Goal: Transaction & Acquisition: Book appointment/travel/reservation

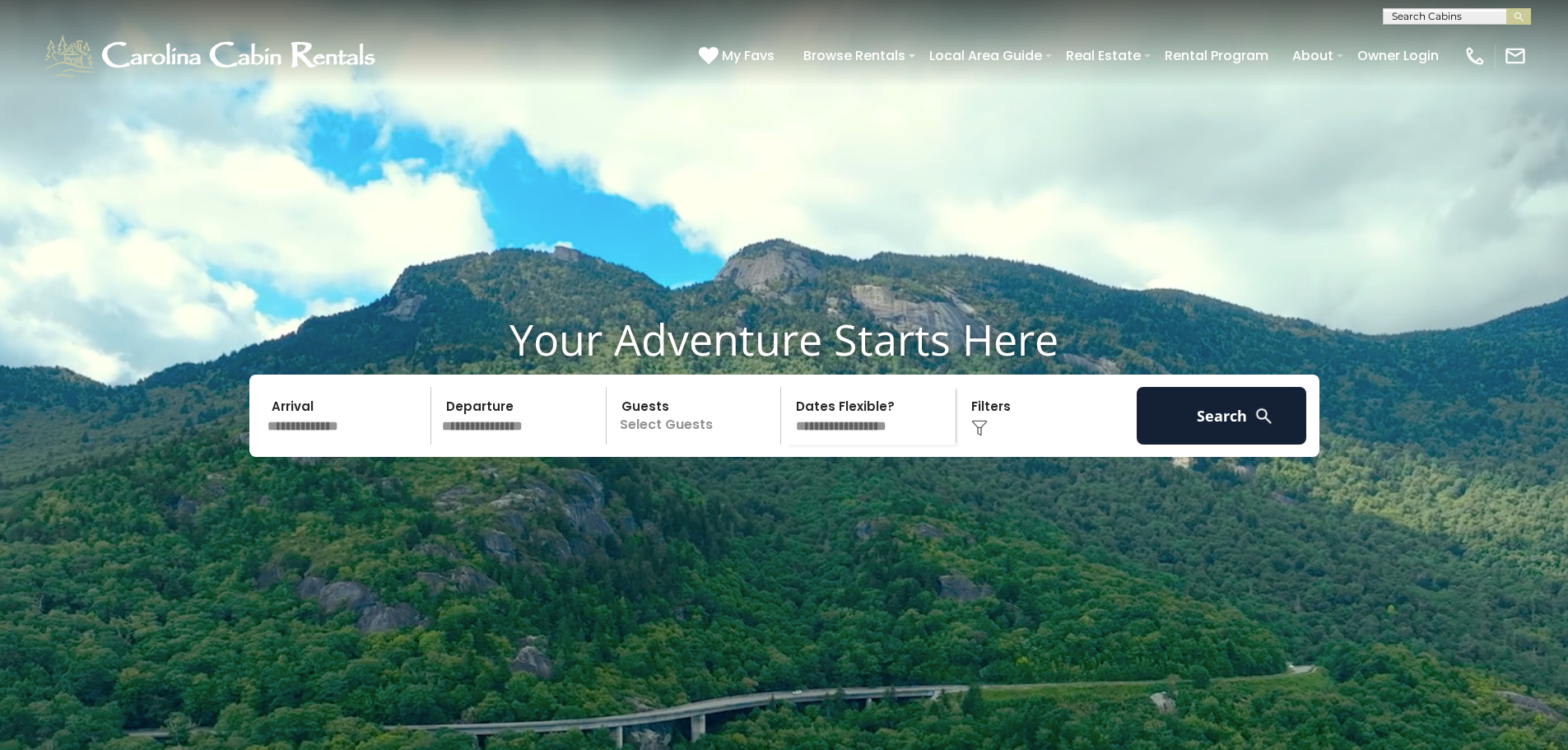
click at [309, 445] on input "text" at bounding box center [346, 416] width 170 height 57
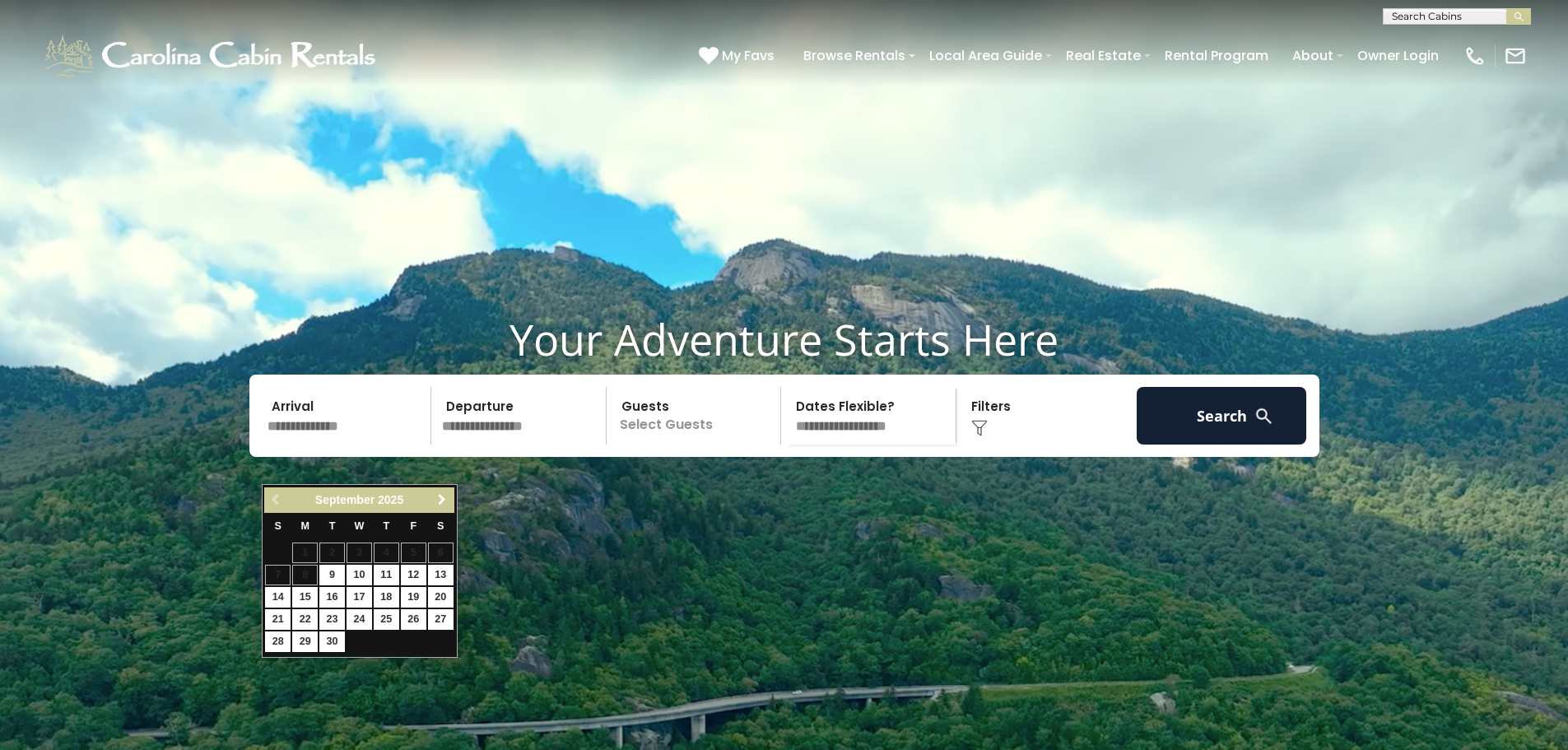
click at [442, 505] on span "Next" at bounding box center [442, 499] width 13 height 13
click at [440, 499] on span "Next" at bounding box center [442, 499] width 13 height 13
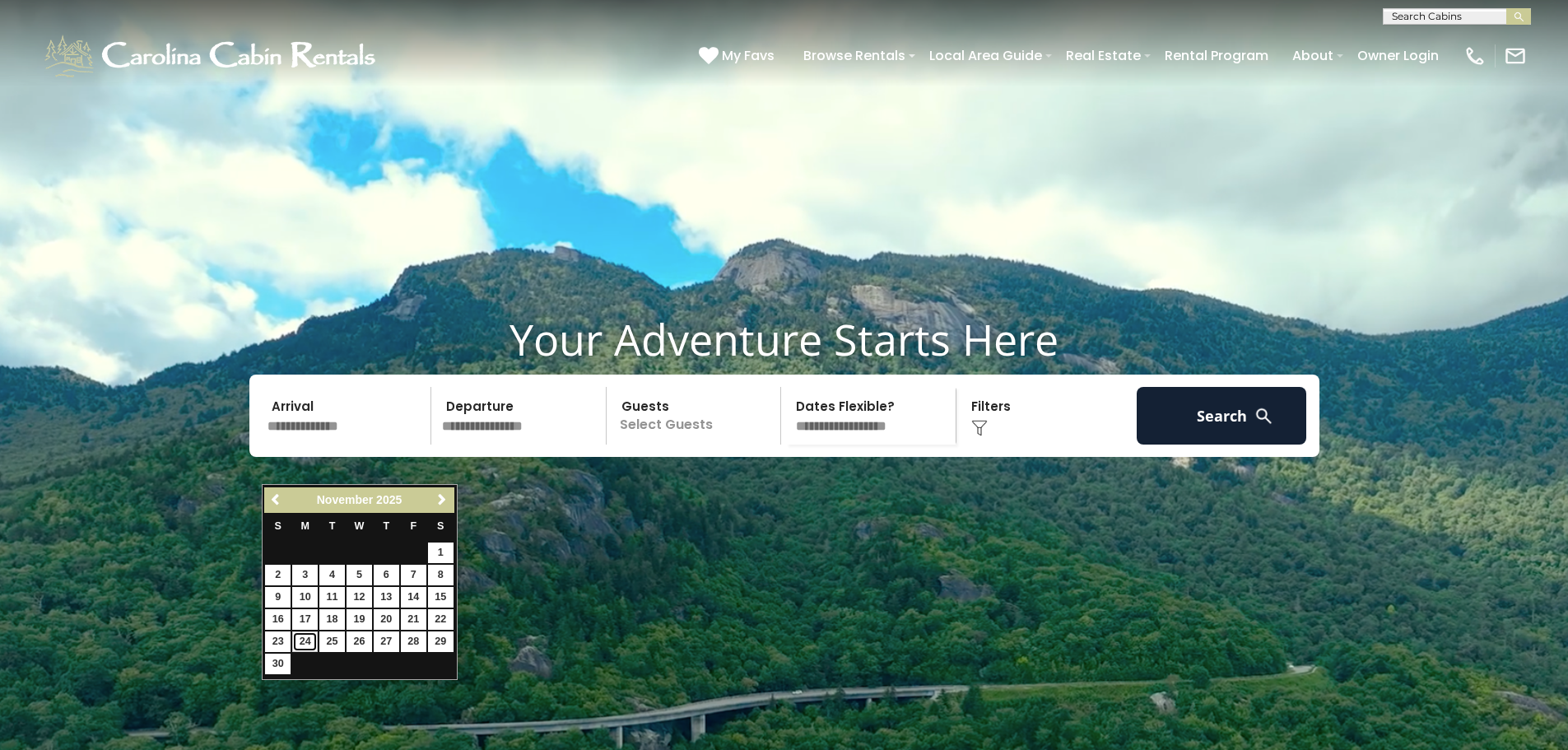
click at [302, 639] on link "24" at bounding box center [305, 642] width 26 height 21
type input "********"
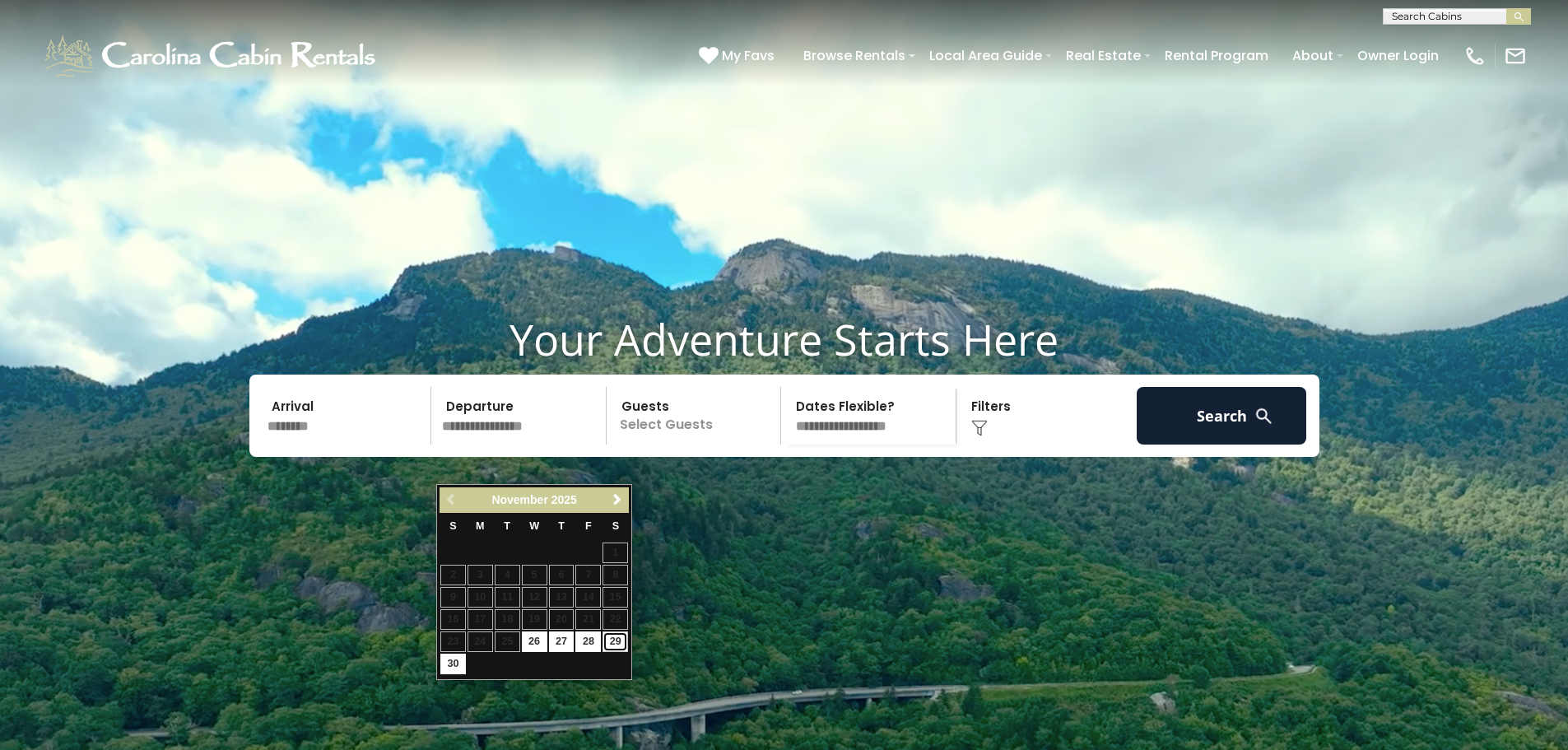
click at [621, 645] on link "29" at bounding box center [615, 642] width 26 height 21
type input "********"
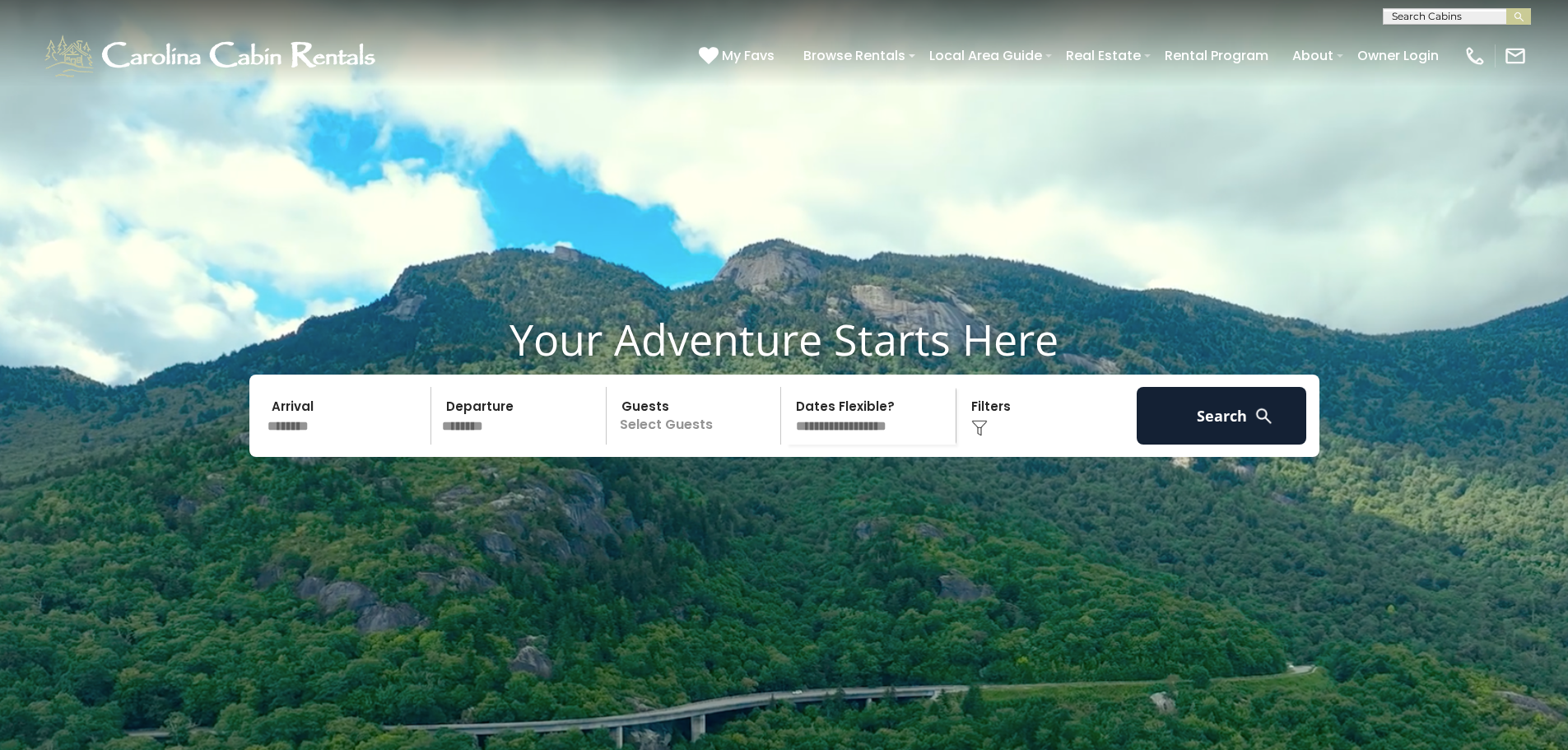
click at [732, 445] on p "Select Guests" at bounding box center [696, 416] width 169 height 57
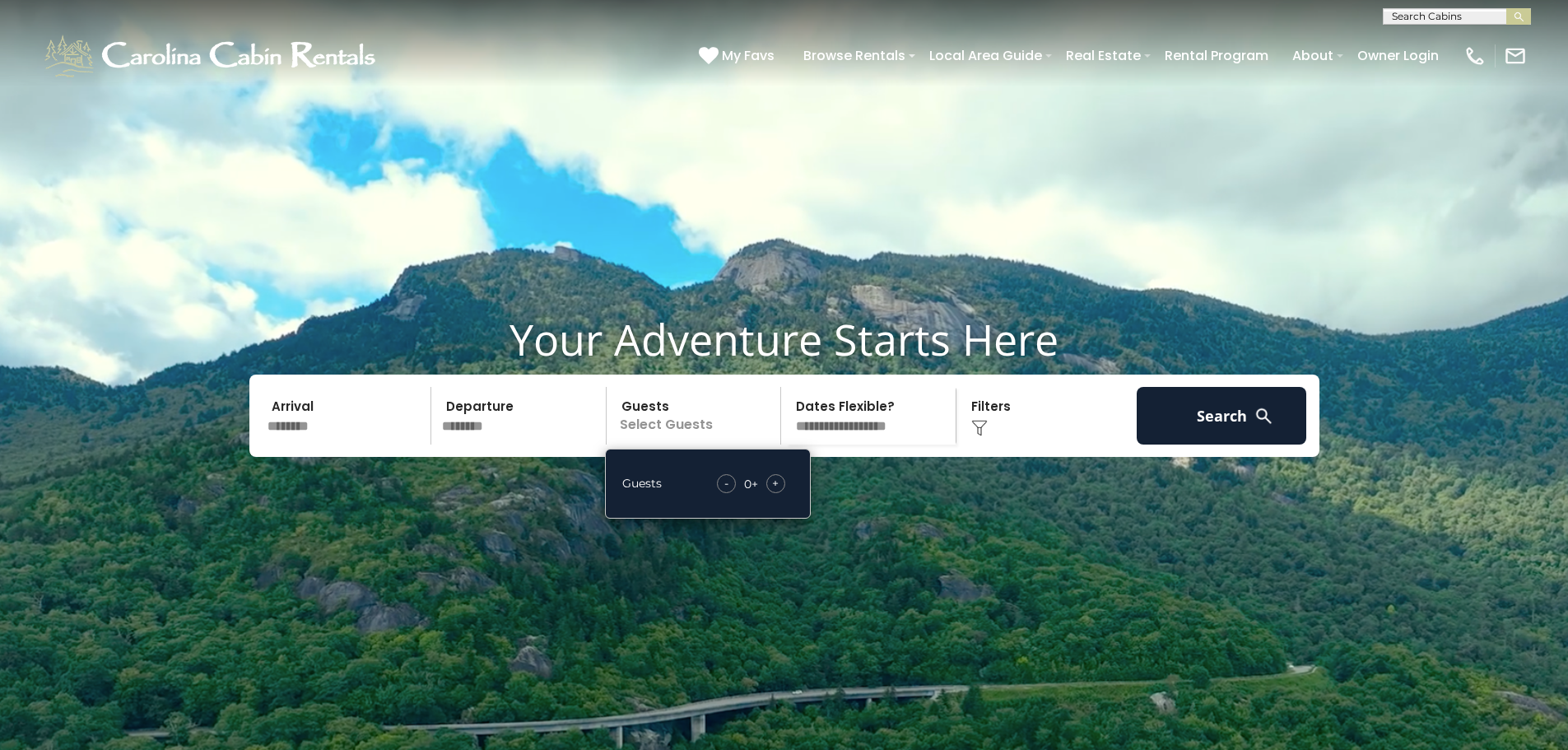
click at [772, 493] on div "+" at bounding box center [775, 483] width 19 height 19
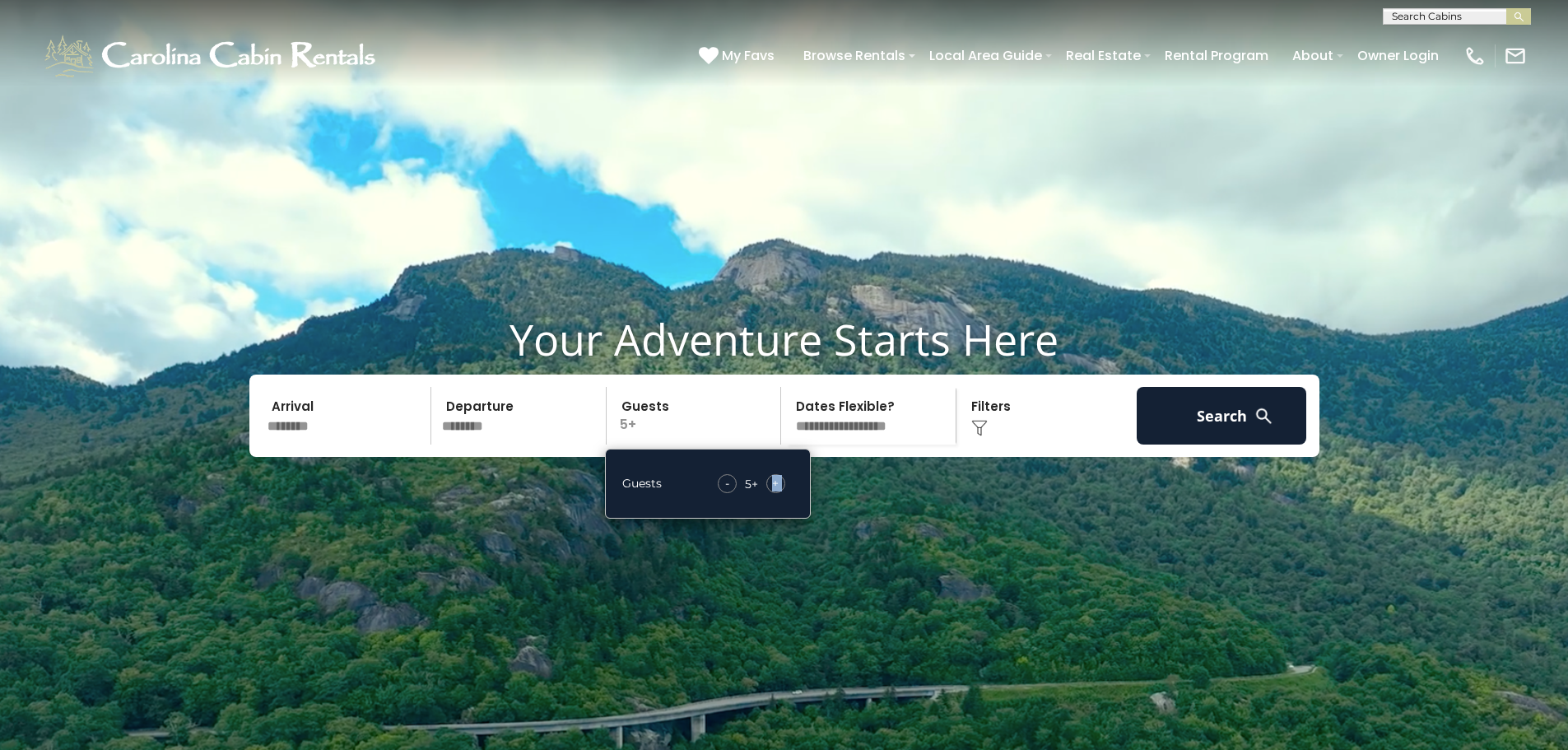
click at [772, 493] on div "+" at bounding box center [775, 483] width 19 height 19
click at [771, 493] on div "+" at bounding box center [775, 483] width 19 height 19
click at [861, 445] on select "**********" at bounding box center [871, 416] width 169 height 57
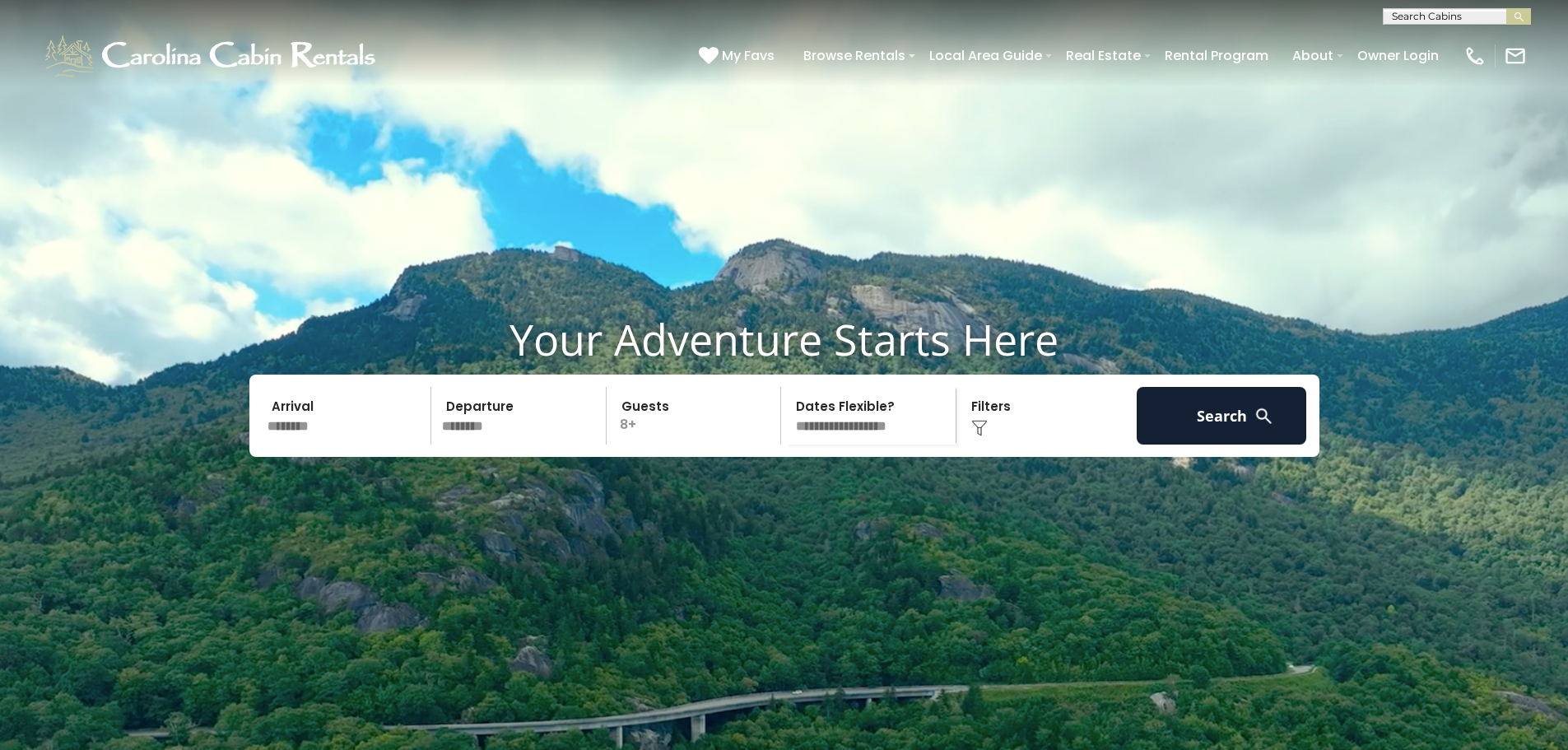
select select "*"
click at [786, 426] on select "**********" at bounding box center [871, 416] width 169 height 57
click at [1202, 445] on button "Search" at bounding box center [1222, 416] width 170 height 57
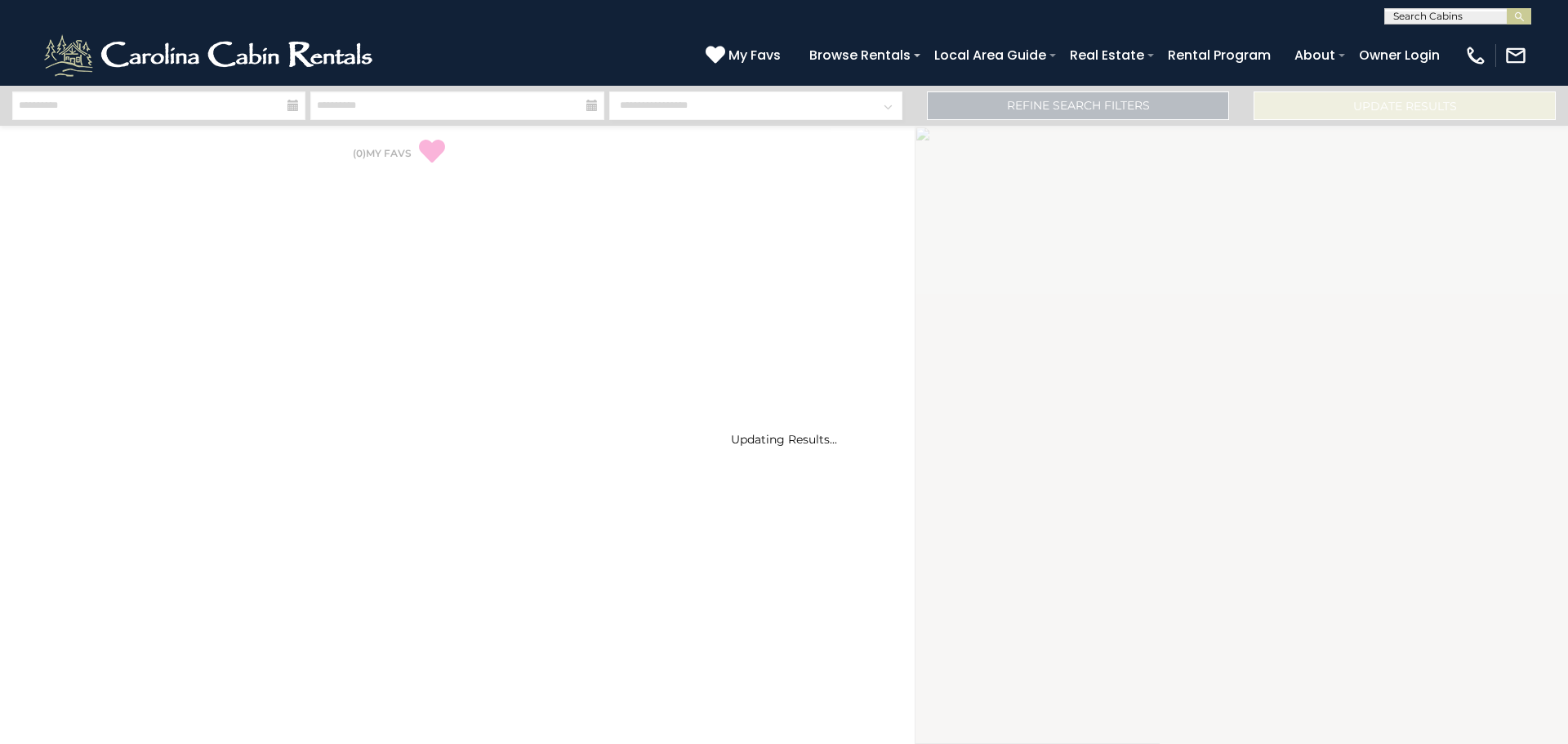
select select "*"
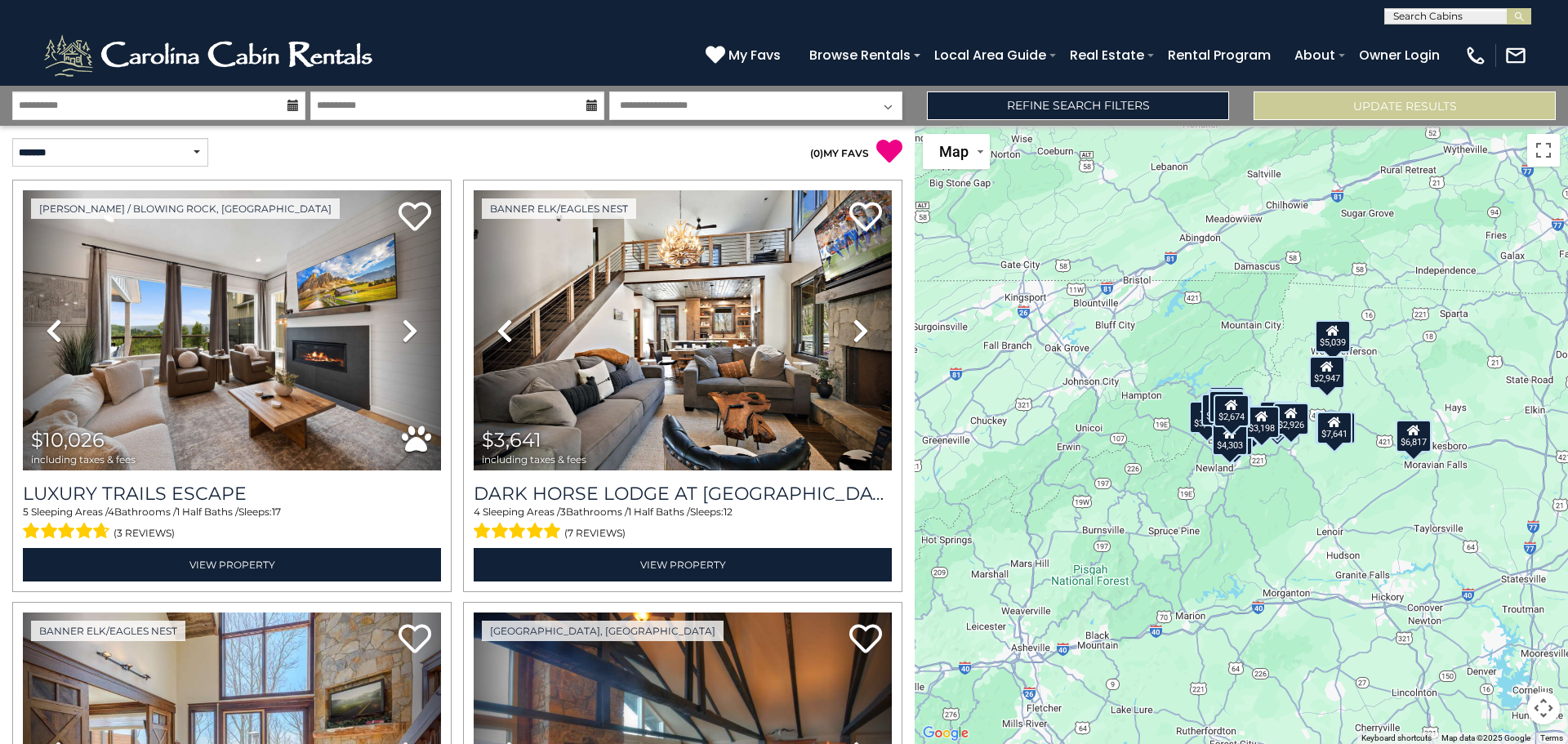
click at [1371, 402] on div "$10,026 $3,641 $5,601 $4,080 $3,574 $4,000 $6,817 $7,641 $2,307 $5,314 $6,323 $…" at bounding box center [1241, 435] width 653 height 618
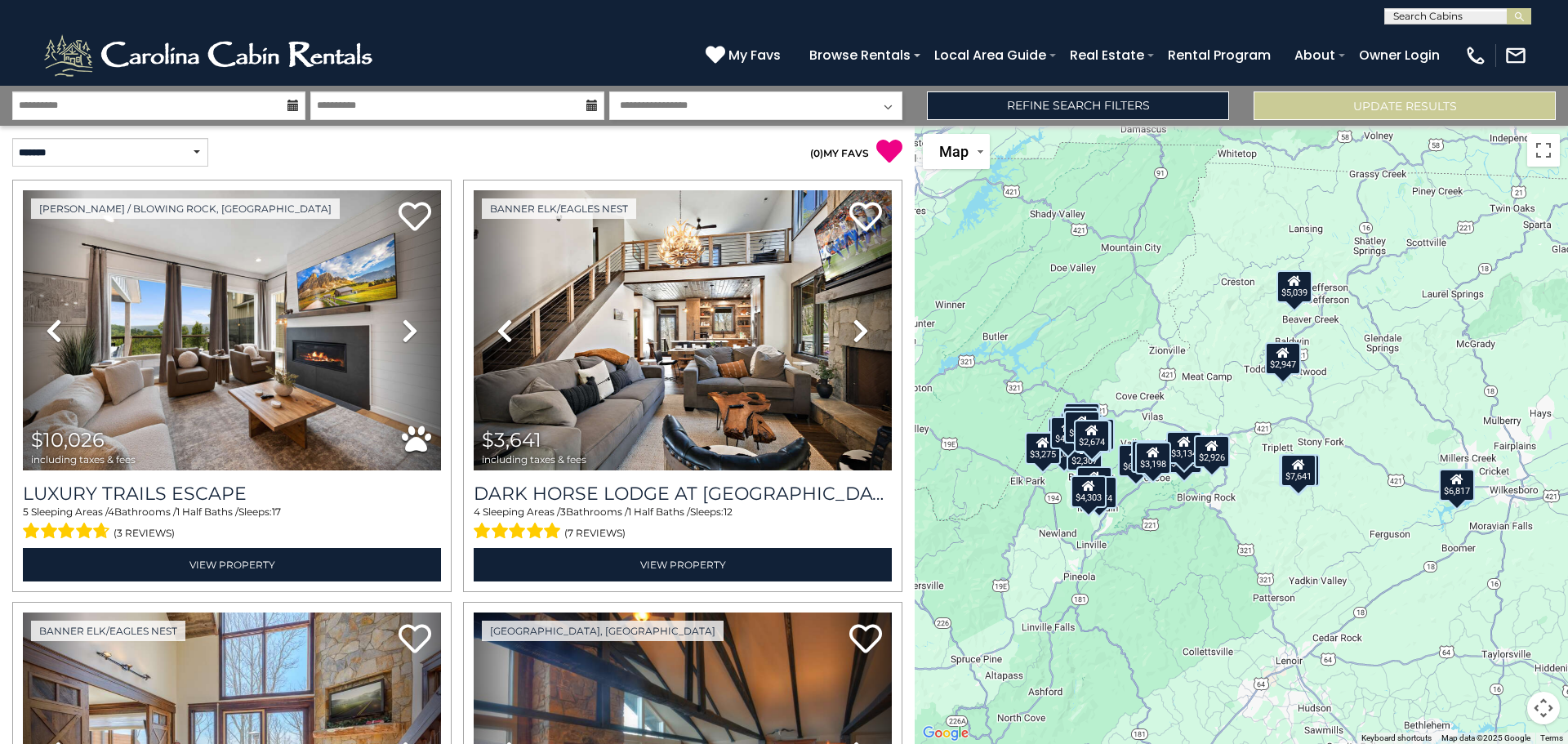
click at [1105, 379] on div "$10,026 $3,641 $5,601 $4,080 $3,574 $4,000 $6,817 $7,641 $2,307 $5,314 $6,323 $…" at bounding box center [1241, 435] width 653 height 618
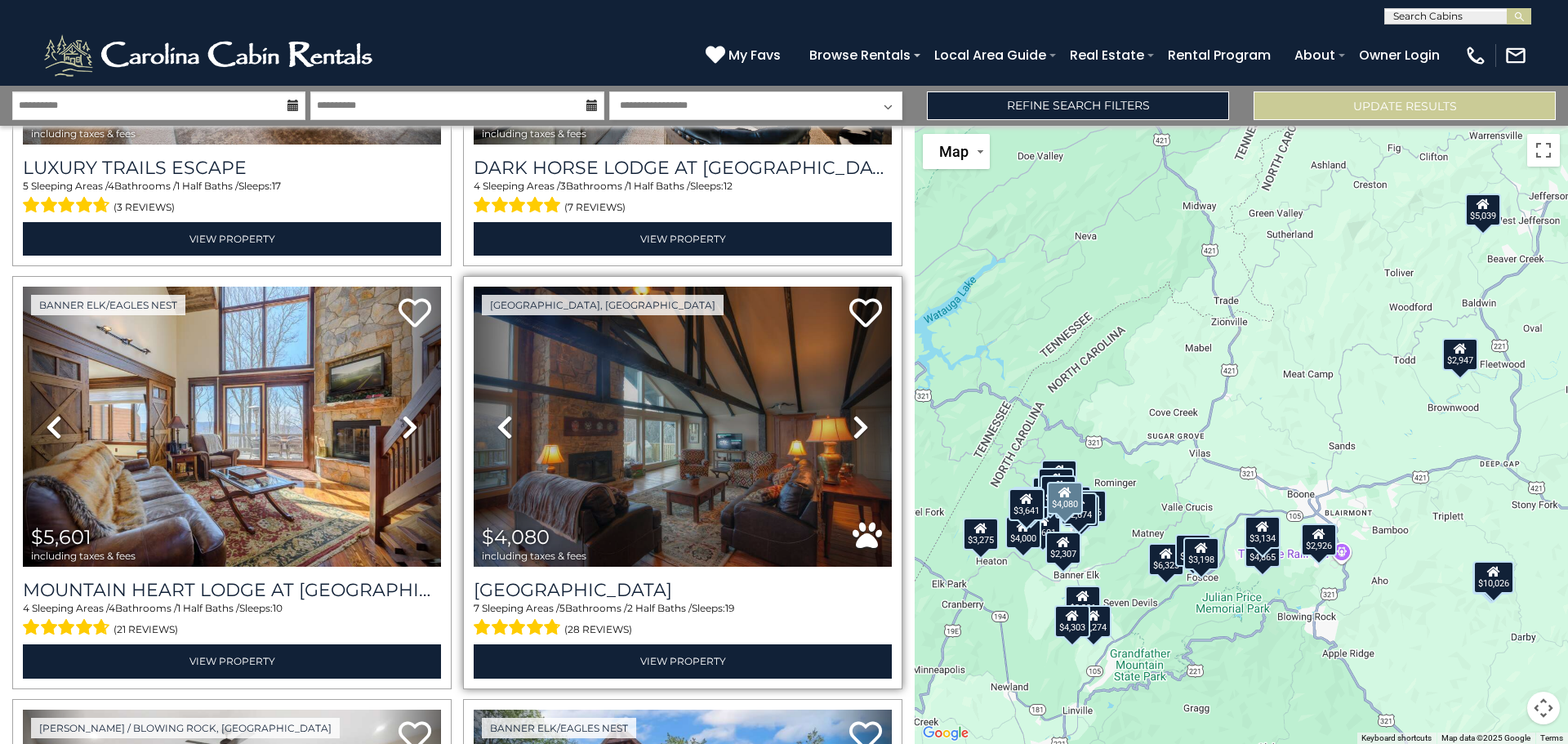
scroll to position [326, 0]
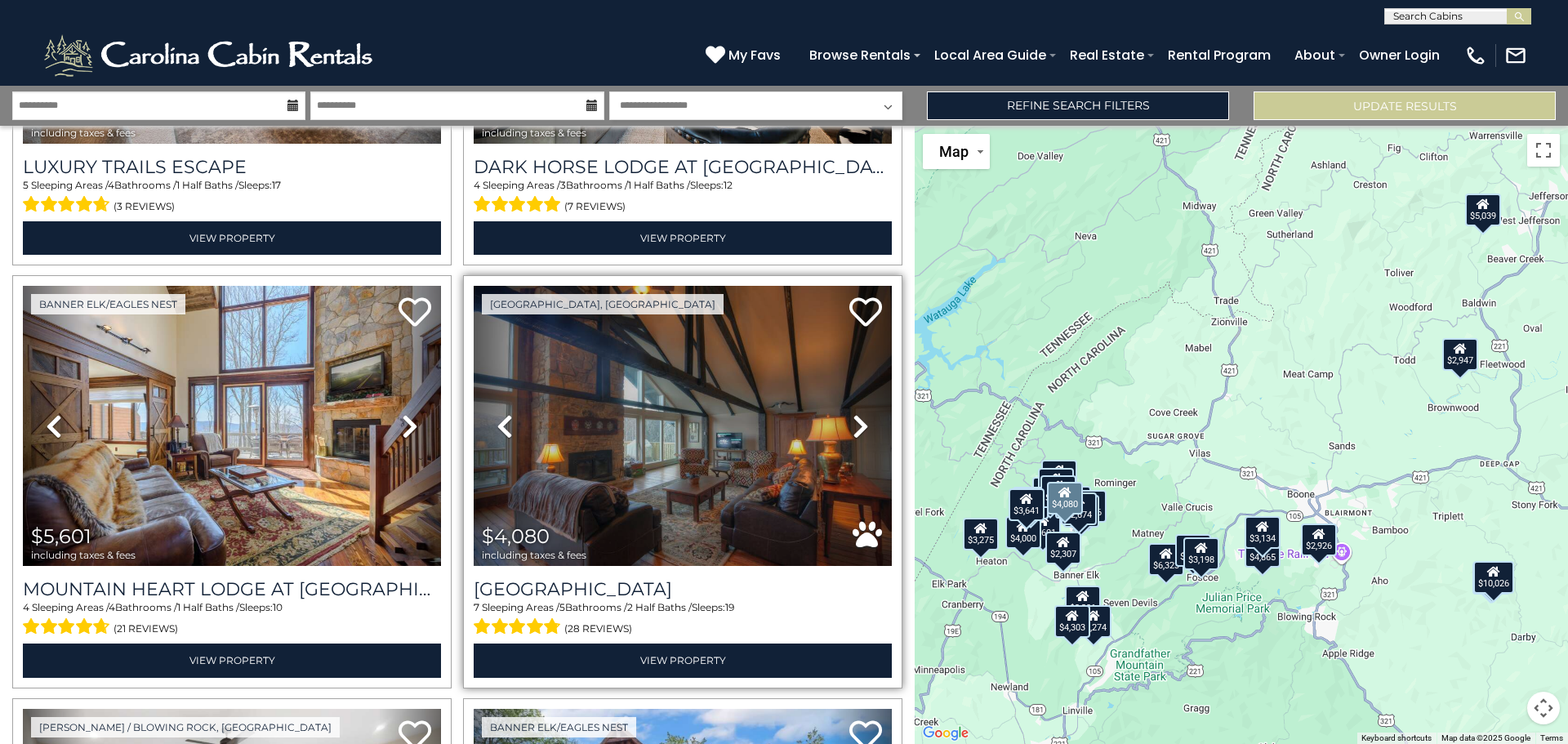
click at [852, 429] on icon at bounding box center [860, 426] width 16 height 26
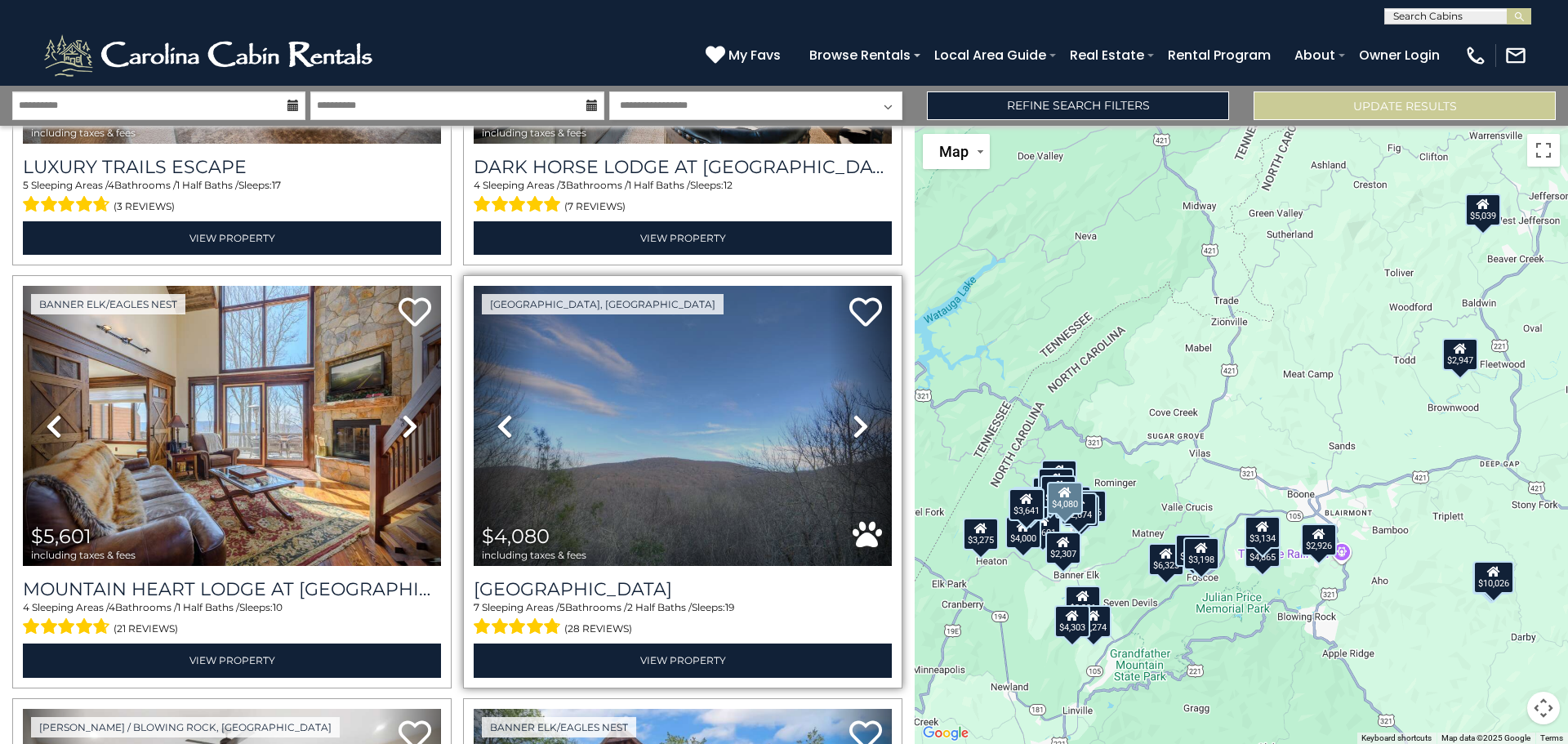
click at [854, 425] on icon at bounding box center [860, 426] width 16 height 26
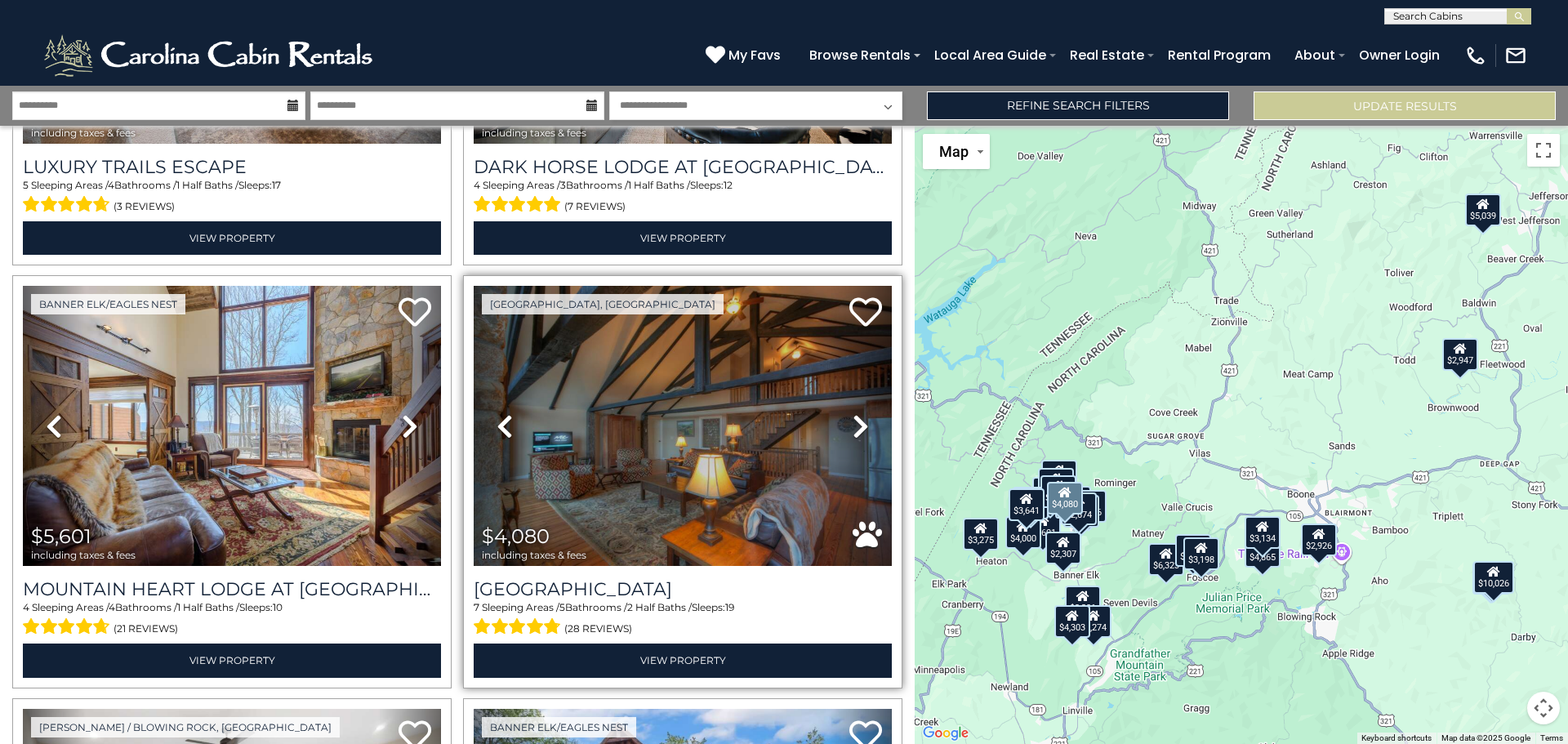
click at [854, 425] on icon at bounding box center [860, 426] width 16 height 26
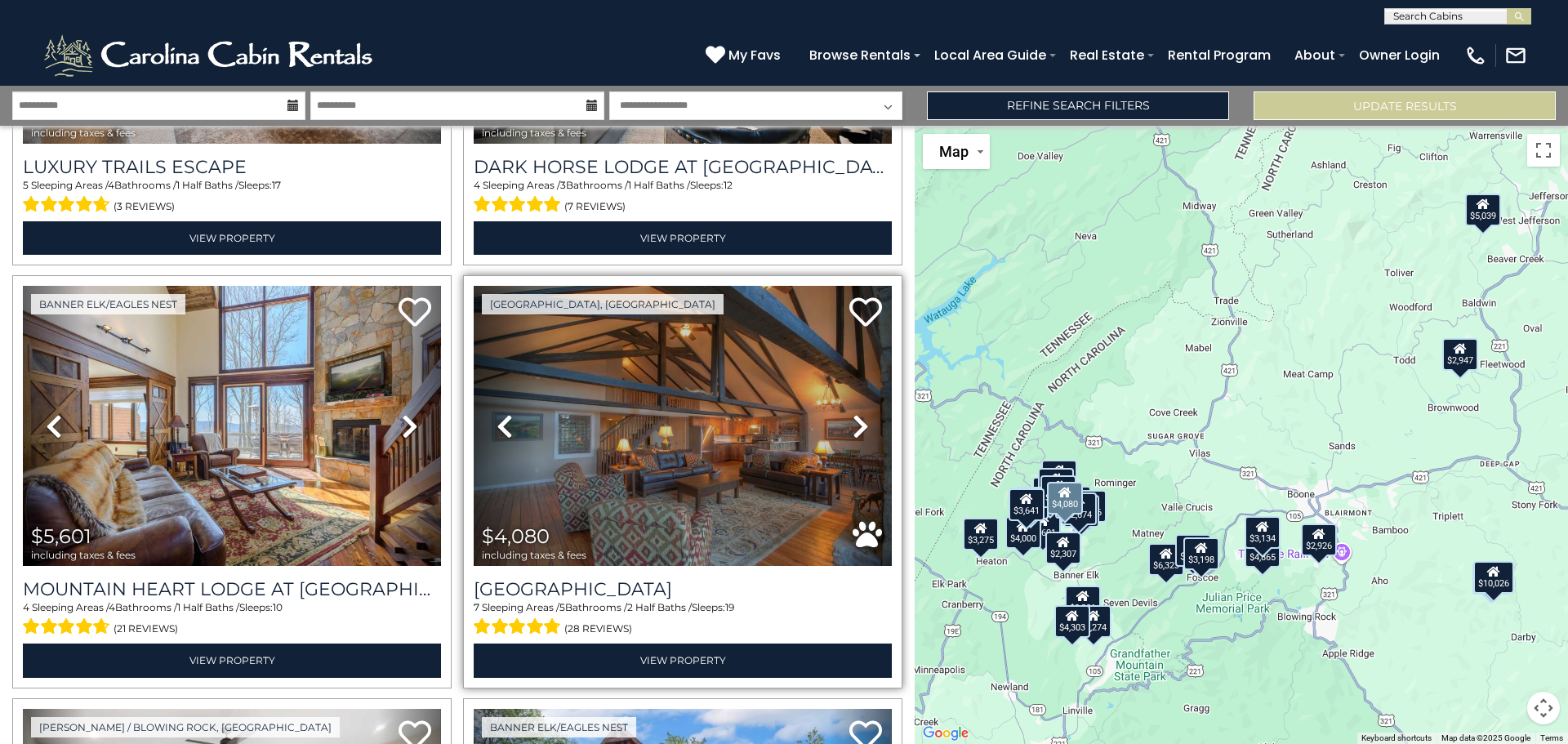
click at [854, 425] on icon at bounding box center [860, 426] width 16 height 26
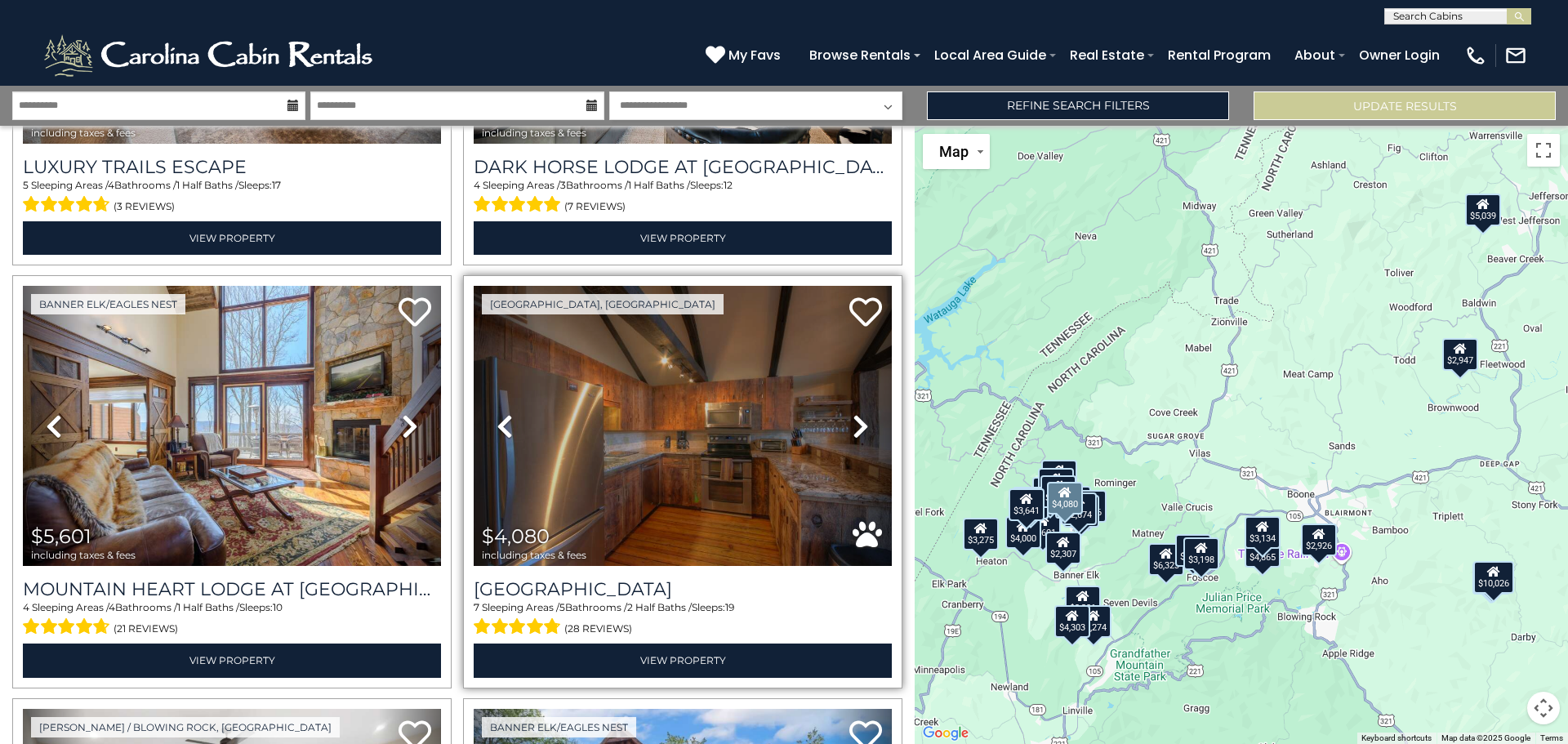
click at [854, 425] on icon at bounding box center [860, 426] width 16 height 26
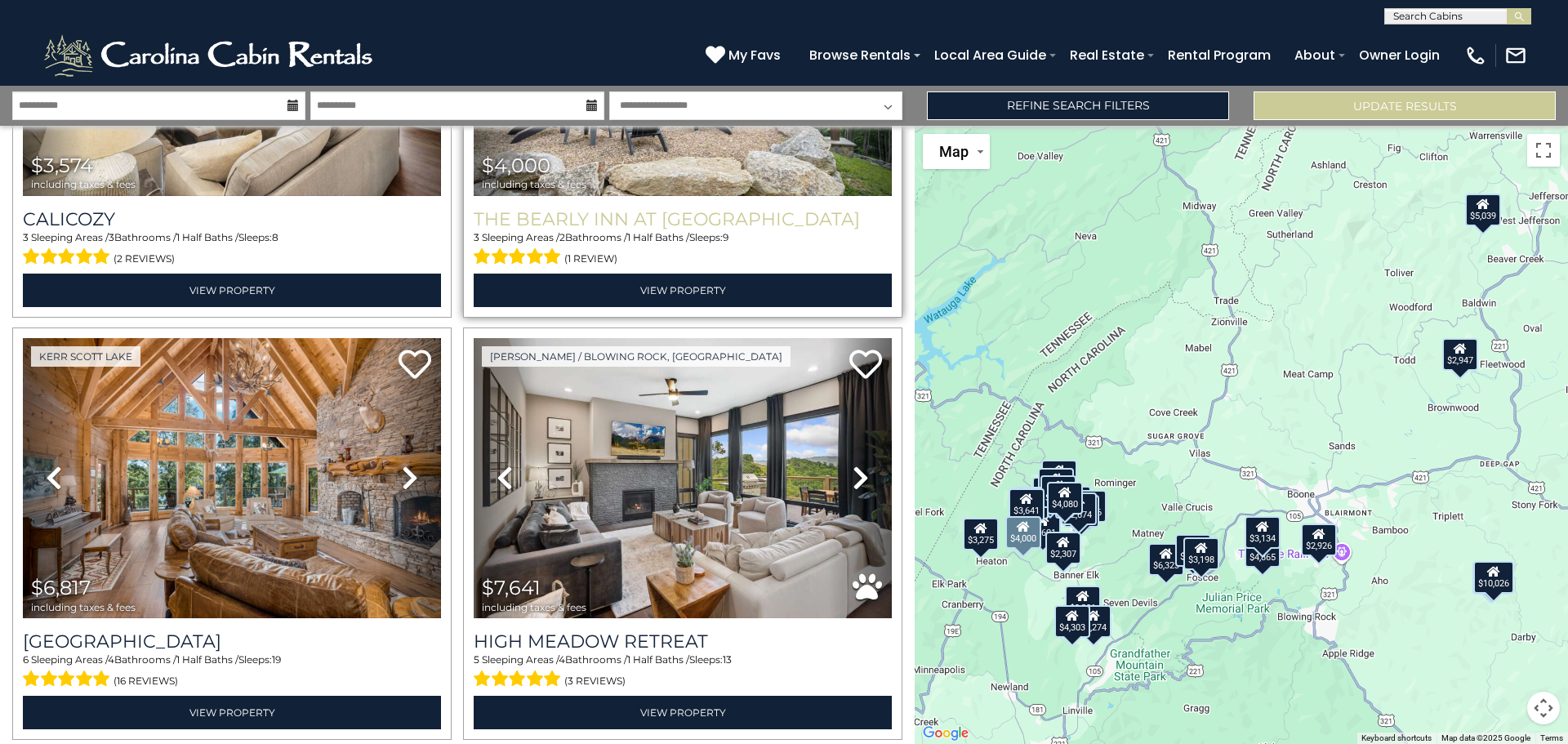
scroll to position [1225, 0]
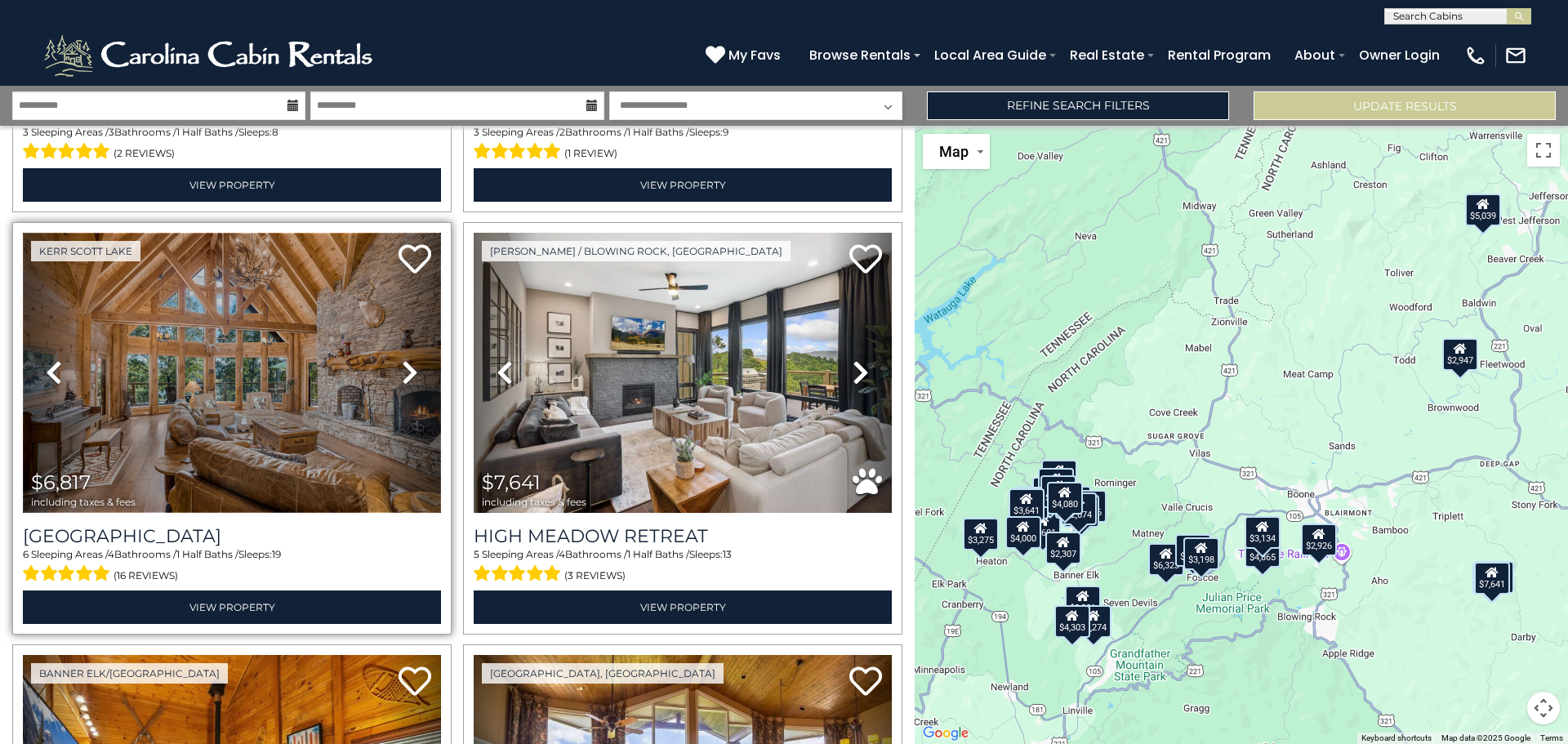
click at [290, 344] on img at bounding box center [231, 373] width 418 height 280
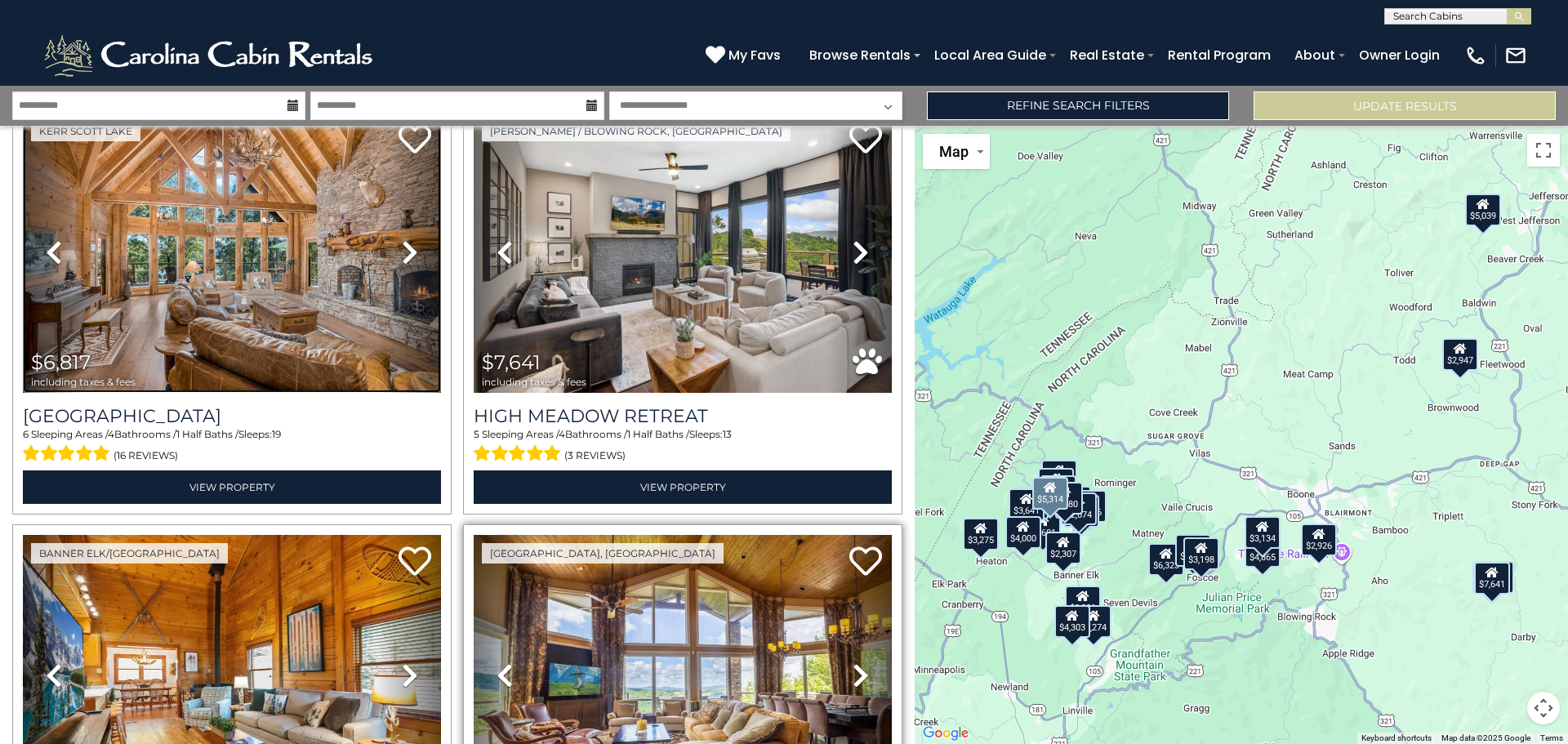
scroll to position [1716, 0]
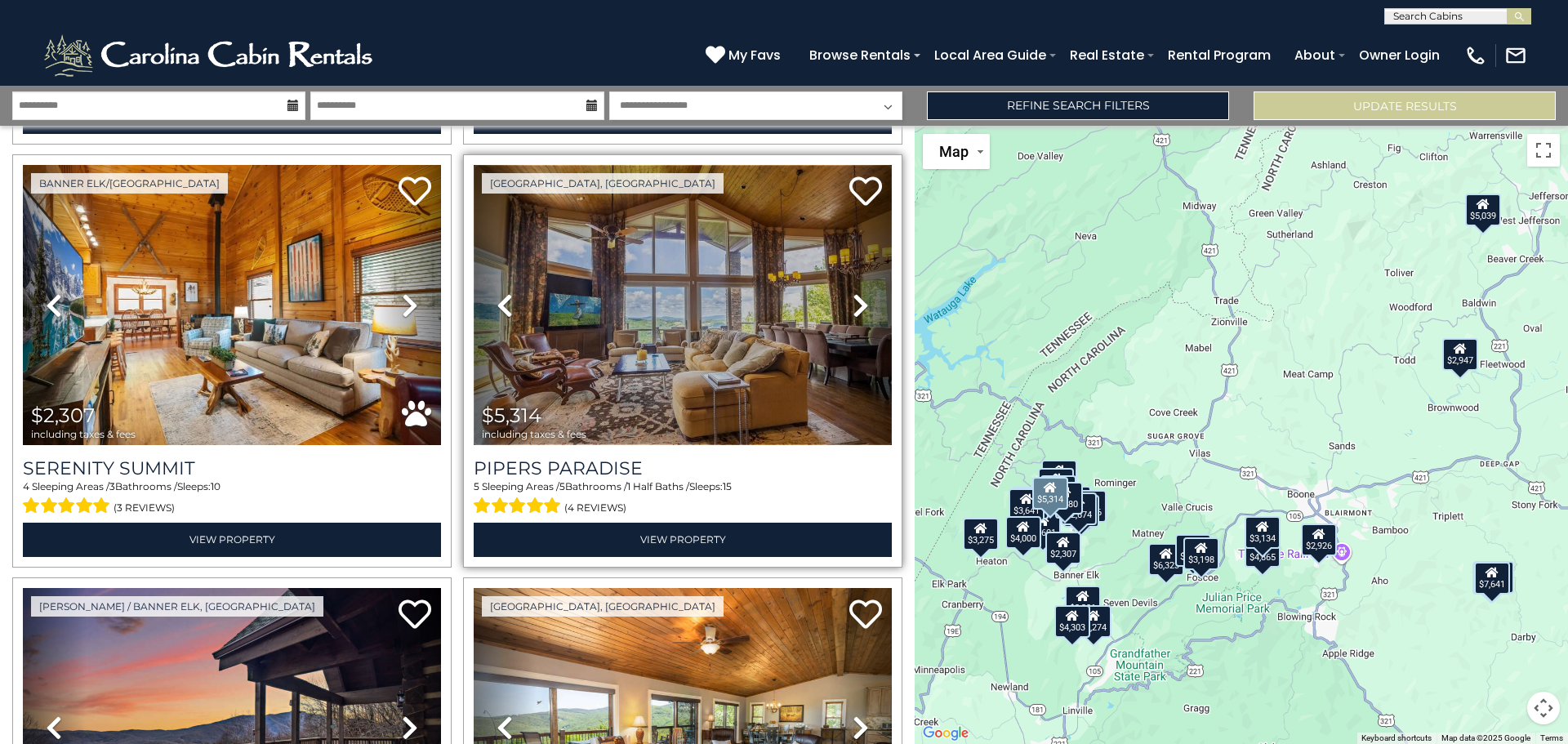
click at [794, 328] on img at bounding box center [682, 306] width 418 height 280
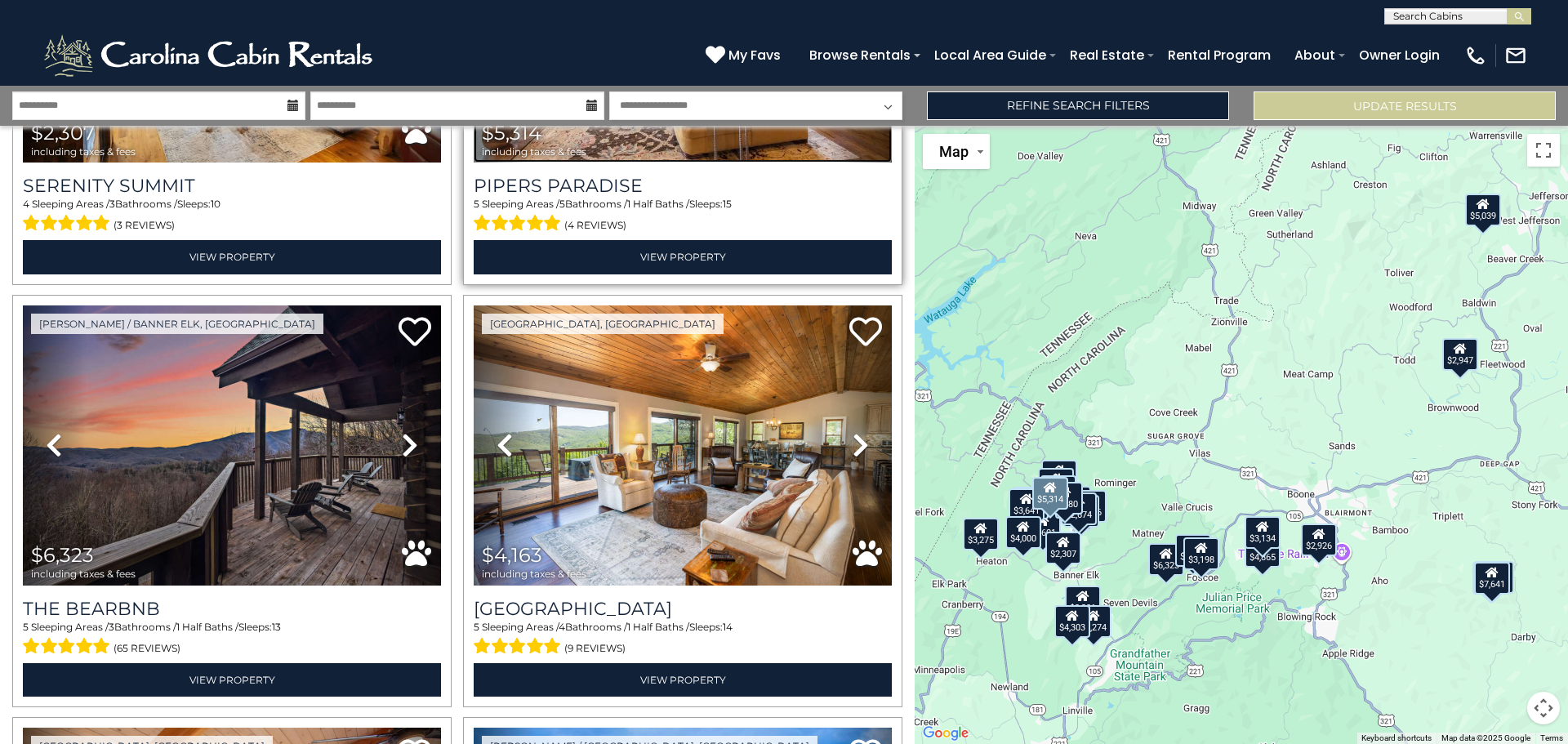
scroll to position [2042, 0]
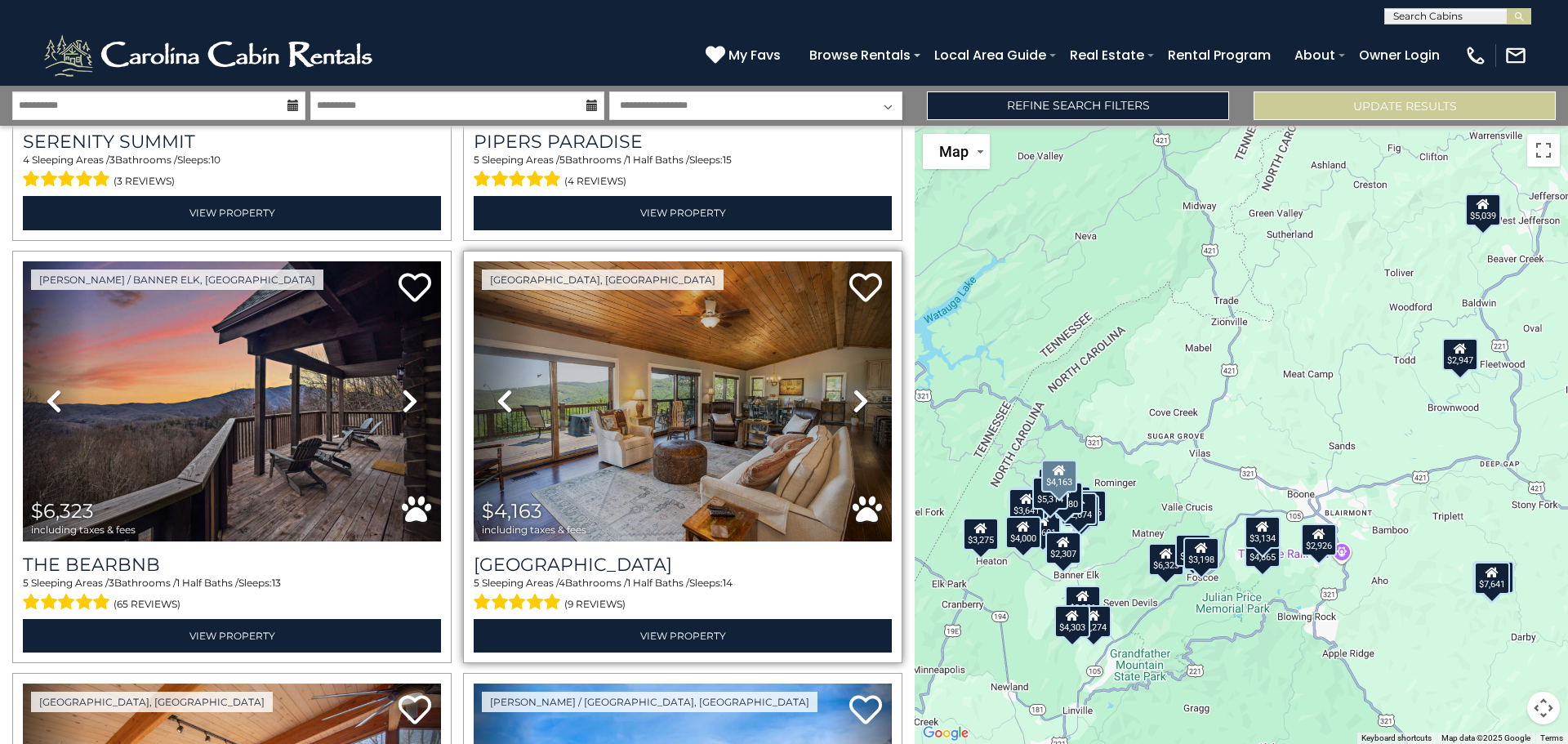
click at [852, 388] on icon at bounding box center [860, 400] width 16 height 26
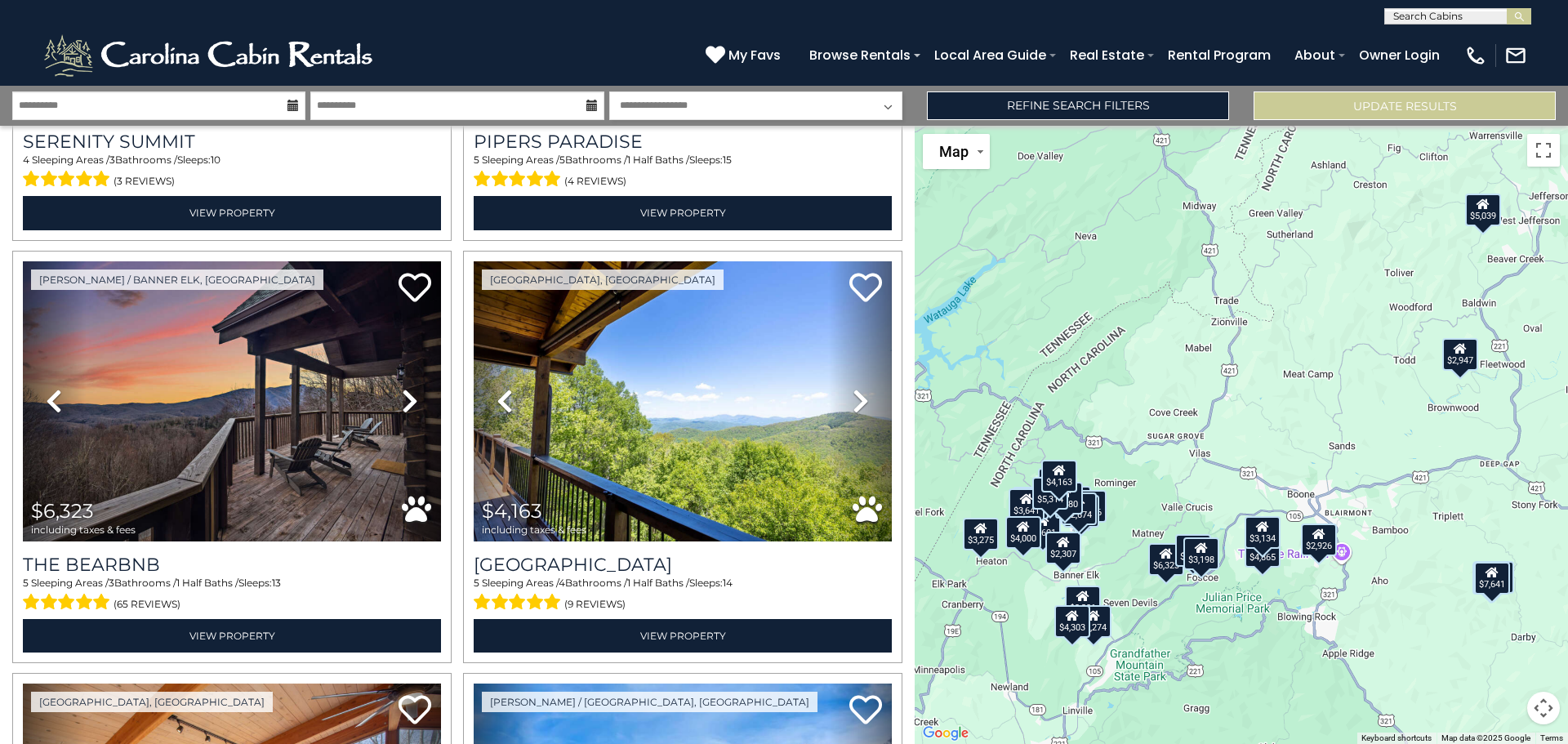
click at [978, 598] on div "$10,026 $3,641 $5,601 $4,080 $3,574 $4,000 $6,817 $7,641 $2,307 $5,314 $6,323 $…" at bounding box center [1241, 435] width 653 height 618
click at [977, 598] on div "$10,026 $3,641 $5,601 $4,080 $3,574 $4,000 $6,817 $7,641 $2,307 $5,314 $6,323 $…" at bounding box center [1241, 435] width 653 height 618
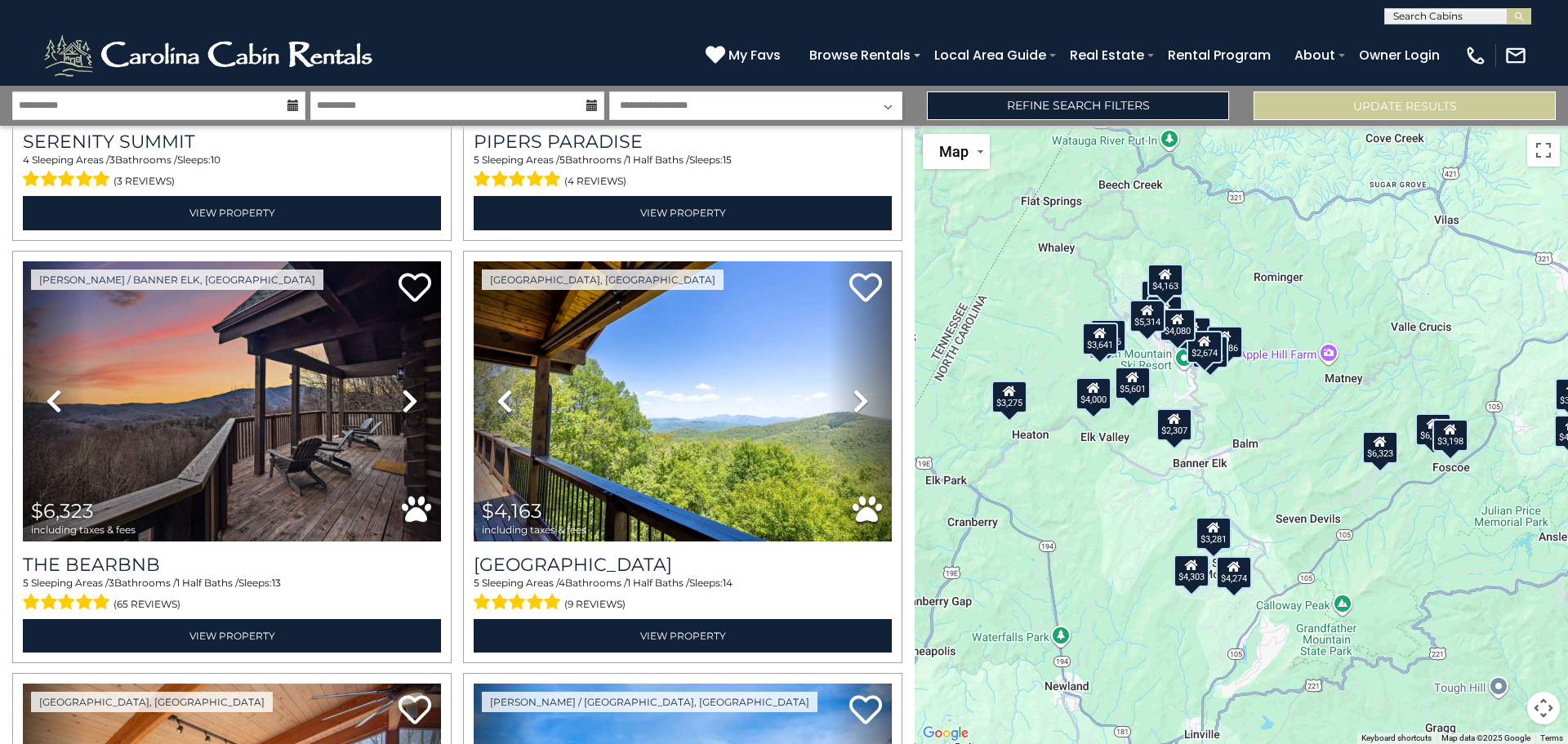
drag, startPoint x: 977, startPoint y: 598, endPoint x: 1003, endPoint y: 505, distance: 96.6
click at [1003, 505] on div "$10,026 $3,641 $5,601 $4,080 $3,574 $4,000 $6,817 $7,641 $2,307 $5,314 $6,323 $…" at bounding box center [1241, 435] width 653 height 618
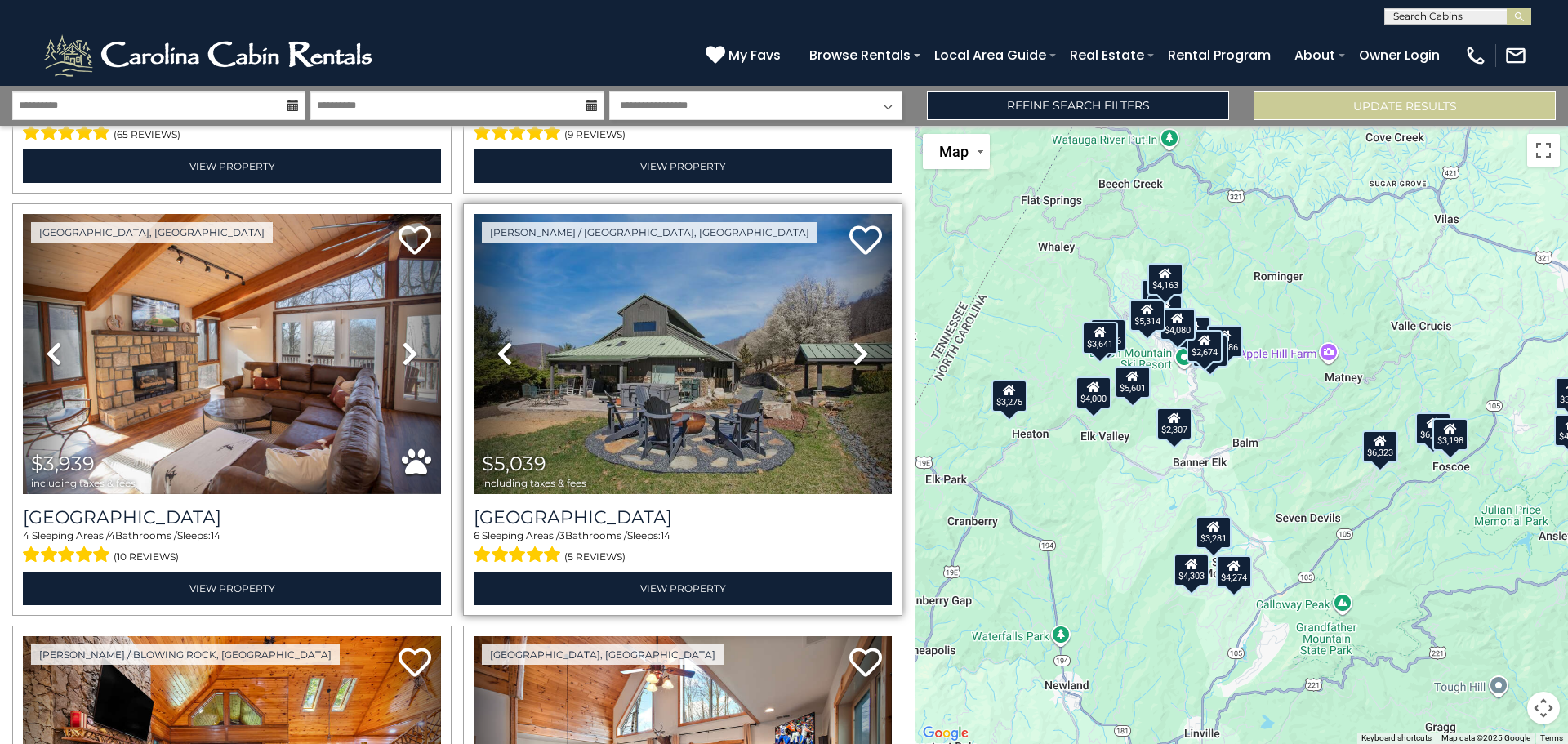
scroll to position [2532, 0]
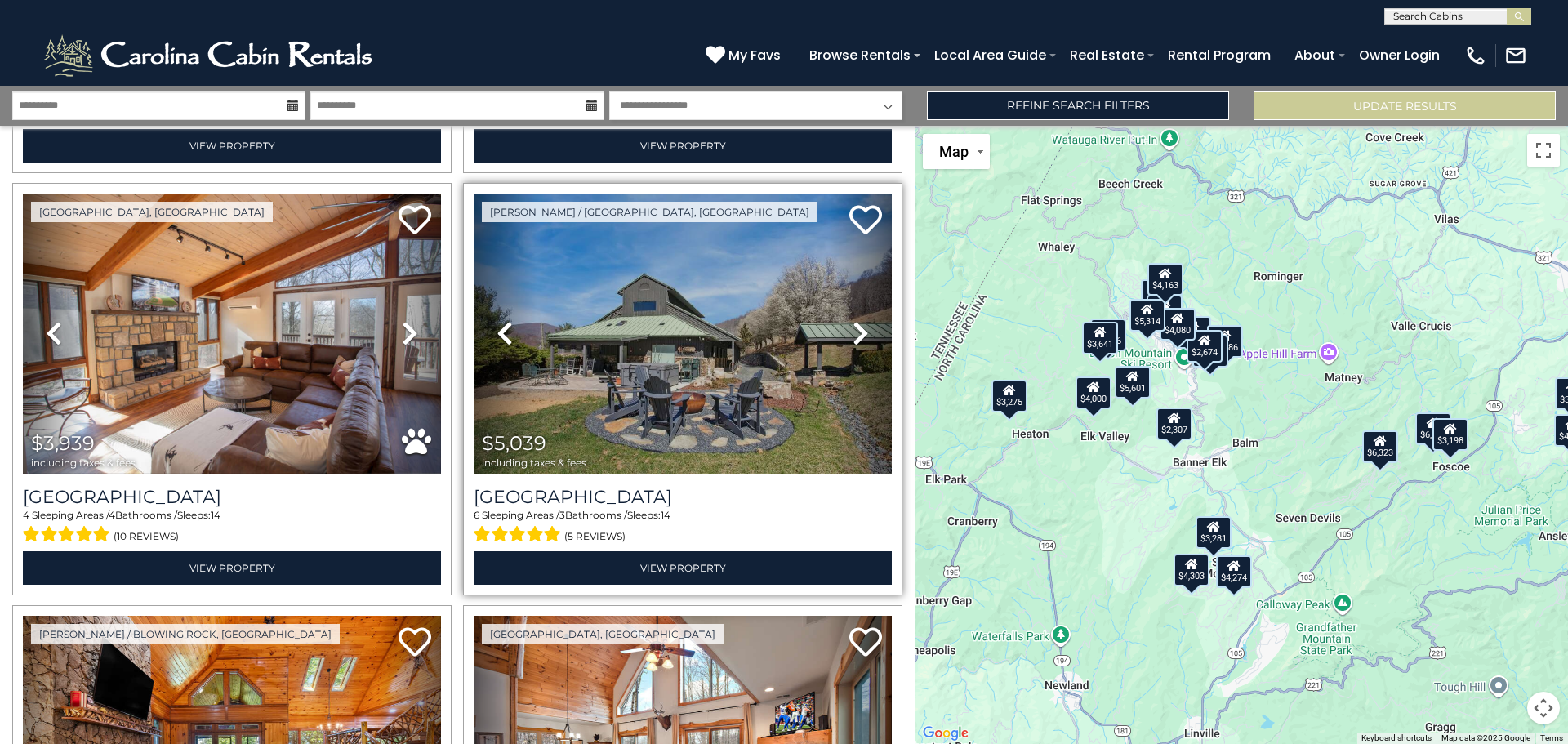
click at [855, 320] on icon at bounding box center [860, 333] width 16 height 26
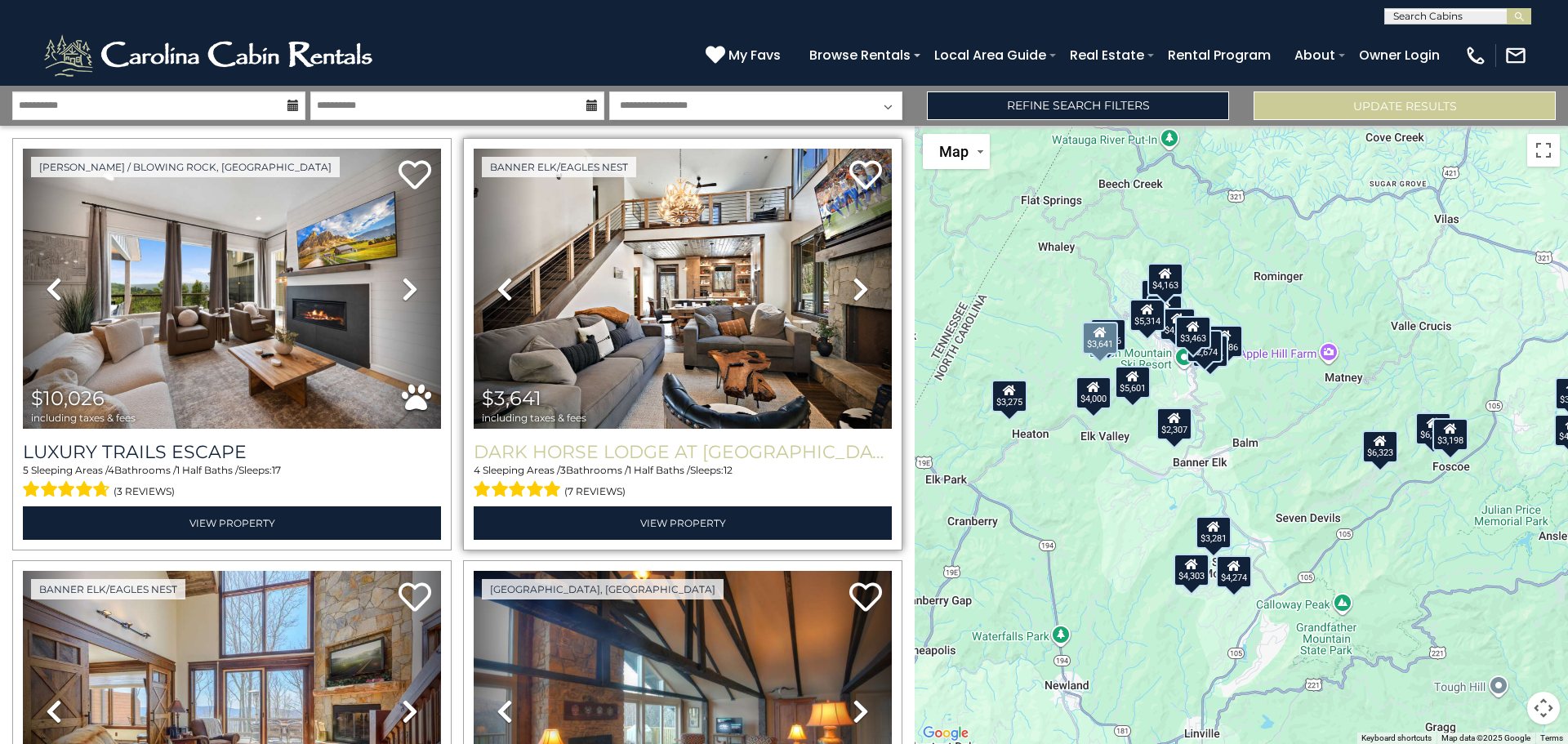
scroll to position [0, 0]
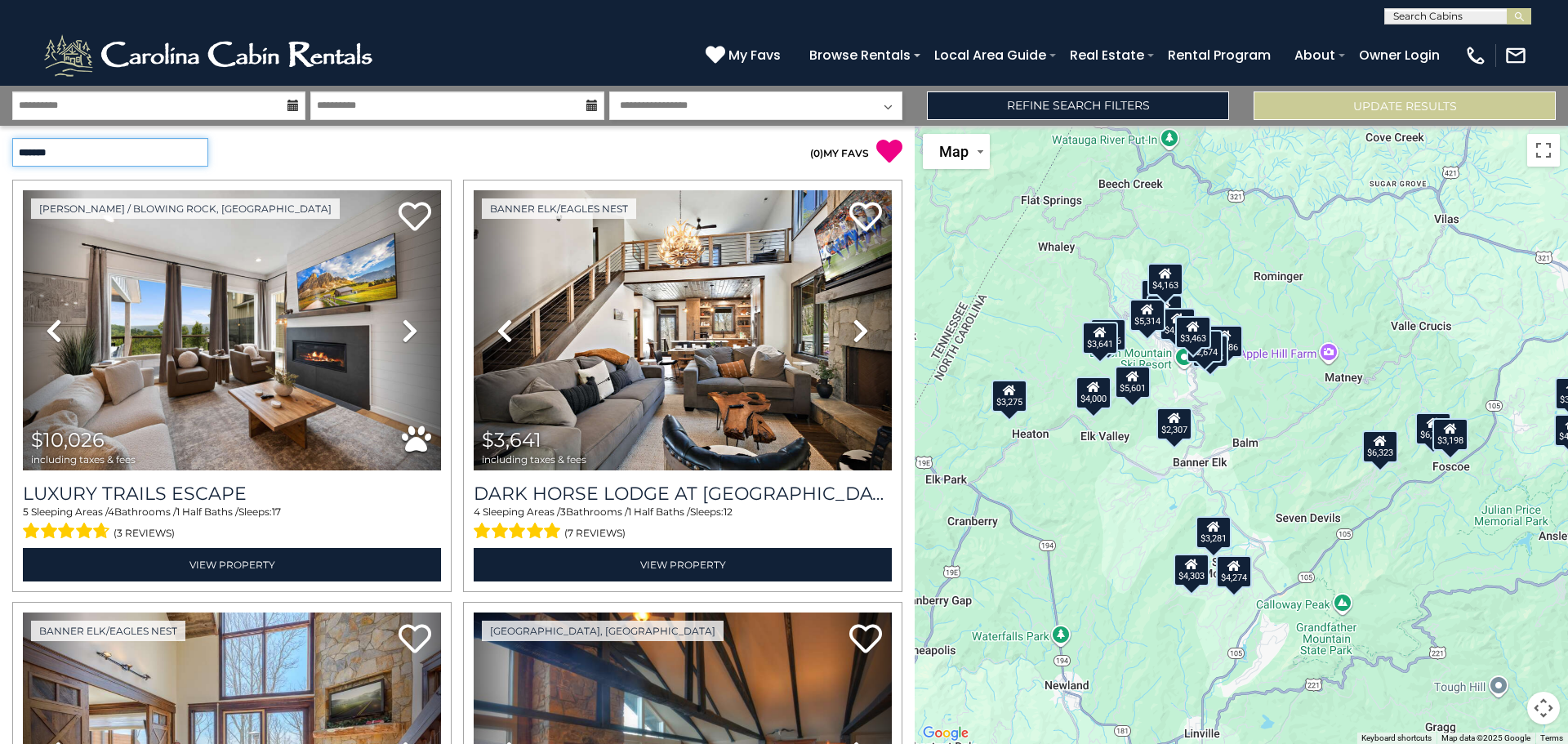
click at [193, 156] on select "**********" at bounding box center [110, 153] width 196 height 29
select select "**********"
click at [13, 138] on select "**********" at bounding box center [110, 153] width 196 height 29
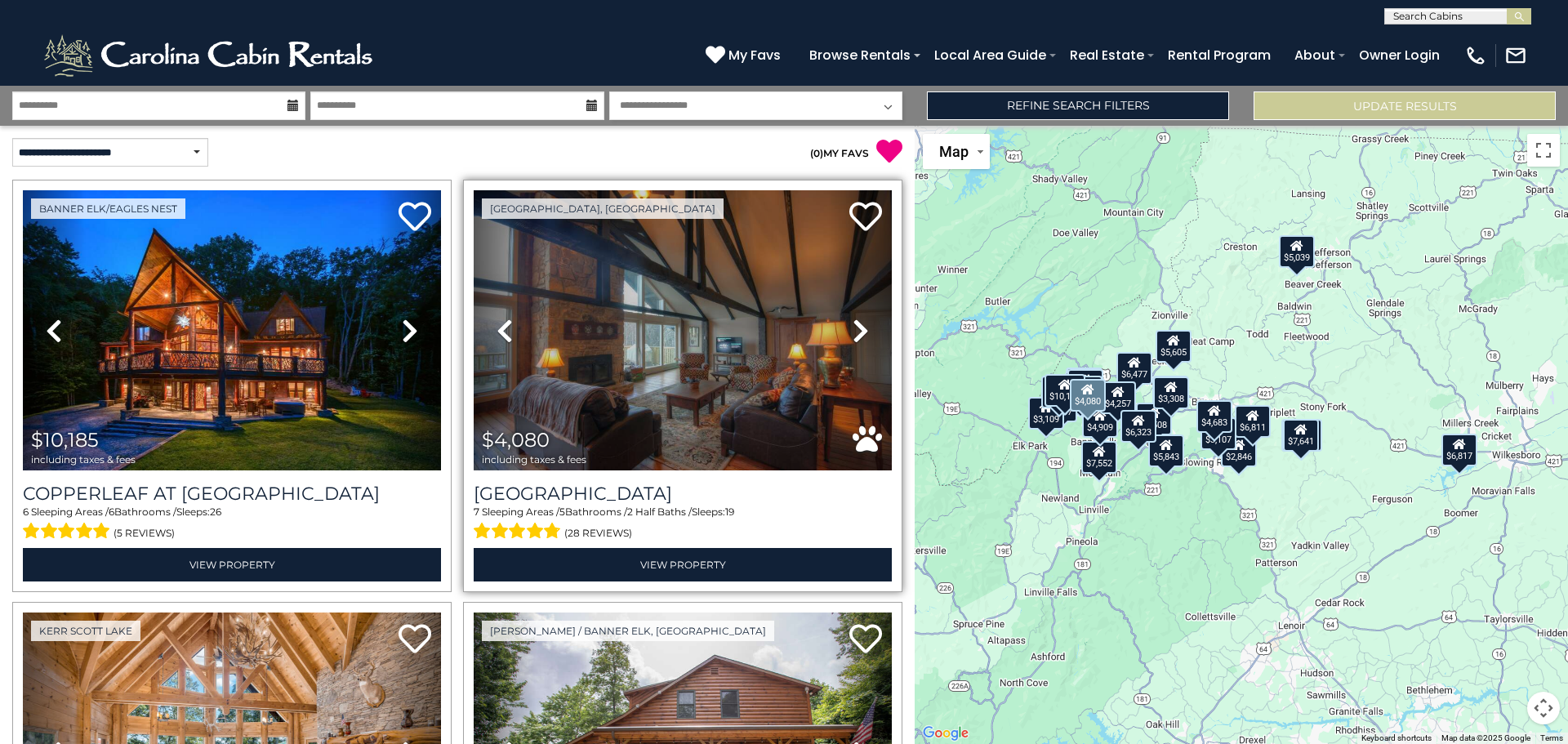
click at [858, 331] on icon at bounding box center [860, 330] width 16 height 26
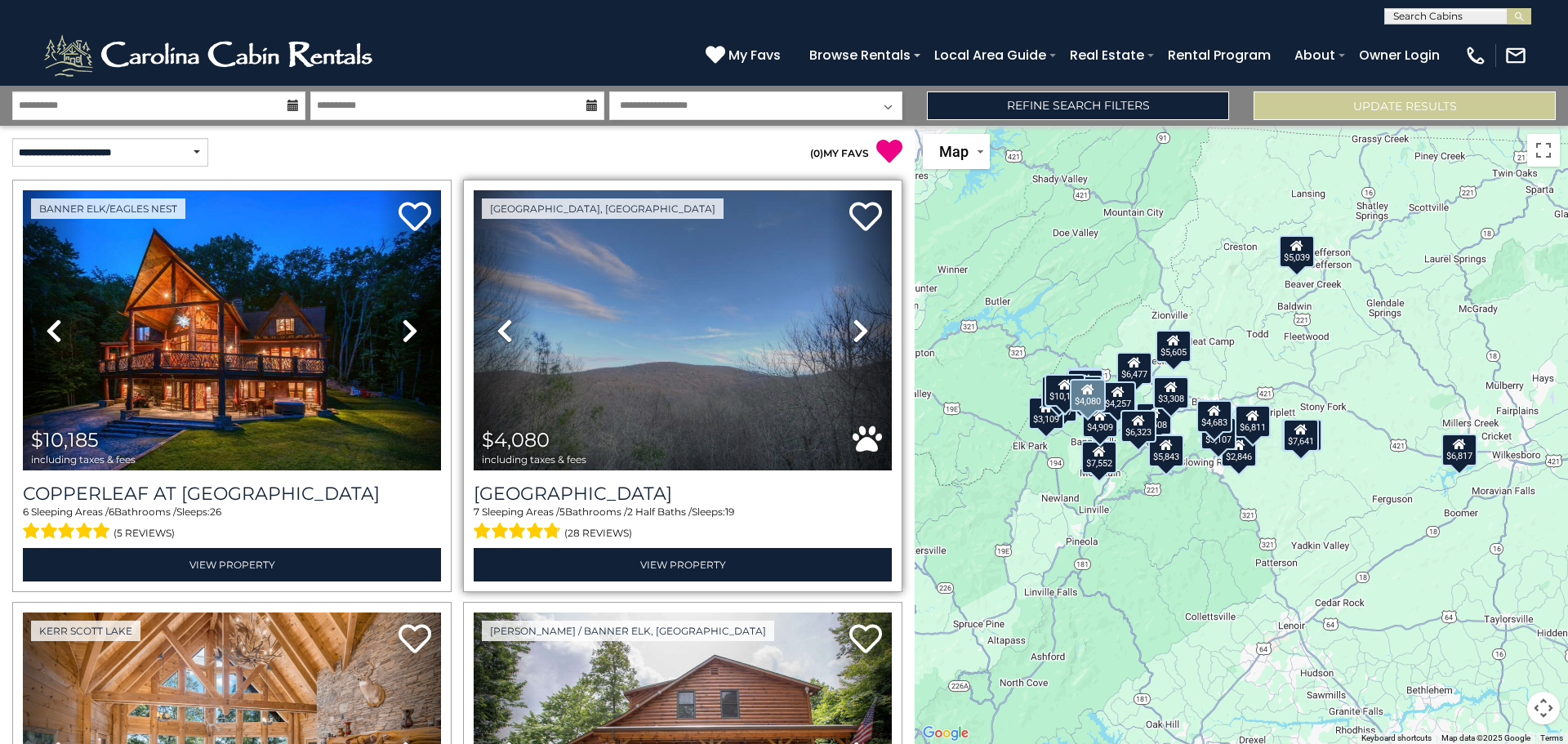
click at [858, 331] on icon at bounding box center [860, 330] width 16 height 26
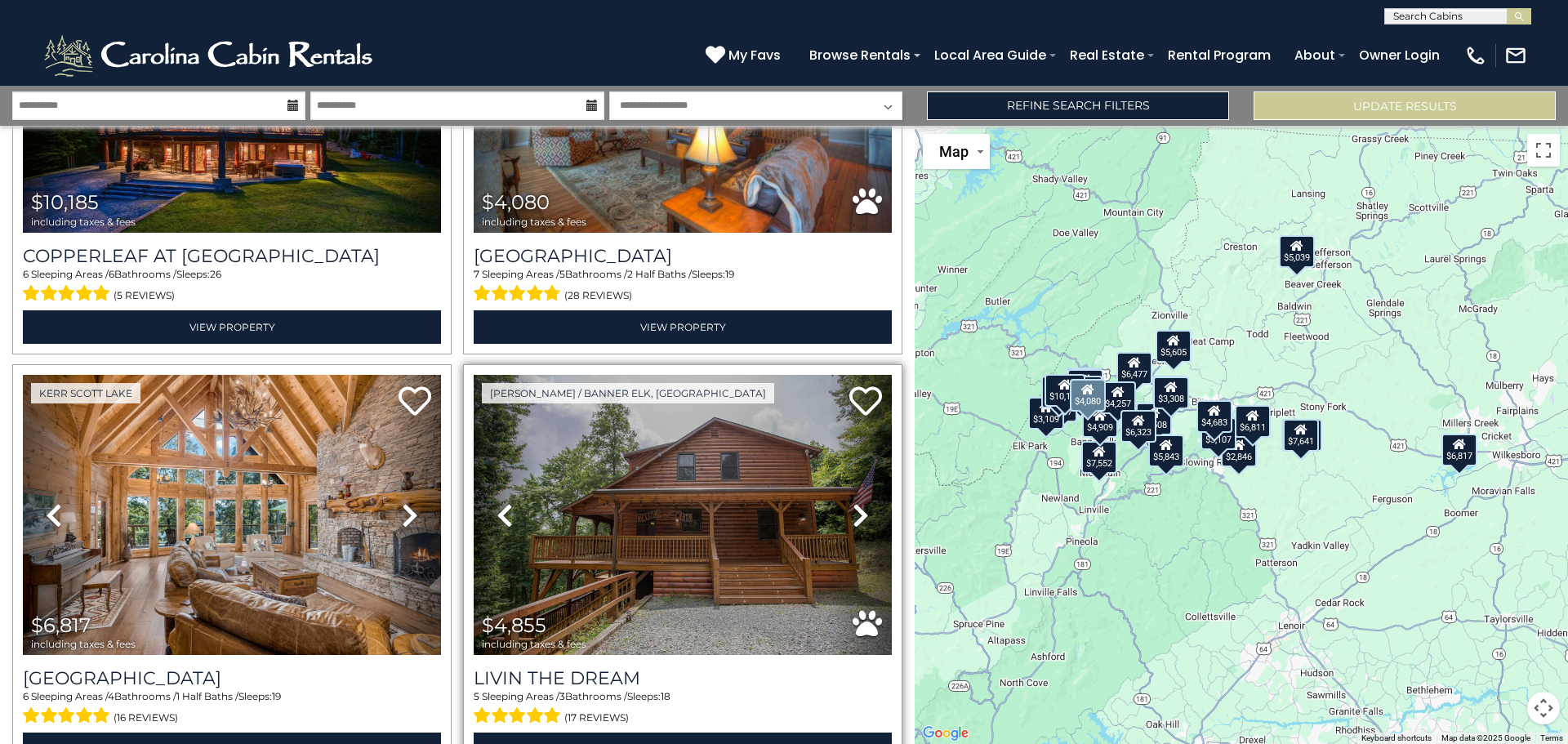
scroll to position [326, 0]
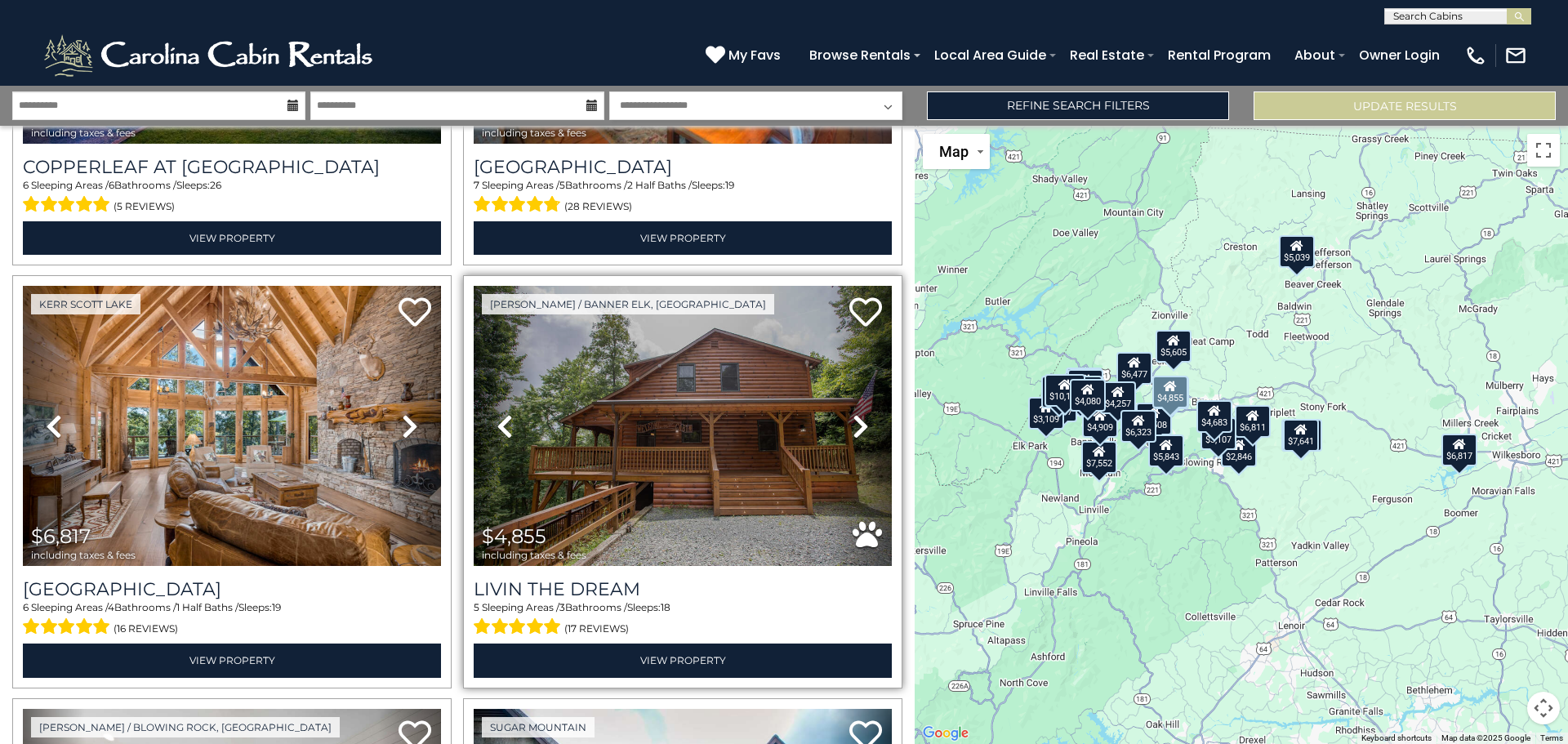
click at [852, 423] on icon at bounding box center [860, 426] width 16 height 26
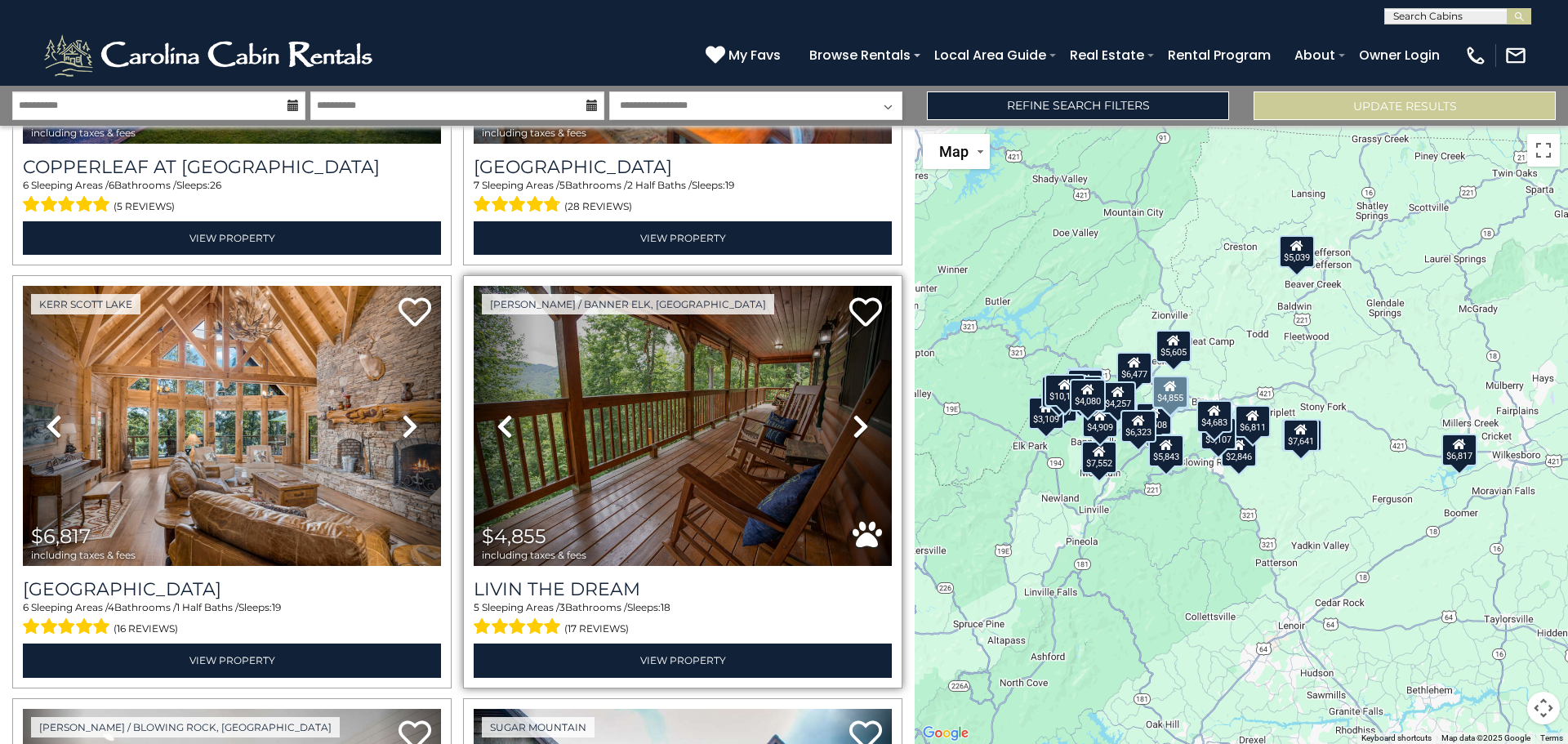
click at [852, 423] on icon at bounding box center [860, 426] width 16 height 26
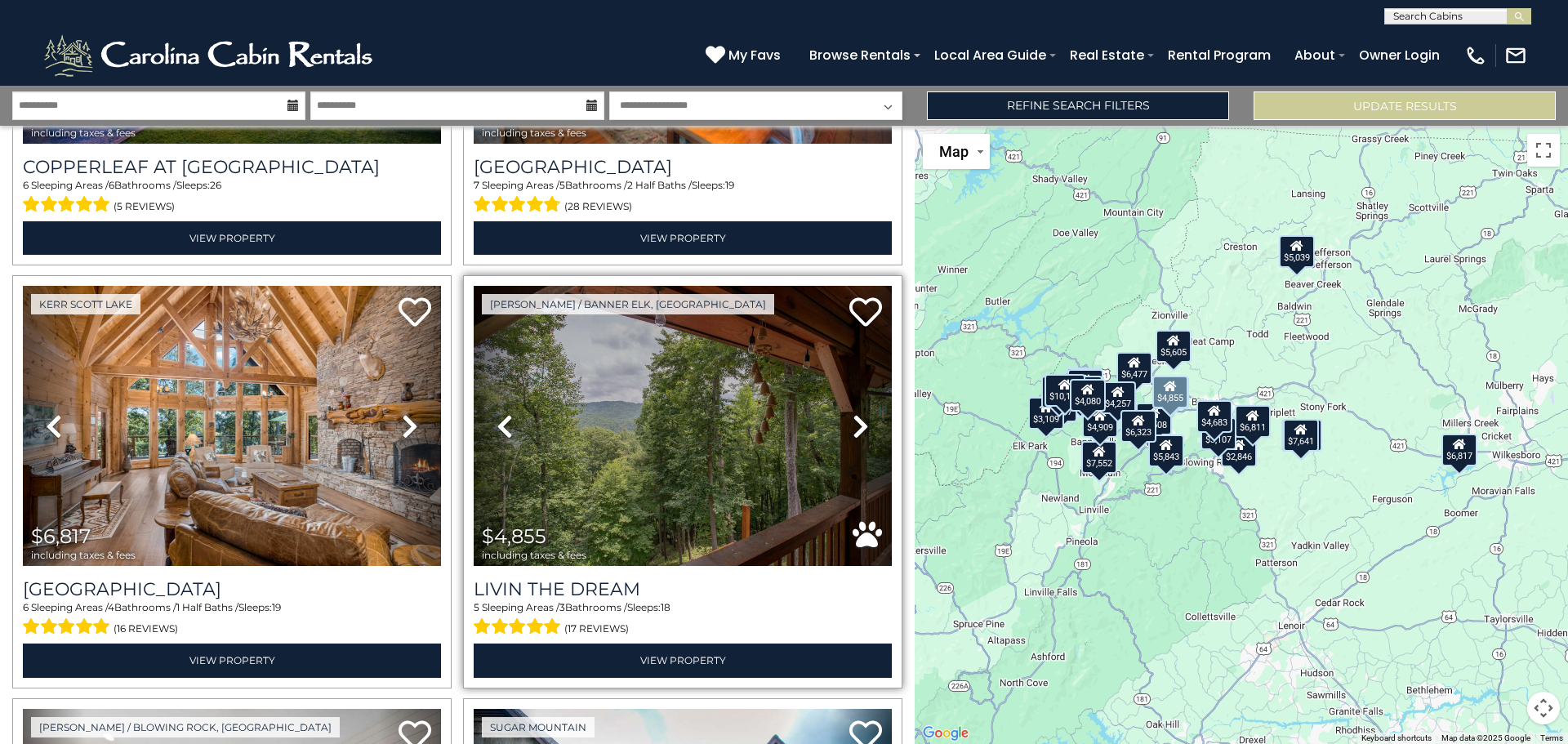
click at [852, 423] on icon at bounding box center [860, 426] width 16 height 26
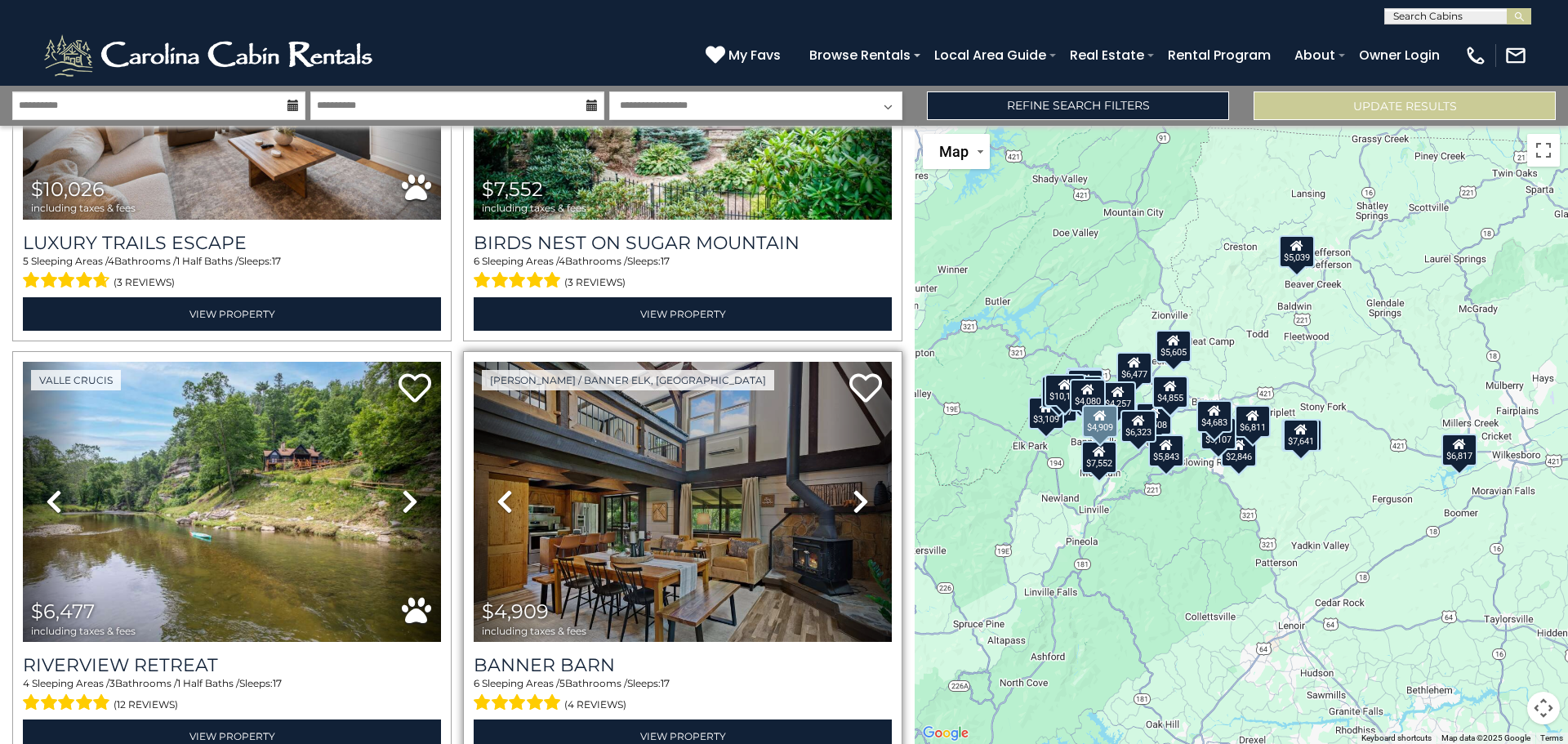
scroll to position [1144, 0]
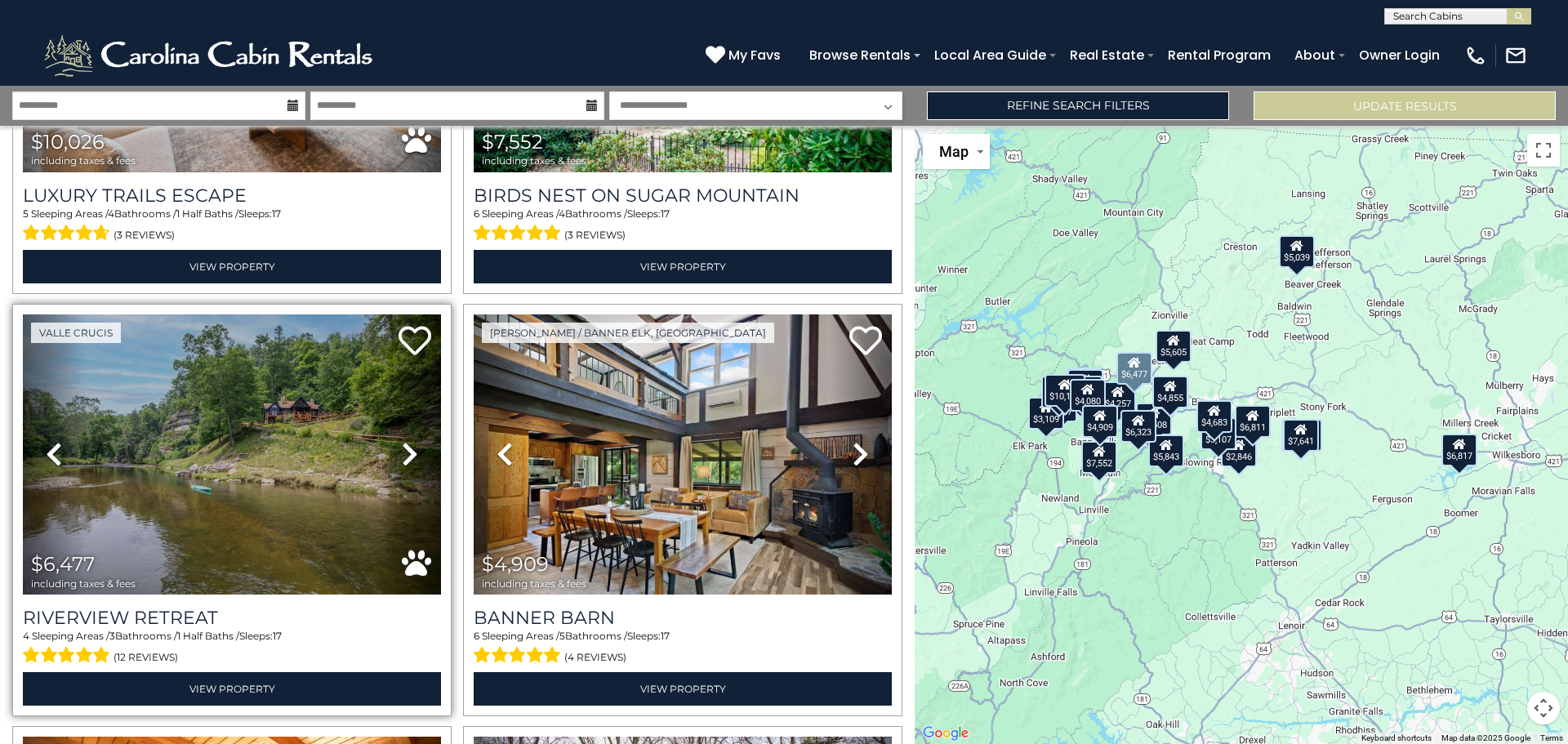
click at [406, 445] on icon at bounding box center [410, 454] width 16 height 26
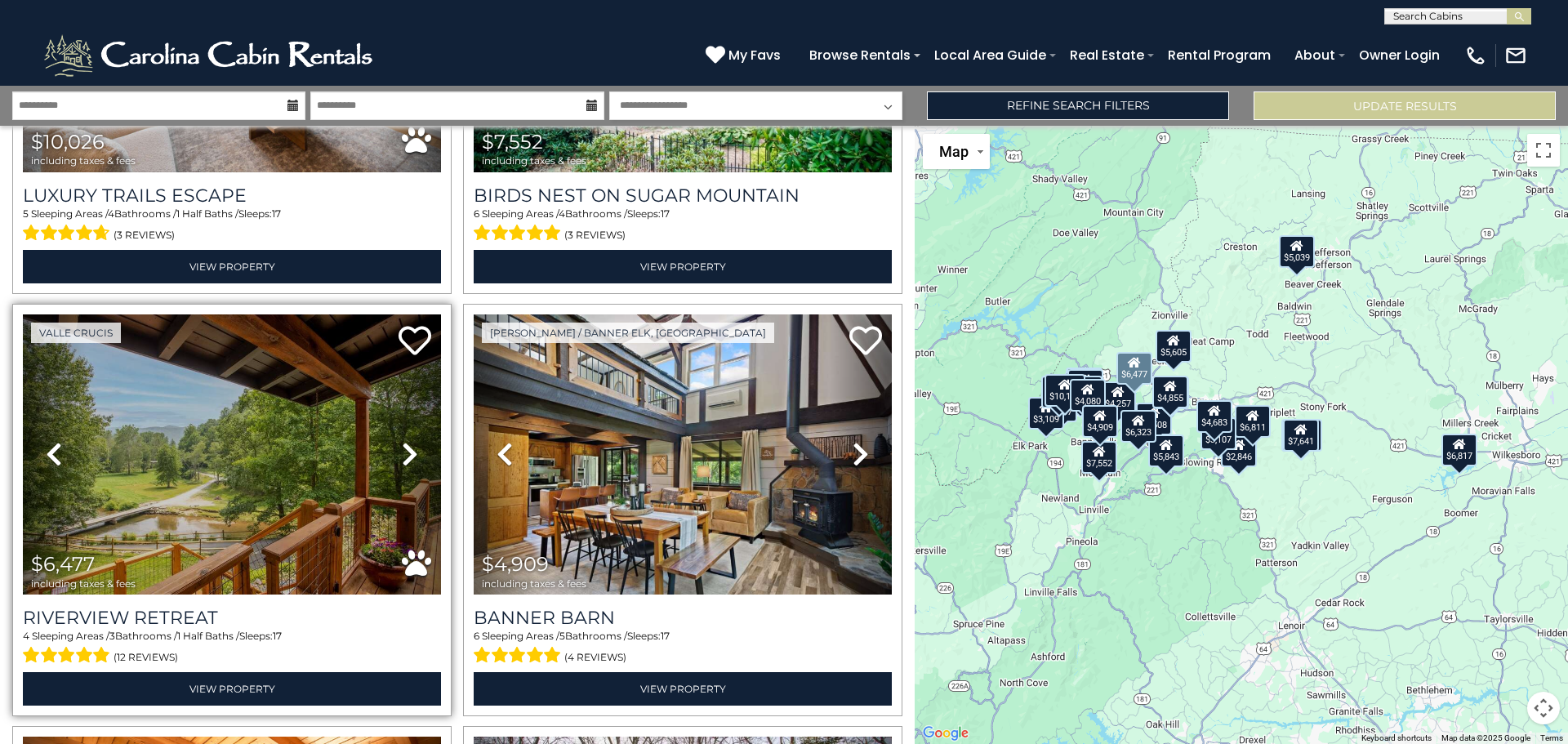
click at [406, 445] on icon at bounding box center [410, 454] width 16 height 26
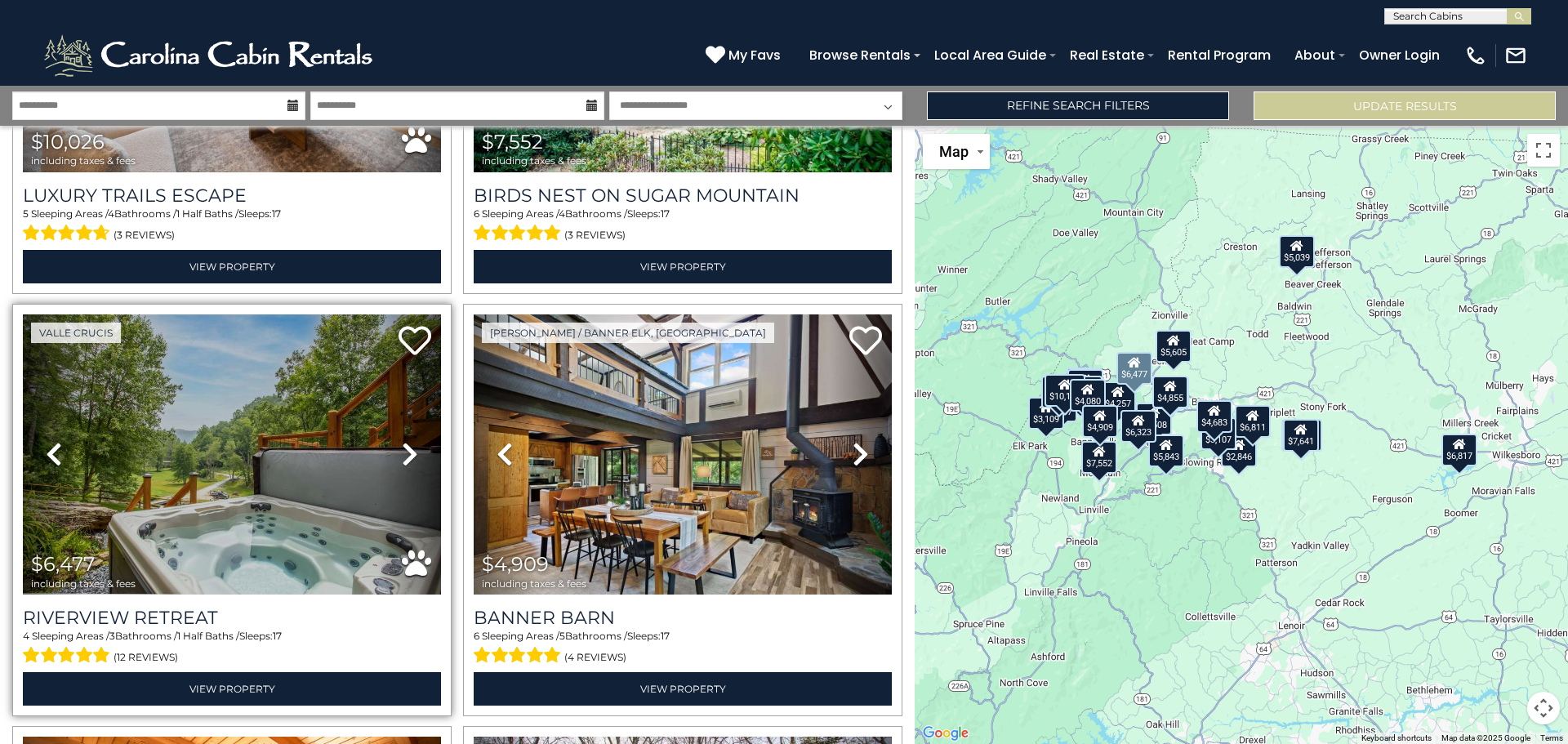
click at [406, 445] on icon at bounding box center [410, 454] width 16 height 26
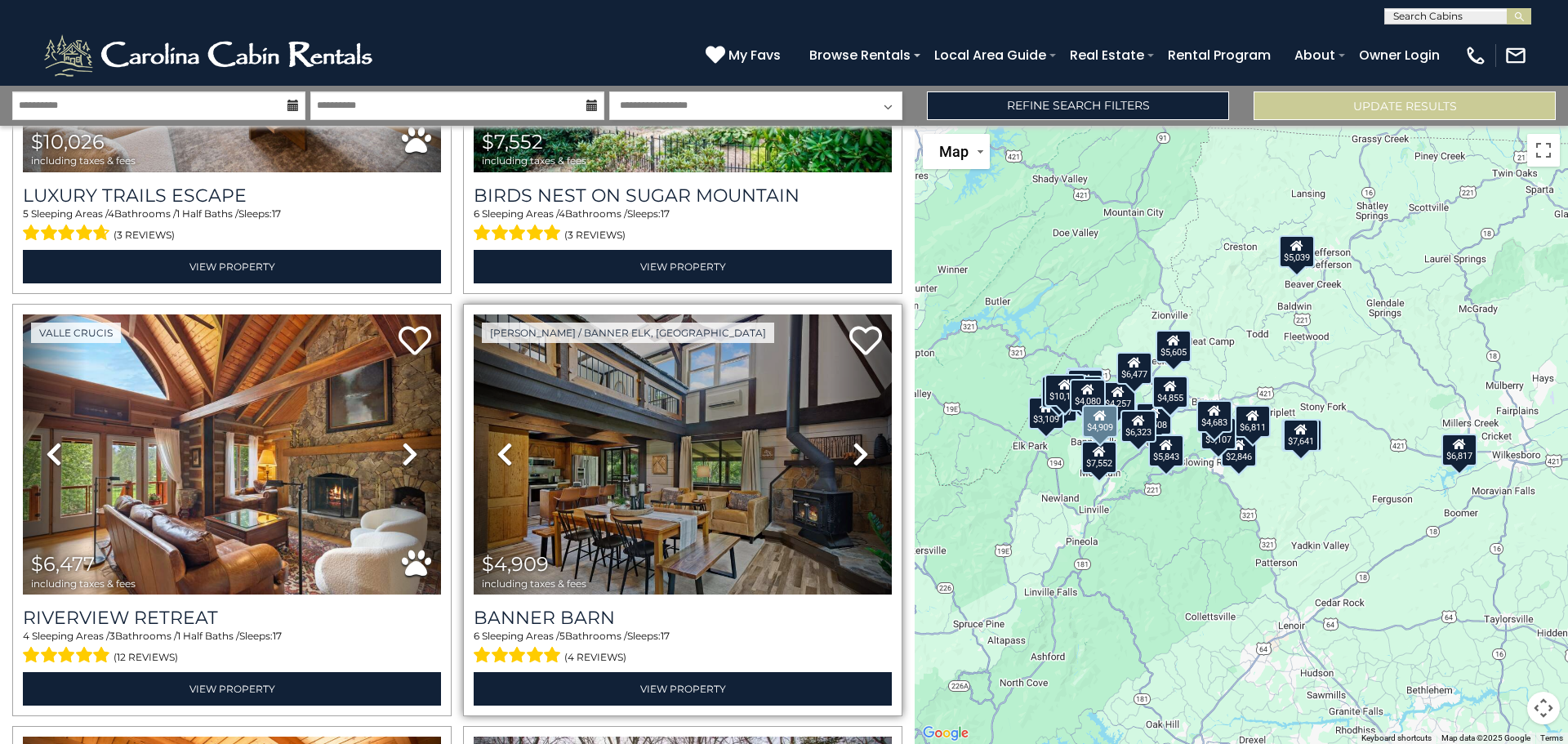
click at [857, 441] on icon at bounding box center [860, 454] width 16 height 26
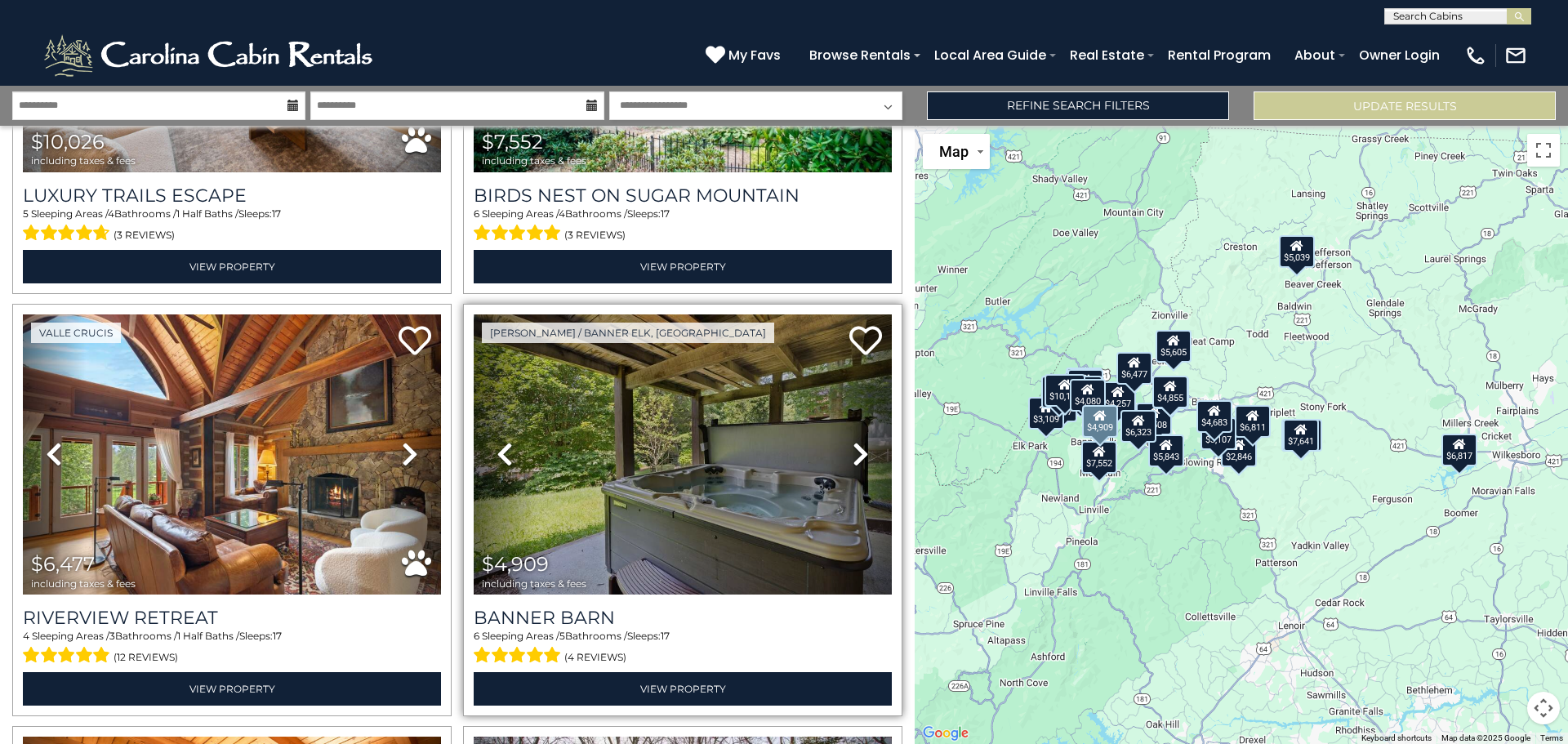
click at [856, 441] on icon at bounding box center [860, 454] width 16 height 26
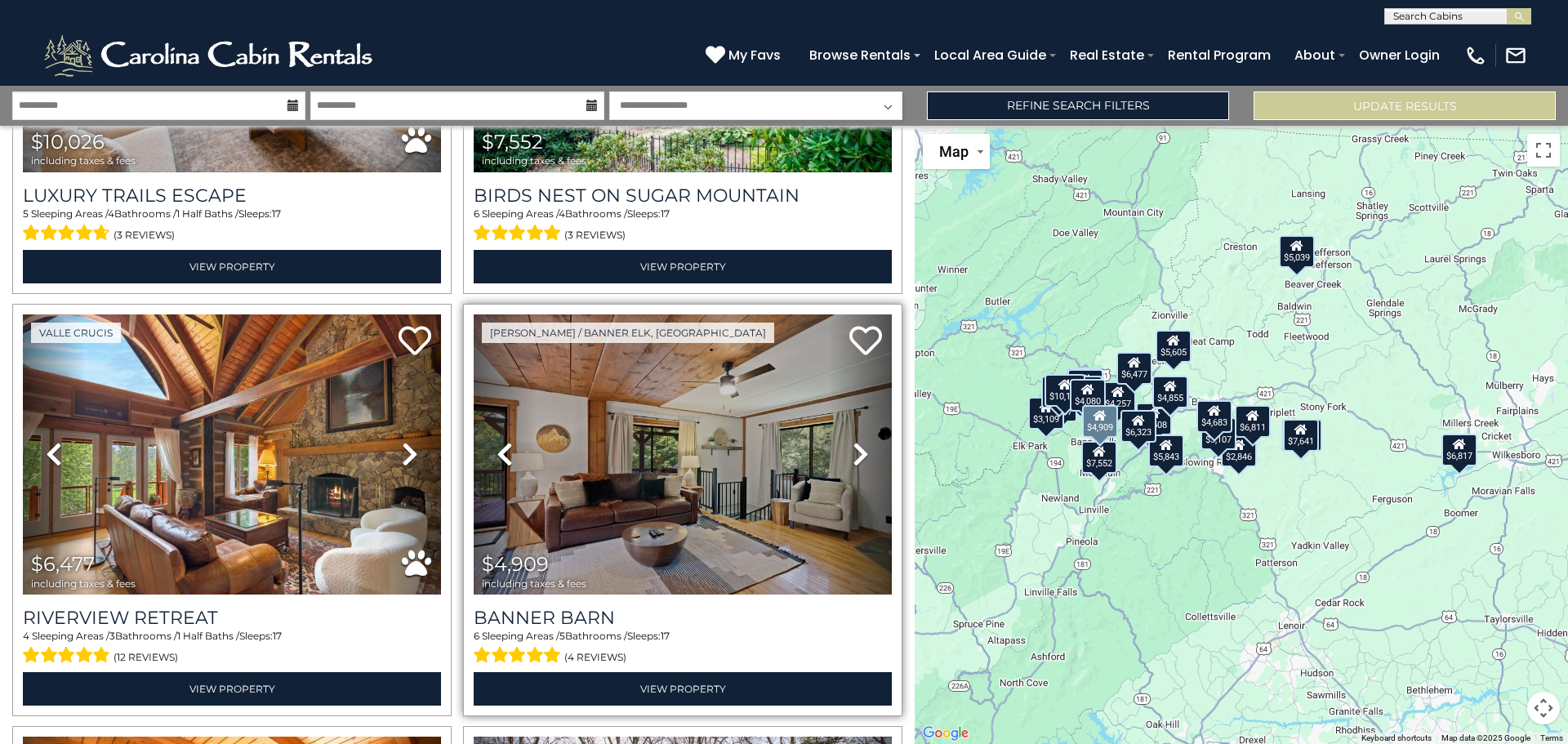
click at [856, 441] on icon at bounding box center [860, 454] width 16 height 26
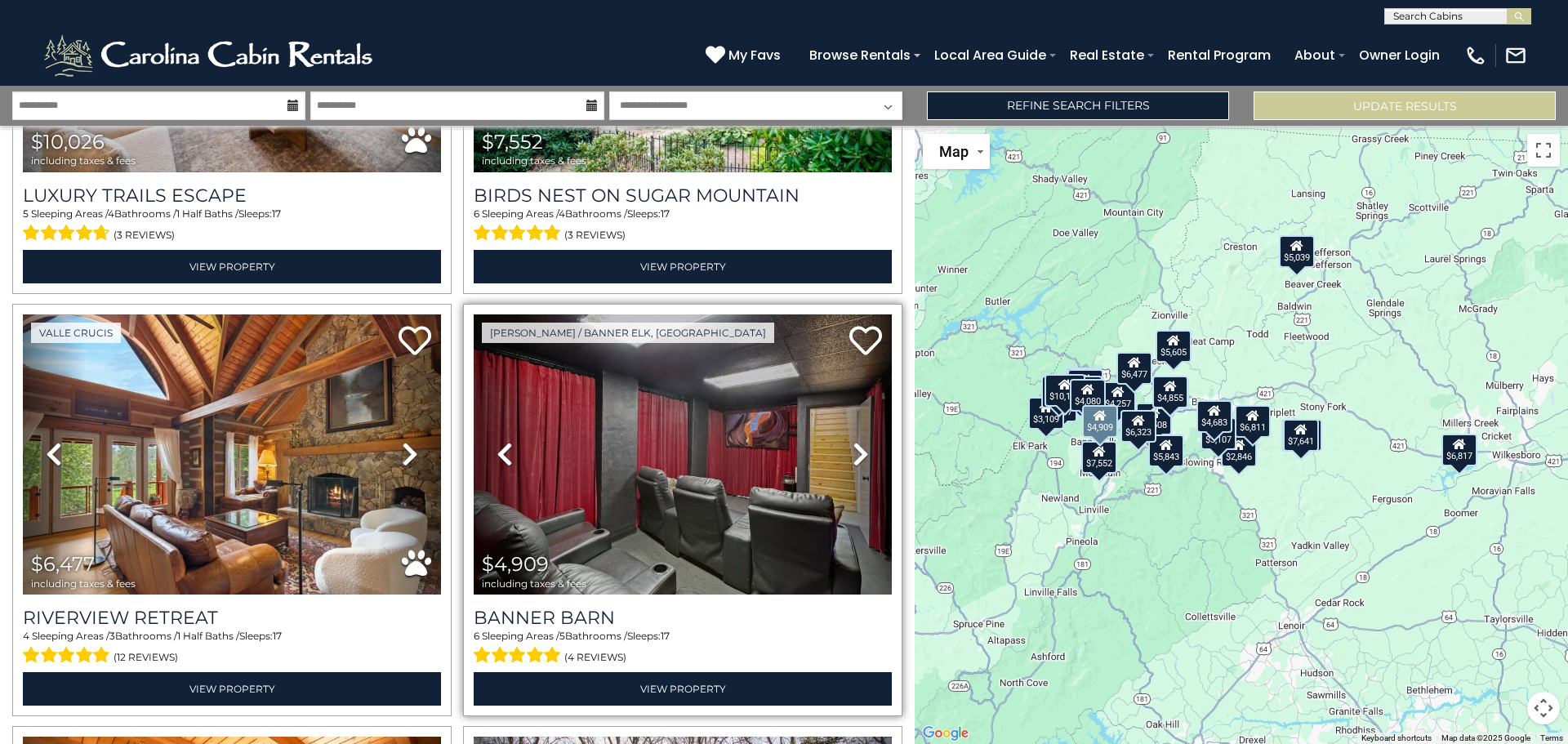
click at [855, 441] on icon at bounding box center [860, 454] width 16 height 26
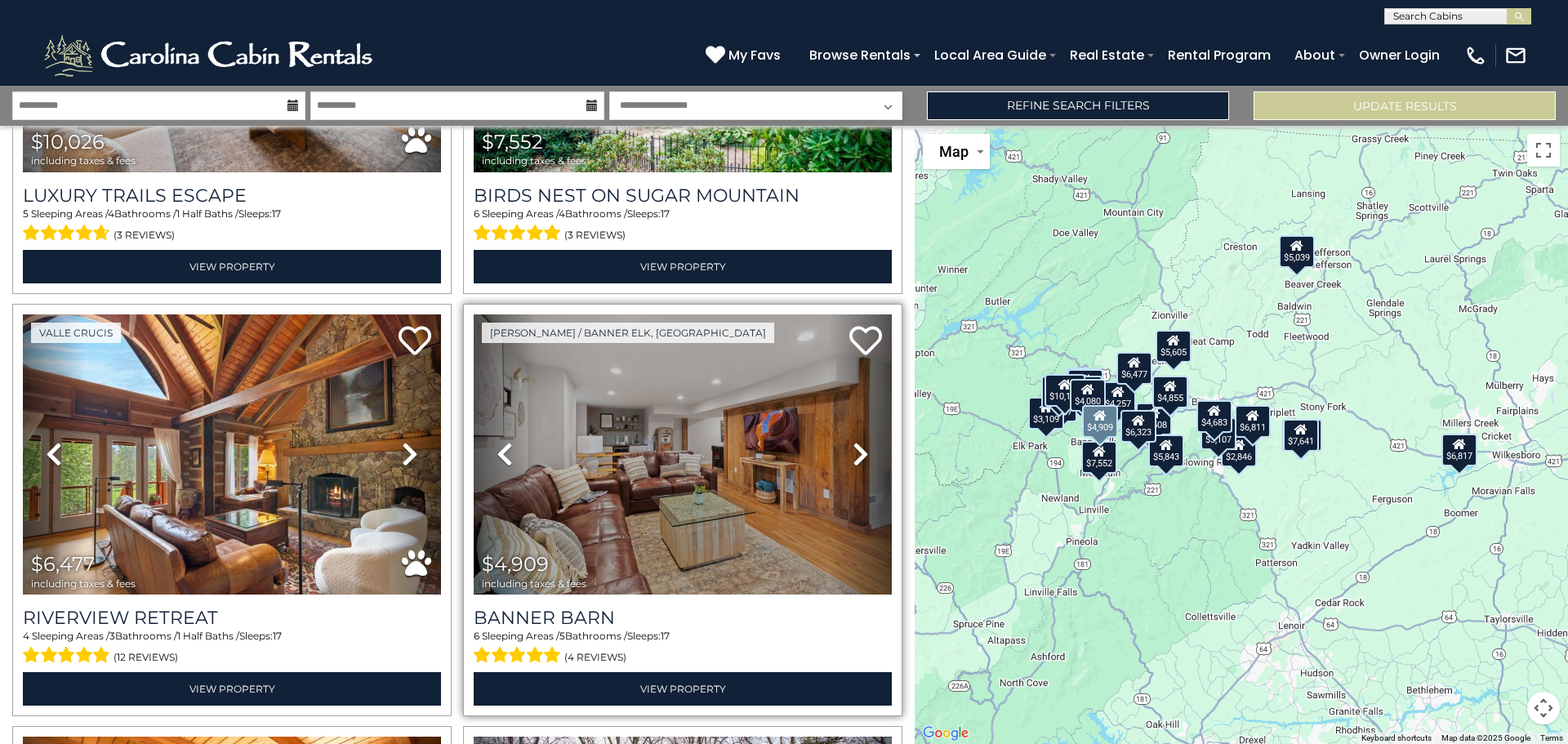
click at [862, 438] on link "Next" at bounding box center [860, 455] width 63 height 280
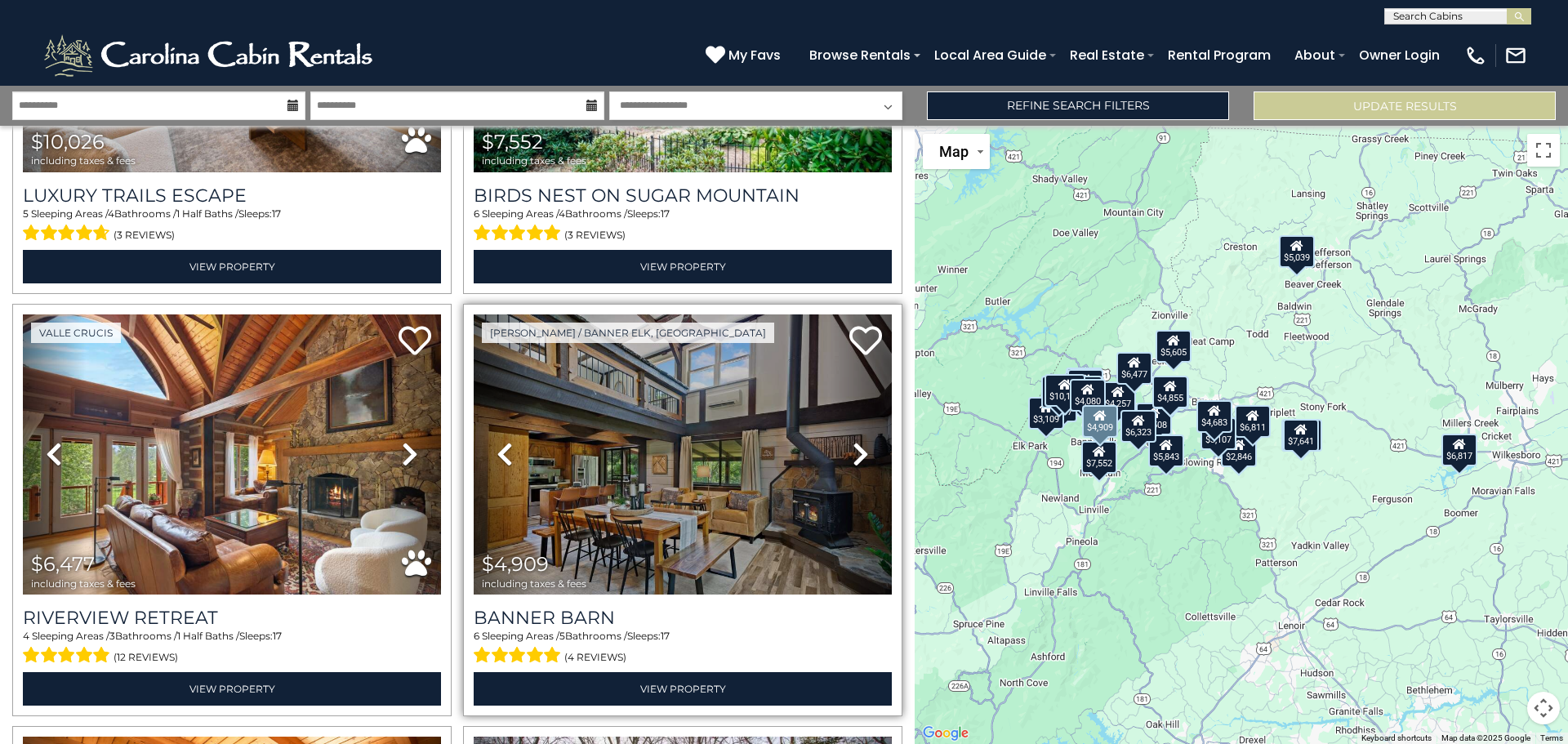
click at [862, 438] on link "Next" at bounding box center [860, 455] width 63 height 280
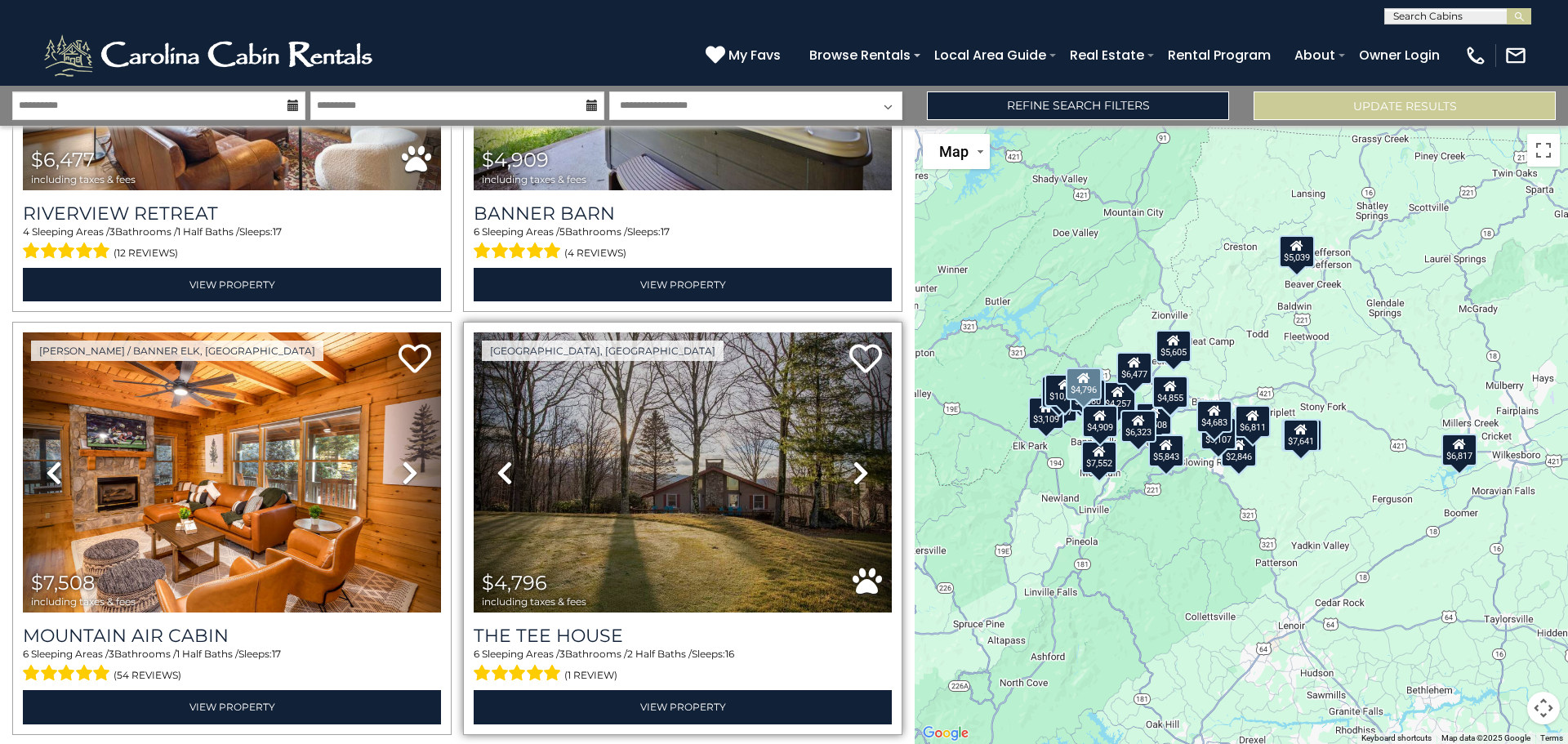
scroll to position [1634, 0]
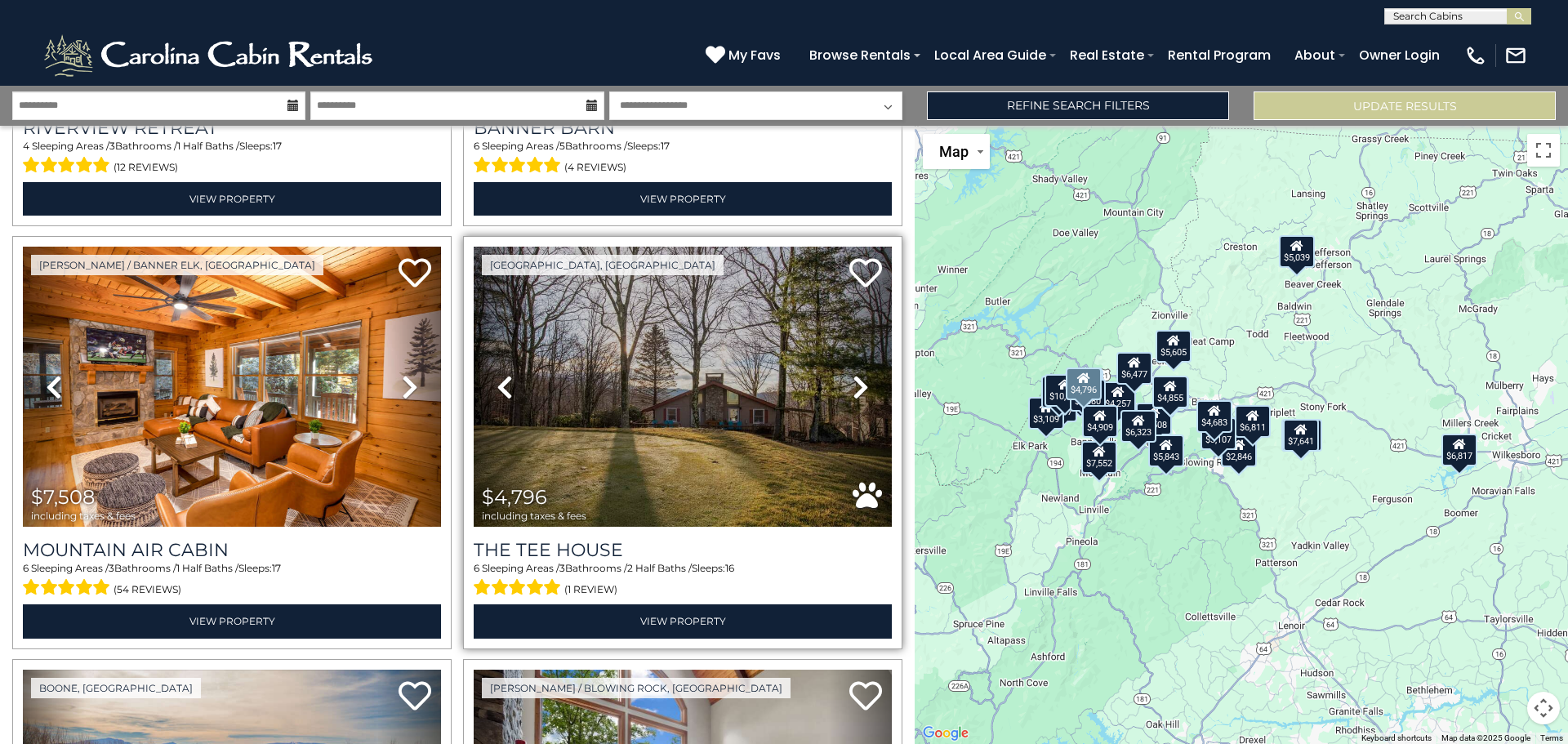
click at [857, 374] on icon at bounding box center [860, 387] width 16 height 26
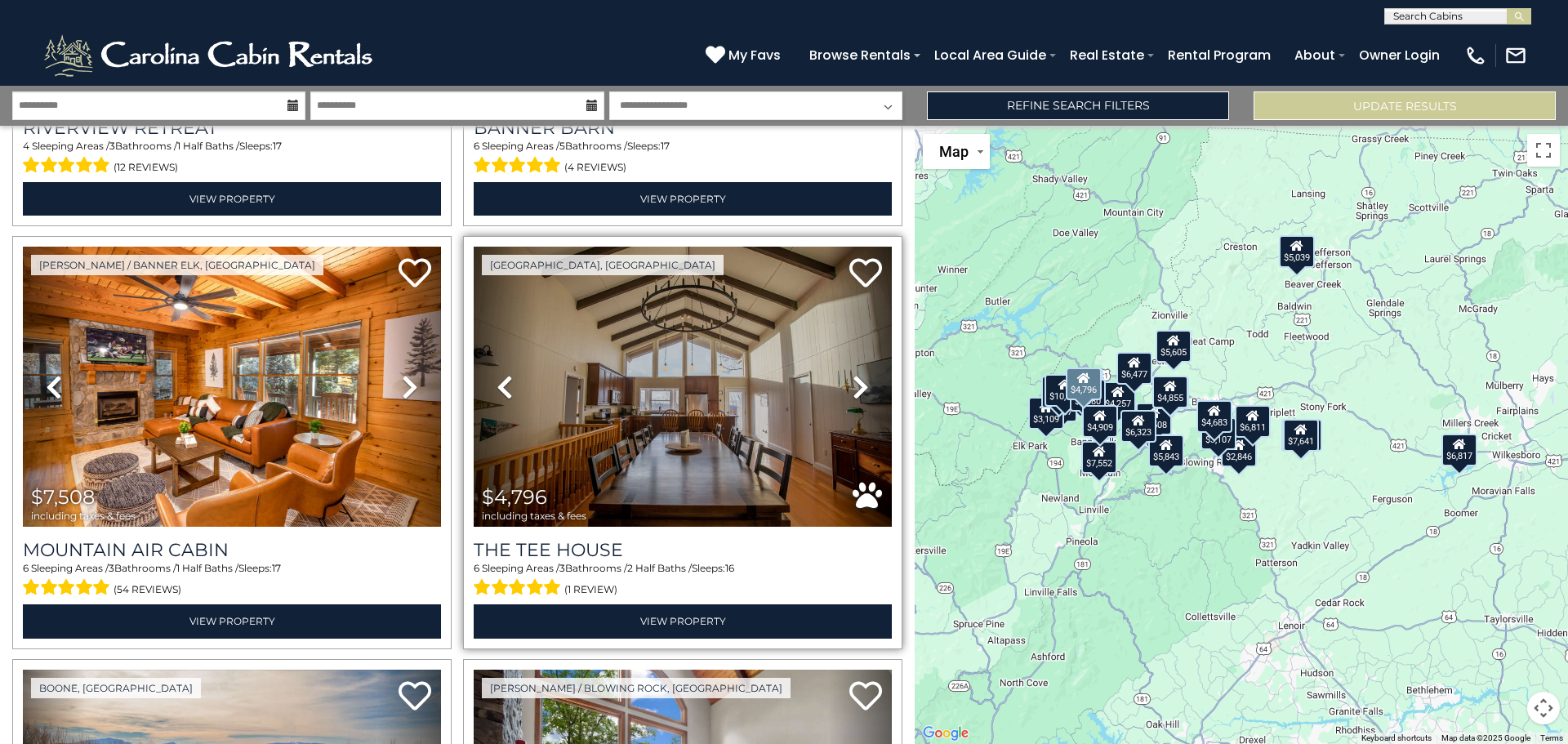
click at [858, 374] on icon at bounding box center [860, 387] width 16 height 26
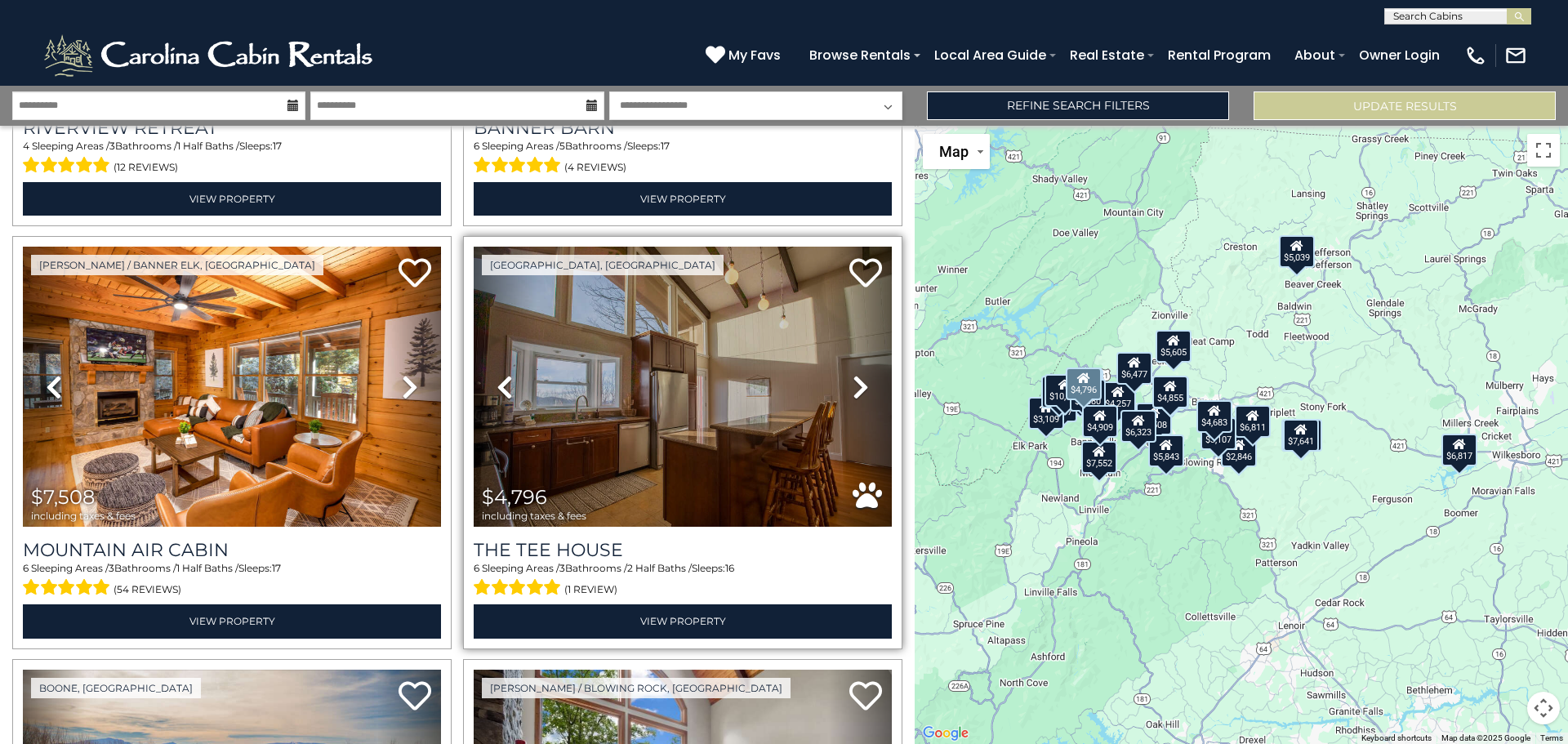
click at [858, 374] on icon at bounding box center [860, 387] width 16 height 26
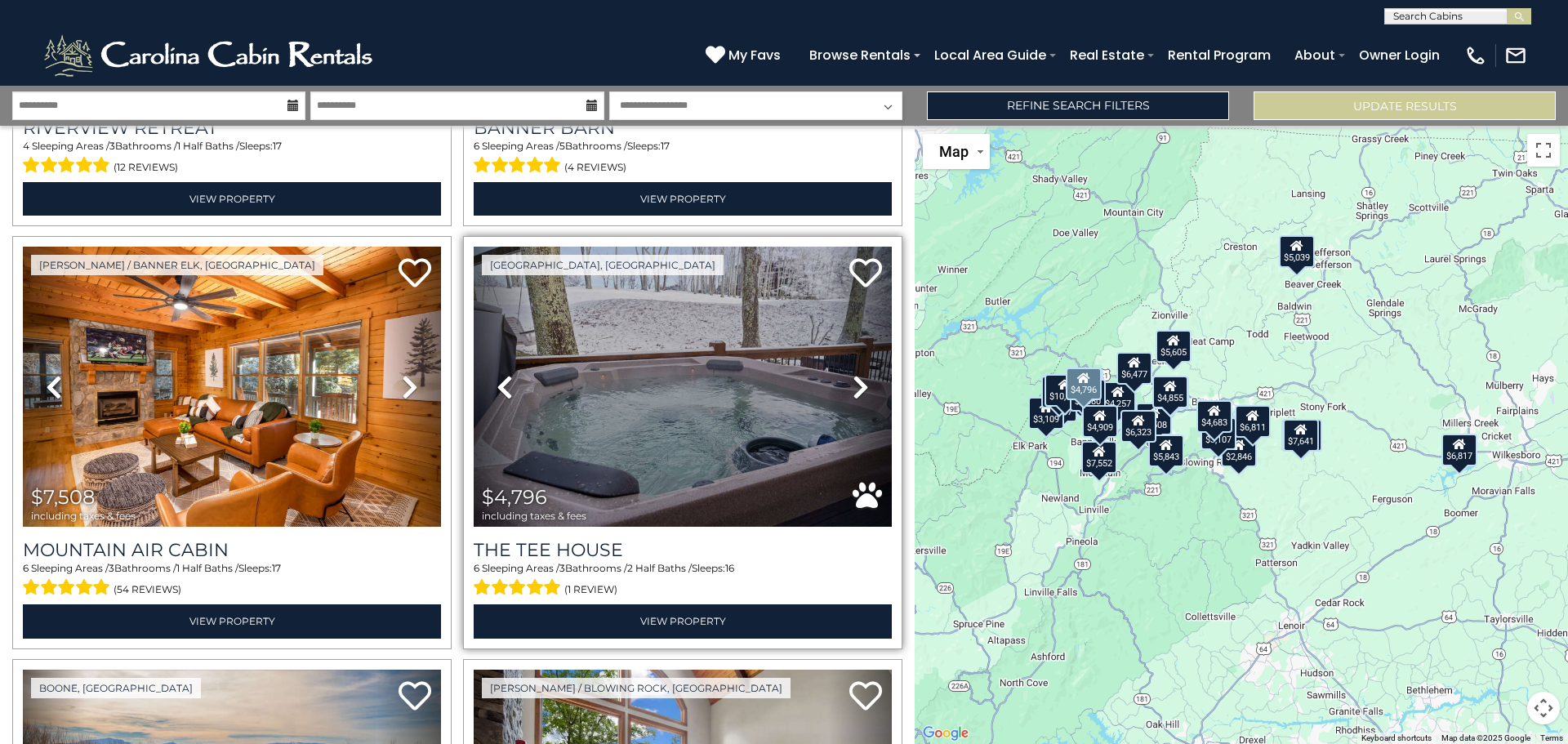
click at [858, 374] on icon at bounding box center [860, 387] width 16 height 26
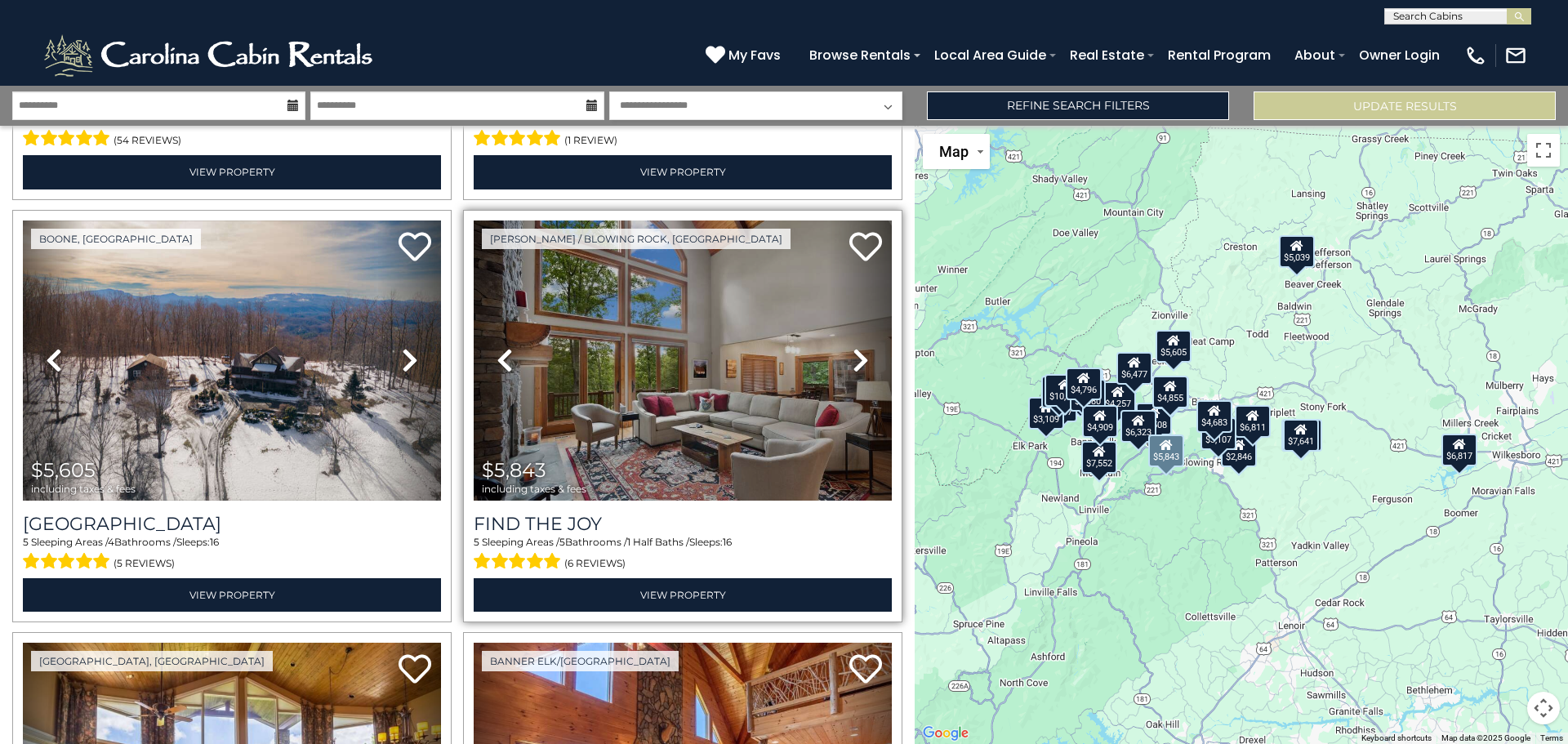
scroll to position [2124, 0]
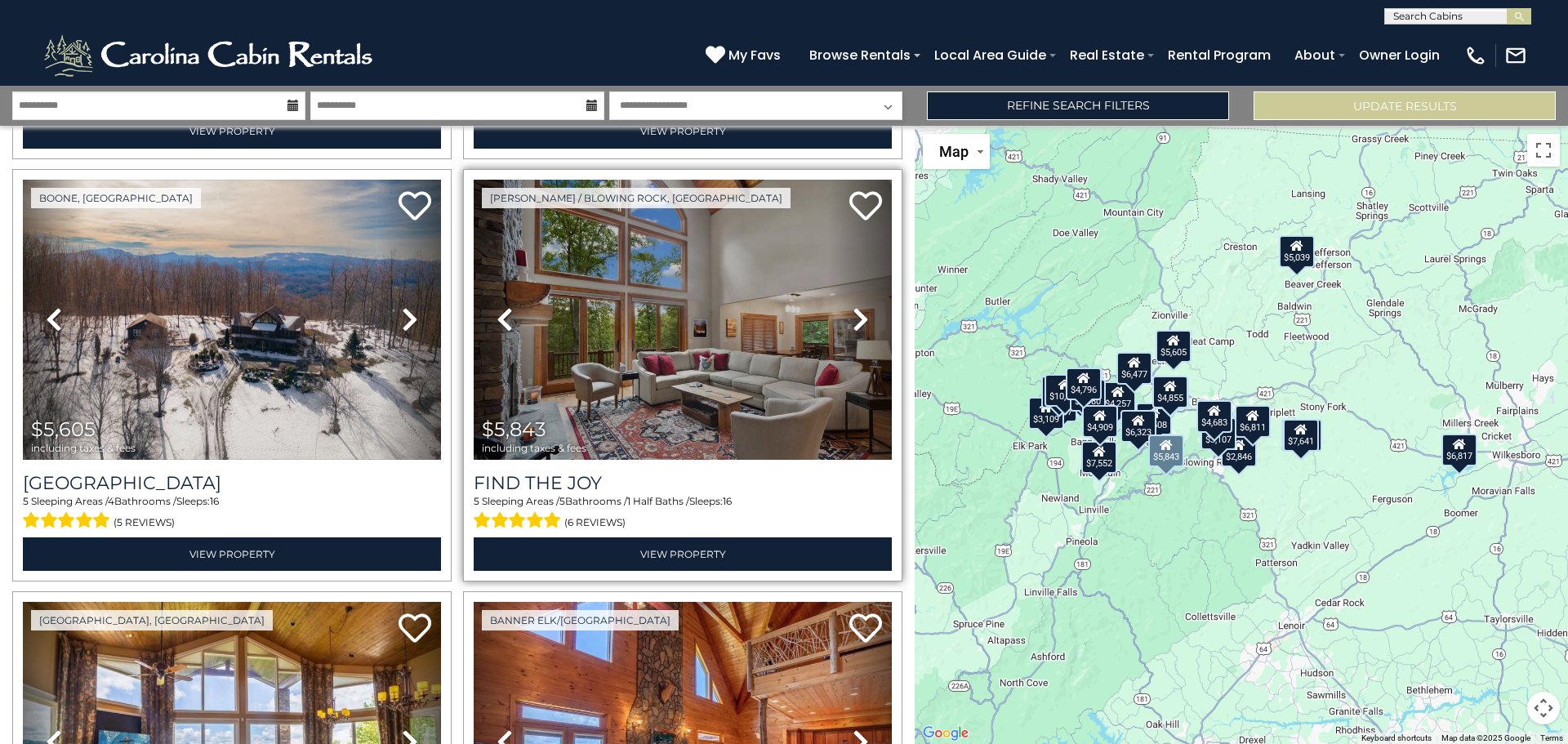
click at [859, 306] on icon at bounding box center [860, 319] width 16 height 26
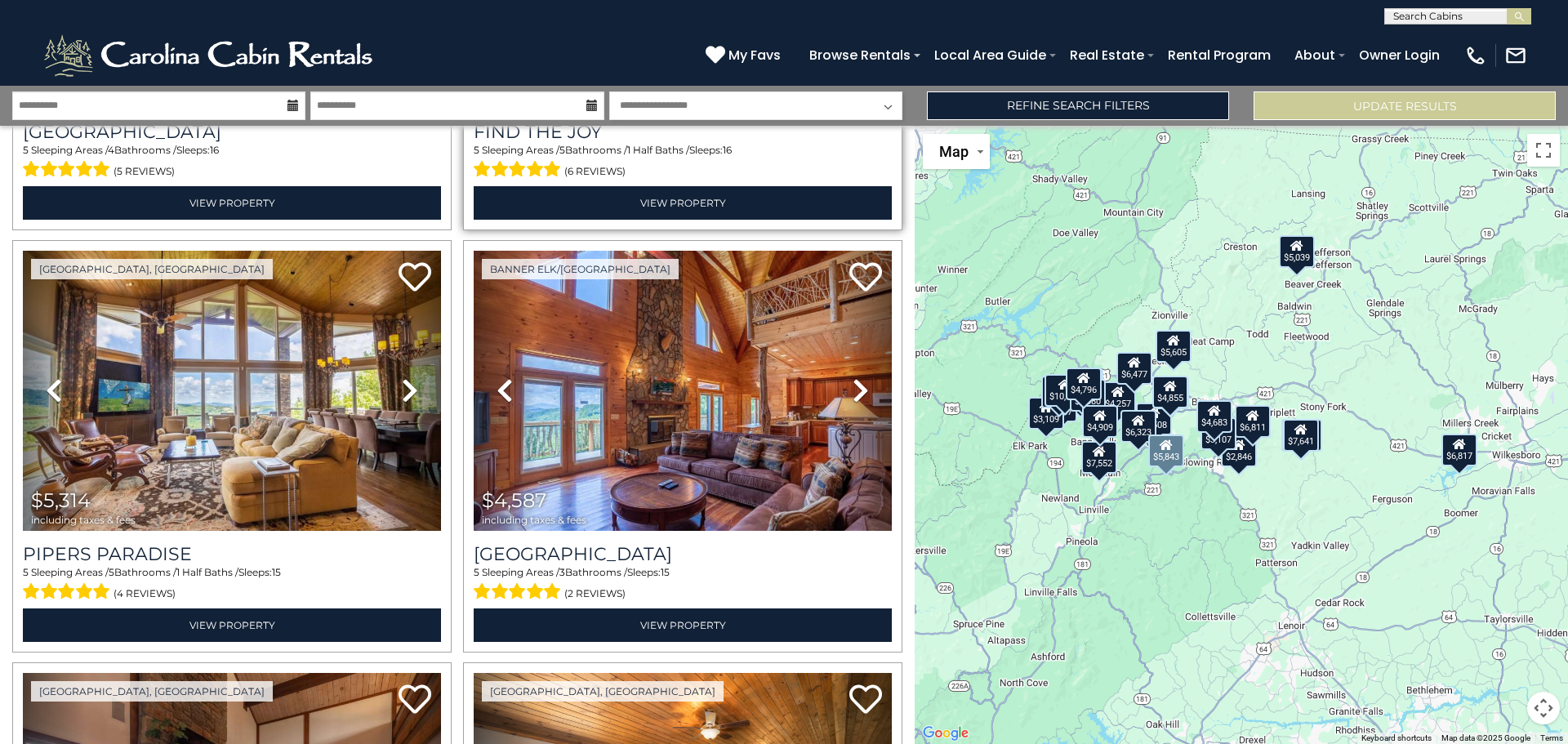
scroll to position [2532, 0]
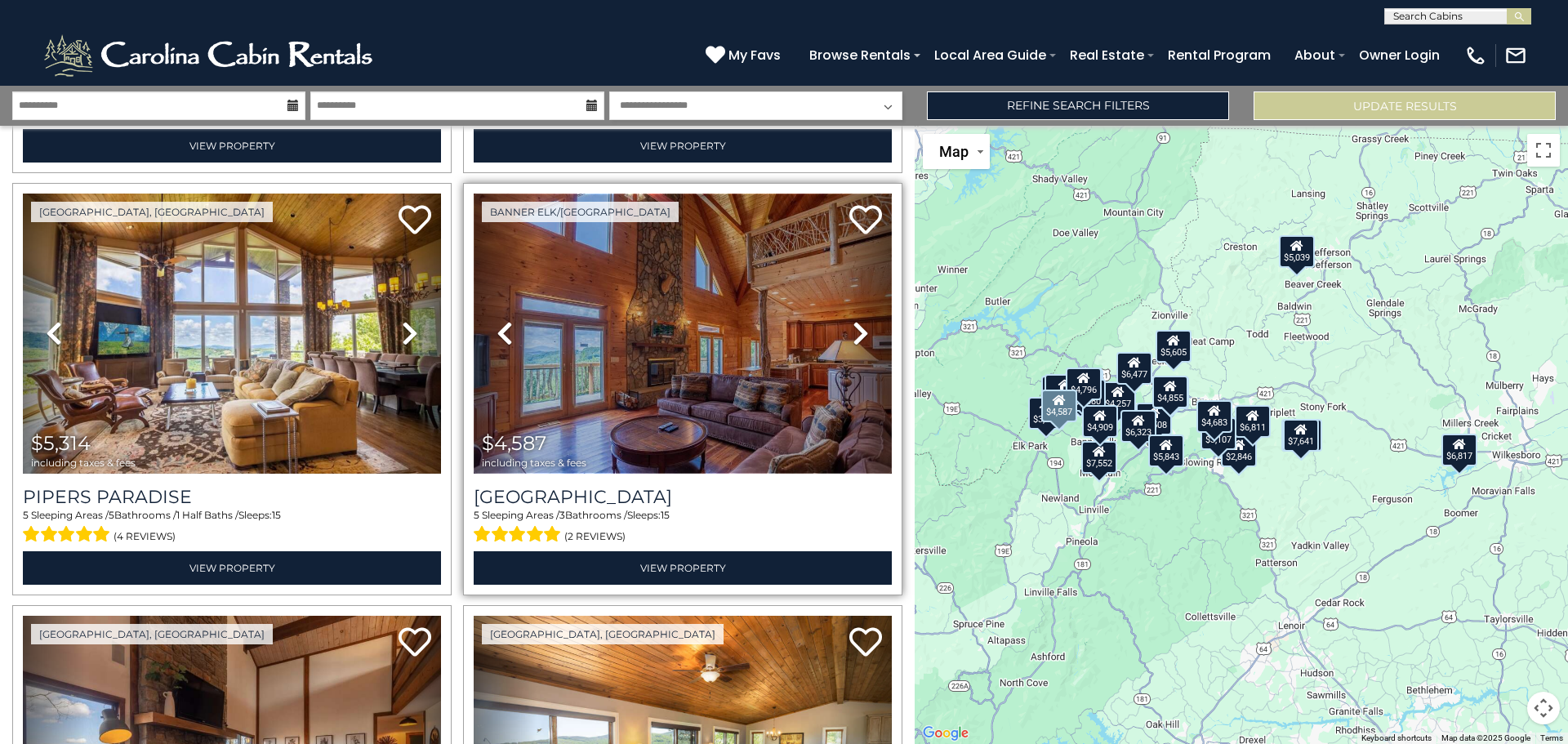
click at [684, 362] on img at bounding box center [682, 334] width 418 height 280
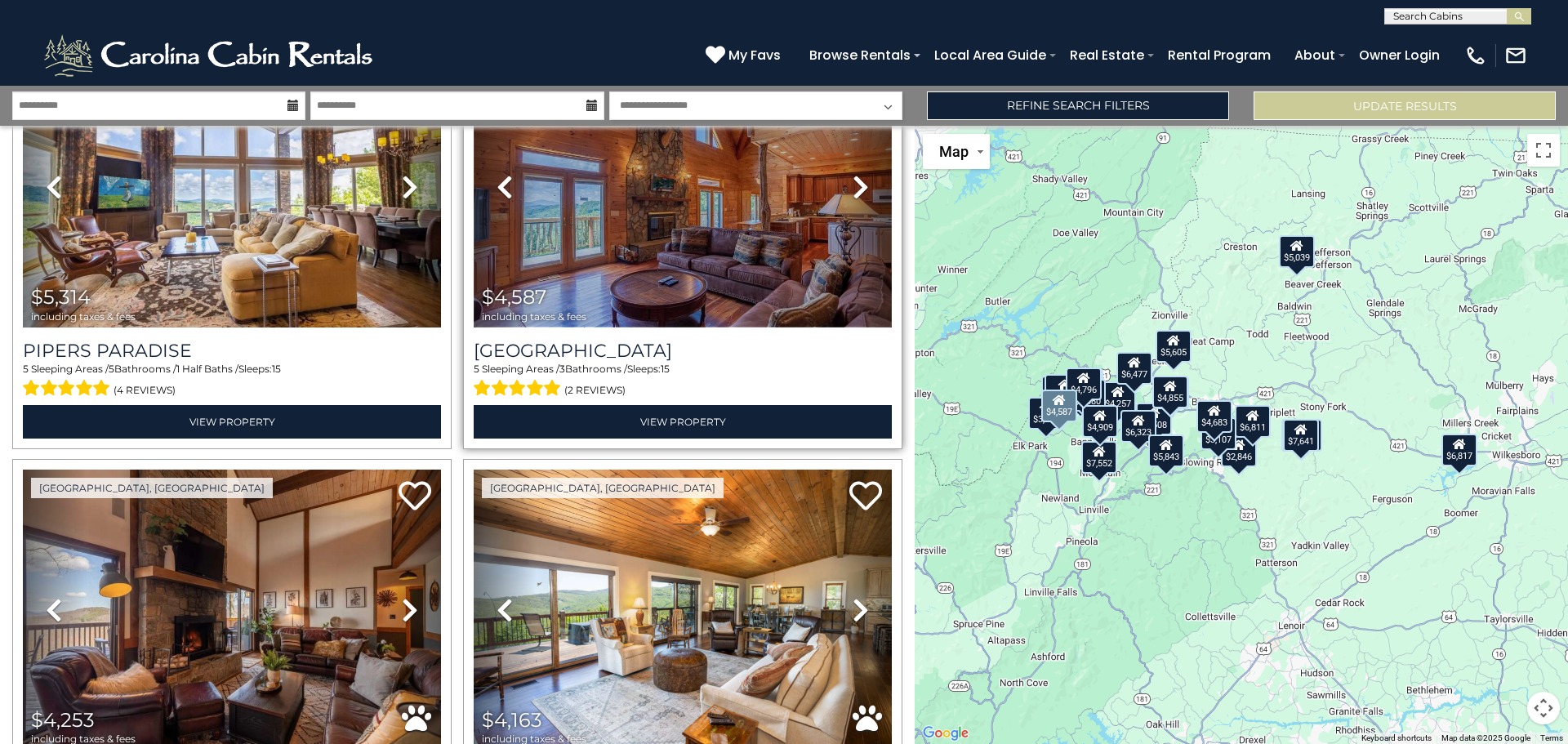
scroll to position [2941, 0]
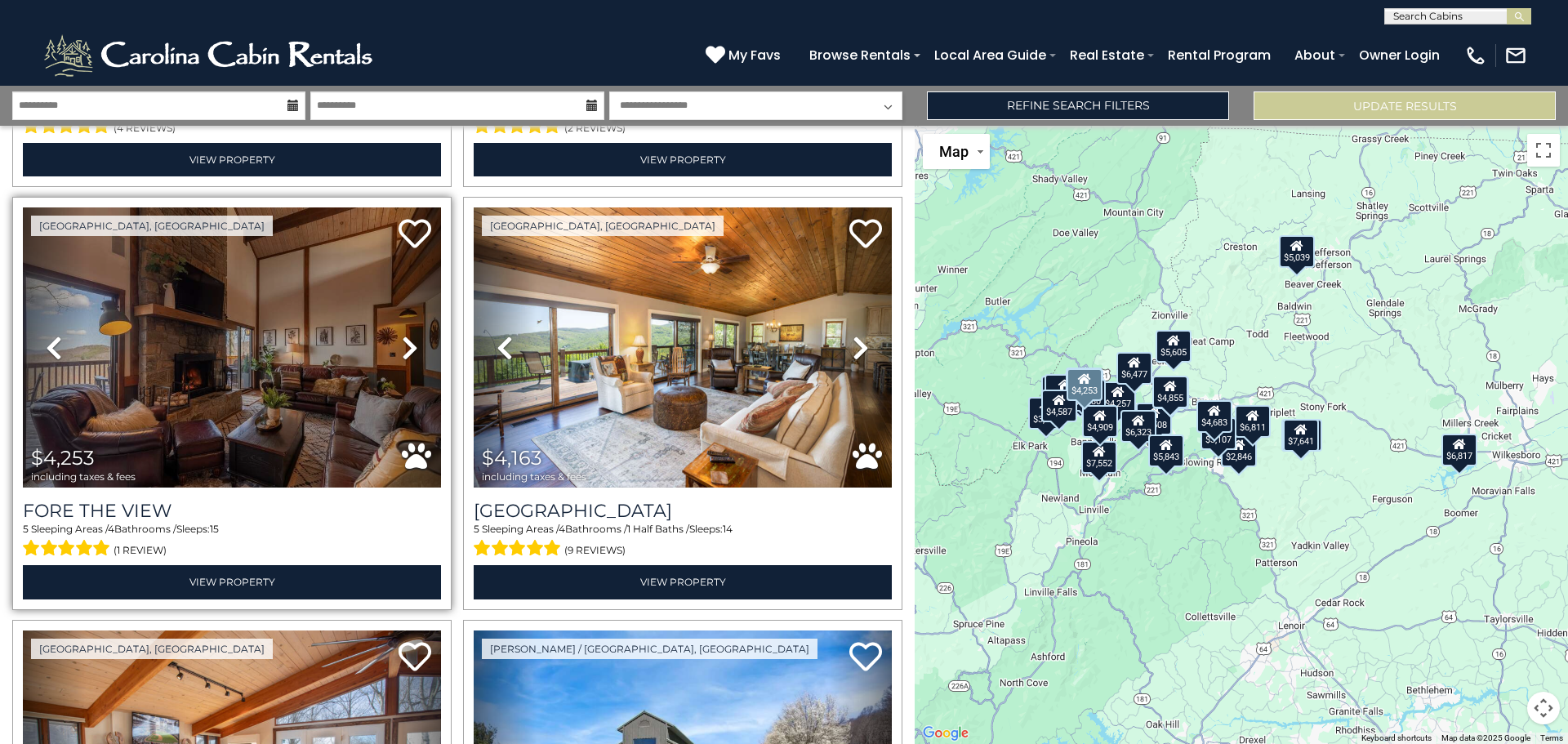
click at [402, 334] on icon at bounding box center [410, 347] width 16 height 26
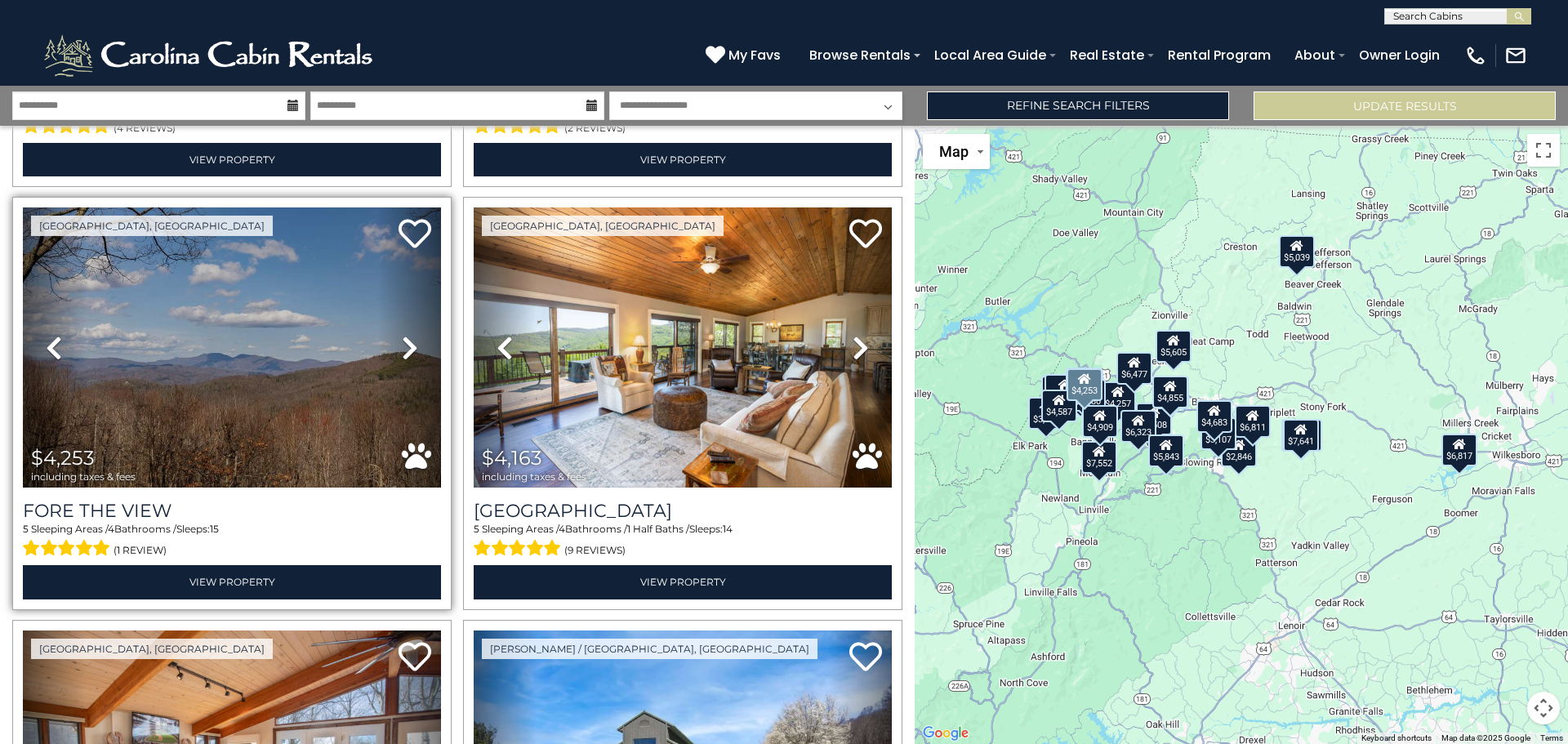
click at [402, 334] on icon at bounding box center [410, 347] width 16 height 26
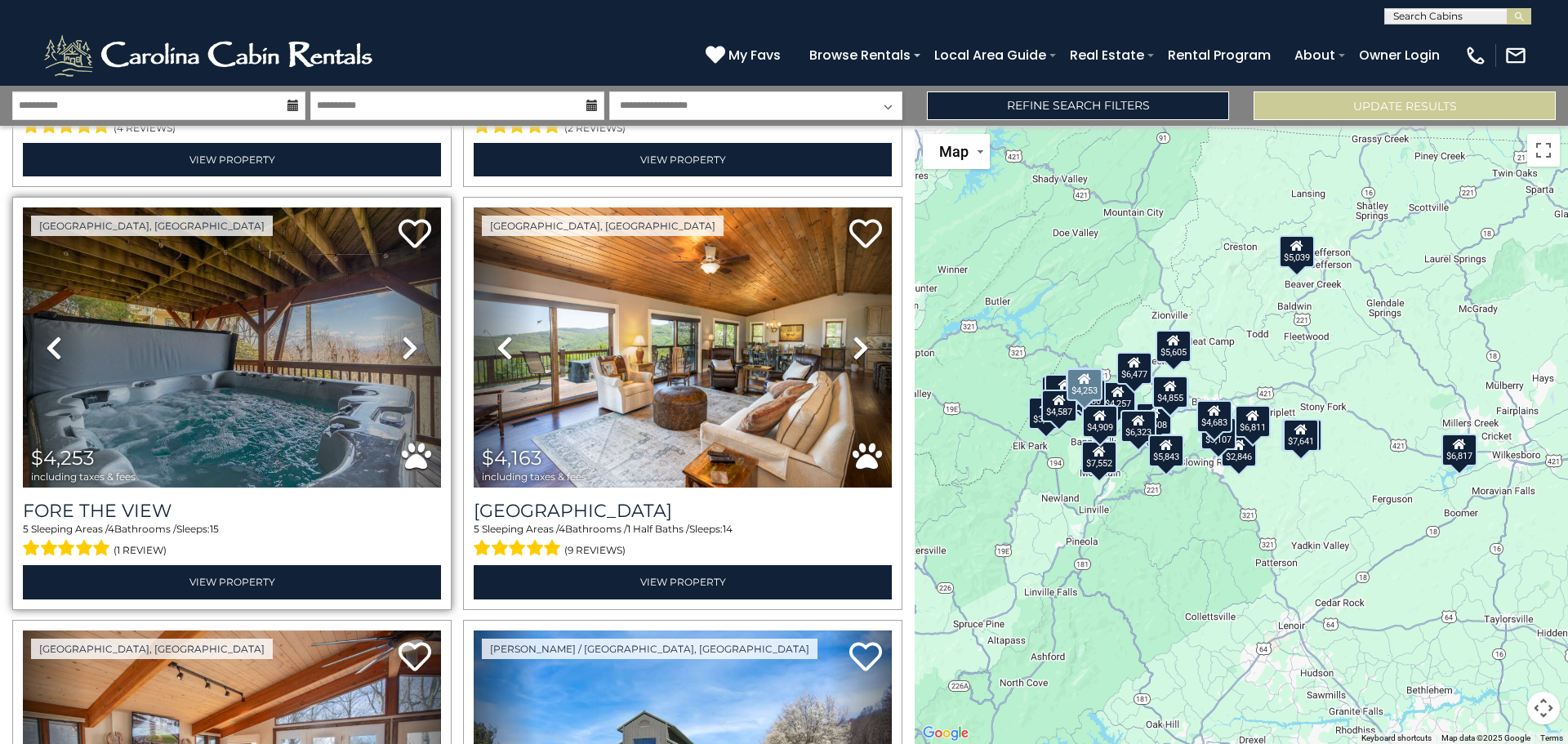
click at [402, 334] on icon at bounding box center [410, 347] width 16 height 26
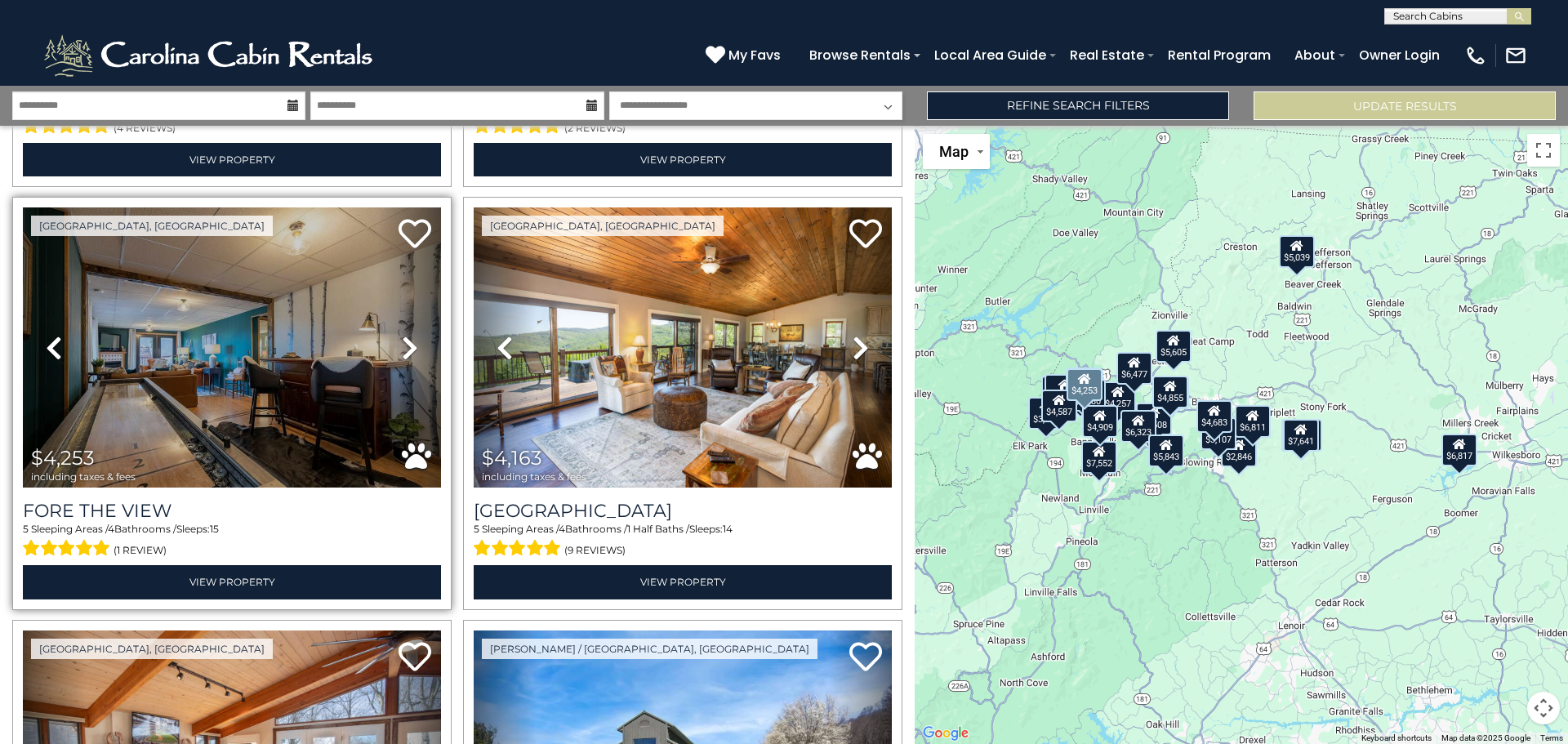
click at [402, 334] on icon at bounding box center [410, 347] width 16 height 26
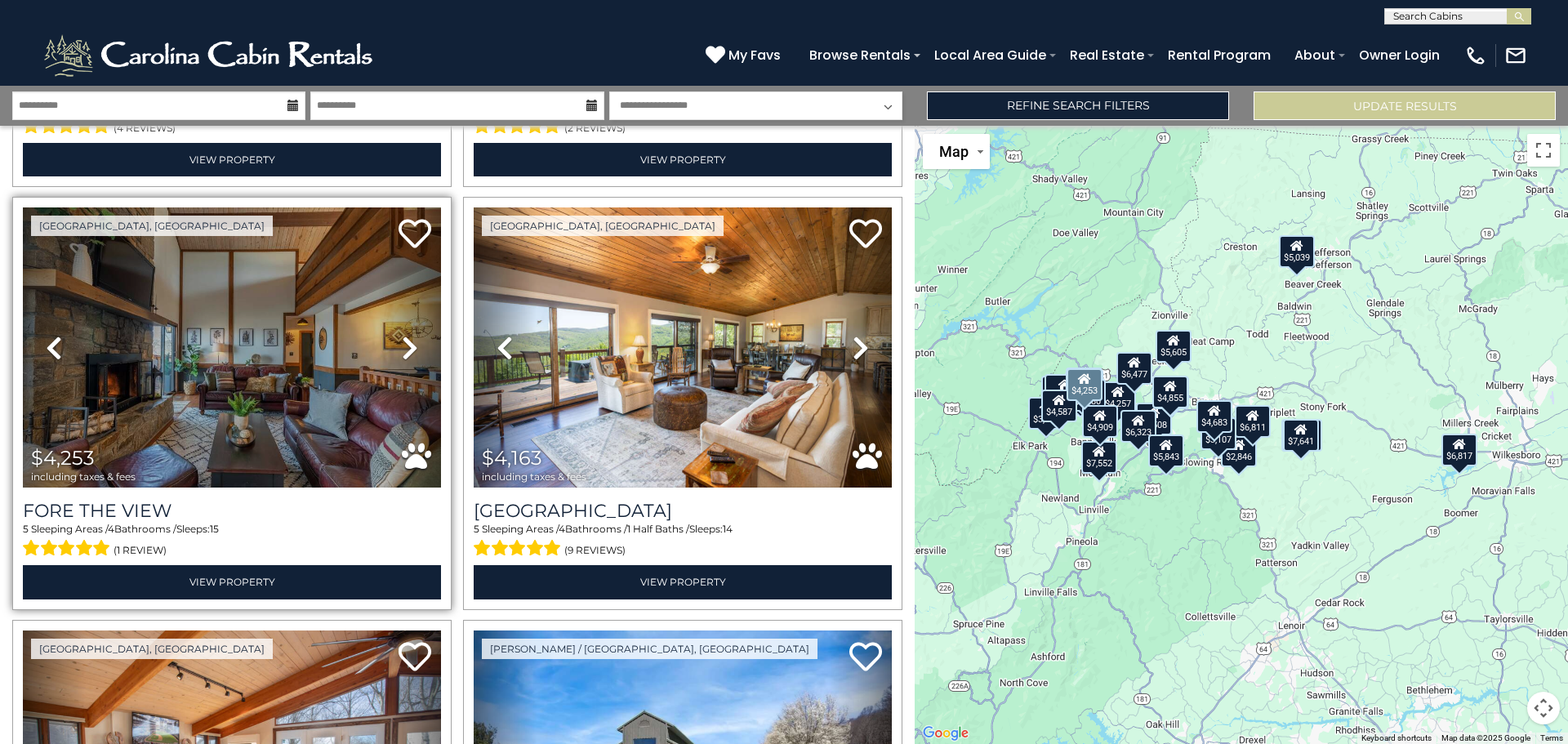
click at [402, 334] on icon at bounding box center [410, 347] width 16 height 26
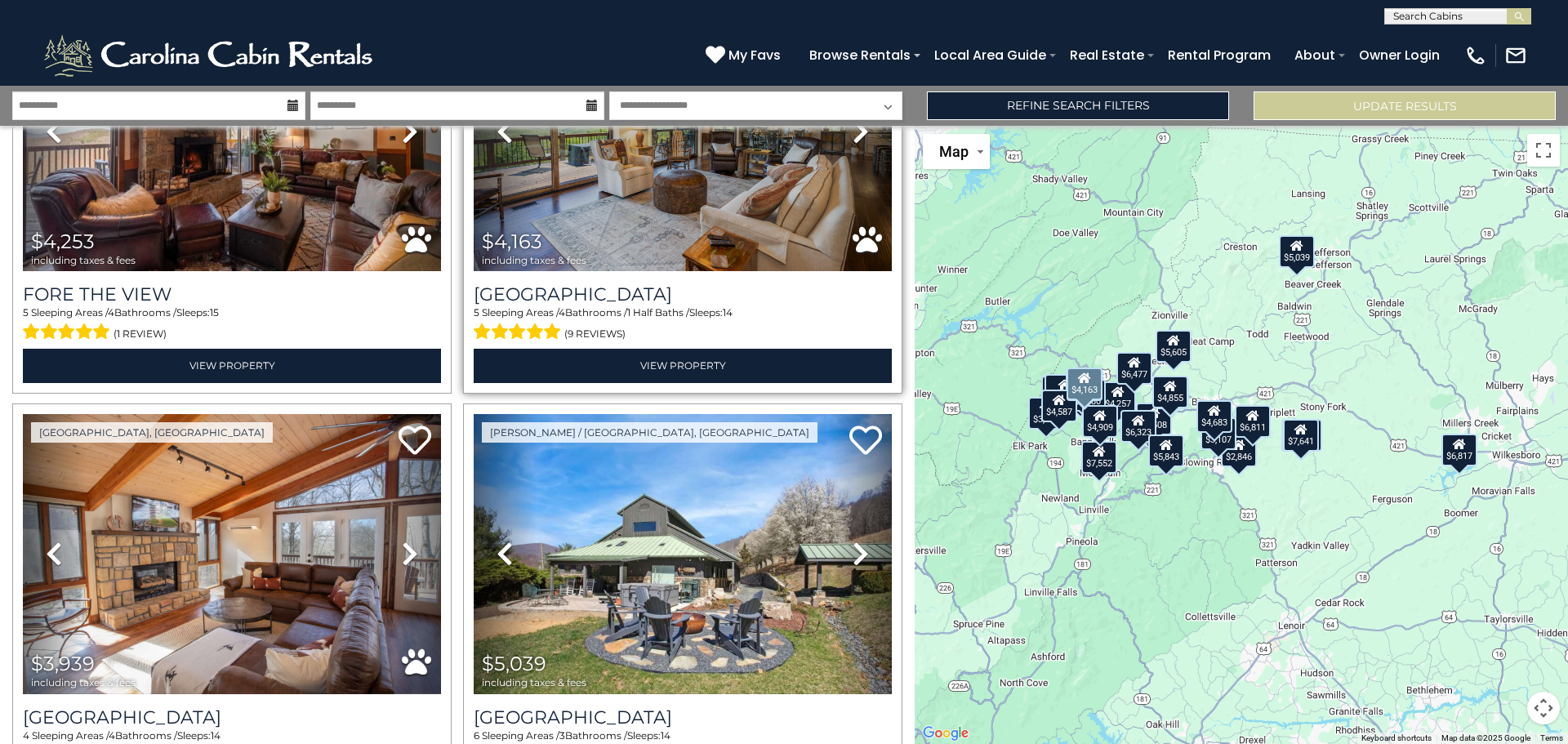
scroll to position [3186, 0]
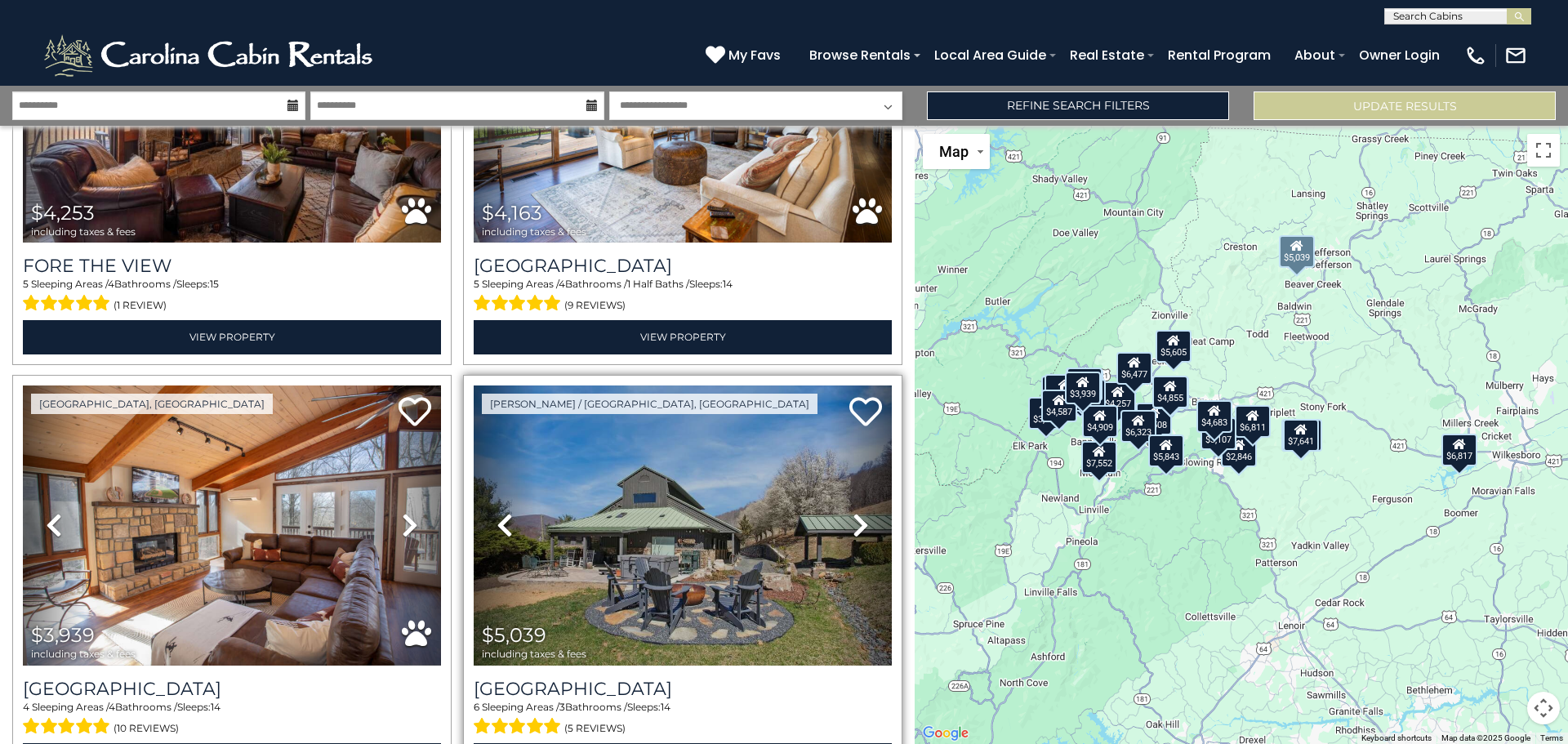
click at [852, 513] on icon at bounding box center [860, 525] width 16 height 26
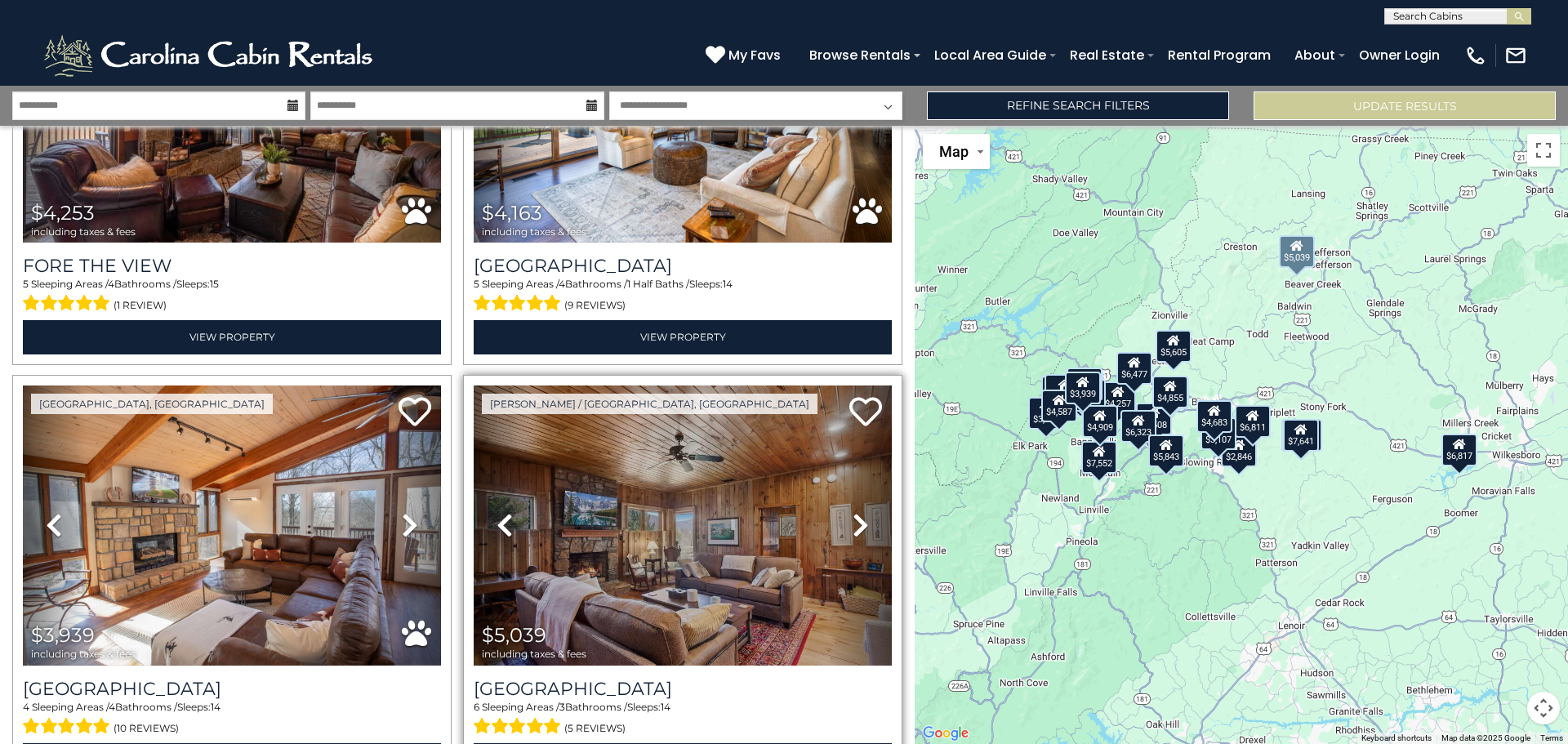
click at [852, 513] on icon at bounding box center [860, 525] width 16 height 26
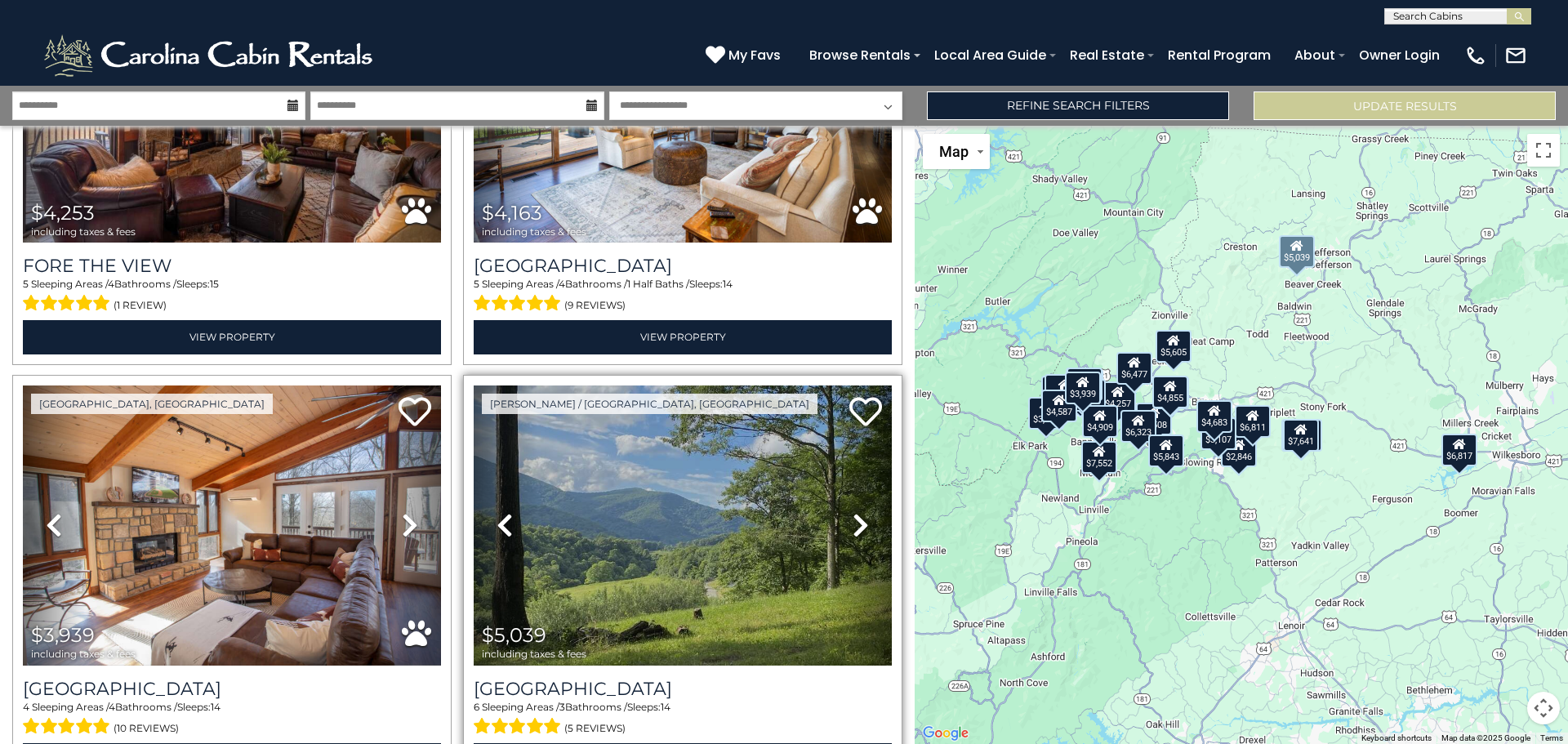
click at [852, 513] on icon at bounding box center [860, 525] width 16 height 26
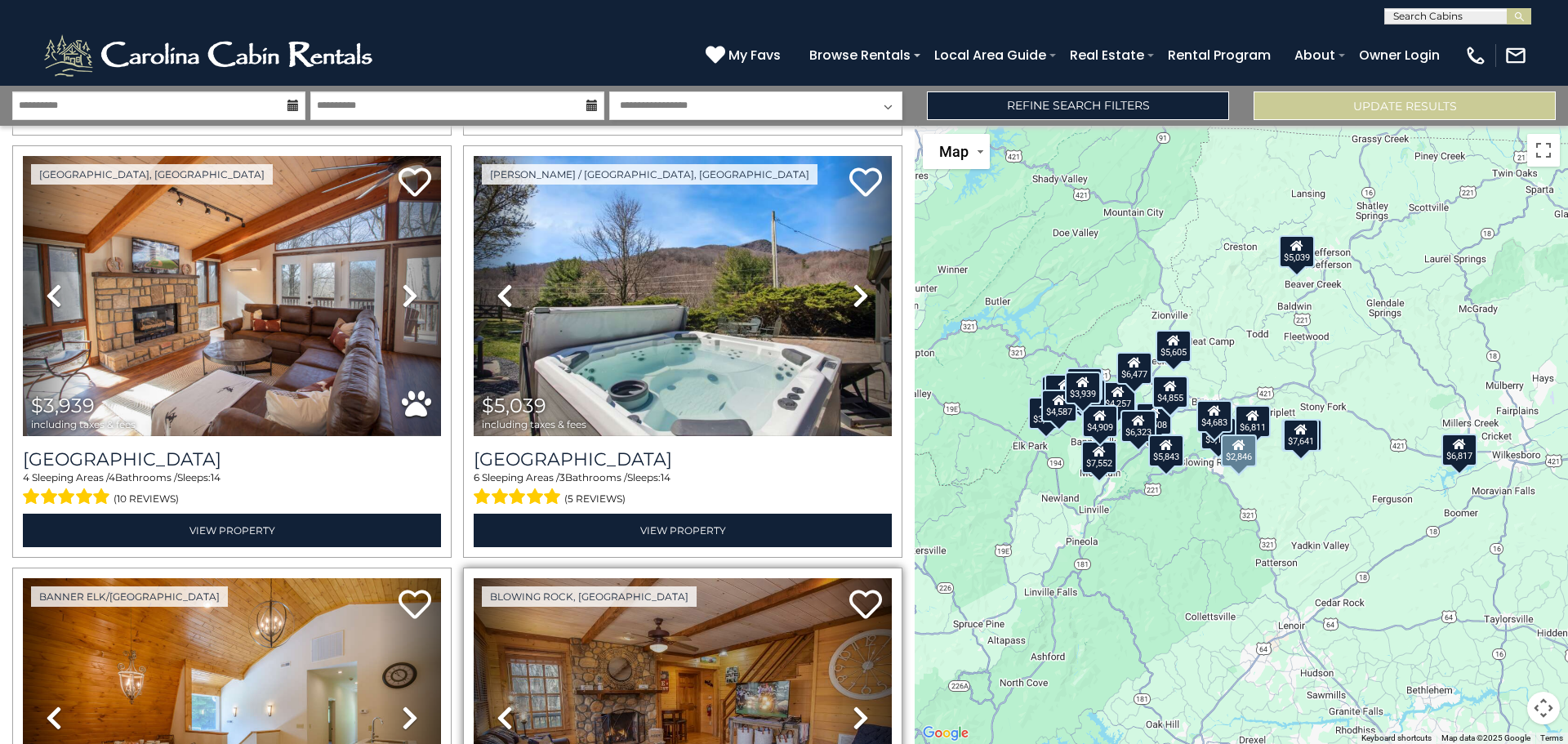
scroll to position [3349, 0]
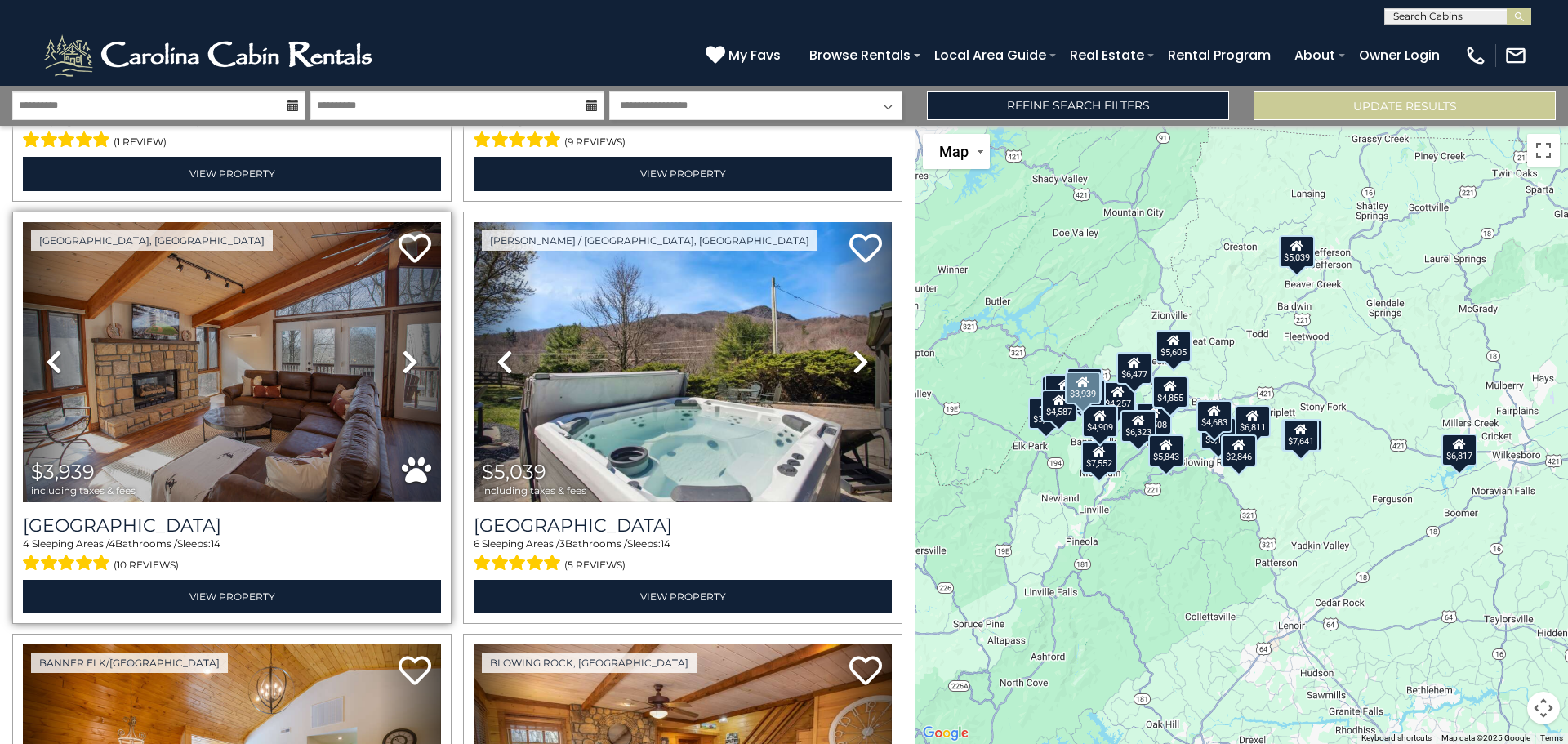
click at [410, 349] on icon at bounding box center [410, 362] width 16 height 26
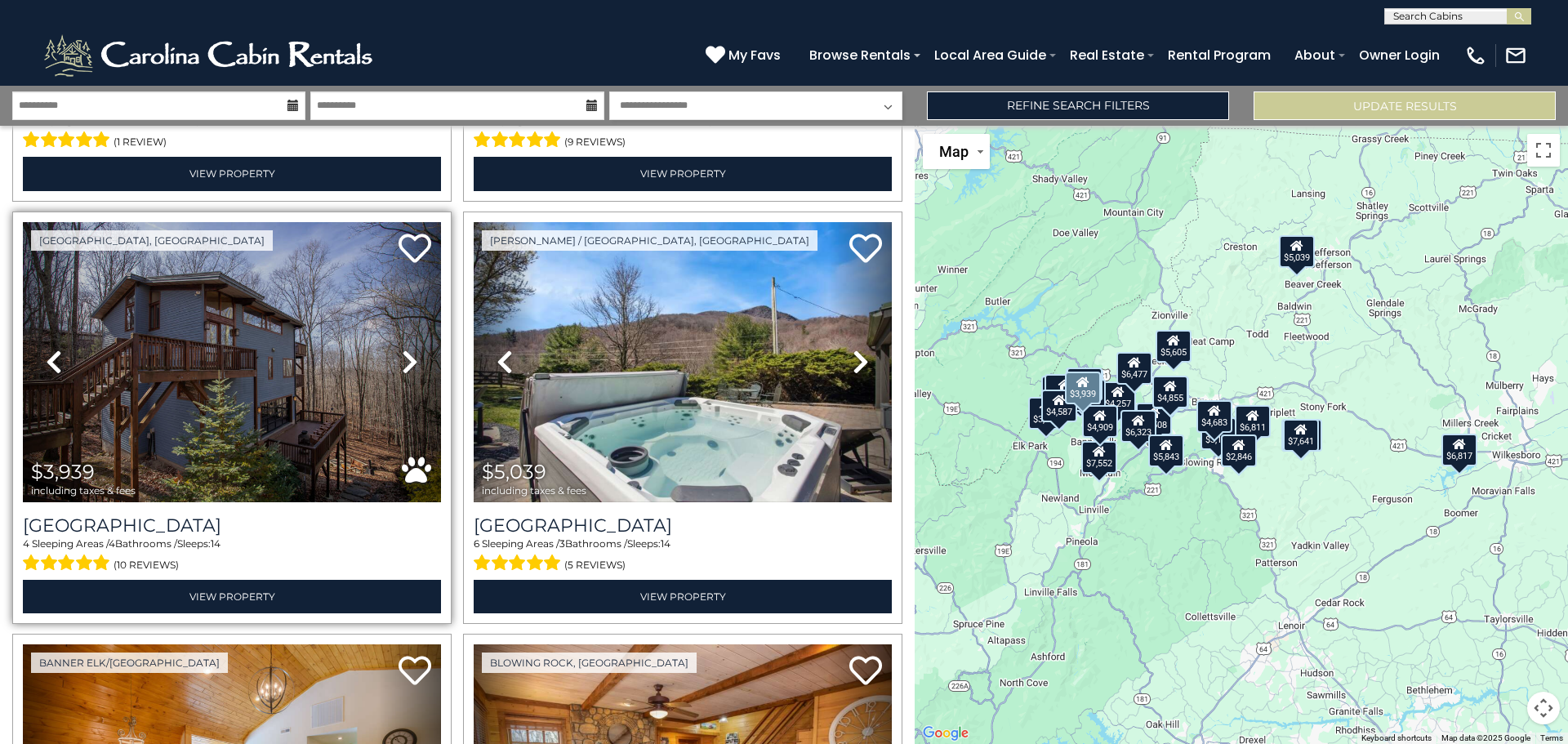
click at [411, 349] on icon at bounding box center [410, 362] width 16 height 26
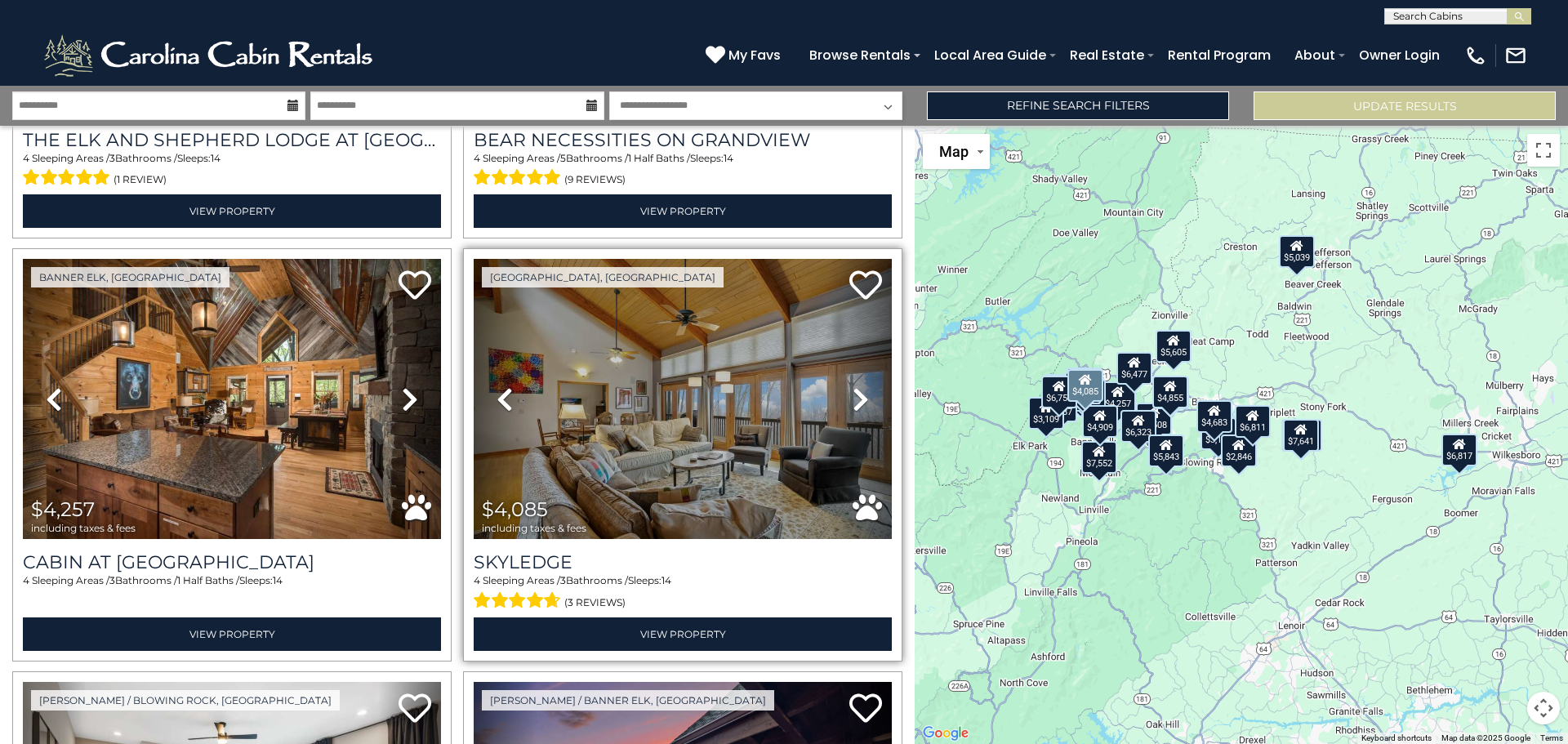
scroll to position [4656, 0]
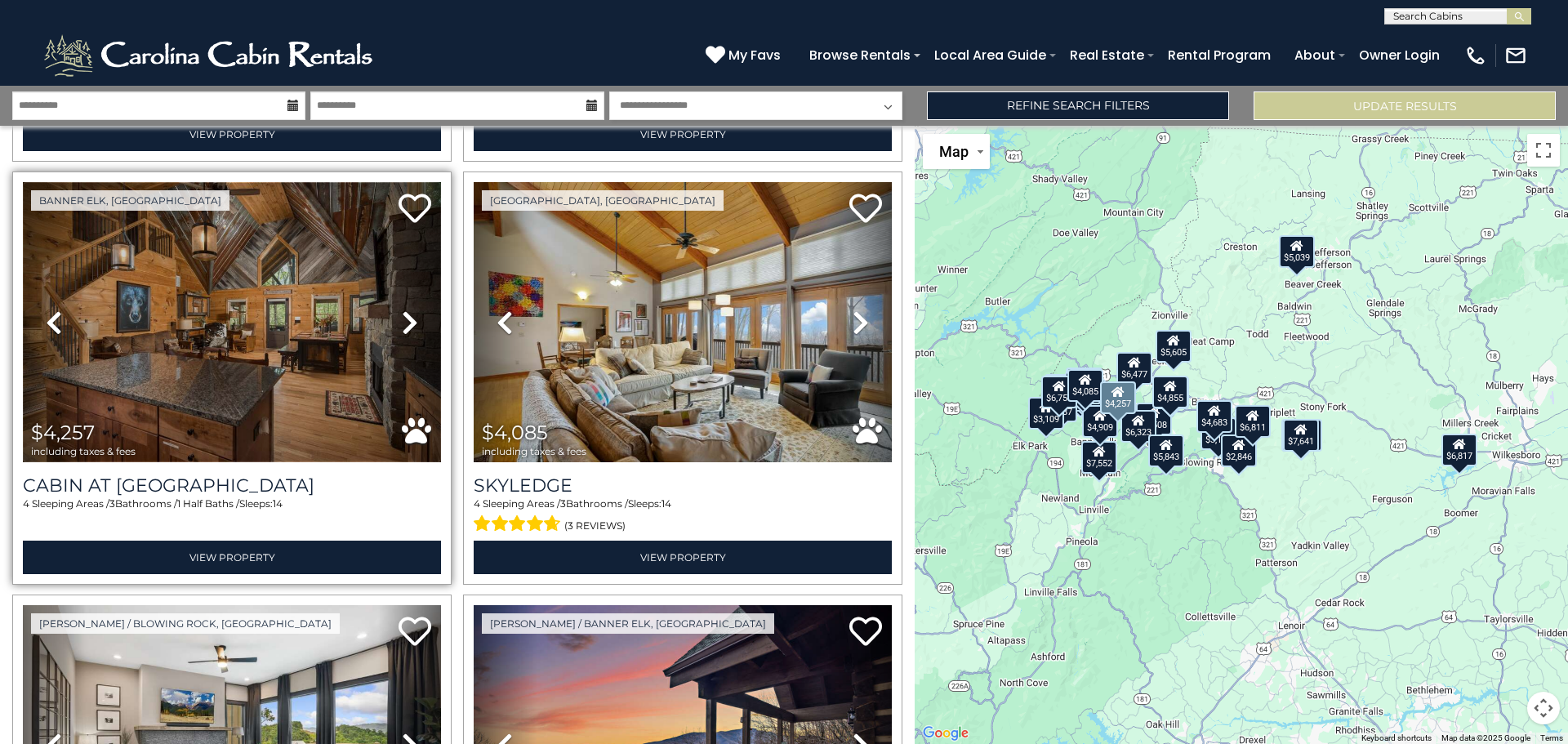
click at [312, 304] on img at bounding box center [231, 322] width 418 height 280
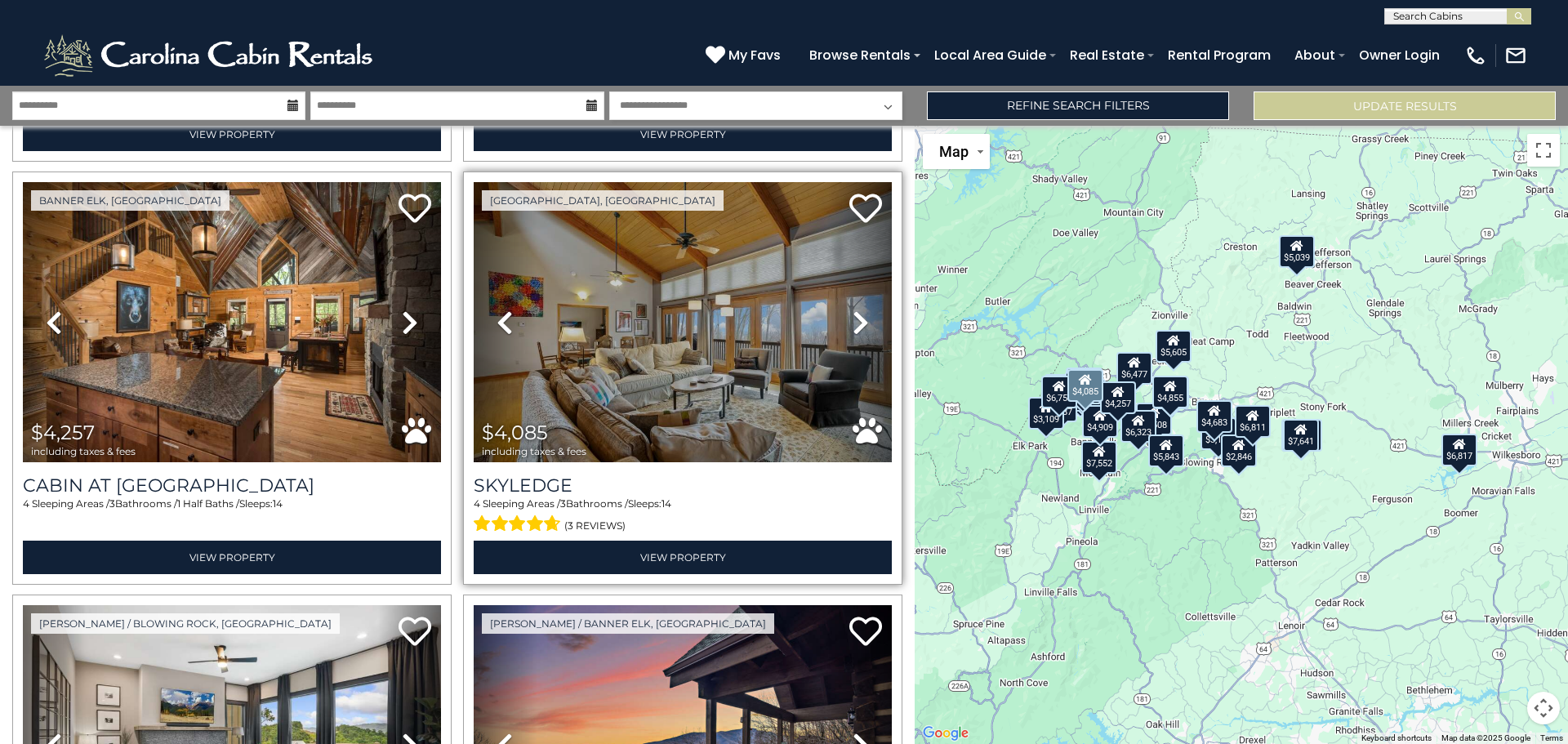
click at [852, 309] on icon at bounding box center [860, 322] width 16 height 26
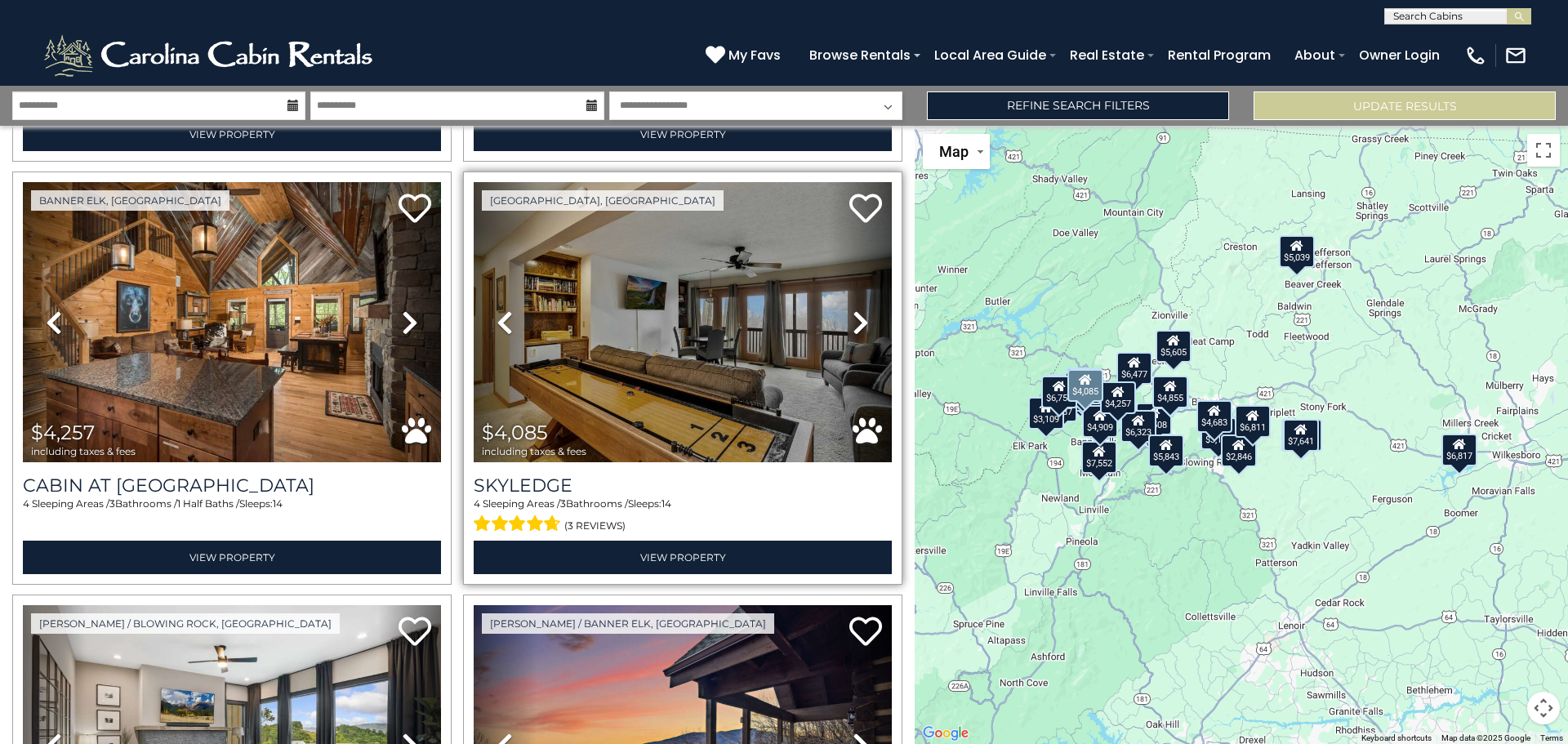
click at [857, 309] on icon at bounding box center [860, 322] width 16 height 26
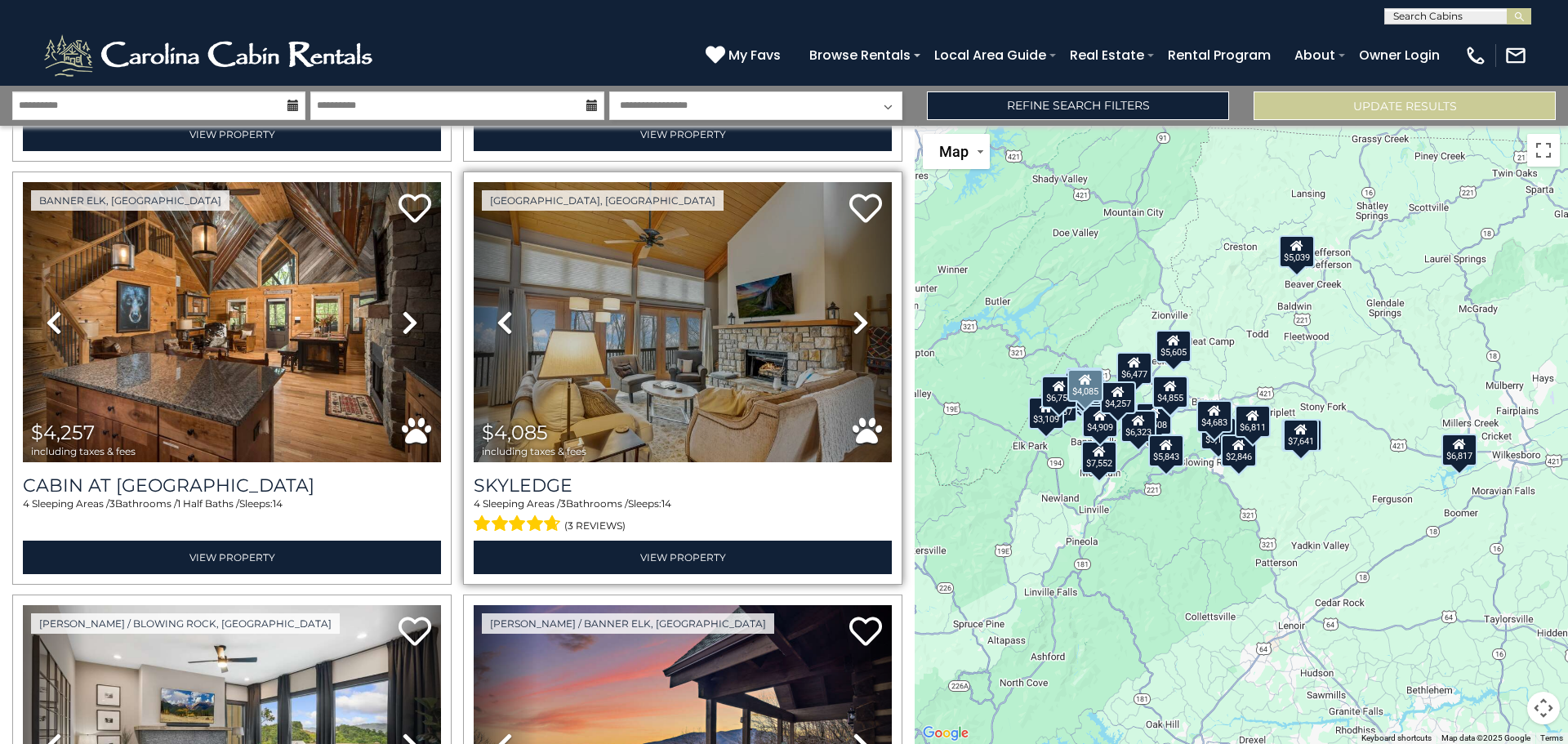
click at [857, 309] on icon at bounding box center [860, 322] width 16 height 26
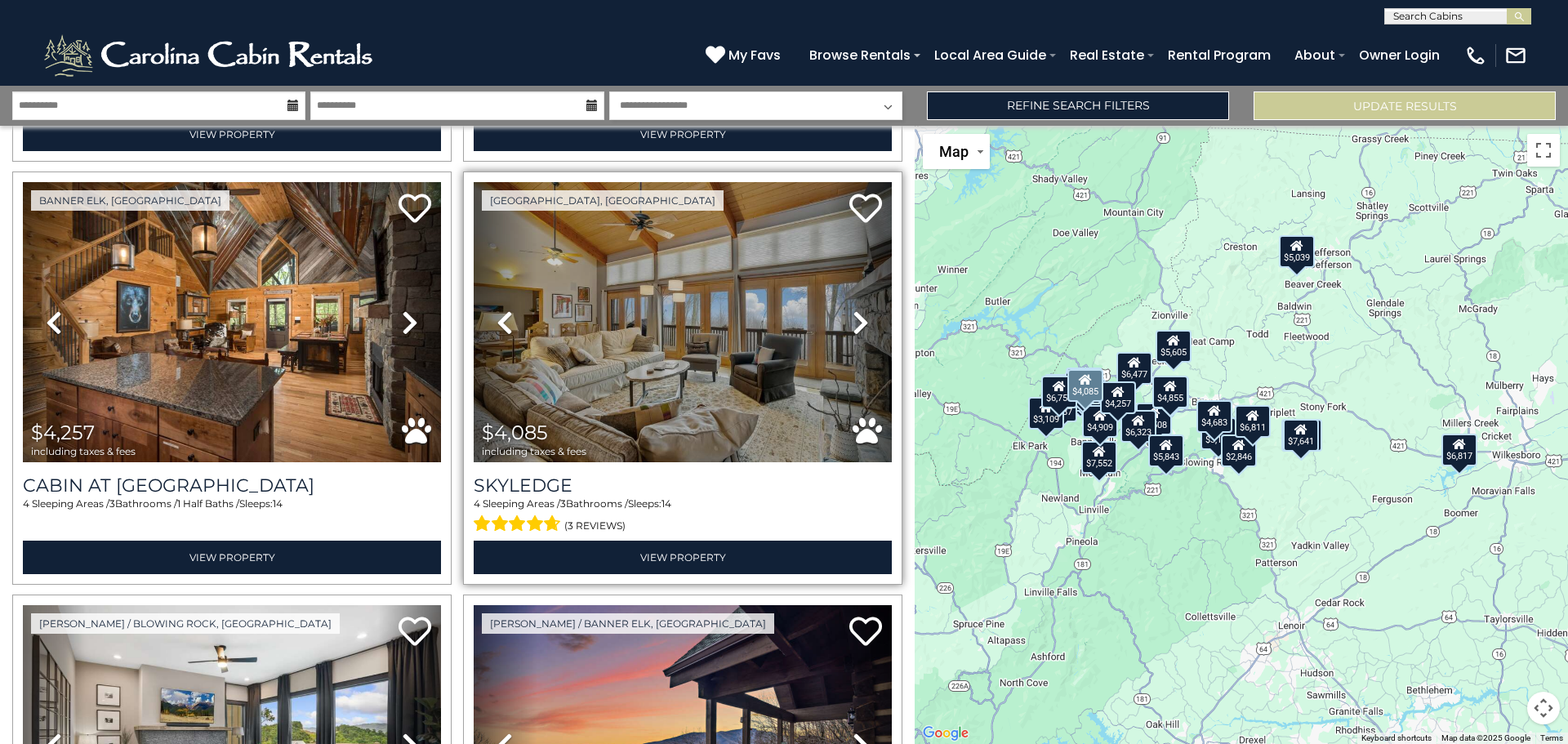
click at [857, 309] on icon at bounding box center [860, 322] width 16 height 26
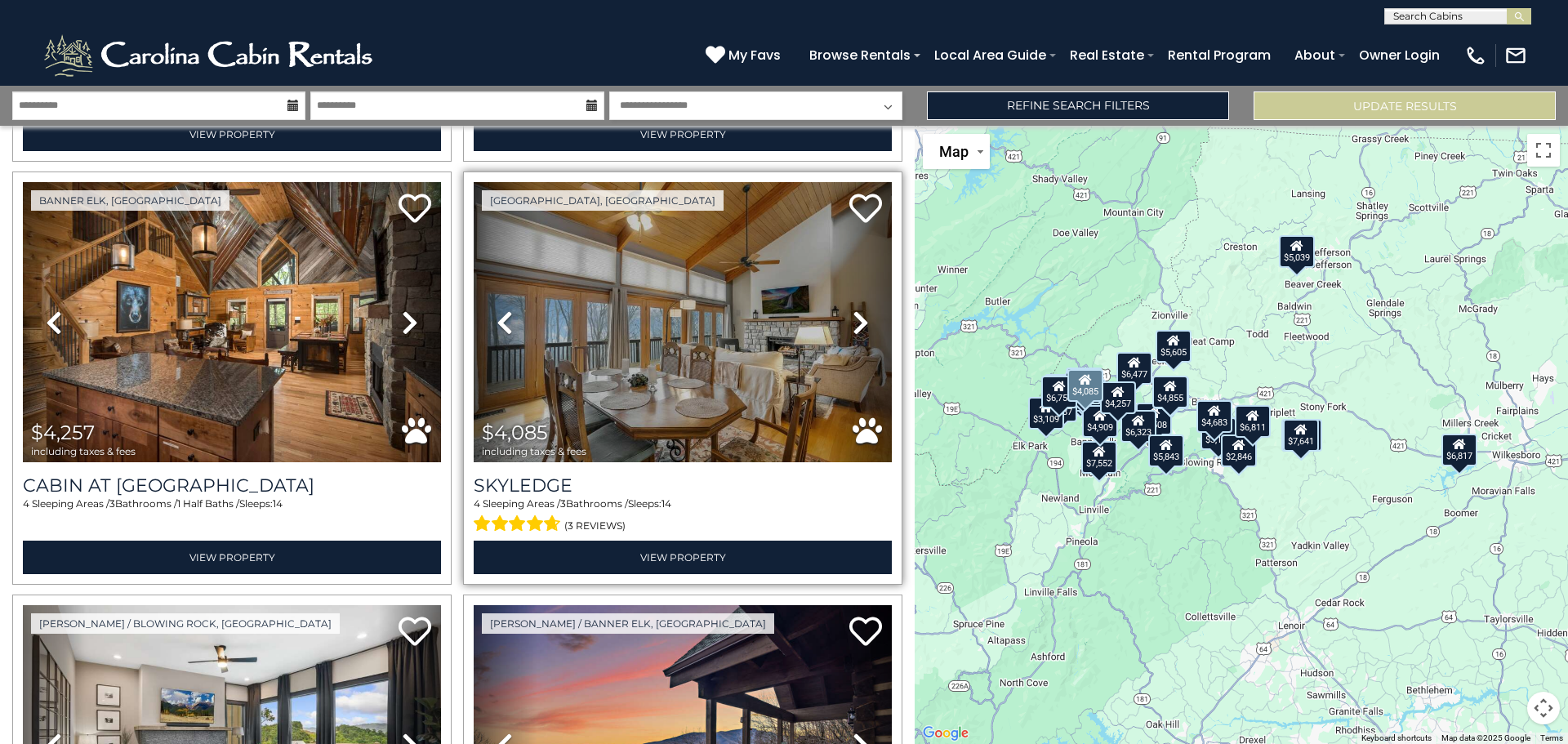
click at [857, 309] on icon at bounding box center [860, 322] width 16 height 26
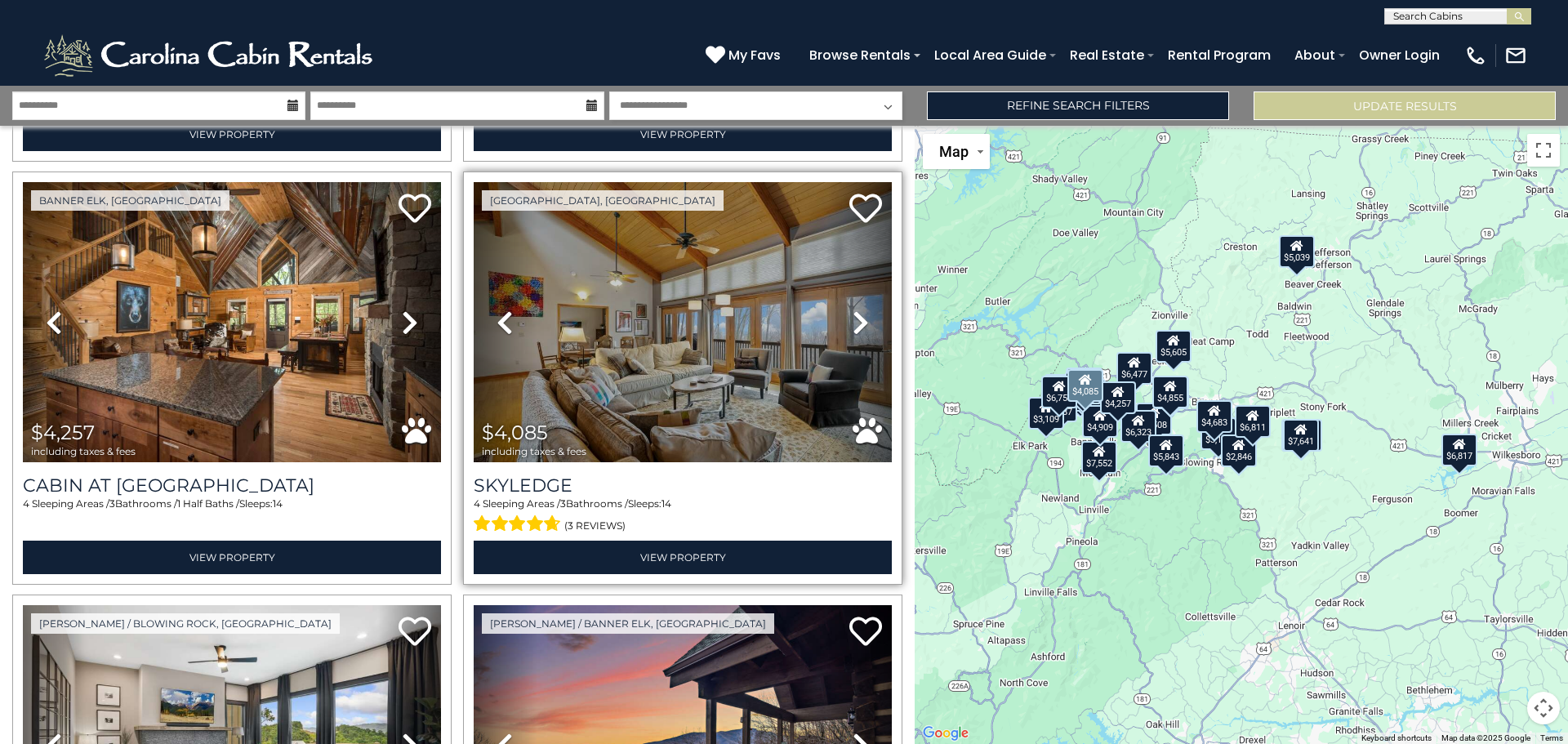
click at [857, 309] on icon at bounding box center [860, 322] width 16 height 26
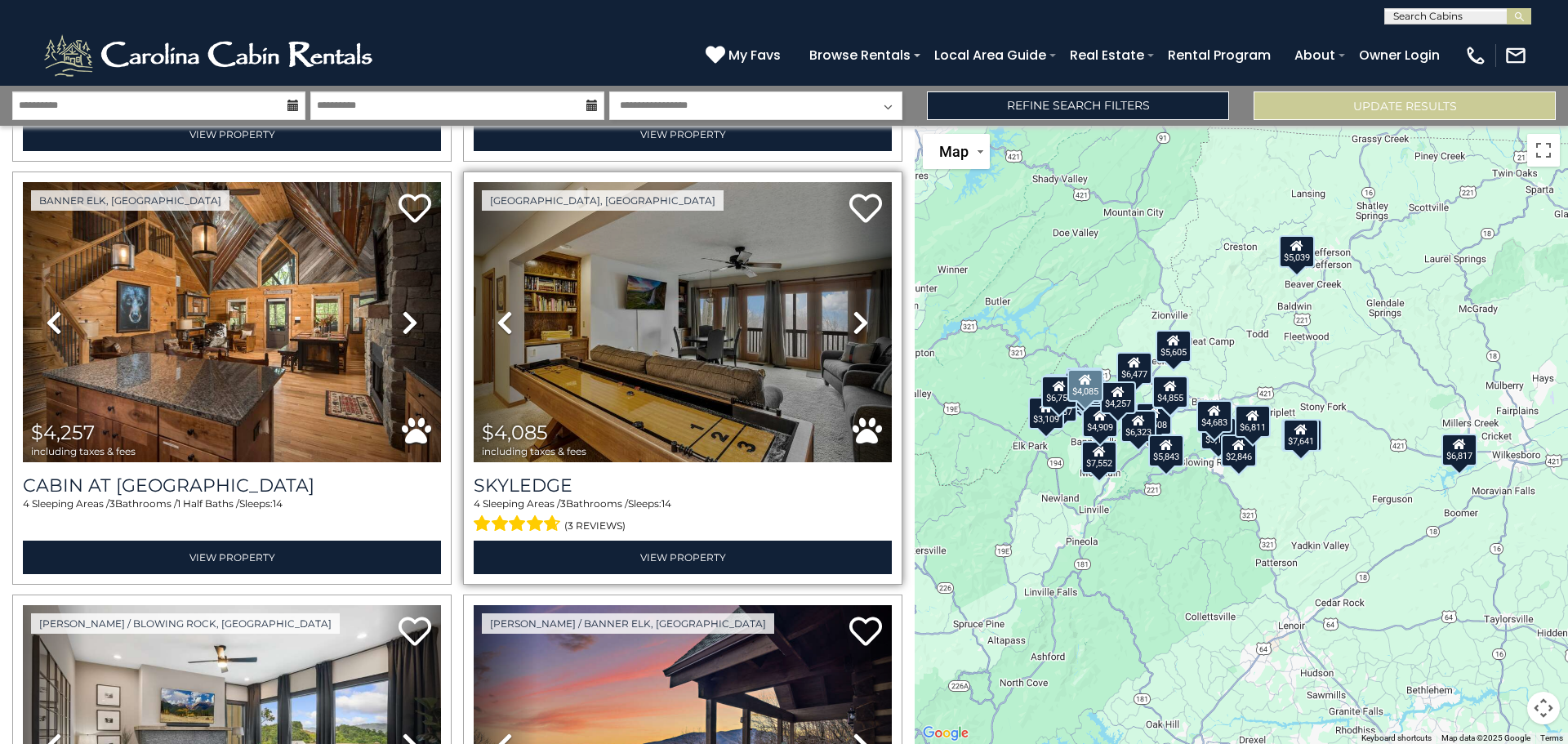
click at [857, 309] on icon at bounding box center [860, 322] width 16 height 26
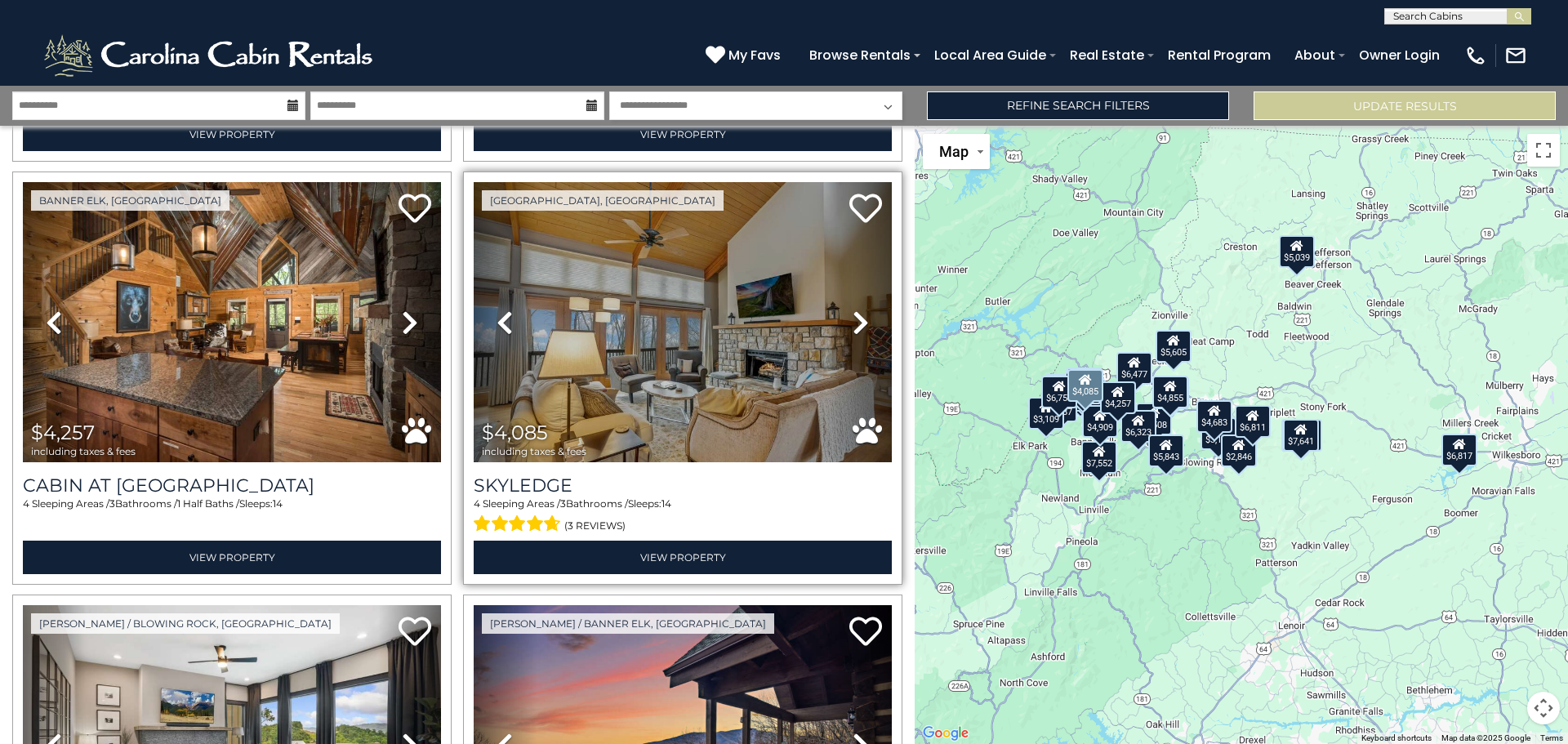
click at [857, 309] on icon at bounding box center [860, 322] width 16 height 26
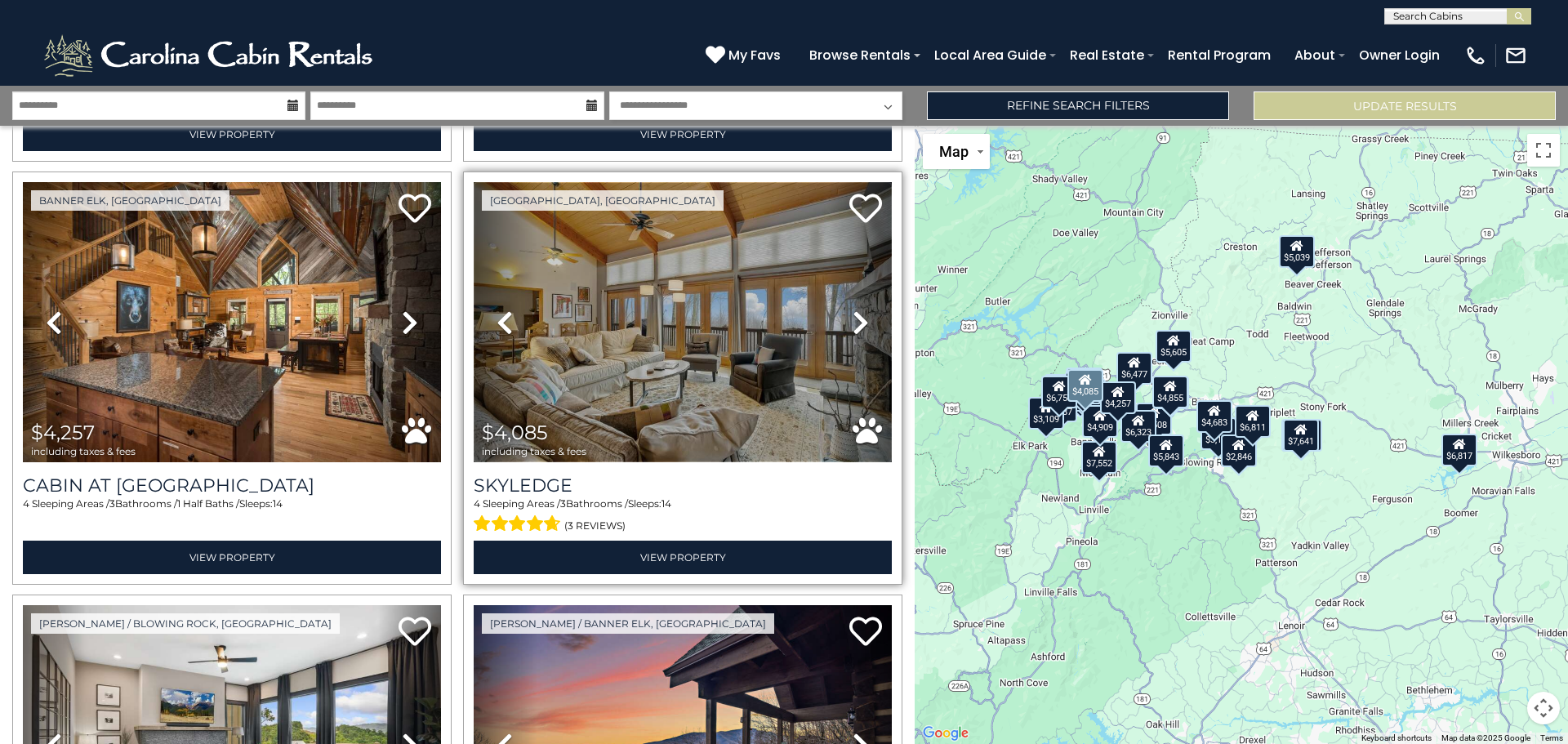
click at [785, 311] on img at bounding box center [682, 322] width 418 height 280
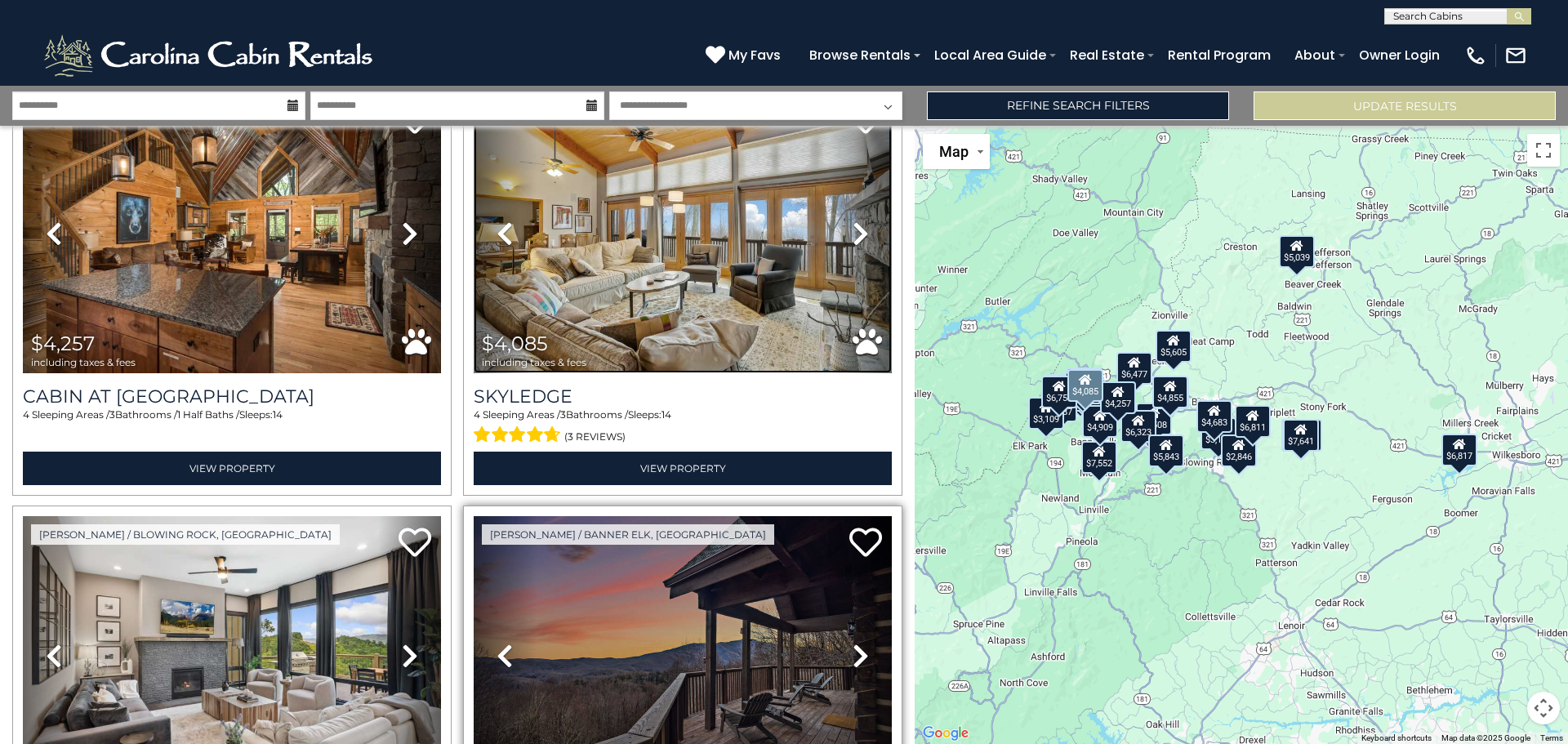
scroll to position [5064, 0]
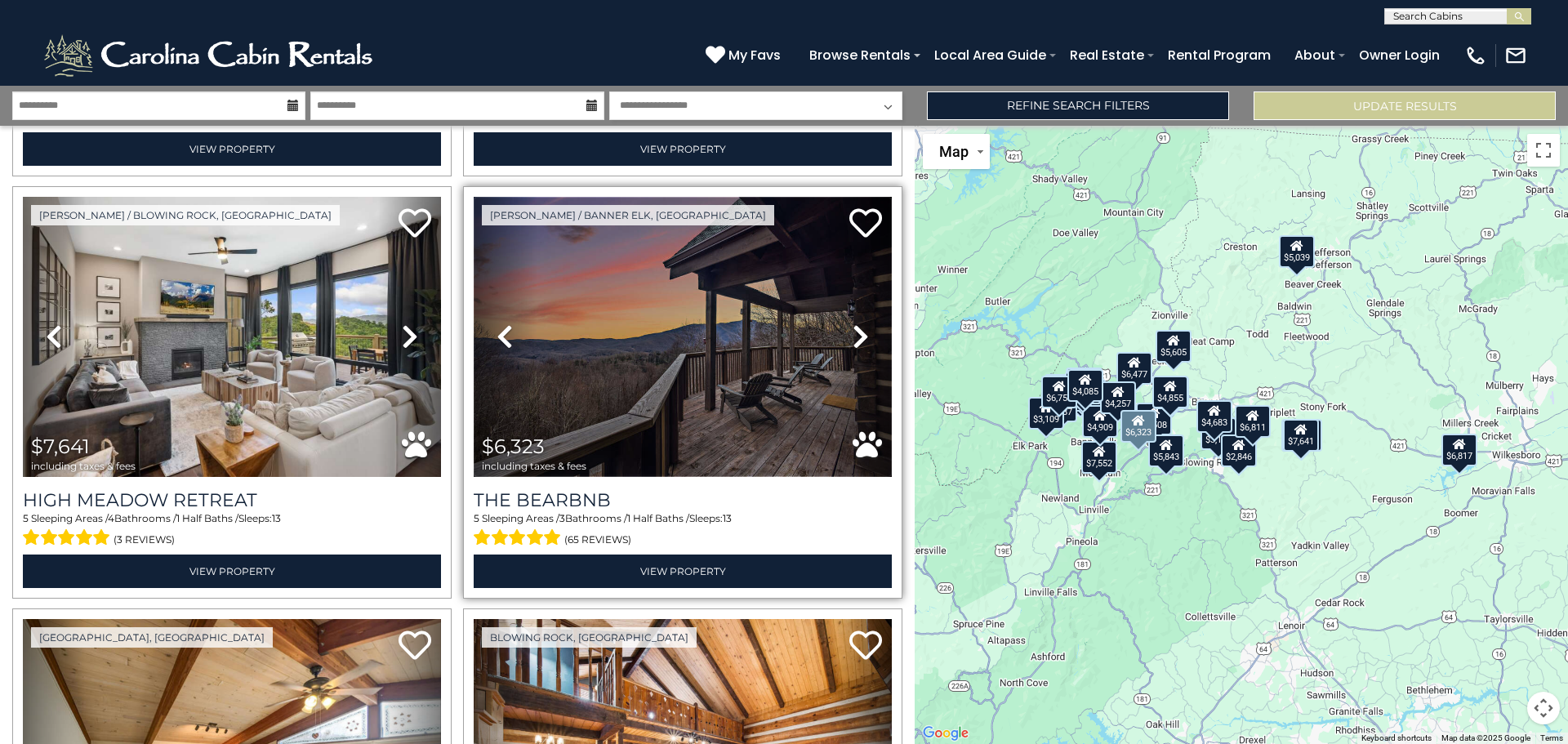
click at [714, 334] on img at bounding box center [682, 337] width 418 height 280
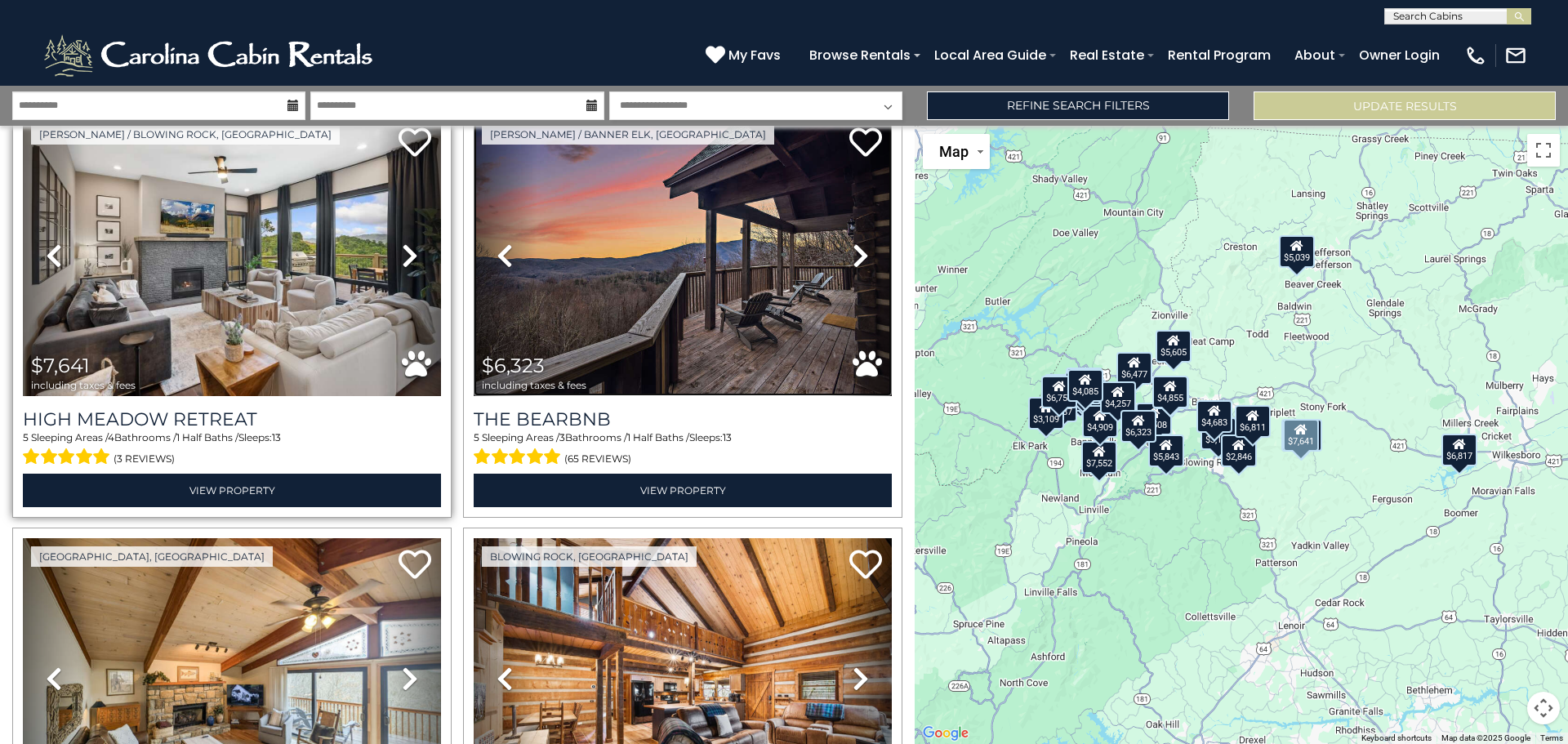
scroll to position [5392, 0]
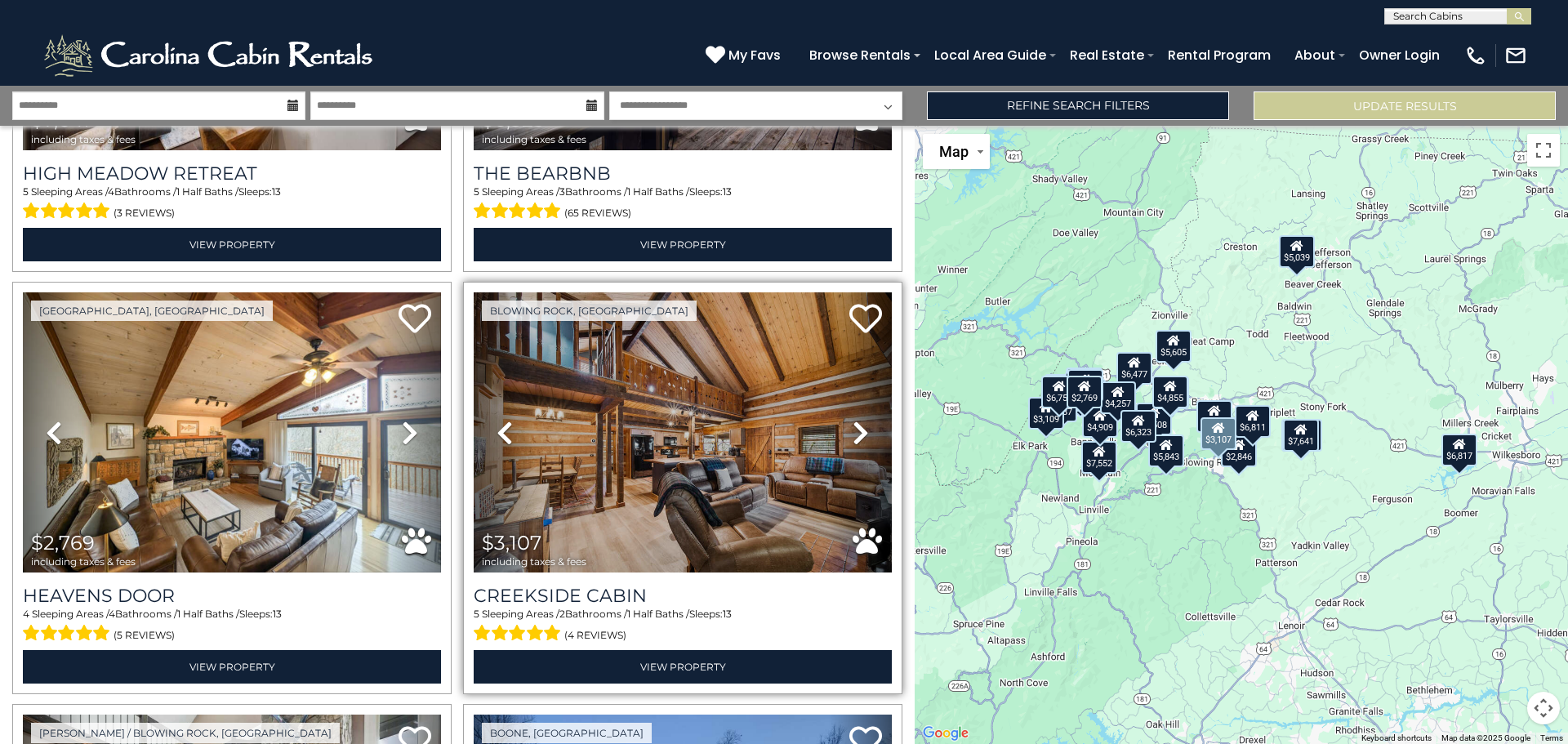
click at [854, 419] on icon at bounding box center [860, 432] width 16 height 26
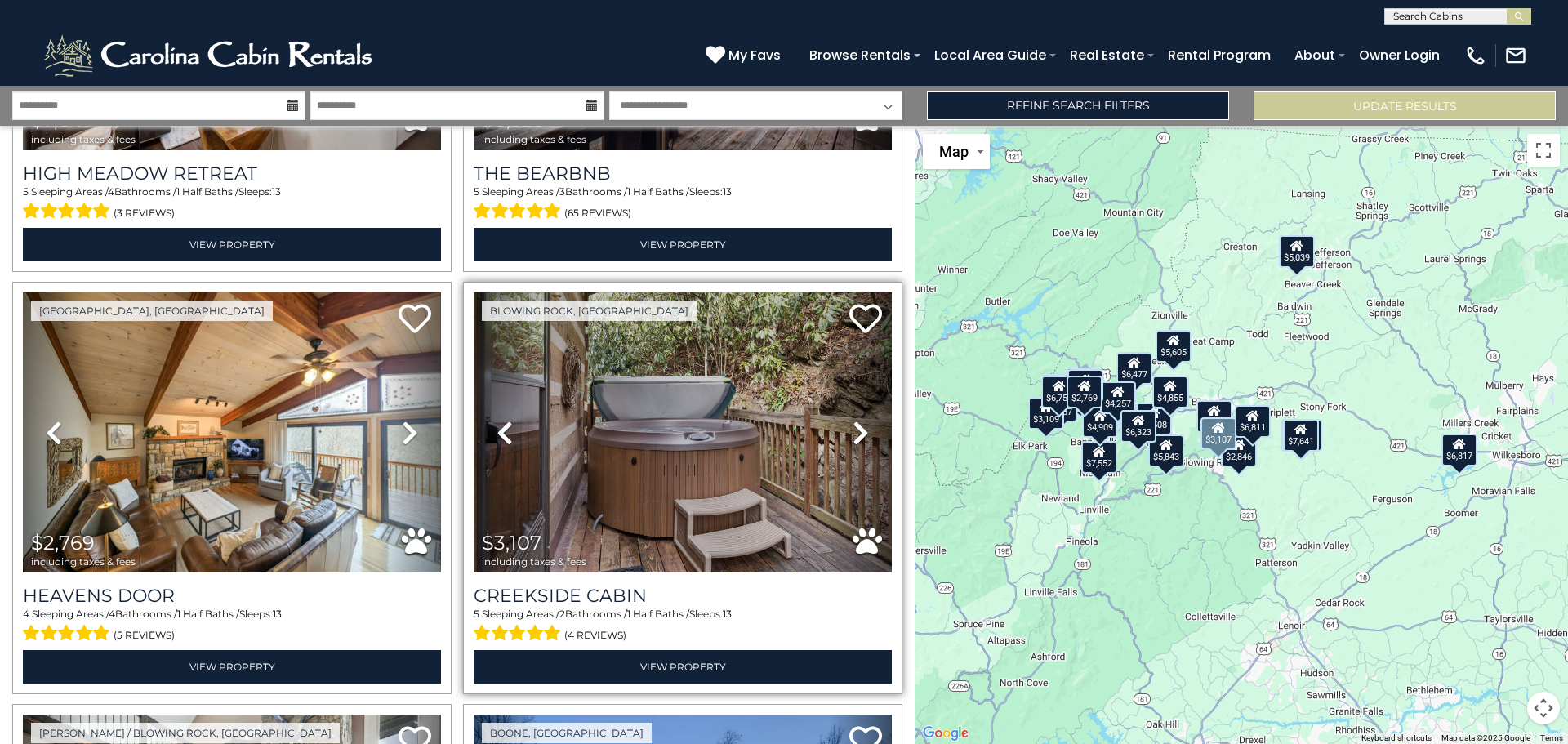
click at [855, 419] on icon at bounding box center [860, 432] width 16 height 26
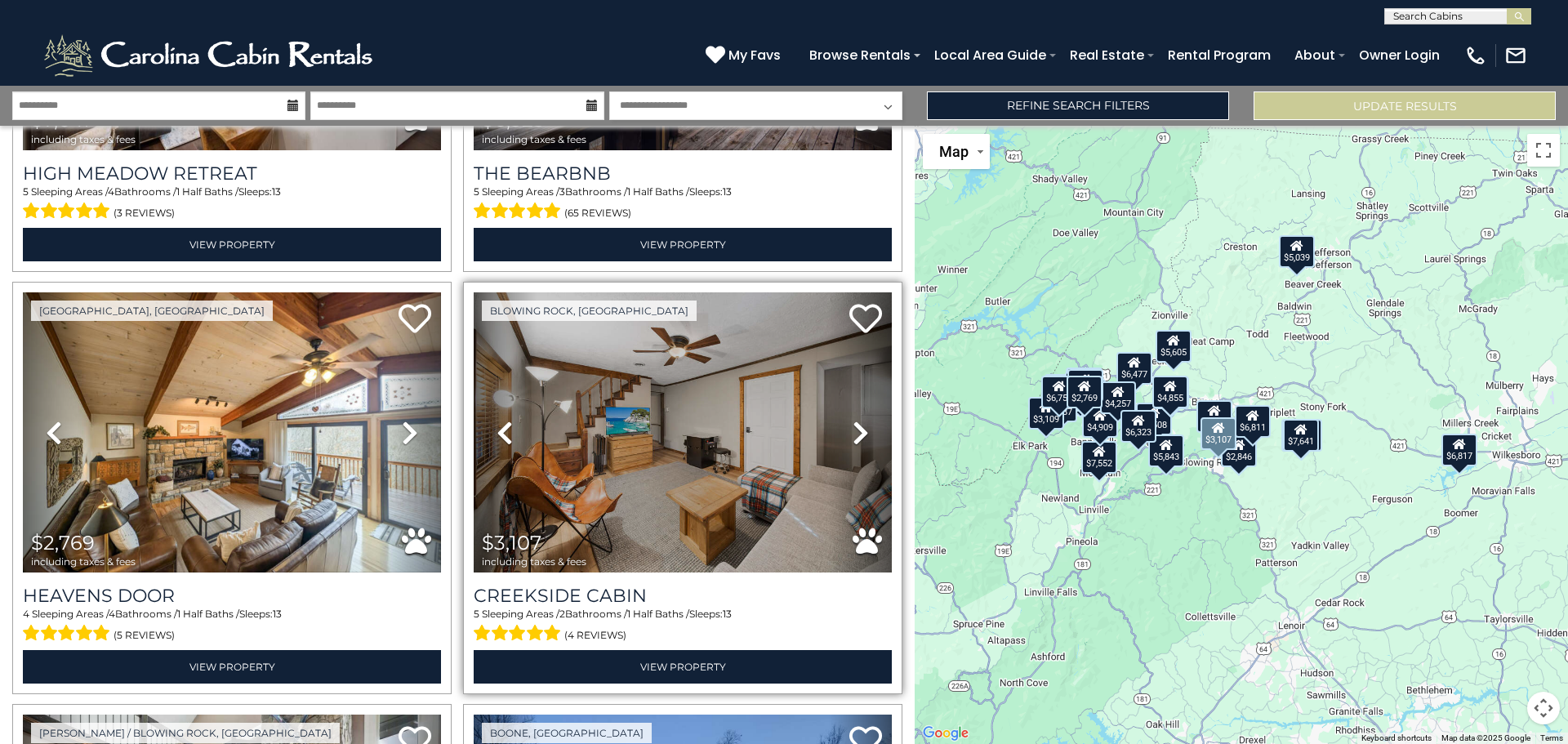
click at [855, 419] on icon at bounding box center [860, 432] width 16 height 26
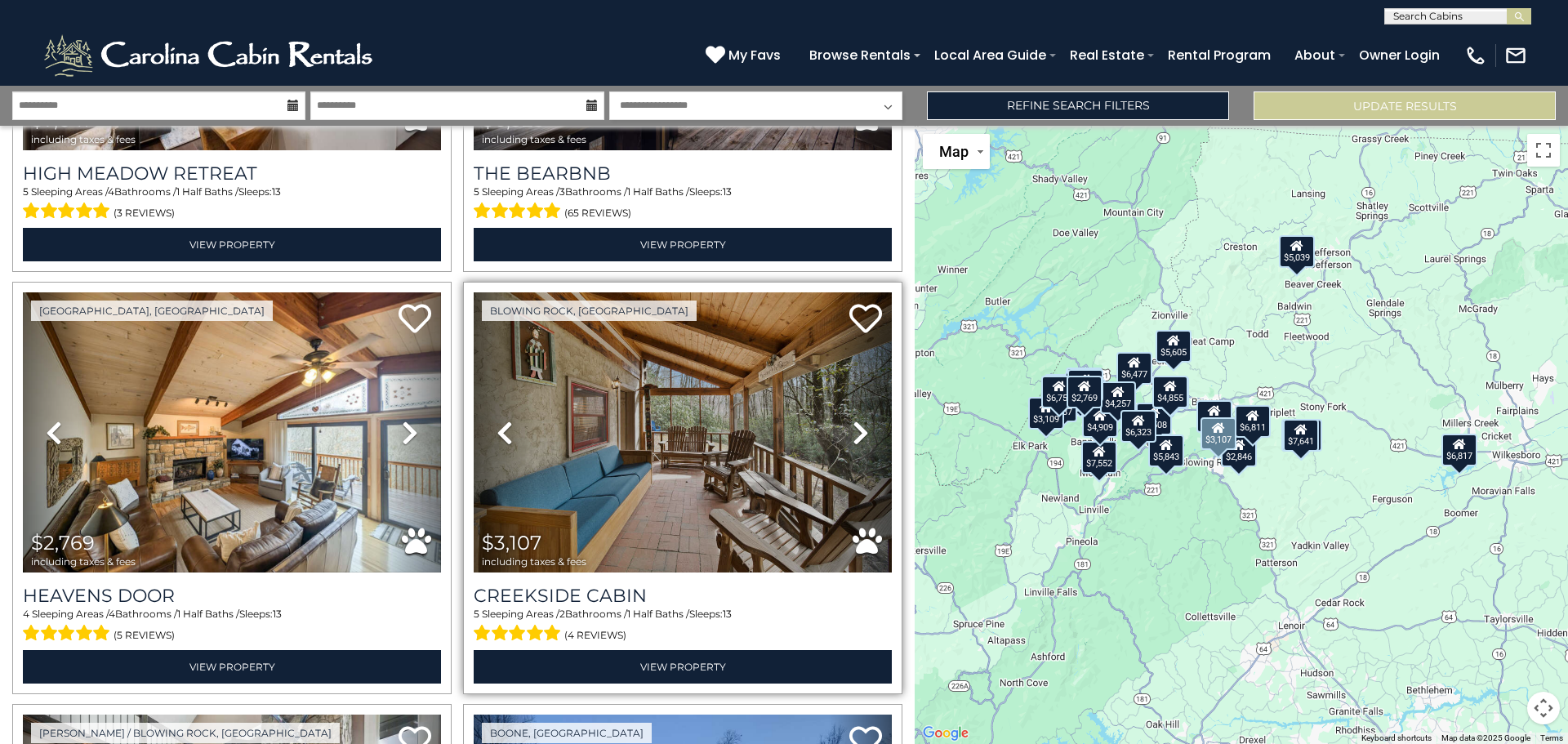
click at [855, 419] on icon at bounding box center [860, 432] width 16 height 26
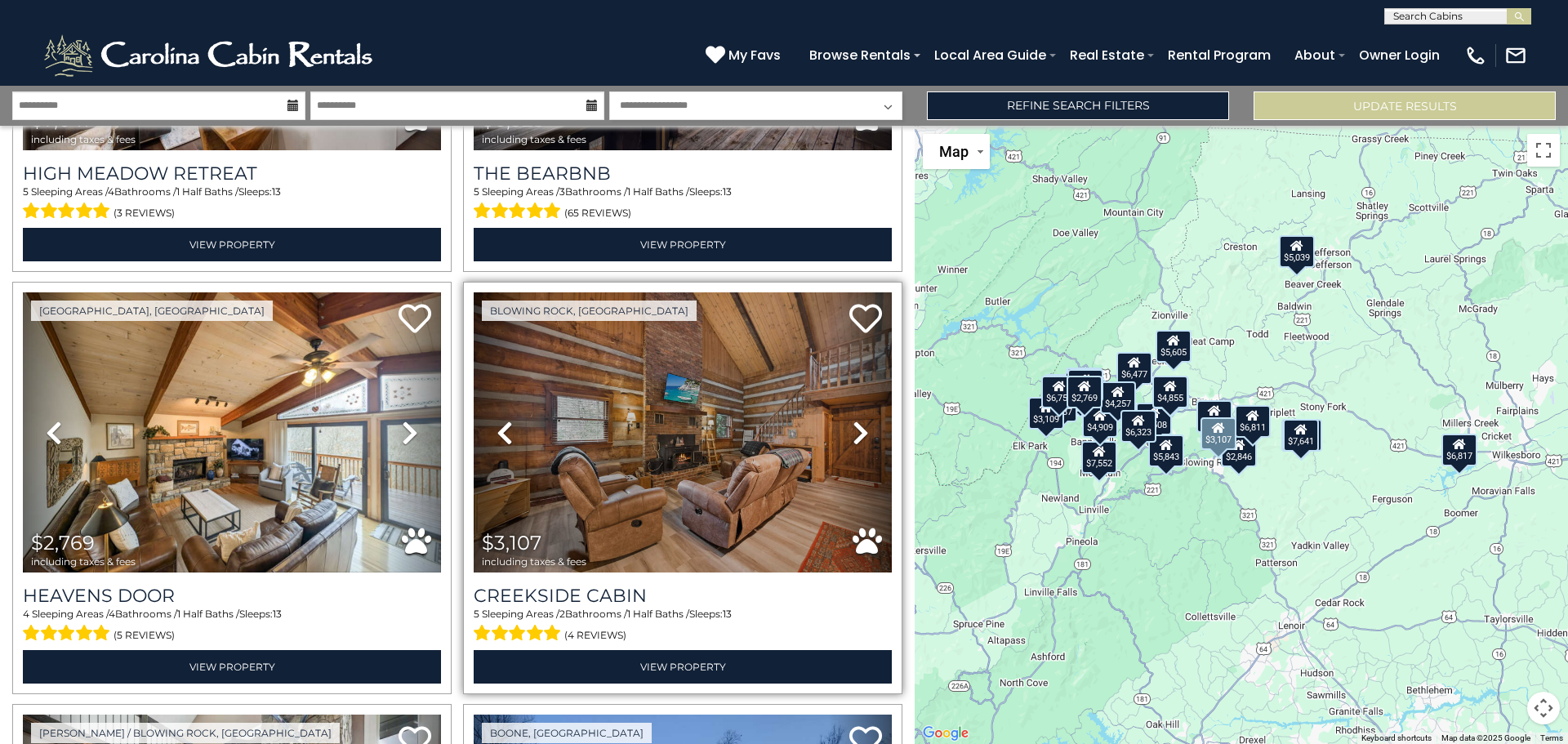
click at [855, 419] on icon at bounding box center [860, 432] width 16 height 26
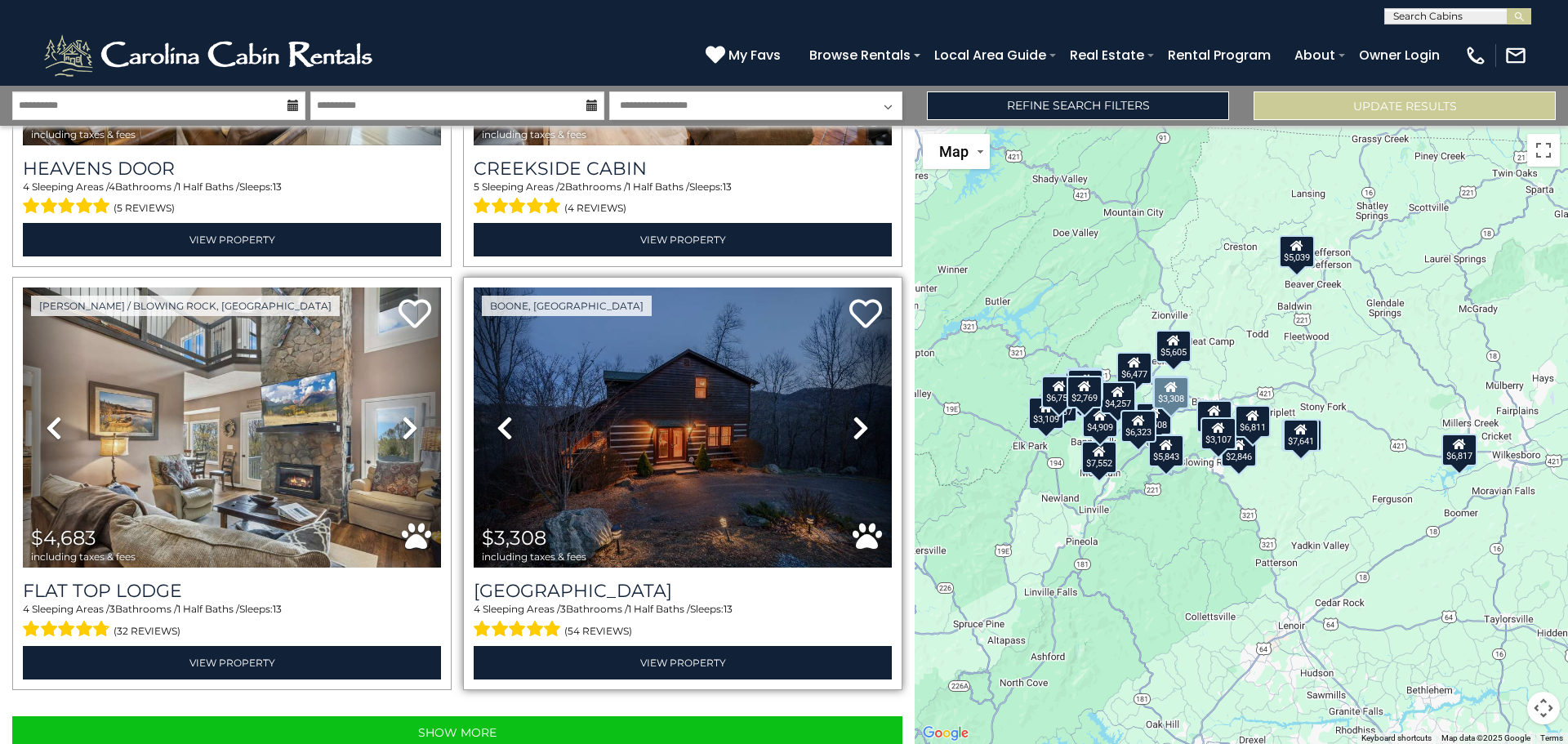
scroll to position [5824, 0]
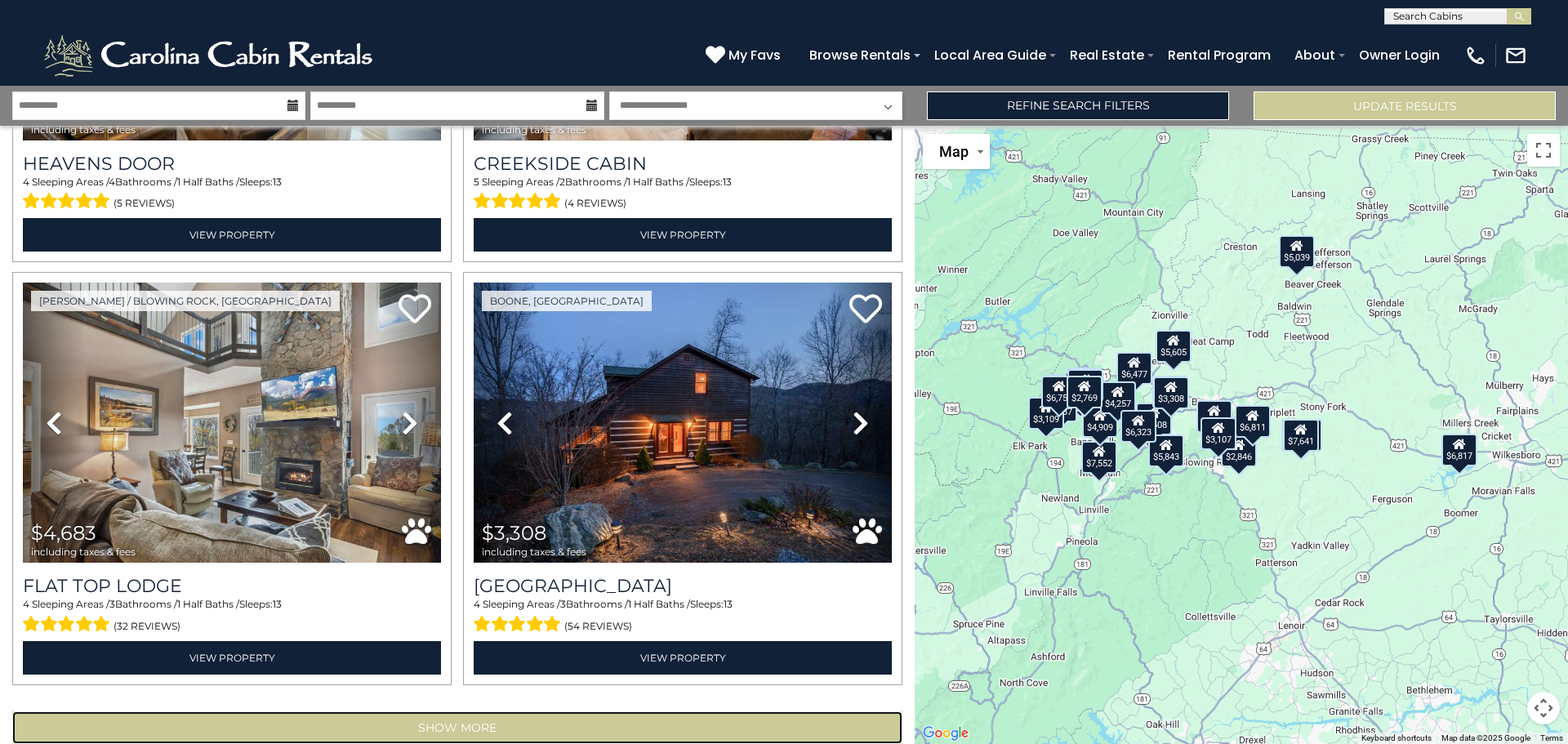
click at [459, 711] on button "Show More" at bounding box center [457, 728] width 890 height 33
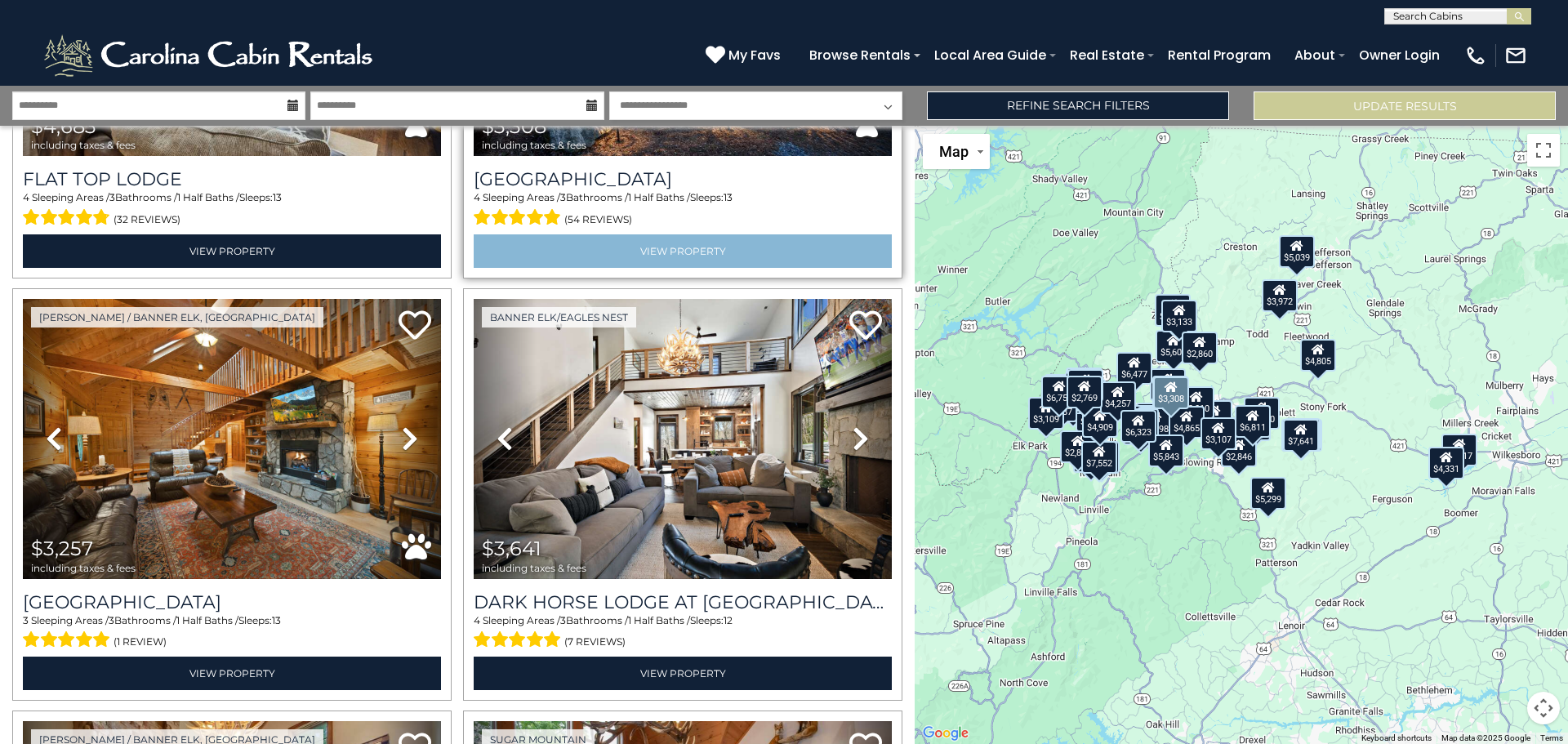
scroll to position [6231, 0]
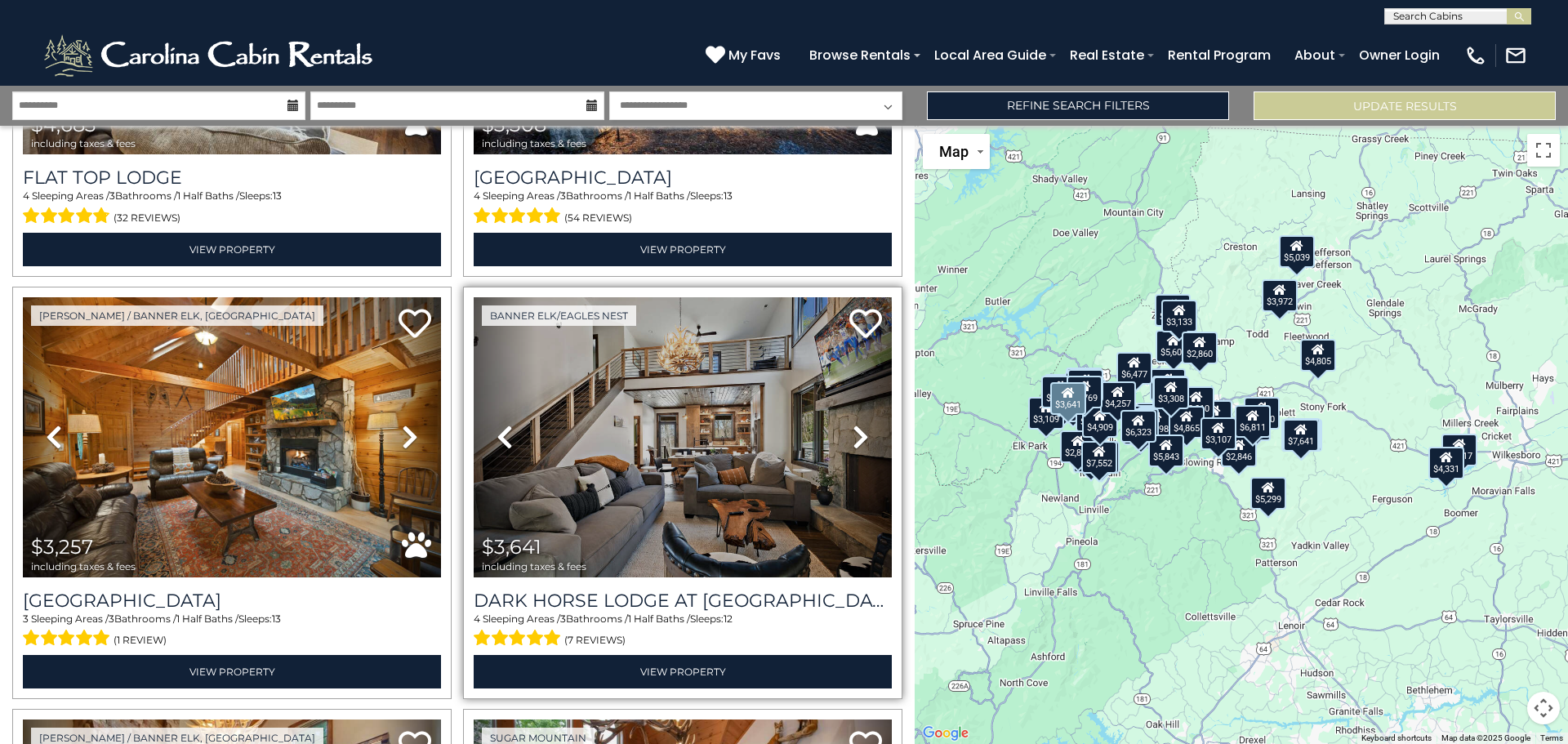
click at [852, 424] on icon at bounding box center [860, 437] width 16 height 26
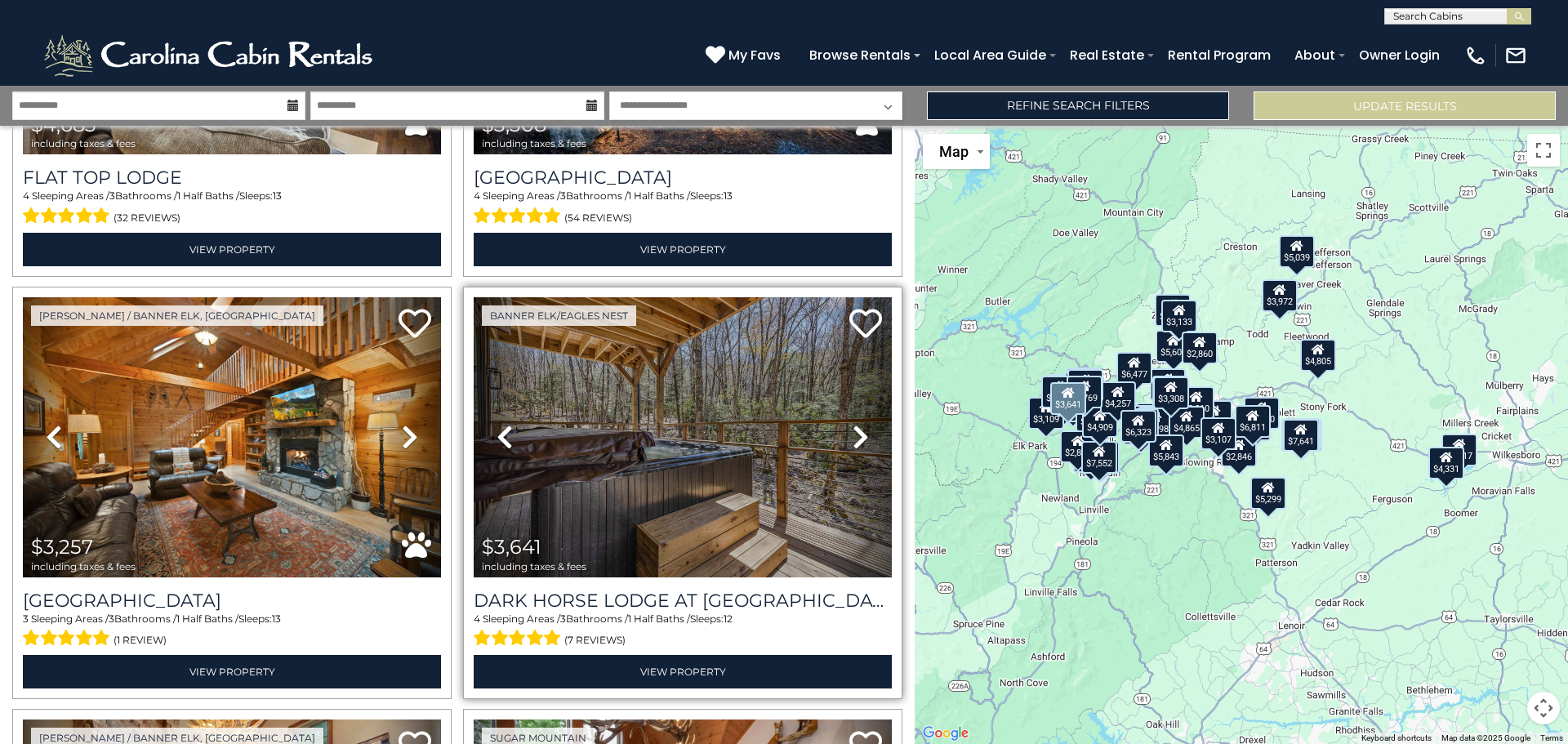
click at [852, 424] on icon at bounding box center [860, 437] width 16 height 26
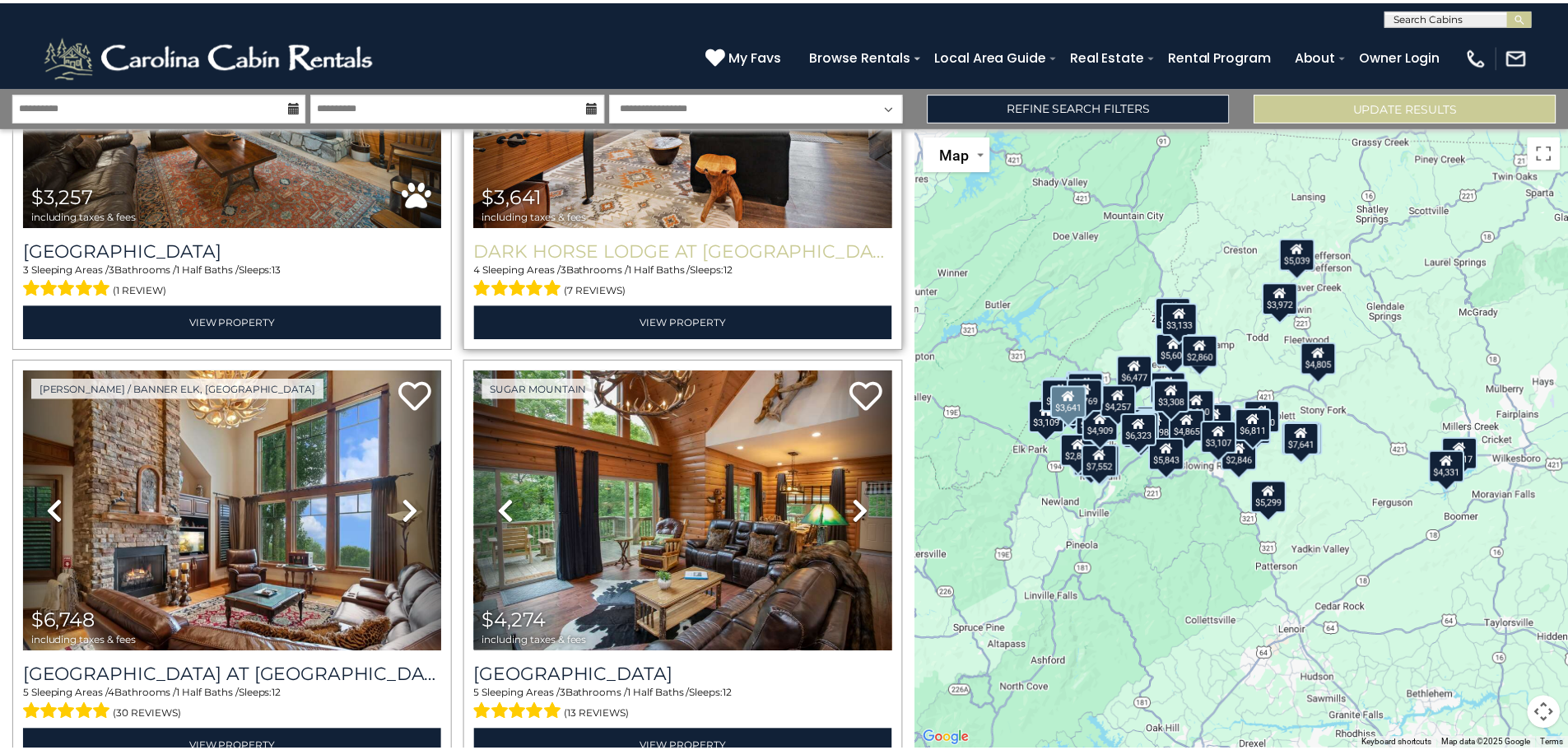
scroll to position [6693, 0]
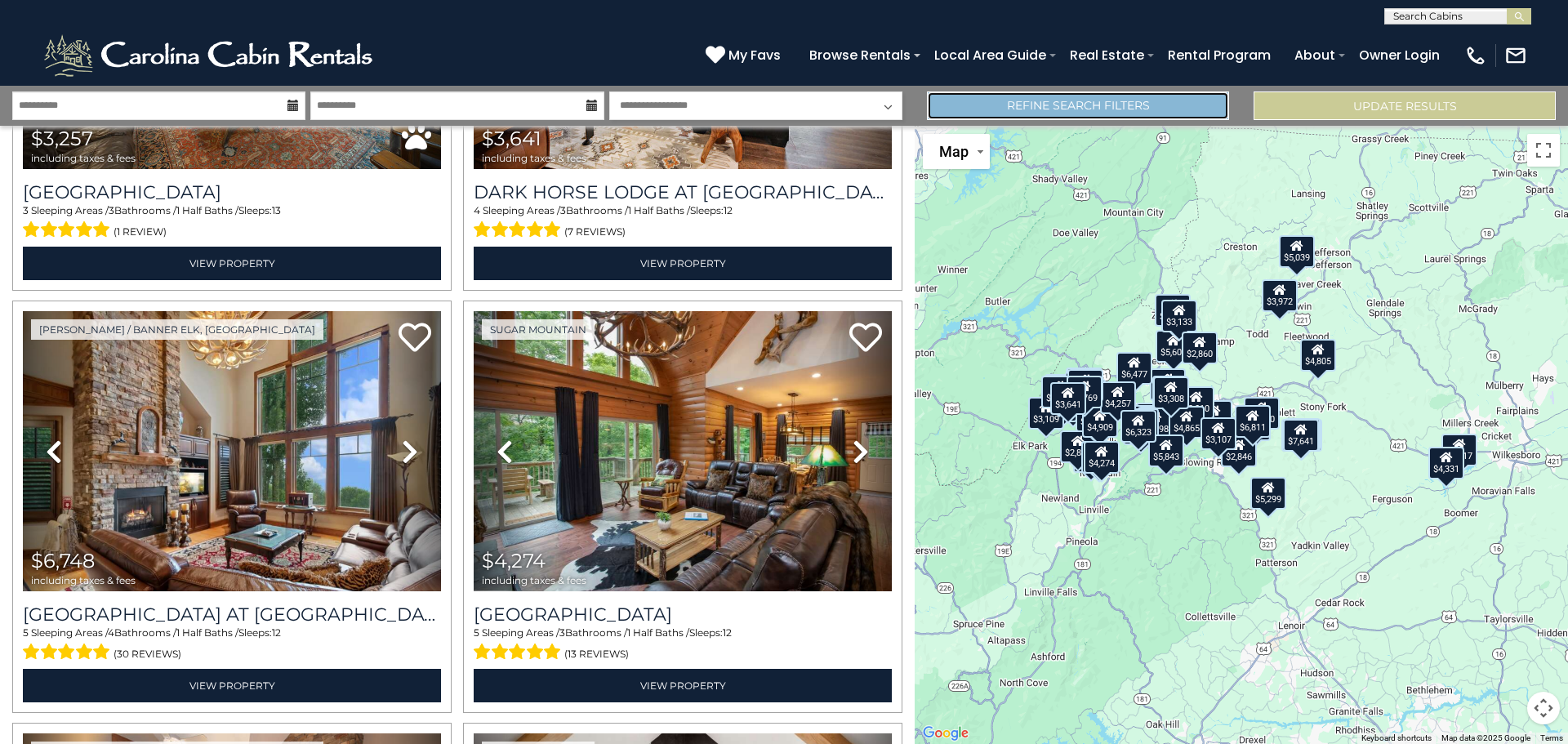
click at [1055, 98] on link "Refine Search Filters" at bounding box center [1078, 106] width 302 height 29
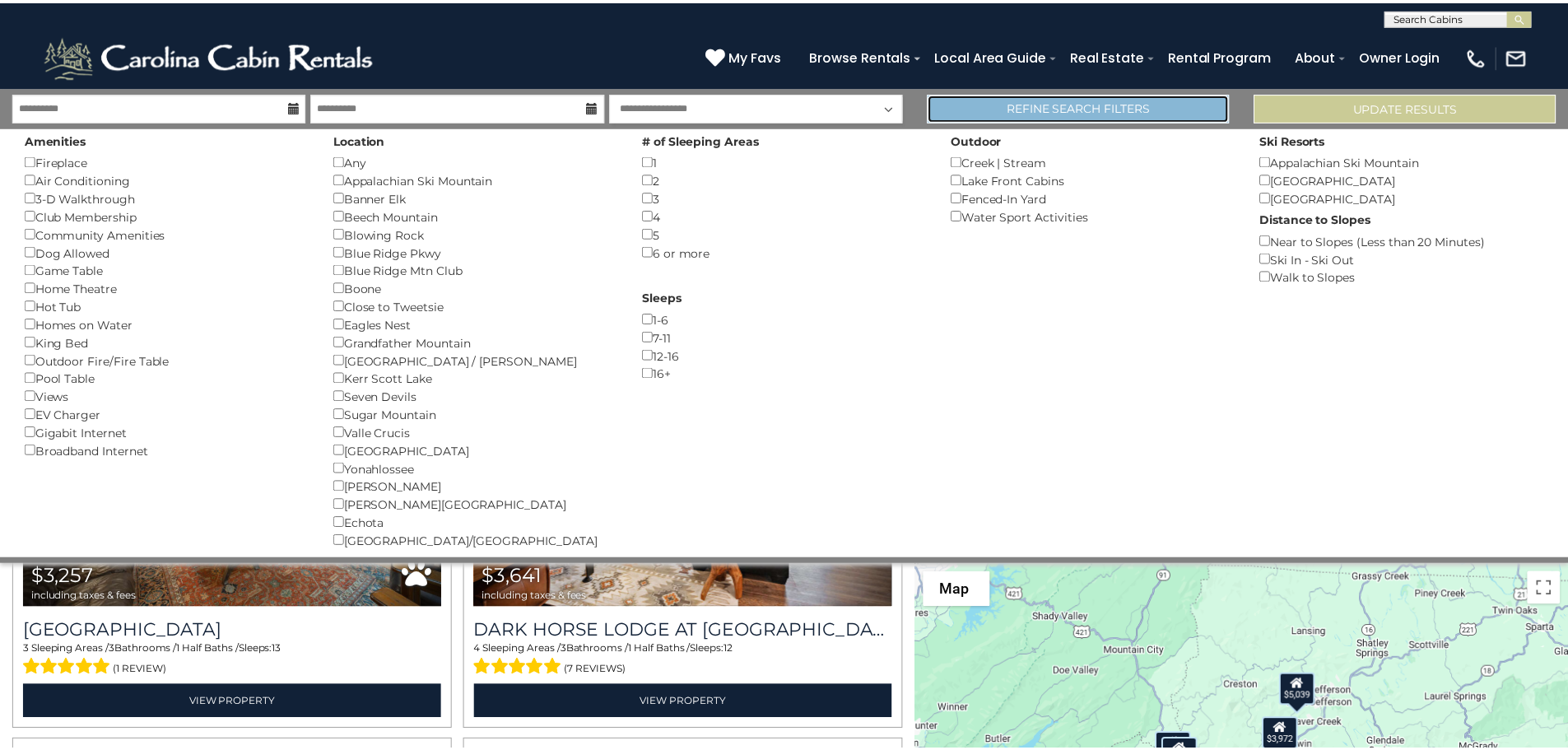
scroll to position [6655, 0]
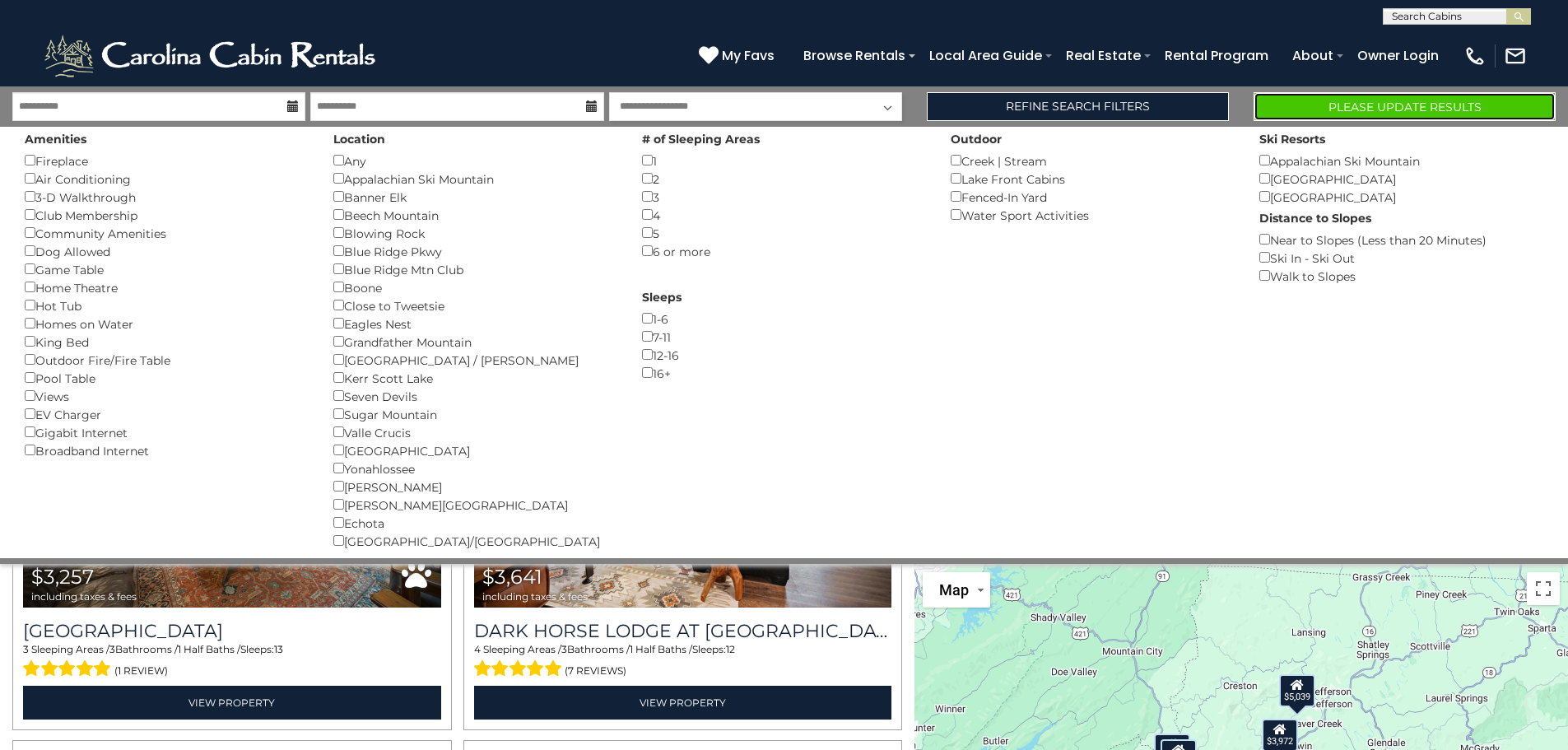
click at [1405, 108] on button "Please Update Results" at bounding box center [1405, 107] width 302 height 29
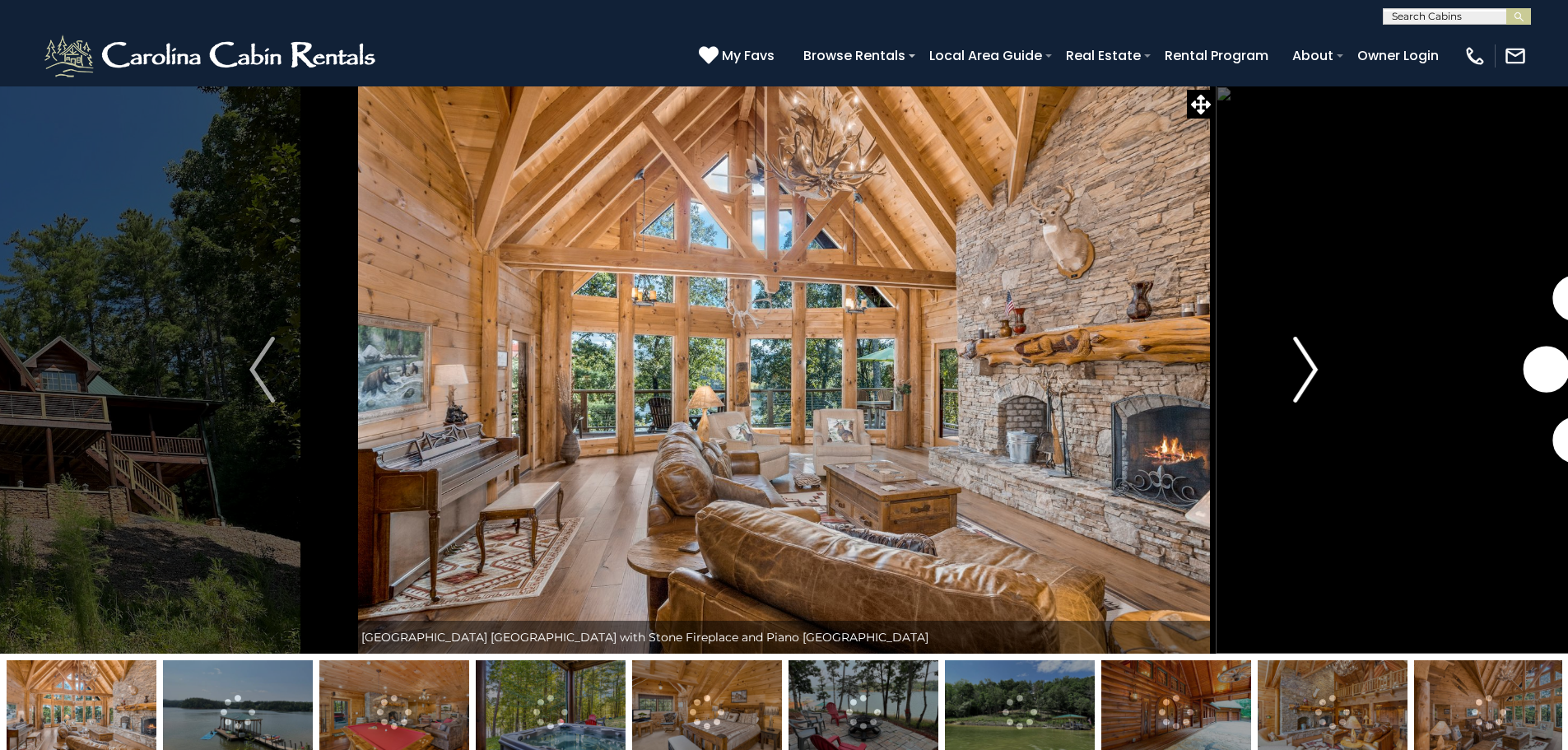
click at [1311, 358] on img "Next" at bounding box center [1306, 370] width 25 height 66
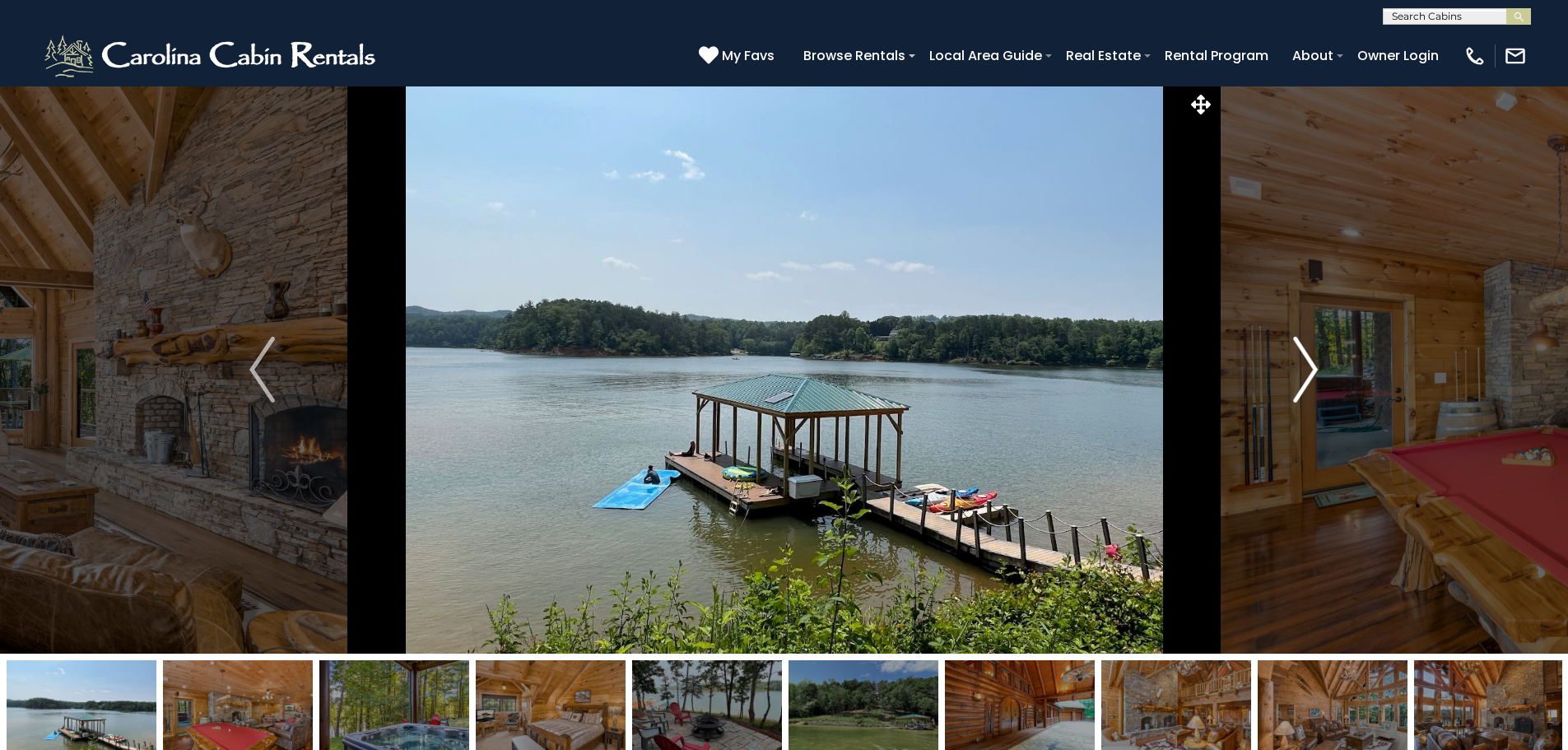
click at [1305, 365] on img "Next" at bounding box center [1306, 370] width 25 height 66
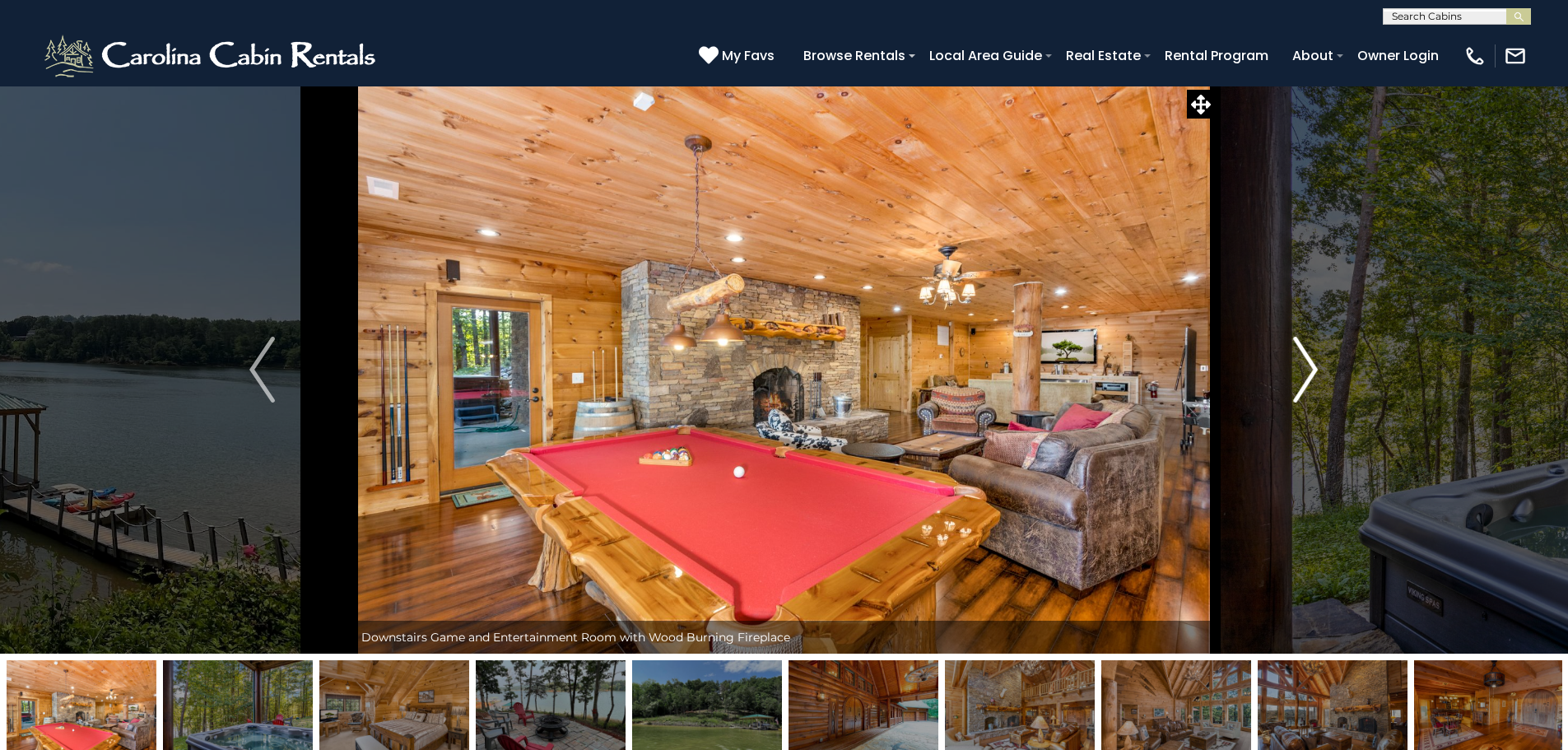
click at [1306, 365] on img "Next" at bounding box center [1306, 370] width 25 height 66
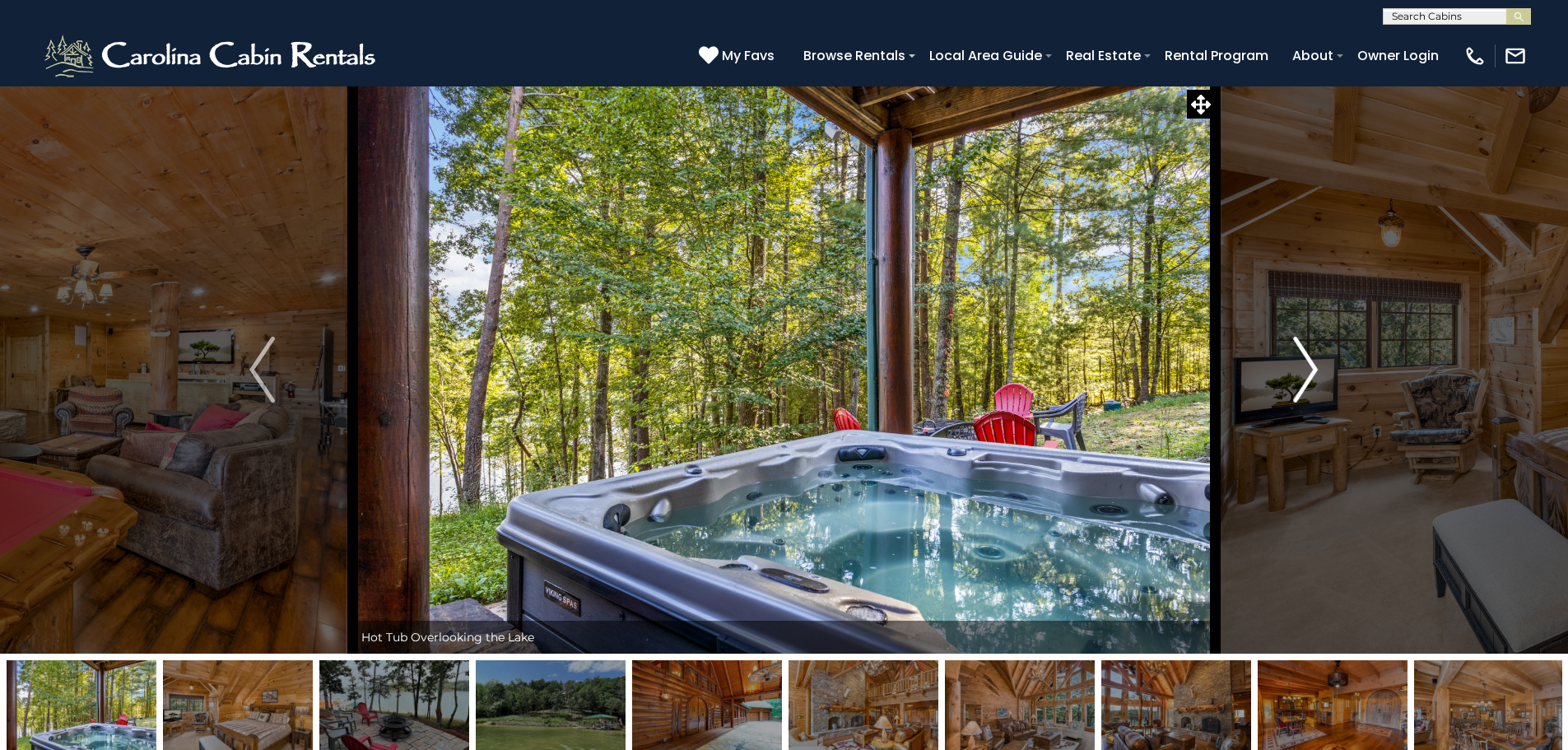
click at [1307, 365] on img "Next" at bounding box center [1306, 370] width 25 height 66
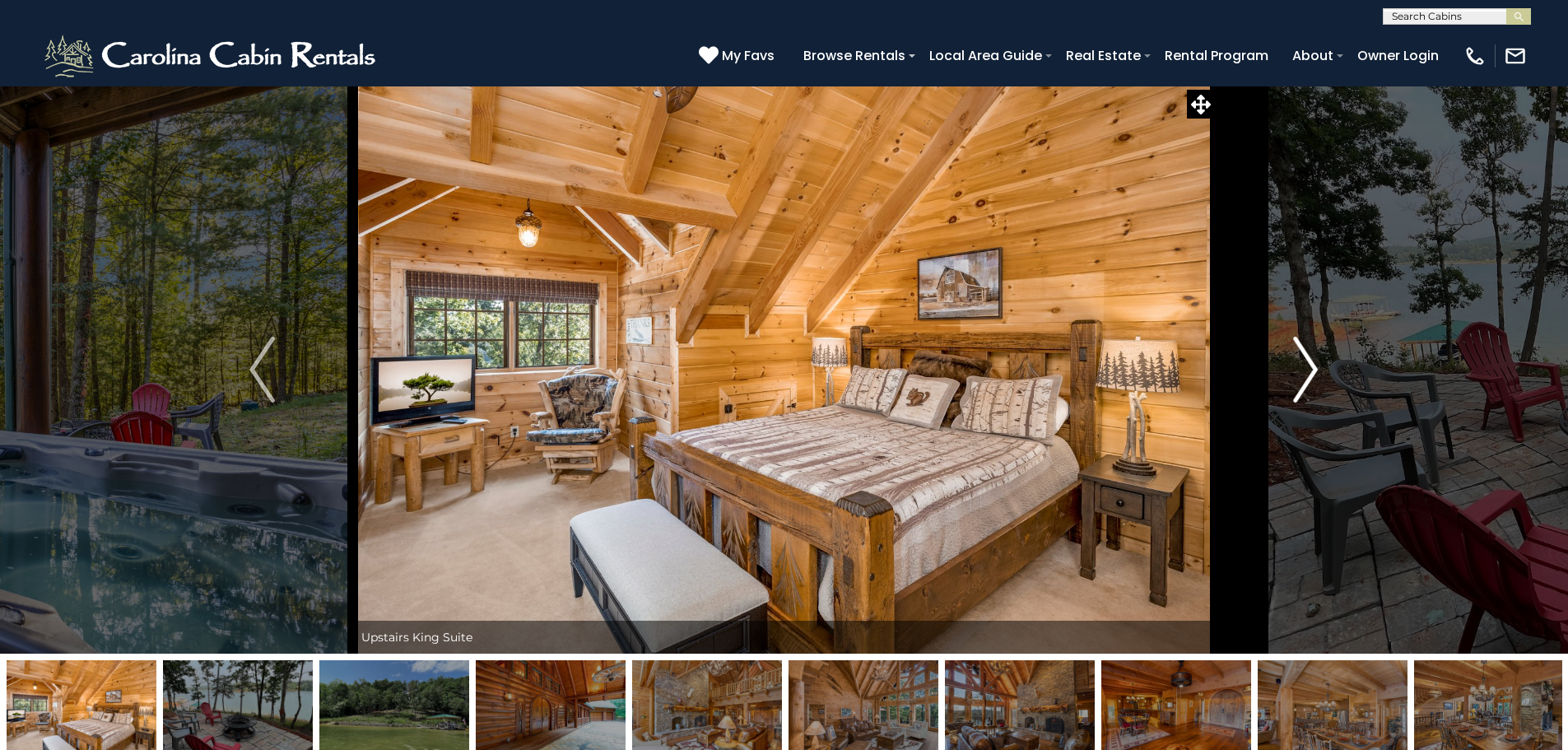
click at [1307, 365] on img "Next" at bounding box center [1306, 370] width 25 height 66
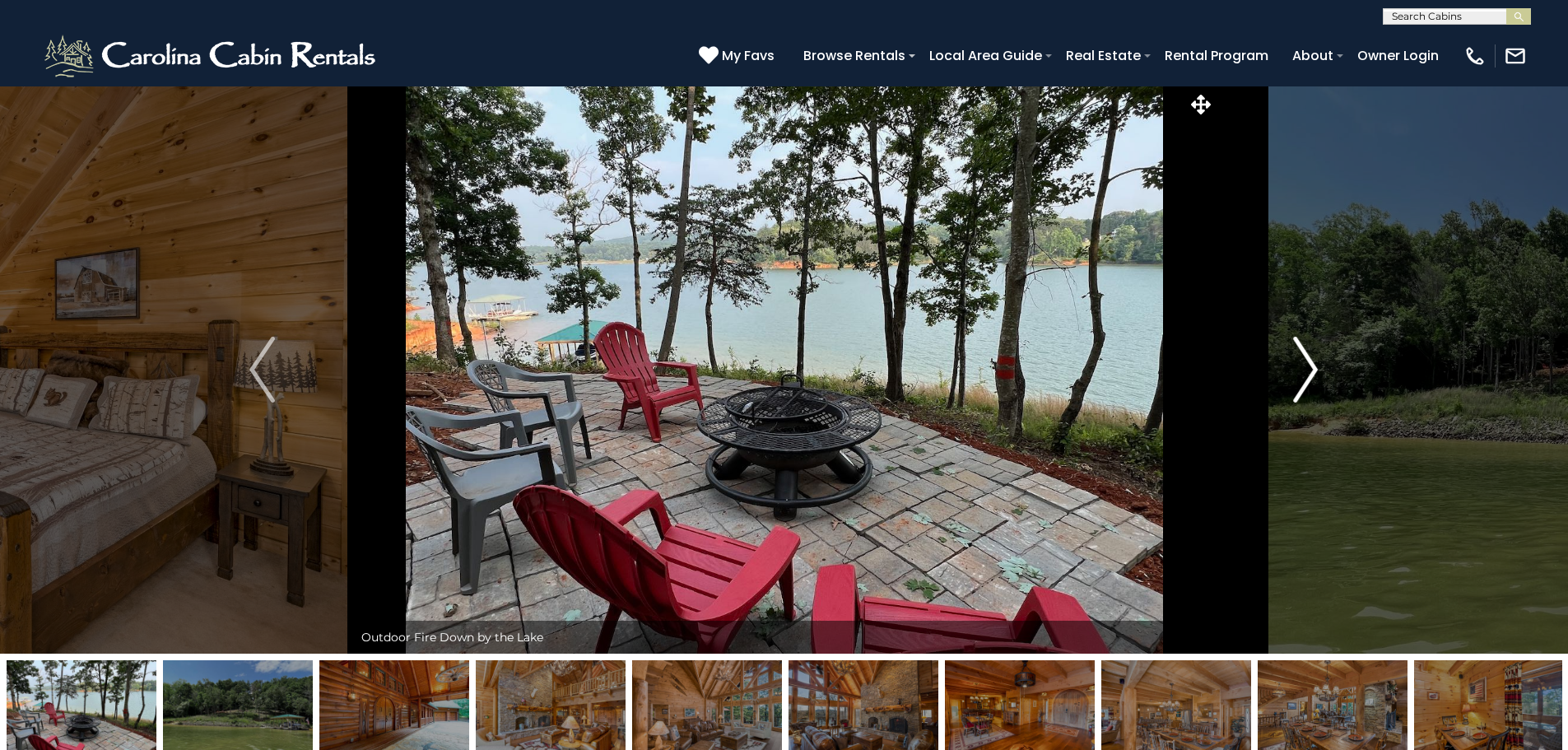
click at [1307, 365] on img "Next" at bounding box center [1306, 370] width 25 height 66
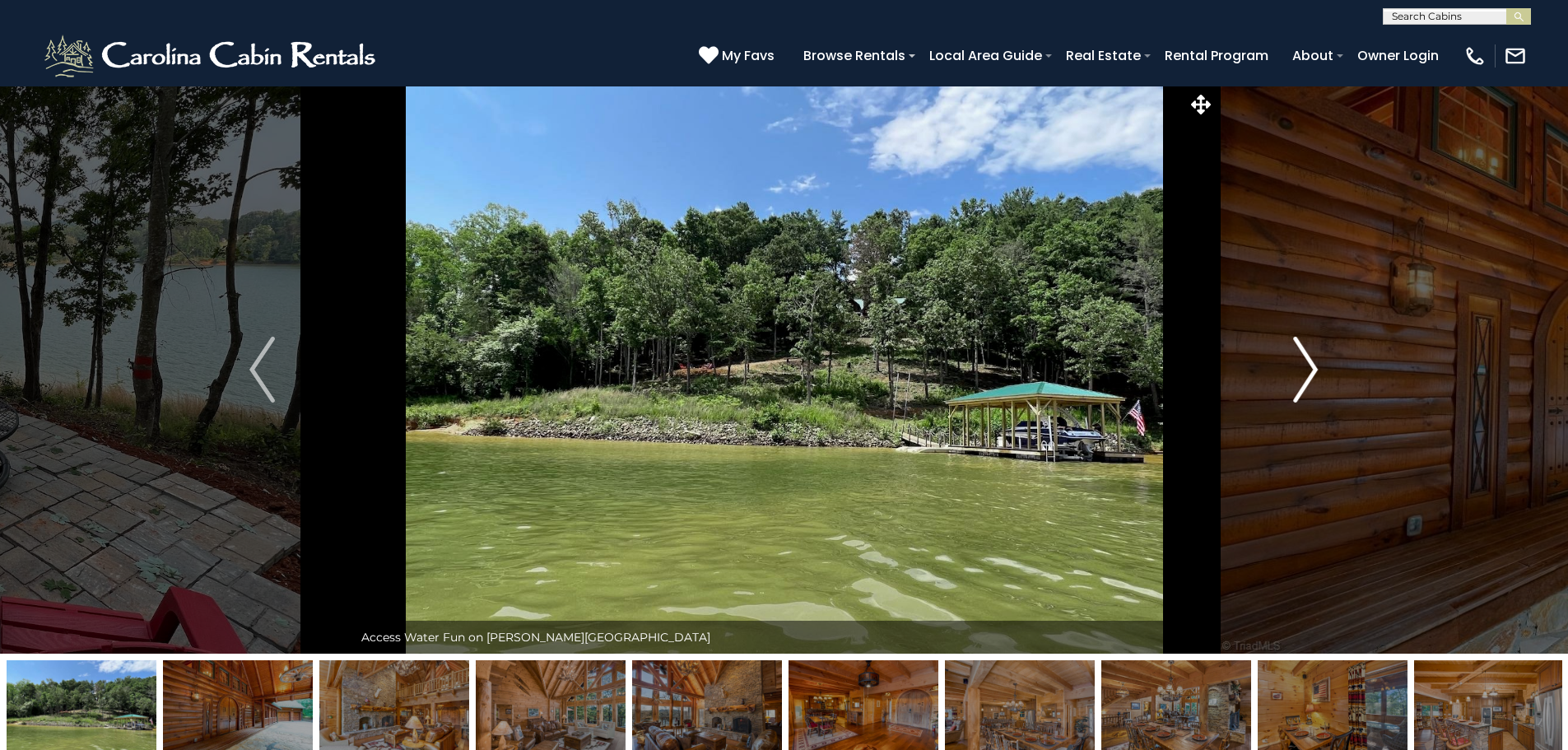
click at [1307, 365] on img "Next" at bounding box center [1306, 370] width 25 height 66
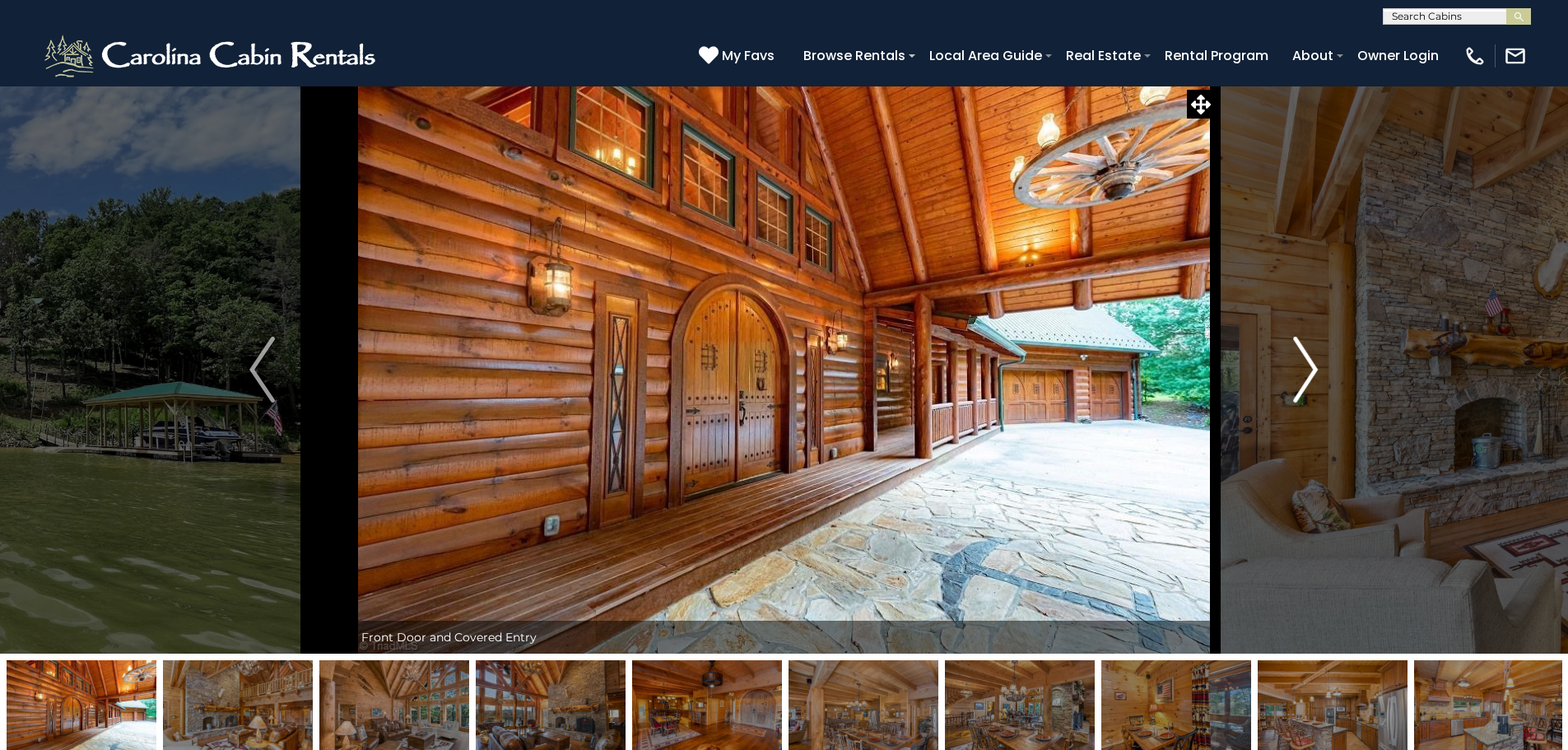
click at [1307, 365] on img "Next" at bounding box center [1306, 370] width 25 height 66
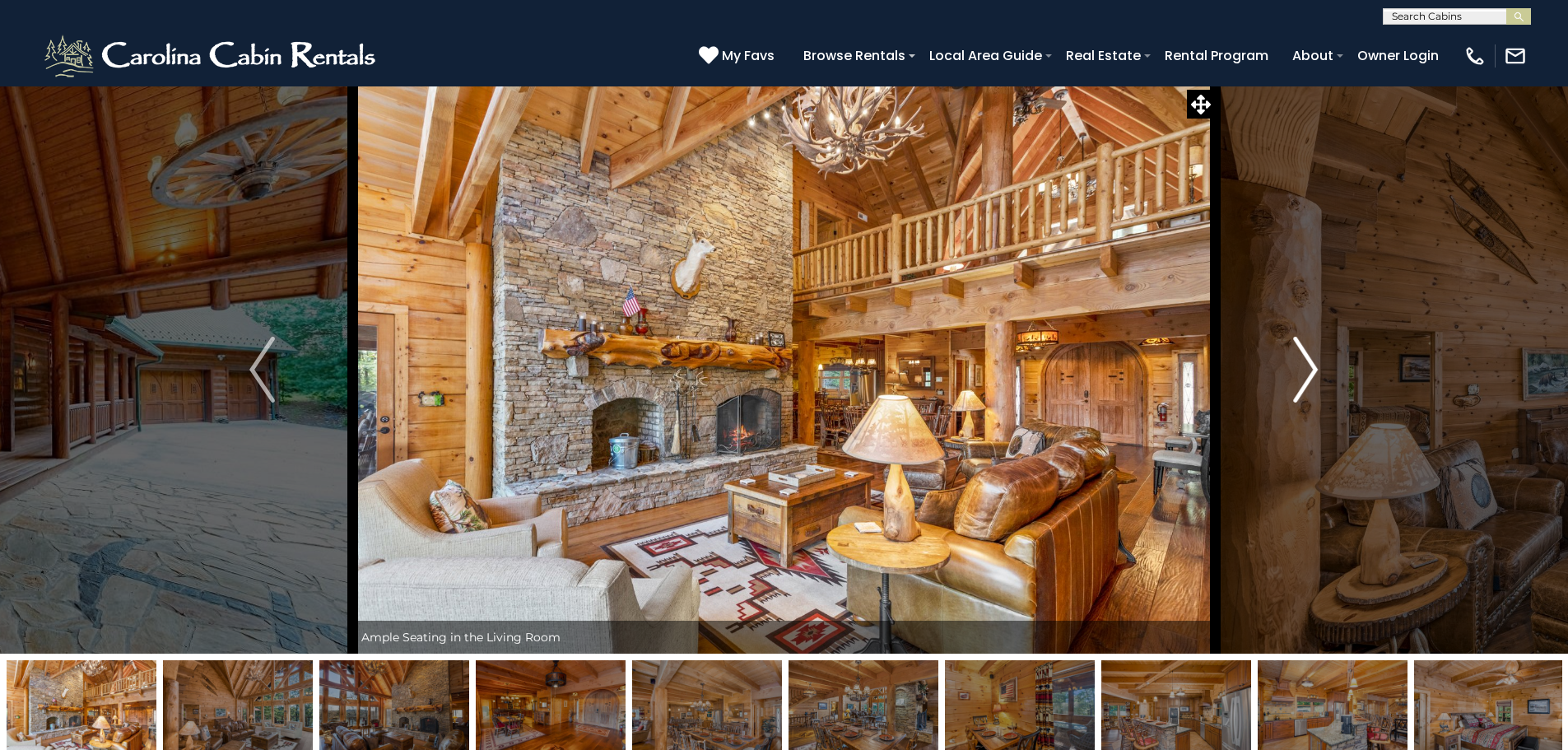
click at [1308, 365] on img "Next" at bounding box center [1306, 370] width 25 height 66
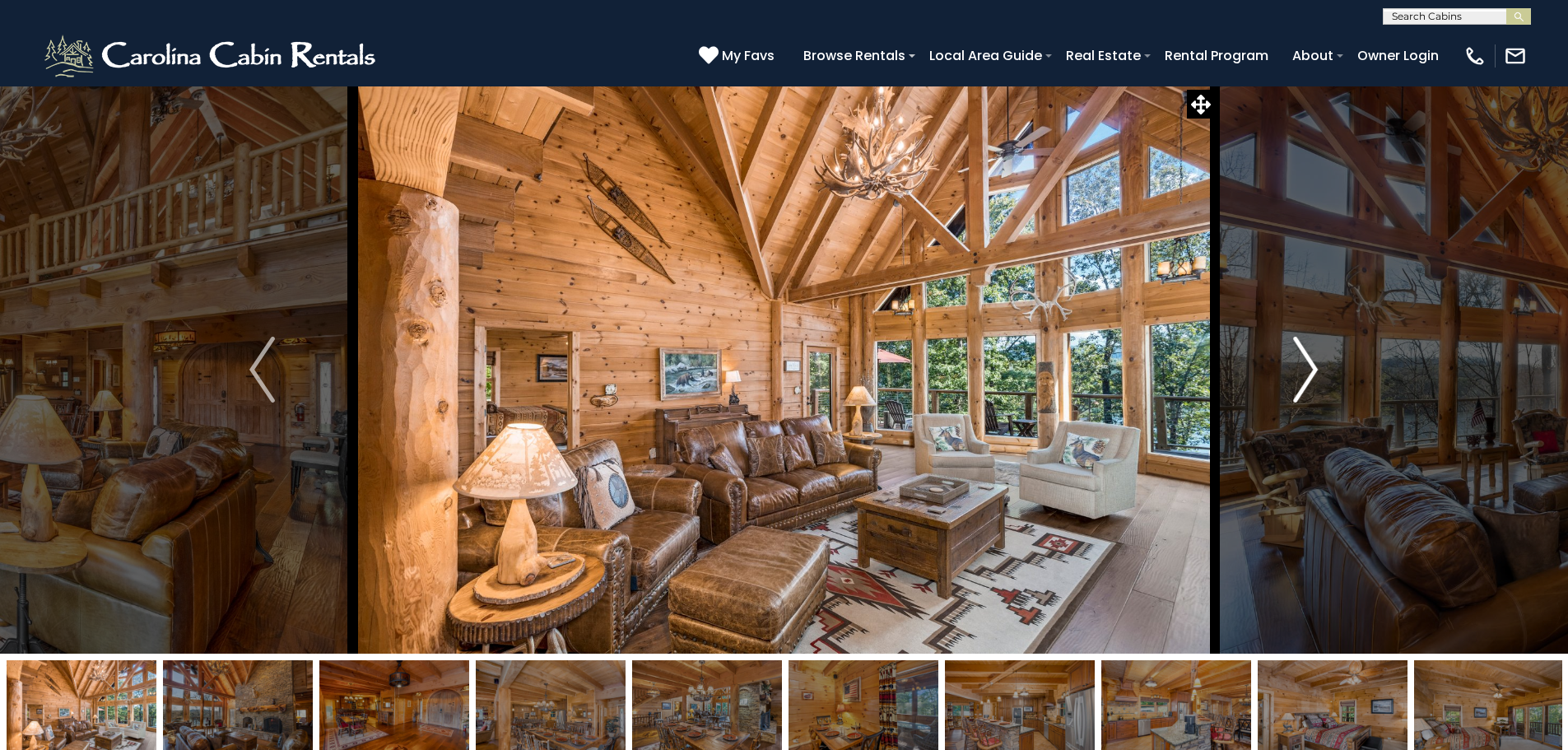
click at [1311, 365] on img "Next" at bounding box center [1306, 370] width 25 height 66
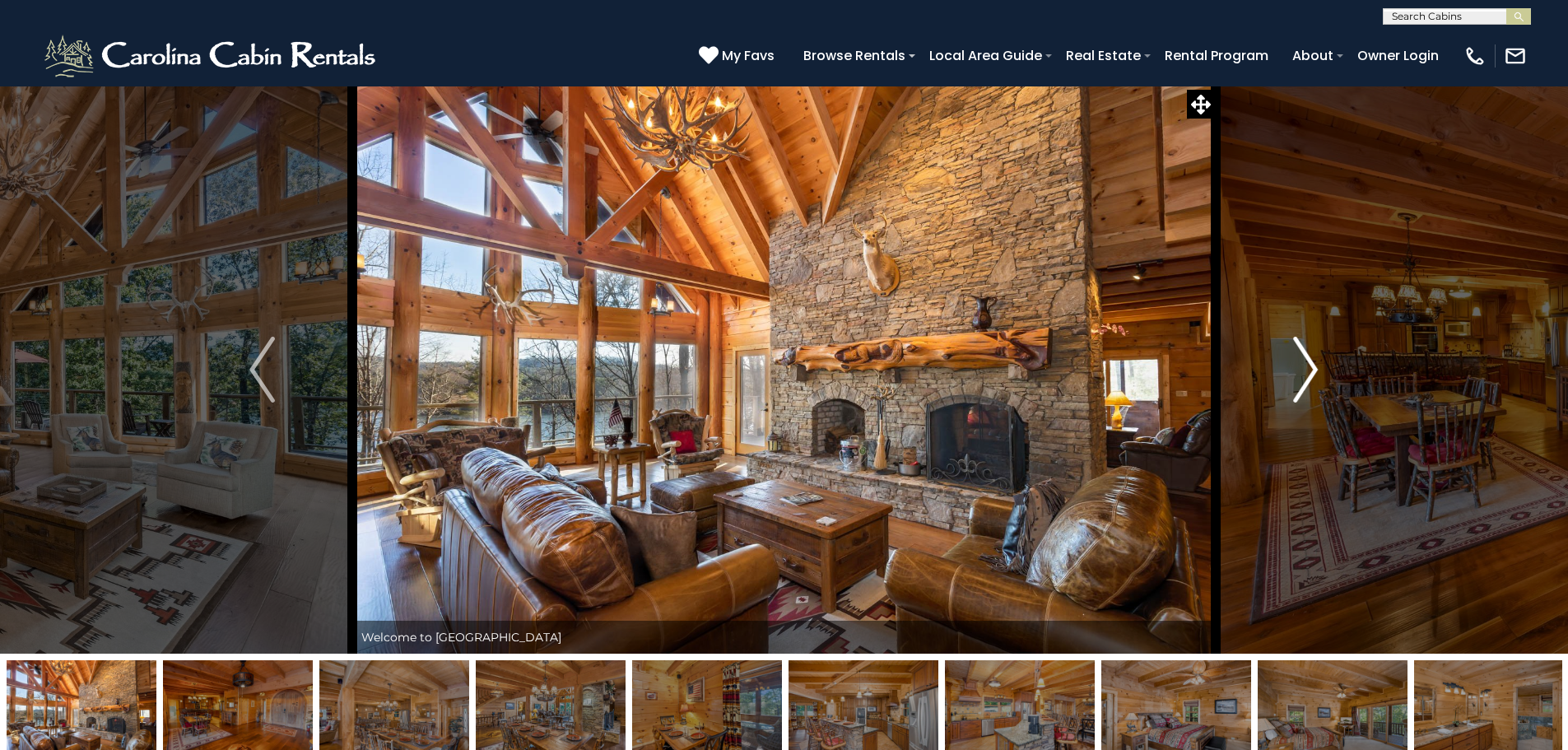
click at [1311, 365] on img "Next" at bounding box center [1306, 370] width 25 height 66
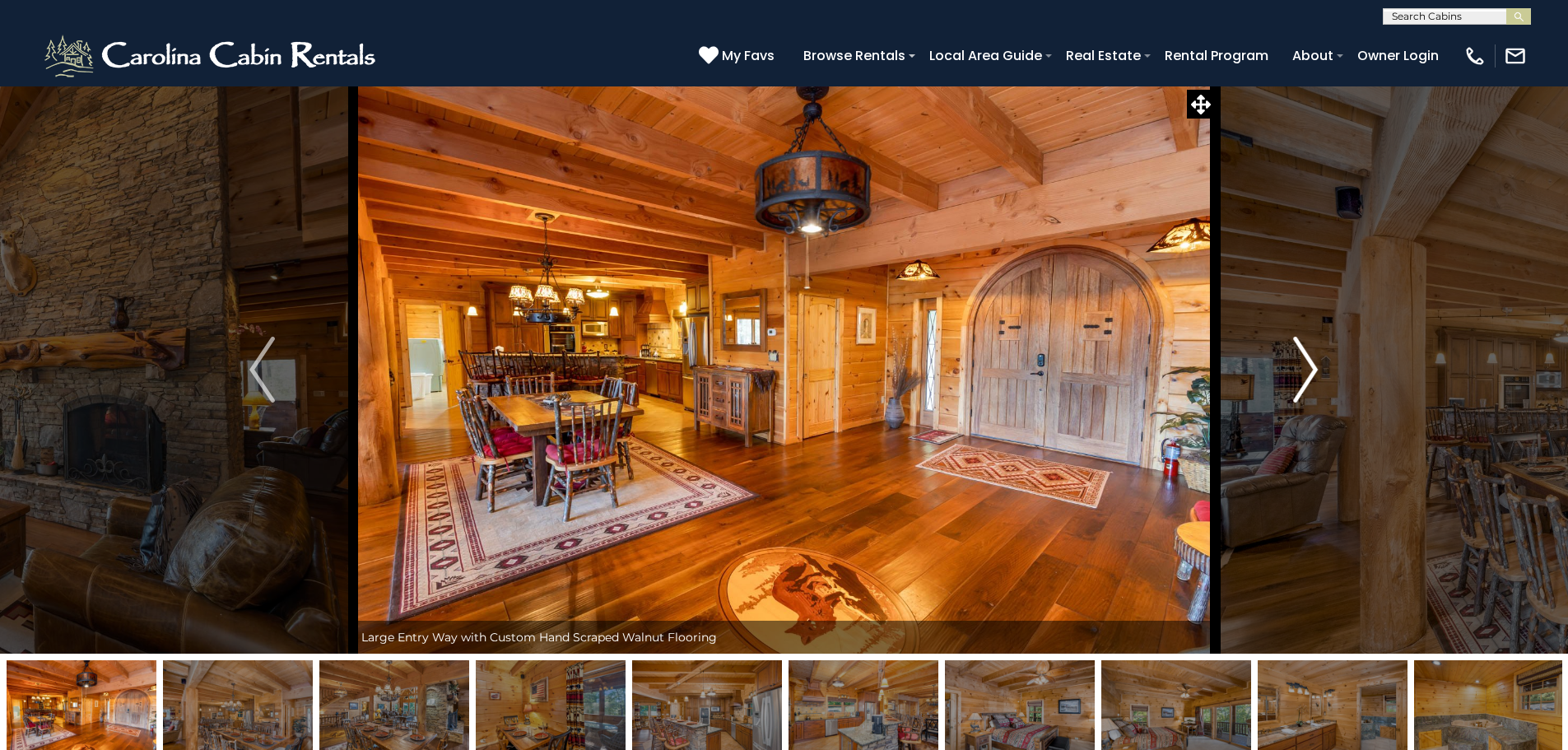
click at [1311, 365] on img "Next" at bounding box center [1306, 370] width 25 height 66
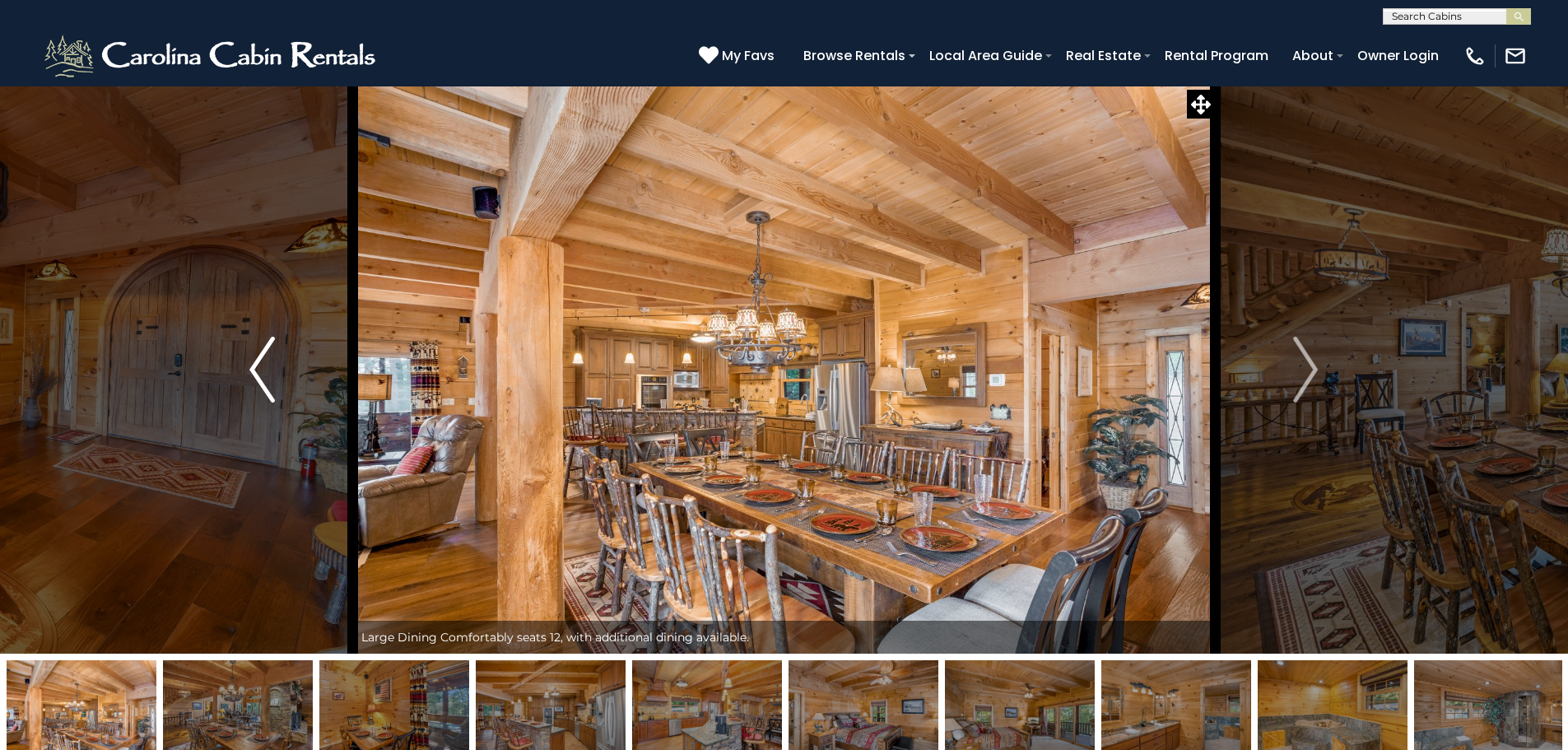
click at [266, 393] on img "Previous" at bounding box center [261, 370] width 25 height 66
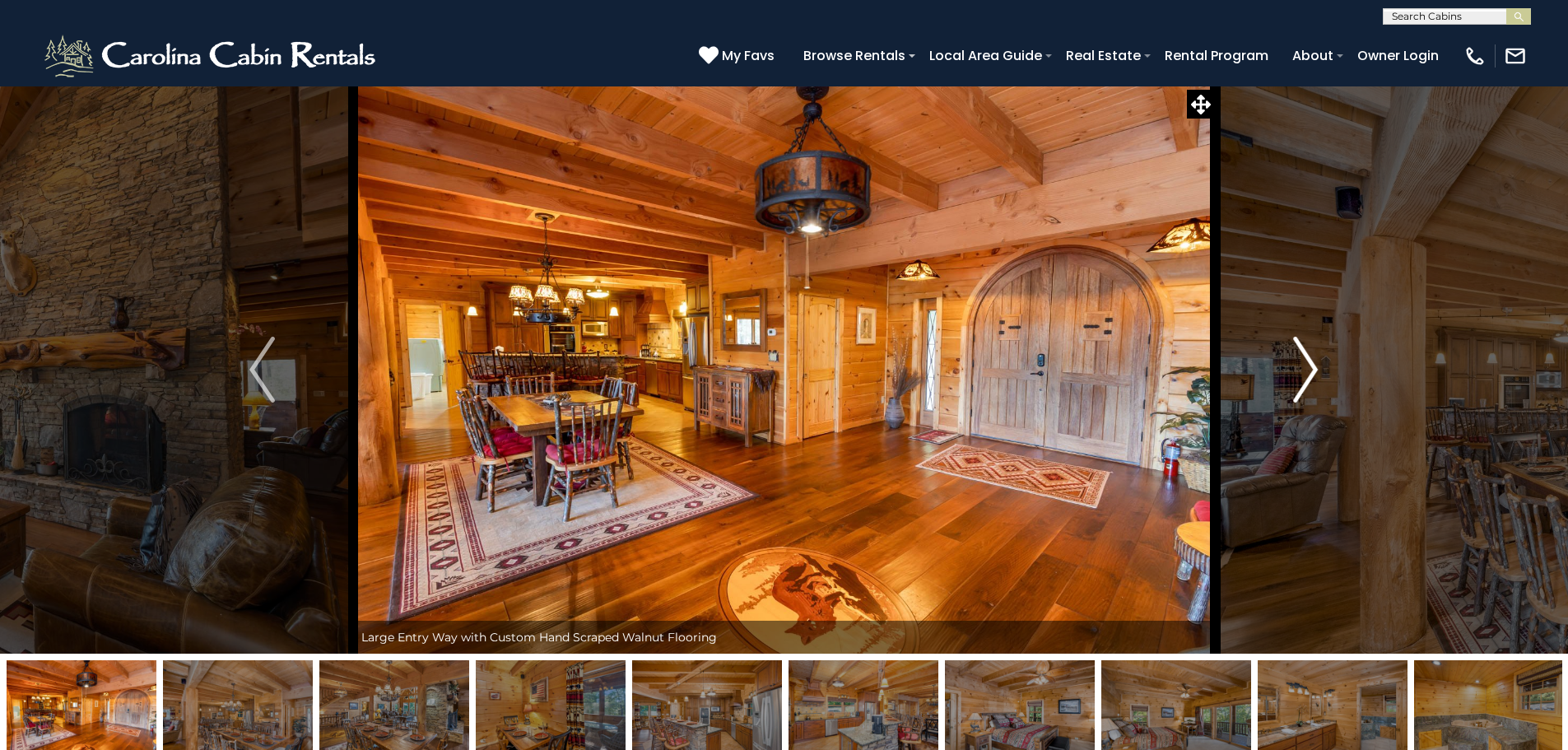
click at [1311, 371] on img "Next" at bounding box center [1306, 370] width 25 height 66
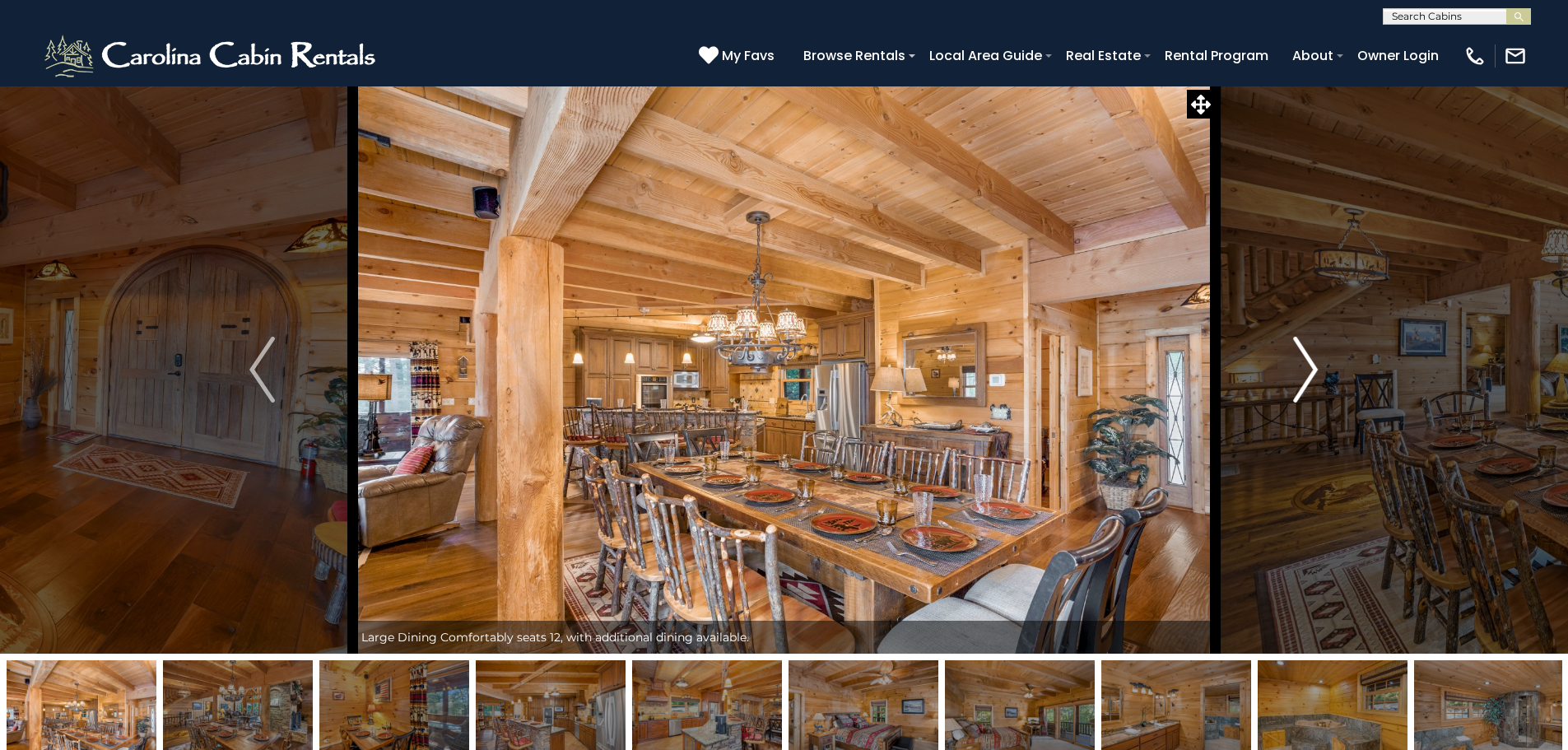
click at [1308, 370] on img "Next" at bounding box center [1306, 370] width 25 height 66
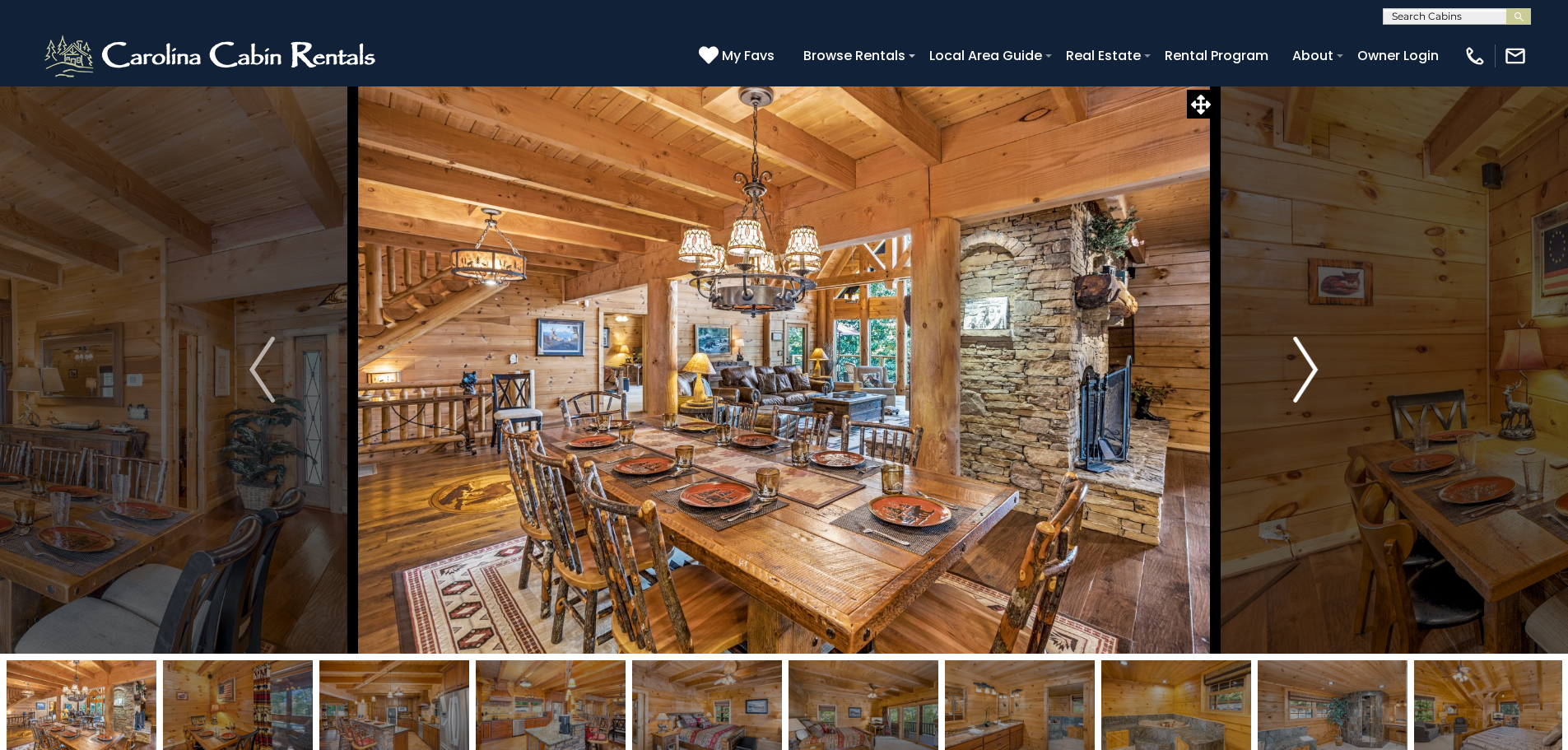
click at [1308, 370] on img "Next" at bounding box center [1306, 370] width 25 height 66
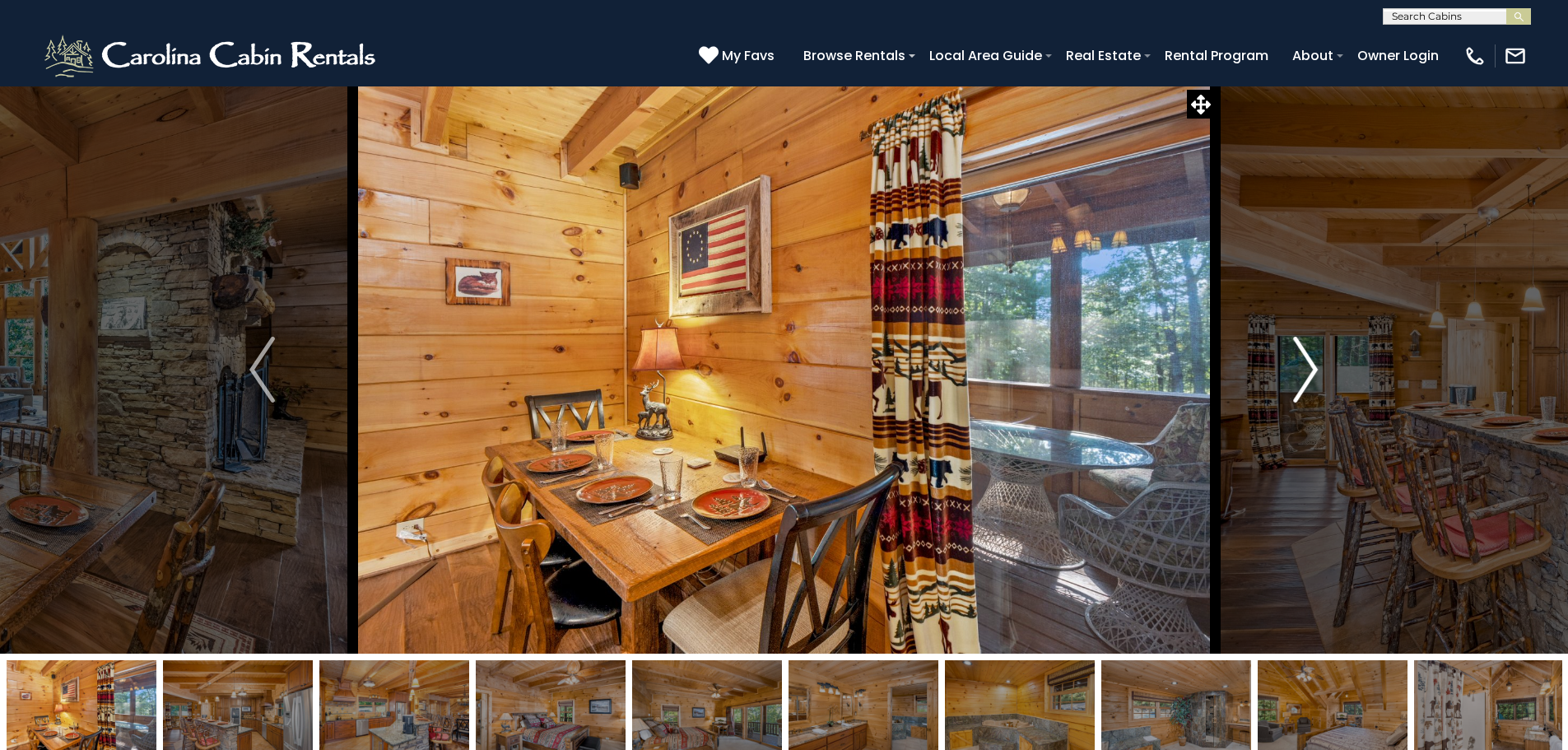
click at [1309, 370] on img "Next" at bounding box center [1306, 370] width 25 height 66
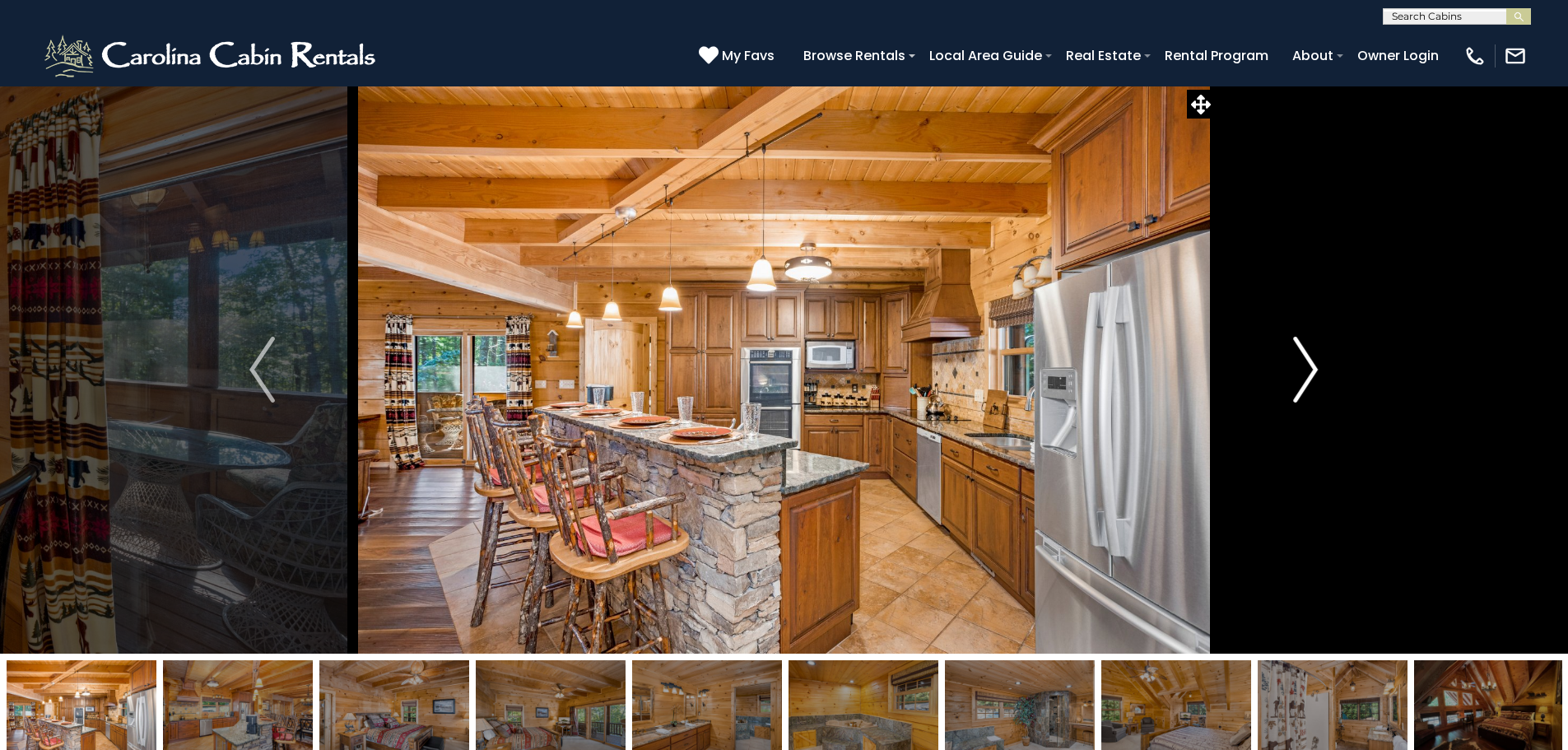
click at [1310, 370] on img "Next" at bounding box center [1306, 370] width 25 height 66
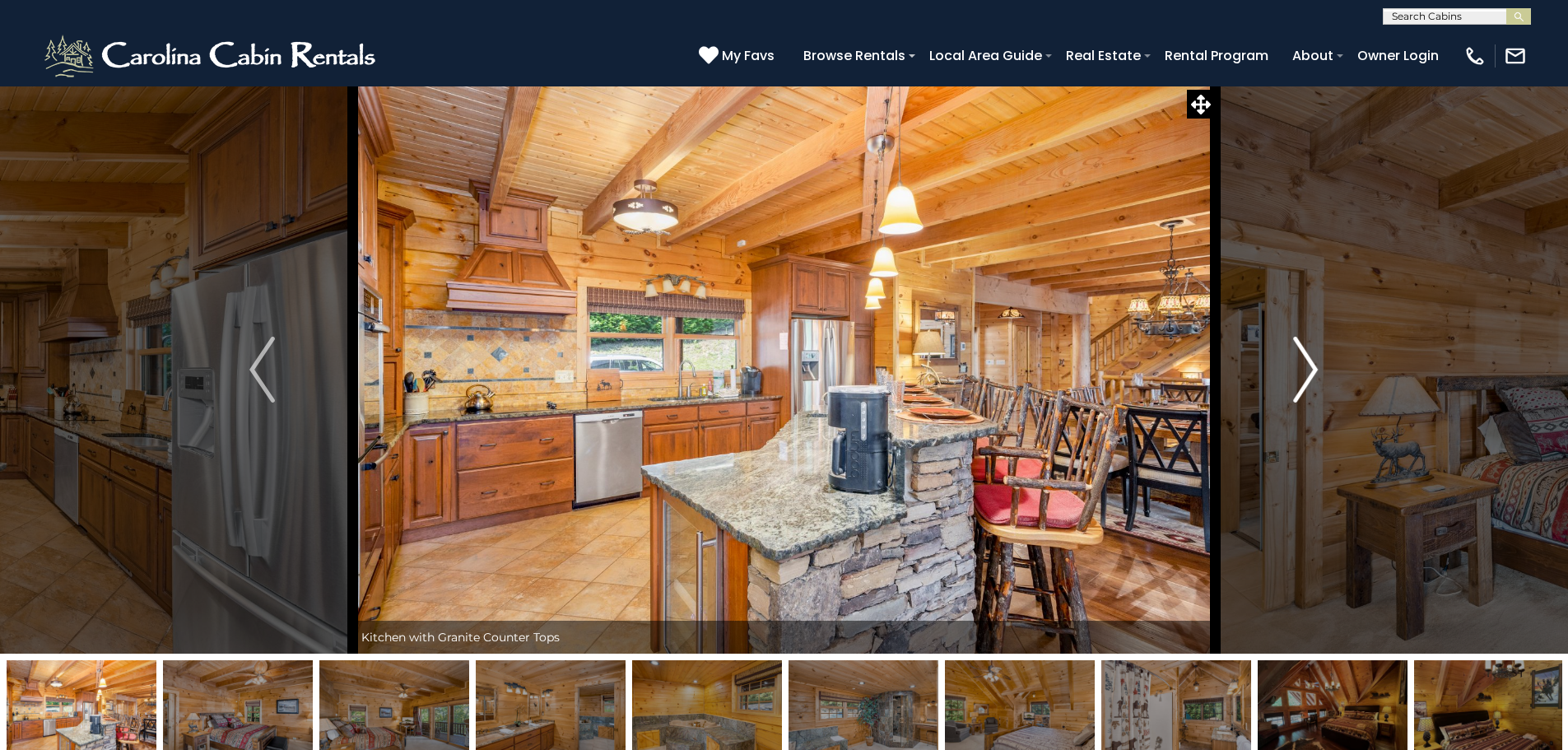
click at [1310, 370] on img "Next" at bounding box center [1306, 370] width 25 height 66
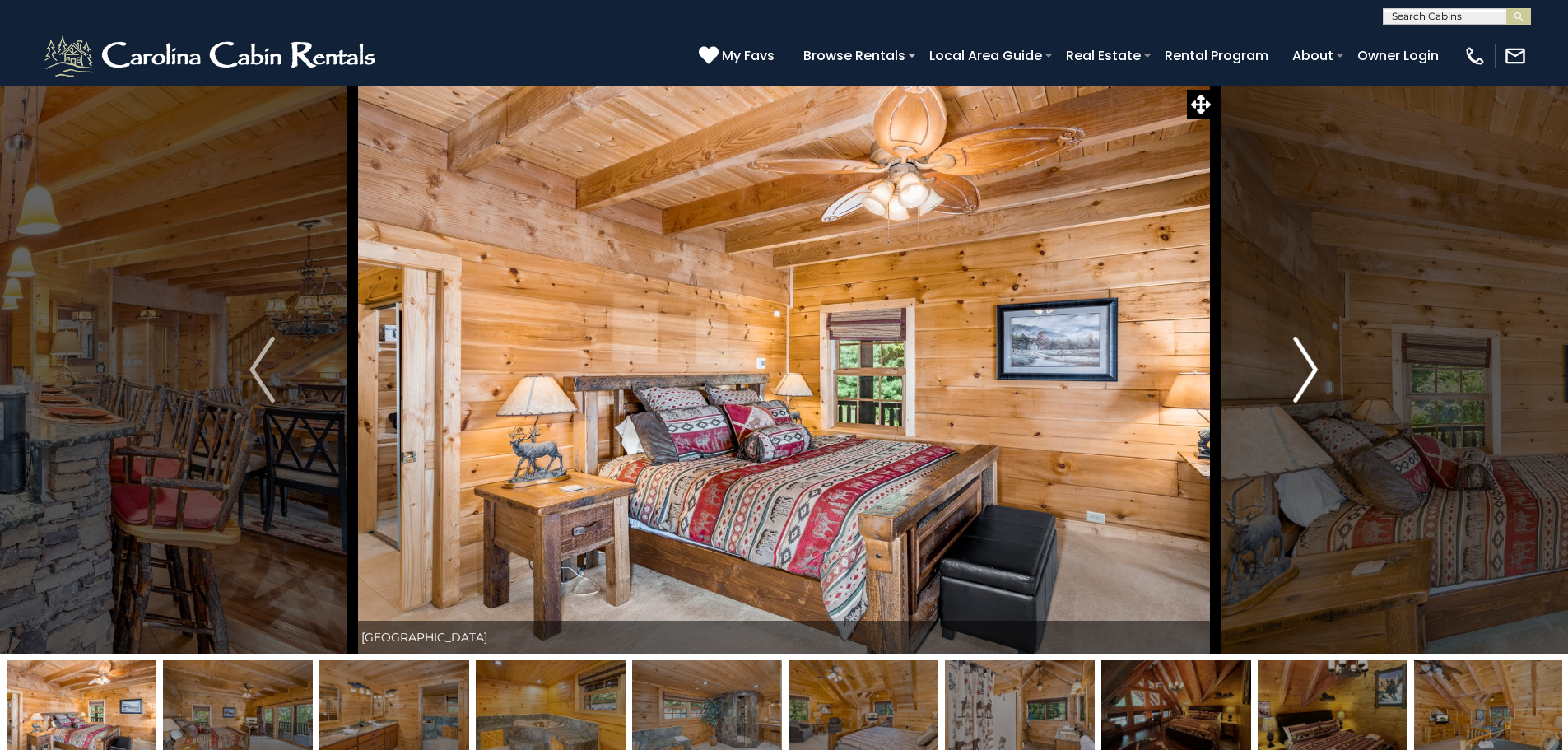
click at [1310, 370] on img "Next" at bounding box center [1306, 370] width 25 height 66
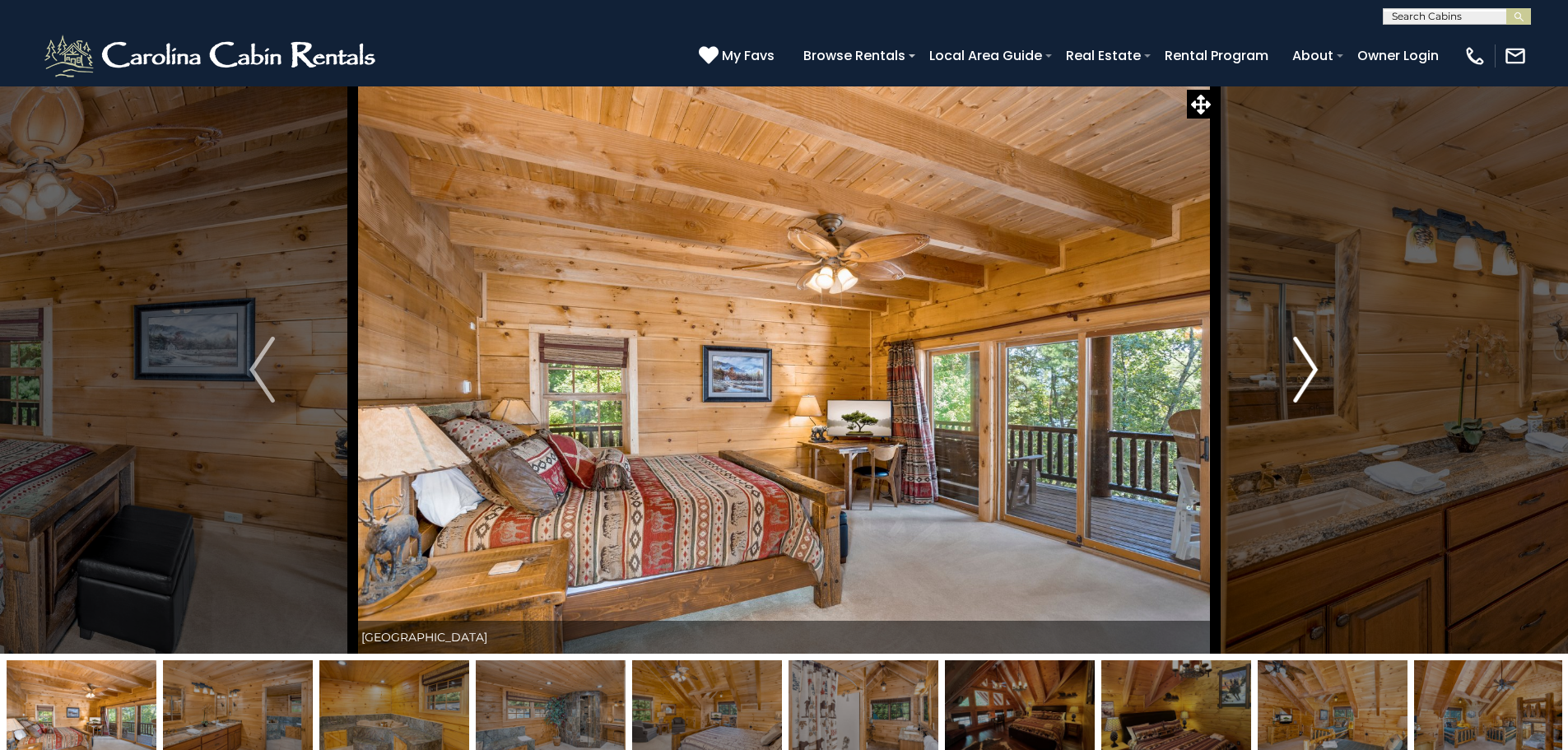
click at [1311, 370] on img "Next" at bounding box center [1306, 370] width 25 height 66
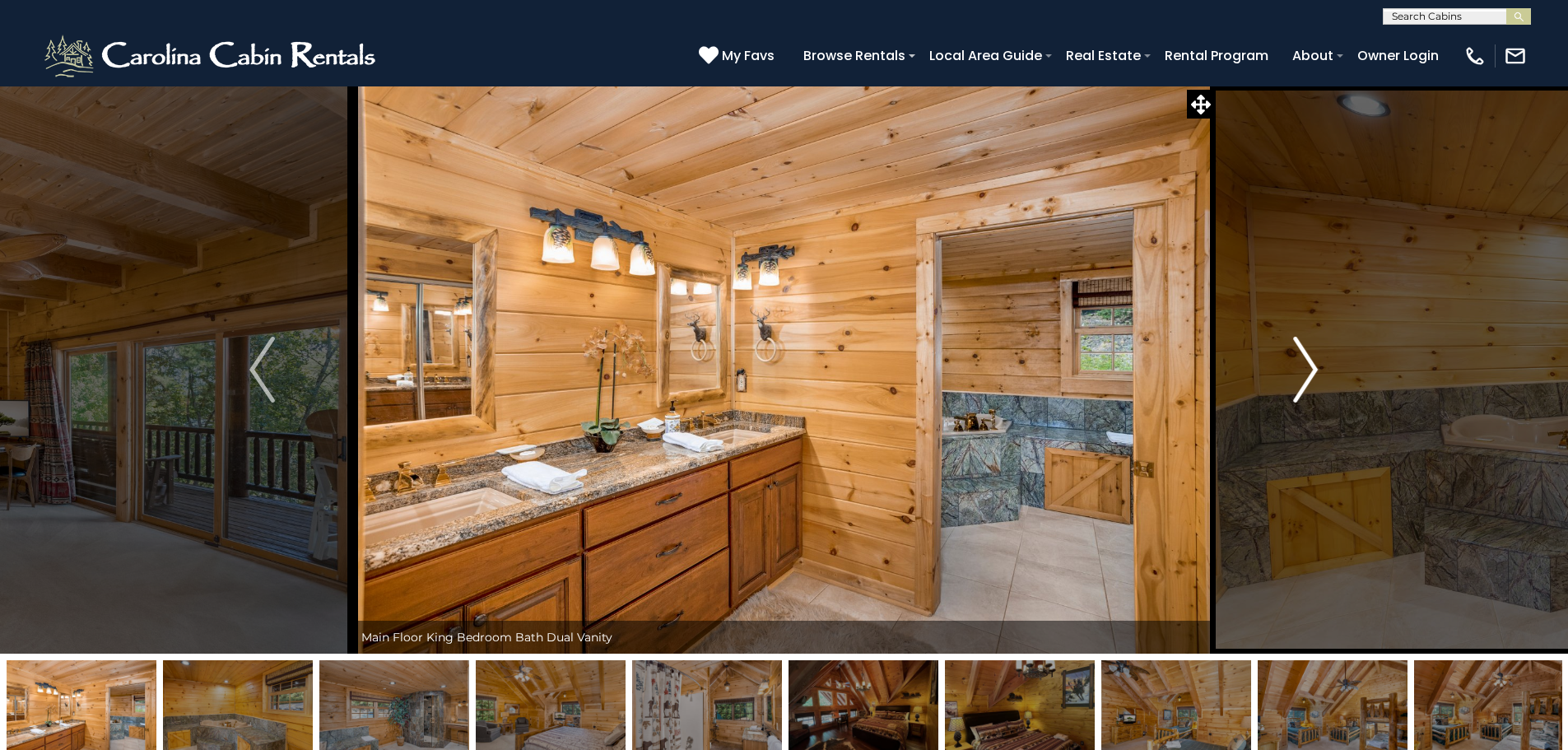
click at [1311, 370] on img "Next" at bounding box center [1306, 370] width 25 height 66
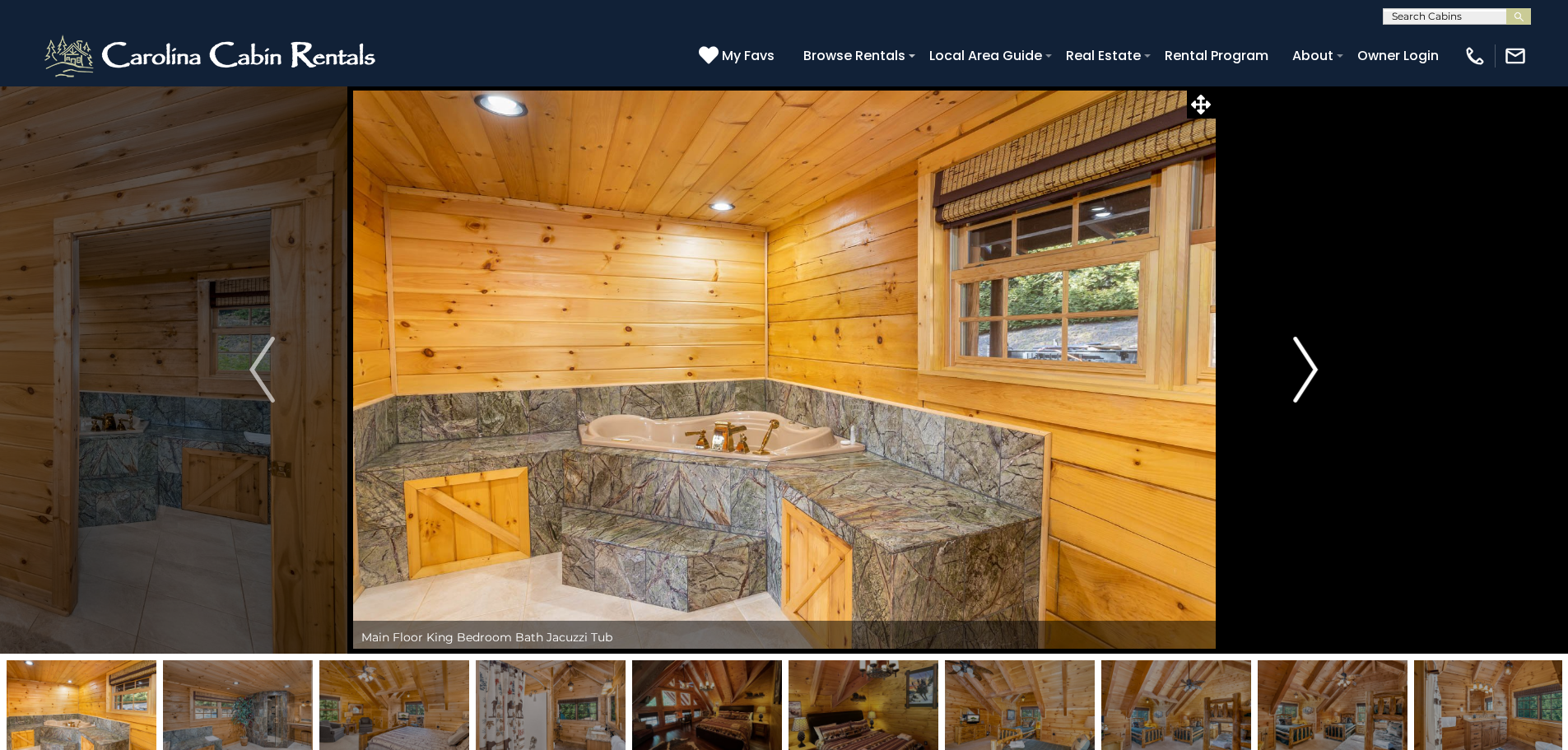
click at [1311, 370] on img "Next" at bounding box center [1306, 370] width 25 height 66
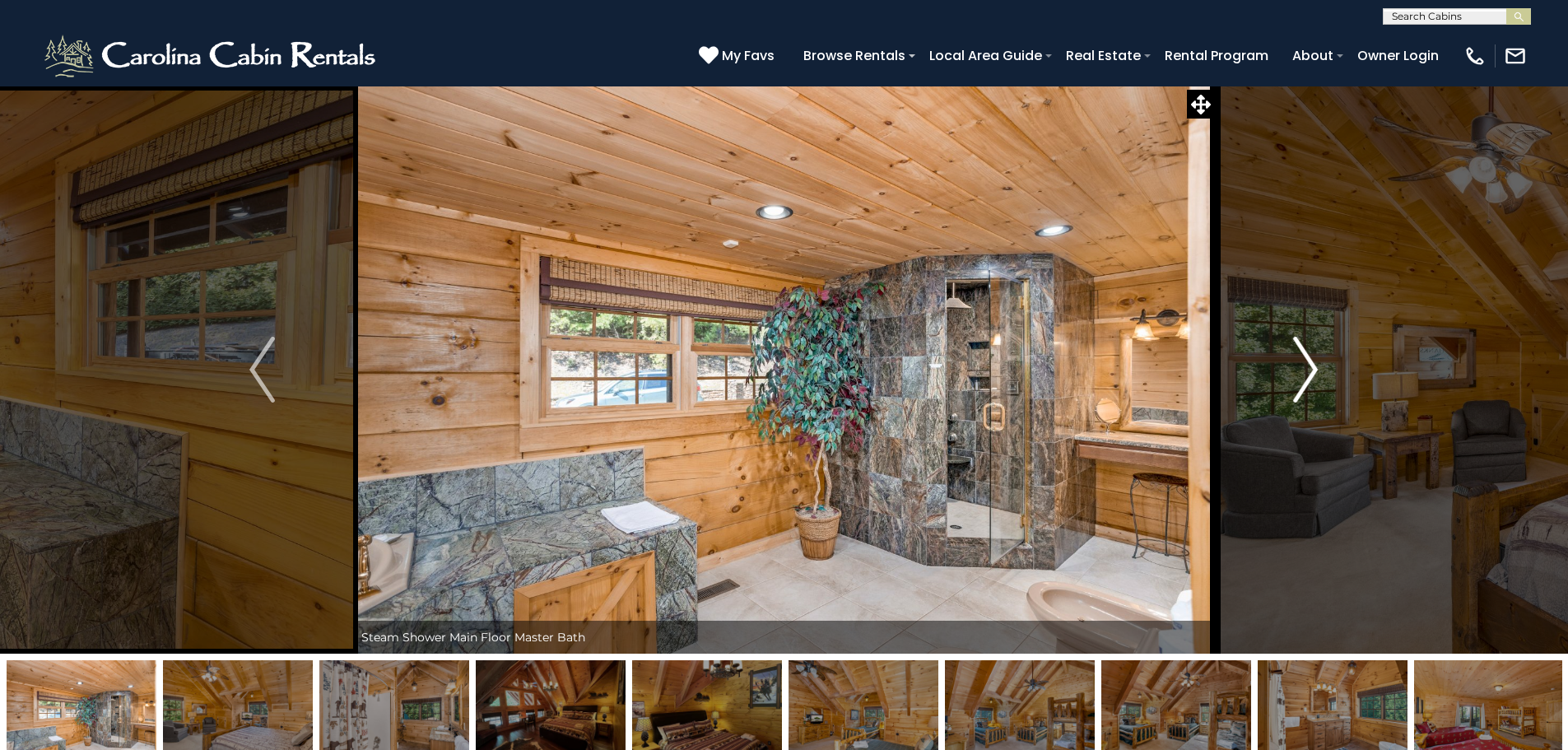
click at [1311, 370] on img "Next" at bounding box center [1306, 370] width 25 height 66
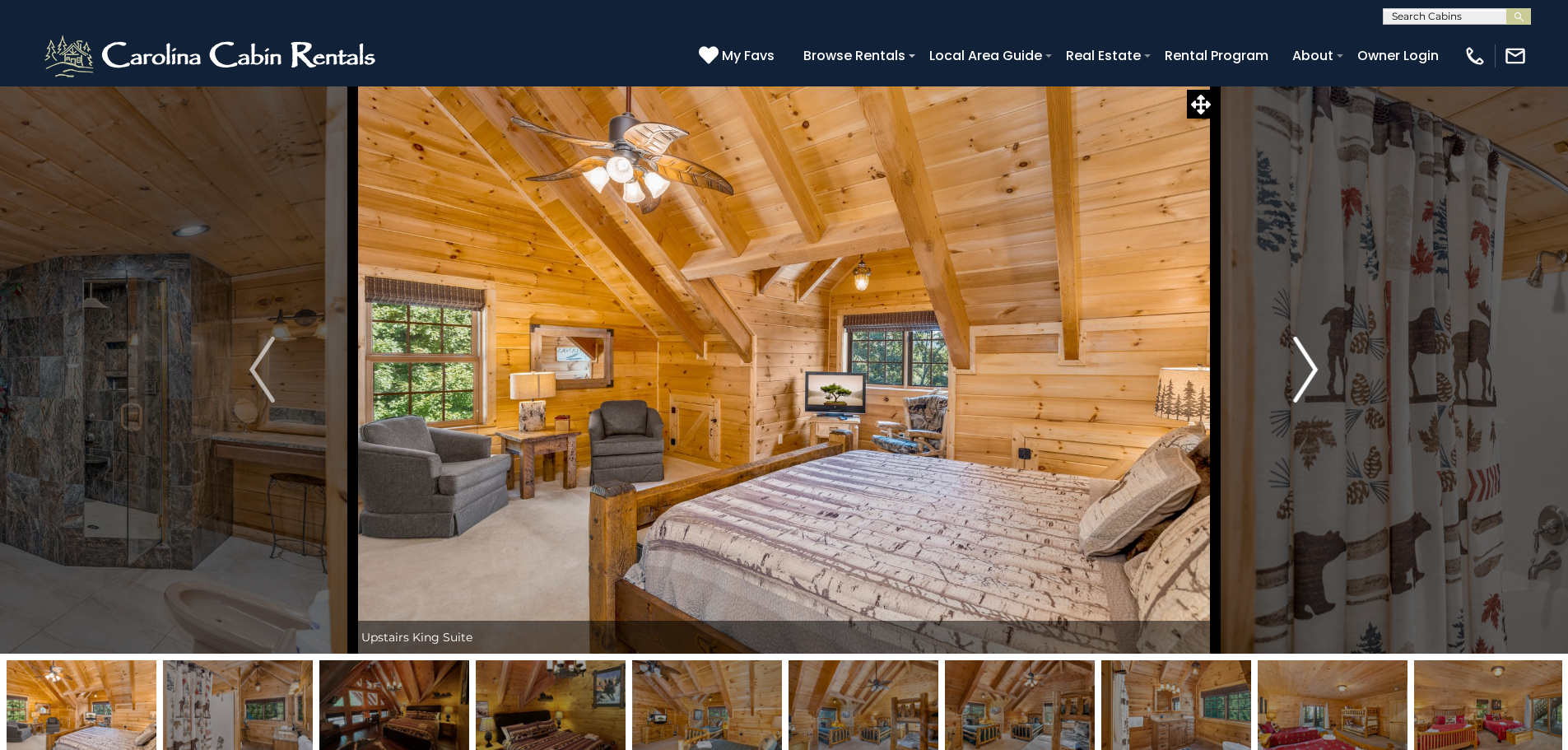
click at [1311, 370] on img "Next" at bounding box center [1306, 370] width 25 height 66
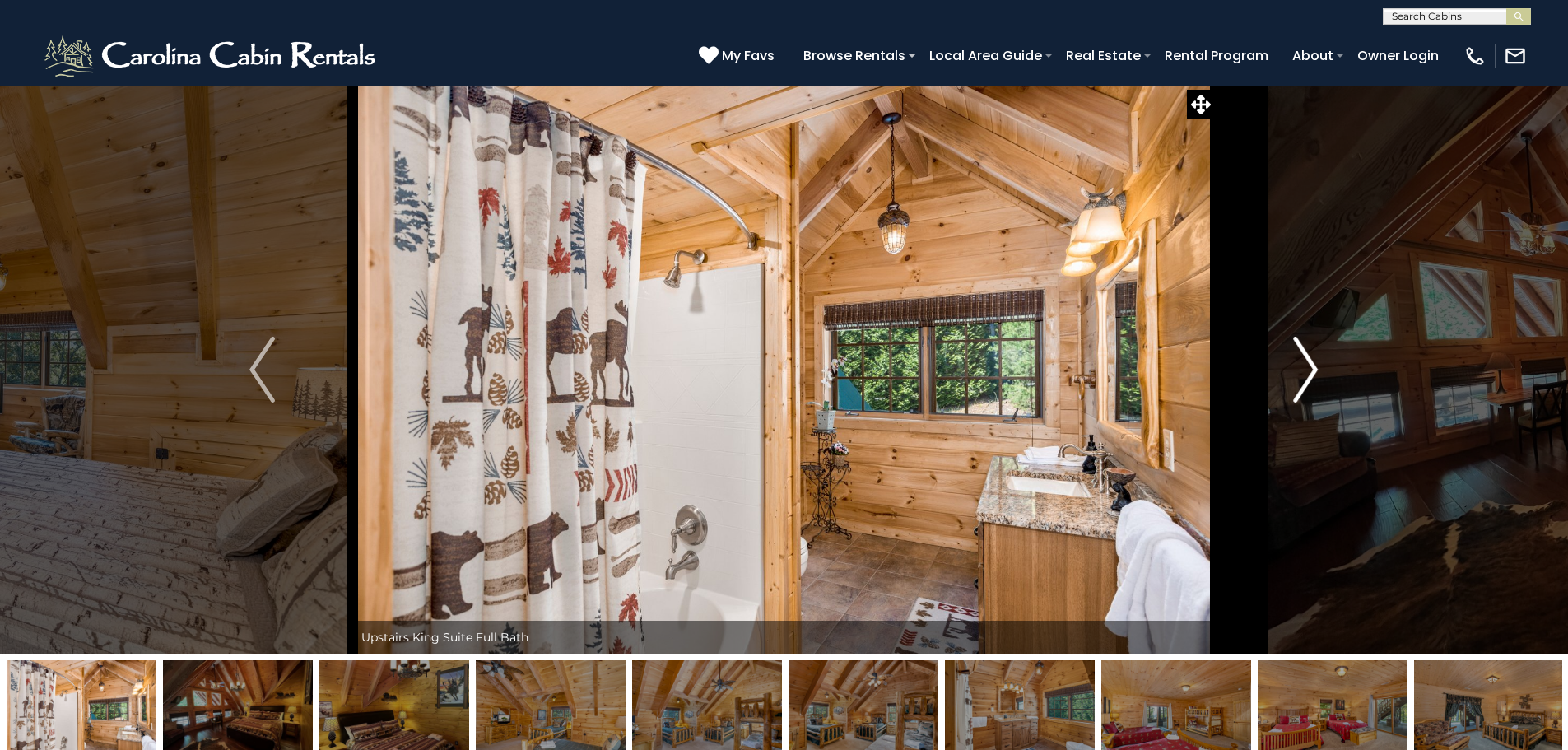
click at [1311, 370] on img "Next" at bounding box center [1306, 370] width 25 height 66
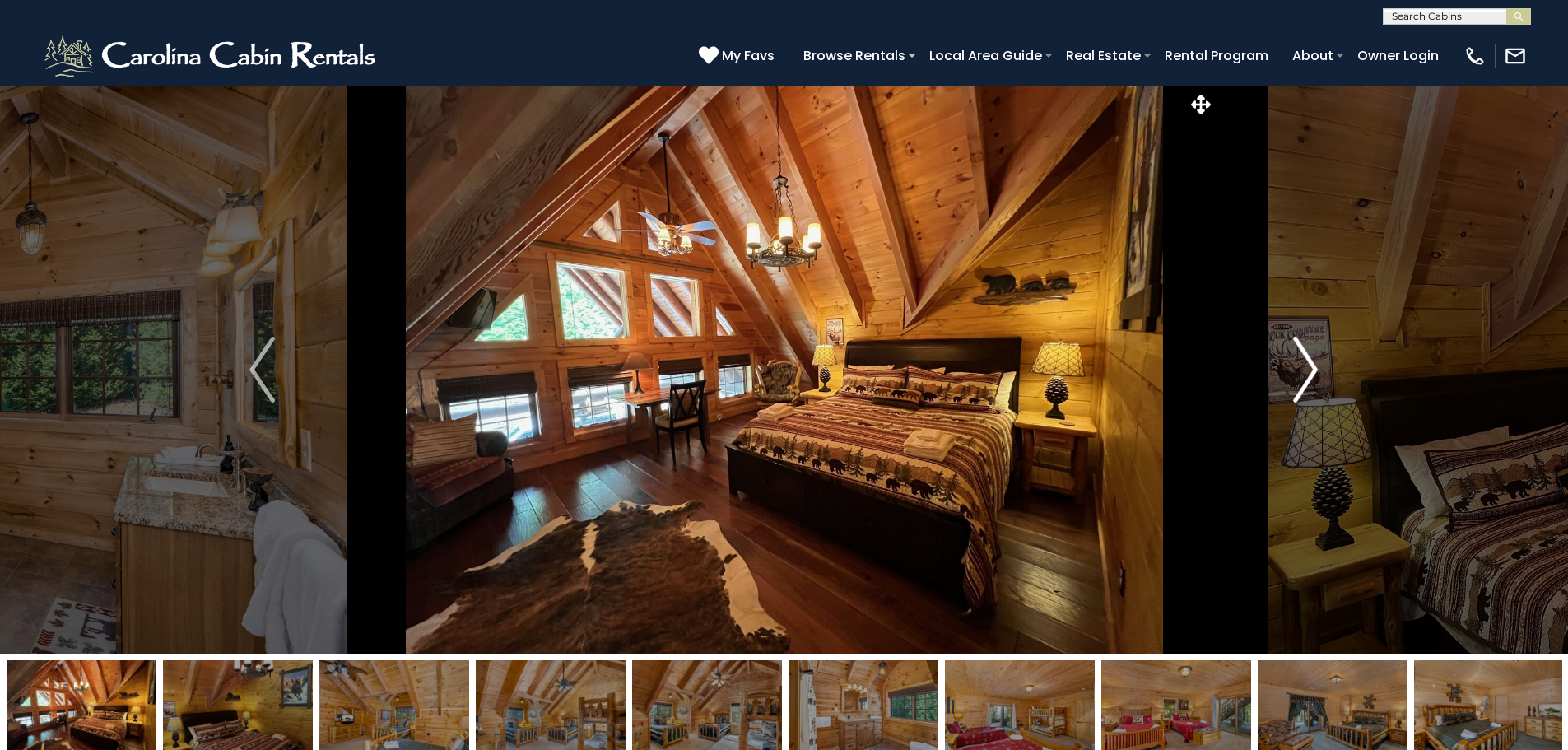
click at [1311, 370] on img "Next" at bounding box center [1306, 370] width 25 height 66
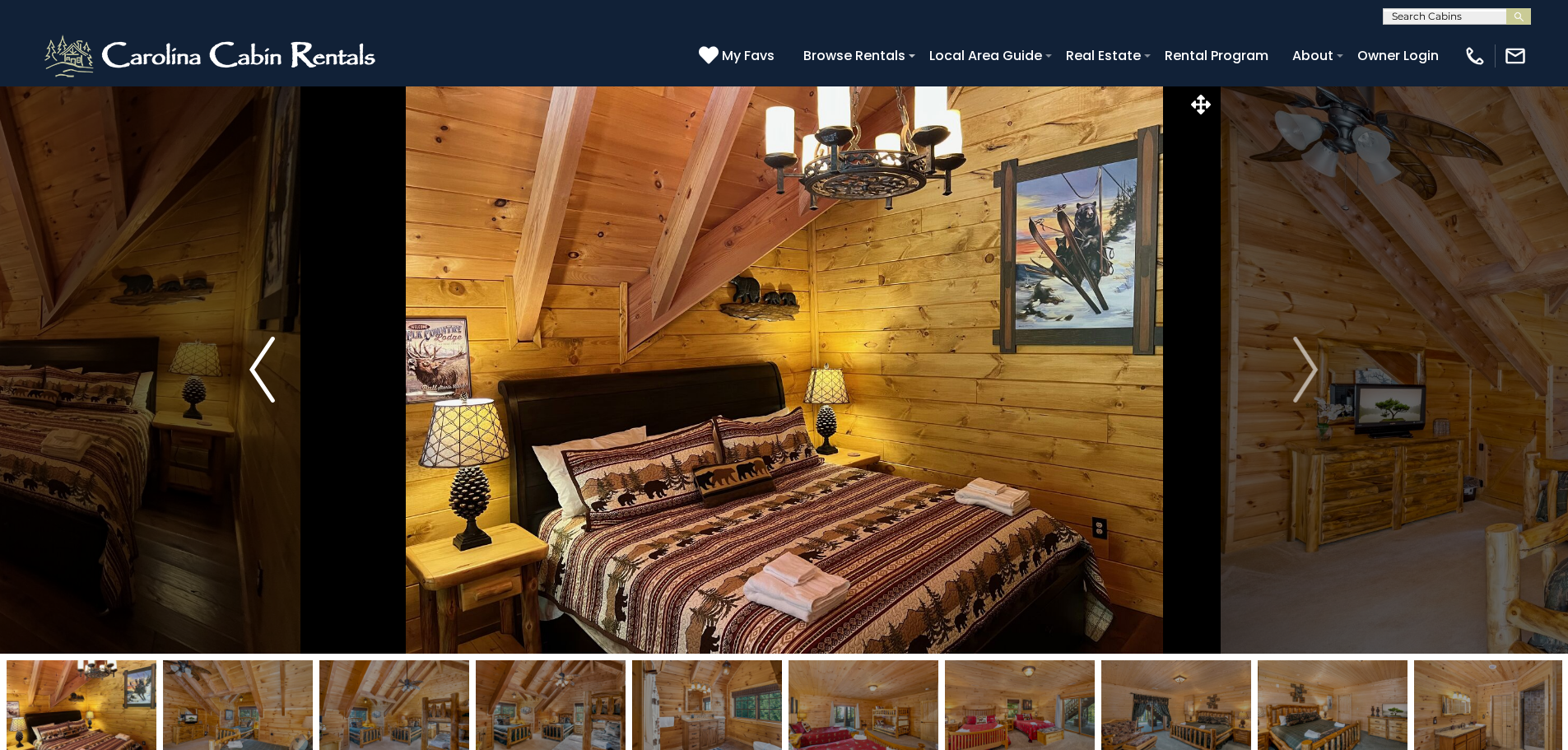
click at [267, 372] on img "Previous" at bounding box center [261, 370] width 25 height 66
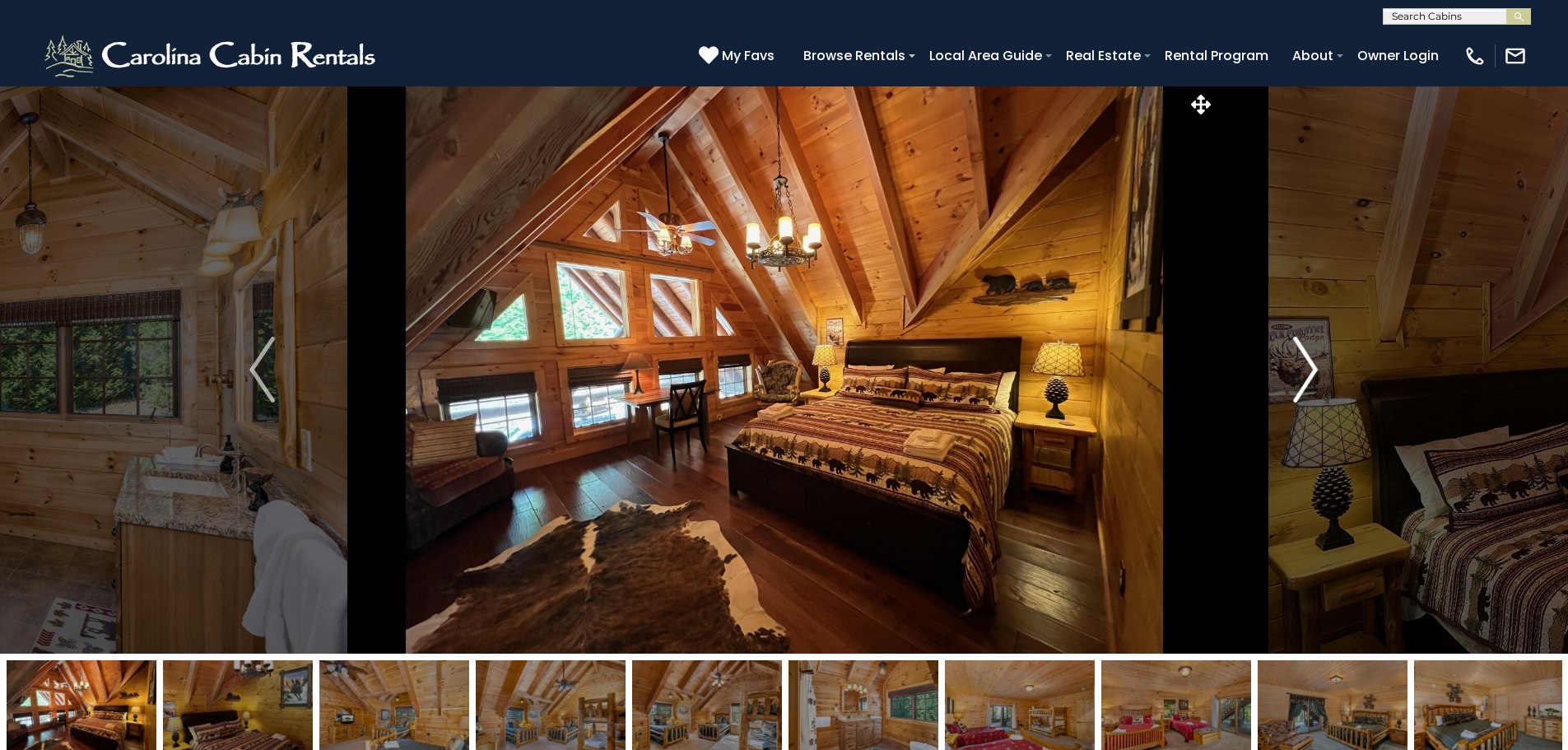
click at [1314, 374] on img "Next" at bounding box center [1306, 370] width 25 height 66
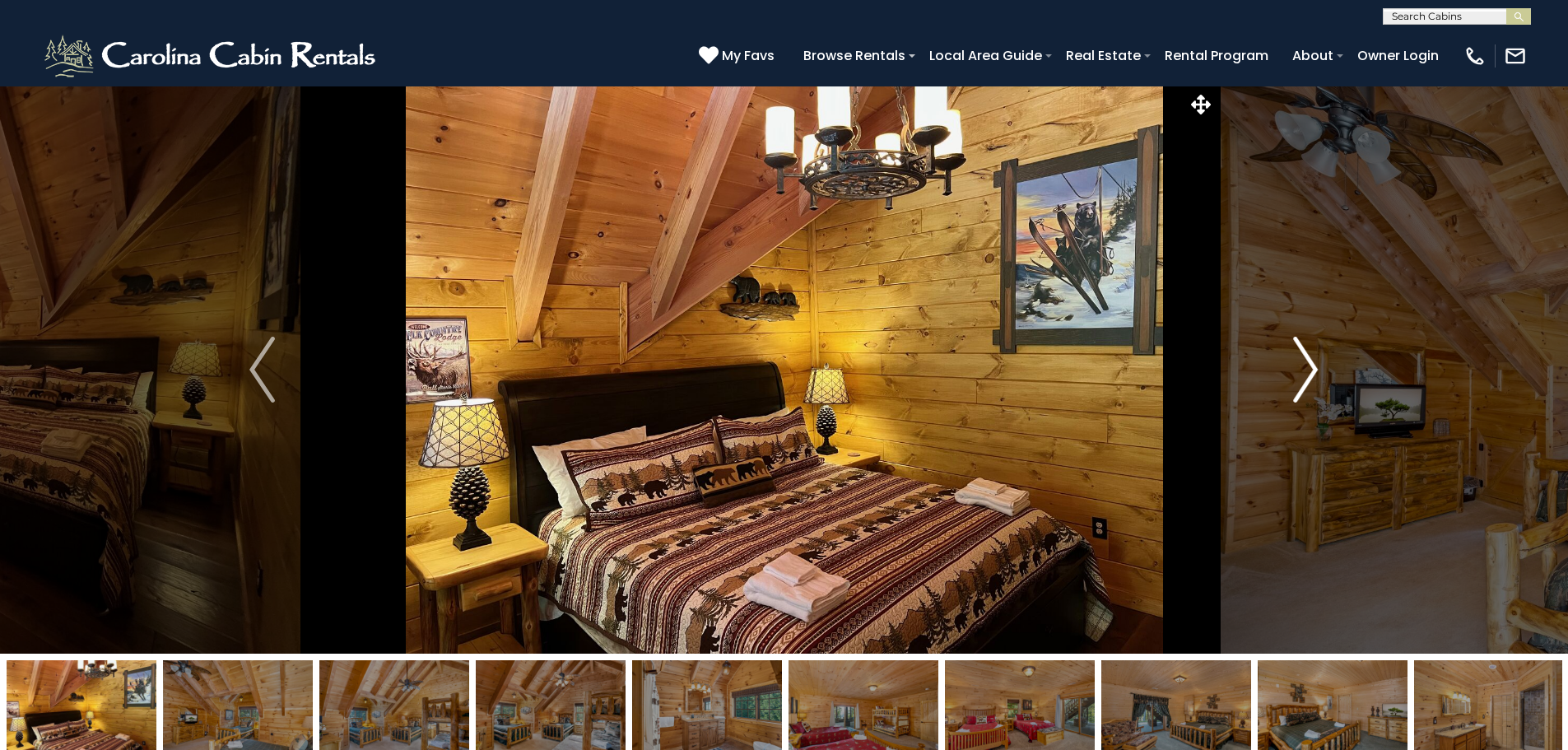
click at [1315, 374] on img "Next" at bounding box center [1306, 370] width 25 height 66
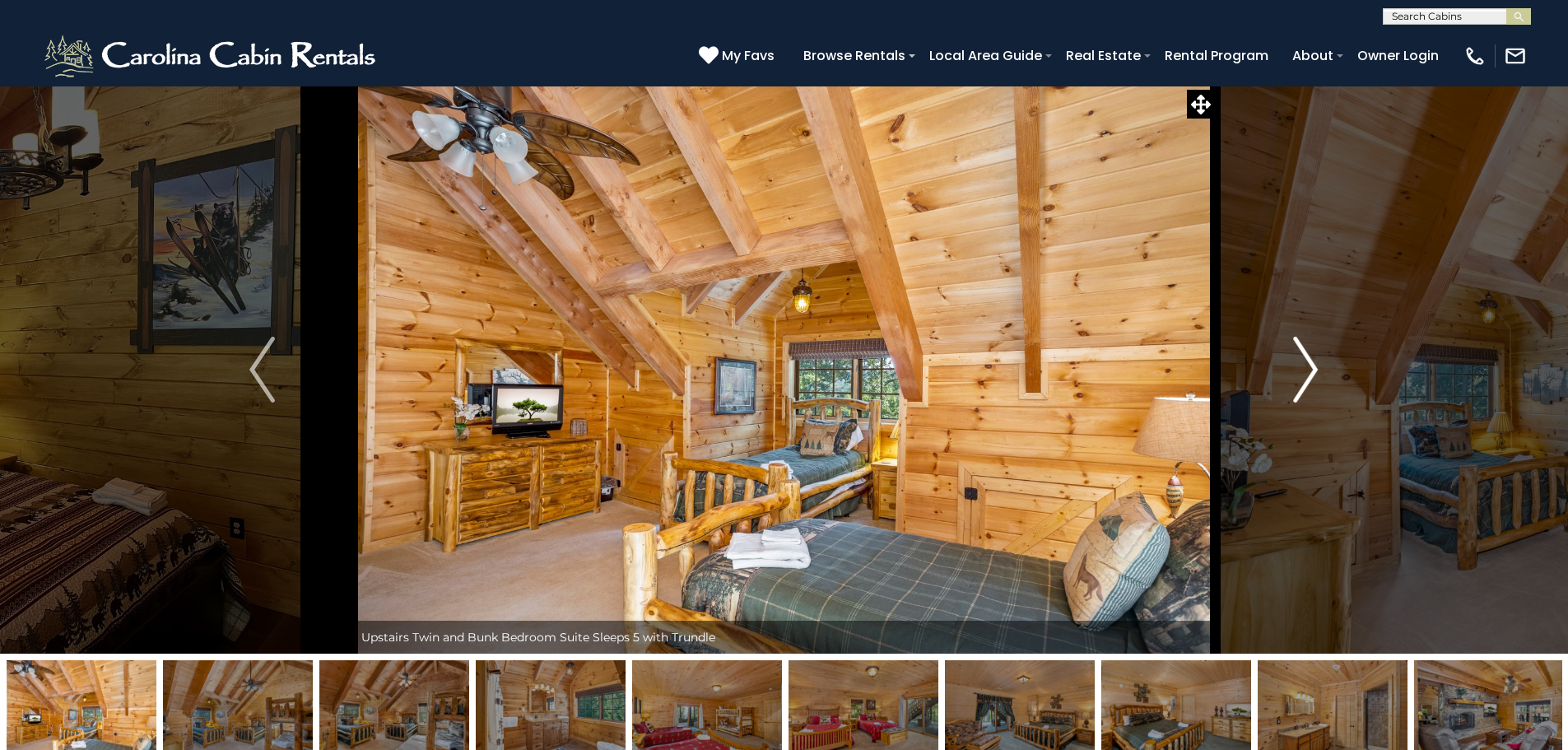
click at [1315, 374] on img "Next" at bounding box center [1306, 370] width 25 height 66
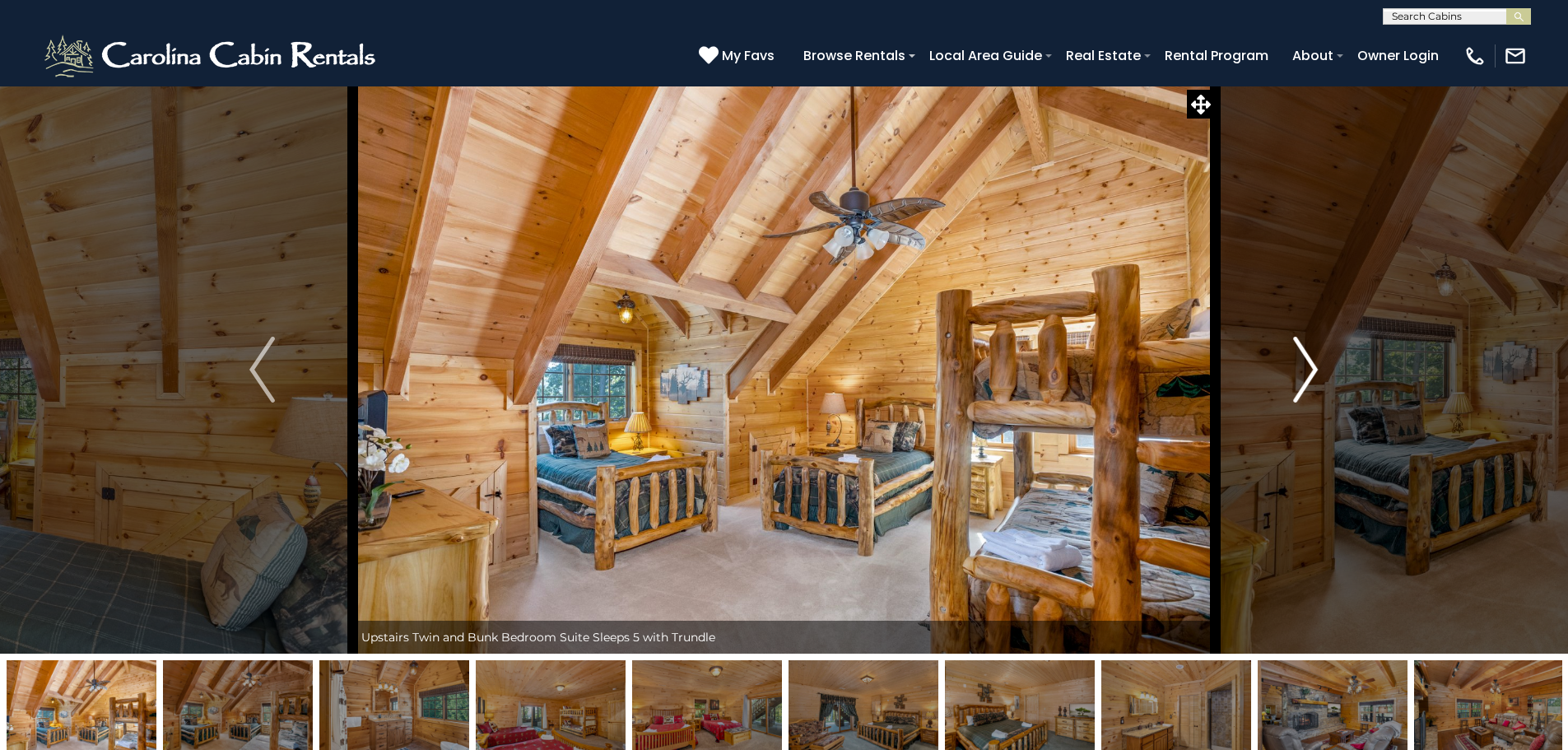
click at [1315, 374] on img "Next" at bounding box center [1306, 370] width 25 height 66
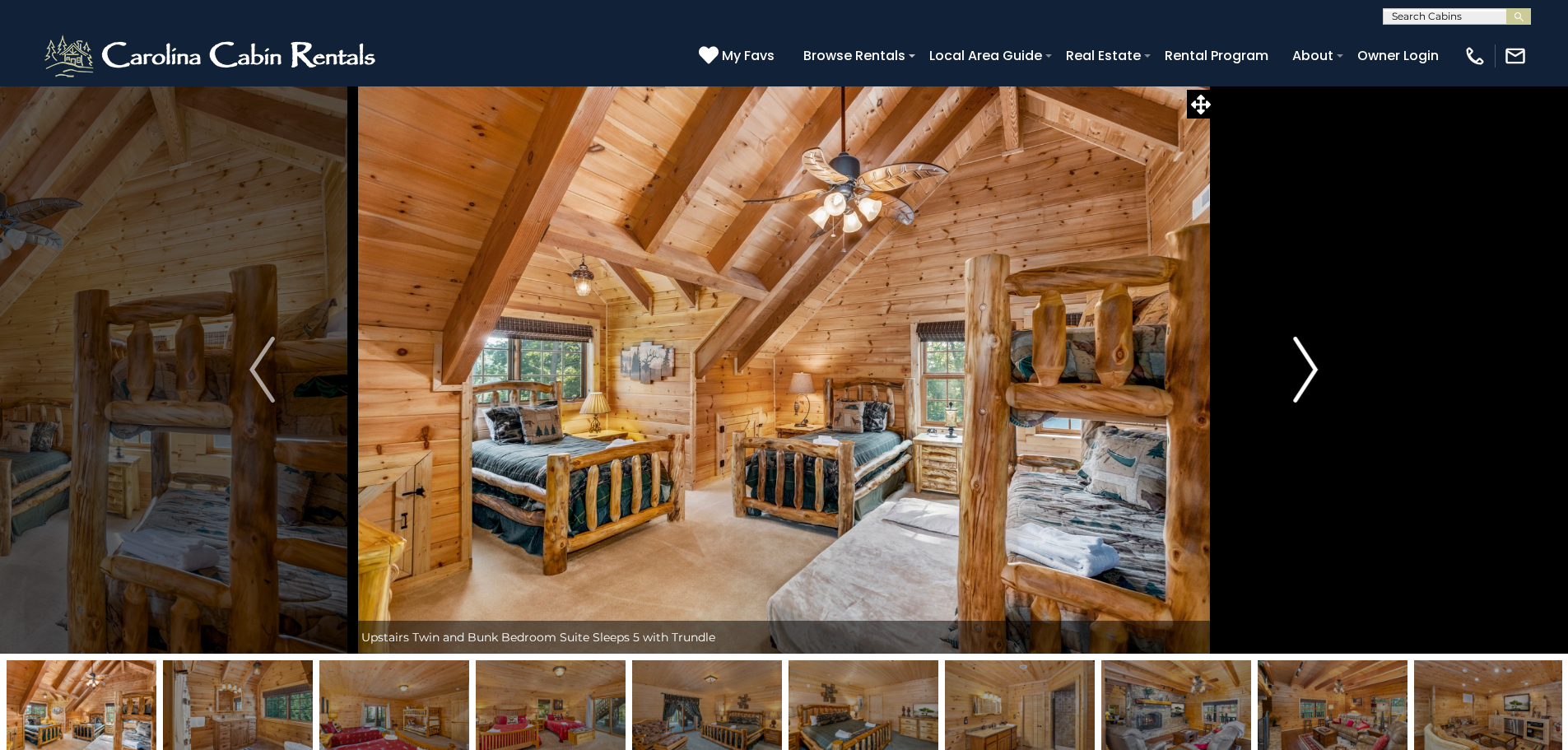
click at [1315, 374] on img "Next" at bounding box center [1306, 370] width 25 height 66
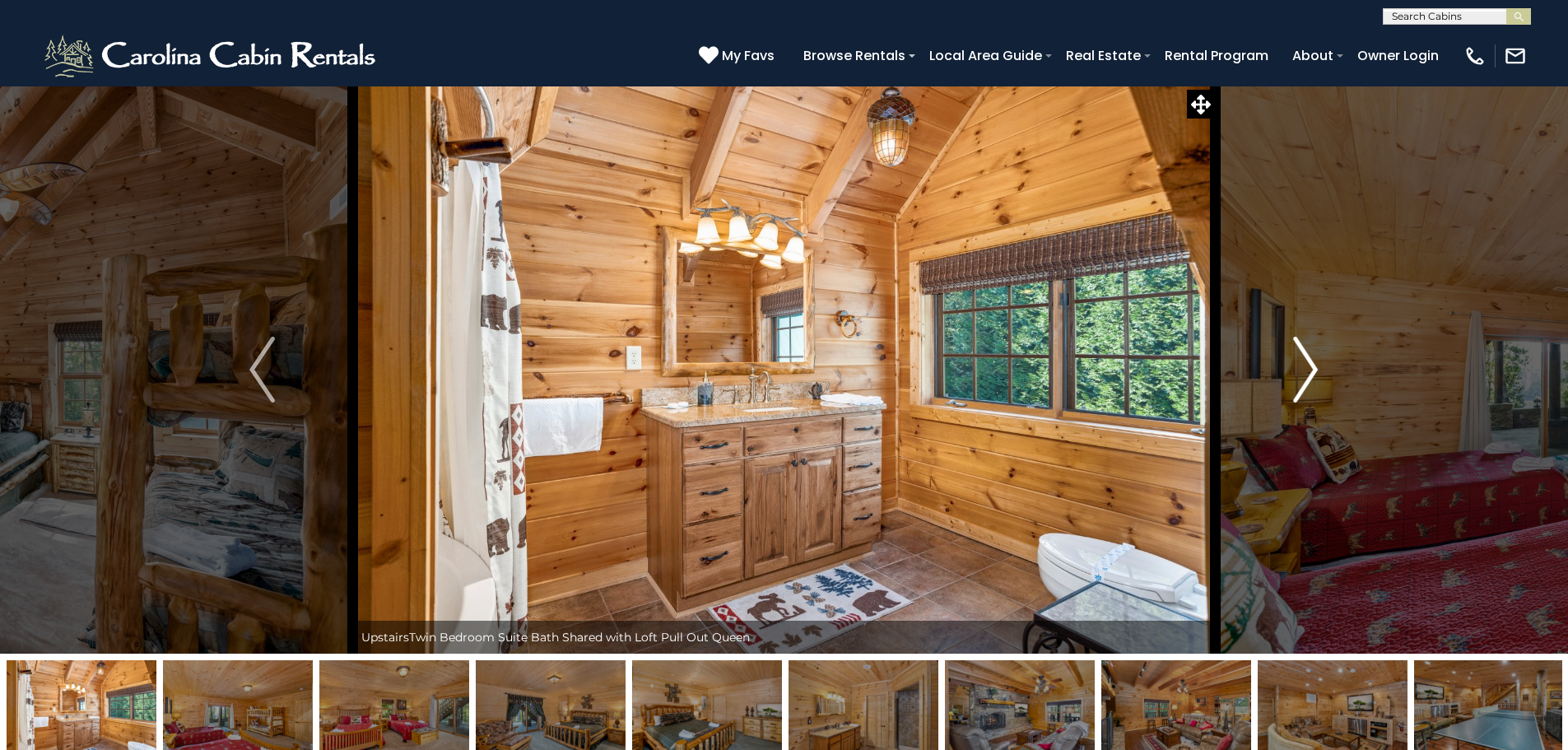
click at [1315, 374] on img "Next" at bounding box center [1306, 370] width 25 height 66
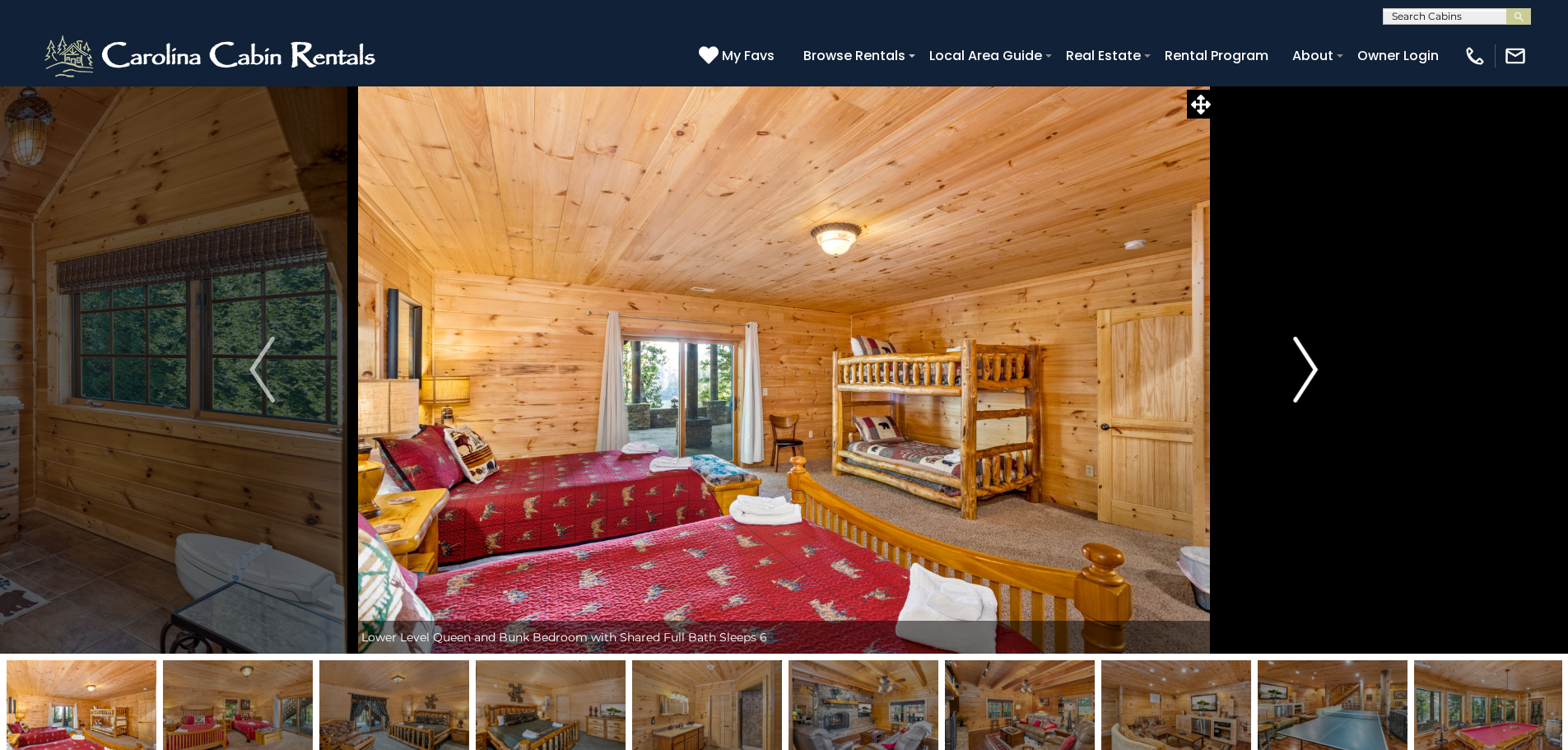
click at [1317, 374] on img "Next" at bounding box center [1306, 370] width 25 height 66
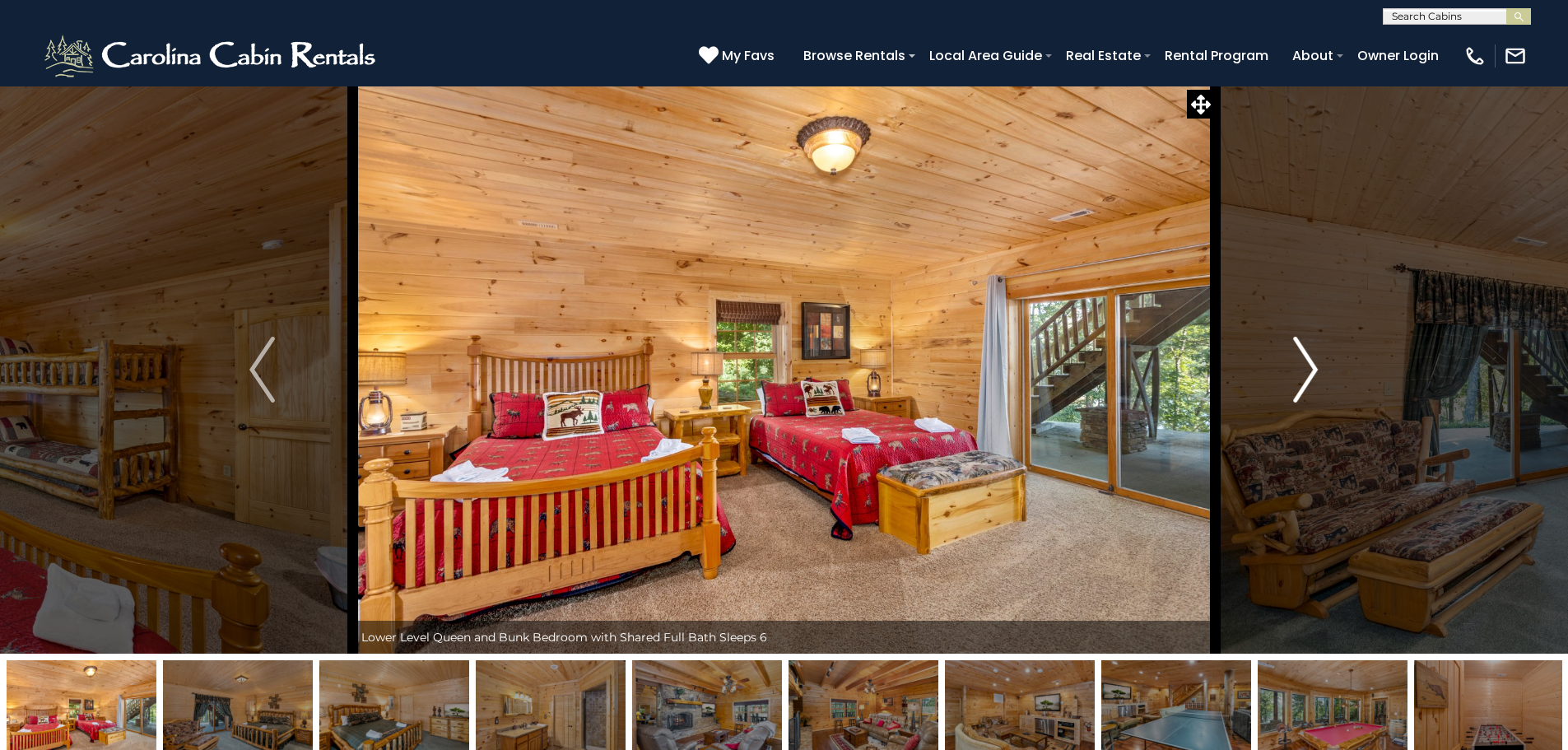
click at [1317, 374] on img "Next" at bounding box center [1306, 370] width 25 height 66
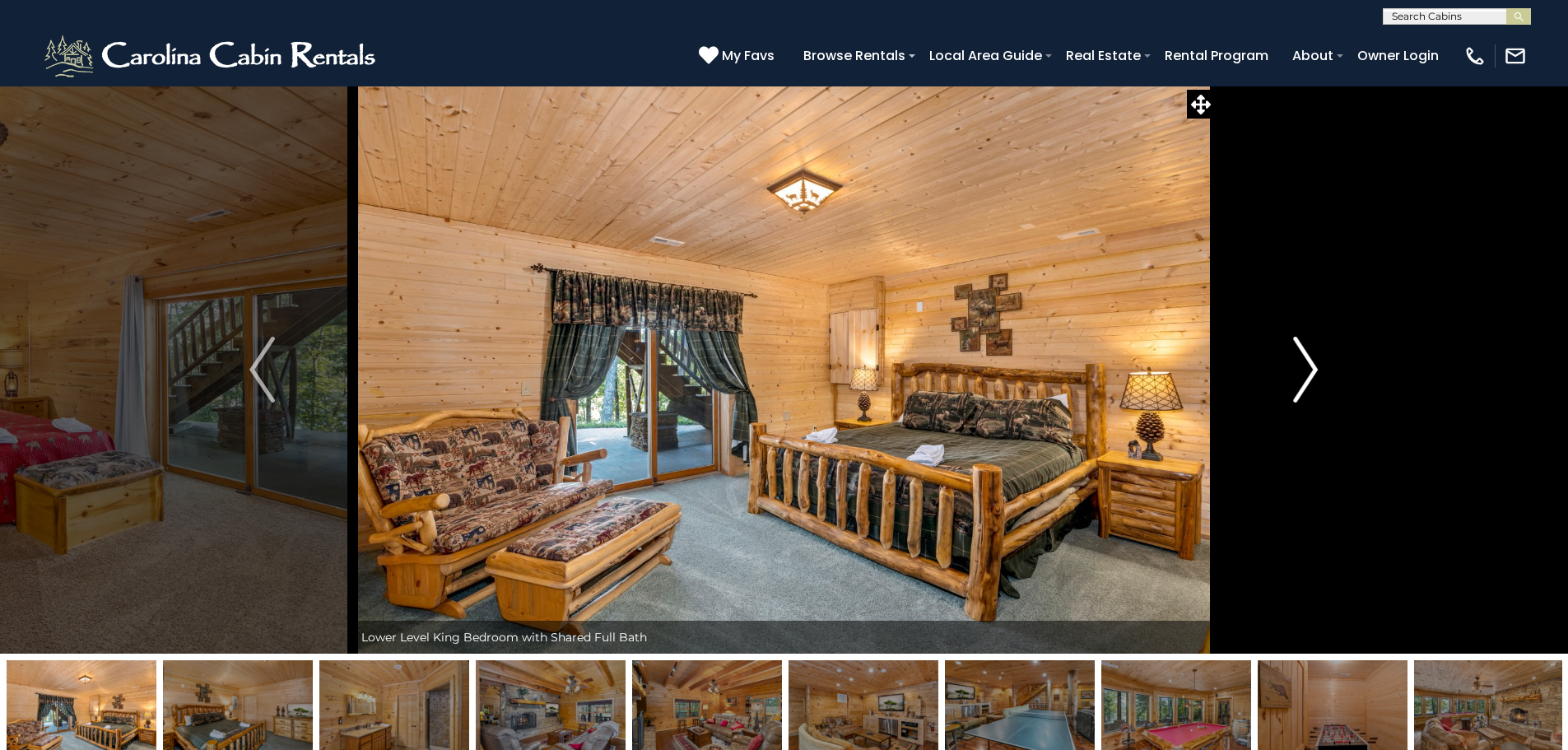
click at [1317, 374] on img "Next" at bounding box center [1306, 370] width 25 height 66
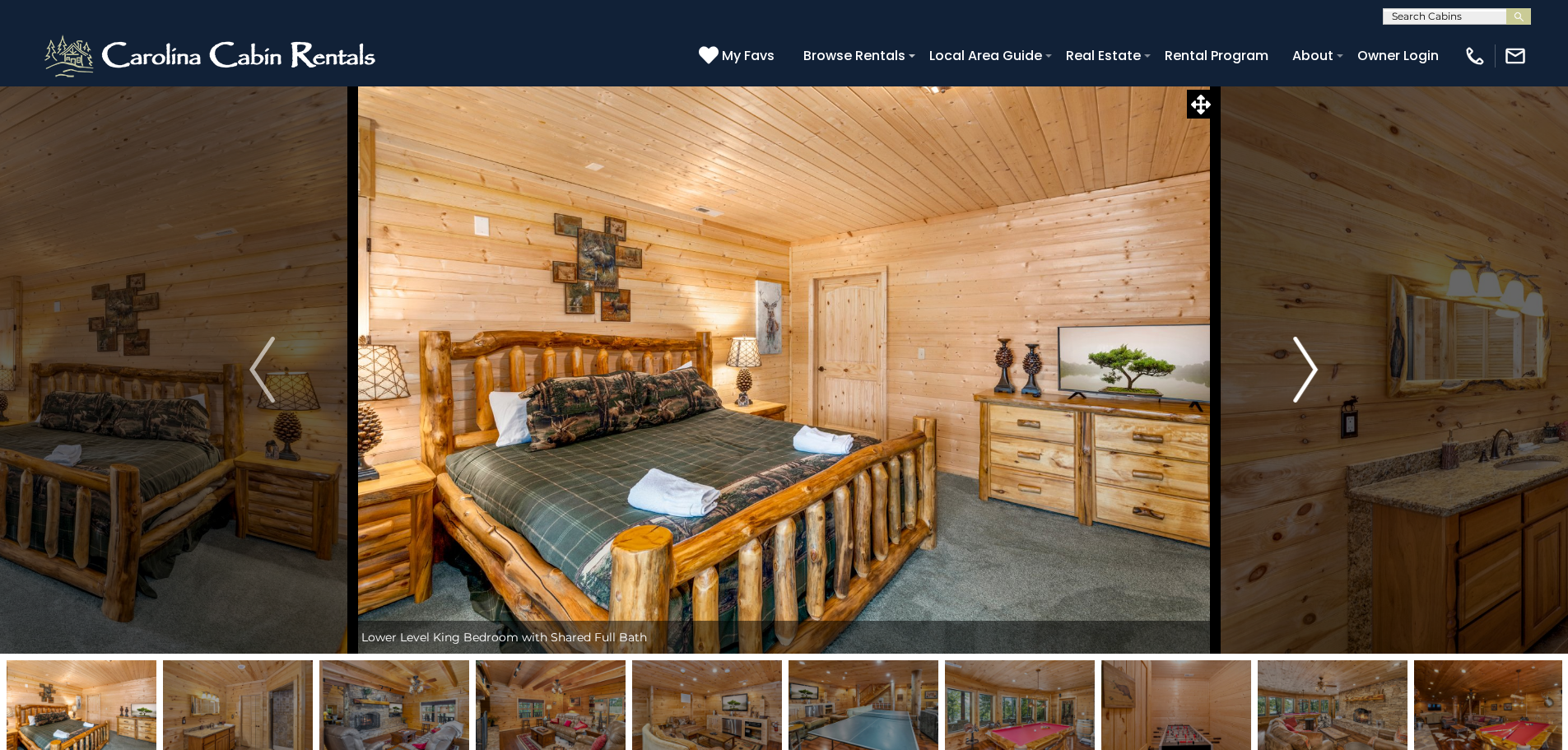
click at [1317, 374] on img "Next" at bounding box center [1306, 370] width 25 height 66
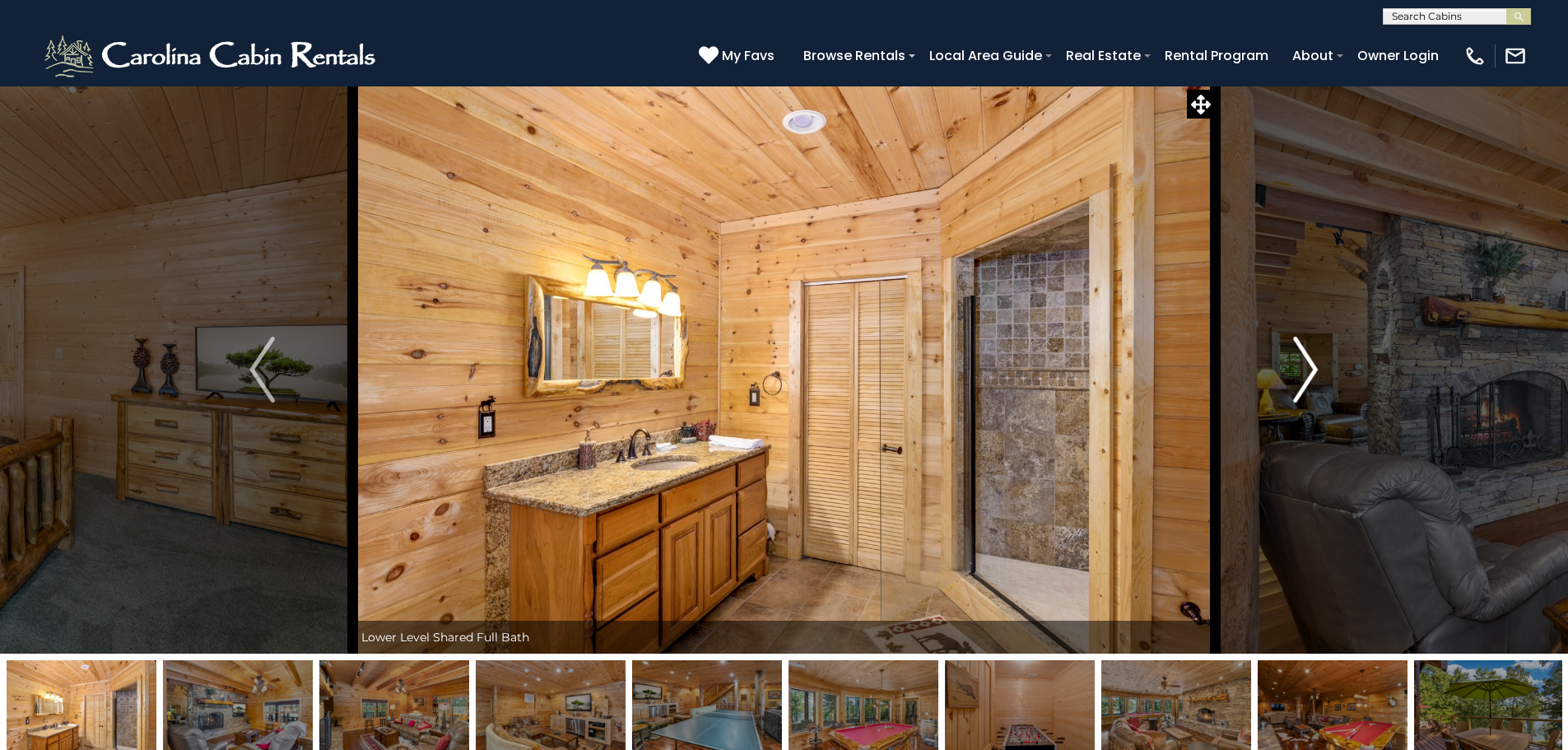
click at [1317, 374] on img "Next" at bounding box center [1306, 370] width 25 height 66
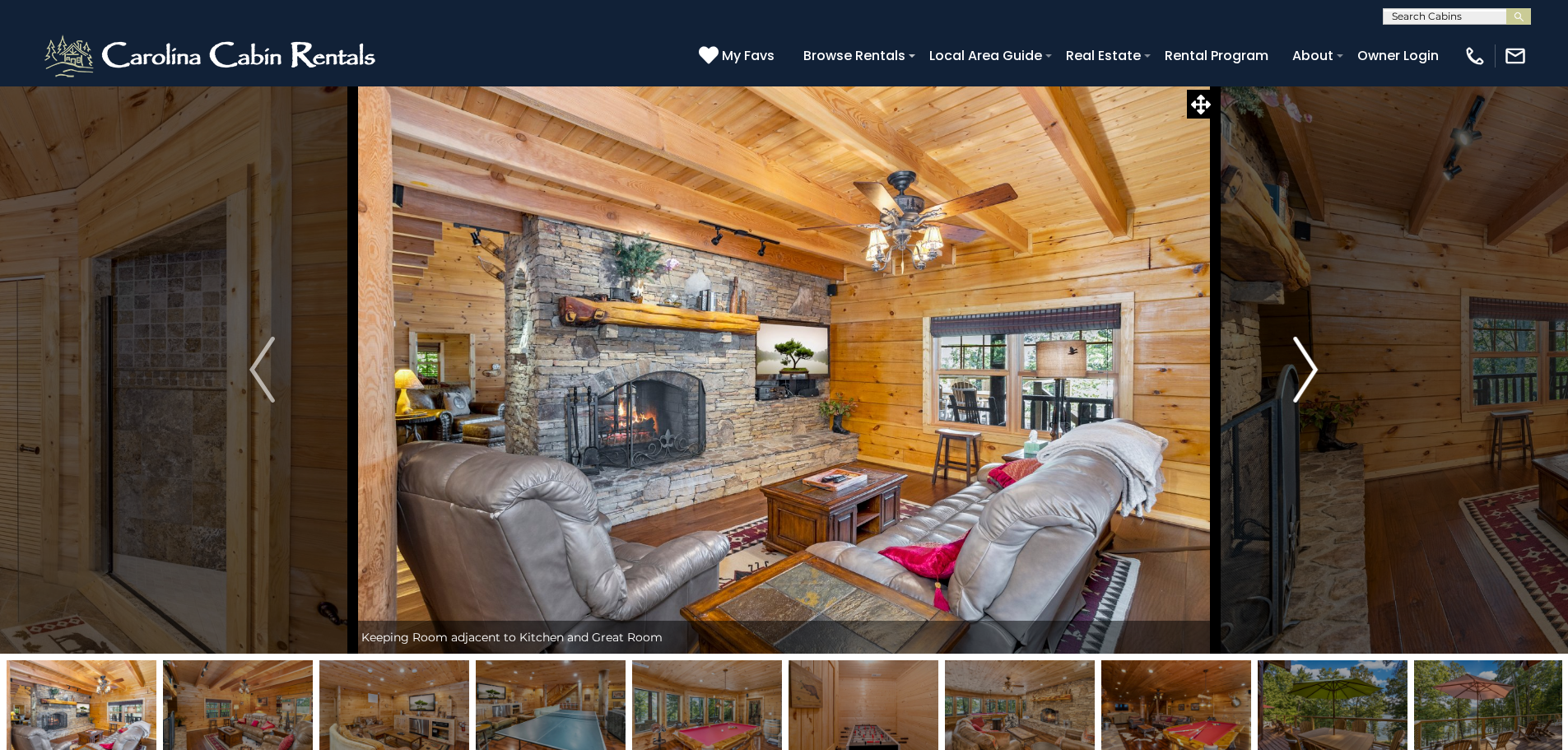
click at [1317, 374] on img "Next" at bounding box center [1306, 370] width 25 height 66
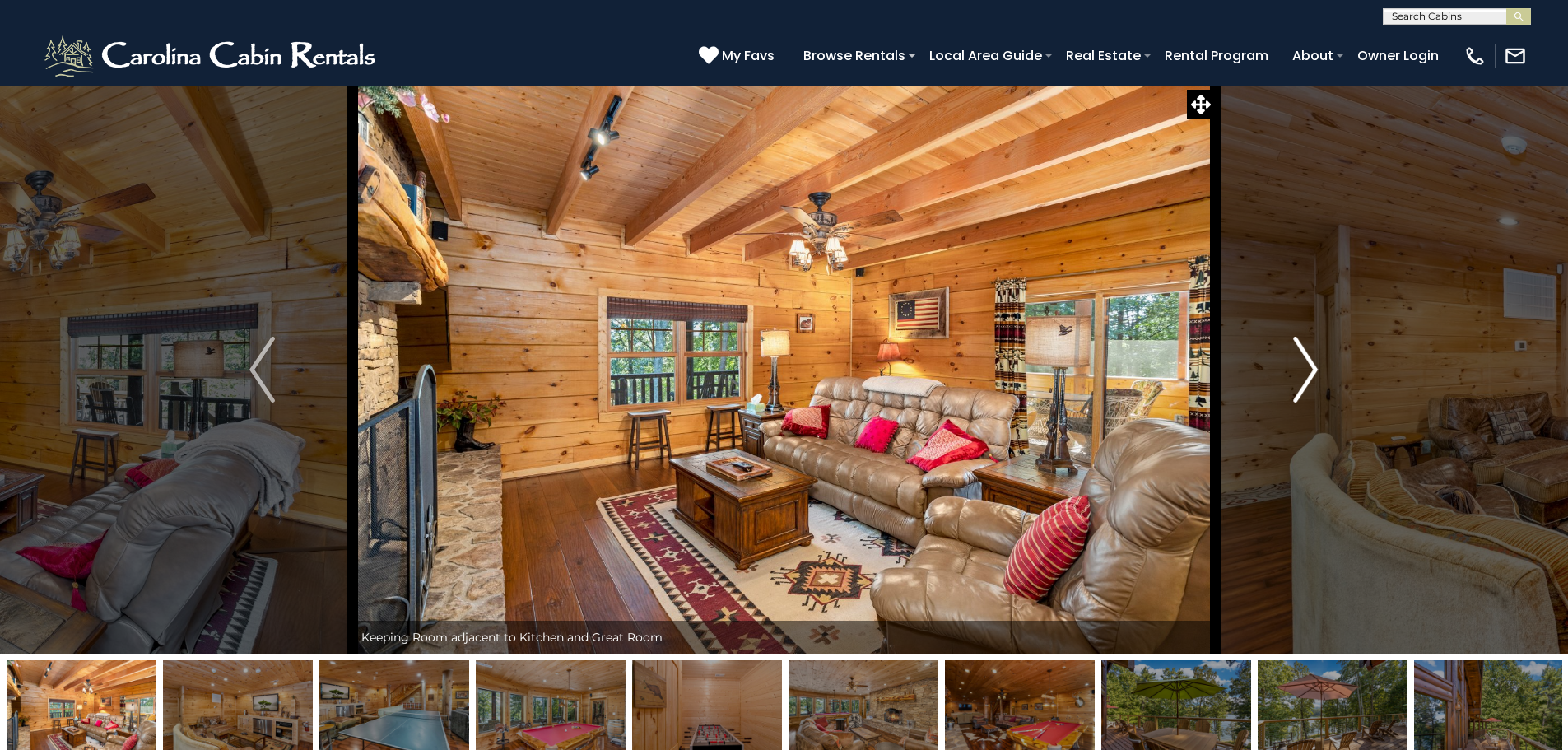
click at [1317, 374] on img "Next" at bounding box center [1306, 370] width 25 height 66
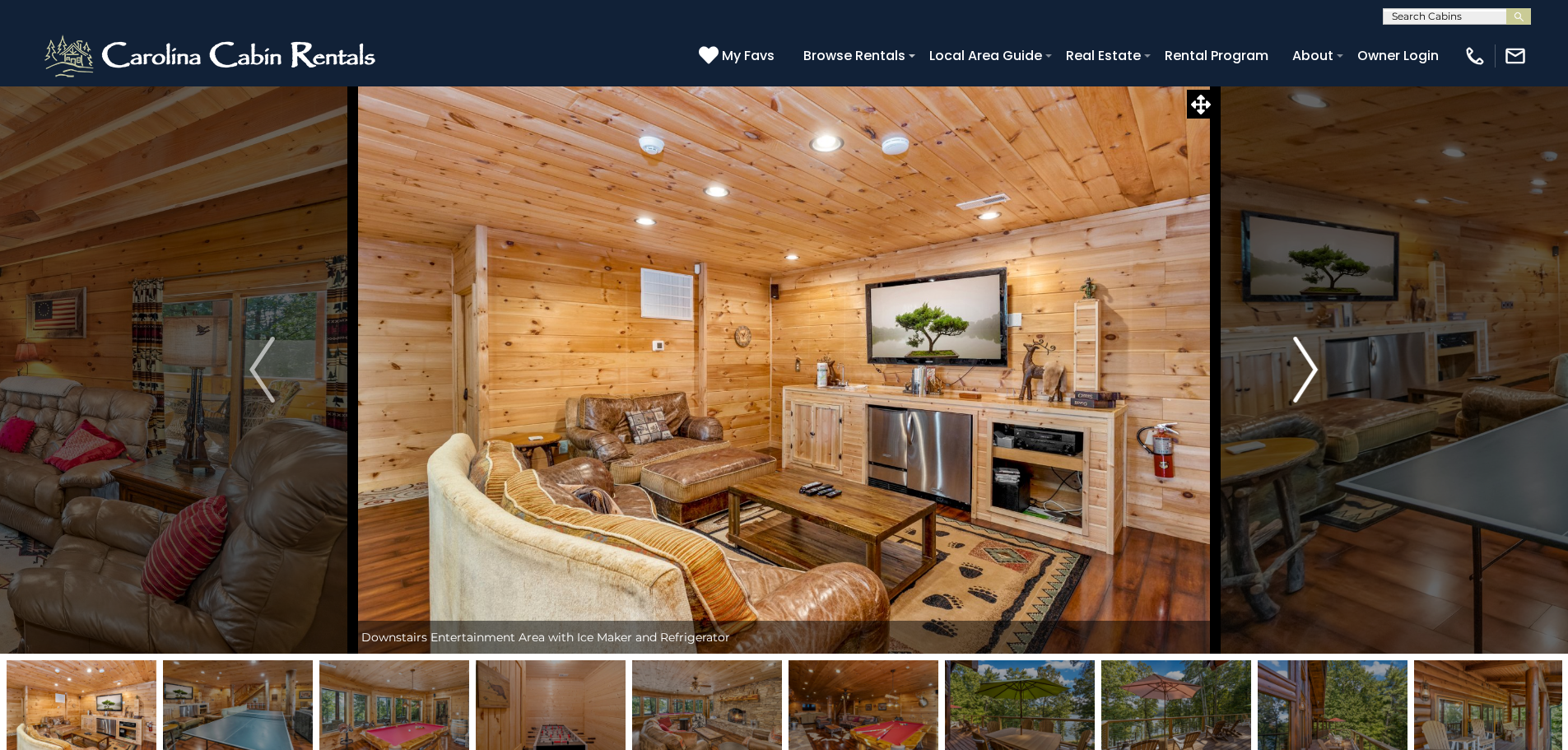
click at [1317, 374] on img "Next" at bounding box center [1306, 370] width 25 height 66
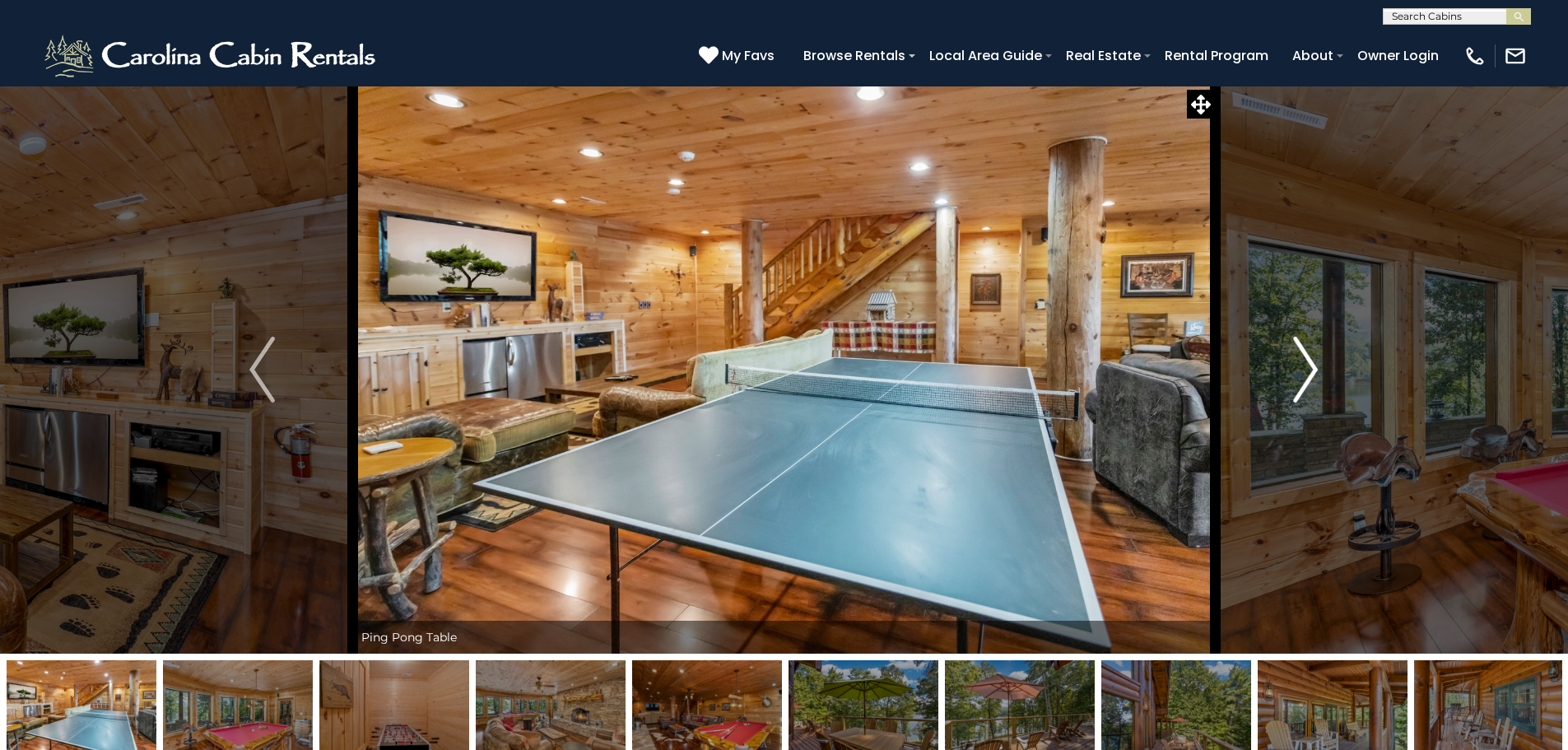
click at [1317, 374] on img "Next" at bounding box center [1306, 370] width 25 height 66
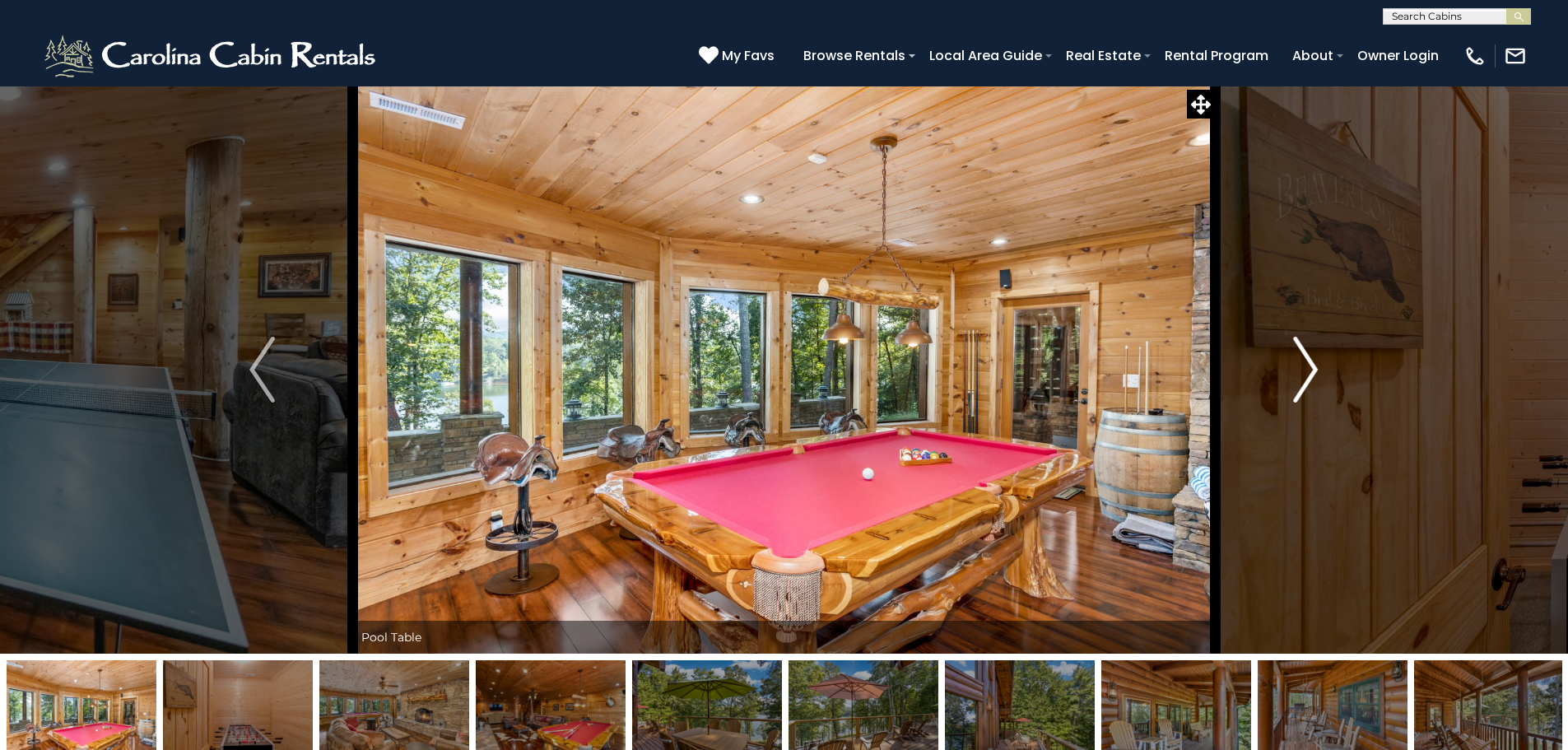
click at [1314, 379] on img "Next" at bounding box center [1306, 370] width 25 height 66
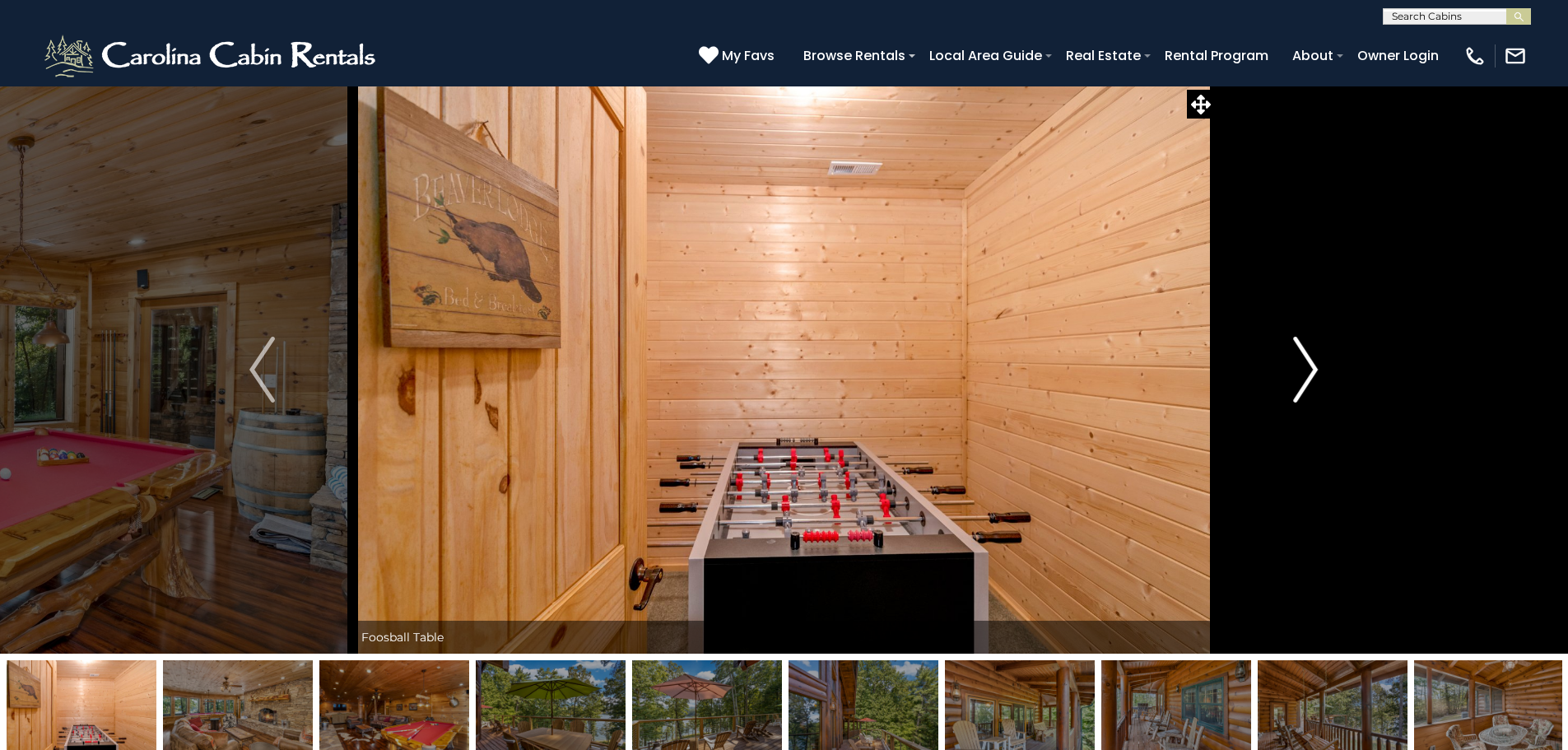
click at [1314, 379] on img "Next" at bounding box center [1306, 370] width 25 height 66
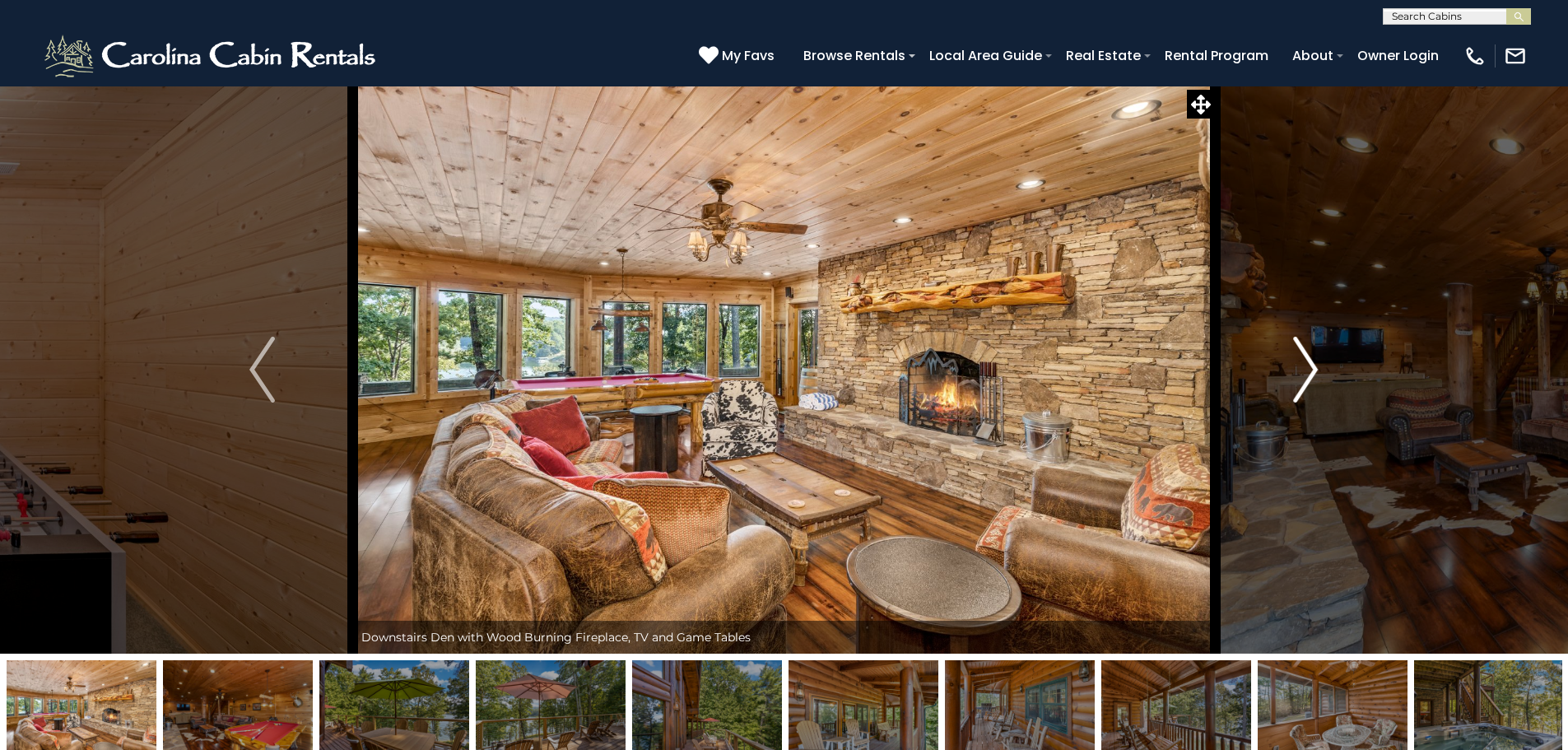
click at [1314, 379] on img "Next" at bounding box center [1306, 370] width 25 height 66
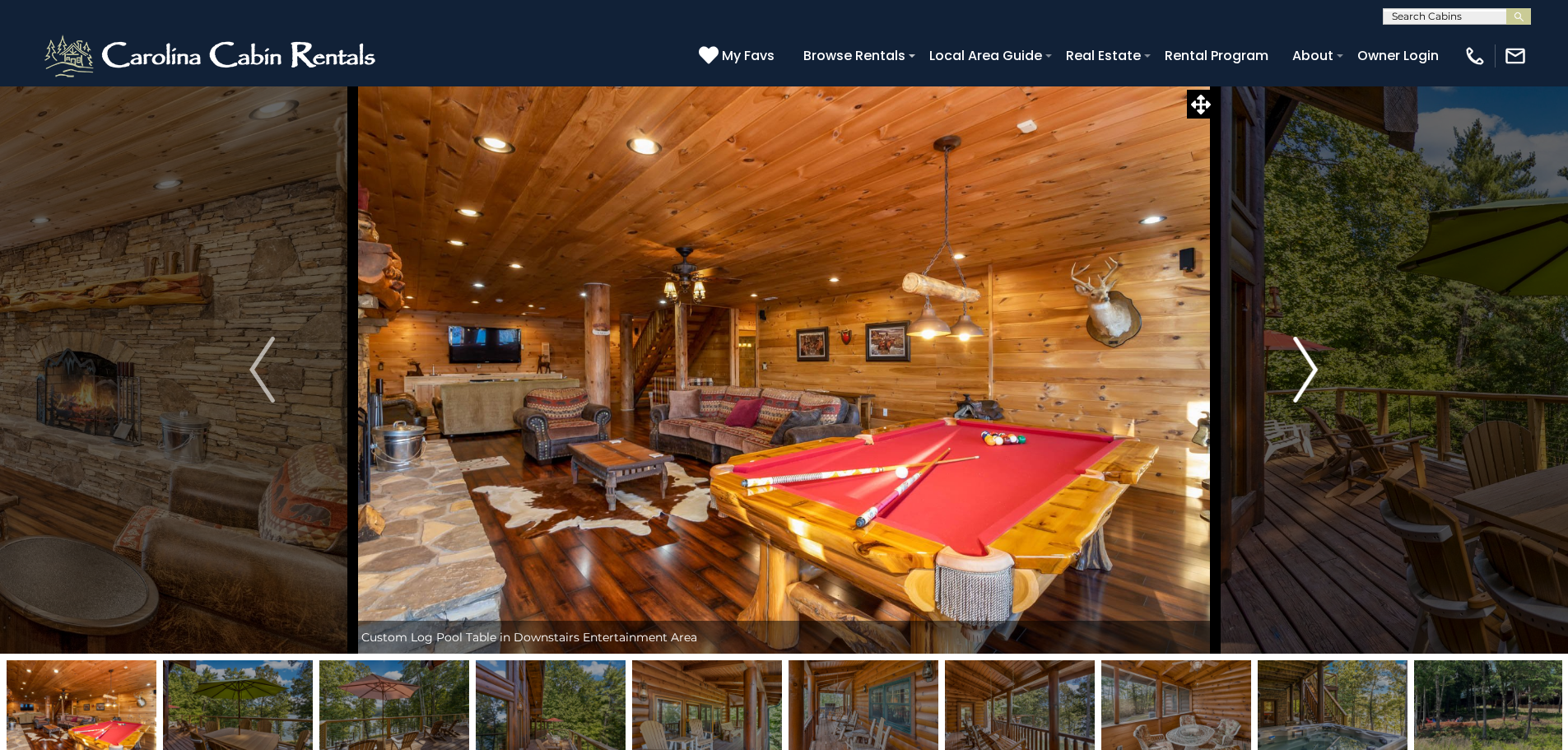
click at [1314, 379] on img "Next" at bounding box center [1306, 370] width 25 height 66
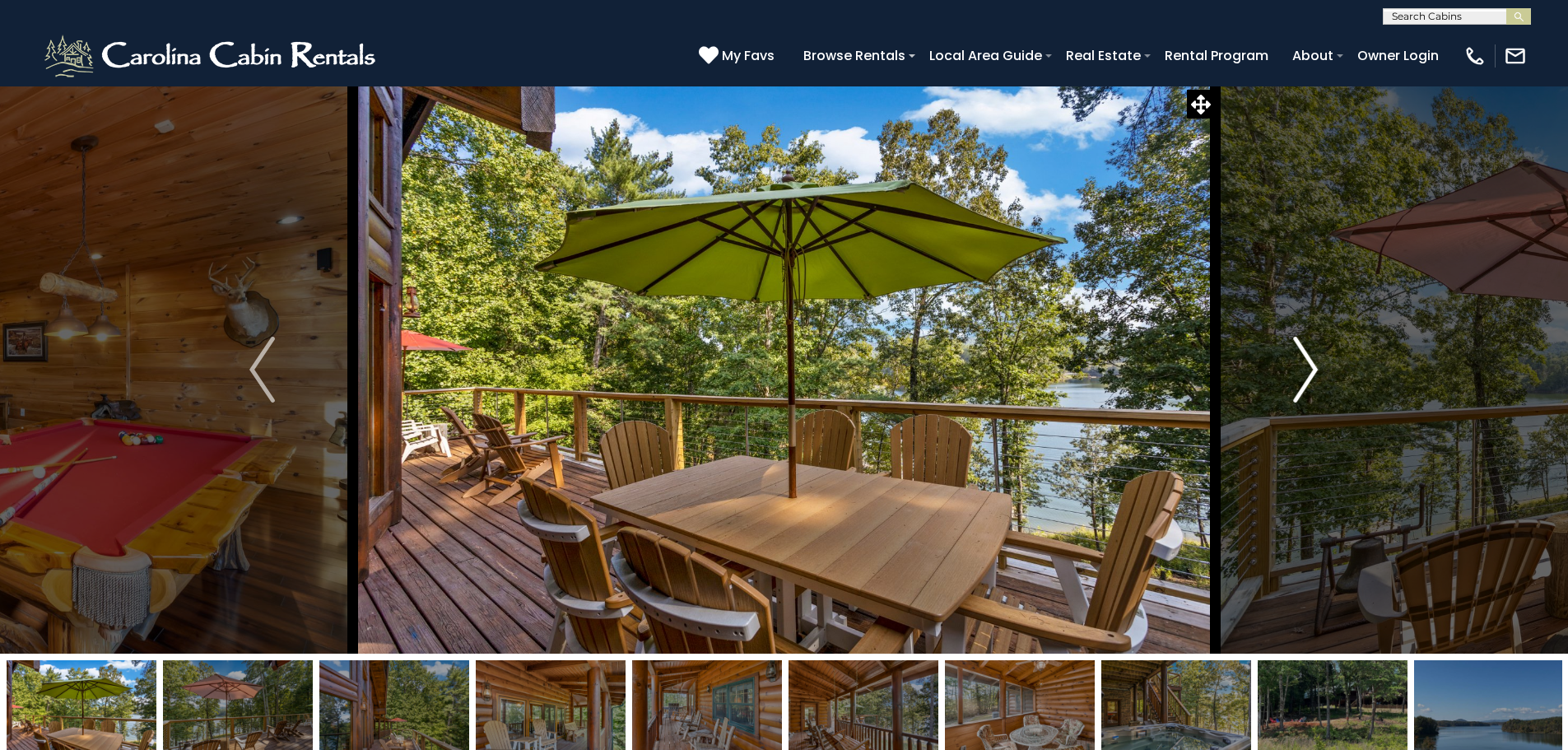
click at [1314, 379] on img "Next" at bounding box center [1306, 370] width 25 height 66
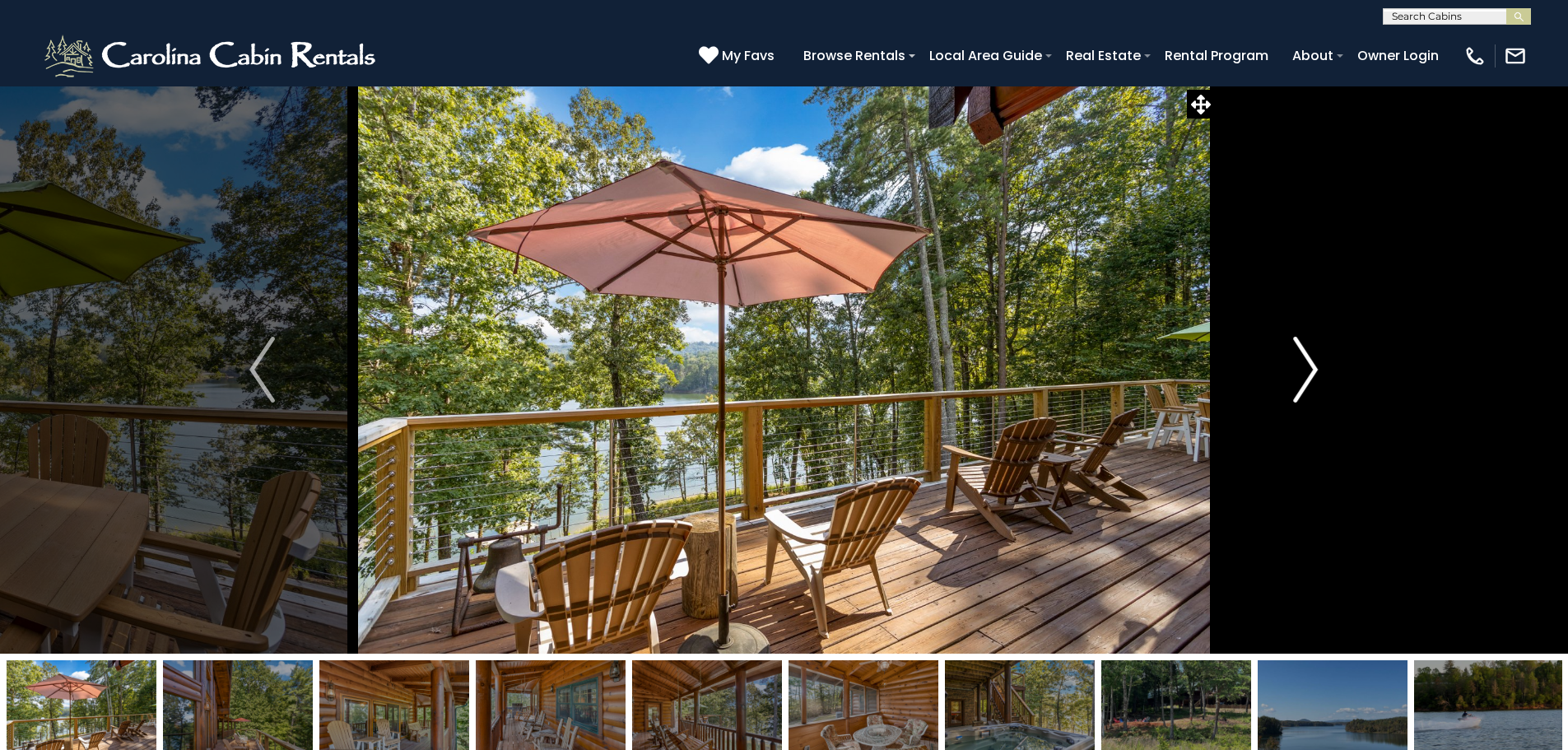
click at [1314, 379] on img "Next" at bounding box center [1306, 370] width 25 height 66
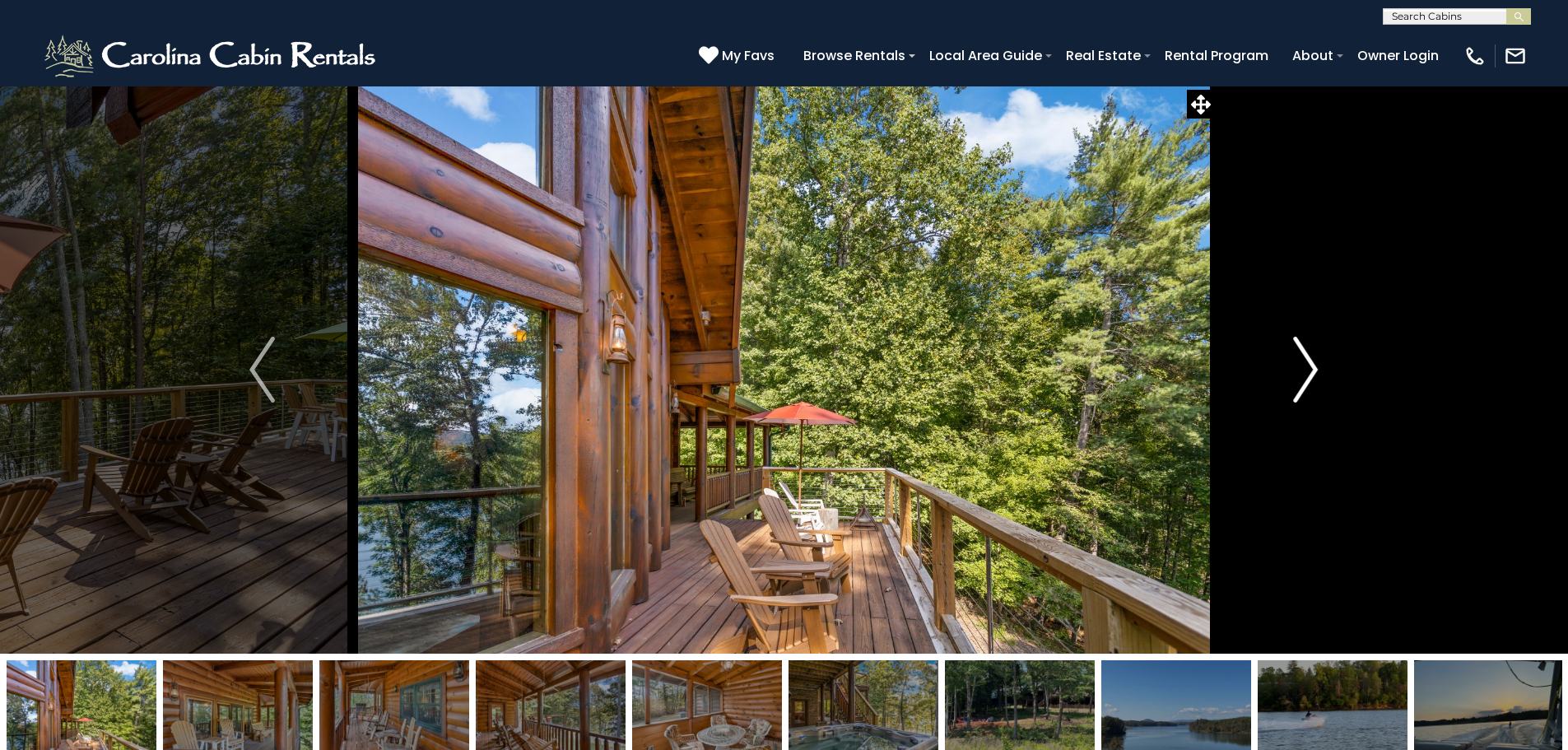
click at [1314, 379] on img "Next" at bounding box center [1306, 370] width 25 height 66
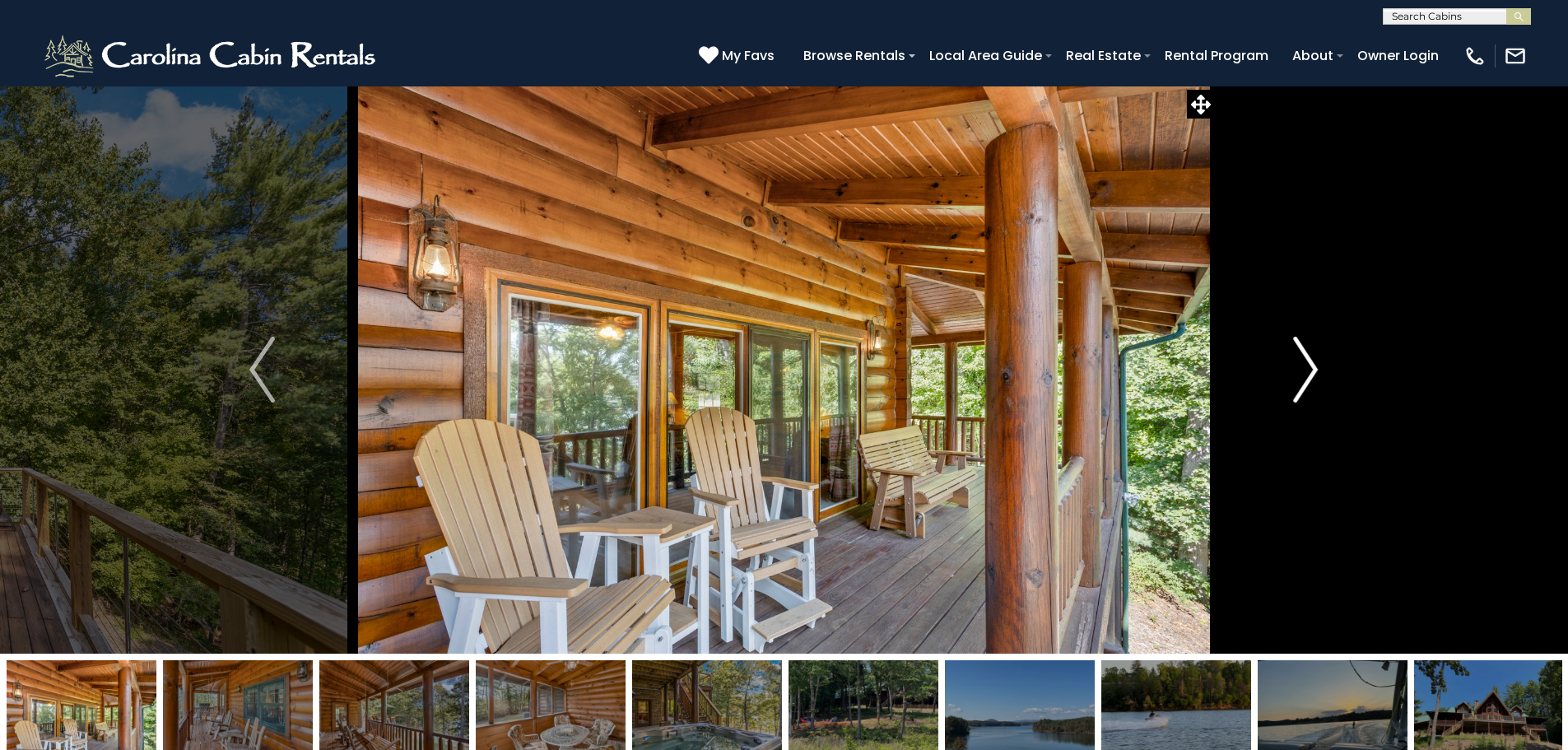
click at [1314, 379] on img "Next" at bounding box center [1306, 370] width 25 height 66
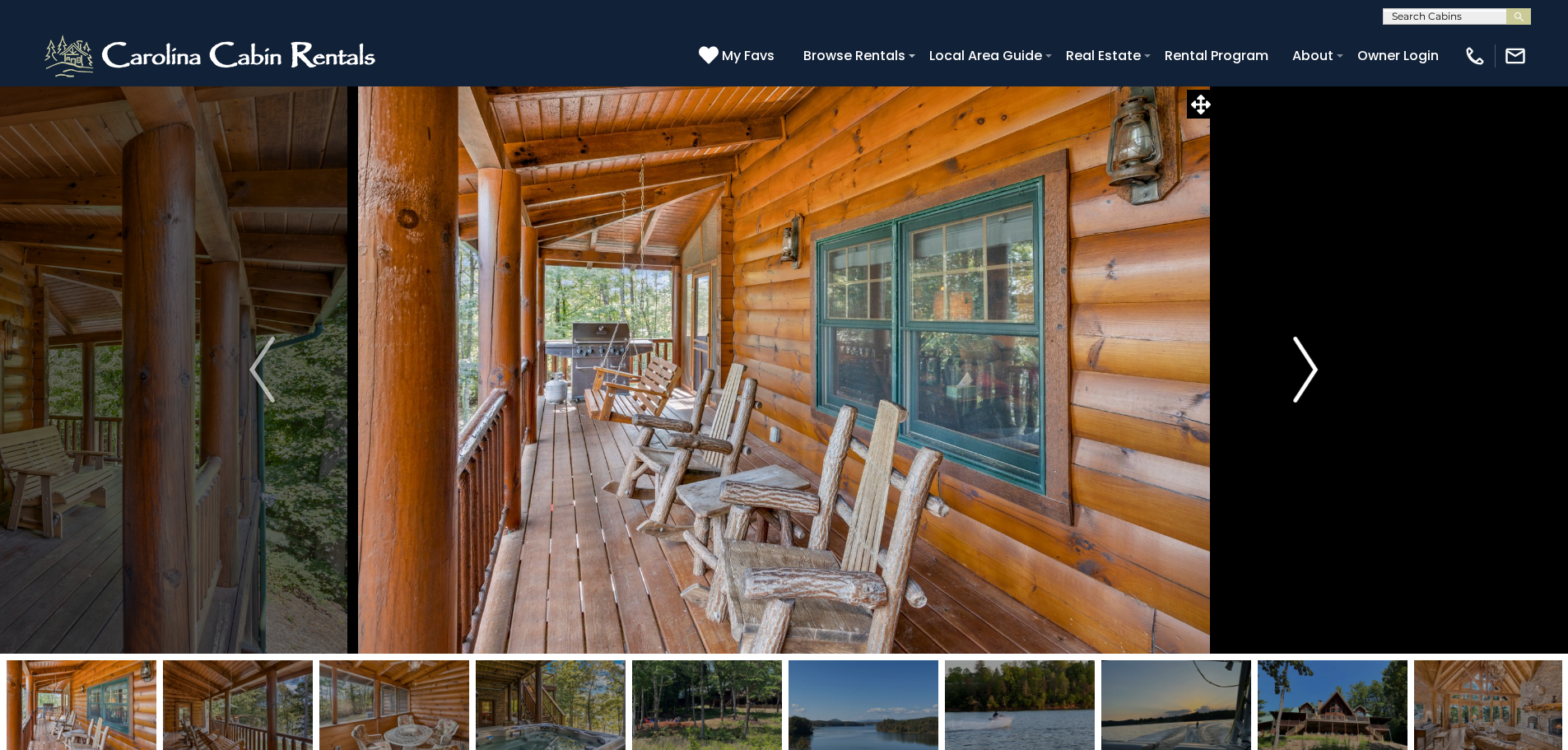
click at [1314, 379] on img "Next" at bounding box center [1306, 370] width 25 height 66
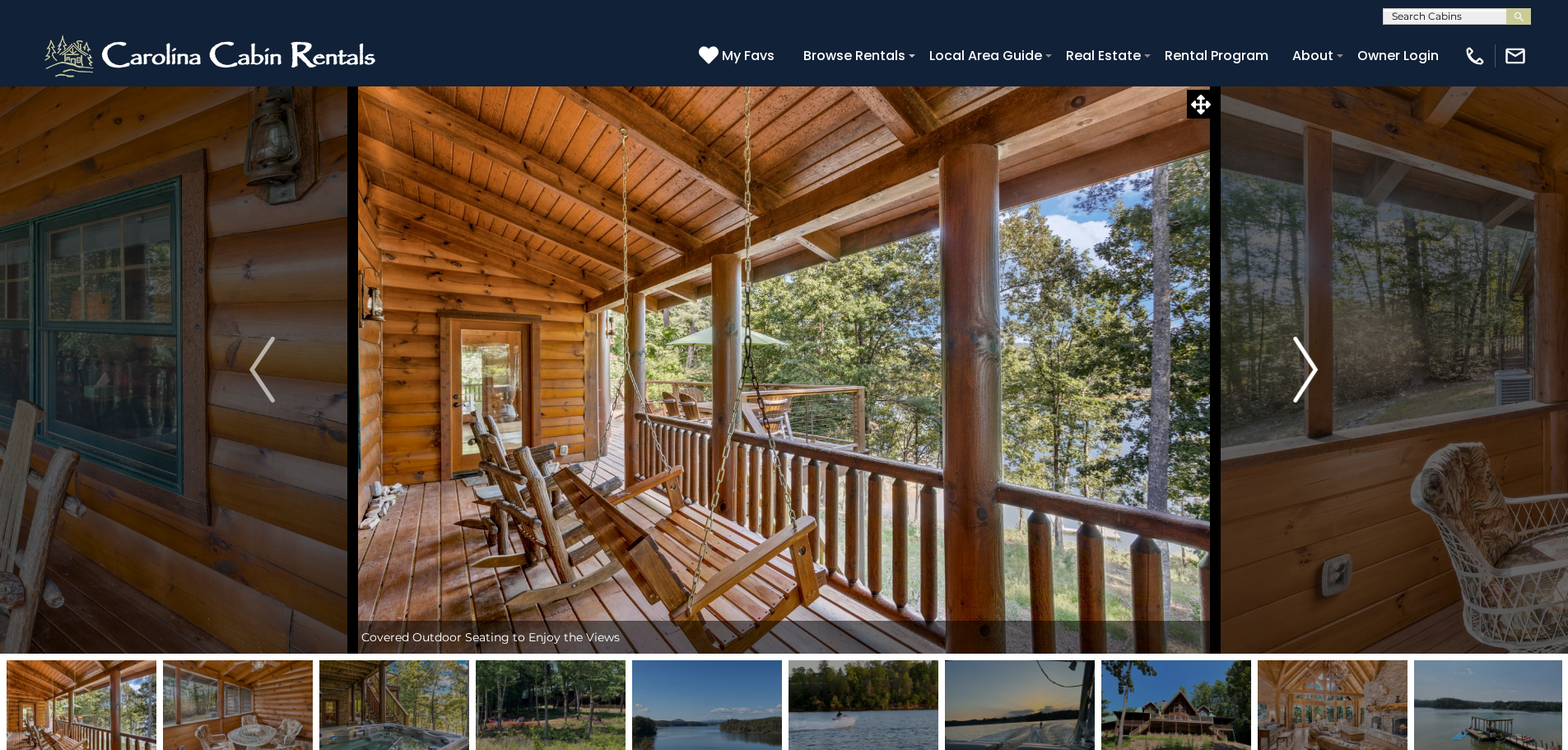
click at [1314, 379] on img "Next" at bounding box center [1306, 370] width 25 height 66
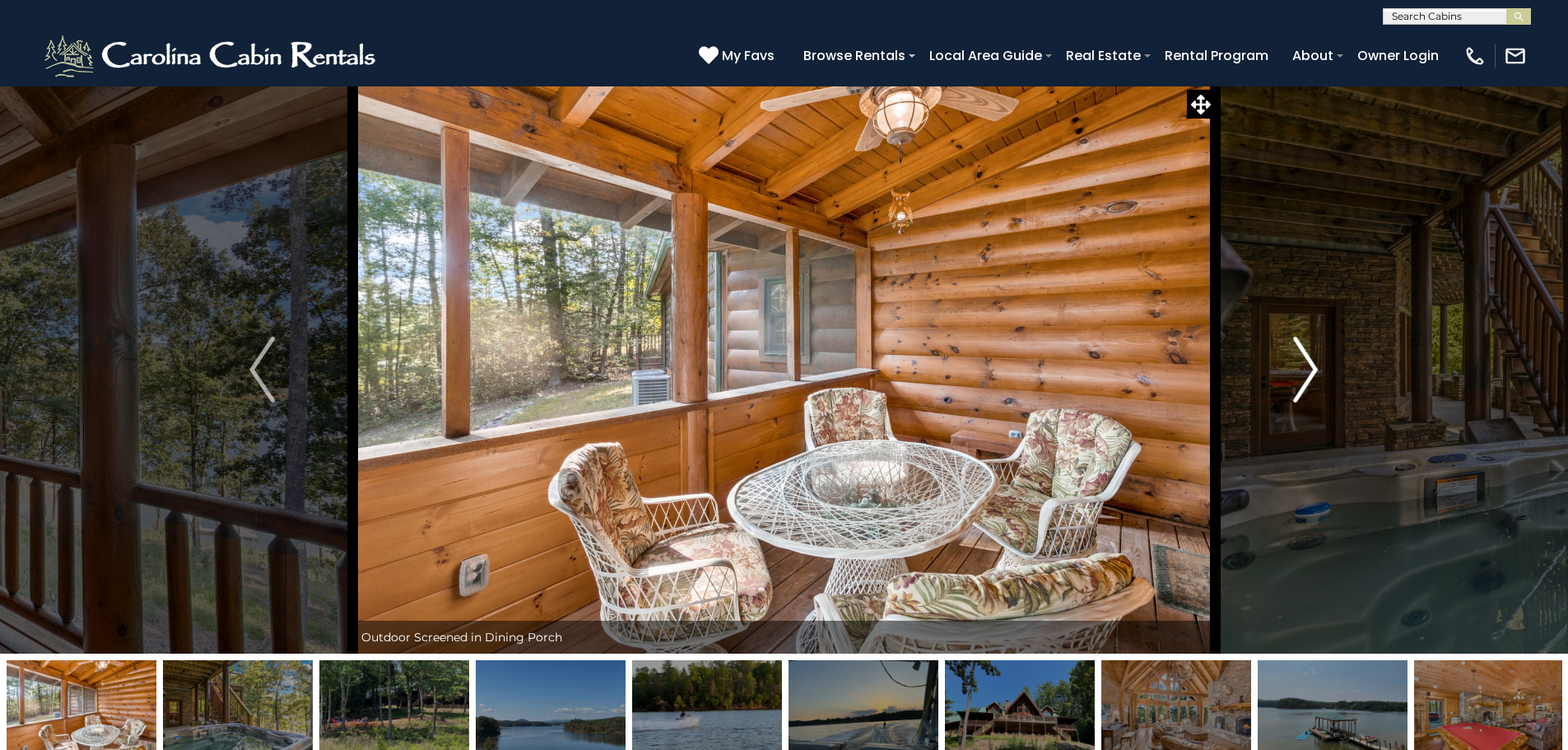
click at [1314, 379] on img "Next" at bounding box center [1306, 370] width 25 height 66
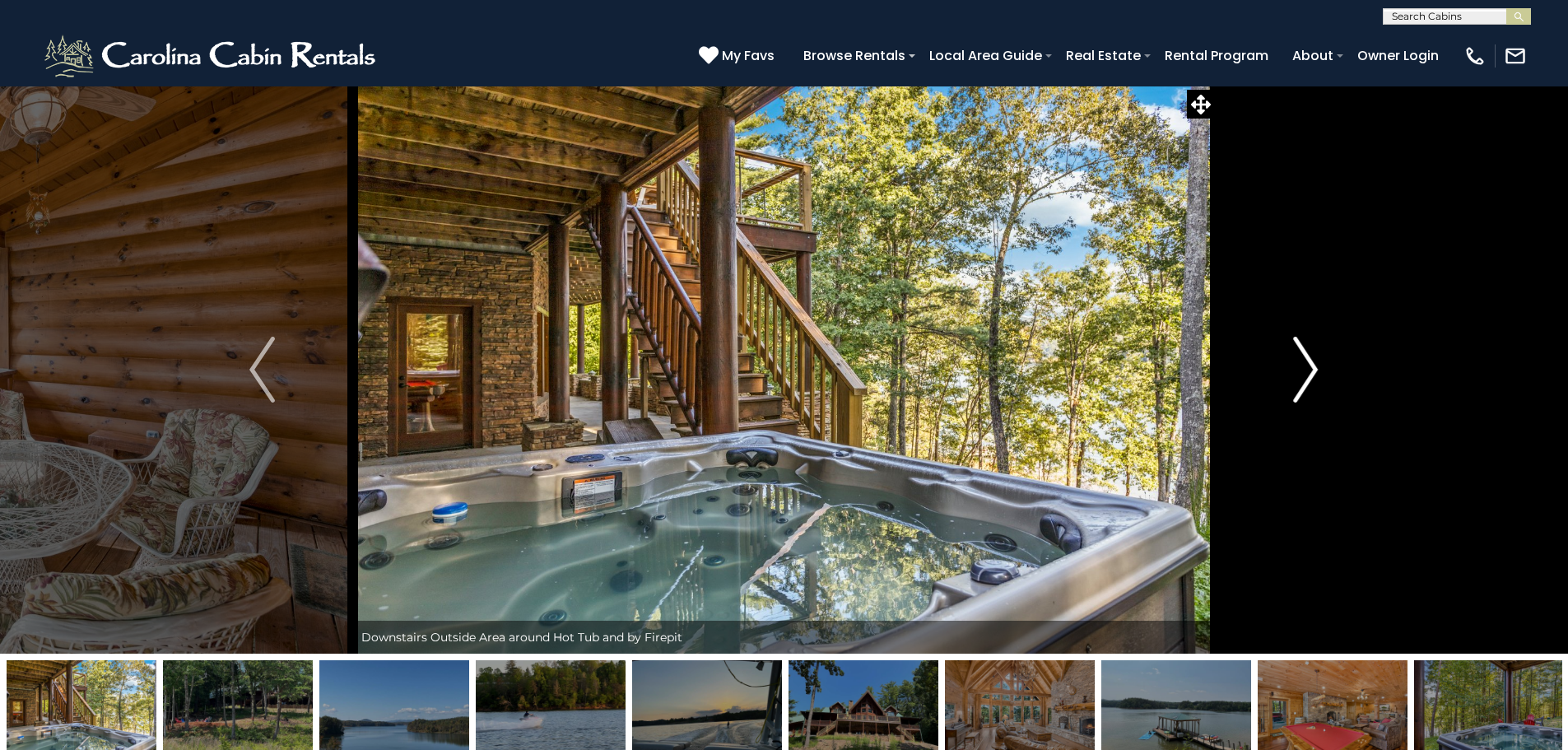
click at [1314, 379] on img "Next" at bounding box center [1306, 370] width 25 height 66
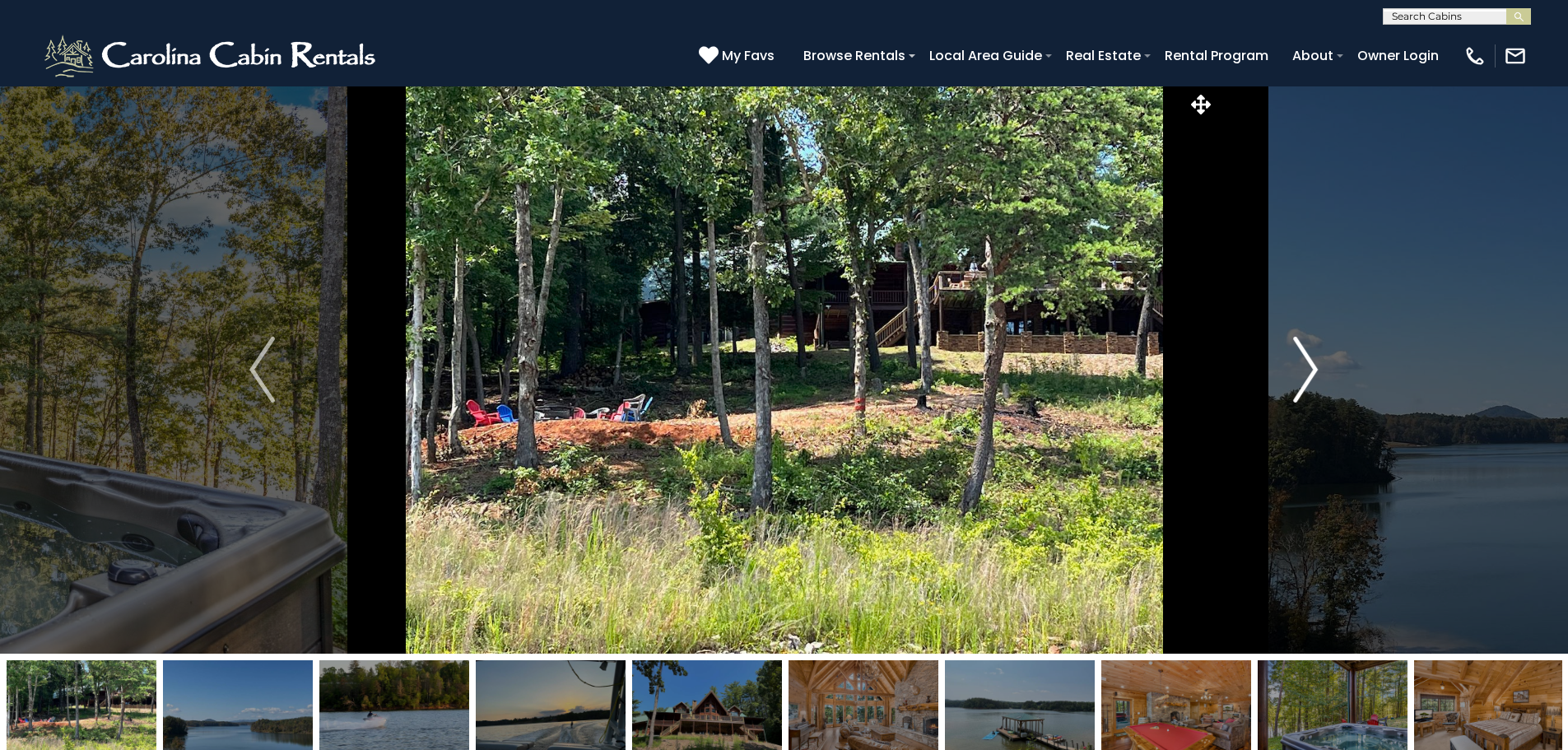
click at [1314, 379] on img "Next" at bounding box center [1306, 370] width 25 height 66
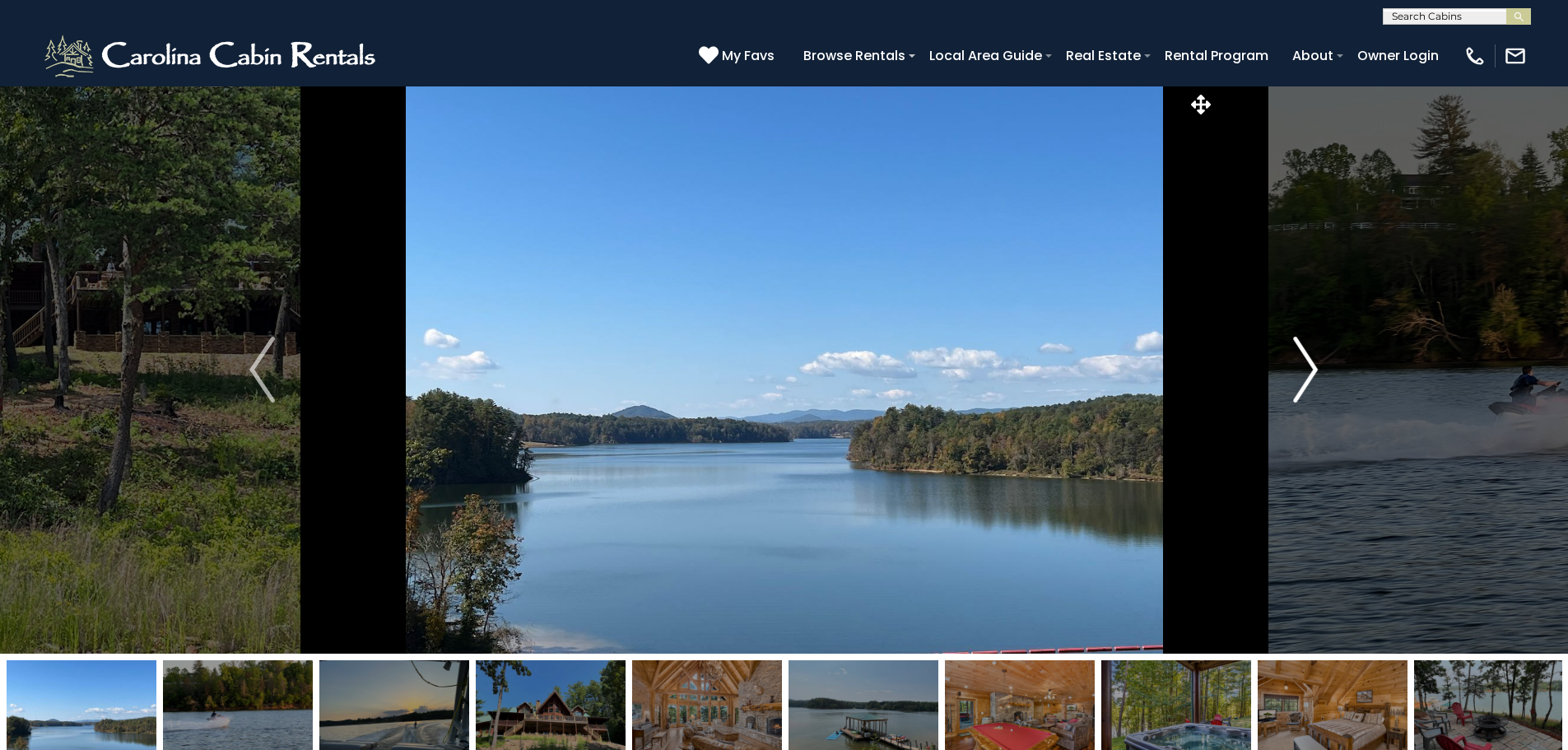
click at [1314, 379] on img "Next" at bounding box center [1306, 370] width 25 height 66
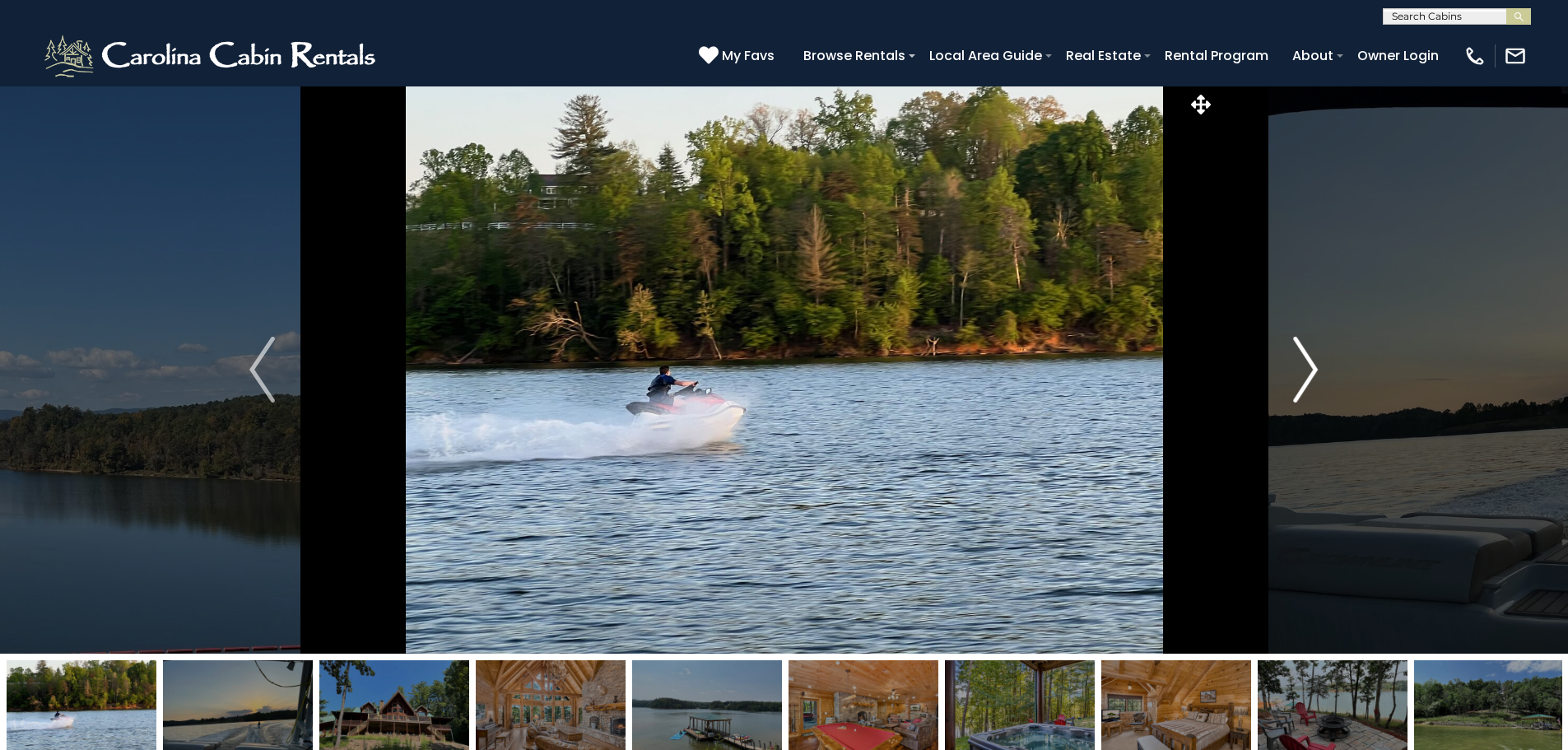
click at [1314, 379] on img "Next" at bounding box center [1306, 370] width 25 height 66
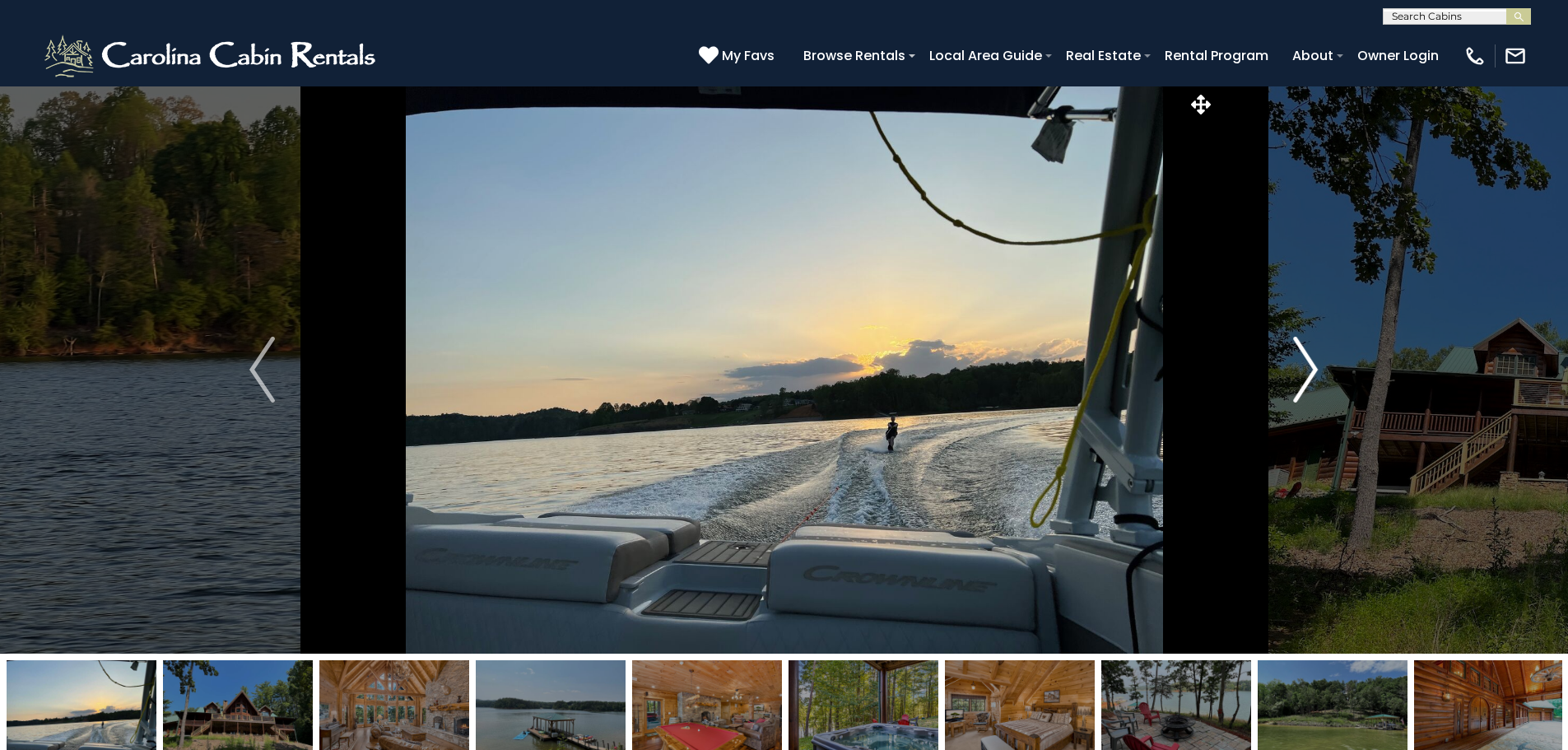
click at [1314, 379] on img "Next" at bounding box center [1306, 370] width 25 height 66
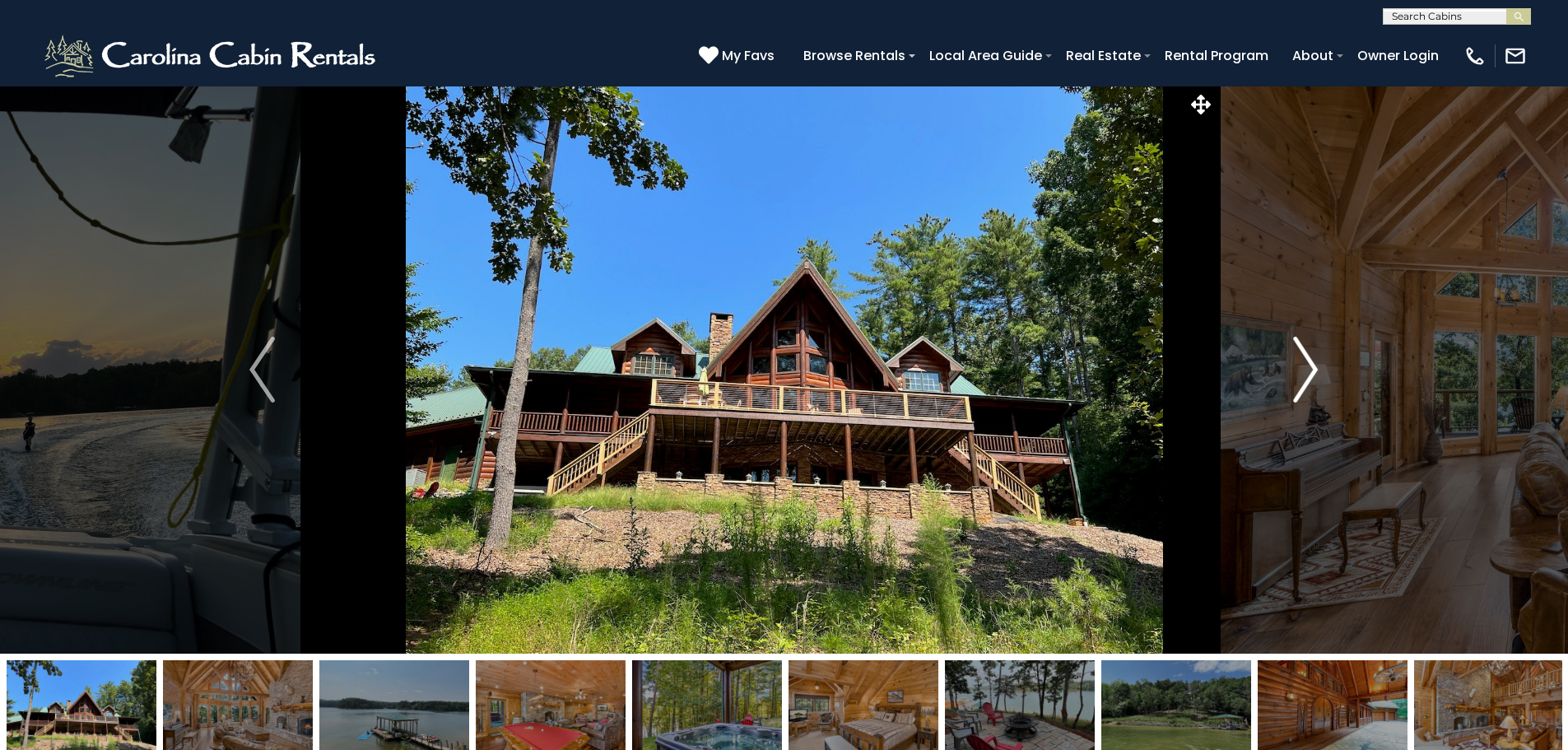
click at [1314, 379] on img "Next" at bounding box center [1306, 370] width 25 height 66
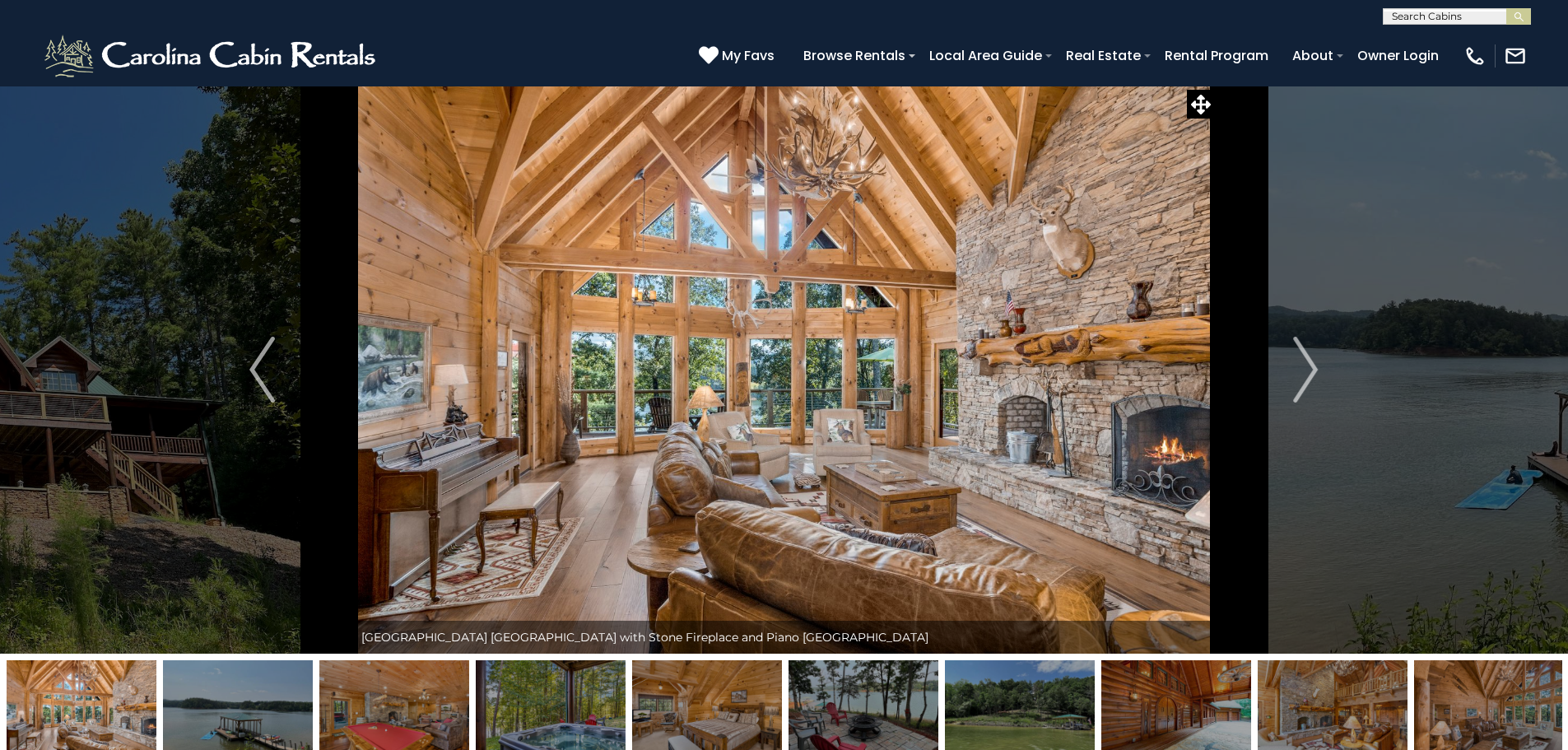
click at [444, 52] on div "(828) 295-6000 My Favs Browse Rentals Local Area Guide Activities & Attractions…" at bounding box center [784, 56] width 1568 height 62
drag, startPoint x: 731, startPoint y: 501, endPoint x: 711, endPoint y: 239, distance: 262.8
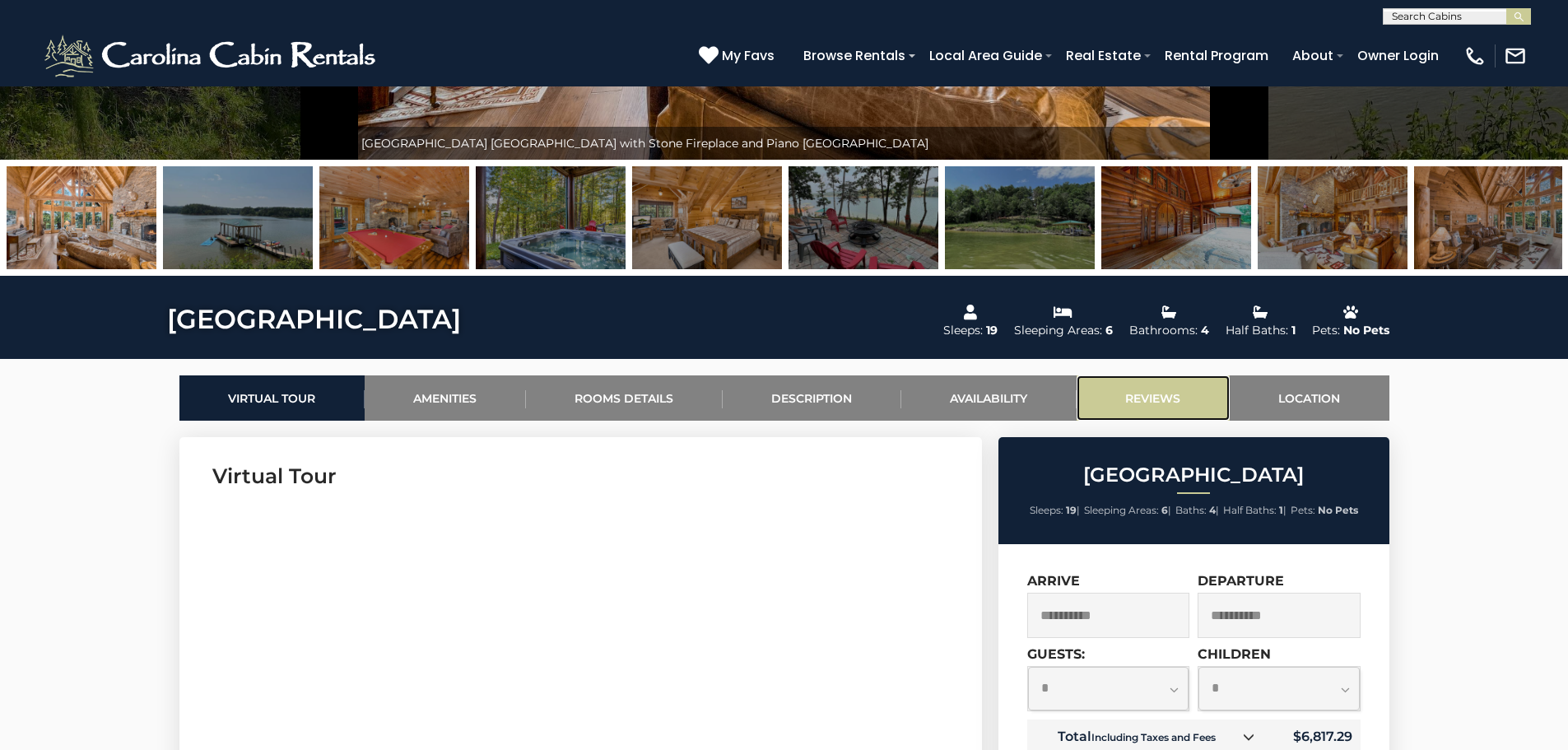
click at [1157, 393] on link "Reviews" at bounding box center [1153, 398] width 153 height 46
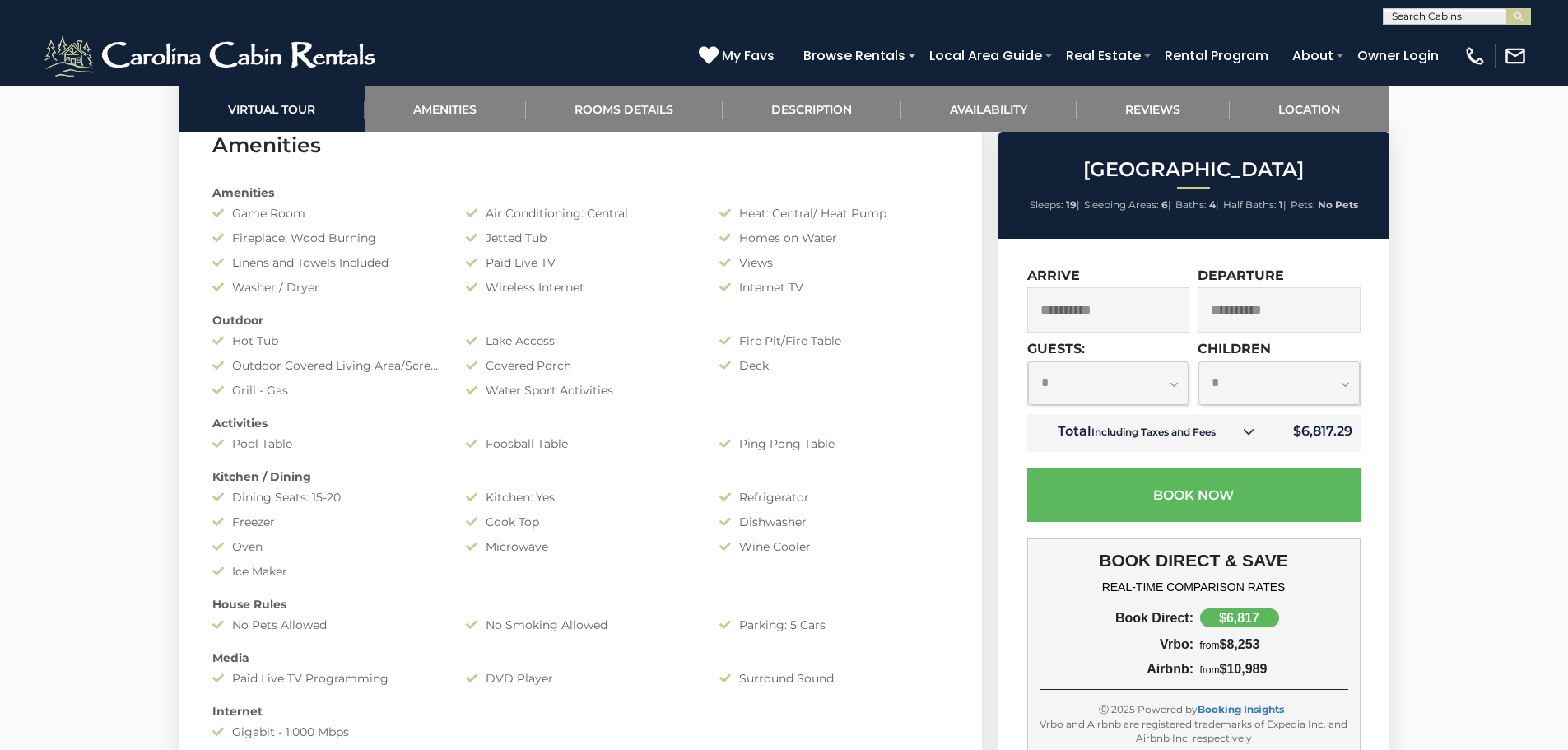
scroll to position [0, 0]
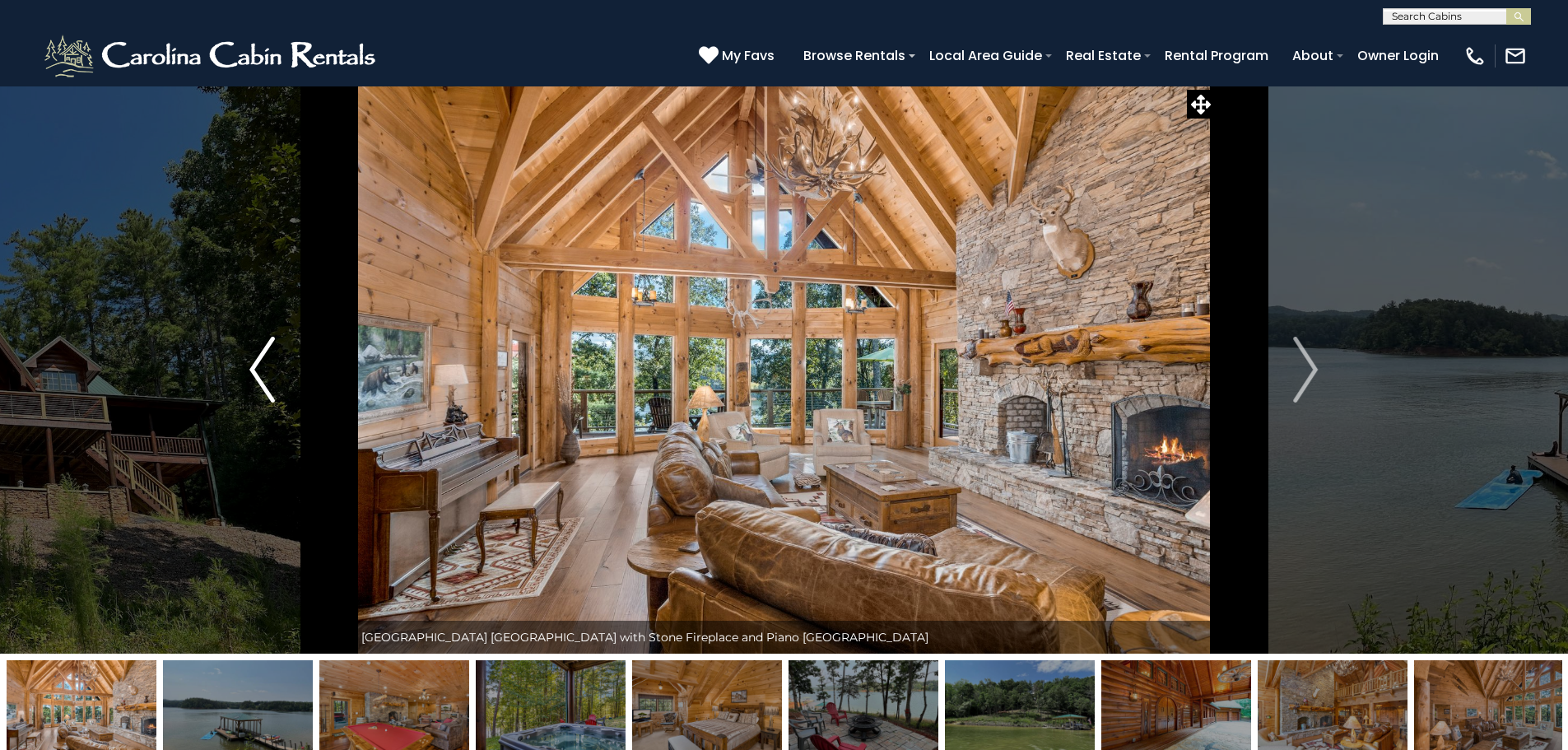
drag, startPoint x: 152, startPoint y: 502, endPoint x: 174, endPoint y: 113, distance: 389.6
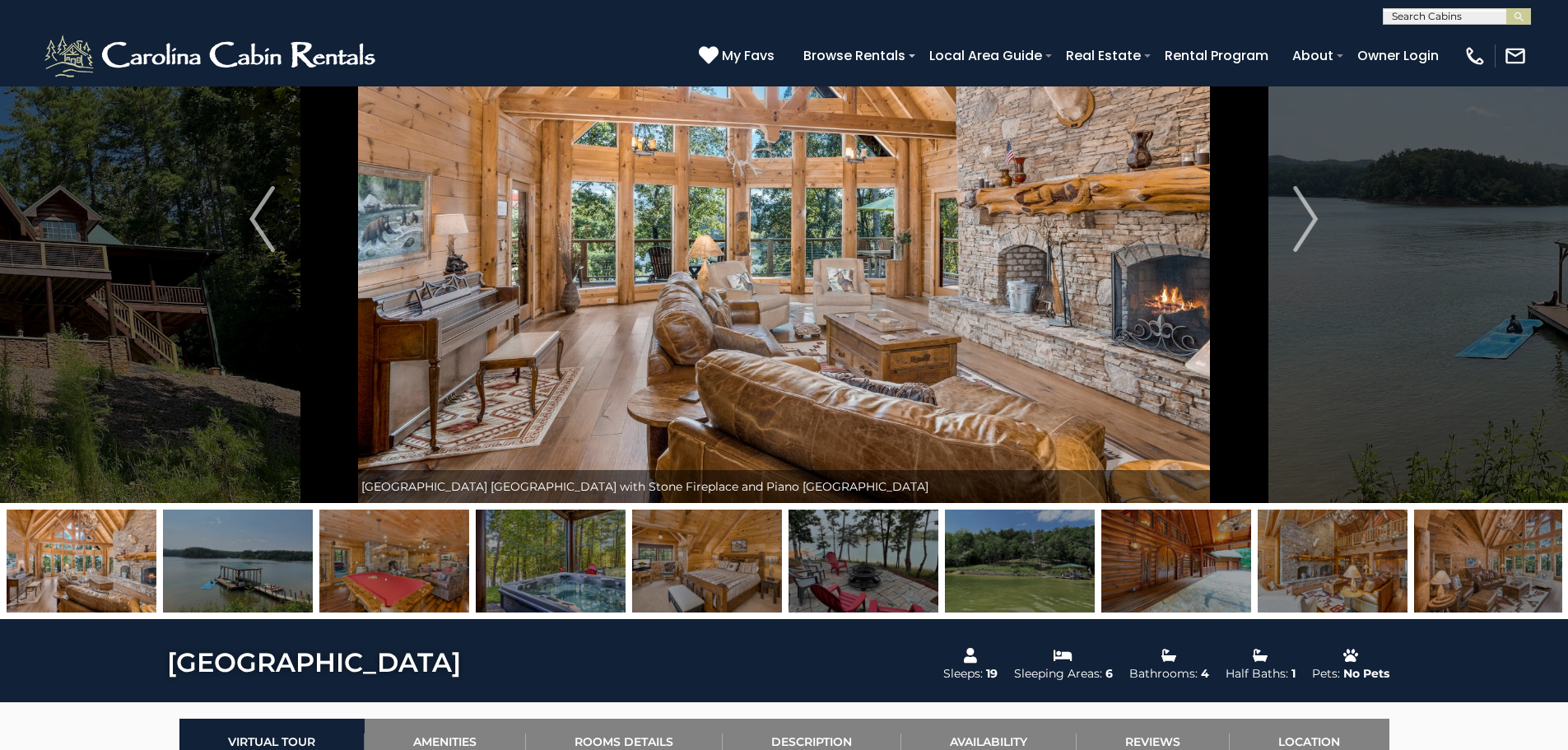
scroll to position [494, 0]
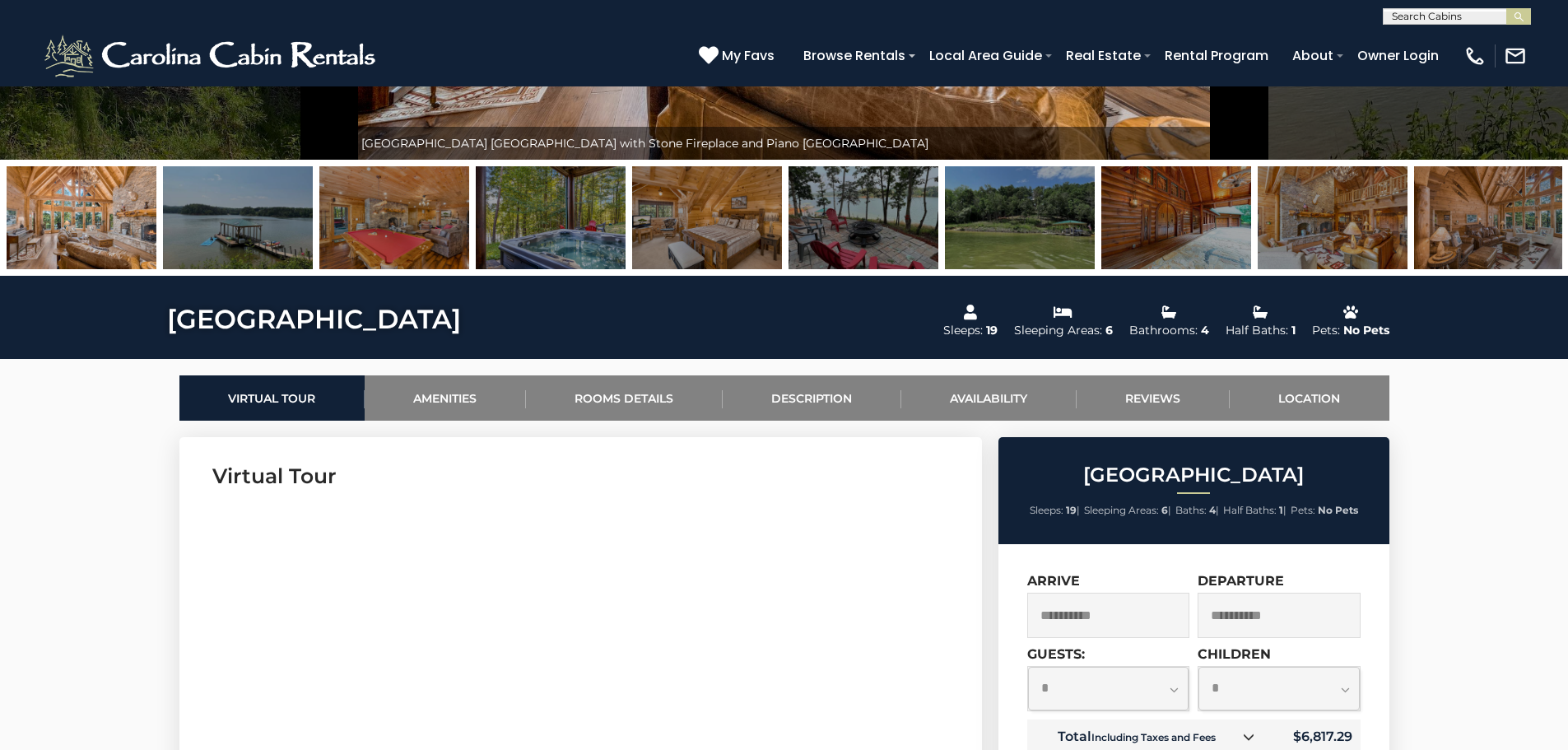
click at [85, 254] on img at bounding box center [81, 218] width 149 height 103
click at [97, 227] on img at bounding box center [81, 218] width 149 height 103
click at [248, 403] on link "Virtual Tour" at bounding box center [272, 398] width 185 height 46
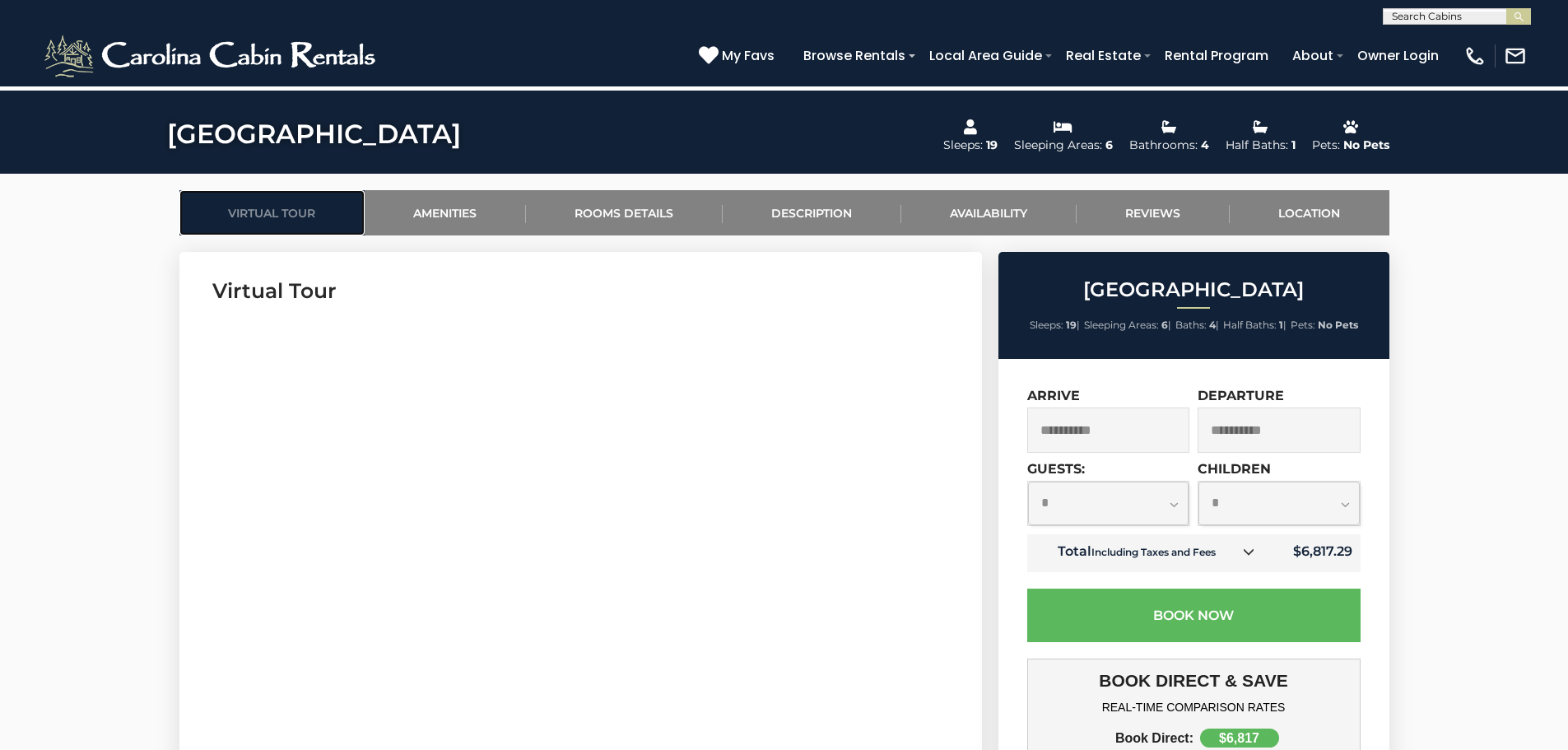
scroll to position [741, 0]
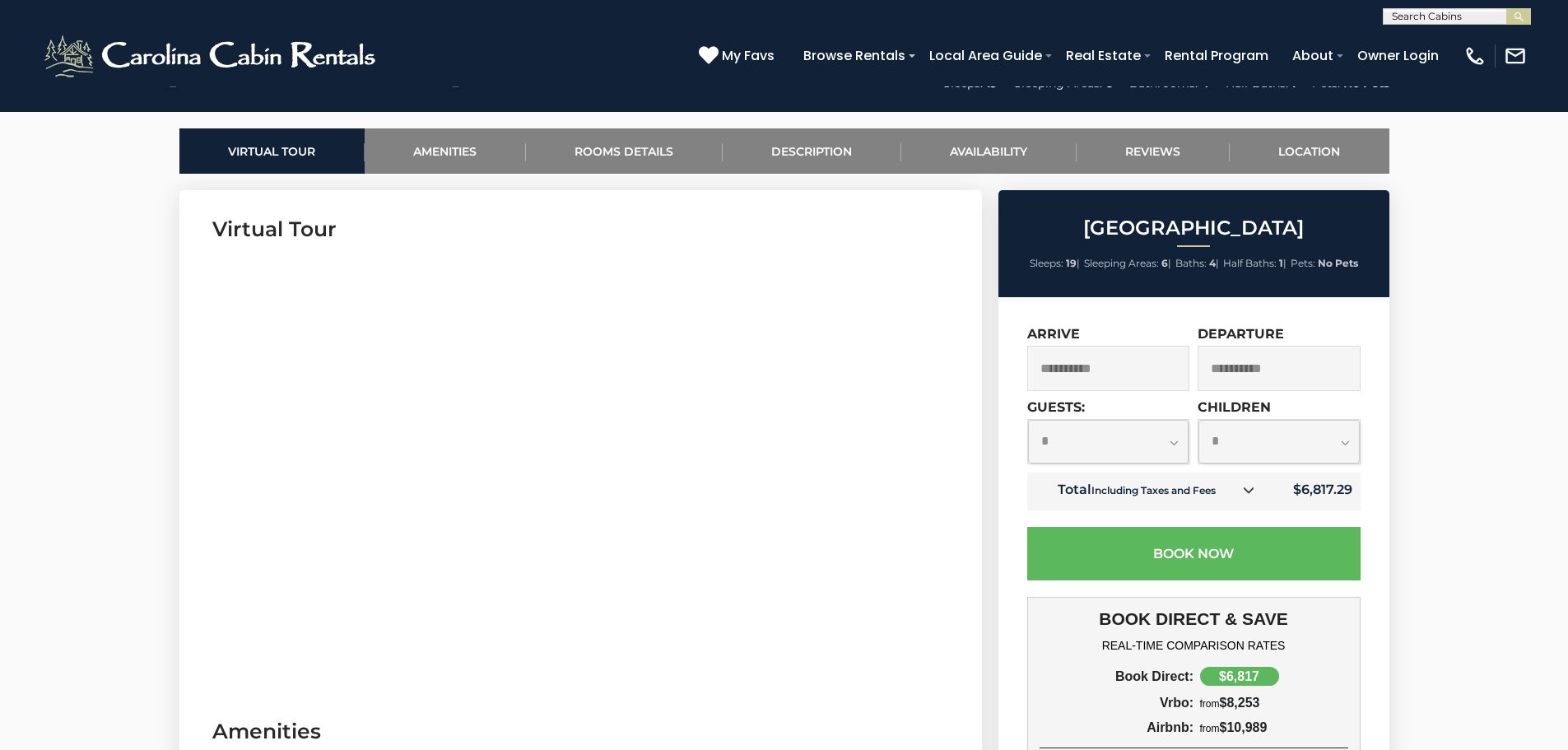
click at [1155, 443] on select "**********" at bounding box center [1109, 442] width 161 height 44
select select "*"
click at [1029, 420] on select "**********" at bounding box center [1109, 442] width 161 height 44
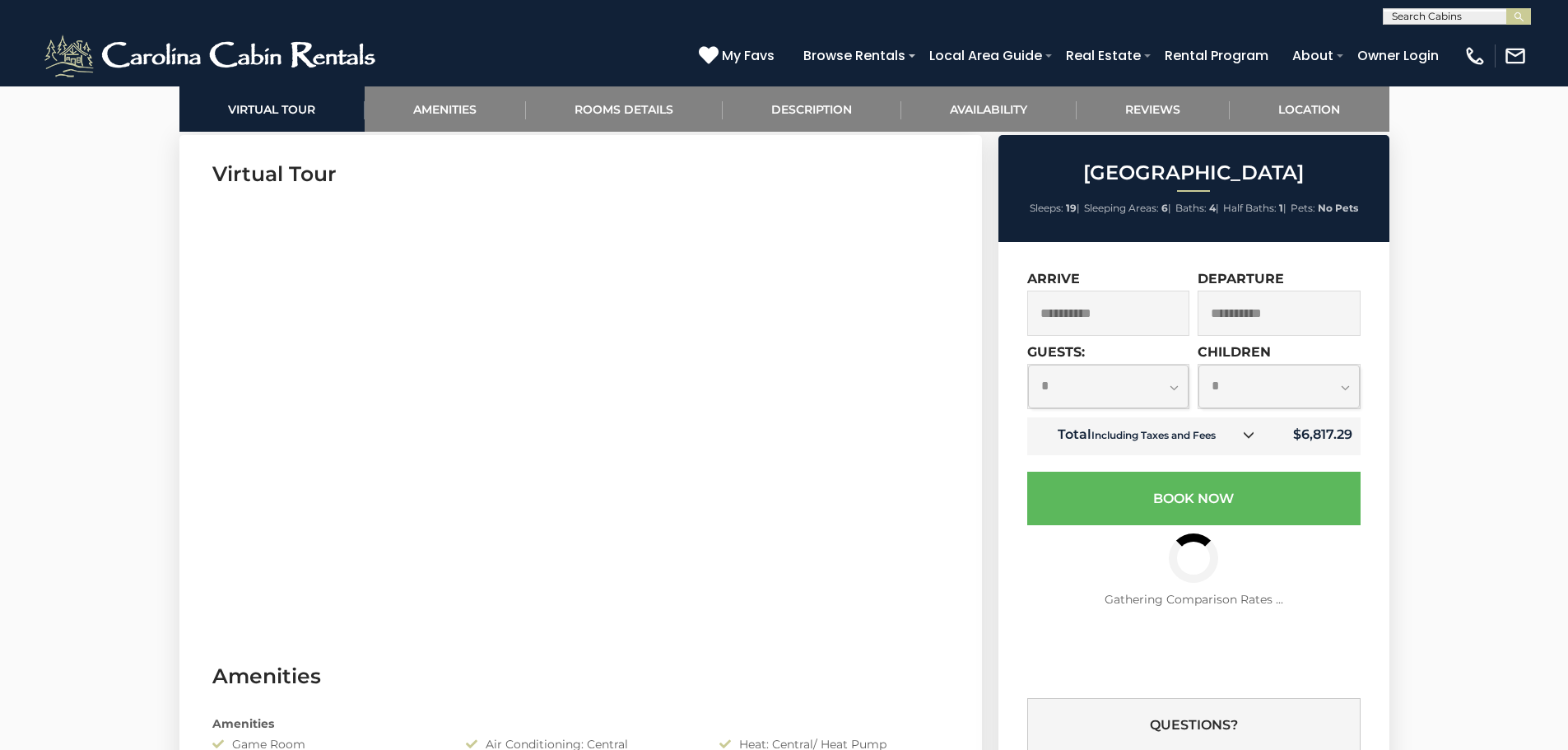
scroll to position [824, 0]
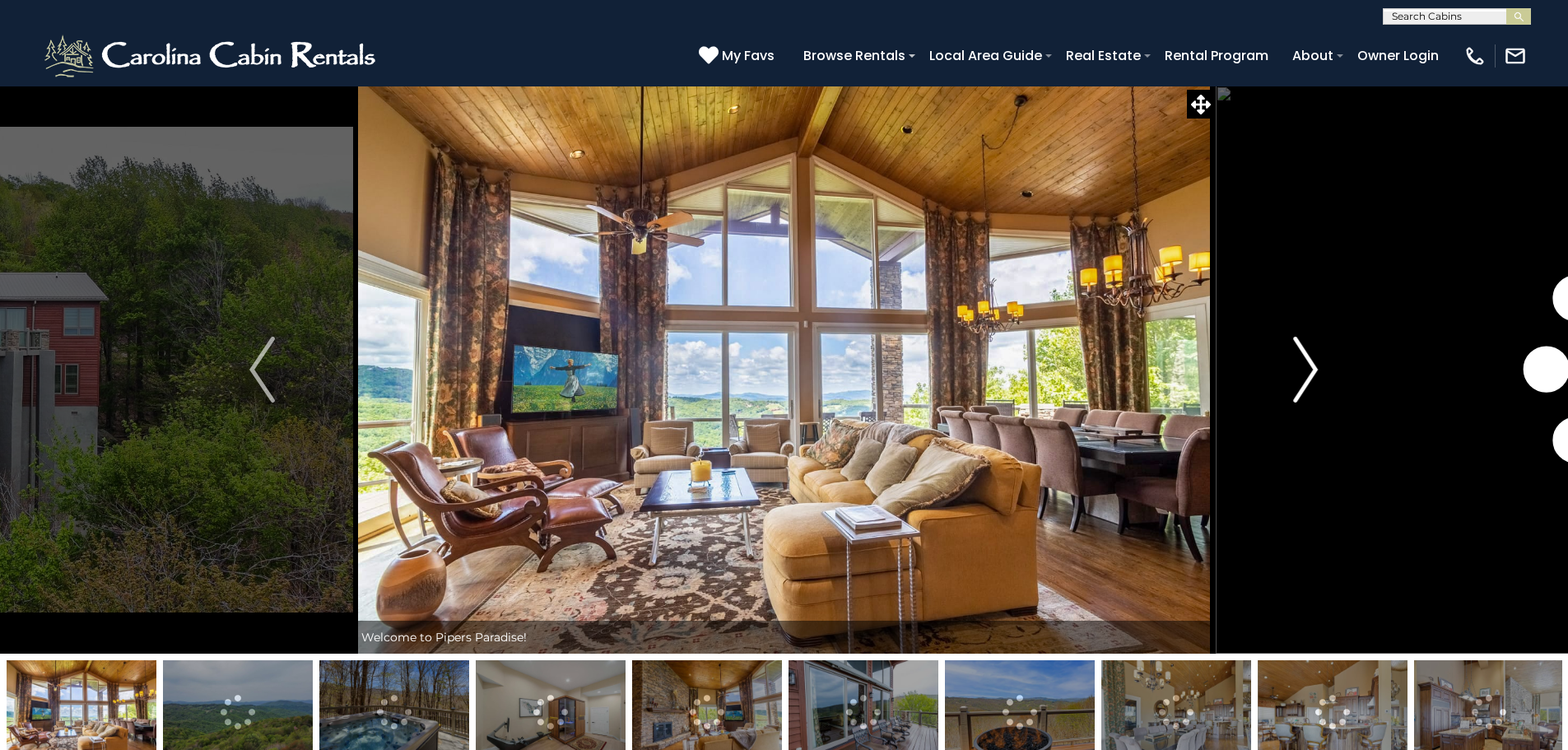
click at [1296, 370] on img "Next" at bounding box center [1306, 370] width 25 height 66
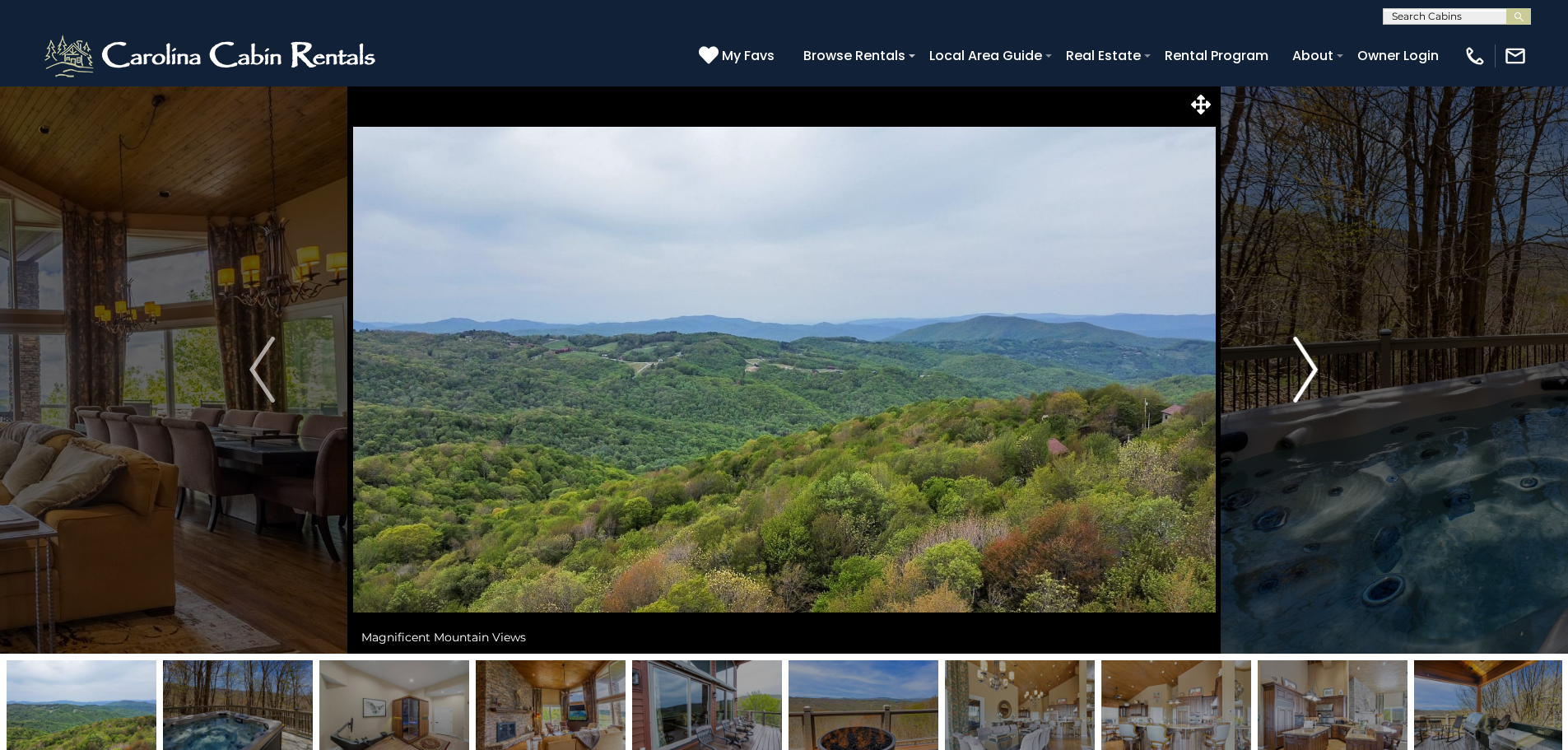
click at [1322, 372] on button "Next" at bounding box center [1306, 369] width 181 height 568
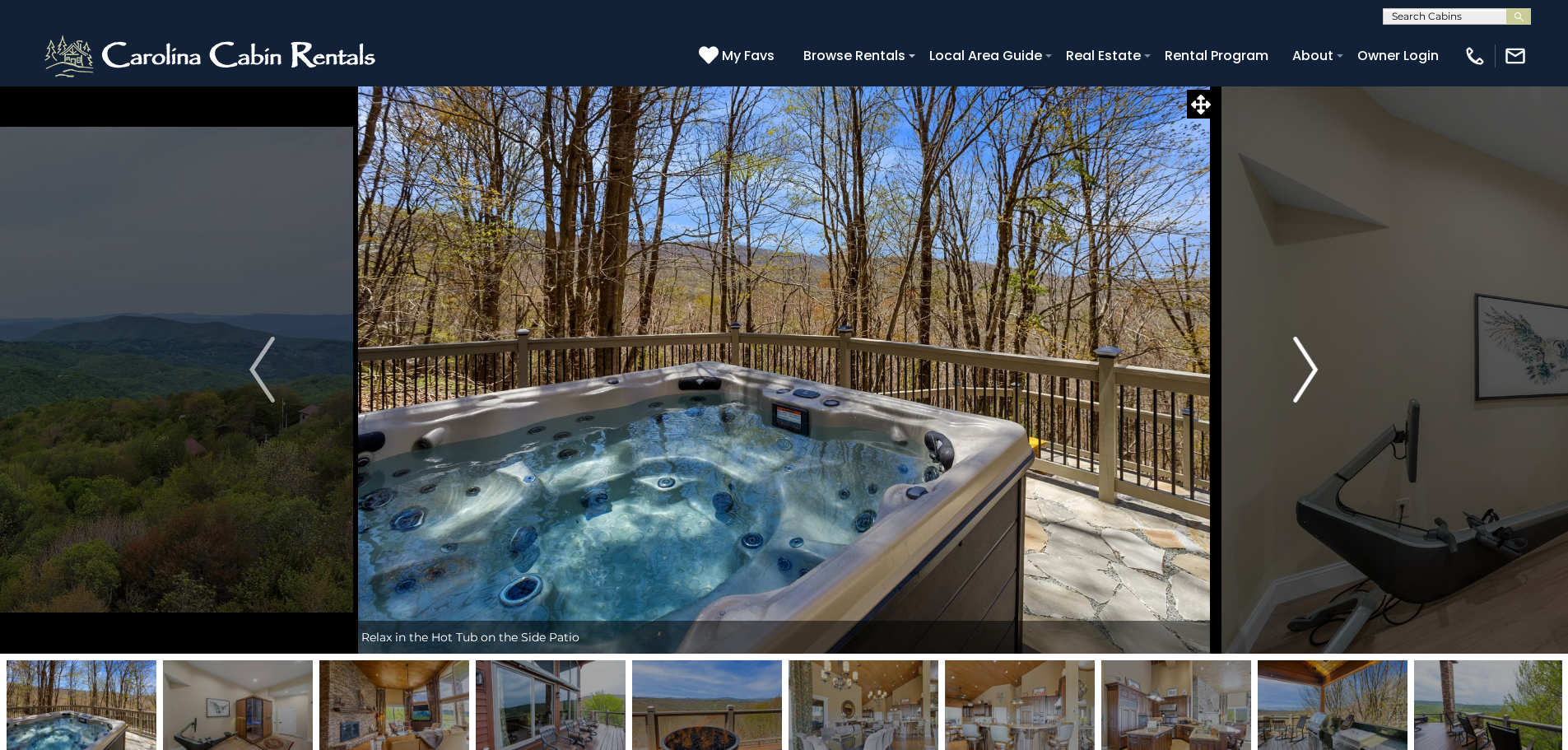
click at [1322, 372] on button "Next" at bounding box center [1306, 369] width 181 height 568
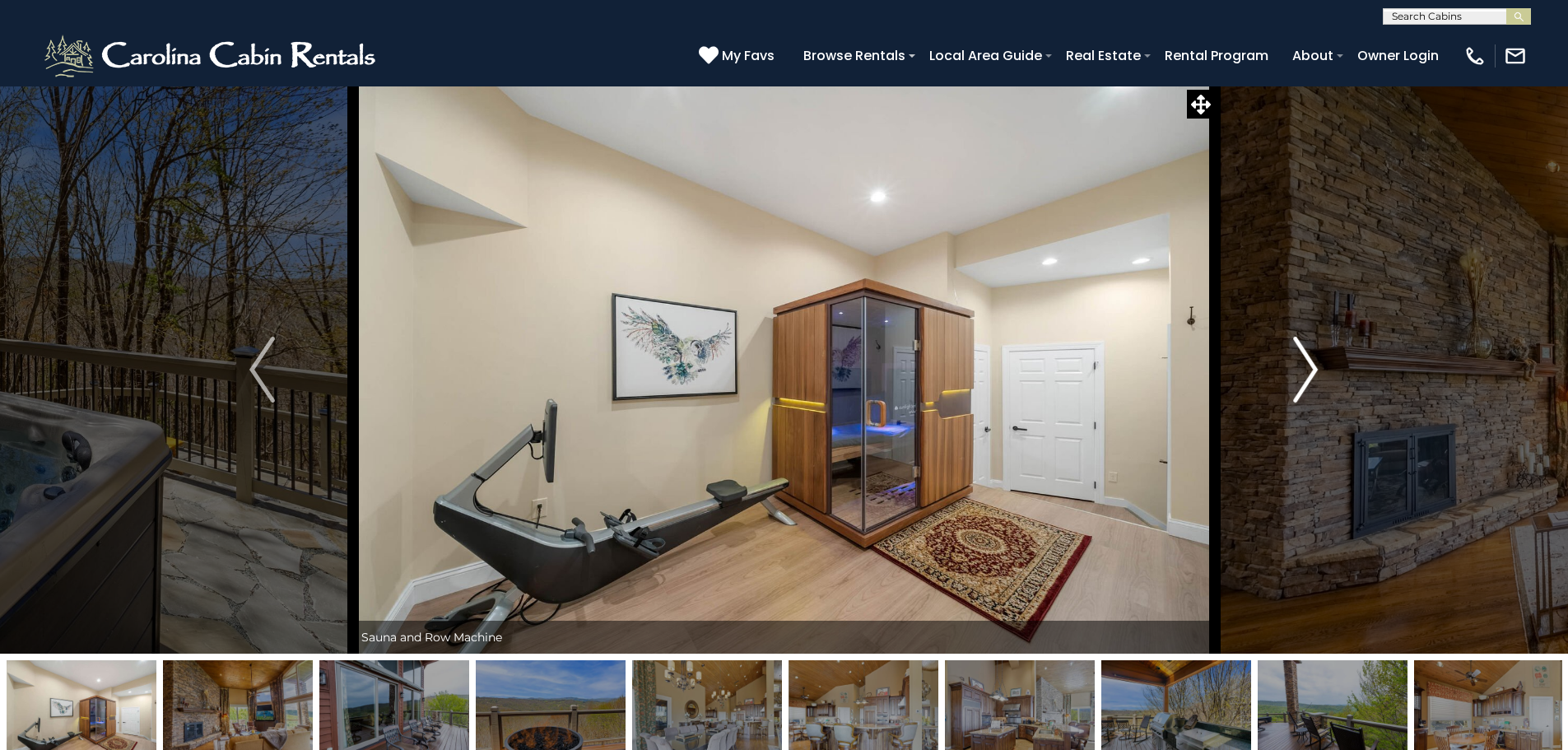
click at [1322, 372] on button "Next" at bounding box center [1306, 369] width 181 height 568
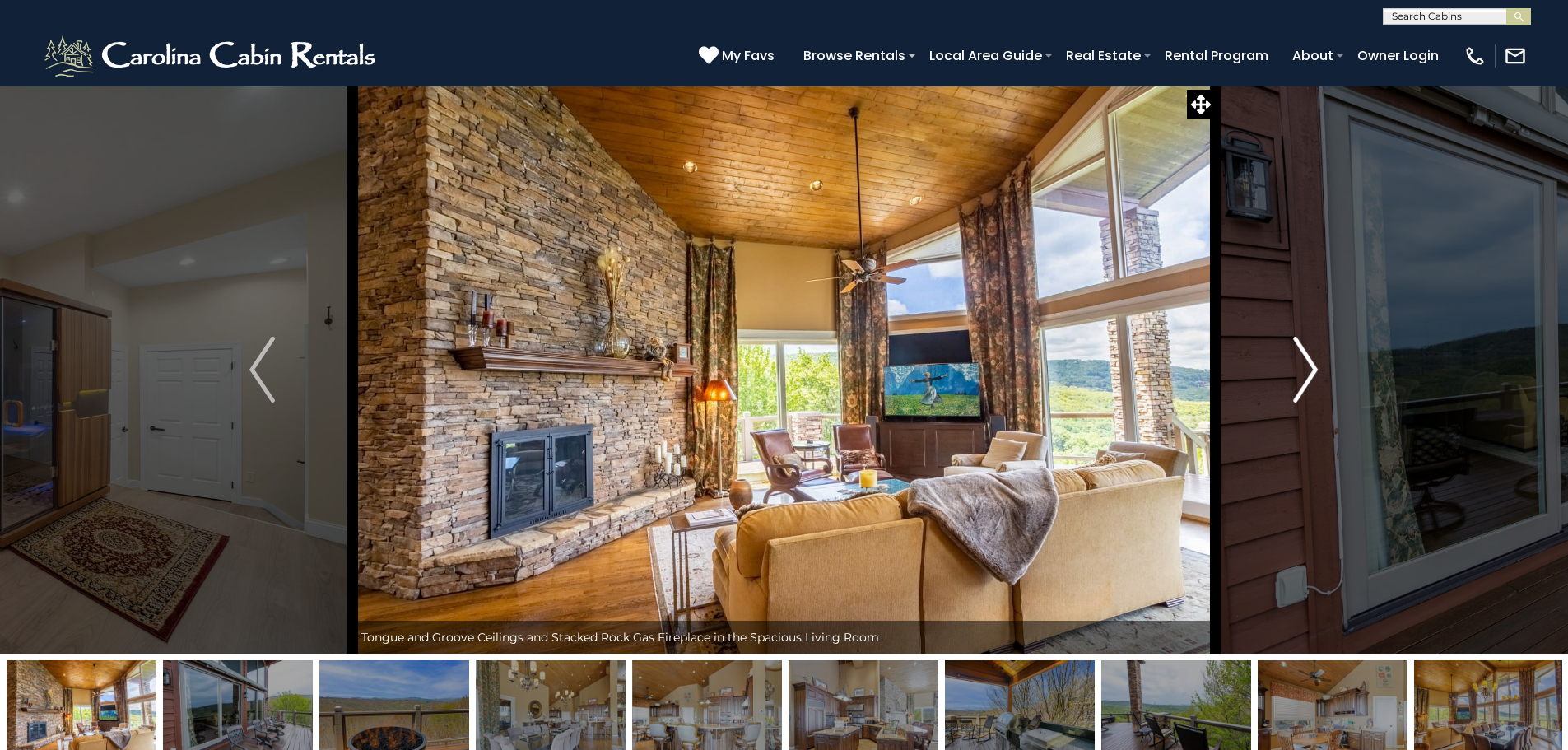
click at [1324, 372] on button "Next" at bounding box center [1306, 369] width 181 height 568
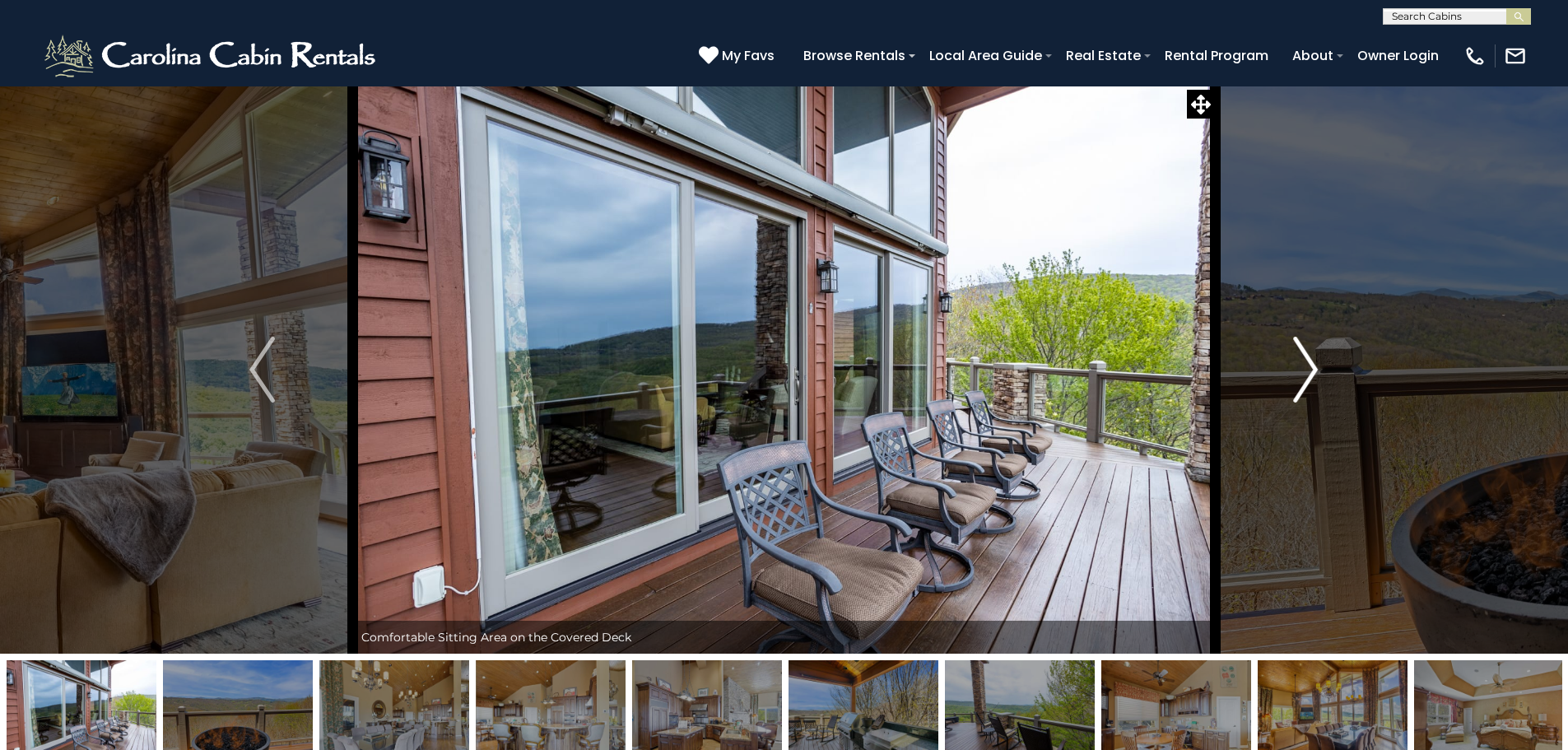
click at [1324, 372] on button "Next" at bounding box center [1306, 369] width 181 height 568
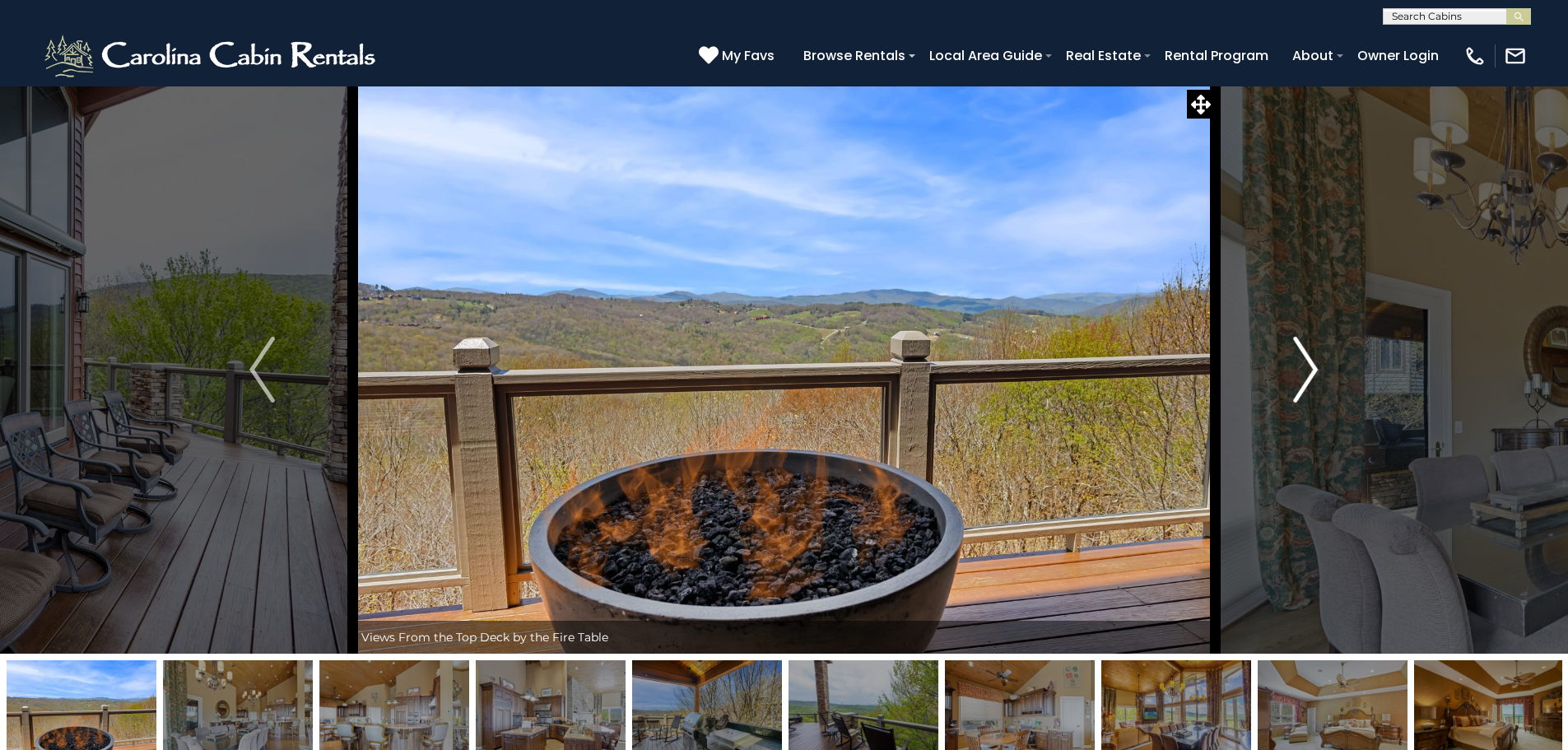
click at [1324, 372] on button "Next" at bounding box center [1306, 369] width 181 height 568
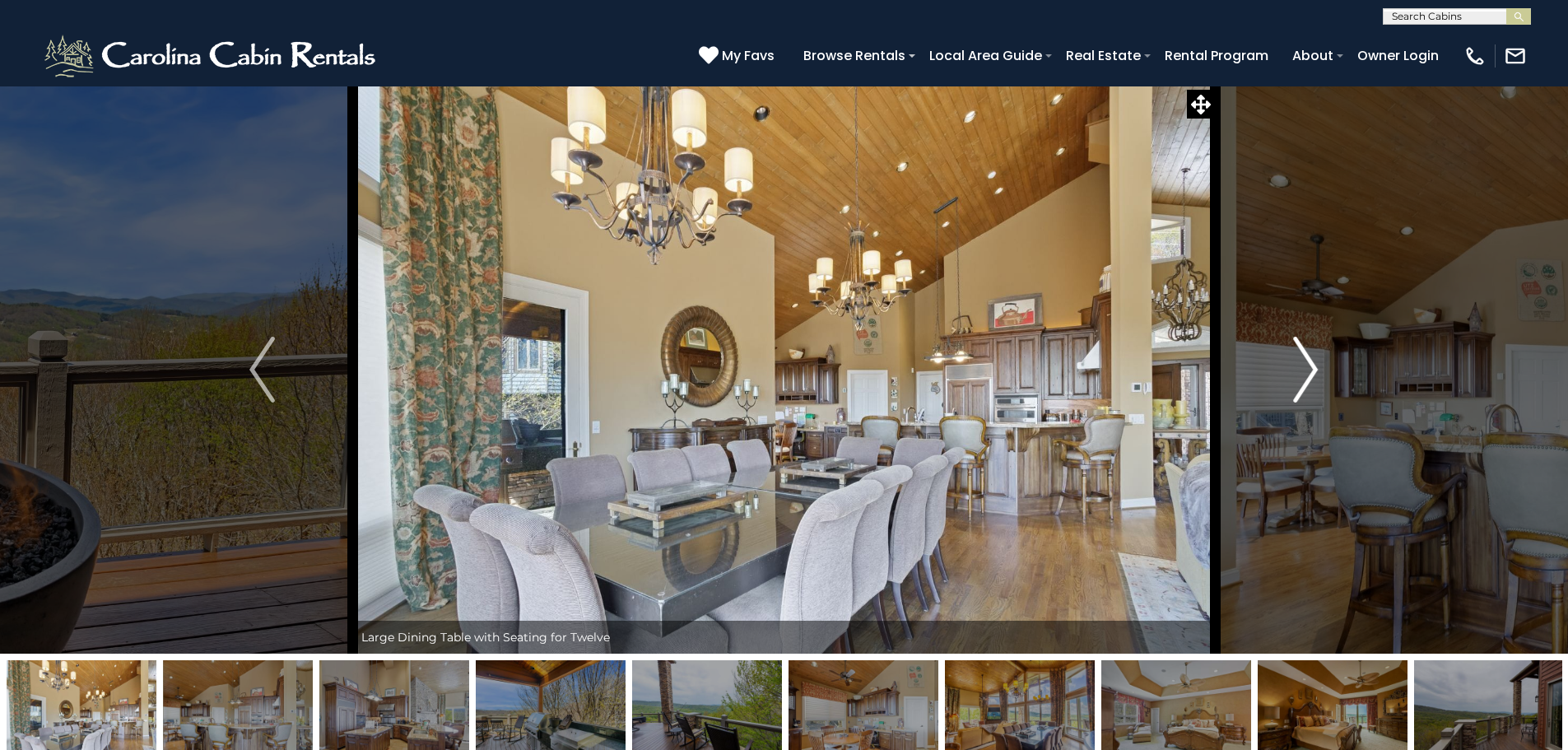
click at [1324, 372] on button "Next" at bounding box center [1306, 369] width 181 height 568
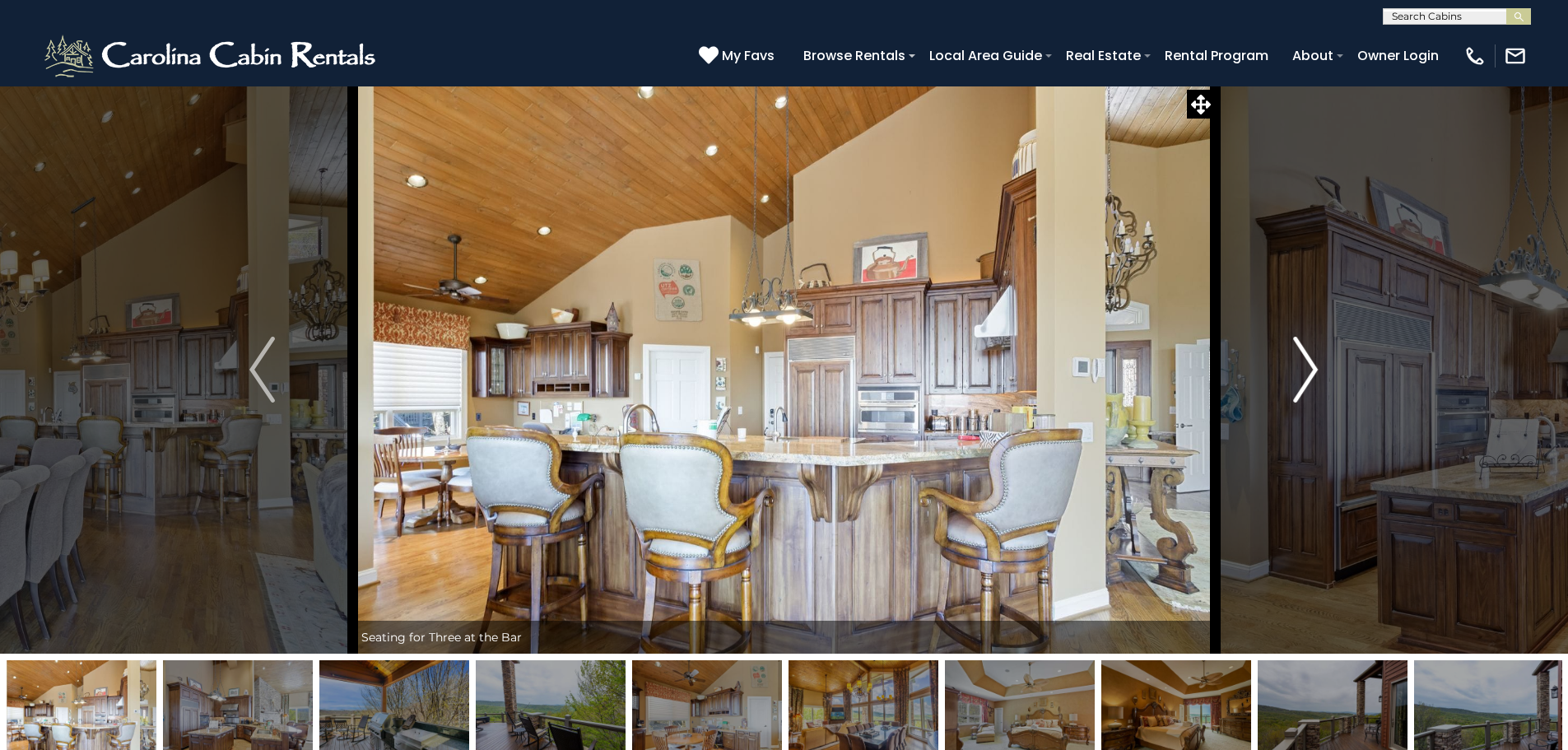
click at [1324, 372] on button "Next" at bounding box center [1306, 369] width 181 height 568
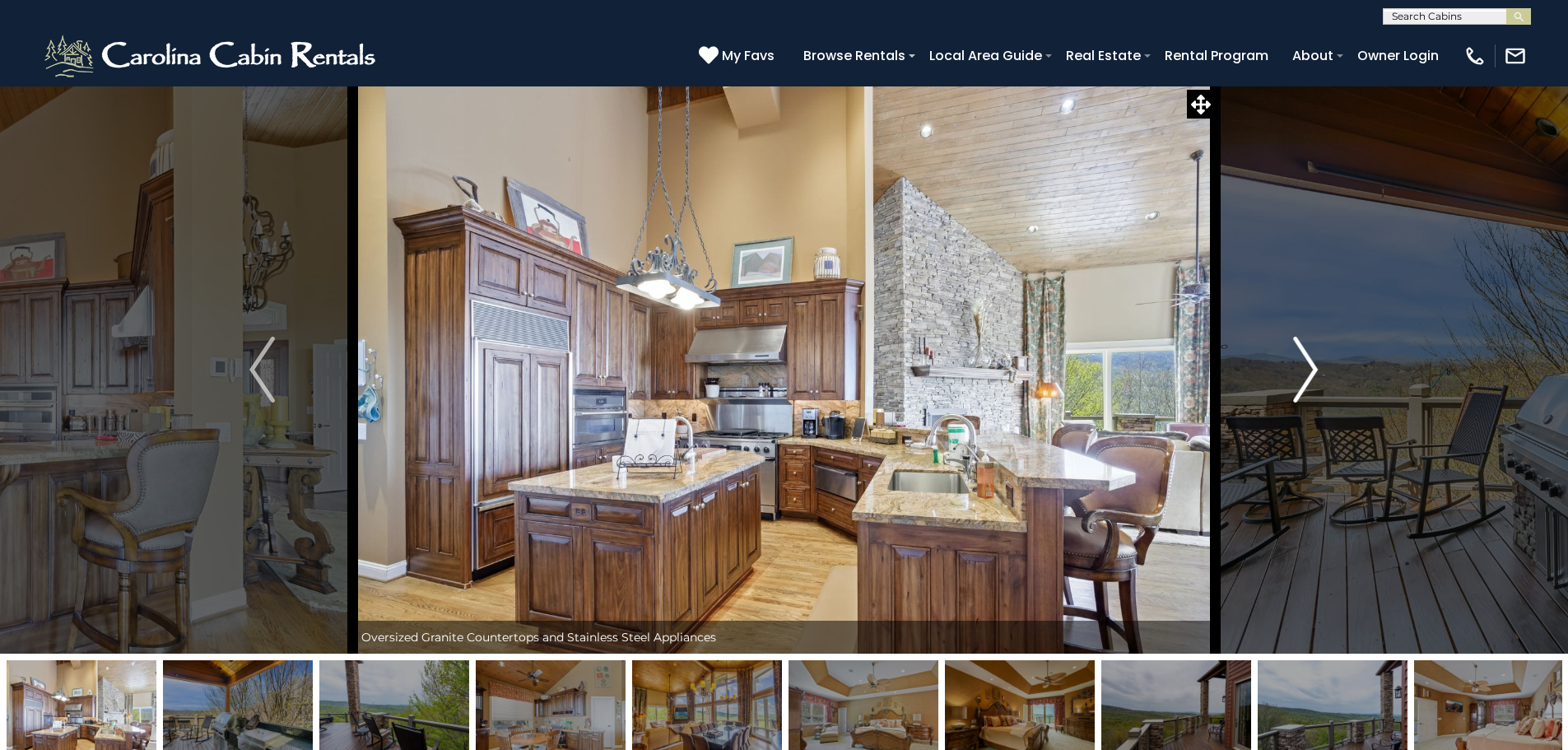
click at [1325, 372] on button "Next" at bounding box center [1306, 369] width 181 height 568
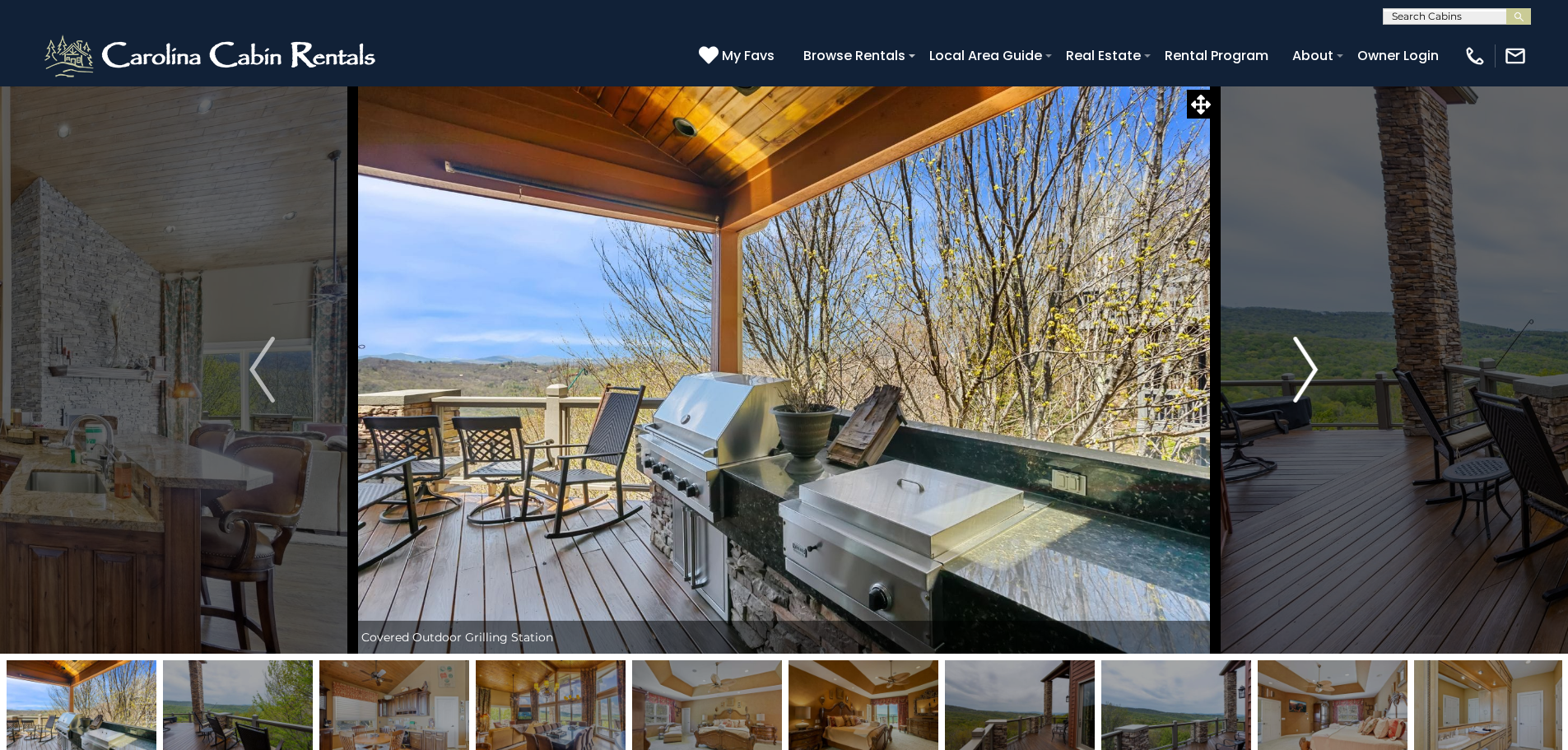
click at [1325, 372] on button "Next" at bounding box center [1306, 369] width 181 height 568
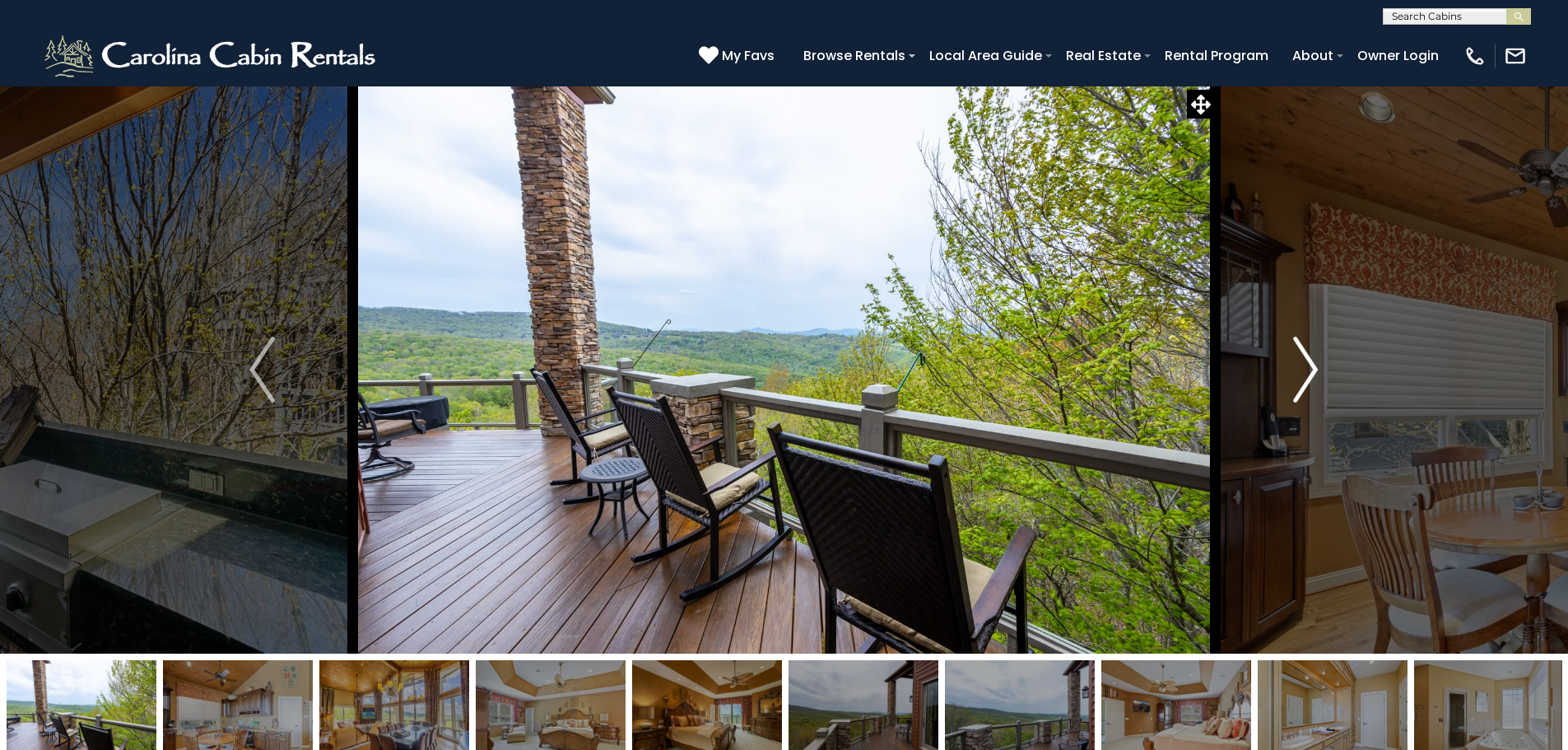
click at [1325, 372] on button "Next" at bounding box center [1306, 369] width 181 height 568
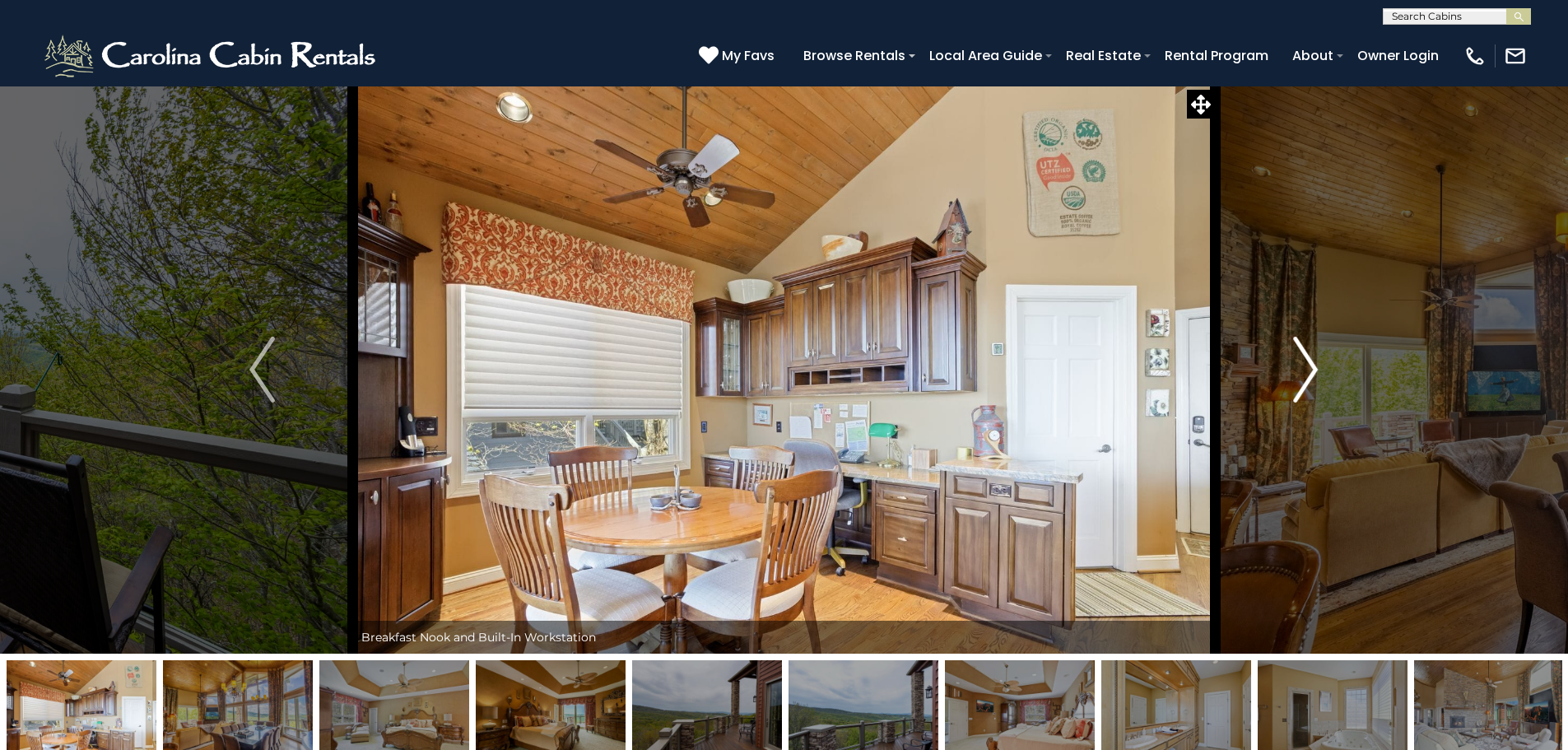
click at [1325, 372] on button "Next" at bounding box center [1306, 369] width 181 height 568
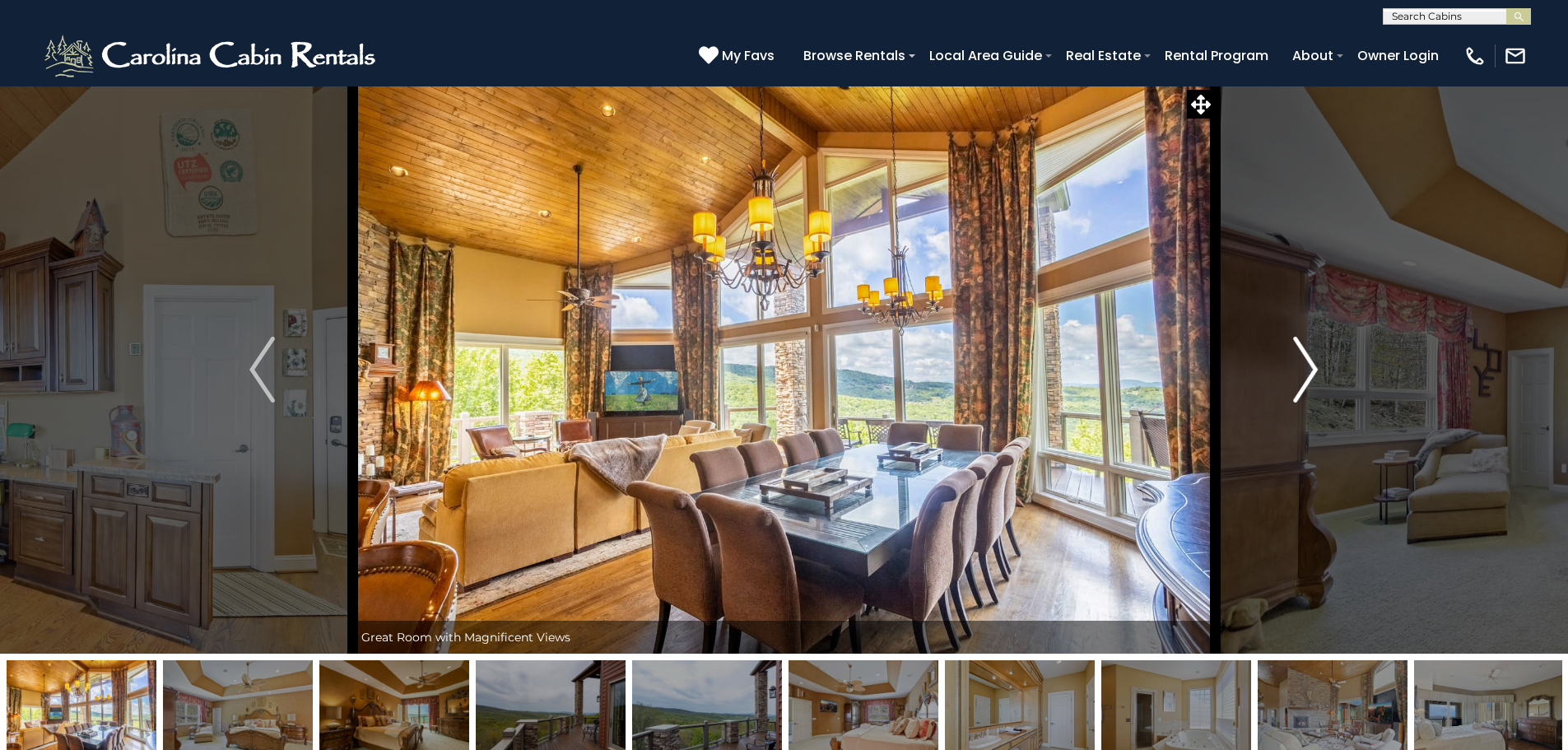
click at [1321, 380] on button "Next" at bounding box center [1306, 369] width 181 height 568
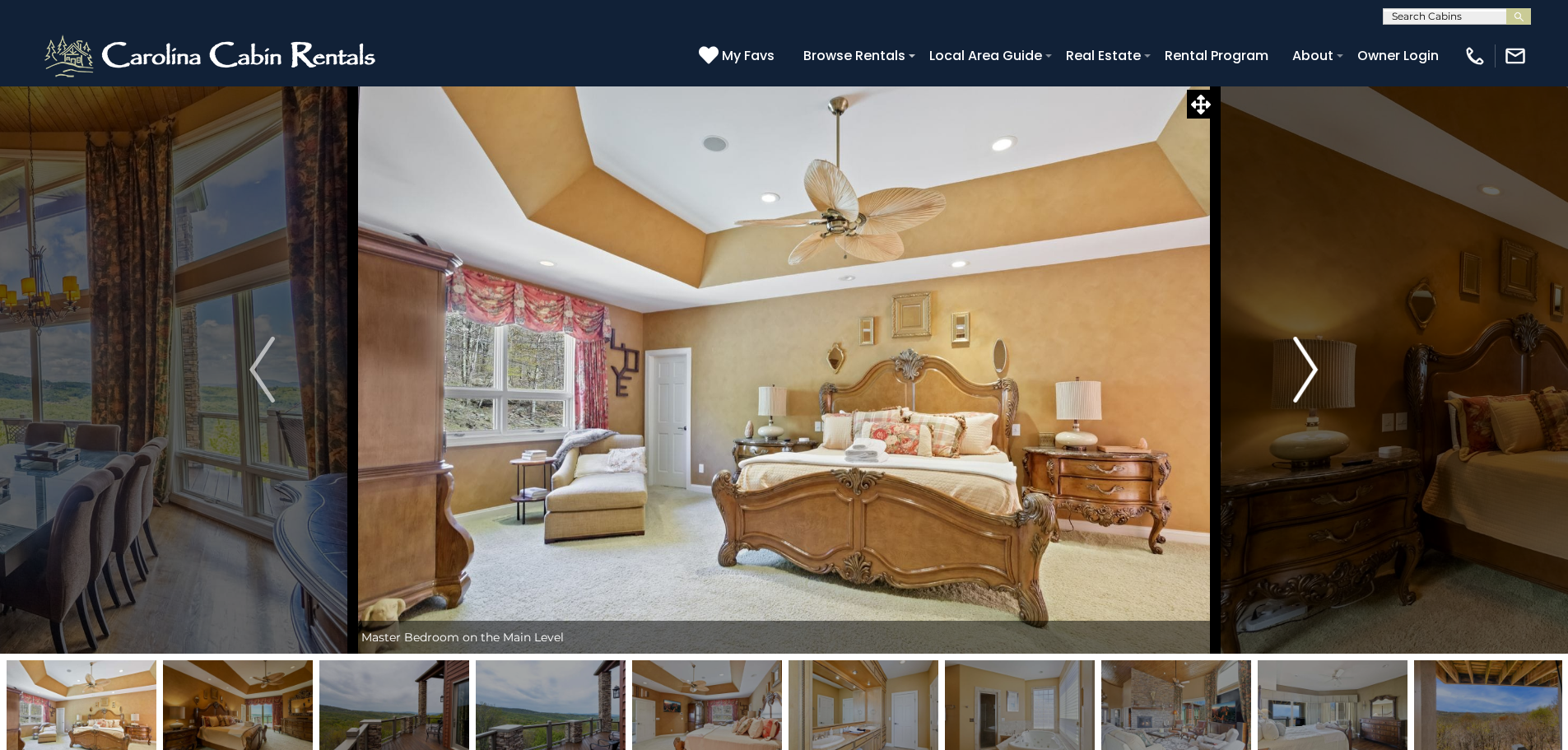
click at [1315, 379] on img "Next" at bounding box center [1306, 370] width 25 height 66
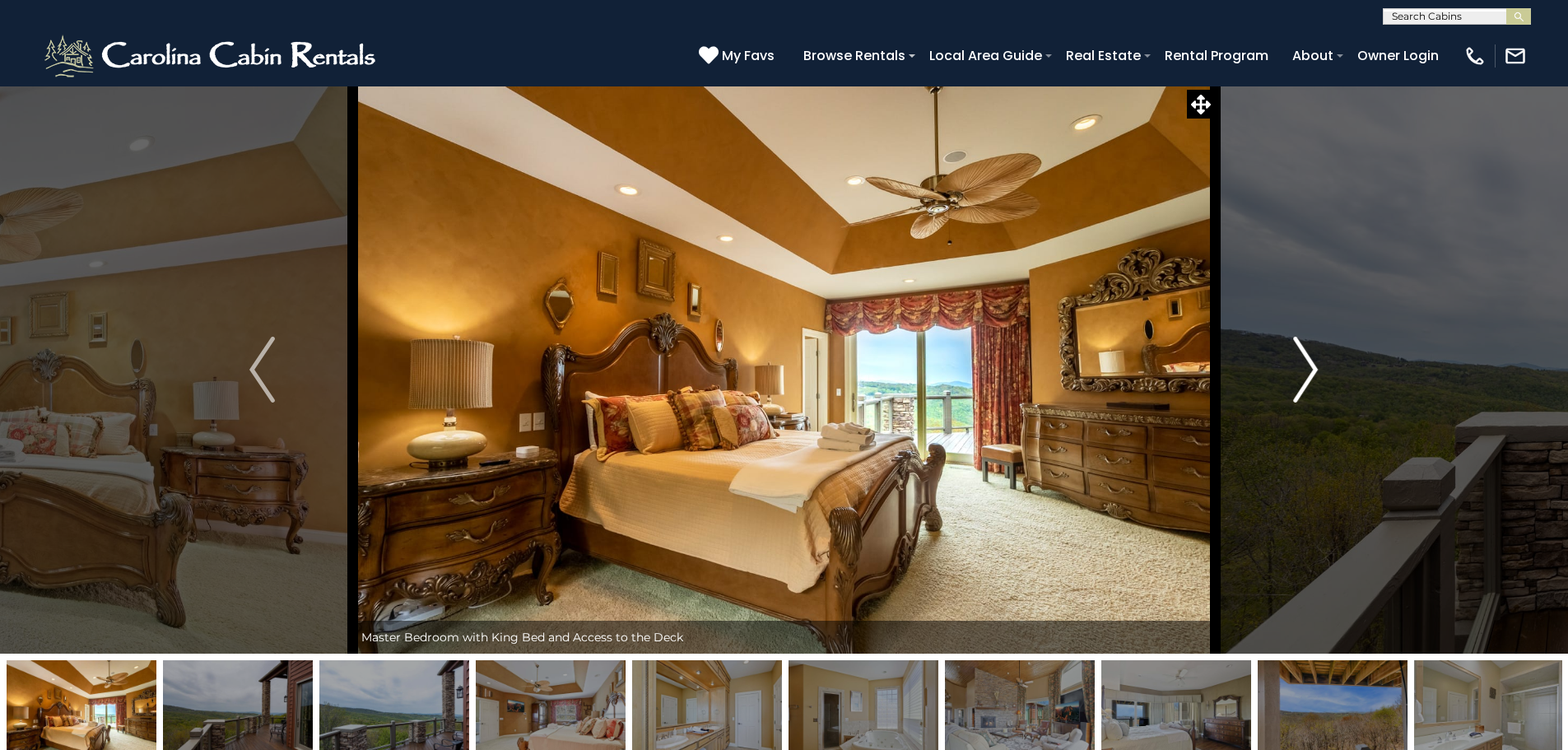
click at [1315, 379] on img "Next" at bounding box center [1306, 370] width 25 height 66
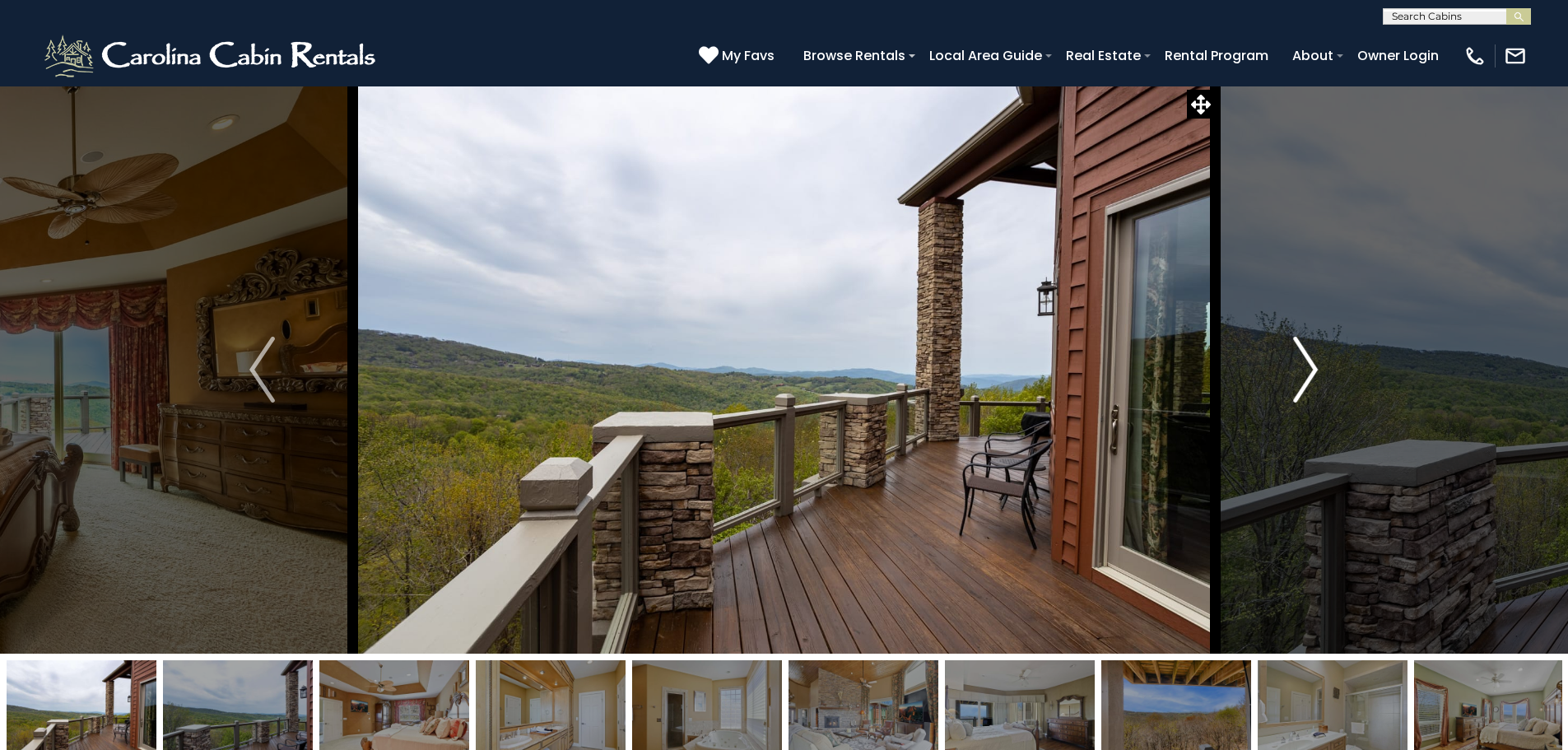
click at [1315, 379] on img "Next" at bounding box center [1306, 370] width 25 height 66
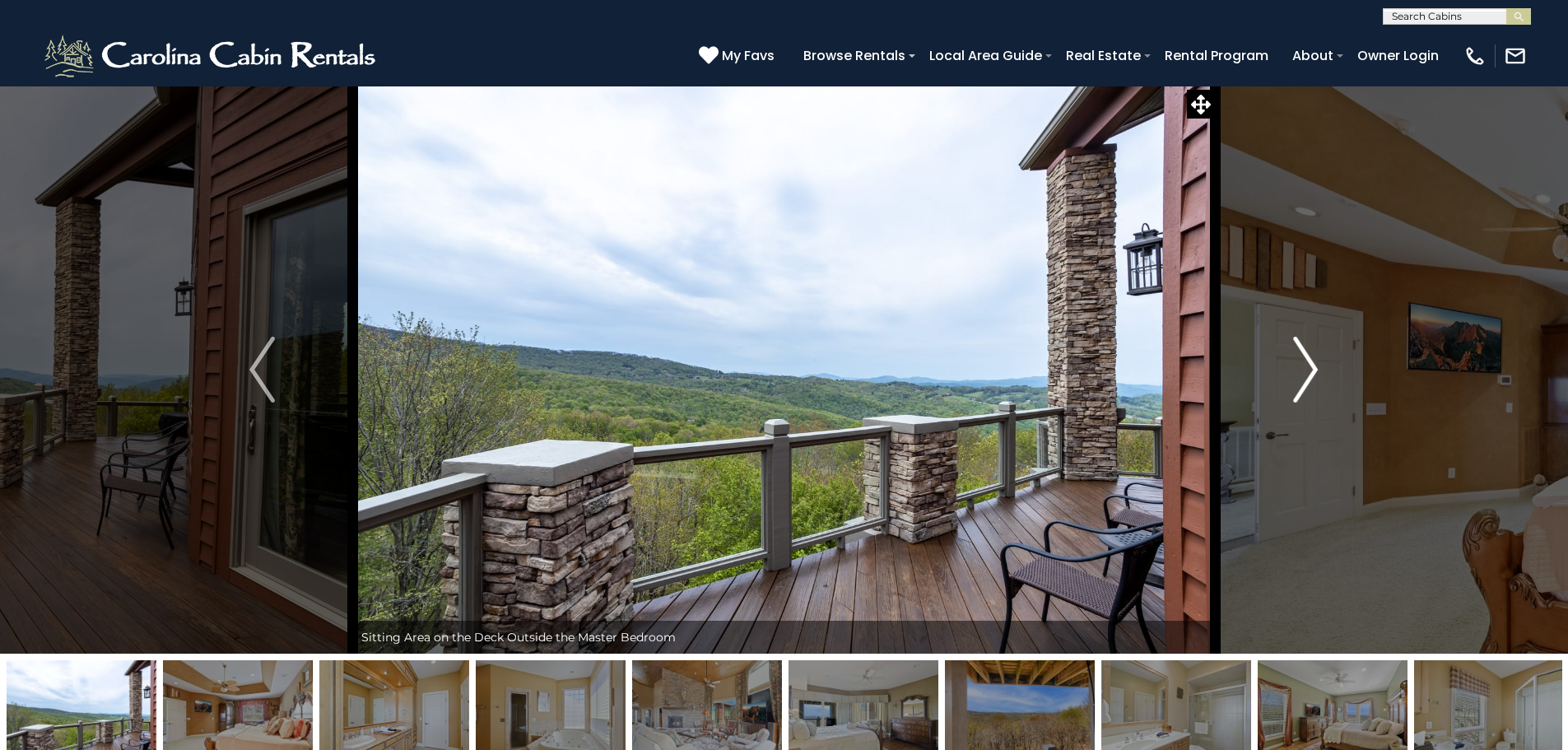
click at [1316, 379] on img "Next" at bounding box center [1306, 370] width 25 height 66
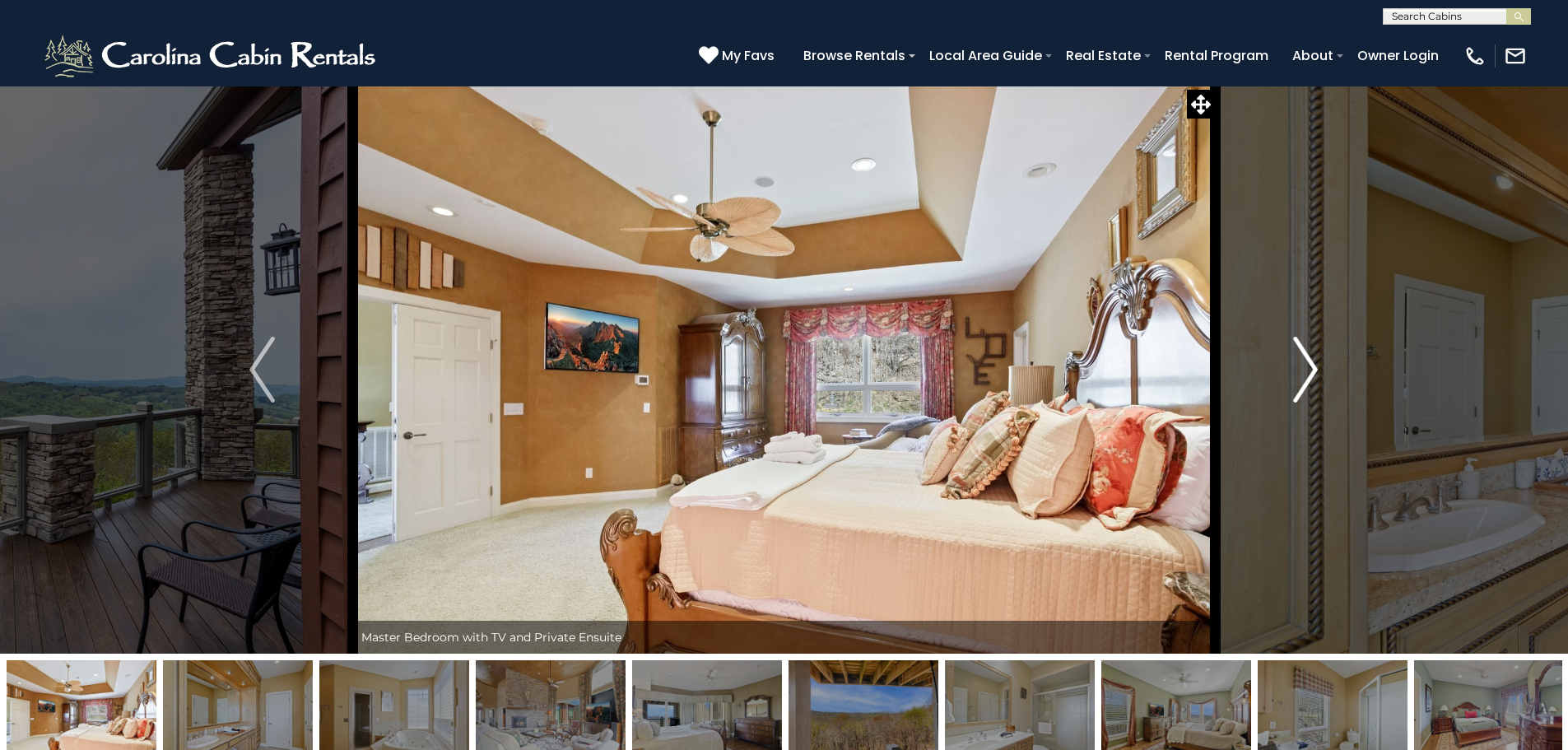
click at [1316, 379] on img "Next" at bounding box center [1306, 370] width 25 height 66
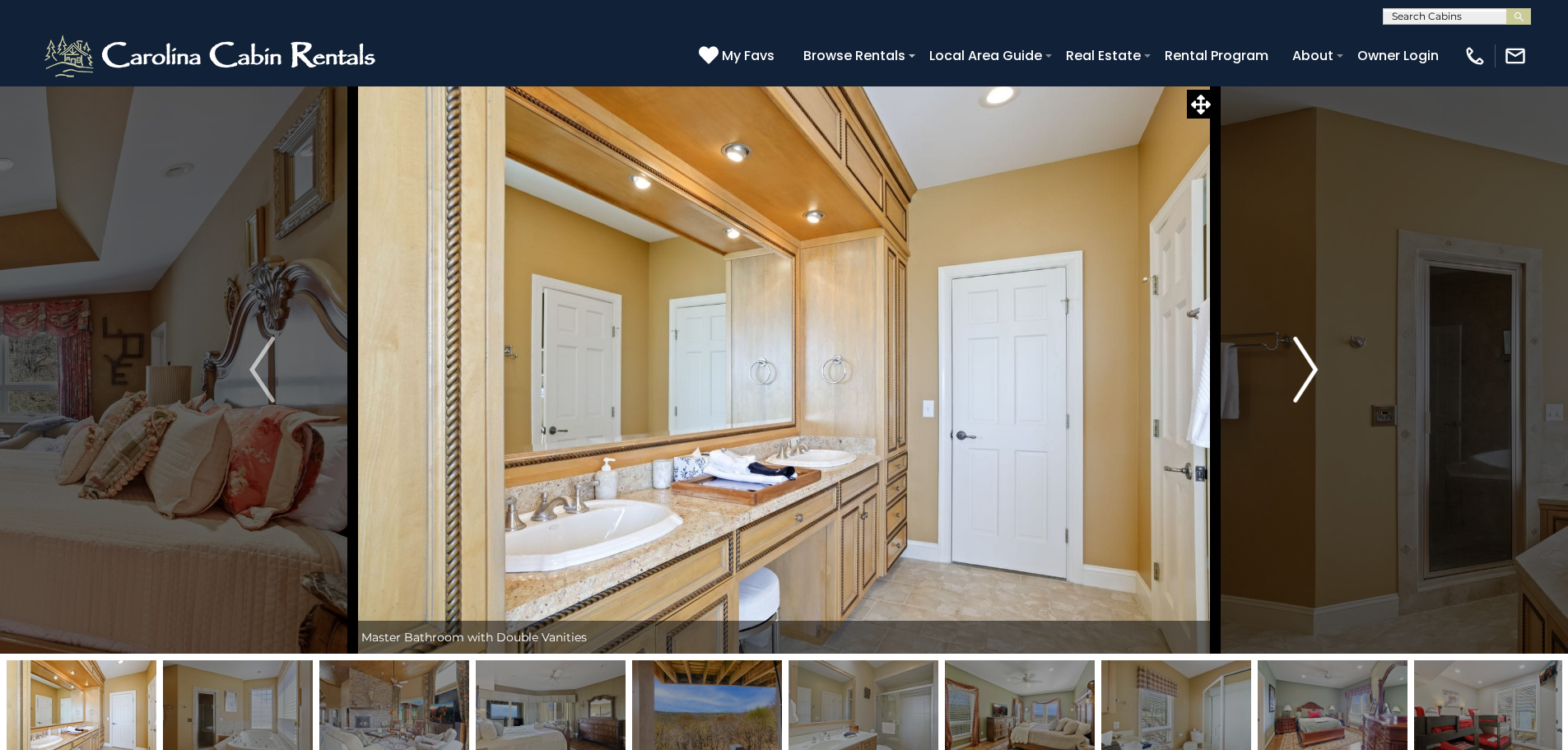
click at [1317, 379] on img "Next" at bounding box center [1306, 370] width 25 height 66
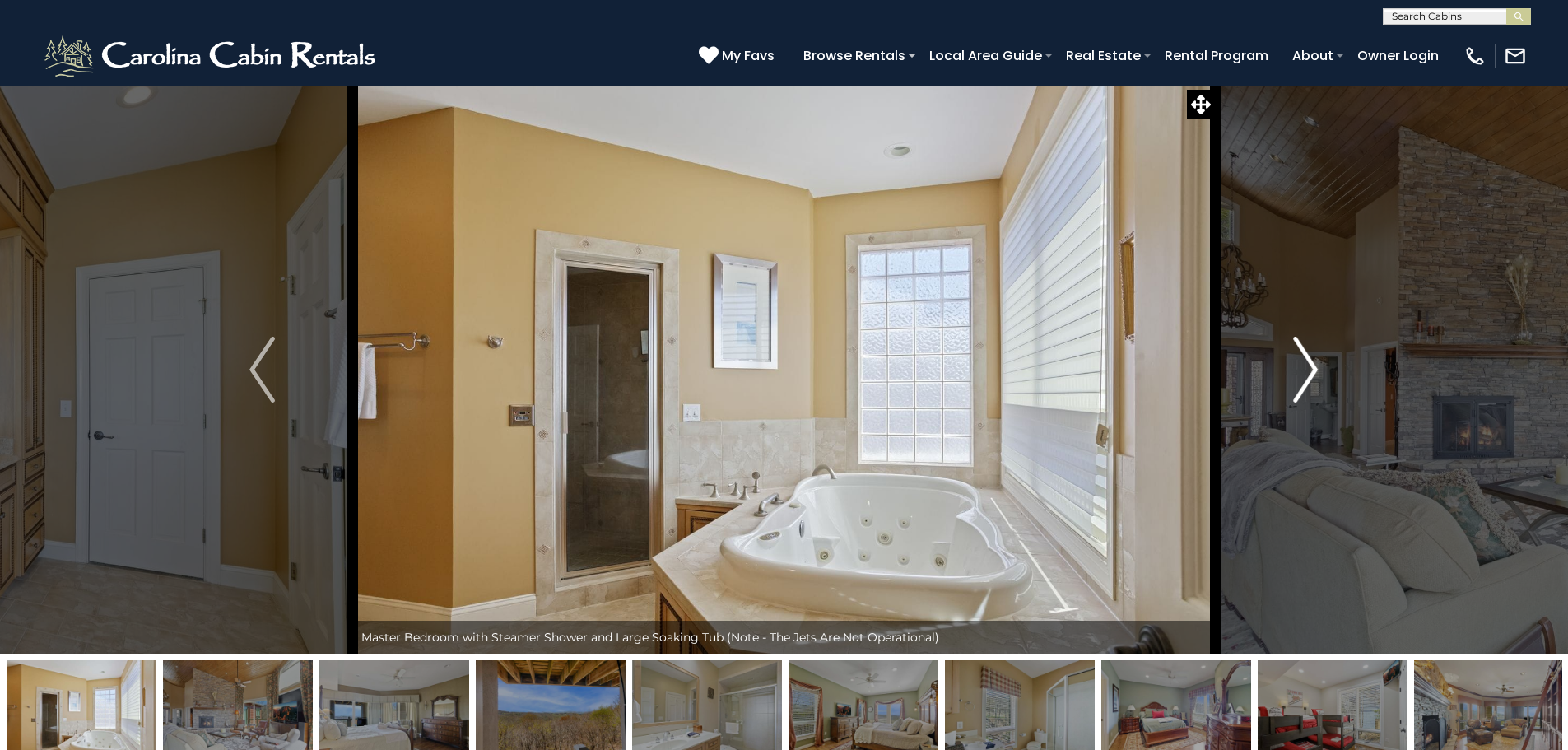
click at [1317, 379] on img "Next" at bounding box center [1306, 370] width 25 height 66
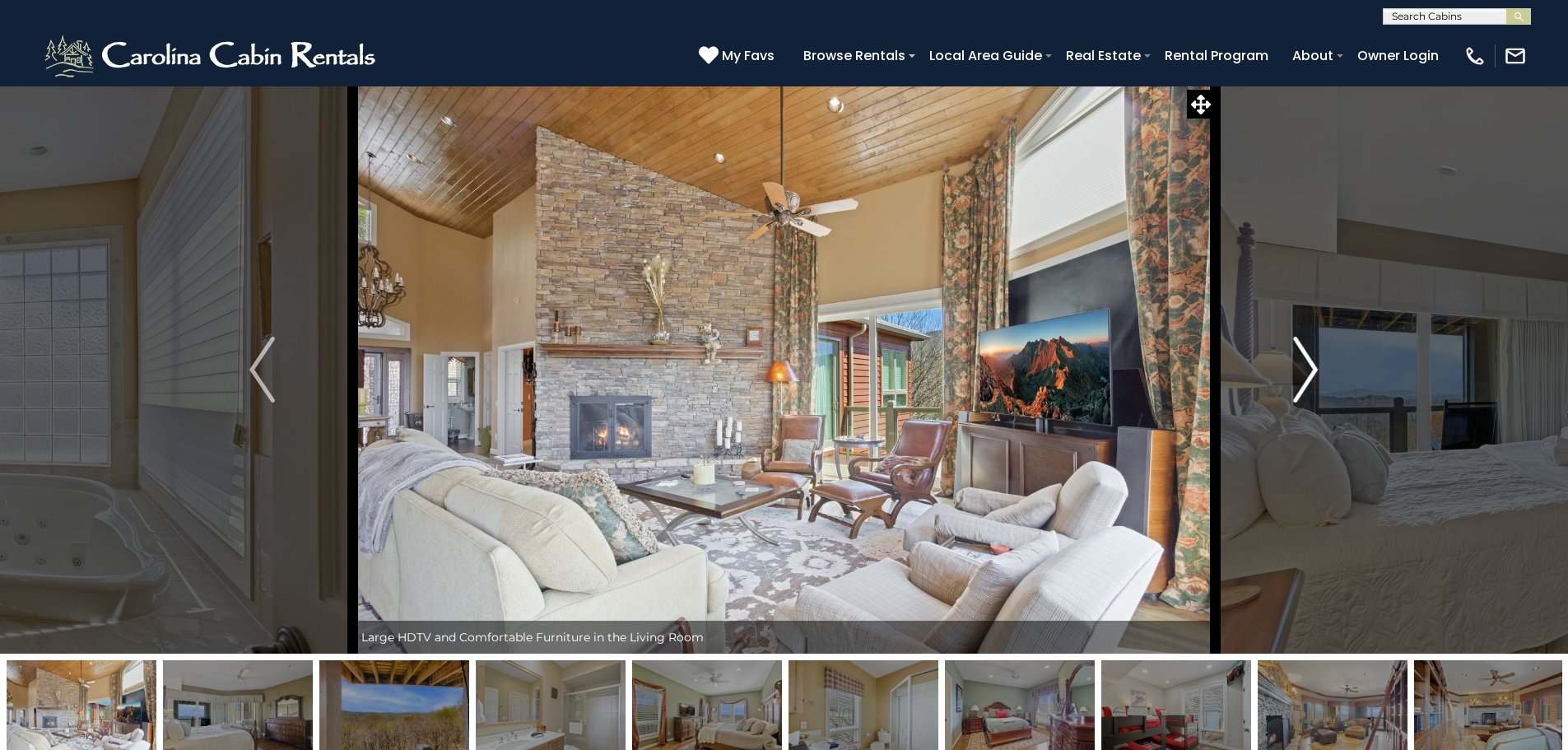
click at [1317, 379] on img "Next" at bounding box center [1306, 370] width 25 height 66
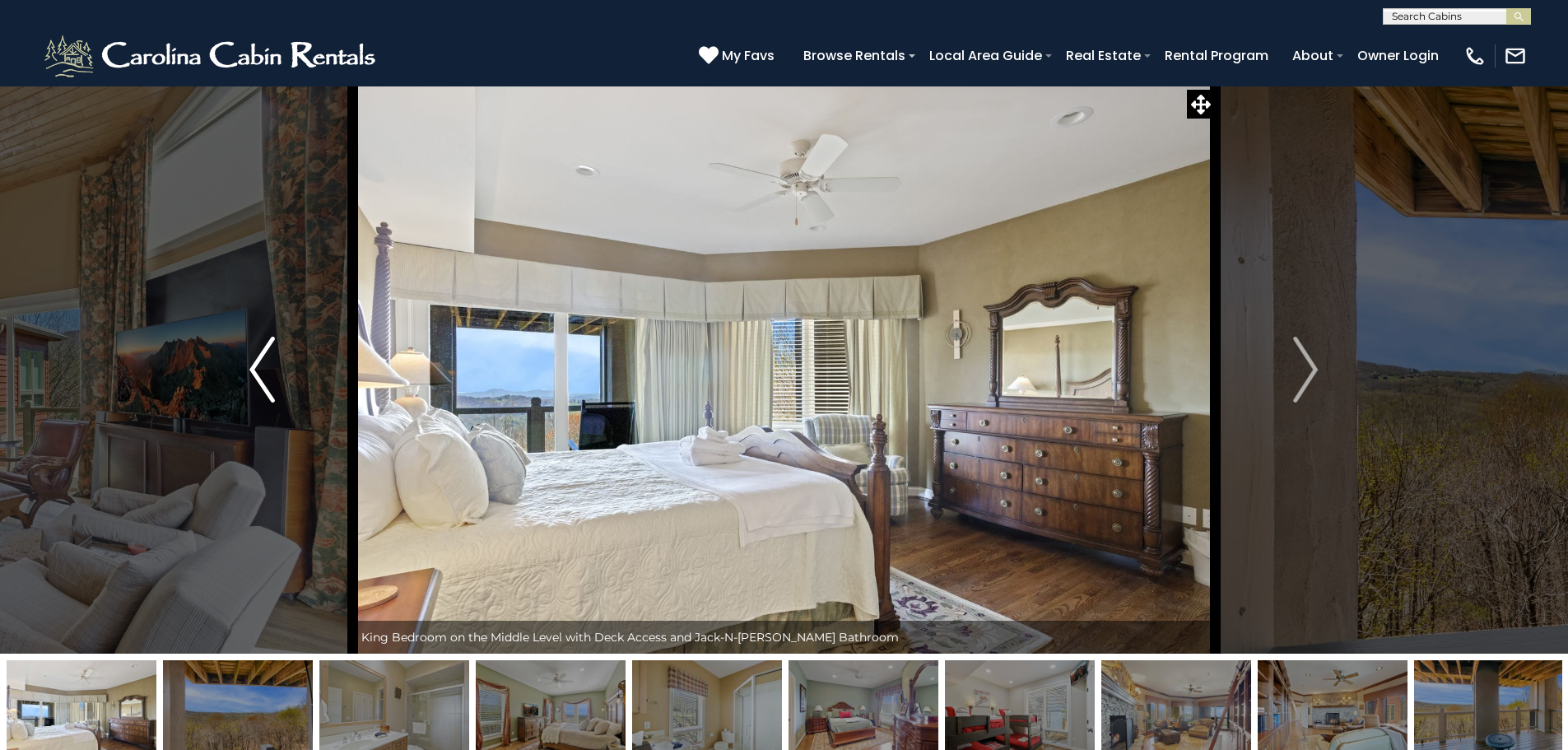
click at [264, 361] on img "Previous" at bounding box center [261, 370] width 25 height 66
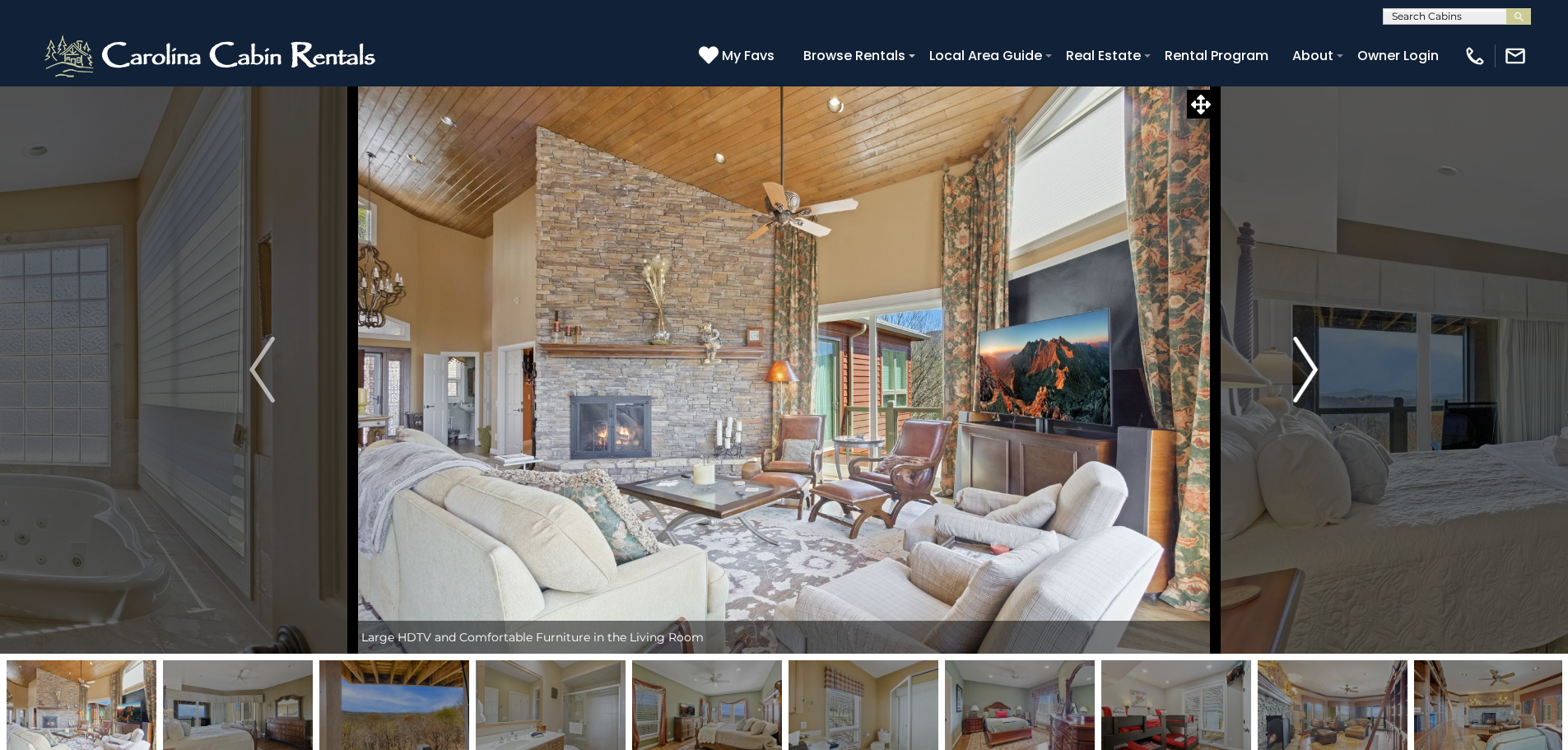
click at [1311, 365] on img "Next" at bounding box center [1306, 370] width 25 height 66
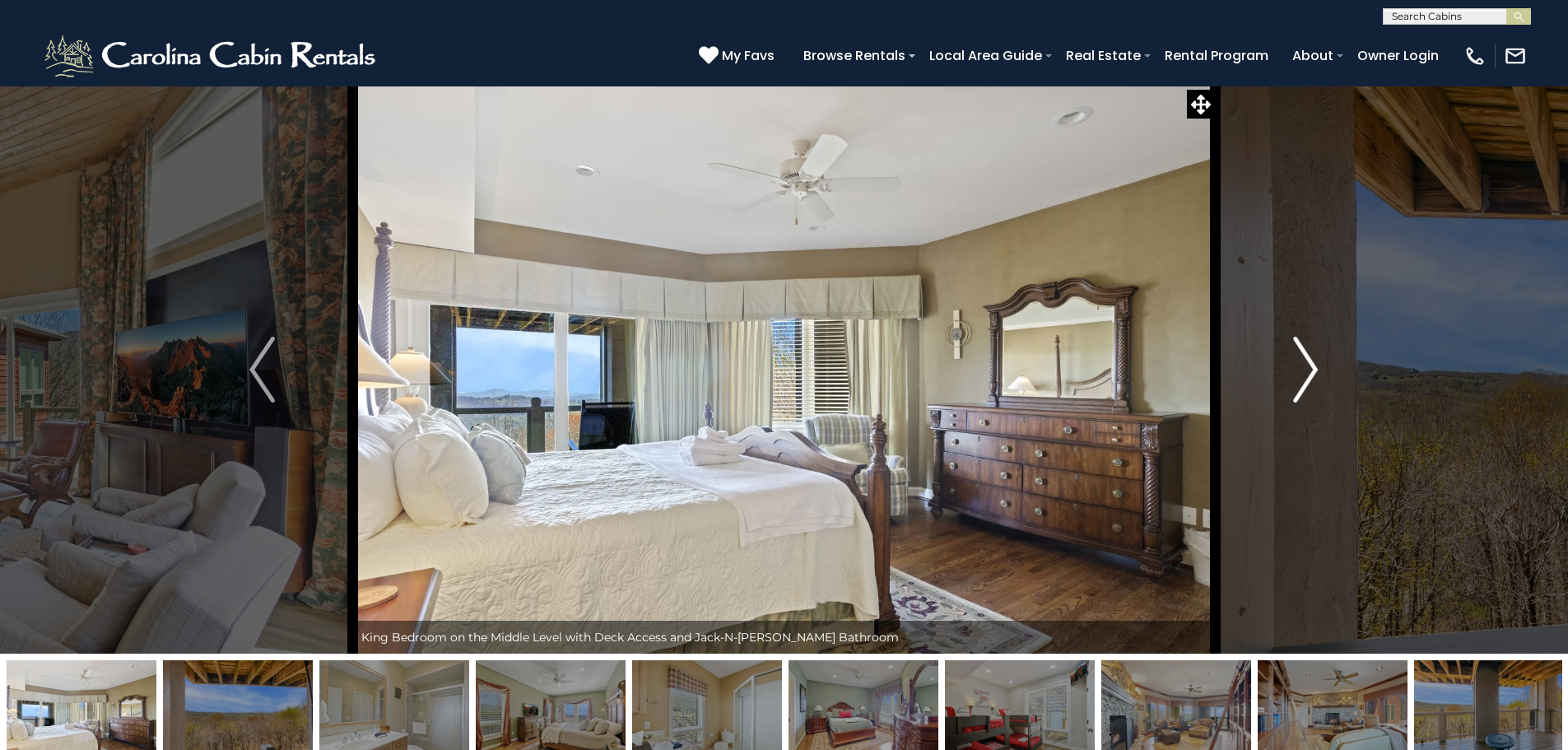
click at [1311, 365] on img "Next" at bounding box center [1306, 370] width 25 height 66
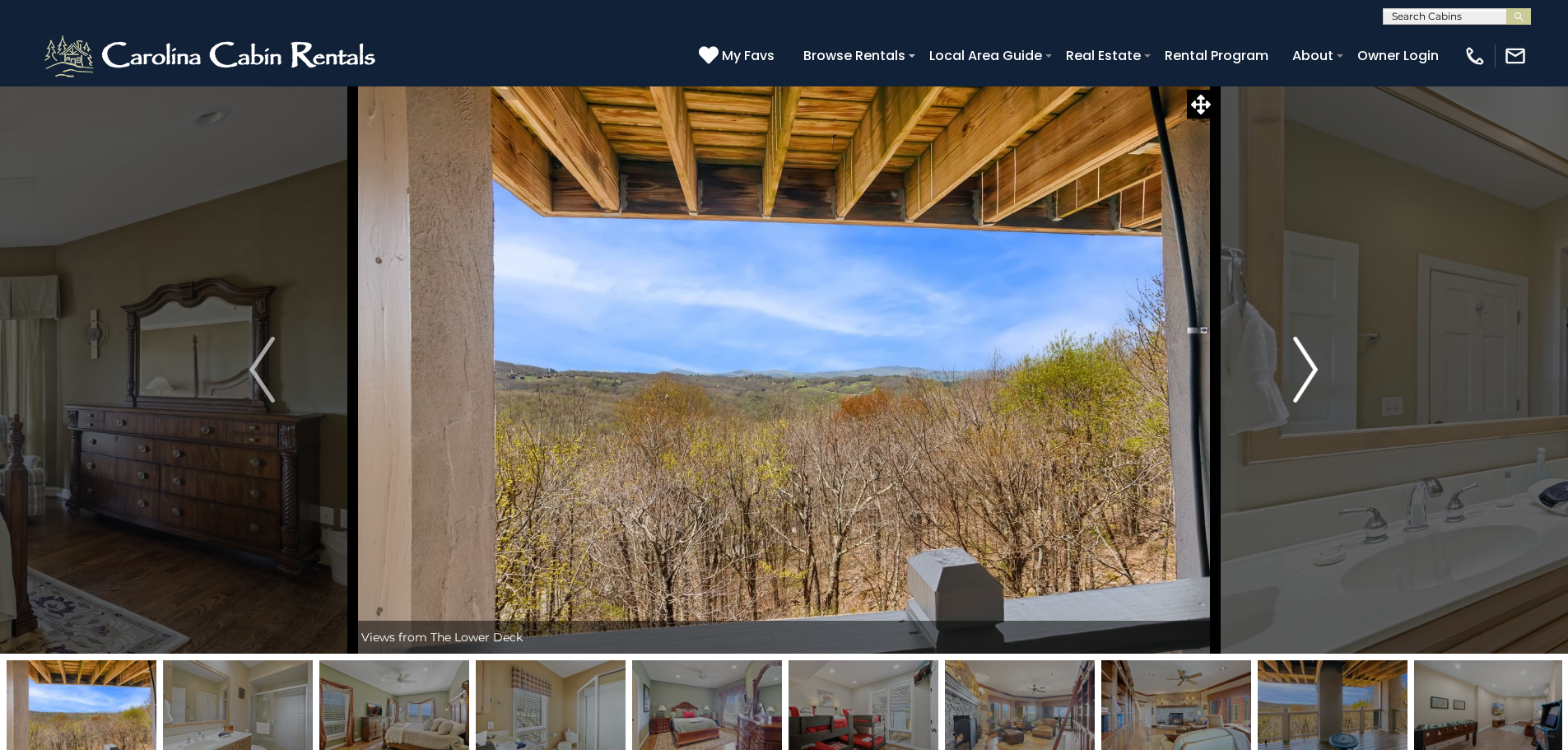
click at [1311, 365] on img "Next" at bounding box center [1306, 370] width 25 height 66
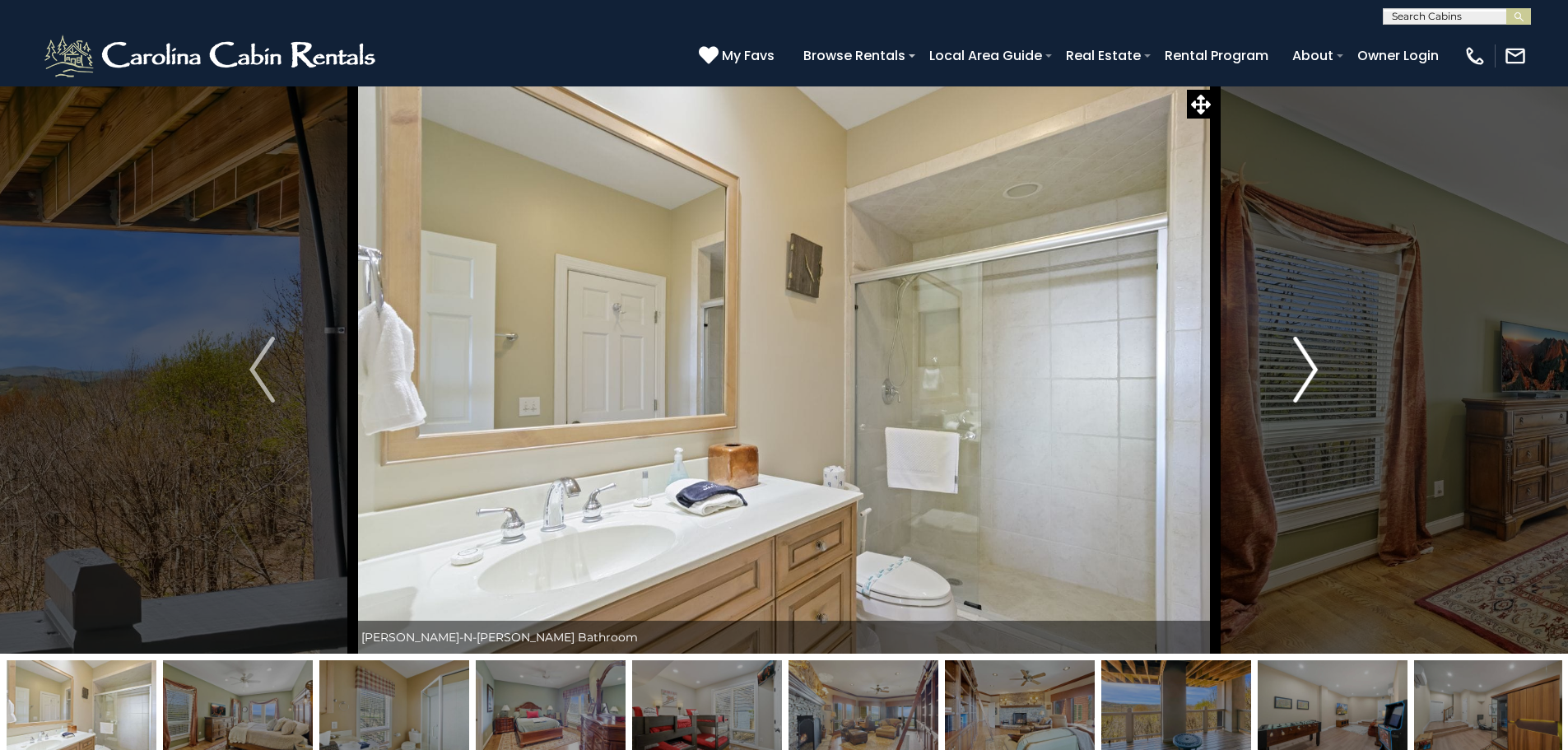
click at [1301, 367] on img "Next" at bounding box center [1306, 370] width 25 height 66
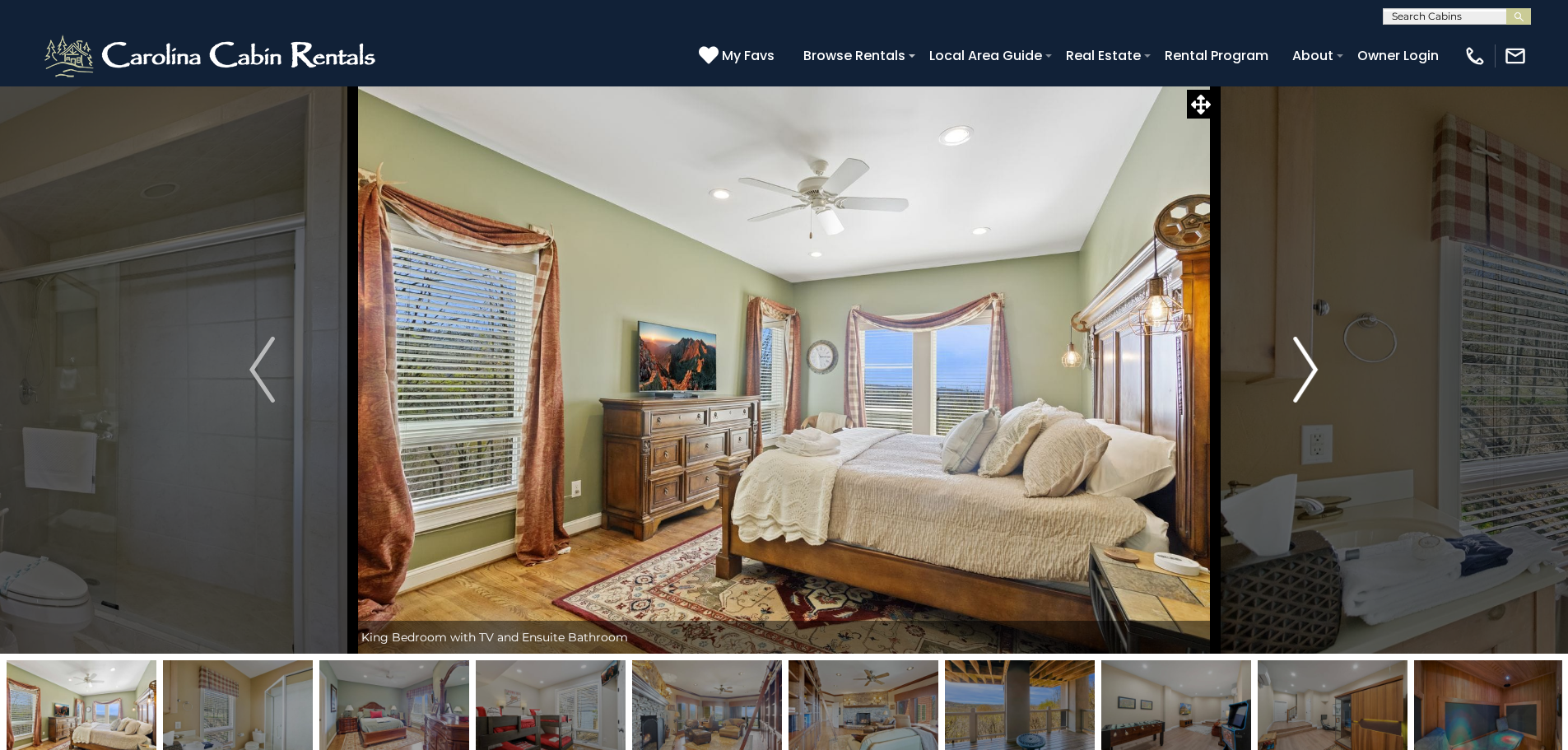
click at [1301, 367] on img "Next" at bounding box center [1306, 370] width 25 height 66
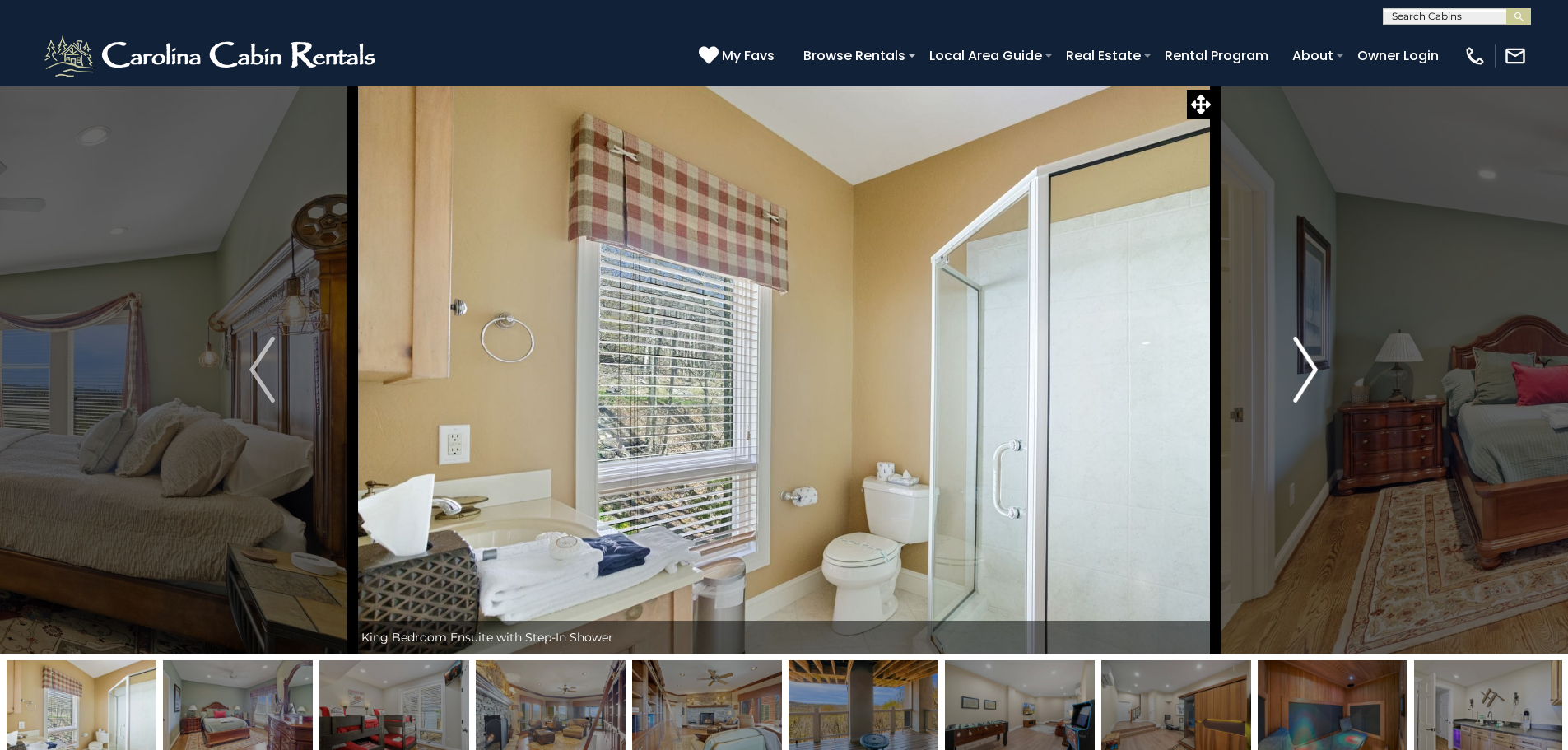
click at [1301, 367] on img "Next" at bounding box center [1306, 370] width 25 height 66
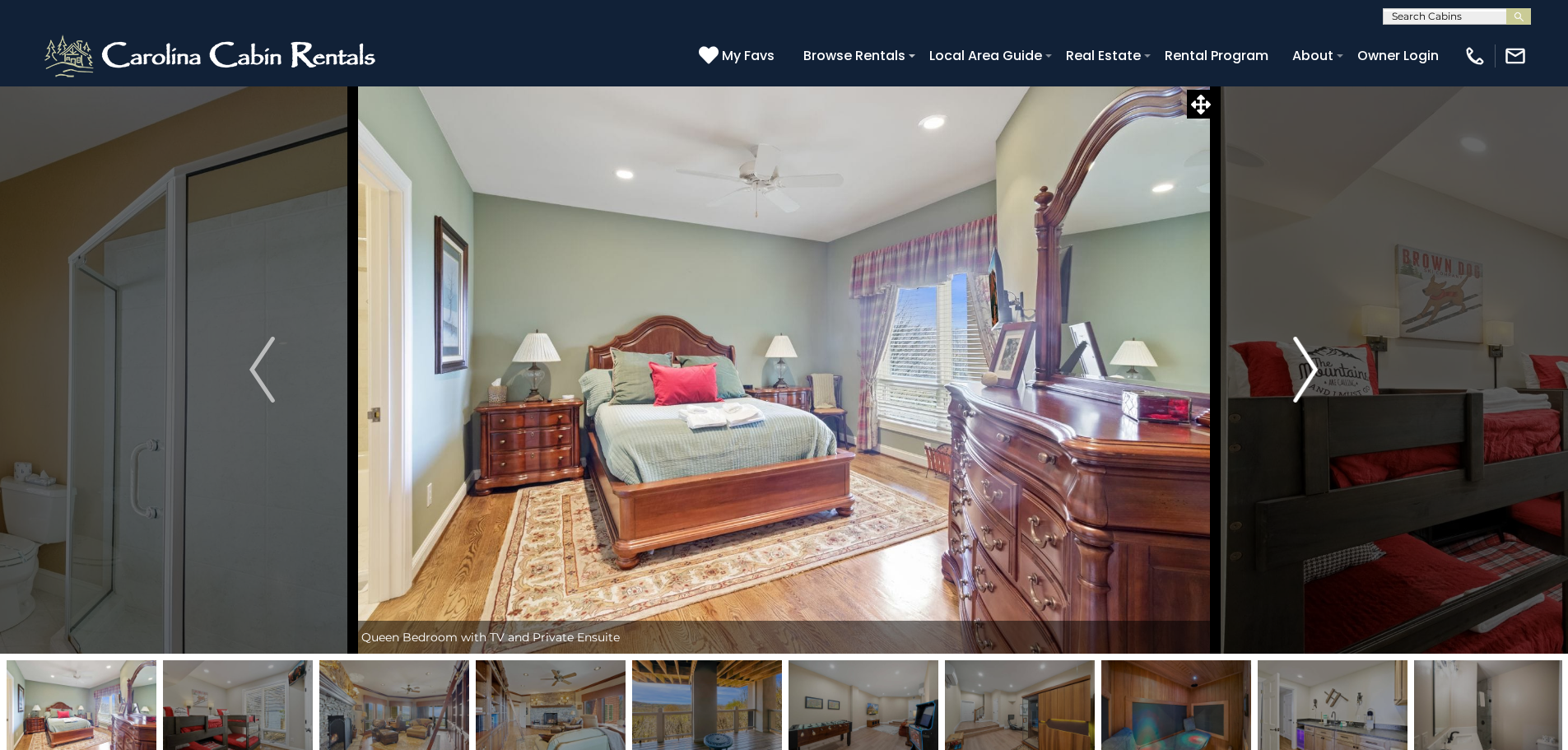
click at [1301, 367] on img "Next" at bounding box center [1306, 370] width 25 height 66
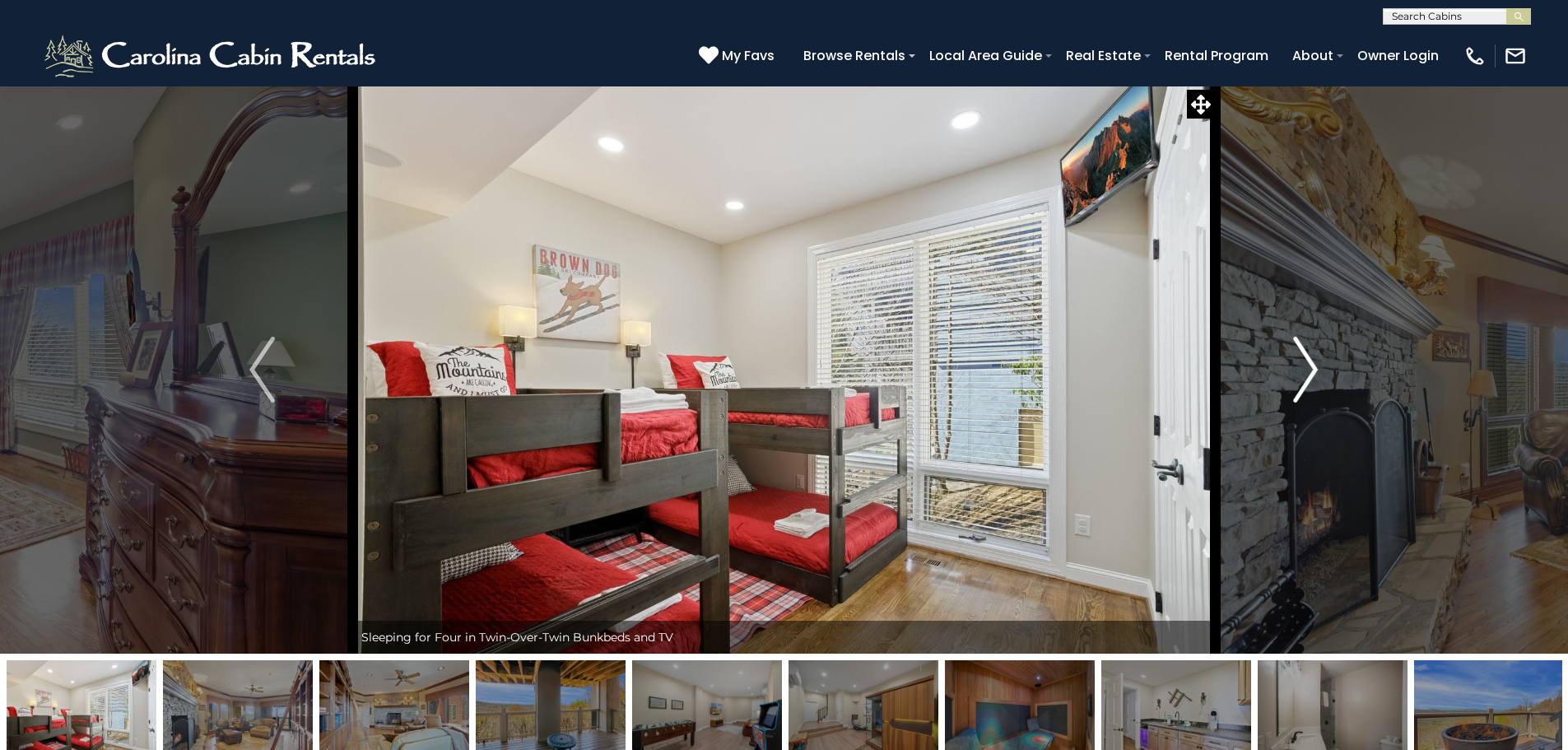
click at [1301, 367] on img "Next" at bounding box center [1306, 370] width 25 height 66
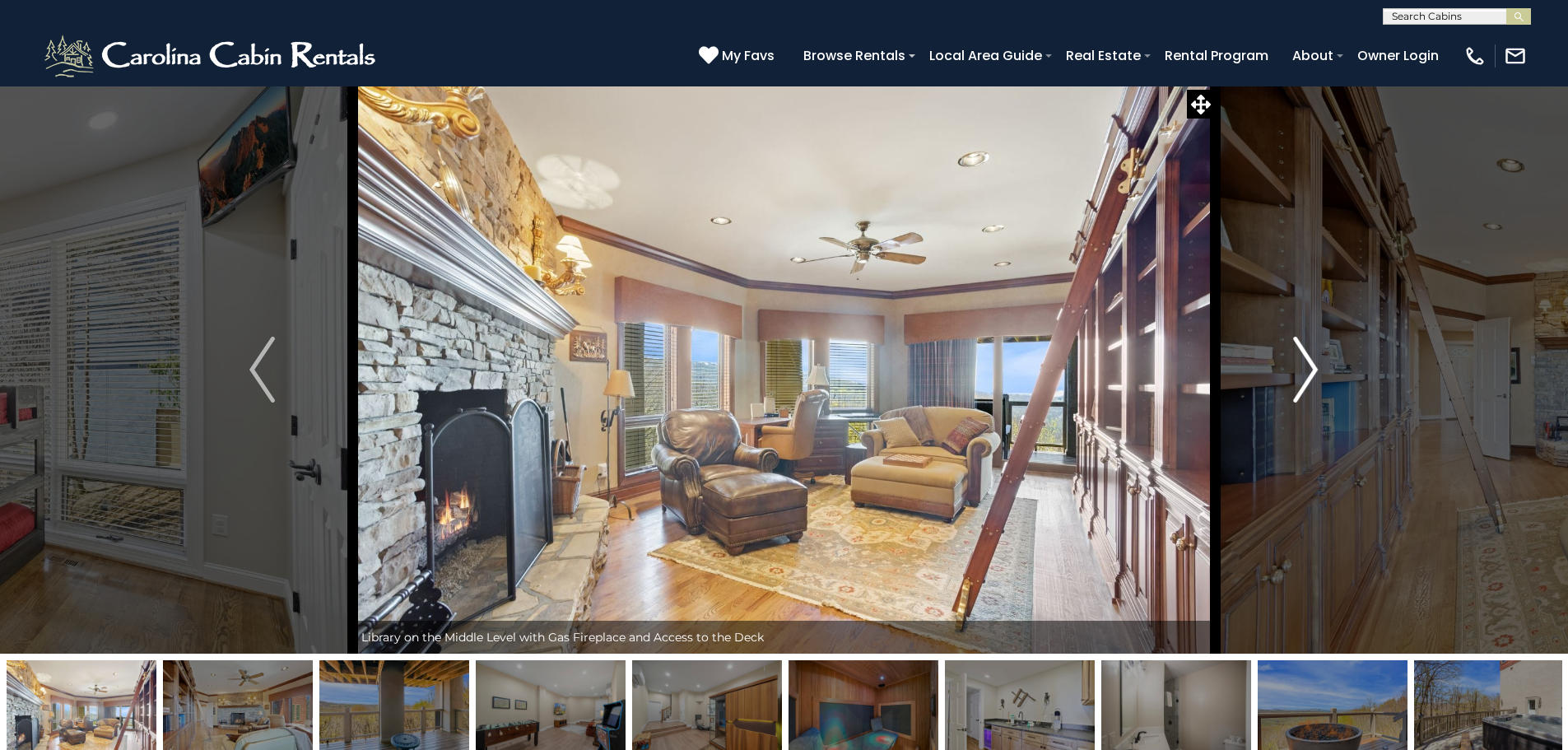
click at [1313, 363] on img "Next" at bounding box center [1306, 370] width 25 height 66
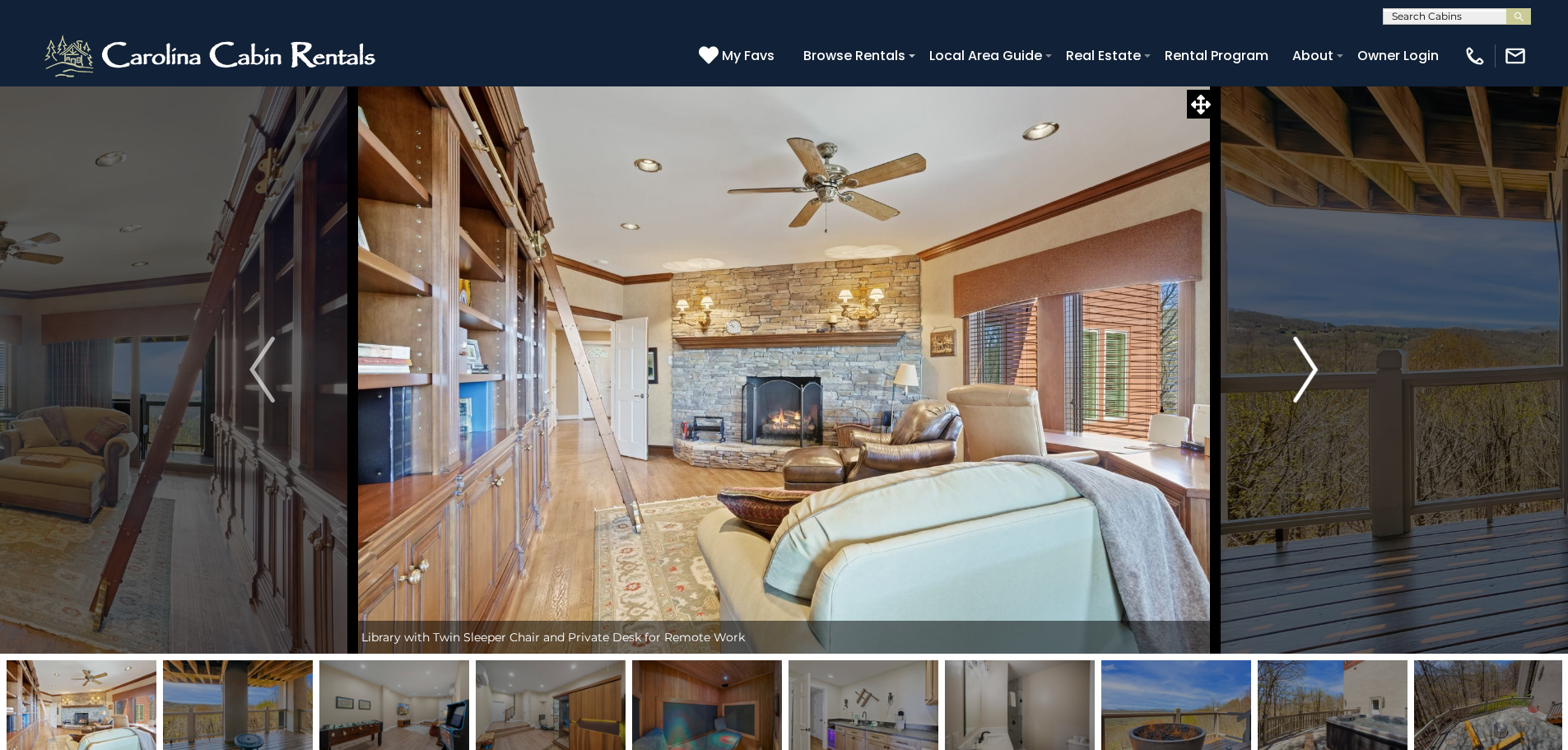
click at [1314, 363] on img "Next" at bounding box center [1306, 370] width 25 height 66
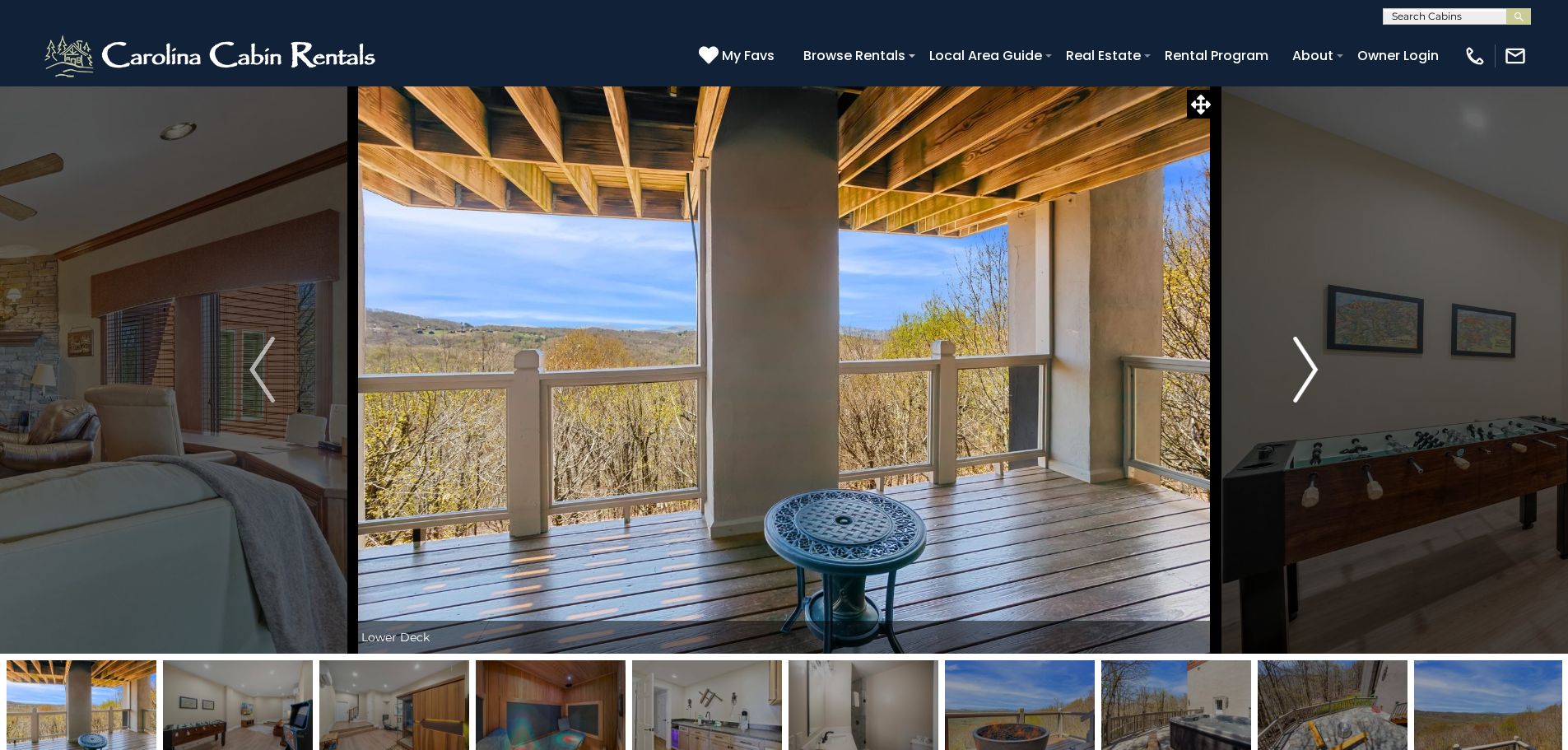
click at [1314, 363] on img "Next" at bounding box center [1306, 370] width 25 height 66
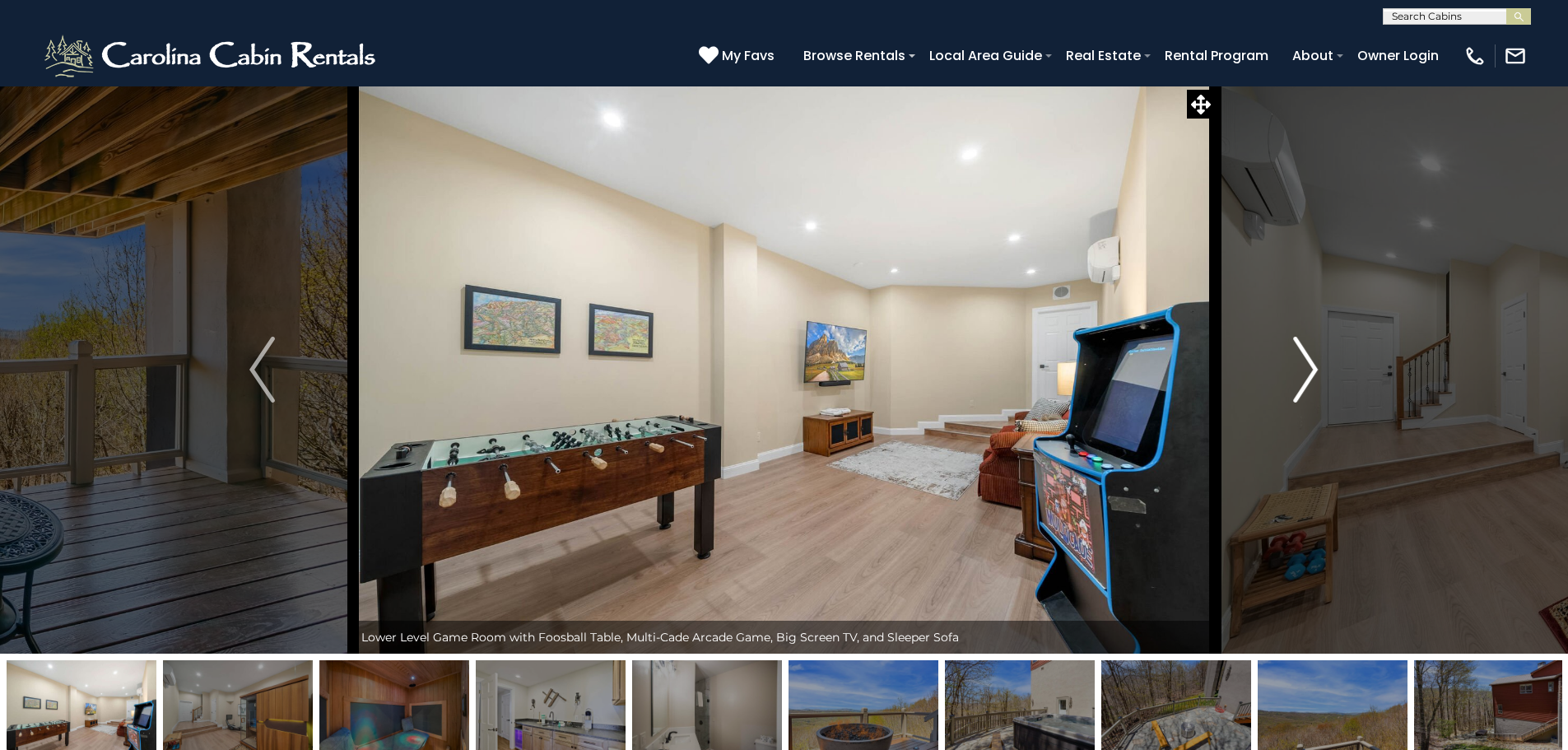
click at [1315, 363] on img "Next" at bounding box center [1306, 370] width 25 height 66
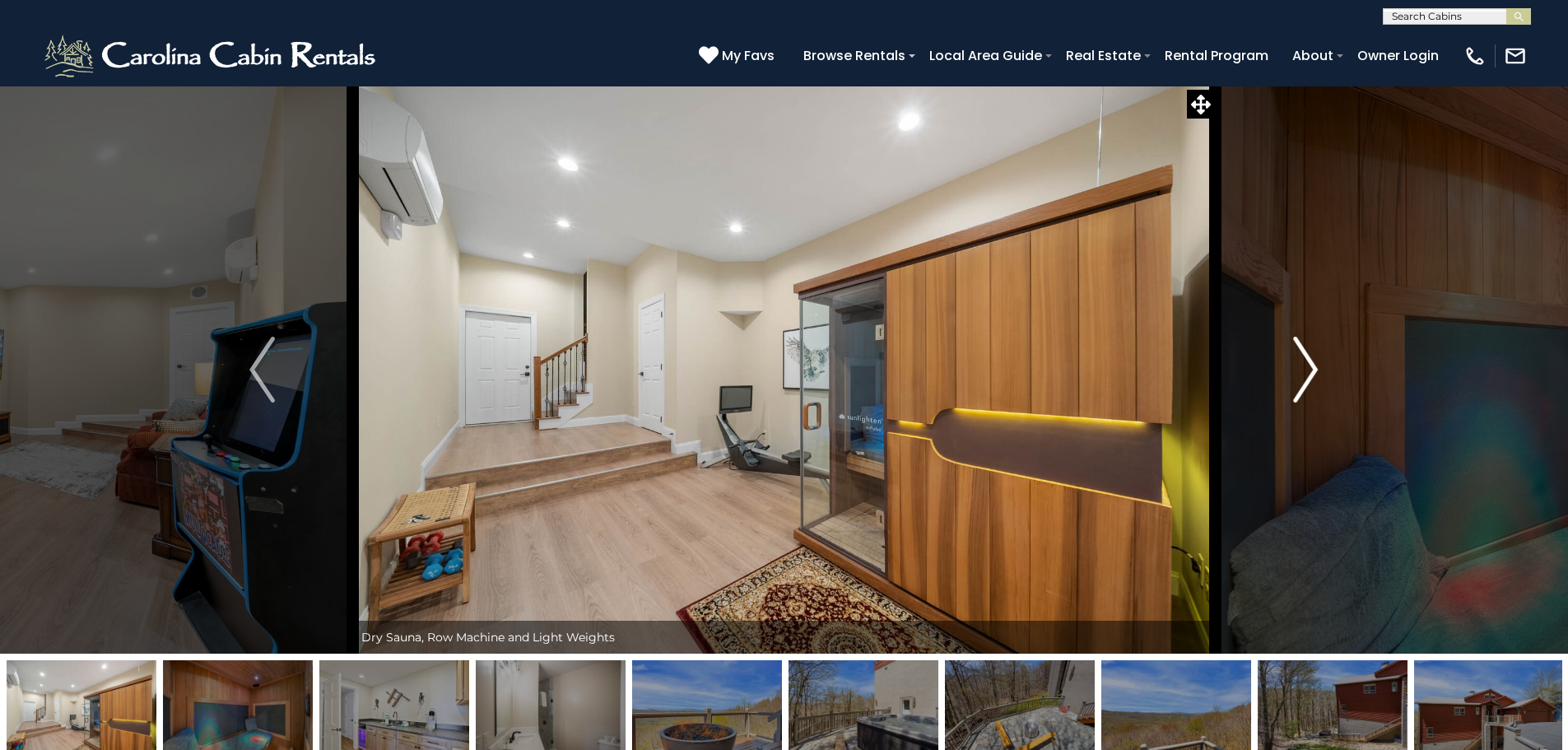
click at [1316, 363] on img "Next" at bounding box center [1306, 370] width 25 height 66
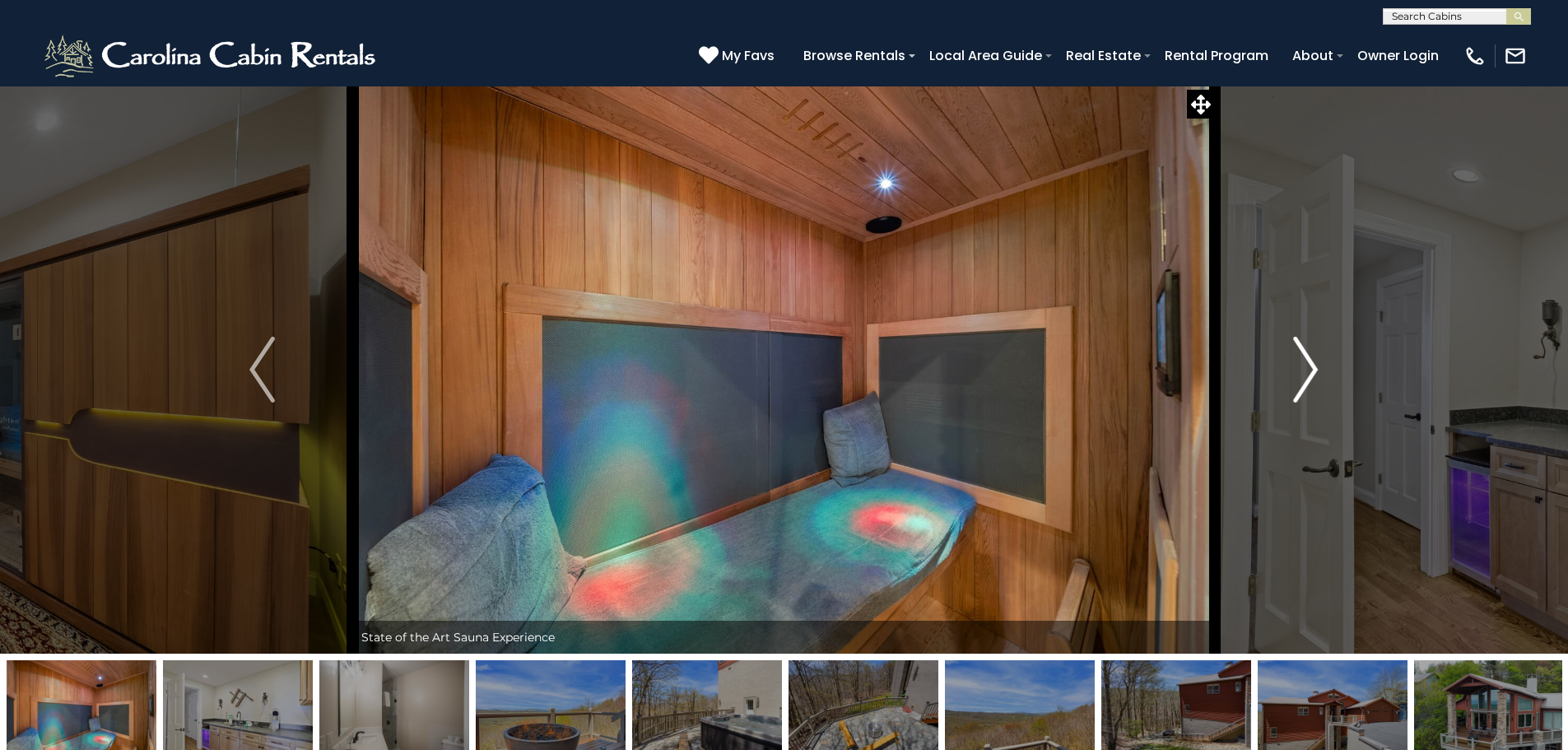
click at [1316, 363] on img "Next" at bounding box center [1306, 370] width 25 height 66
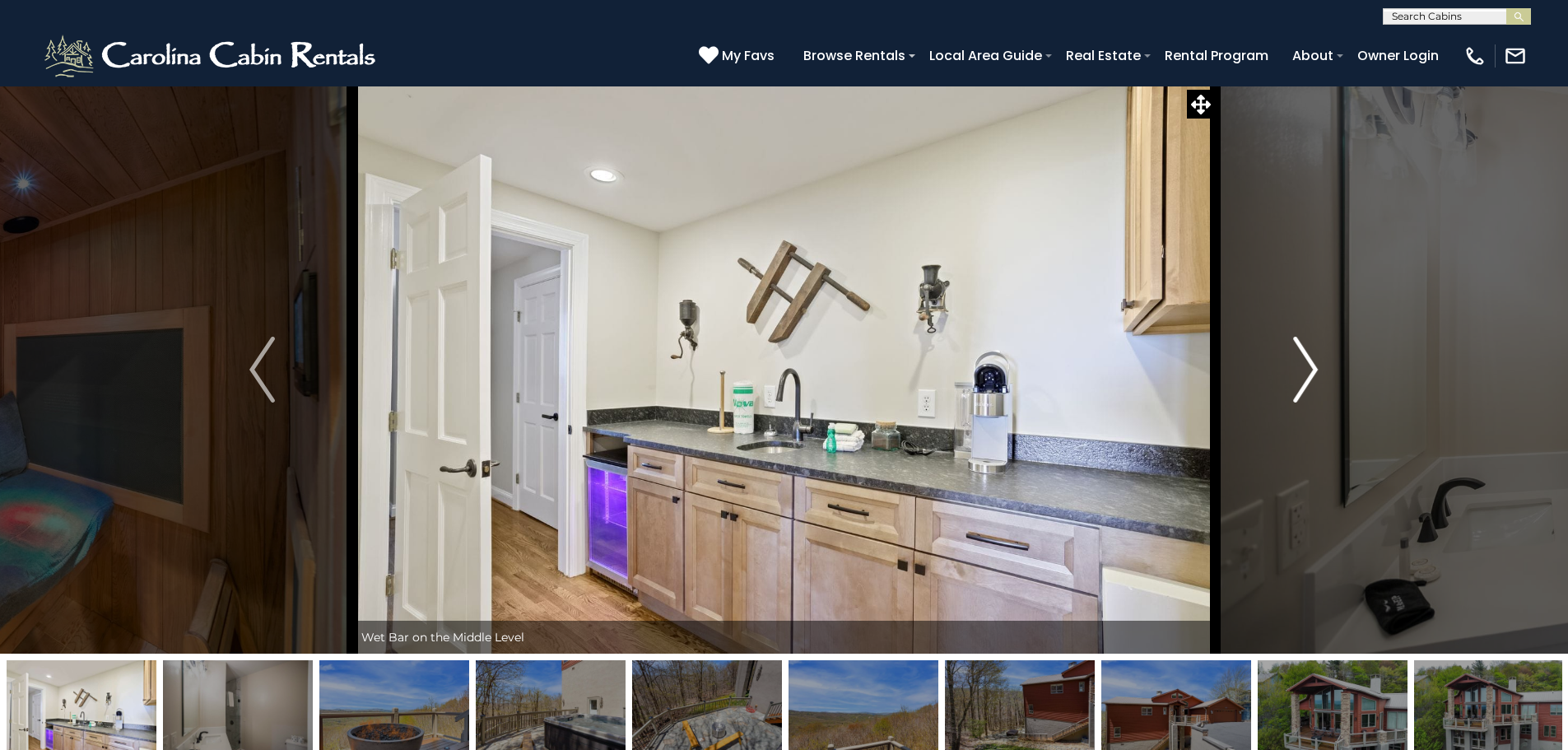
click at [1316, 363] on img "Next" at bounding box center [1306, 370] width 25 height 66
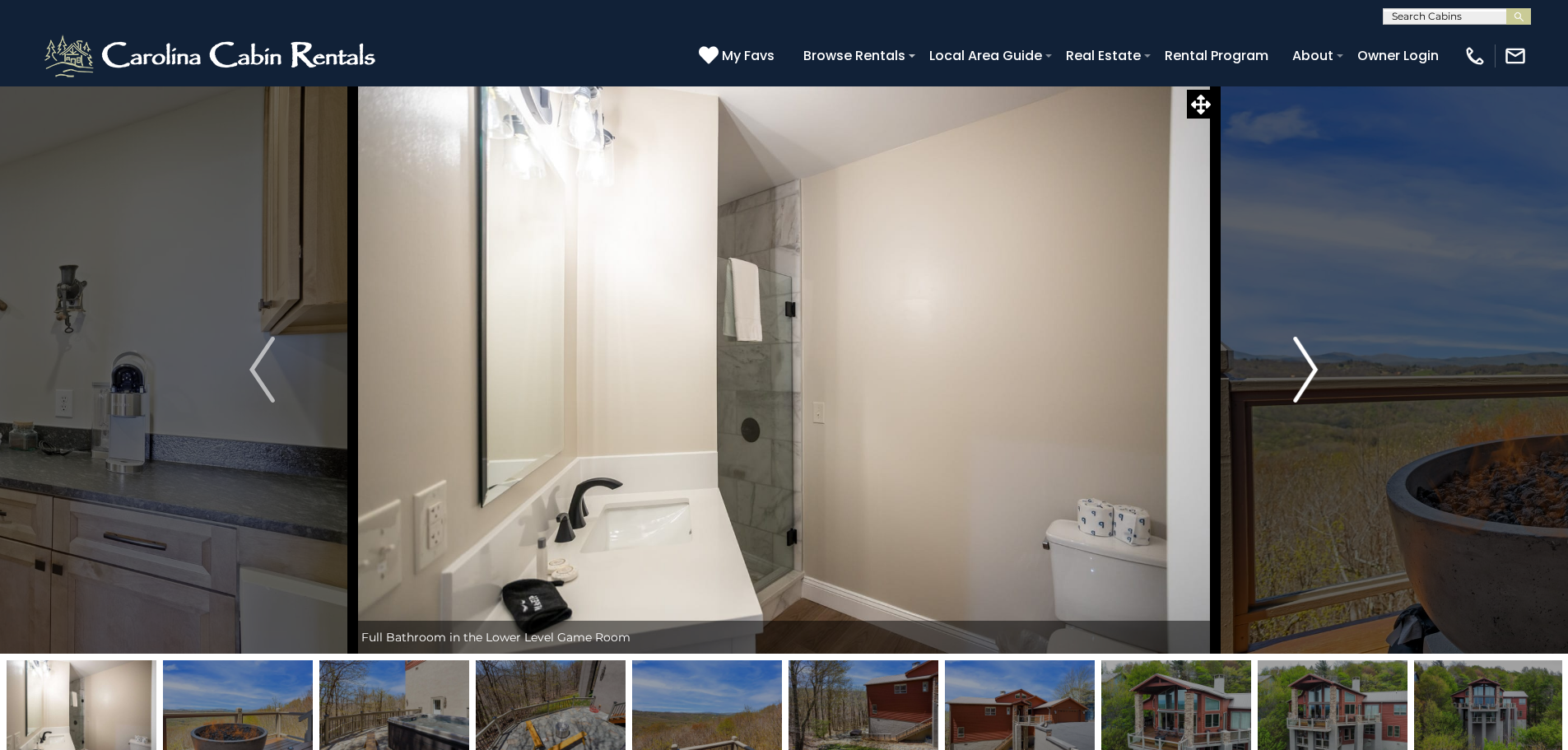
click at [1316, 363] on img "Next" at bounding box center [1306, 370] width 25 height 66
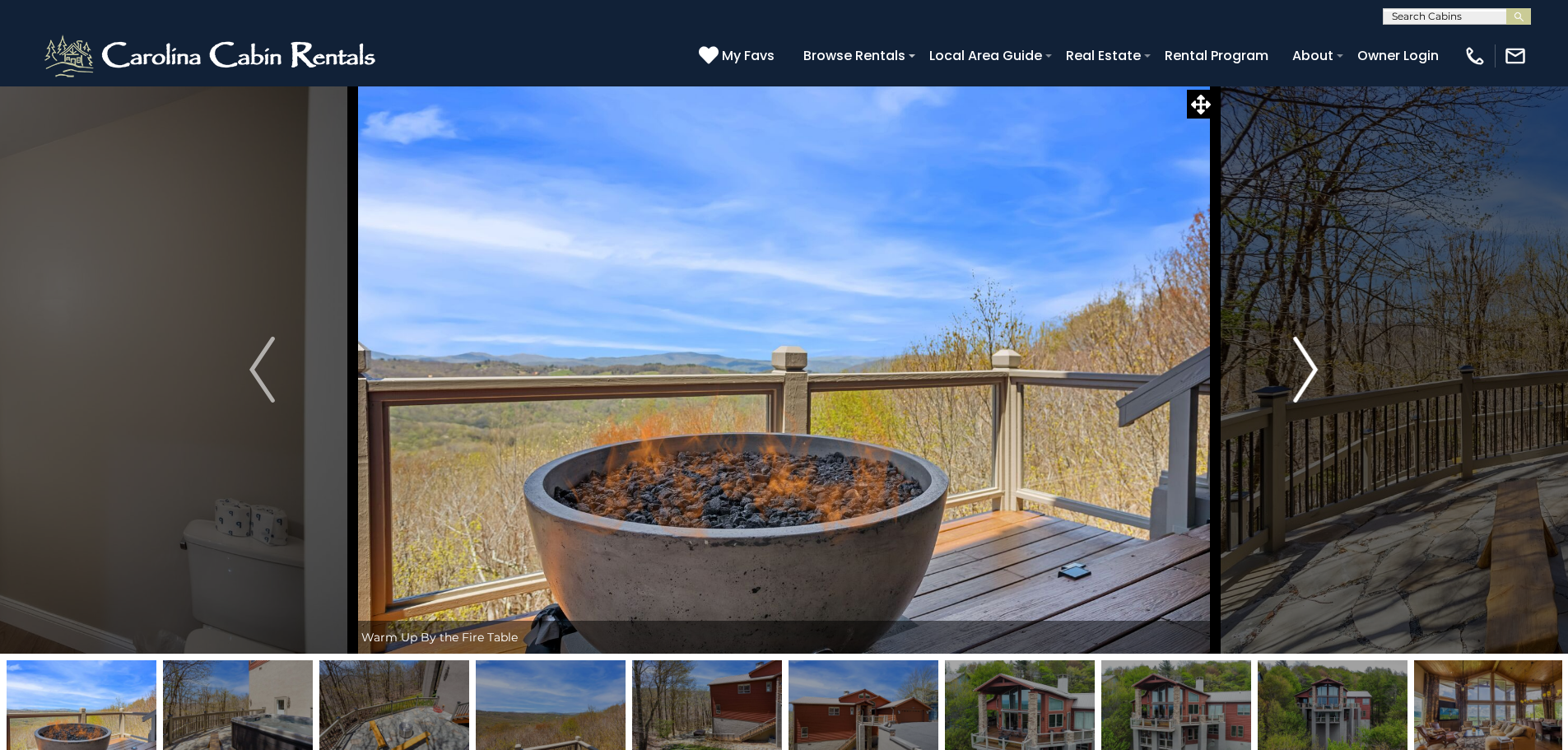
click at [1316, 363] on img "Next" at bounding box center [1306, 370] width 25 height 66
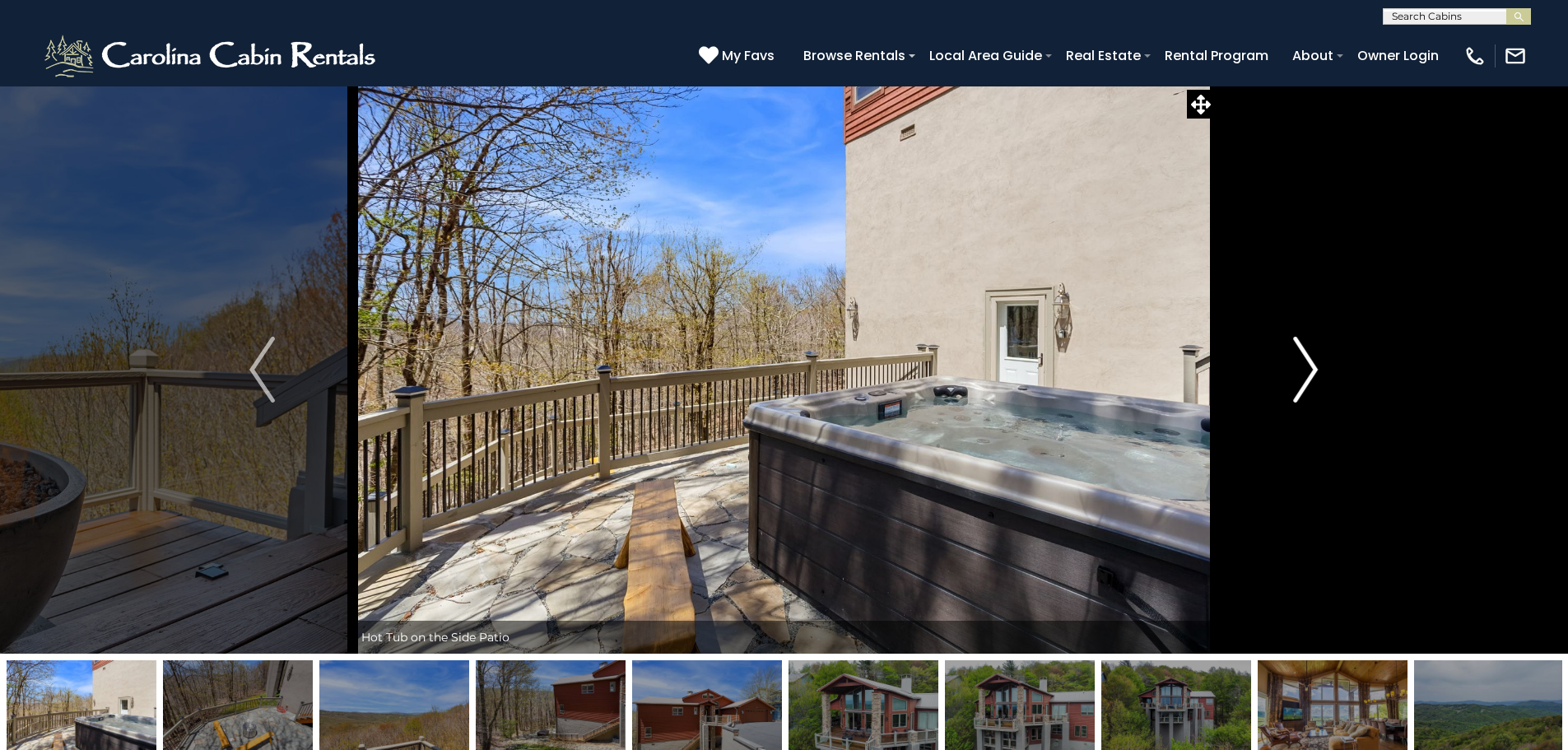
click at [1316, 363] on img "Next" at bounding box center [1306, 370] width 25 height 66
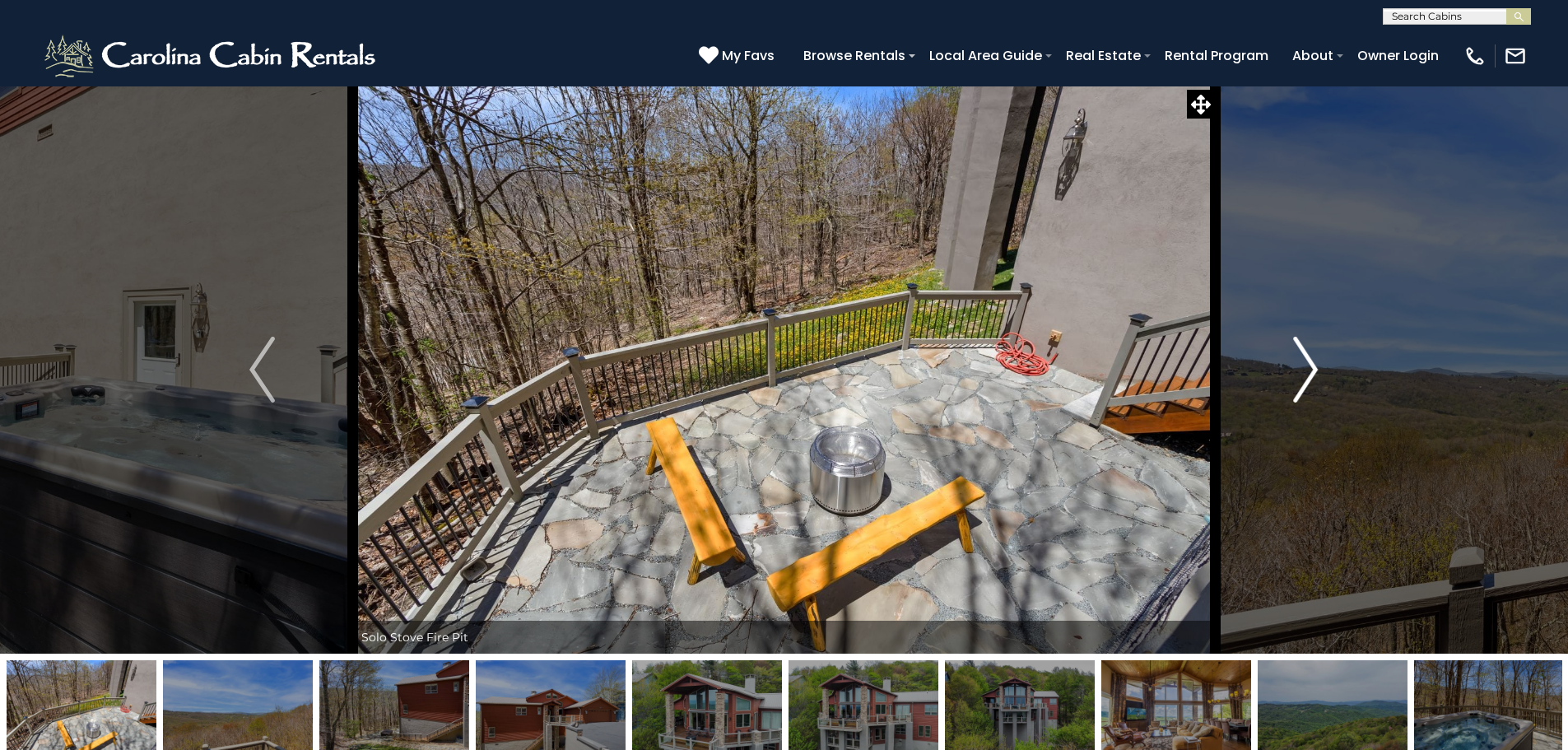
click at [1316, 363] on img "Next" at bounding box center [1306, 370] width 25 height 66
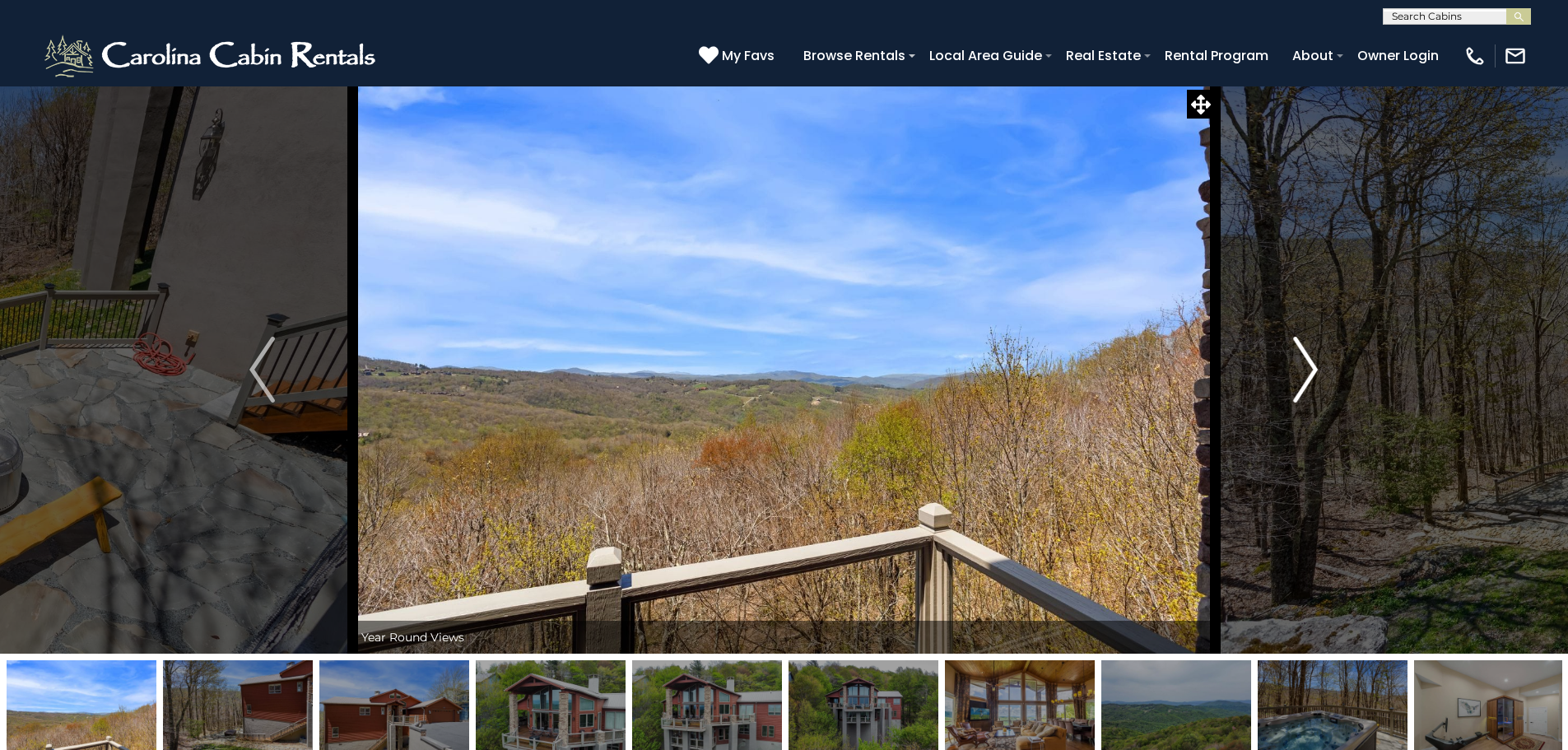
click at [1316, 363] on img "Next" at bounding box center [1306, 370] width 25 height 66
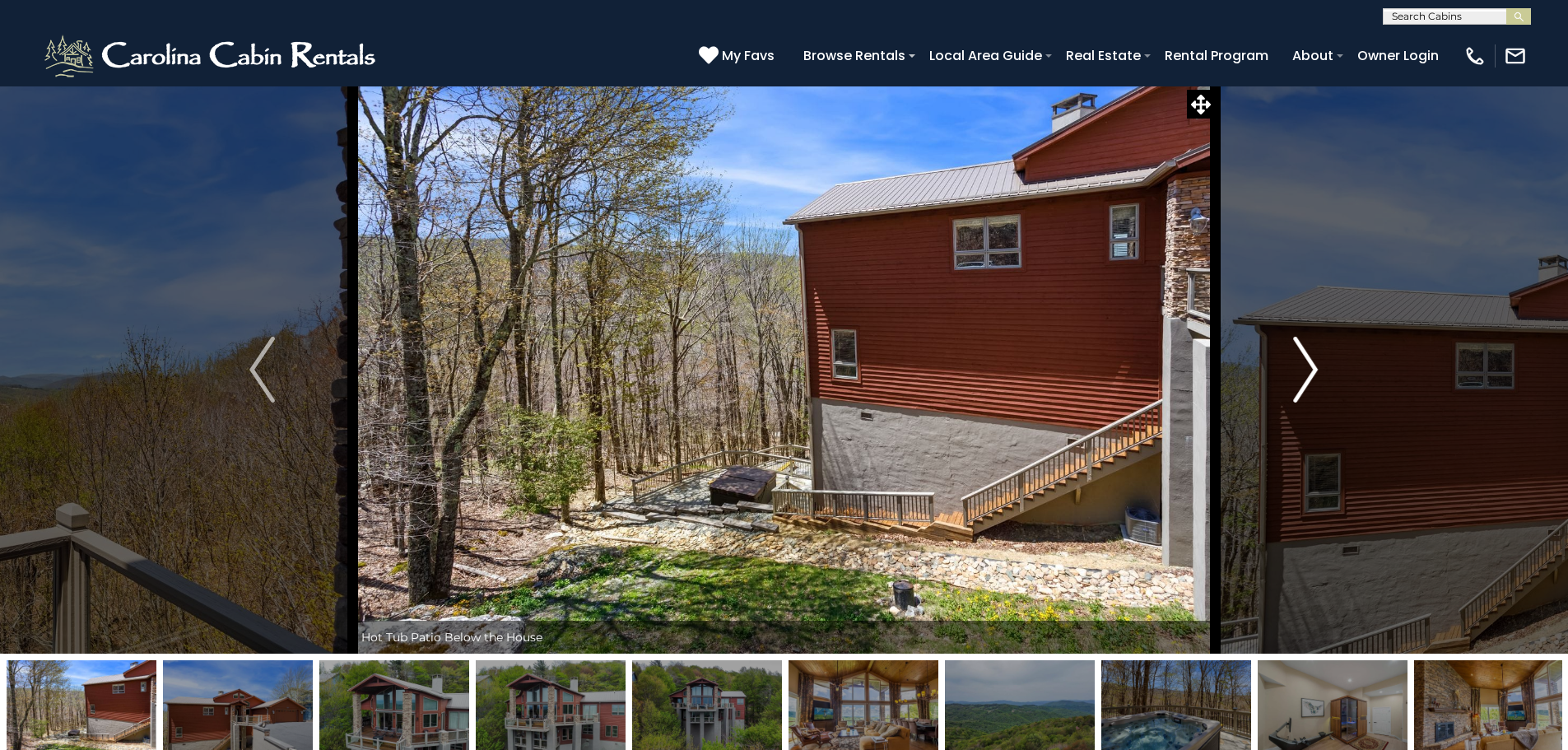
click at [1316, 363] on img "Next" at bounding box center [1306, 370] width 25 height 66
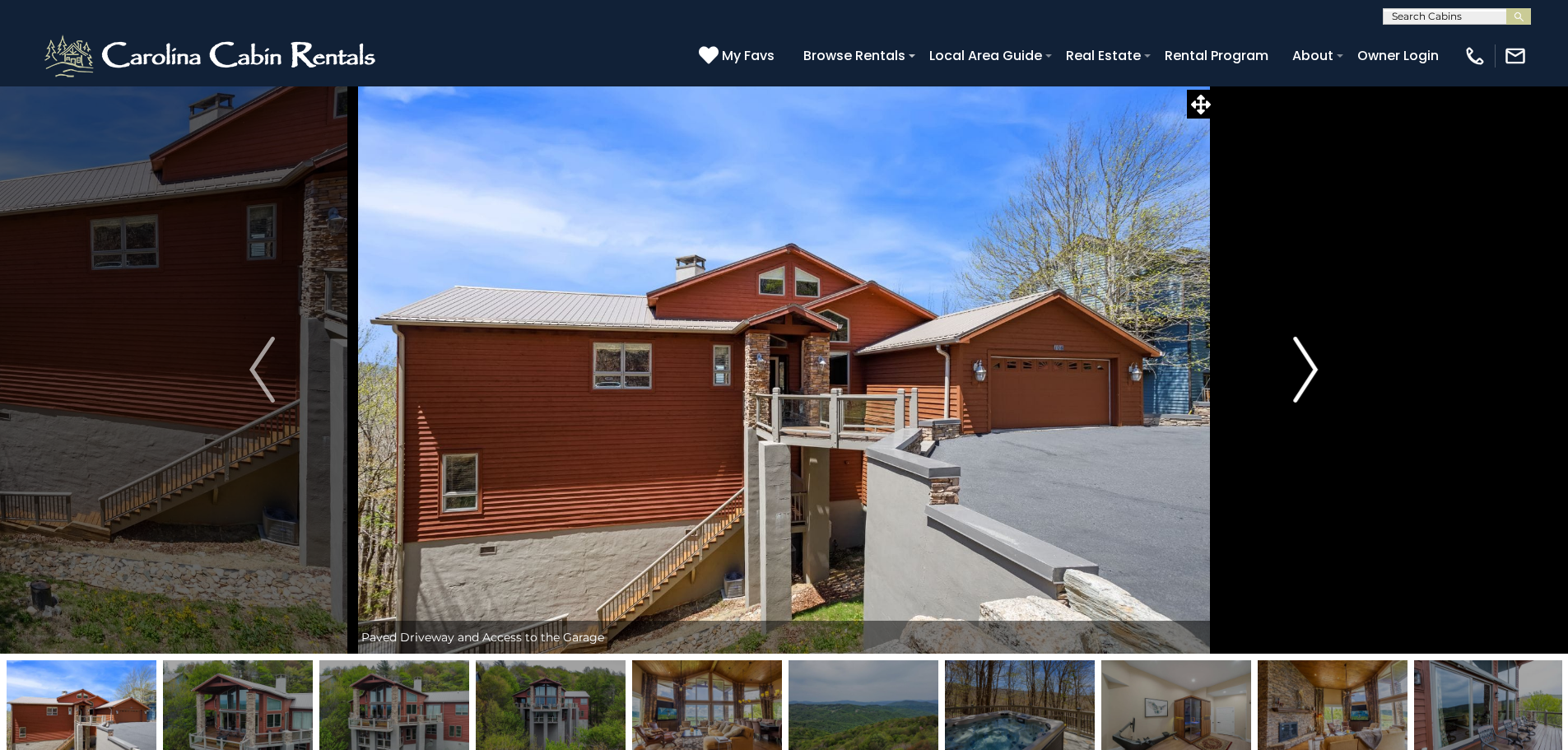
click at [1316, 363] on img "Next" at bounding box center [1306, 370] width 25 height 66
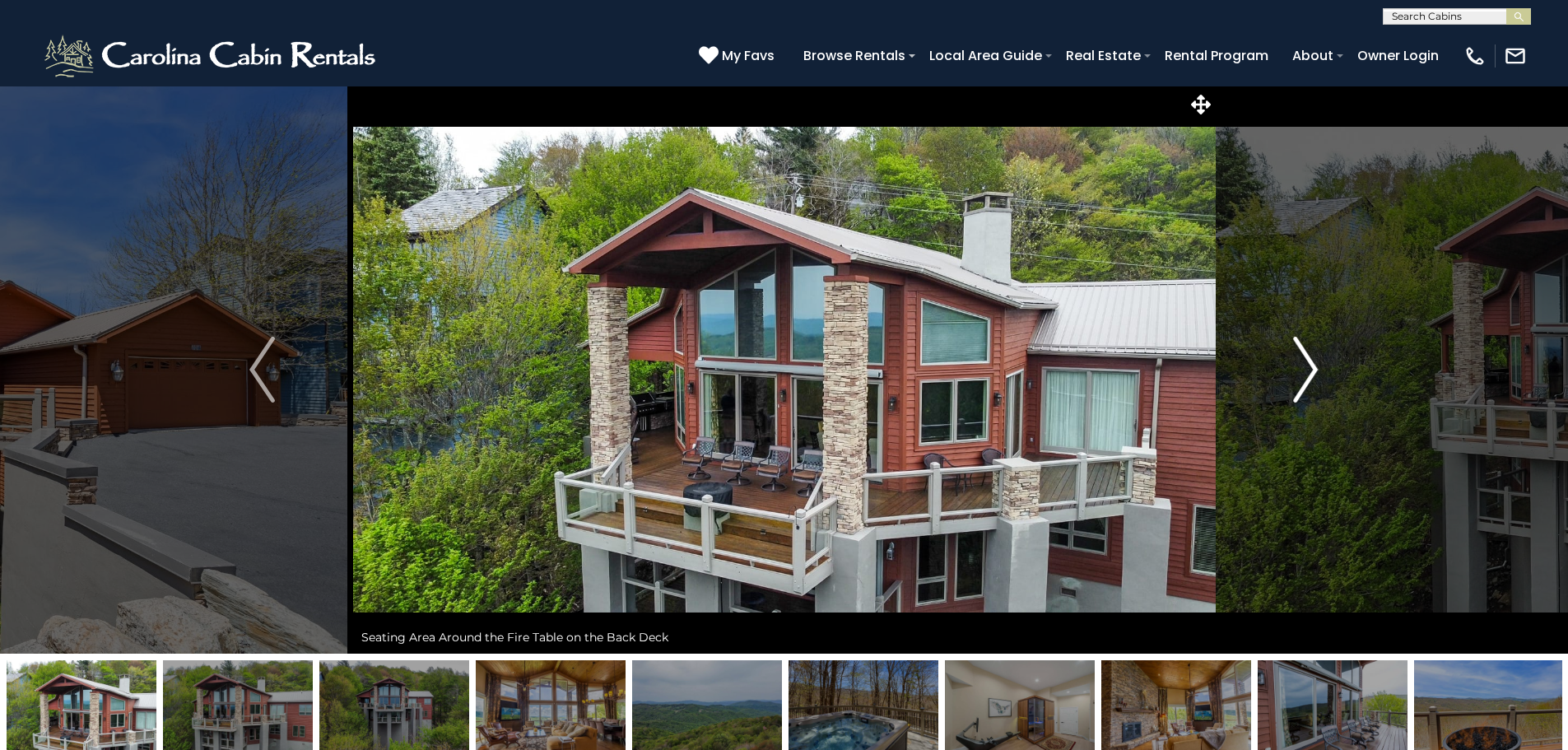
click at [1316, 363] on img "Next" at bounding box center [1306, 370] width 25 height 66
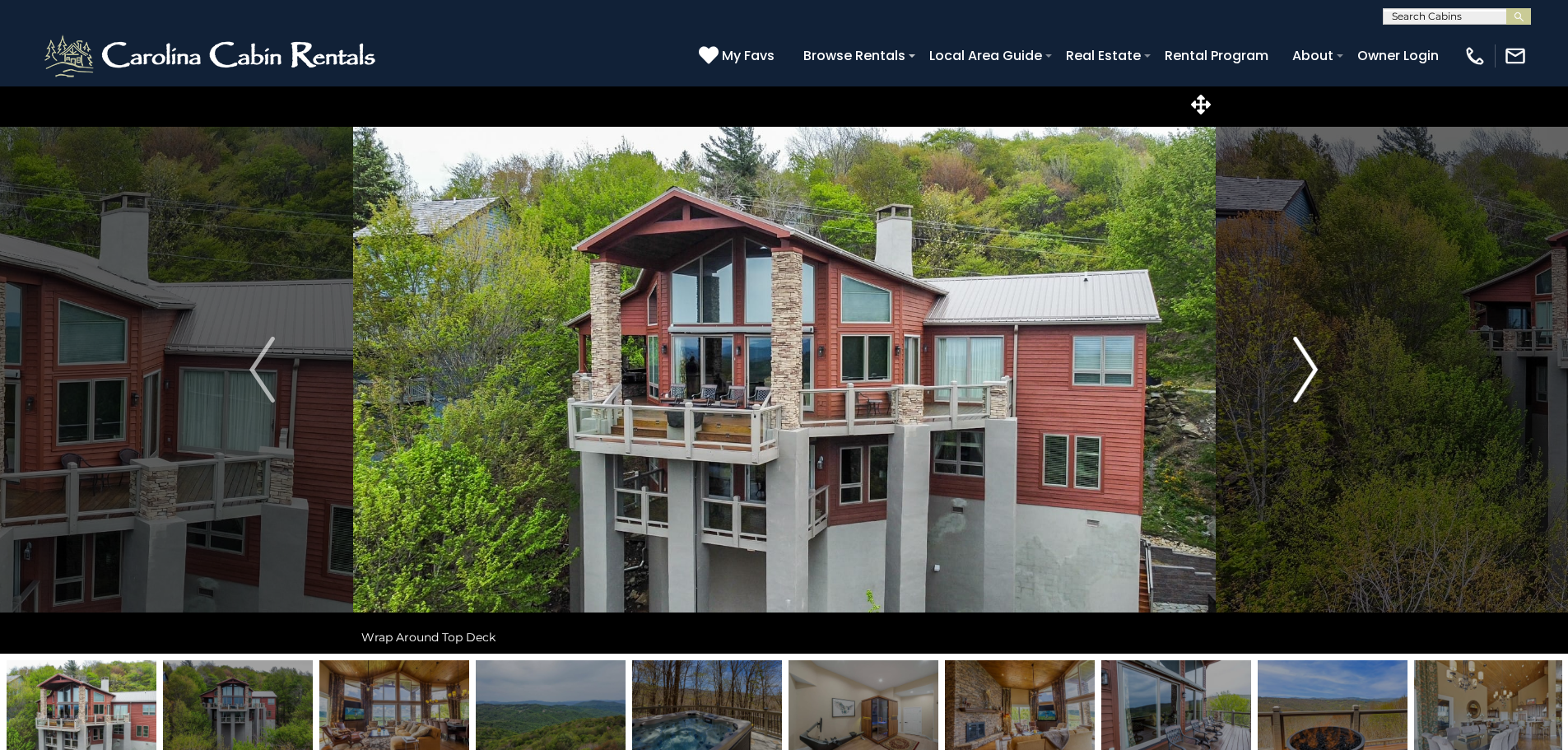
click at [1316, 363] on img "Next" at bounding box center [1306, 370] width 25 height 66
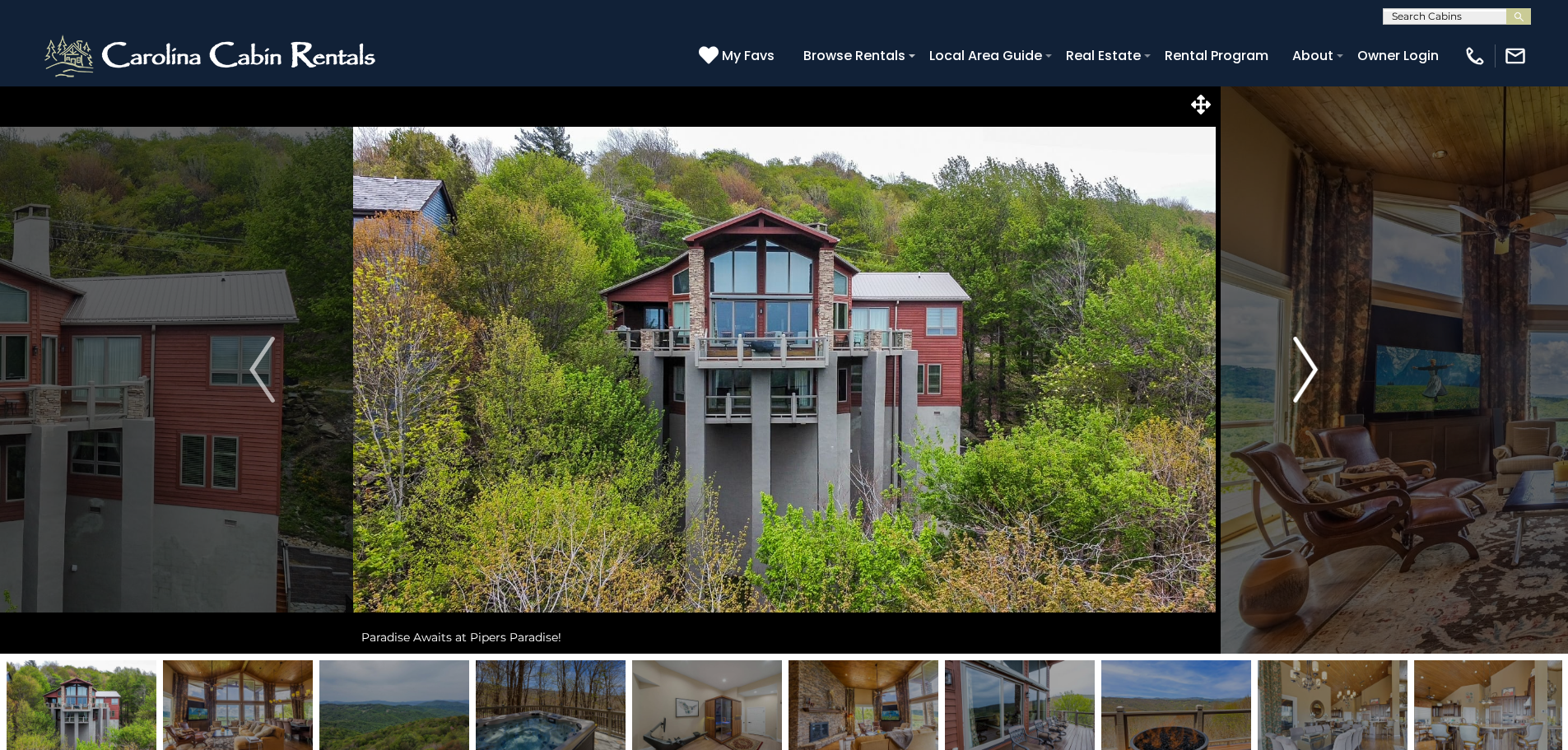
click at [1316, 363] on img "Next" at bounding box center [1306, 370] width 25 height 66
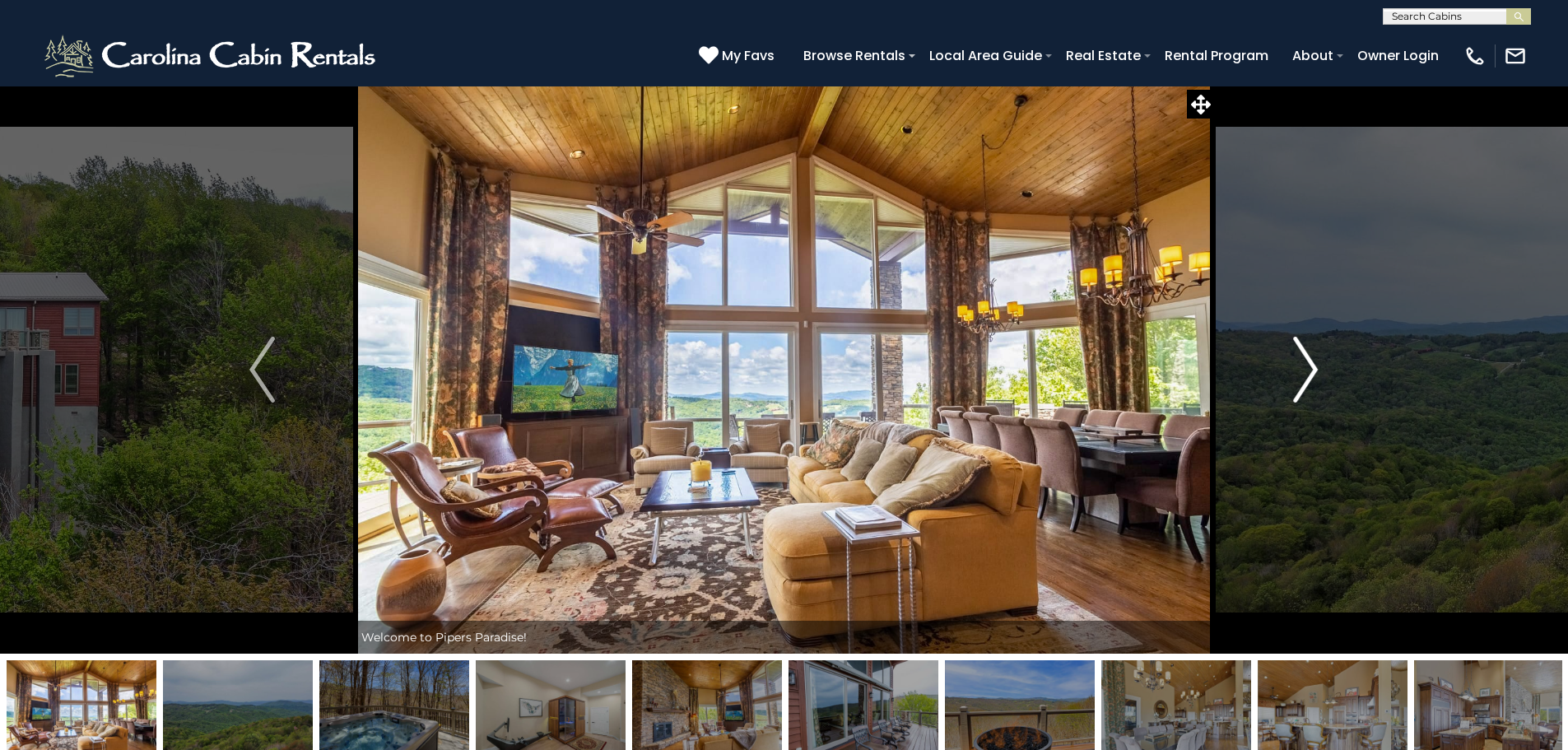
click at [1340, 388] on button "Next" at bounding box center [1306, 369] width 181 height 568
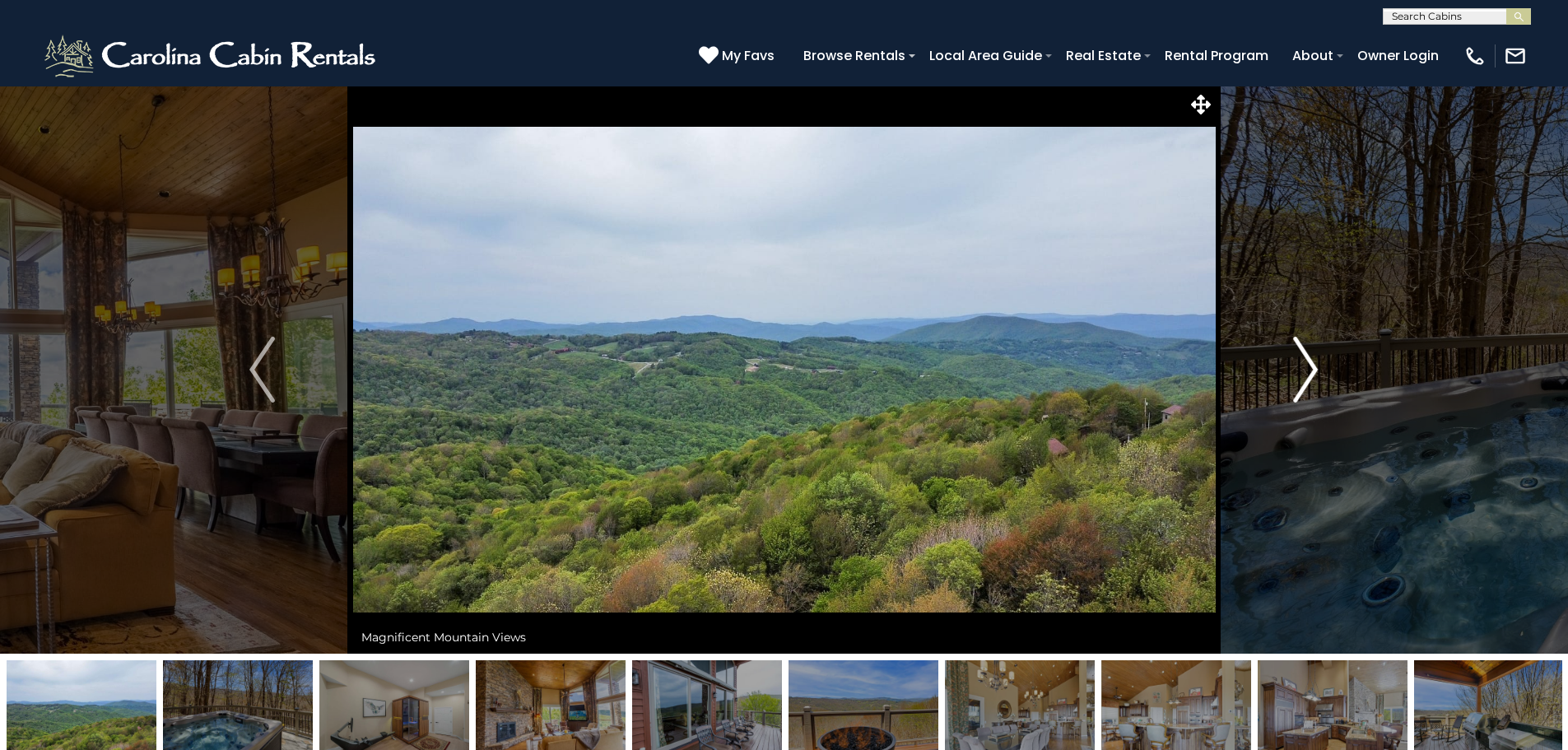
click at [1327, 376] on button "Next" at bounding box center [1306, 369] width 181 height 568
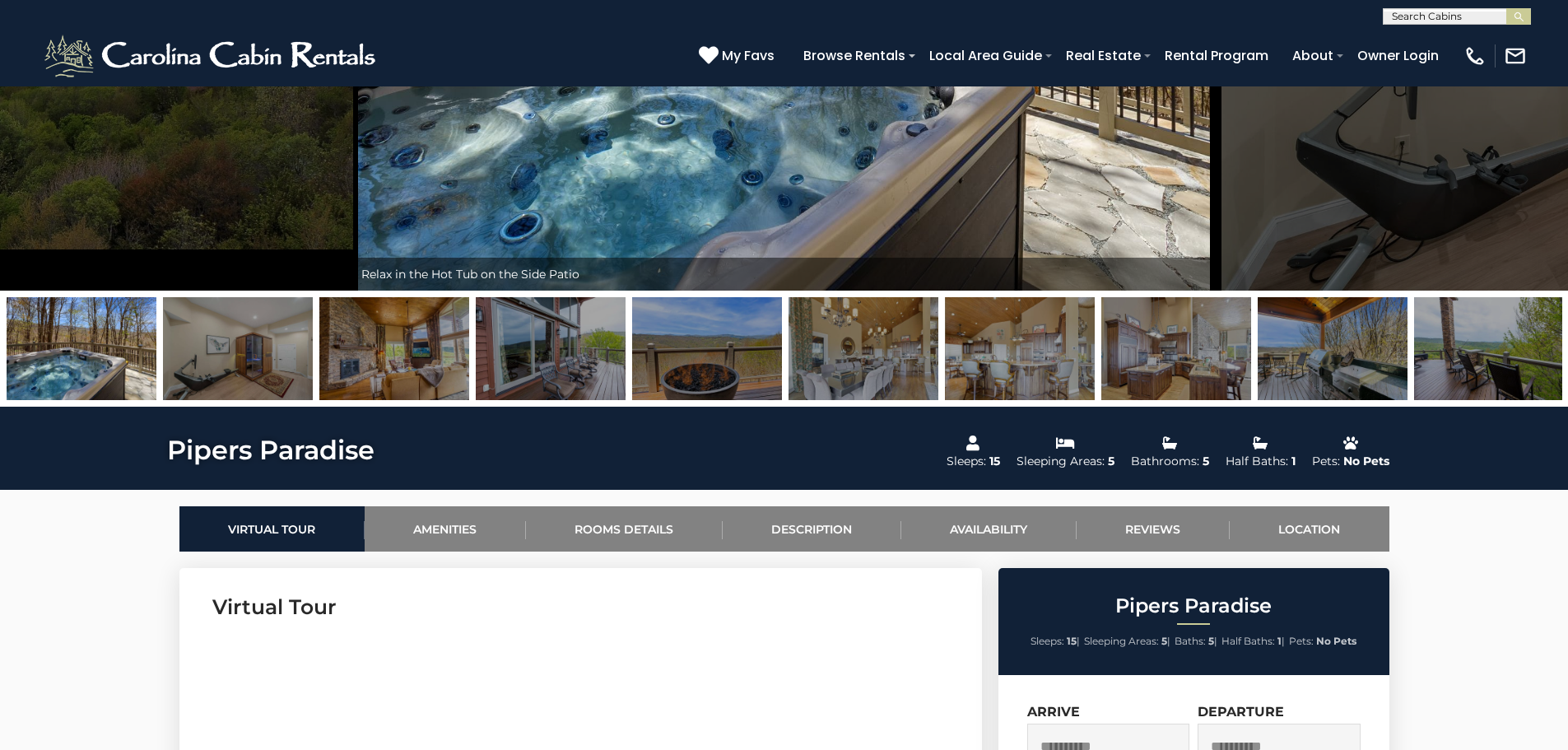
scroll to position [577, 0]
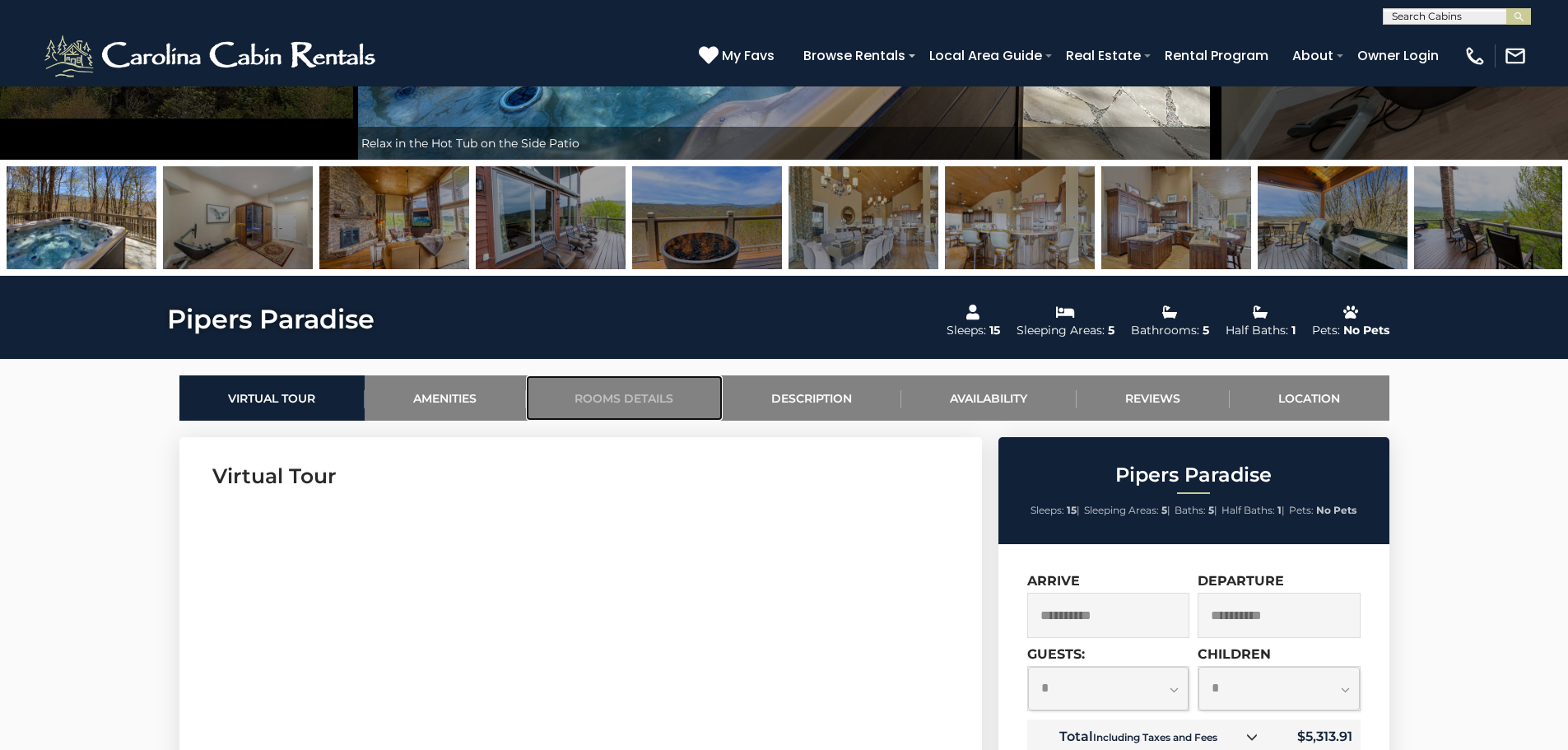
click at [623, 390] on link "Rooms Details" at bounding box center [624, 398] width 197 height 46
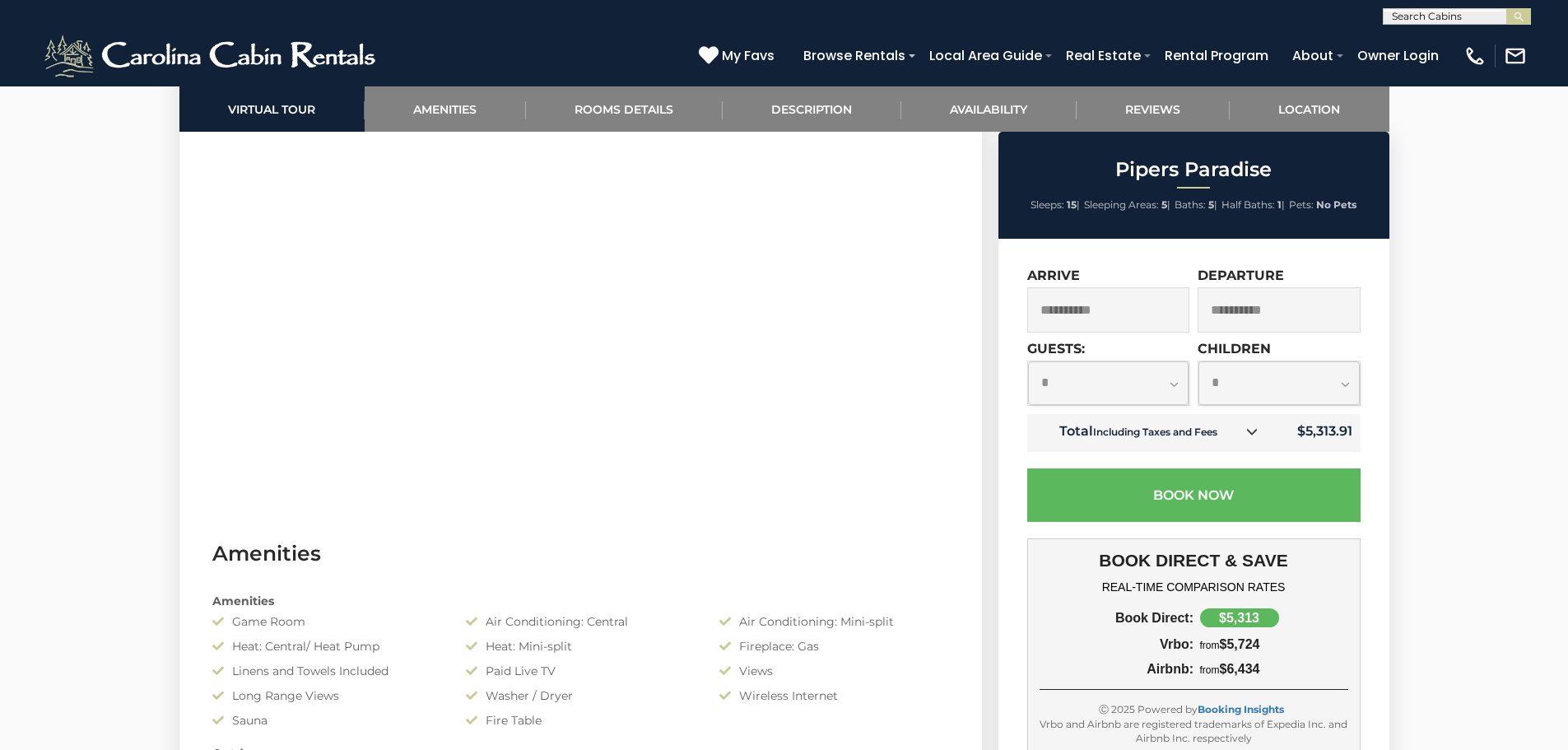
scroll to position [0, 0]
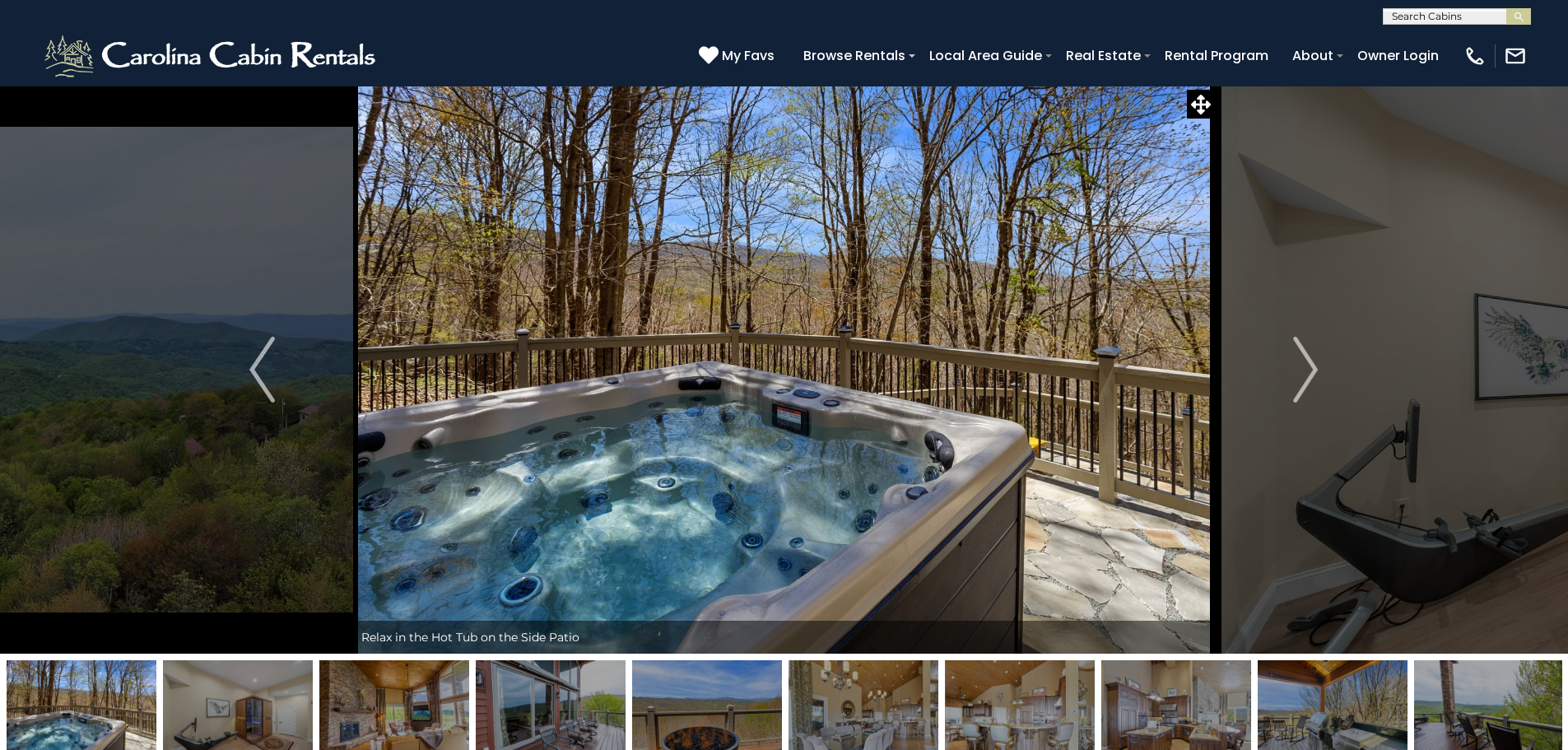
drag, startPoint x: 764, startPoint y: 626, endPoint x: 768, endPoint y: 340, distance: 286.0
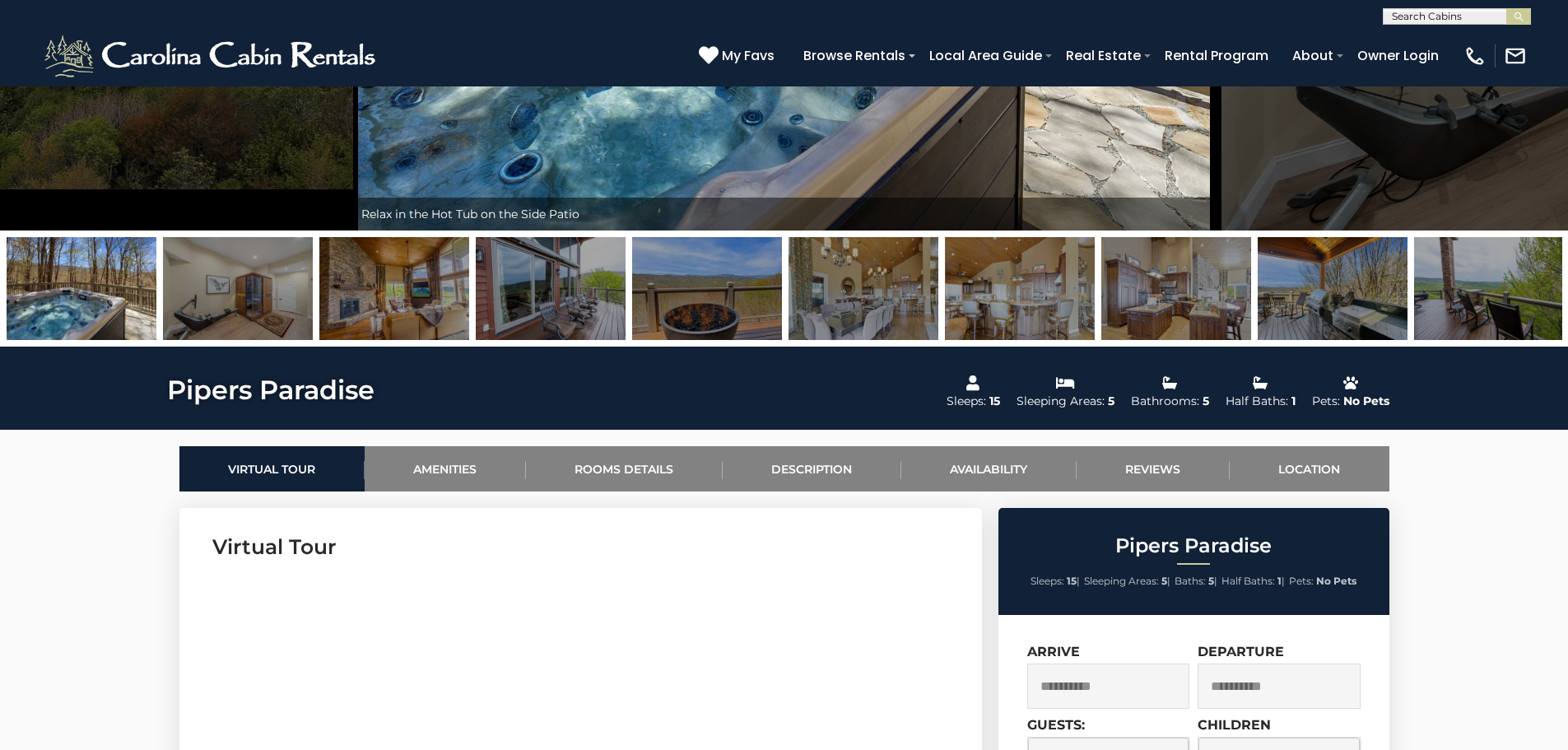
scroll to position [741, 0]
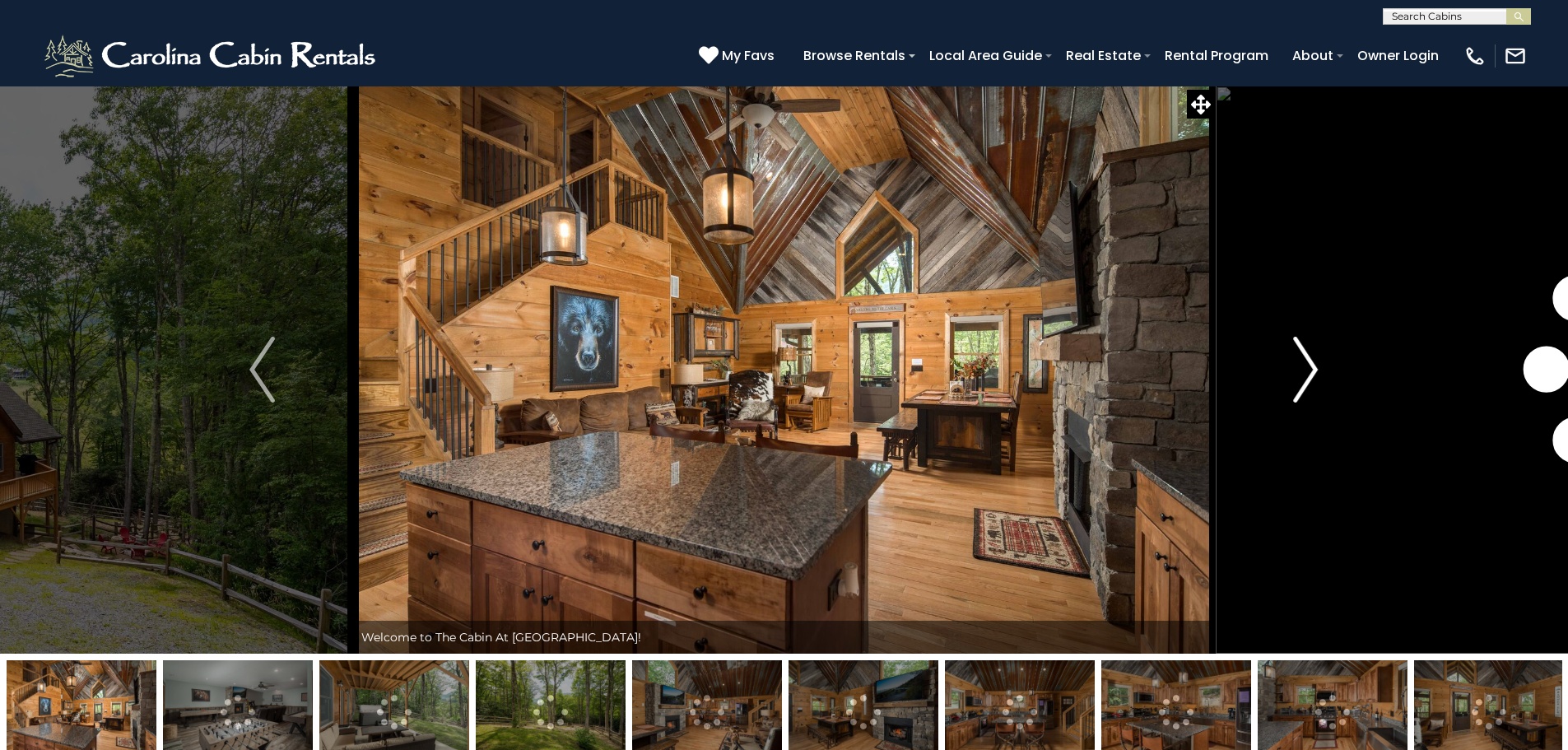
click at [1310, 357] on img "Next" at bounding box center [1306, 370] width 25 height 66
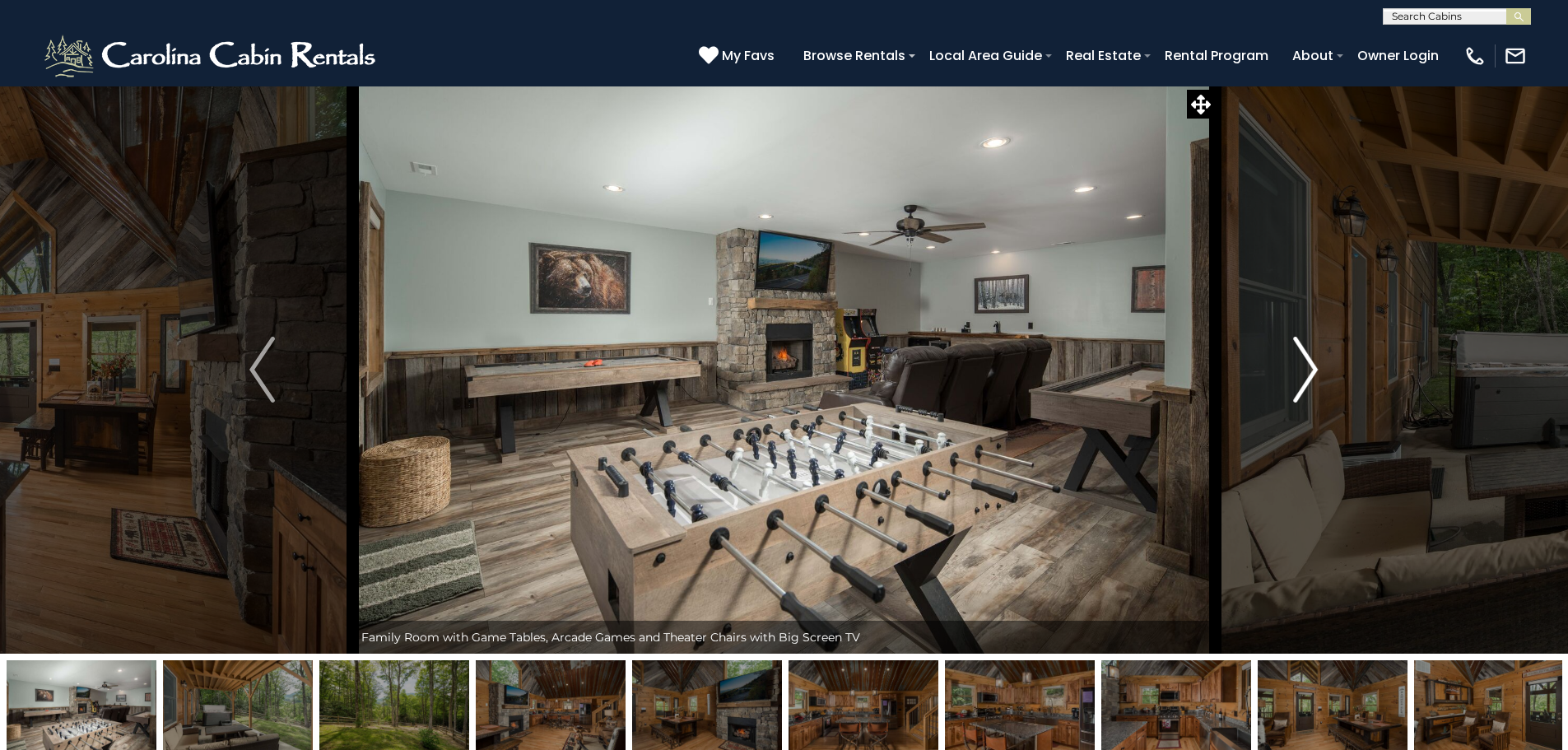
click at [1317, 366] on img "Next" at bounding box center [1306, 370] width 25 height 66
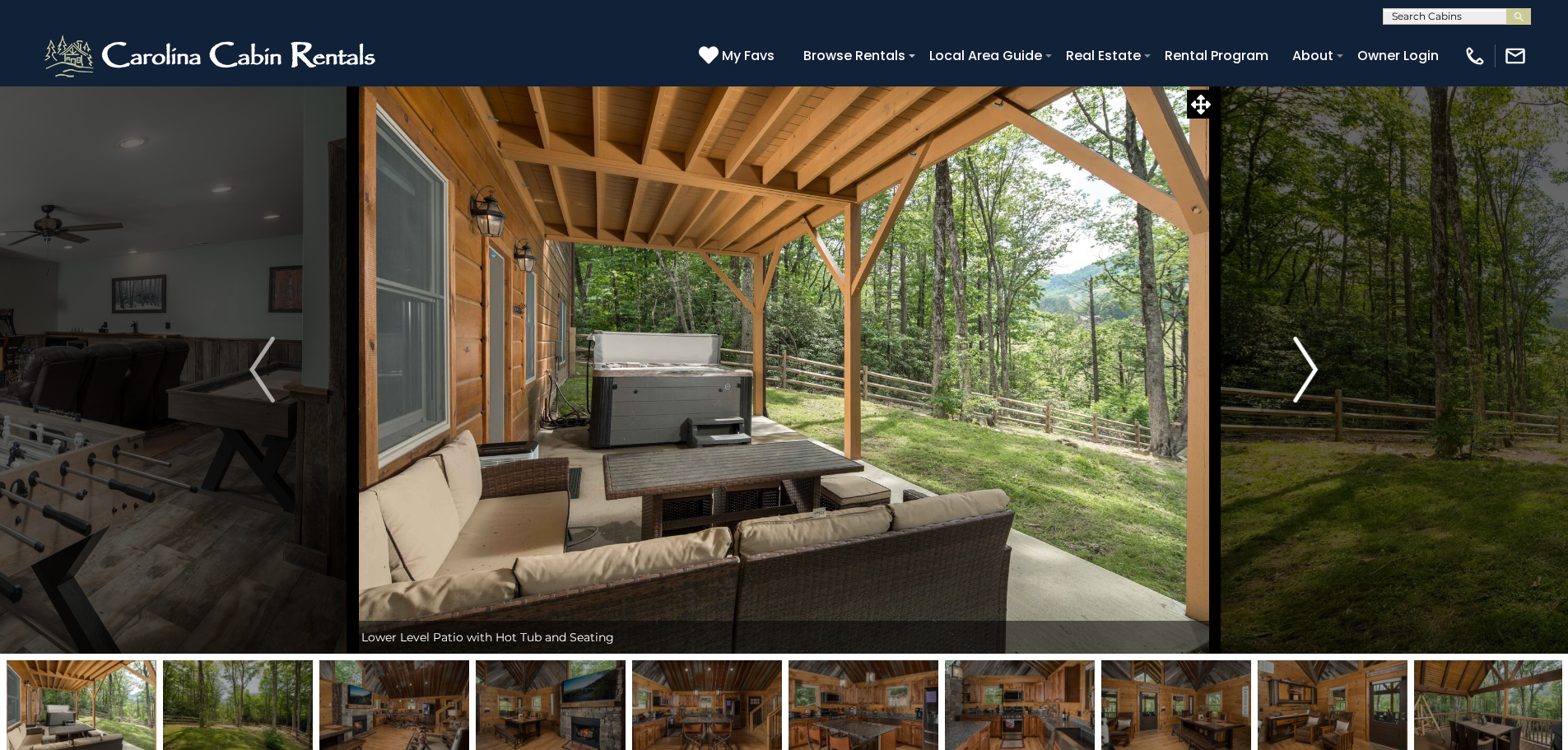
click at [1317, 366] on img "Next" at bounding box center [1306, 370] width 25 height 66
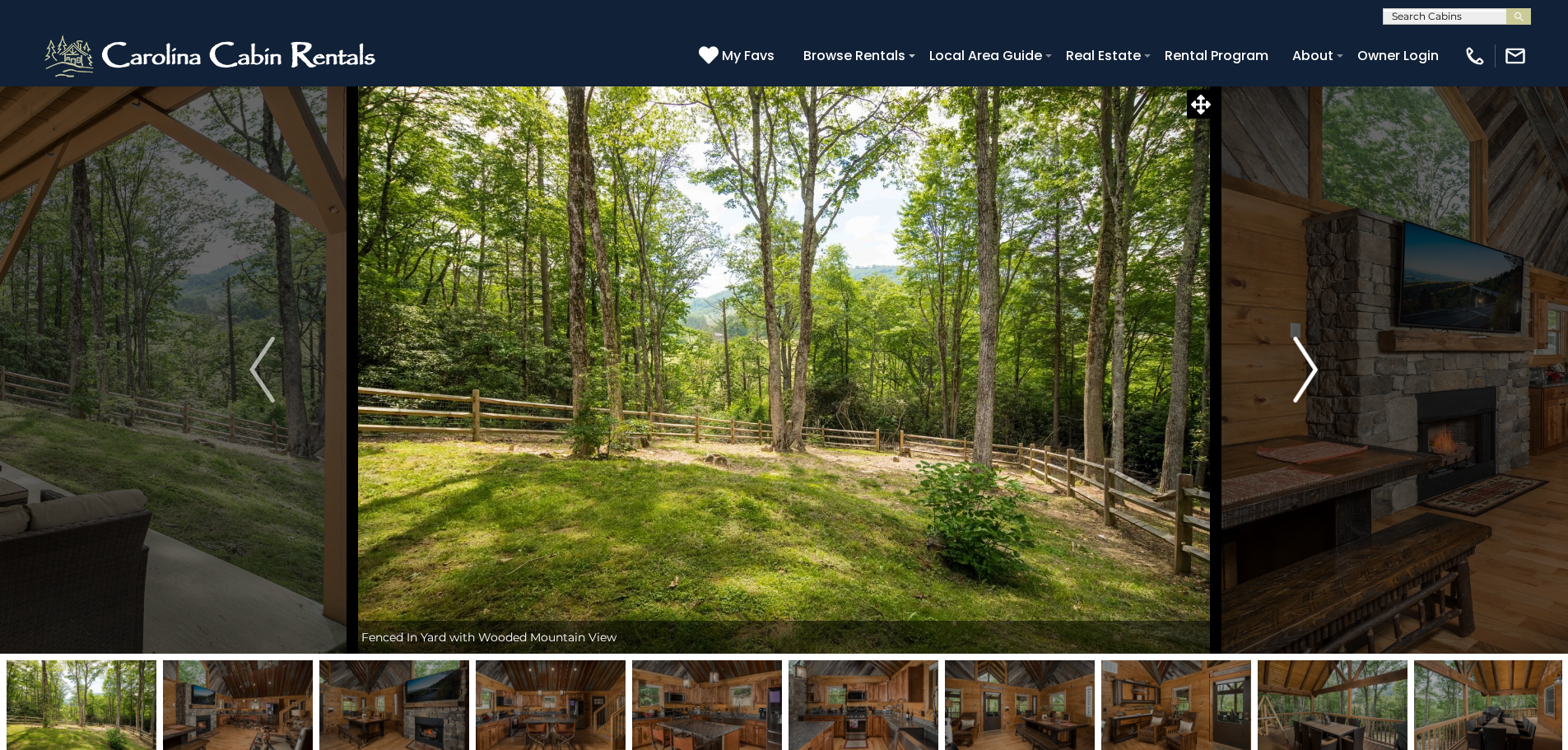
click at [1317, 371] on img "Next" at bounding box center [1306, 370] width 25 height 66
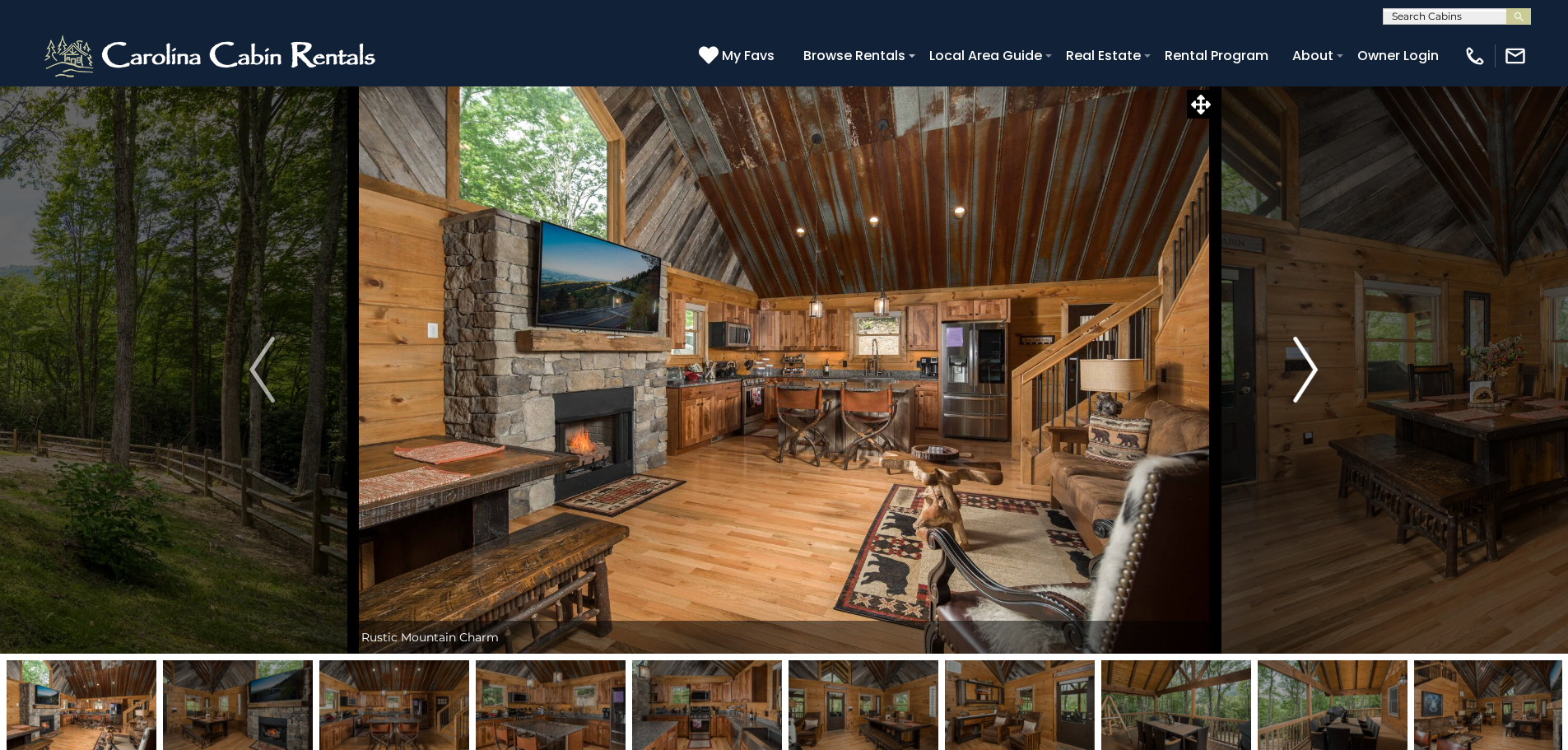
click at [1317, 371] on img "Next" at bounding box center [1306, 370] width 25 height 66
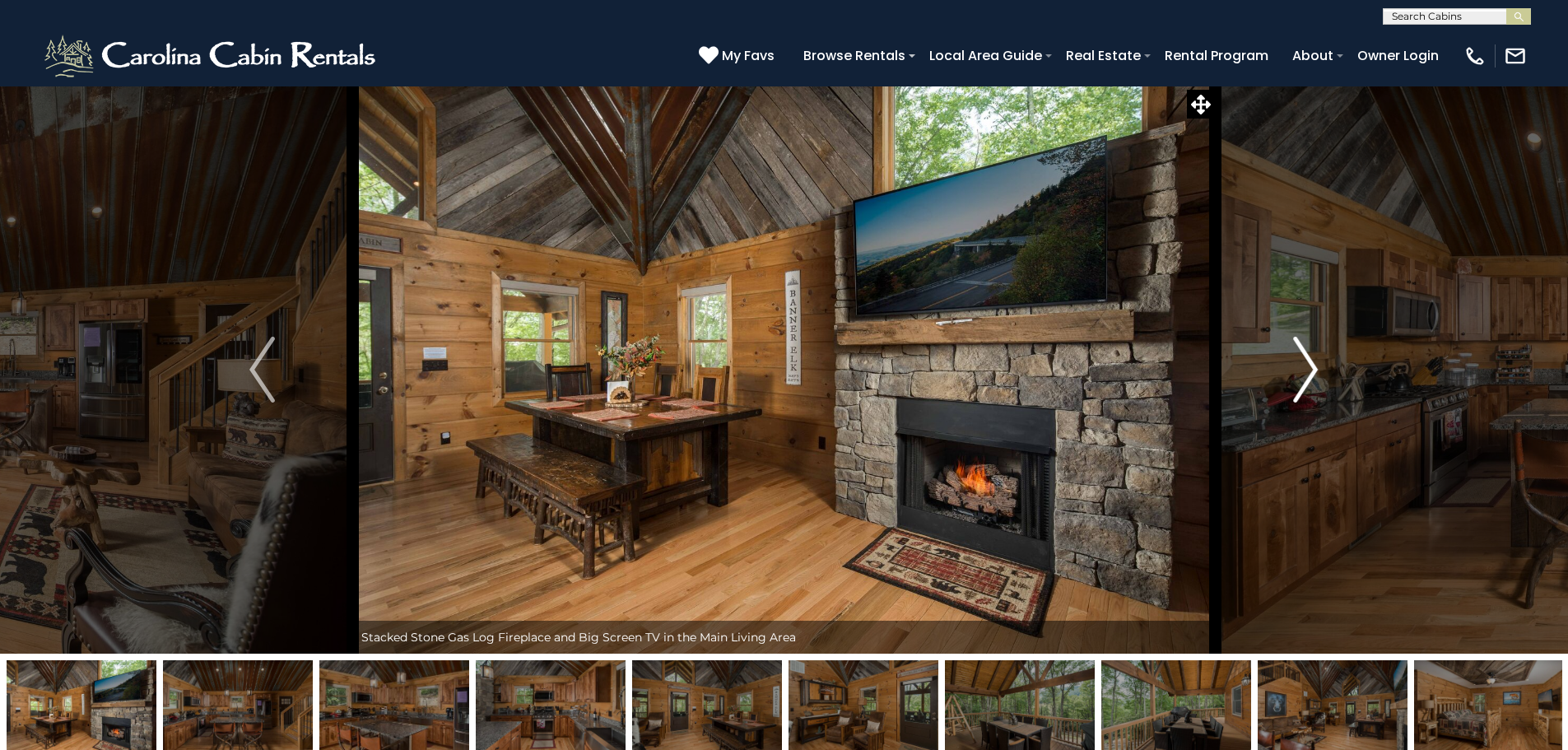
click at [1317, 371] on img "Next" at bounding box center [1306, 370] width 25 height 66
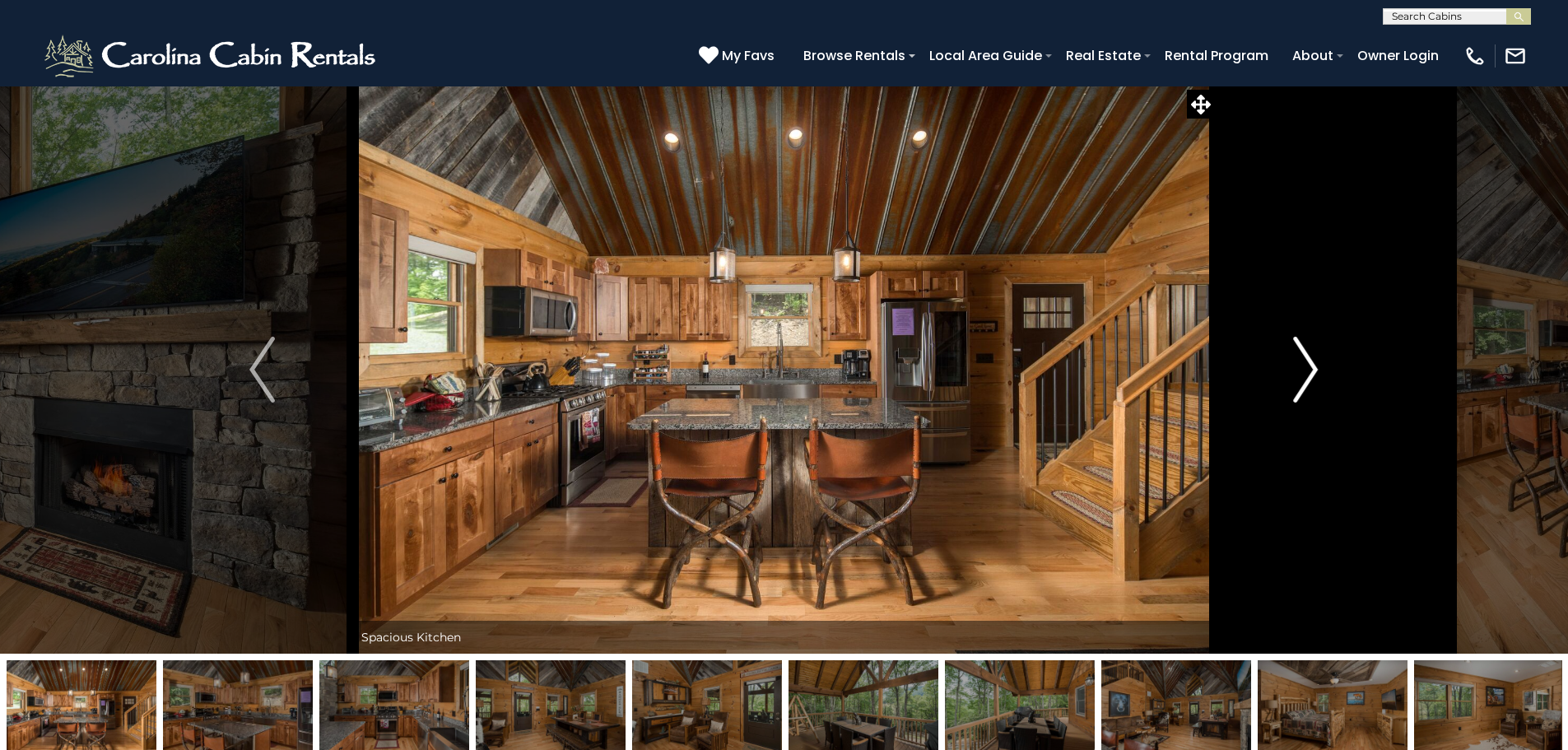
click at [1317, 371] on img "Next" at bounding box center [1306, 370] width 25 height 66
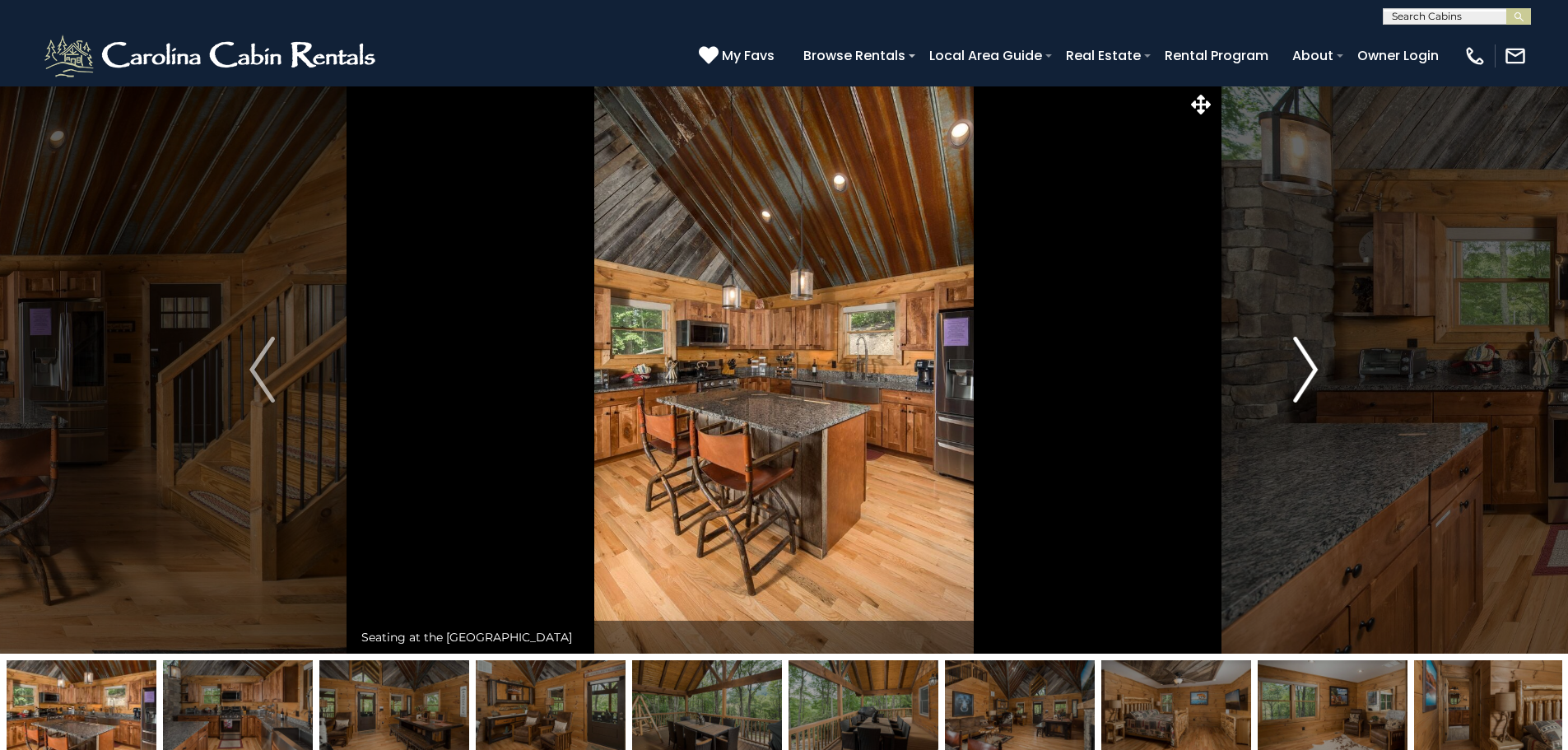
click at [1317, 371] on img "Next" at bounding box center [1306, 370] width 25 height 66
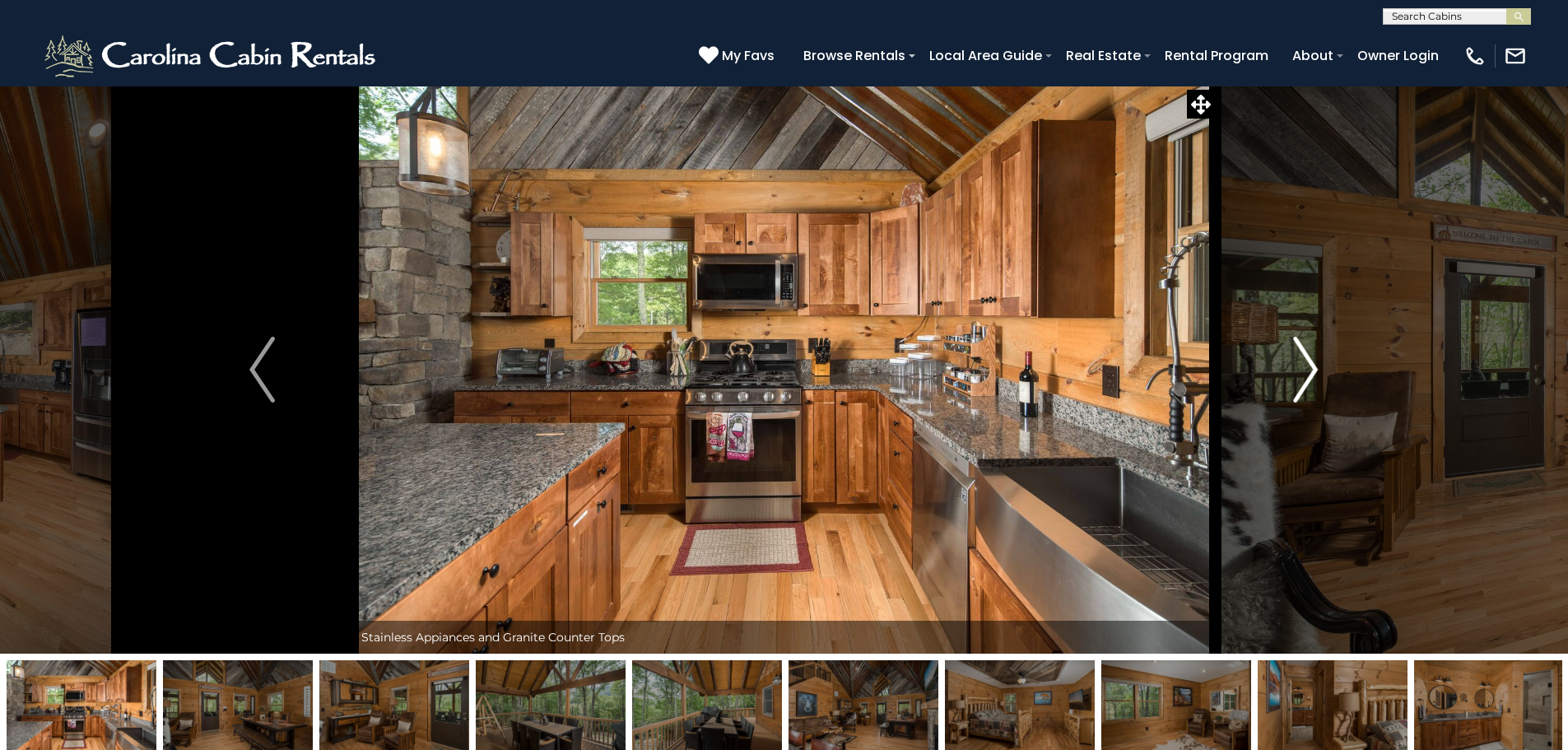
click at [1317, 371] on img "Next" at bounding box center [1306, 370] width 25 height 66
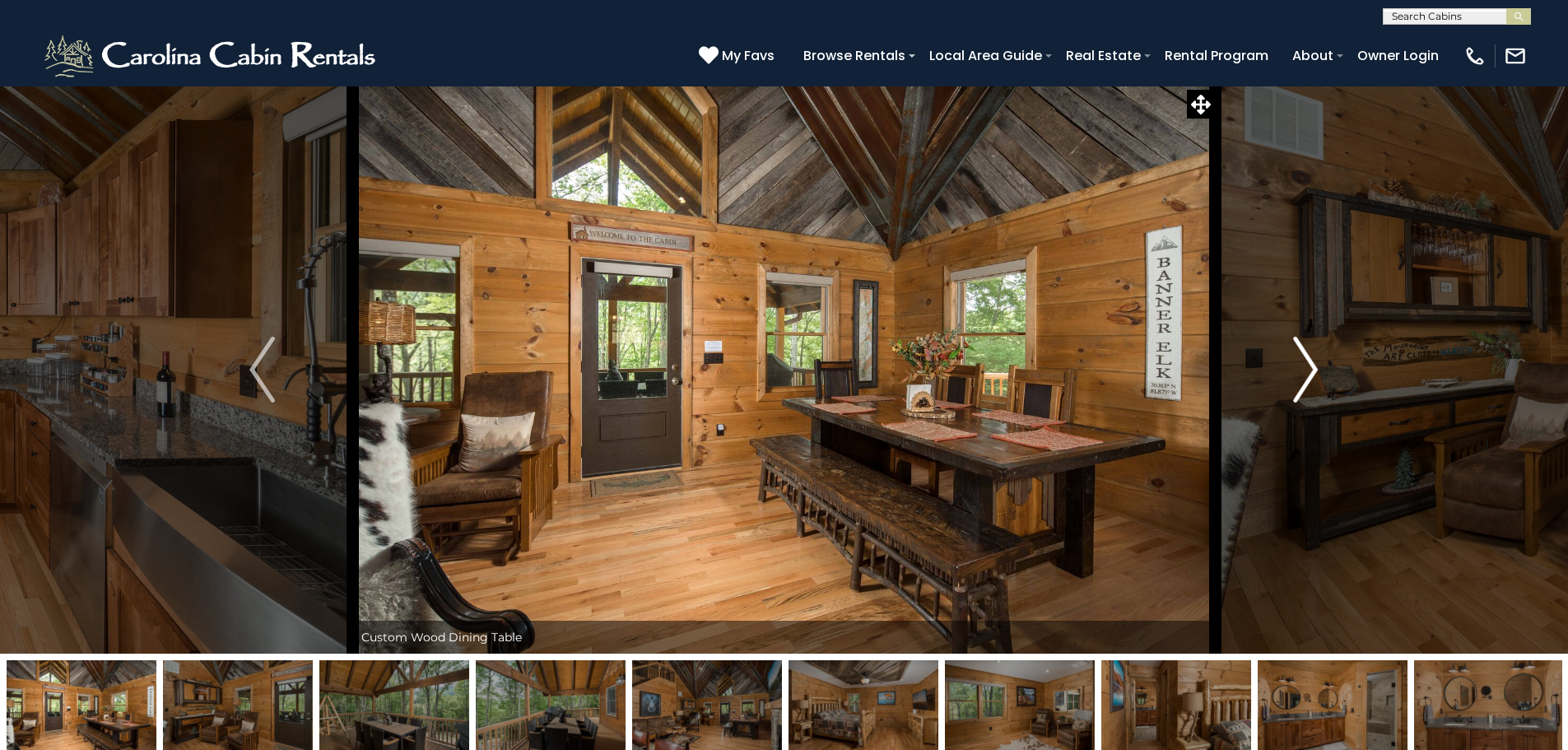
click at [1317, 371] on img "Next" at bounding box center [1306, 370] width 25 height 66
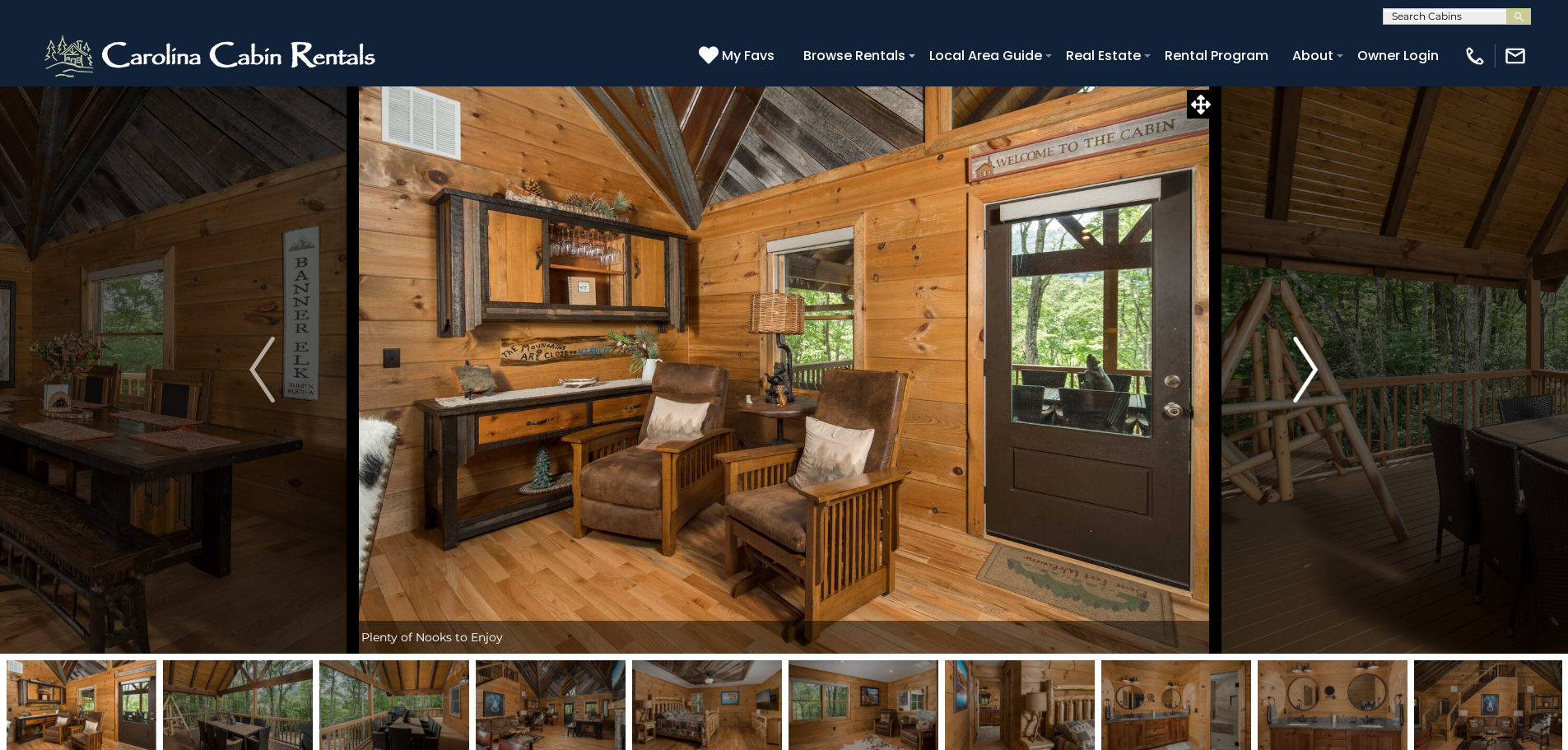
click at [1319, 371] on button "Next" at bounding box center [1306, 369] width 181 height 568
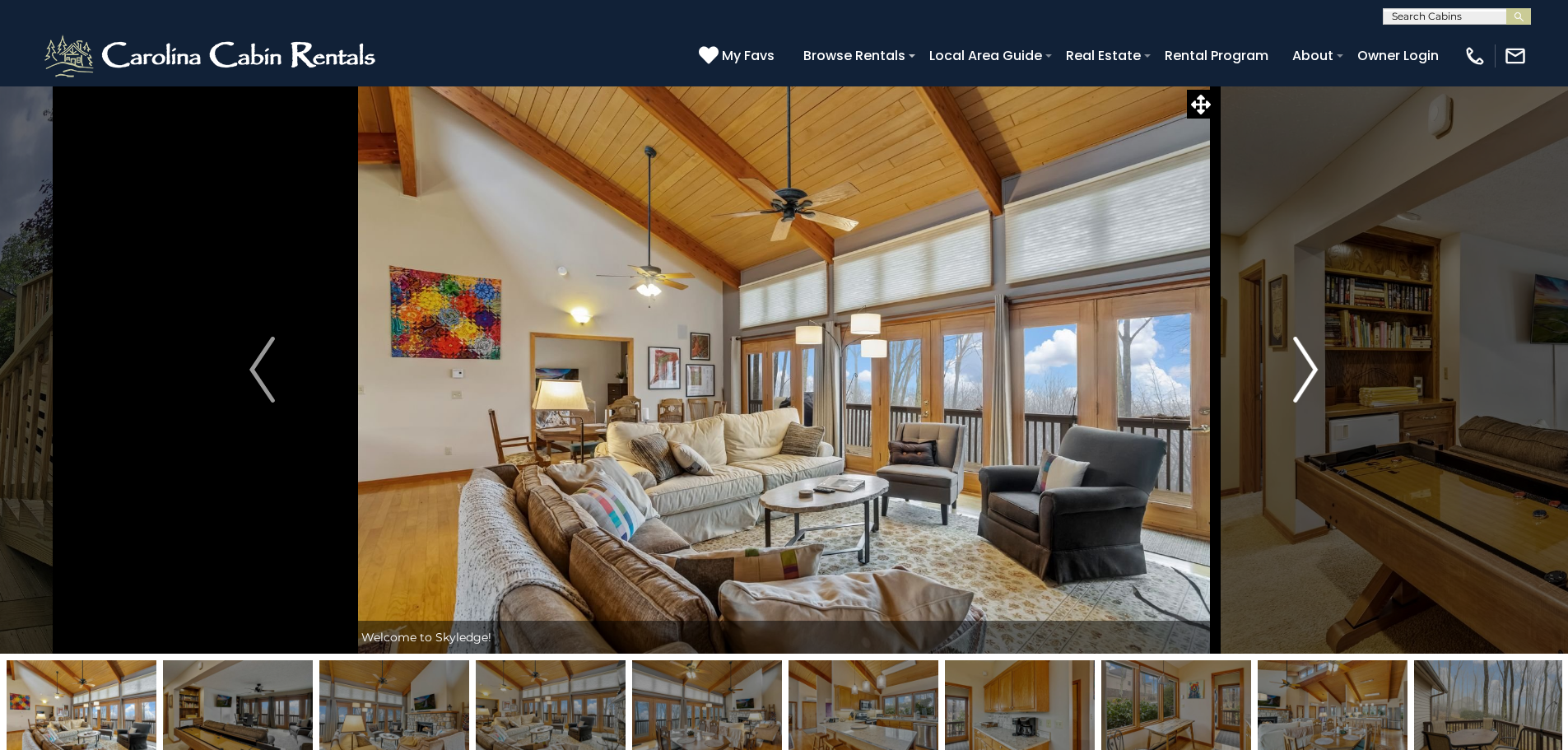
click at [1323, 367] on button "Next" at bounding box center [1306, 369] width 181 height 568
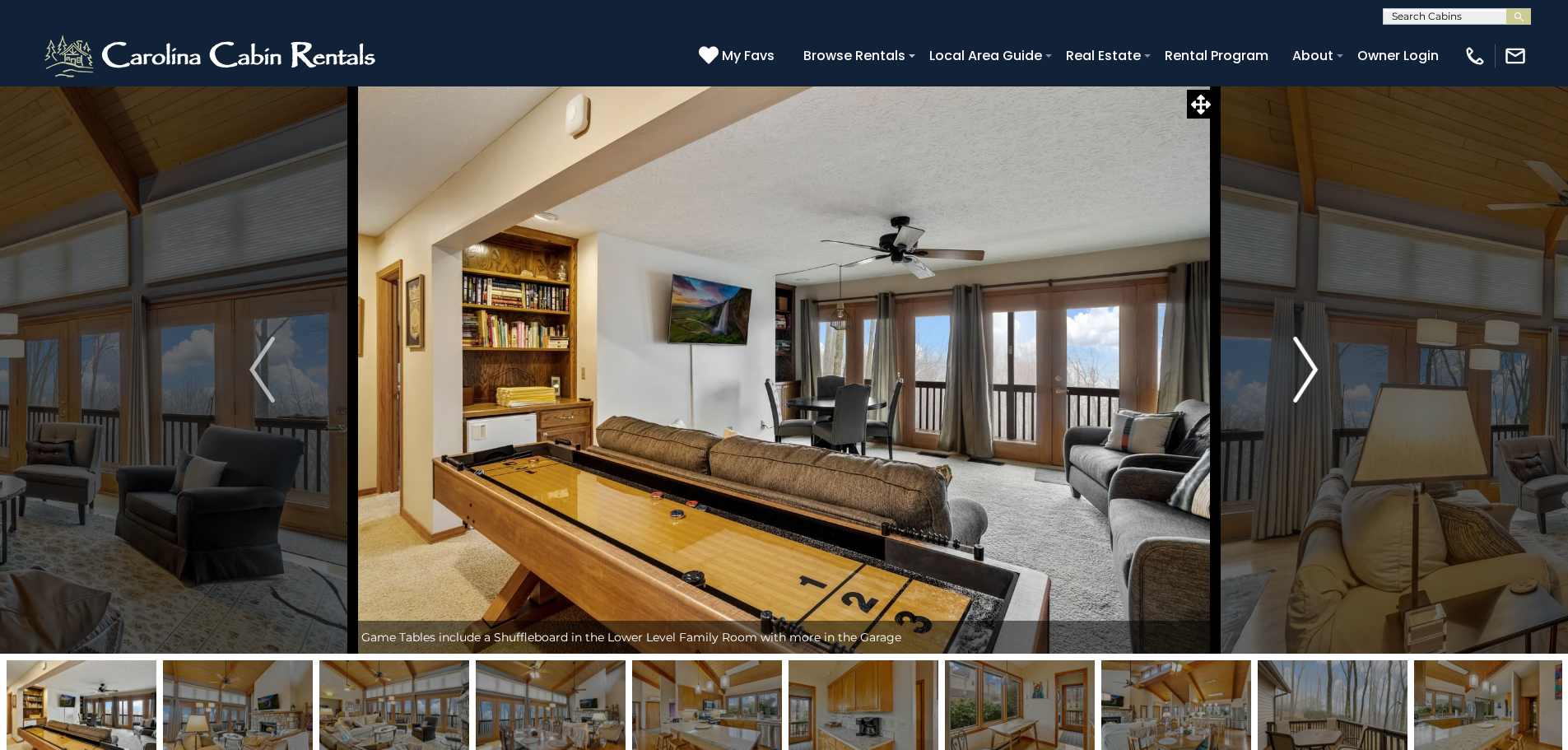
click at [1323, 367] on button "Next" at bounding box center [1306, 369] width 181 height 568
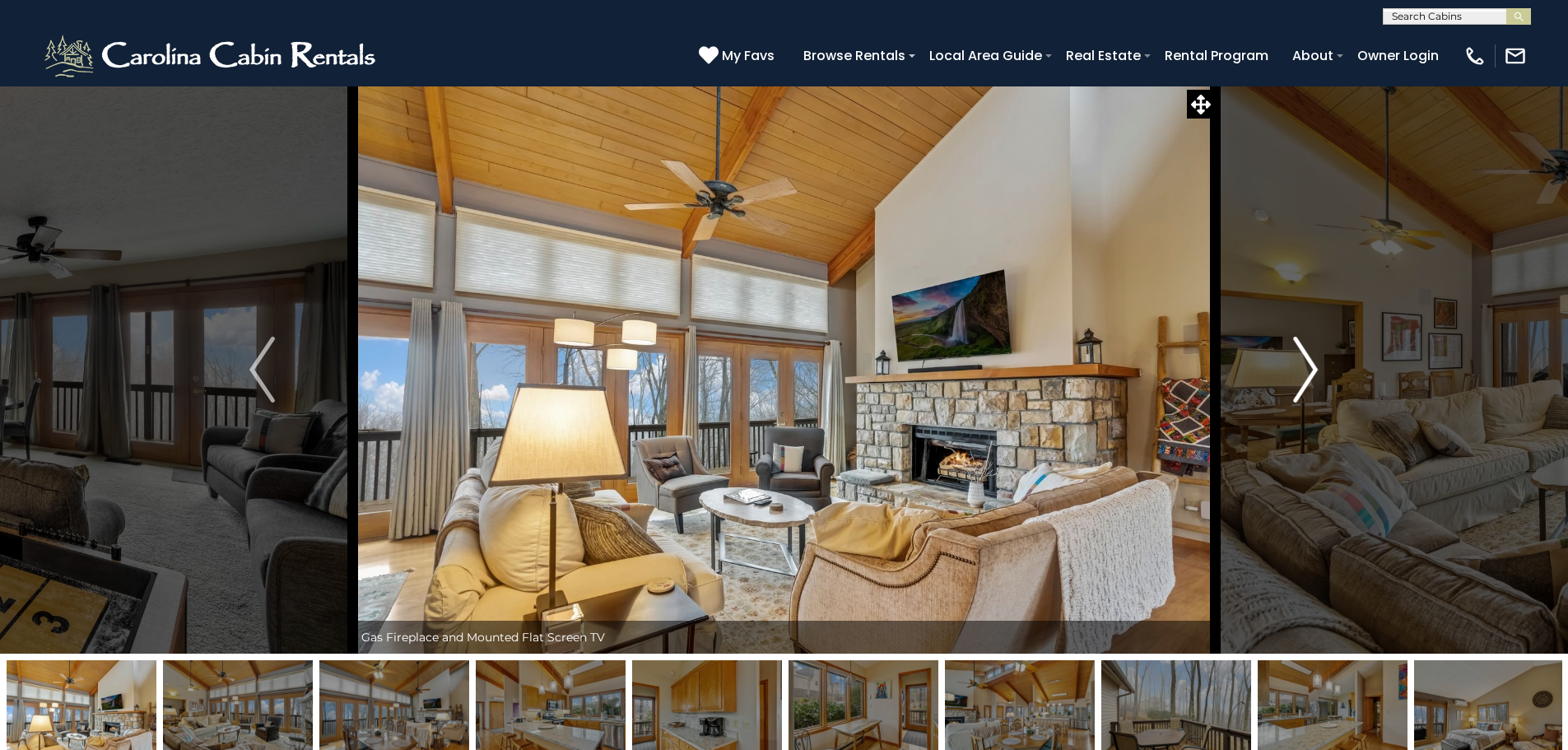
click at [1323, 367] on button "Next" at bounding box center [1306, 369] width 181 height 568
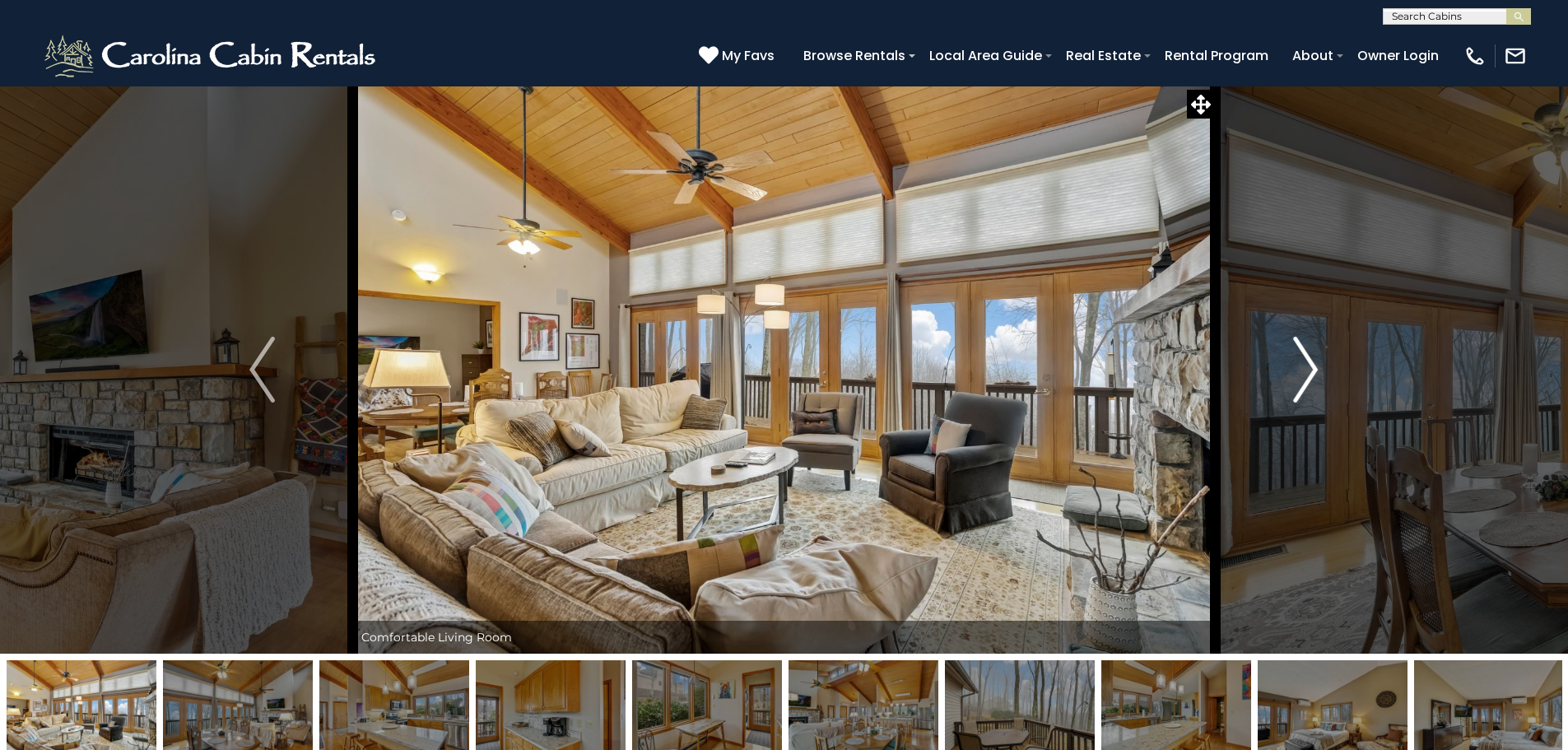
click at [1323, 368] on button "Next" at bounding box center [1306, 369] width 181 height 568
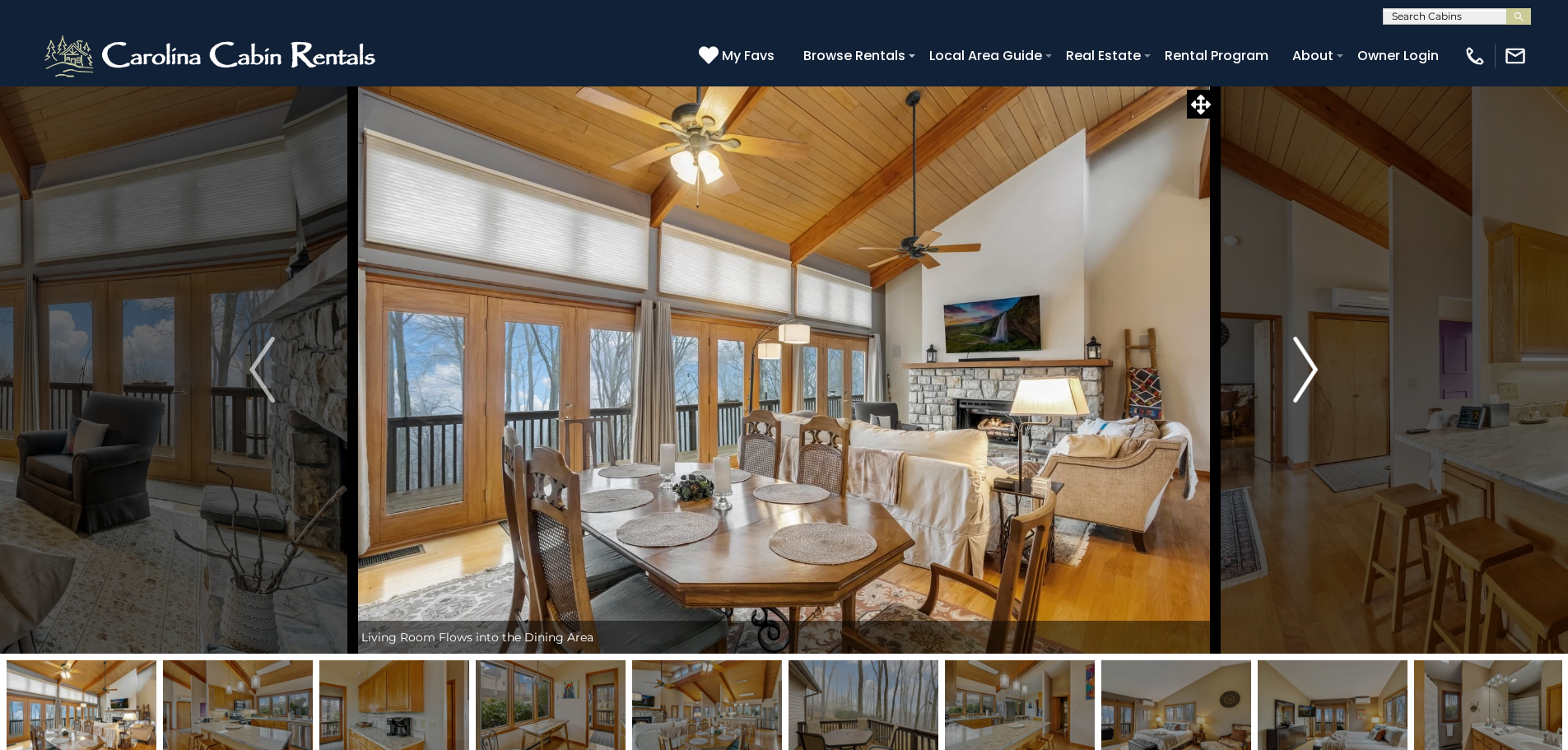
click at [1323, 368] on button "Next" at bounding box center [1306, 369] width 181 height 568
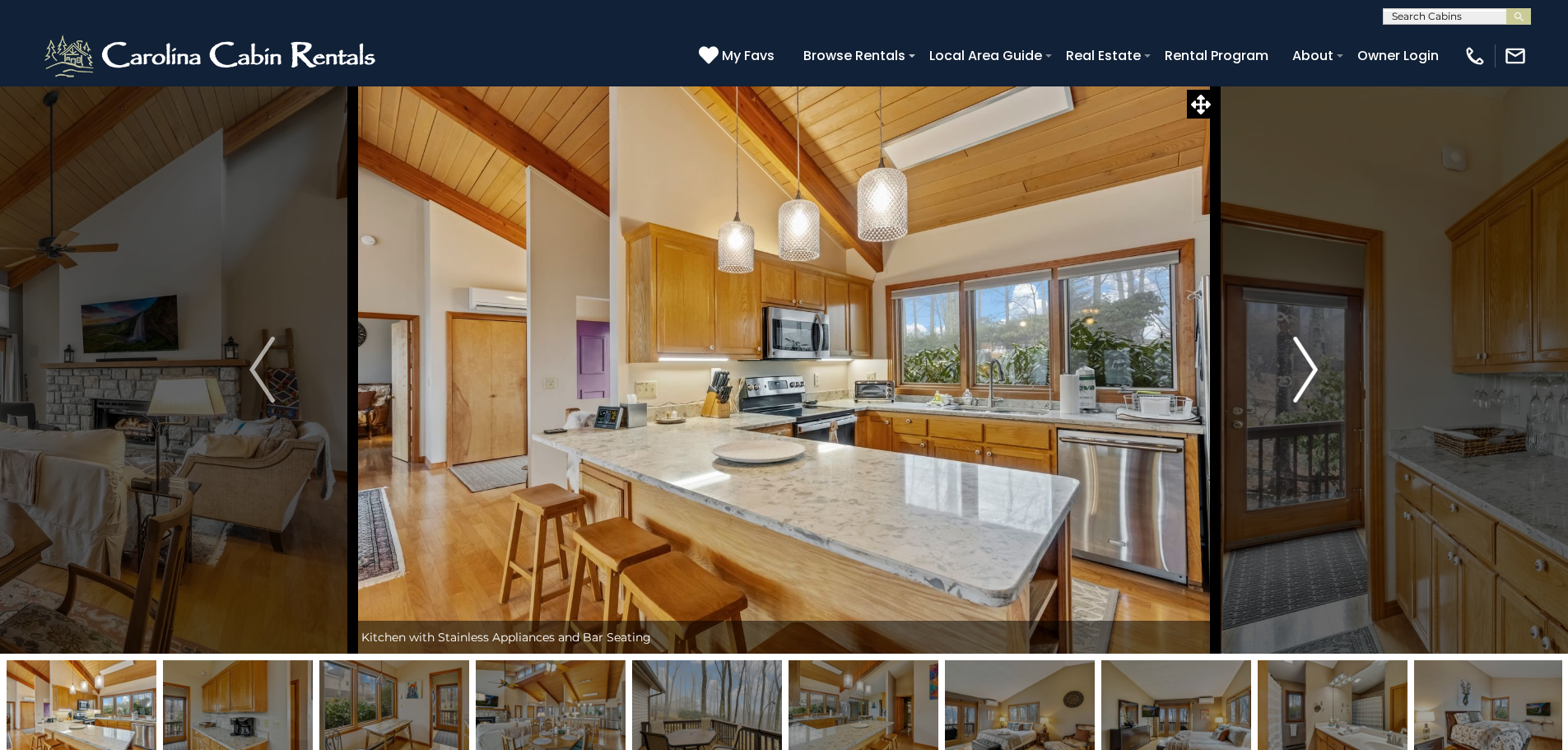
click at [1323, 368] on button "Next" at bounding box center [1306, 369] width 181 height 568
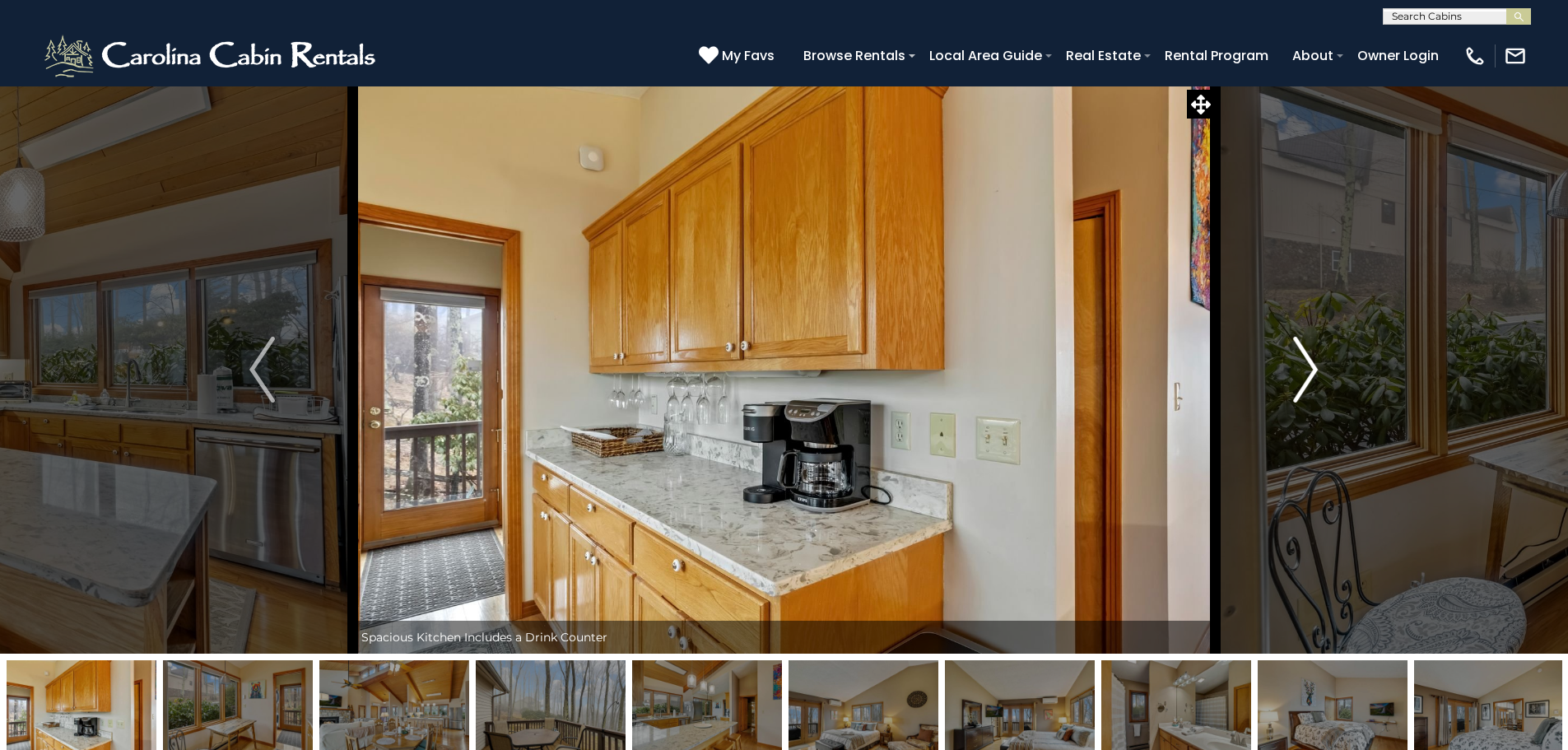
click at [1323, 368] on button "Next" at bounding box center [1306, 369] width 181 height 568
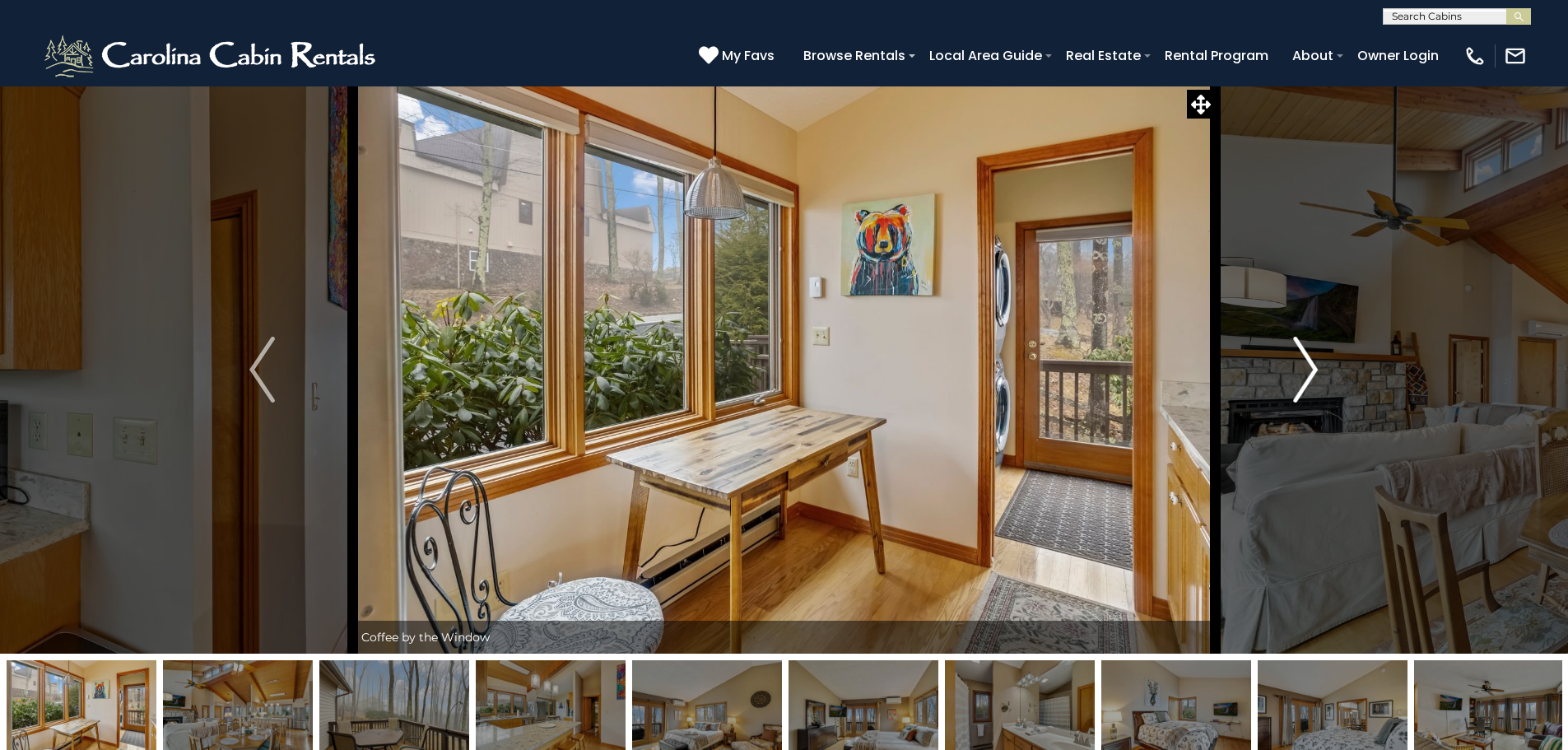
click at [1323, 368] on button "Next" at bounding box center [1306, 369] width 181 height 568
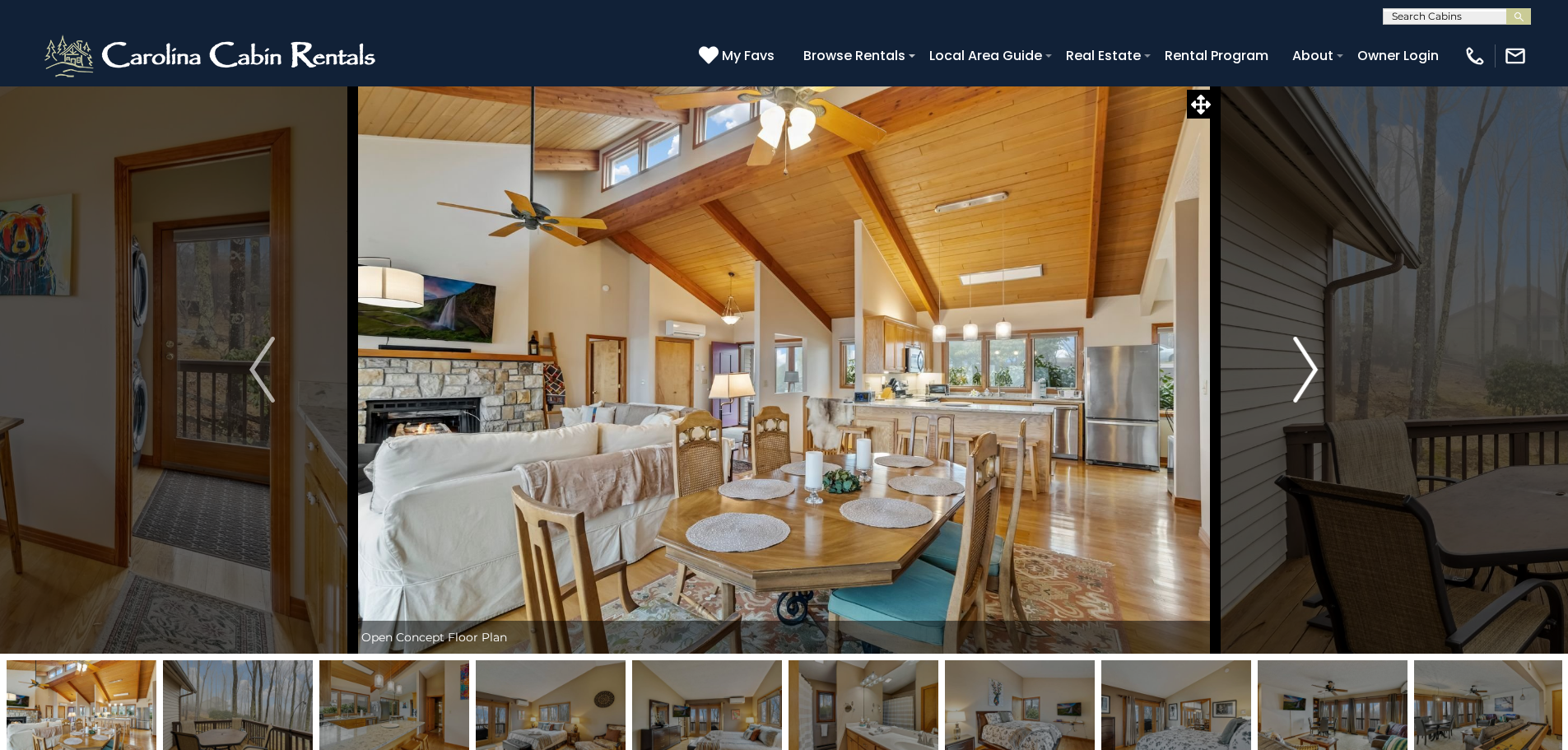
click at [1323, 368] on button "Next" at bounding box center [1306, 369] width 181 height 568
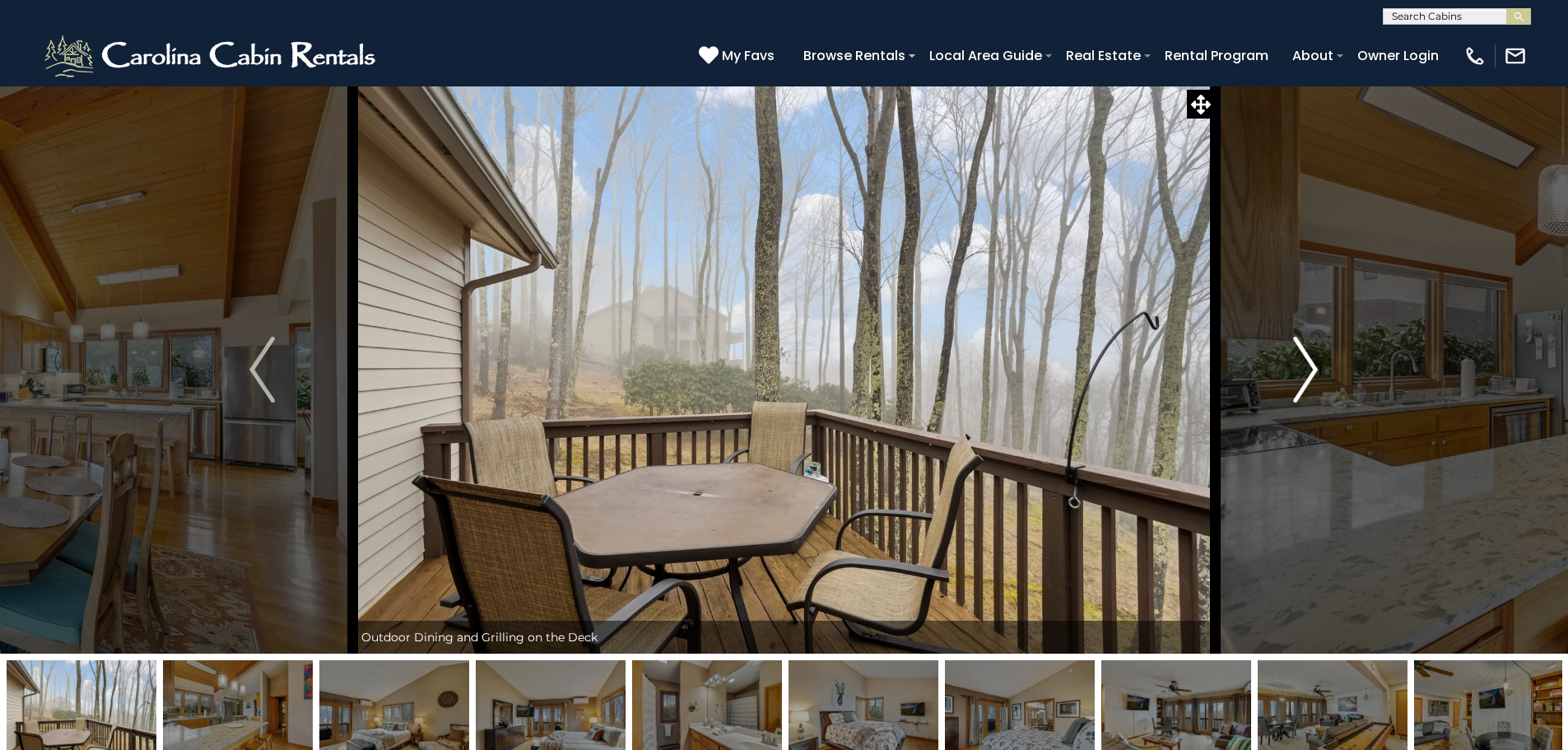
click at [1323, 368] on button "Next" at bounding box center [1306, 369] width 181 height 568
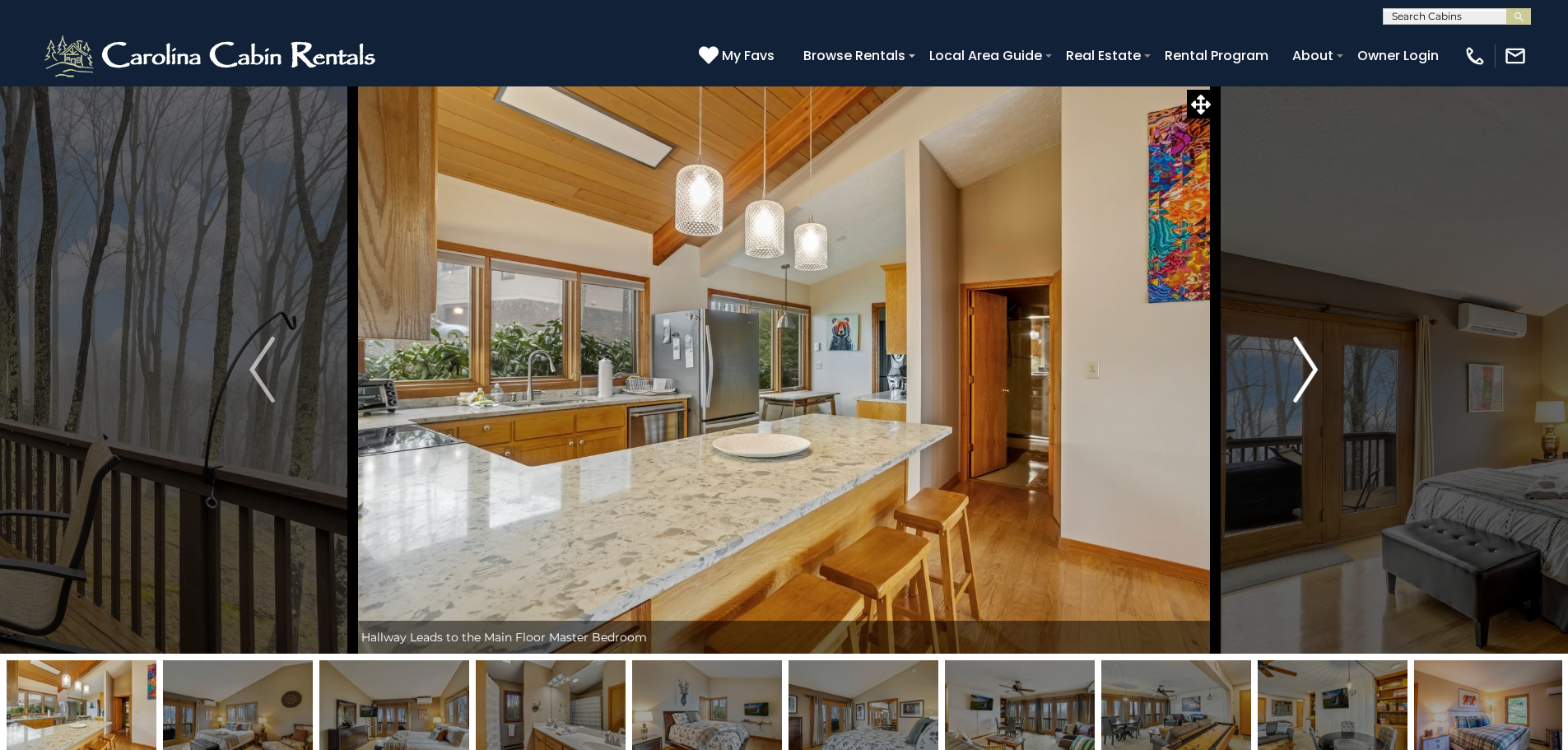
click at [1323, 368] on button "Next" at bounding box center [1306, 369] width 181 height 568
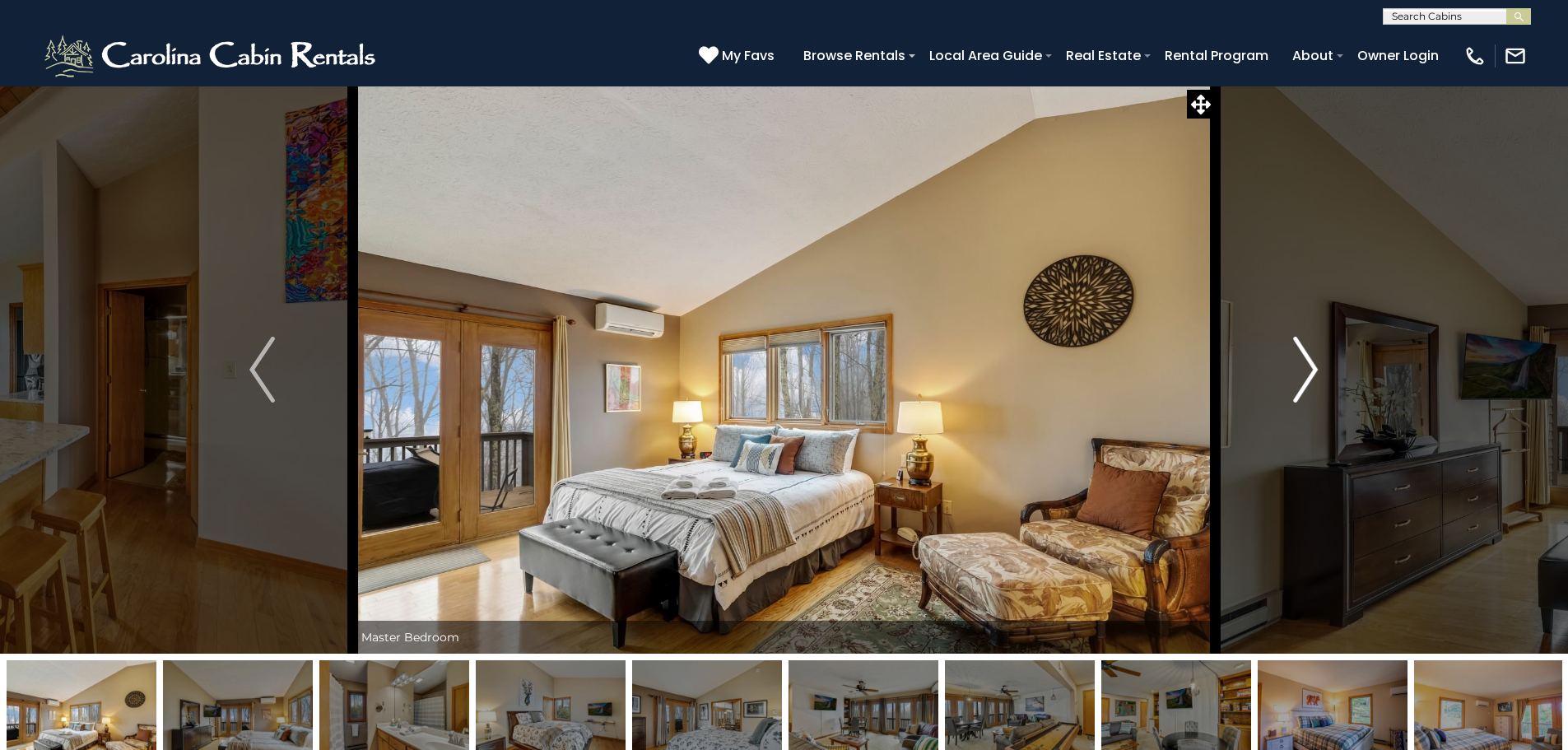
click at [1323, 368] on button "Next" at bounding box center [1306, 369] width 181 height 568
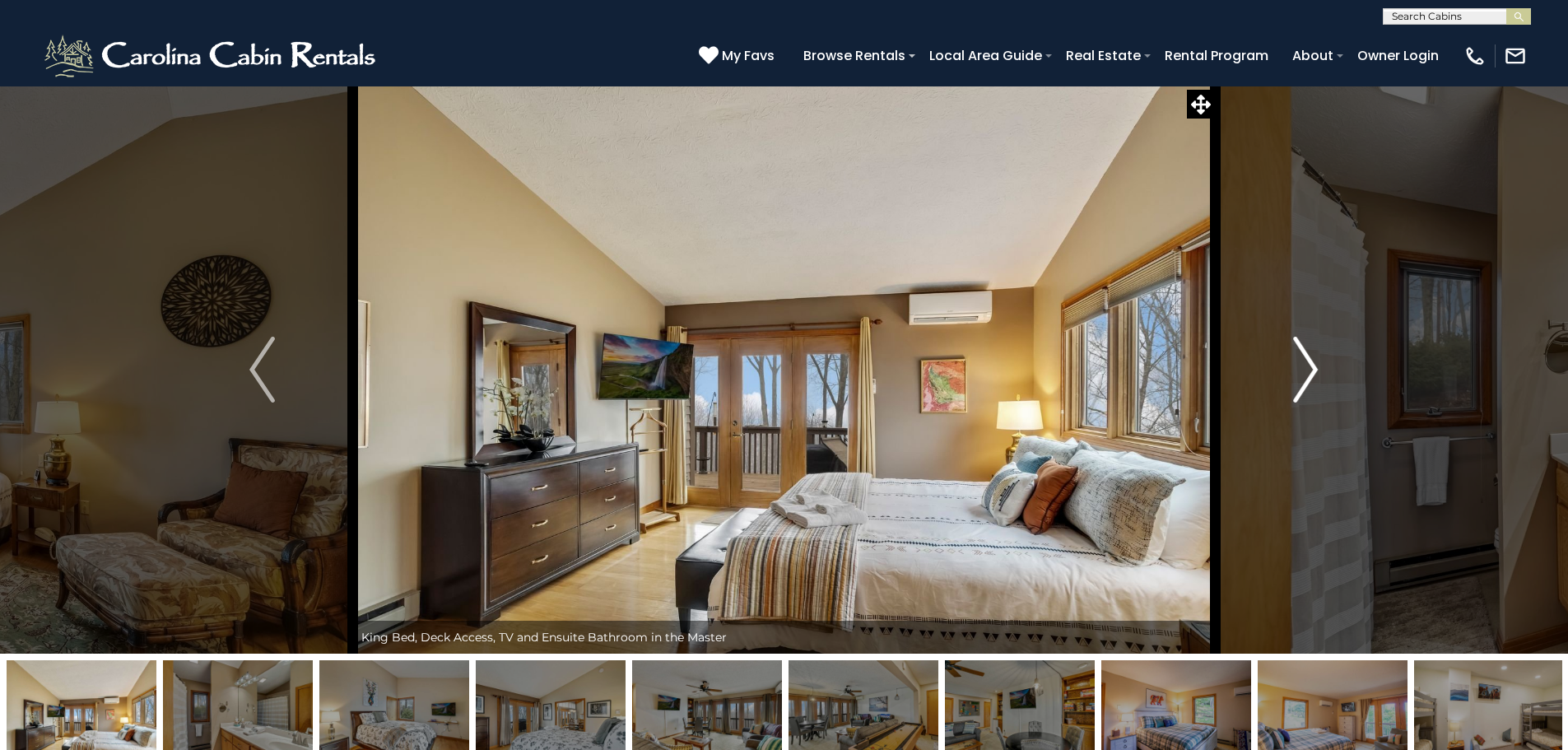
click at [1323, 368] on button "Next" at bounding box center [1306, 369] width 181 height 568
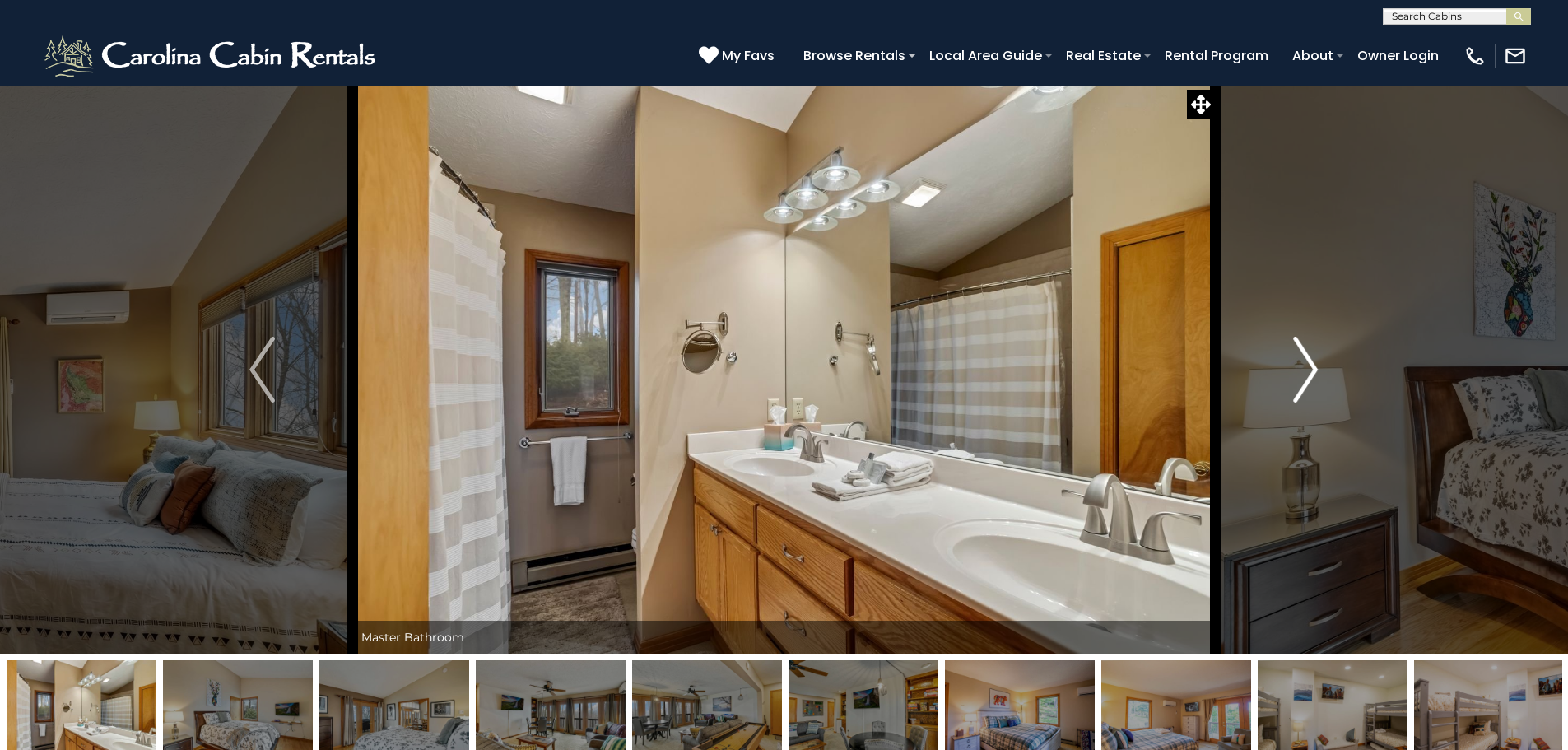
click at [1323, 368] on button "Next" at bounding box center [1306, 369] width 181 height 568
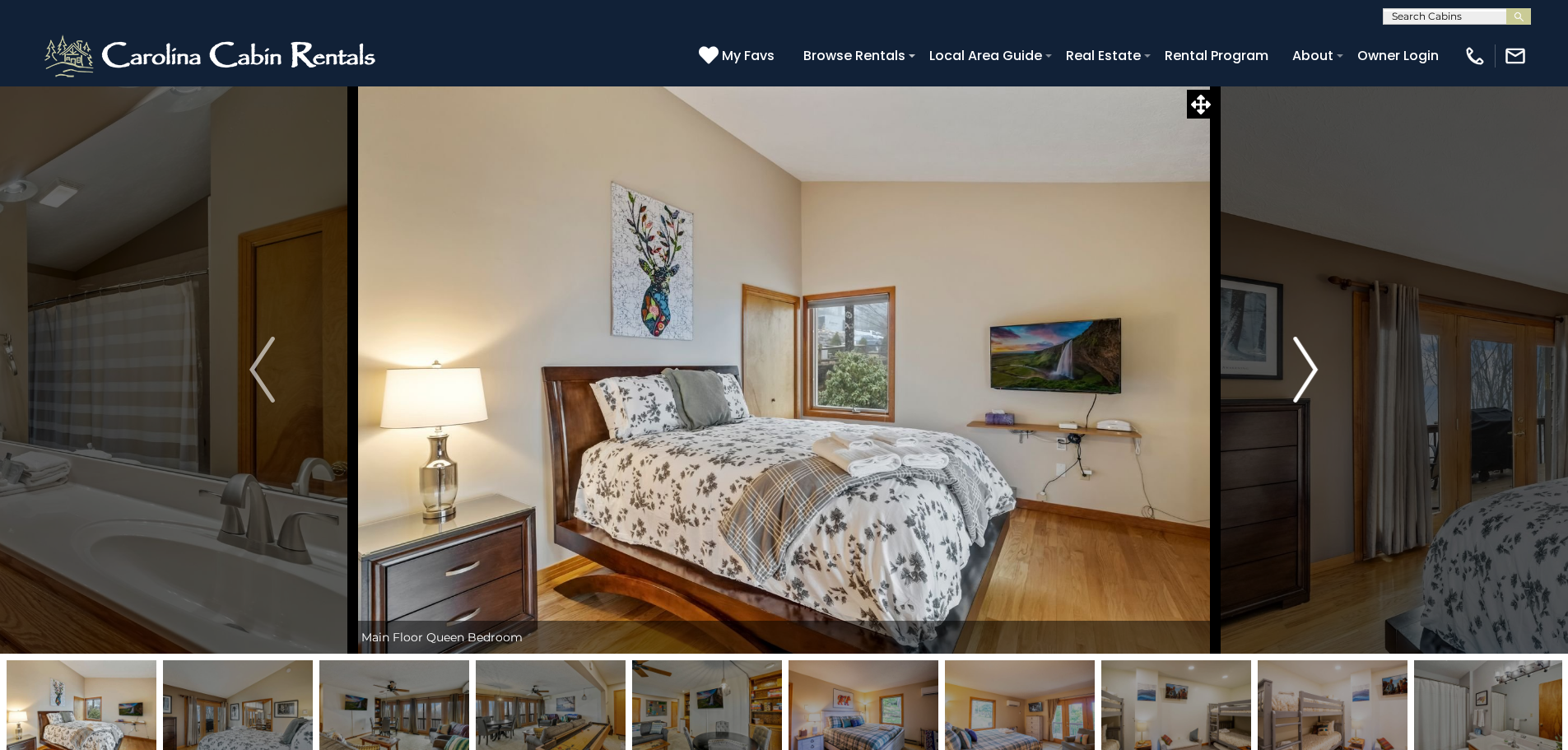
click at [1323, 368] on button "Next" at bounding box center [1306, 369] width 181 height 568
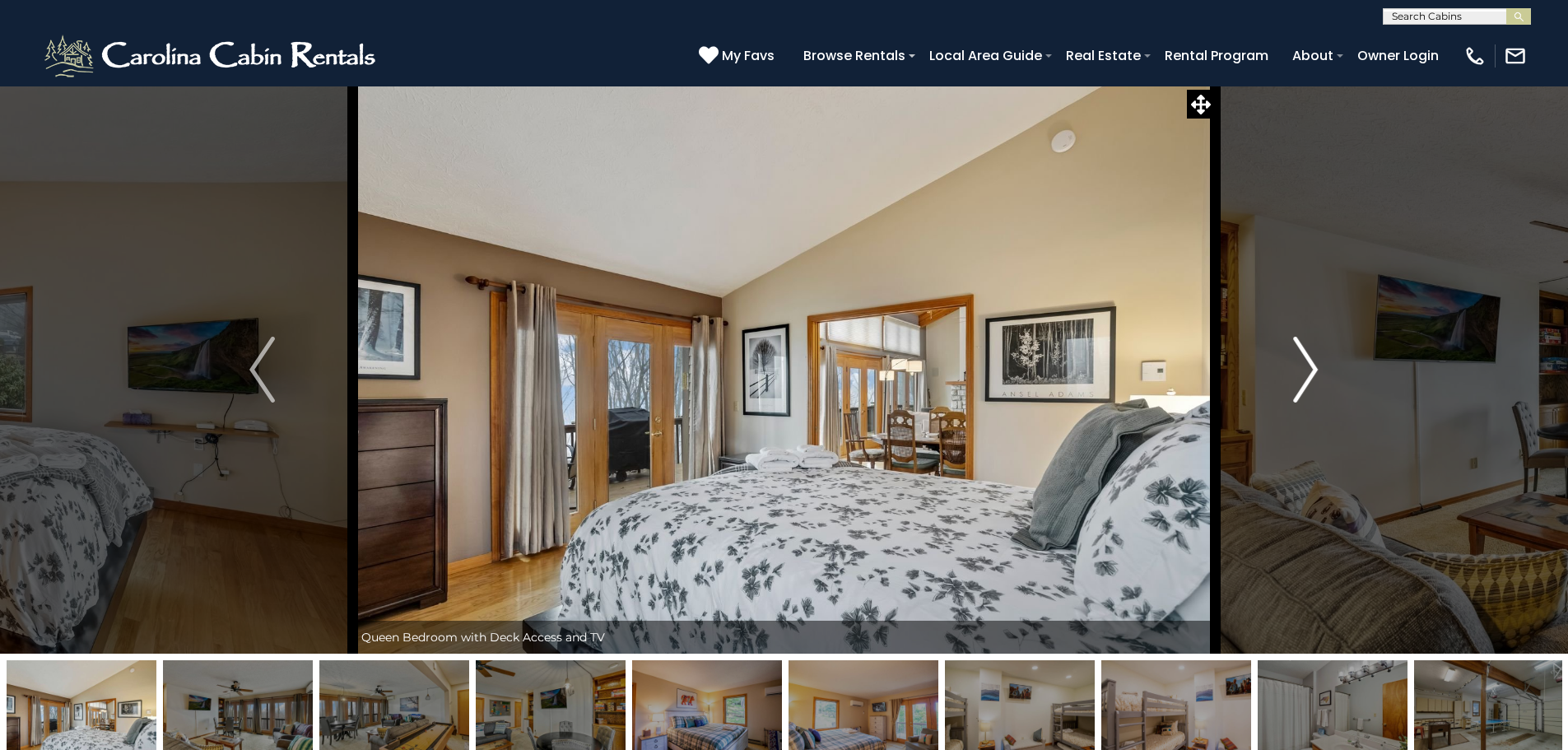
click at [1323, 368] on button "Next" at bounding box center [1306, 369] width 181 height 568
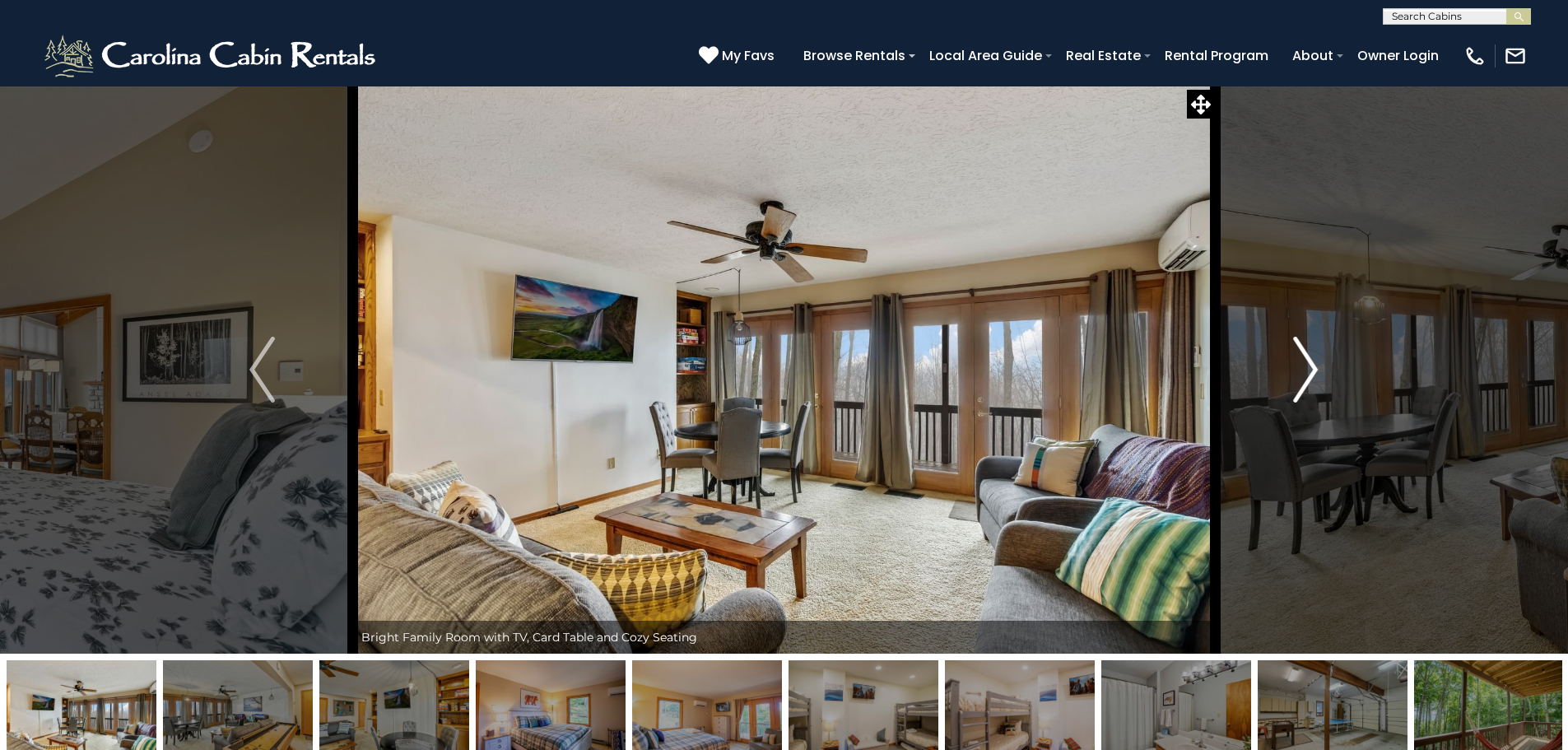
click at [1323, 368] on button "Next" at bounding box center [1306, 369] width 181 height 568
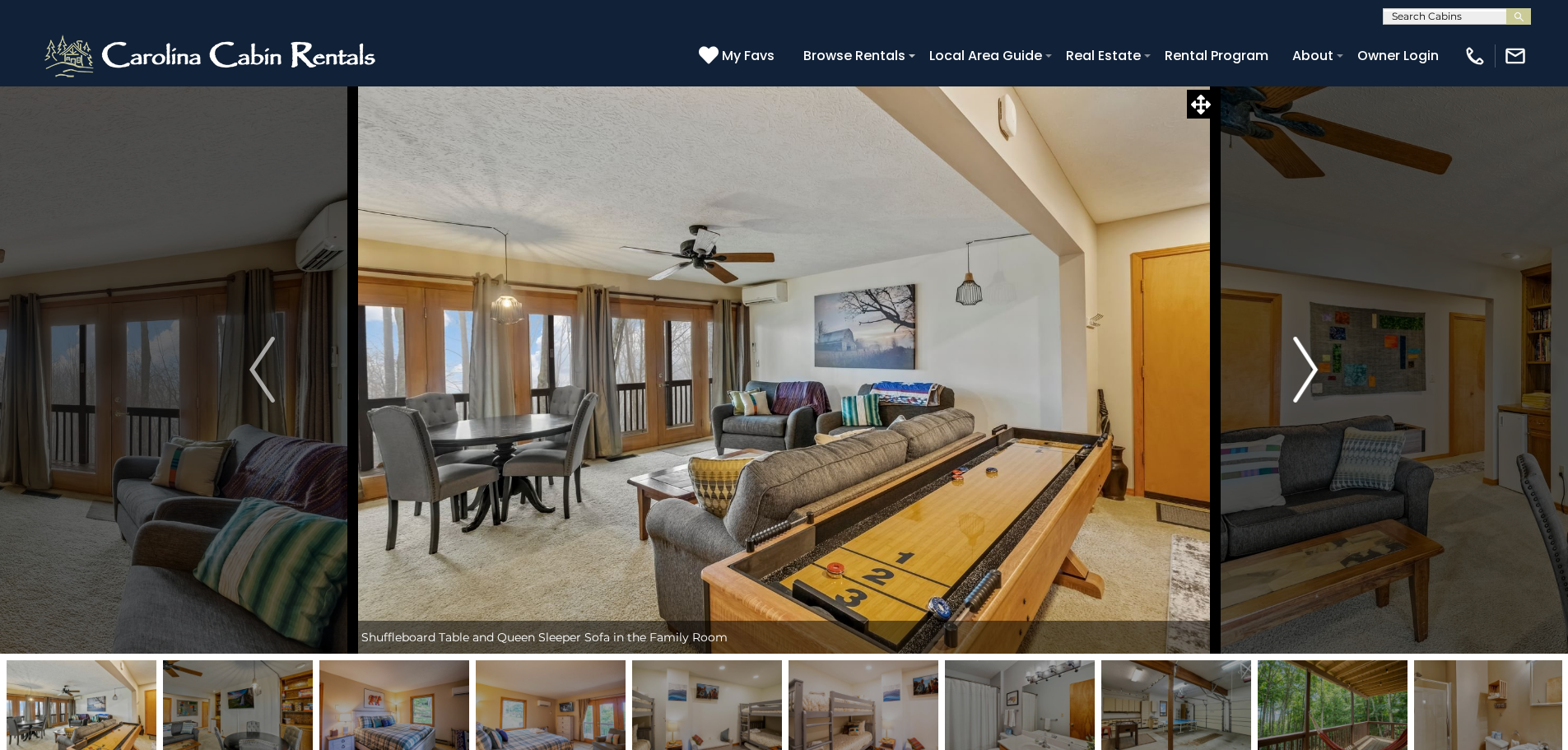
click at [1323, 368] on button "Next" at bounding box center [1306, 369] width 181 height 568
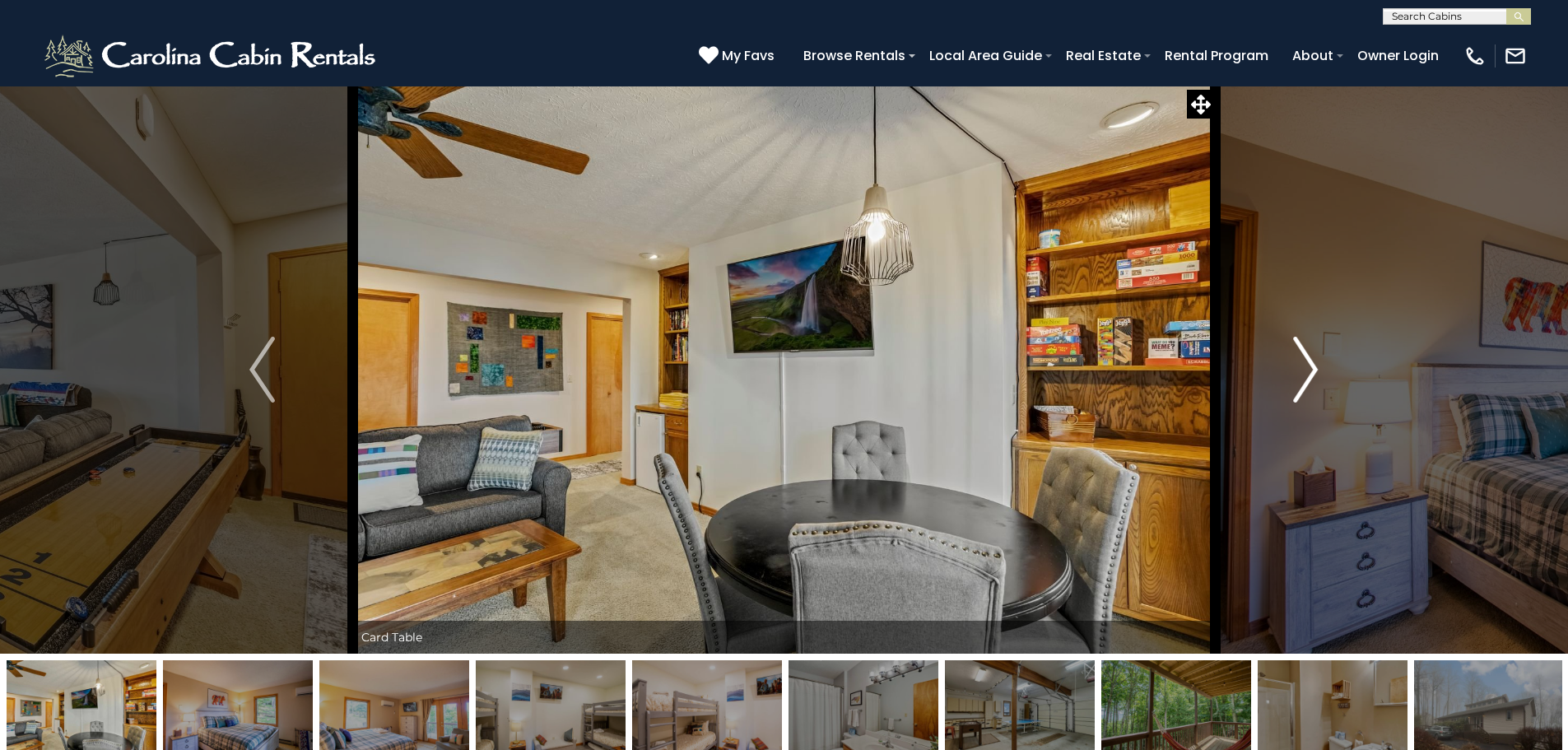
click at [1323, 368] on button "Next" at bounding box center [1306, 369] width 181 height 568
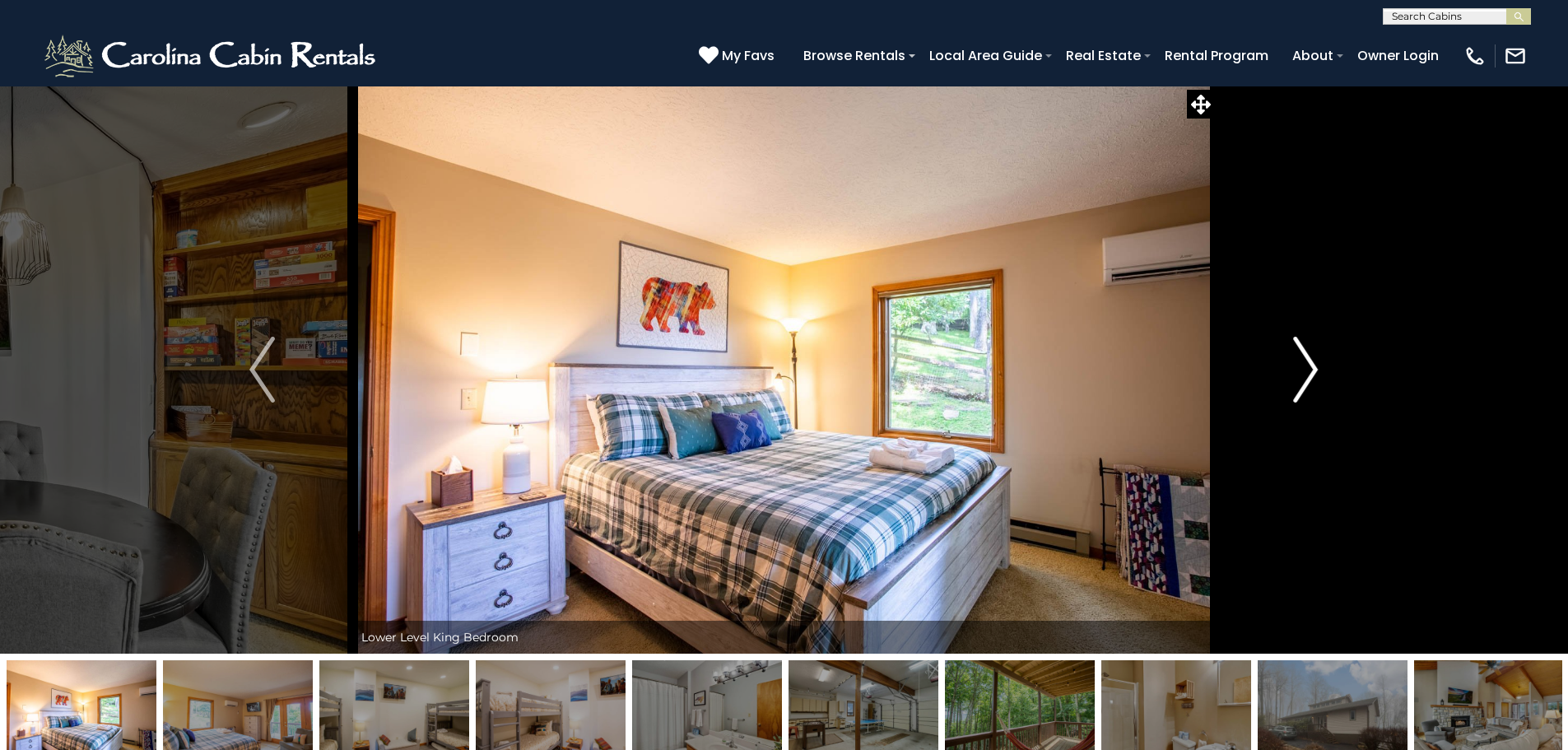
click at [1323, 368] on button "Next" at bounding box center [1306, 369] width 181 height 568
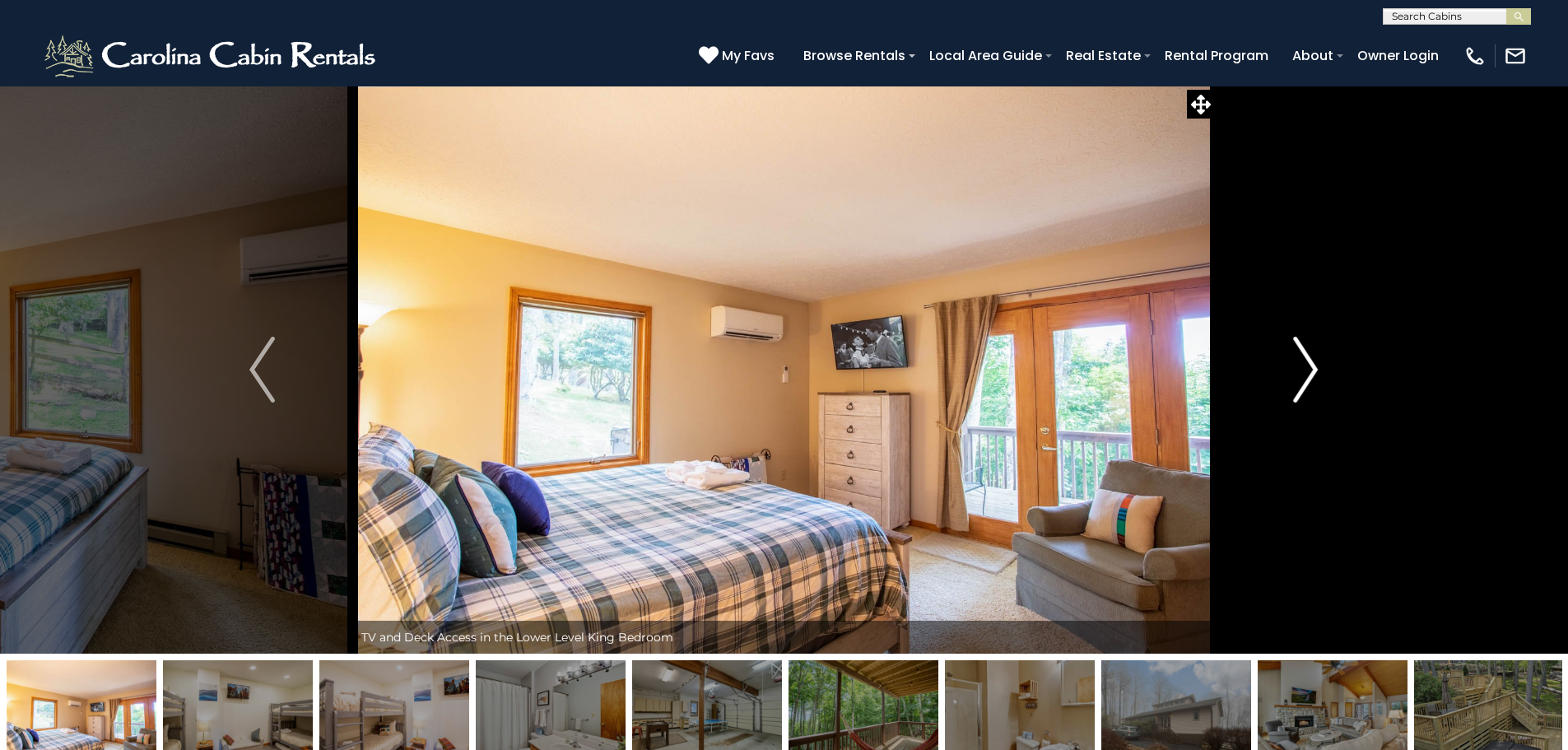
click at [1323, 368] on button "Next" at bounding box center [1306, 369] width 181 height 568
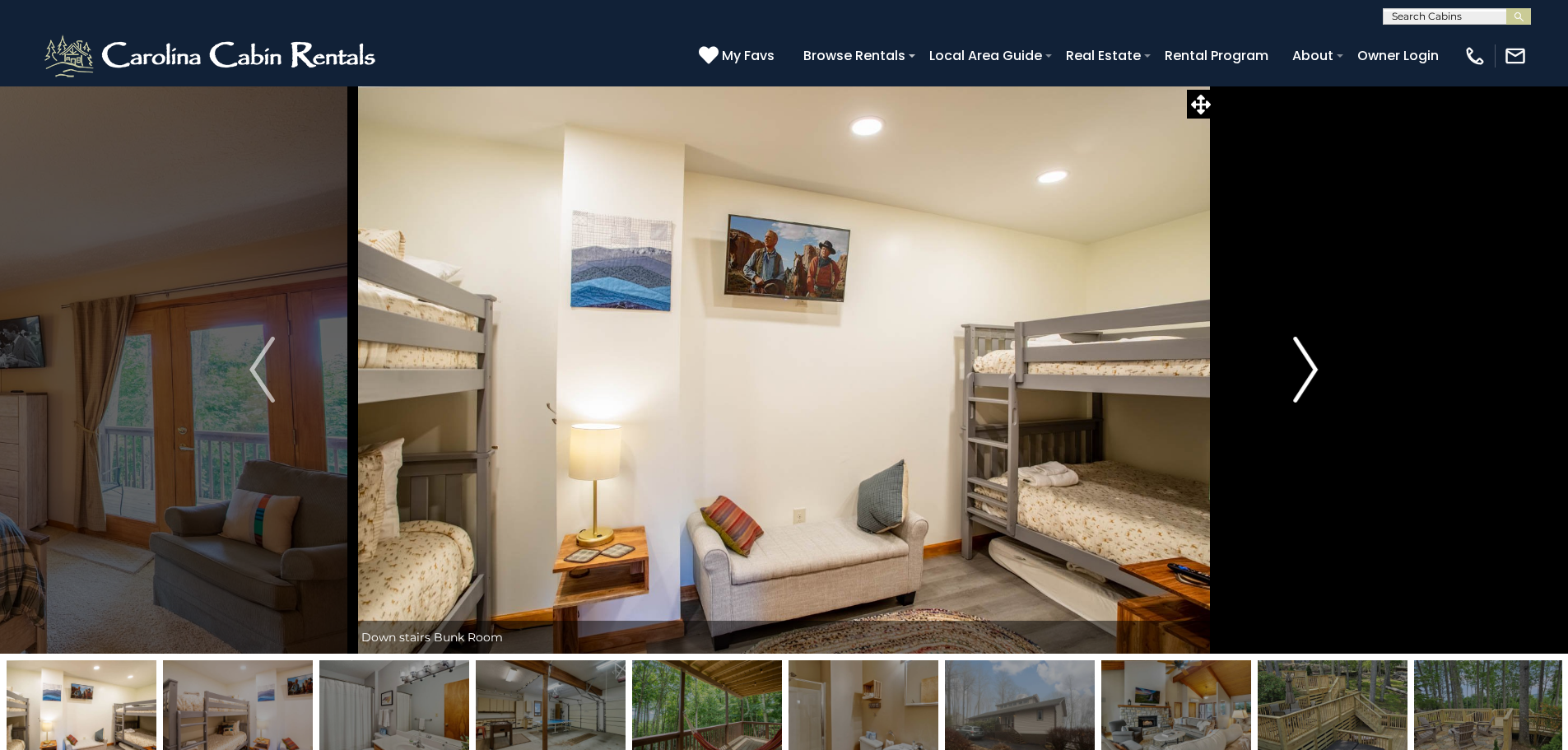
click at [1323, 368] on button "Next" at bounding box center [1306, 369] width 181 height 568
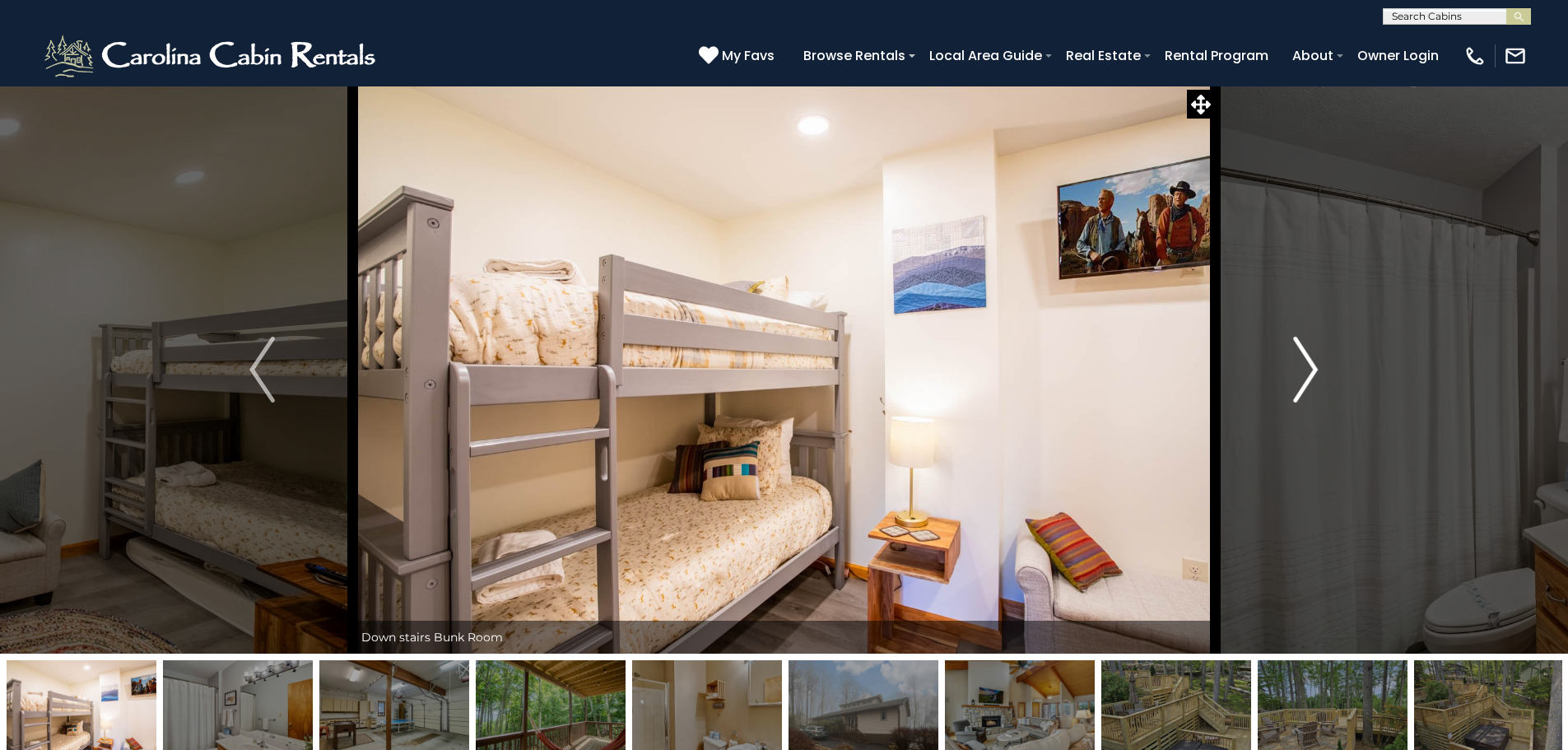
click at [1323, 368] on button "Next" at bounding box center [1306, 369] width 181 height 568
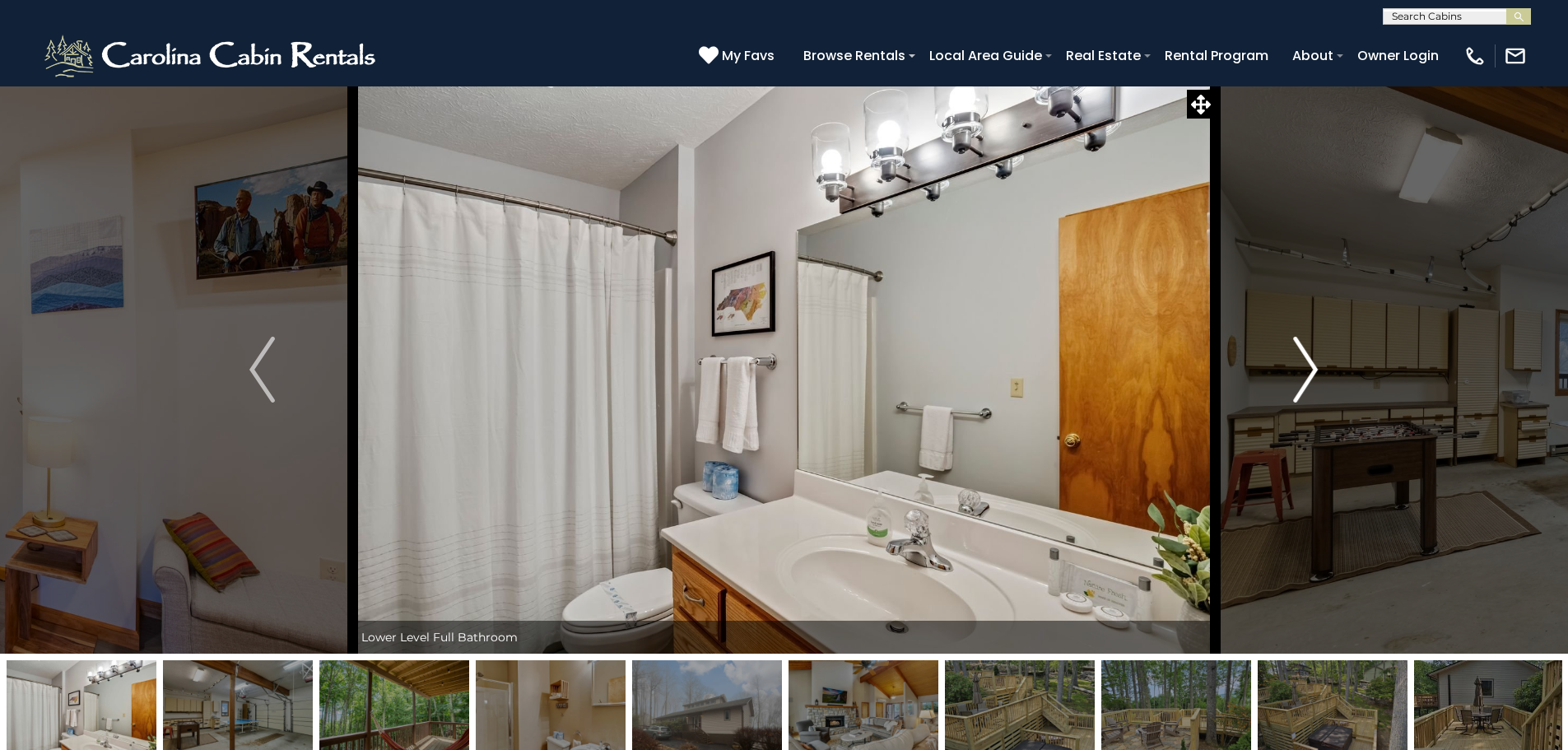
click at [1323, 368] on button "Next" at bounding box center [1306, 369] width 181 height 568
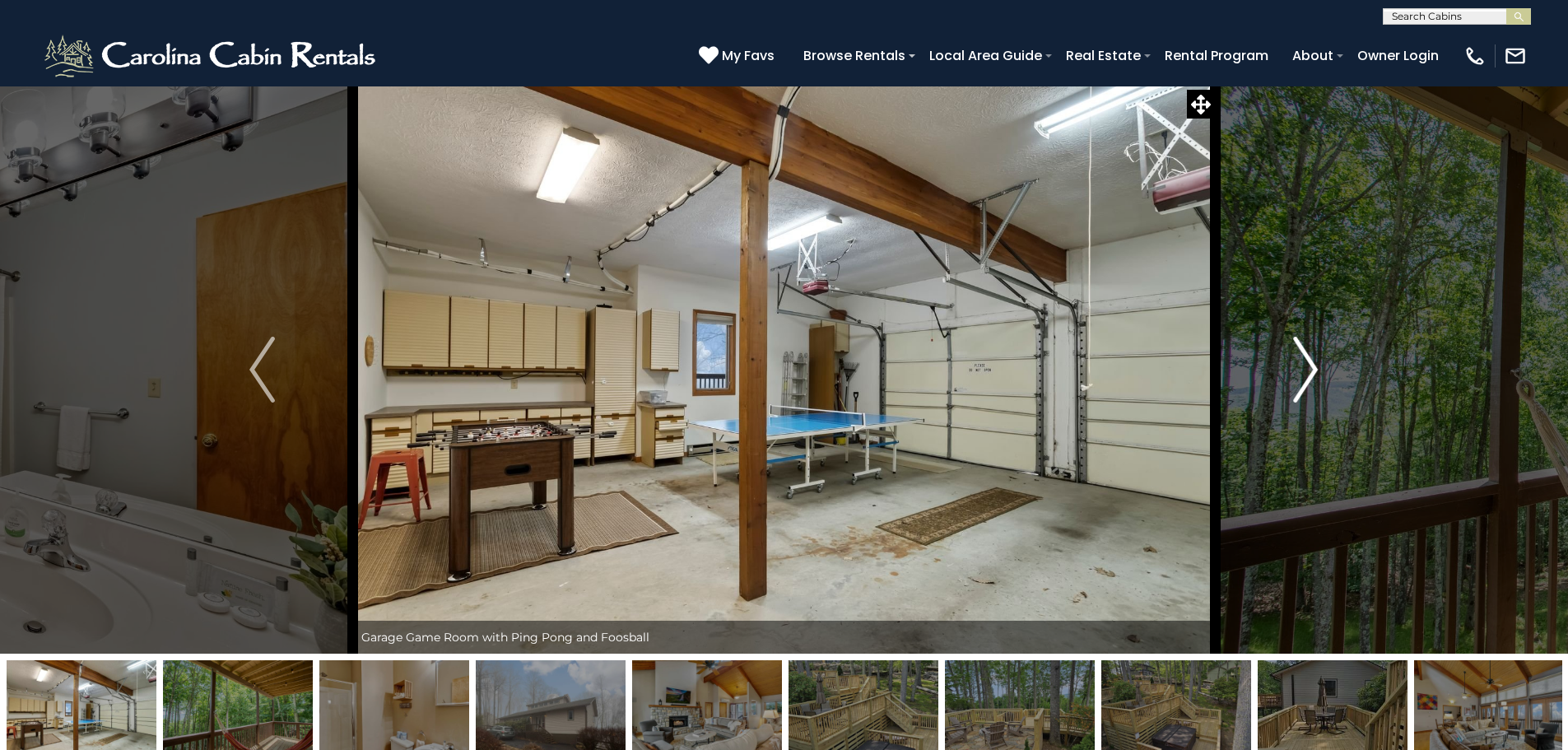
click at [1323, 368] on button "Next" at bounding box center [1306, 369] width 181 height 568
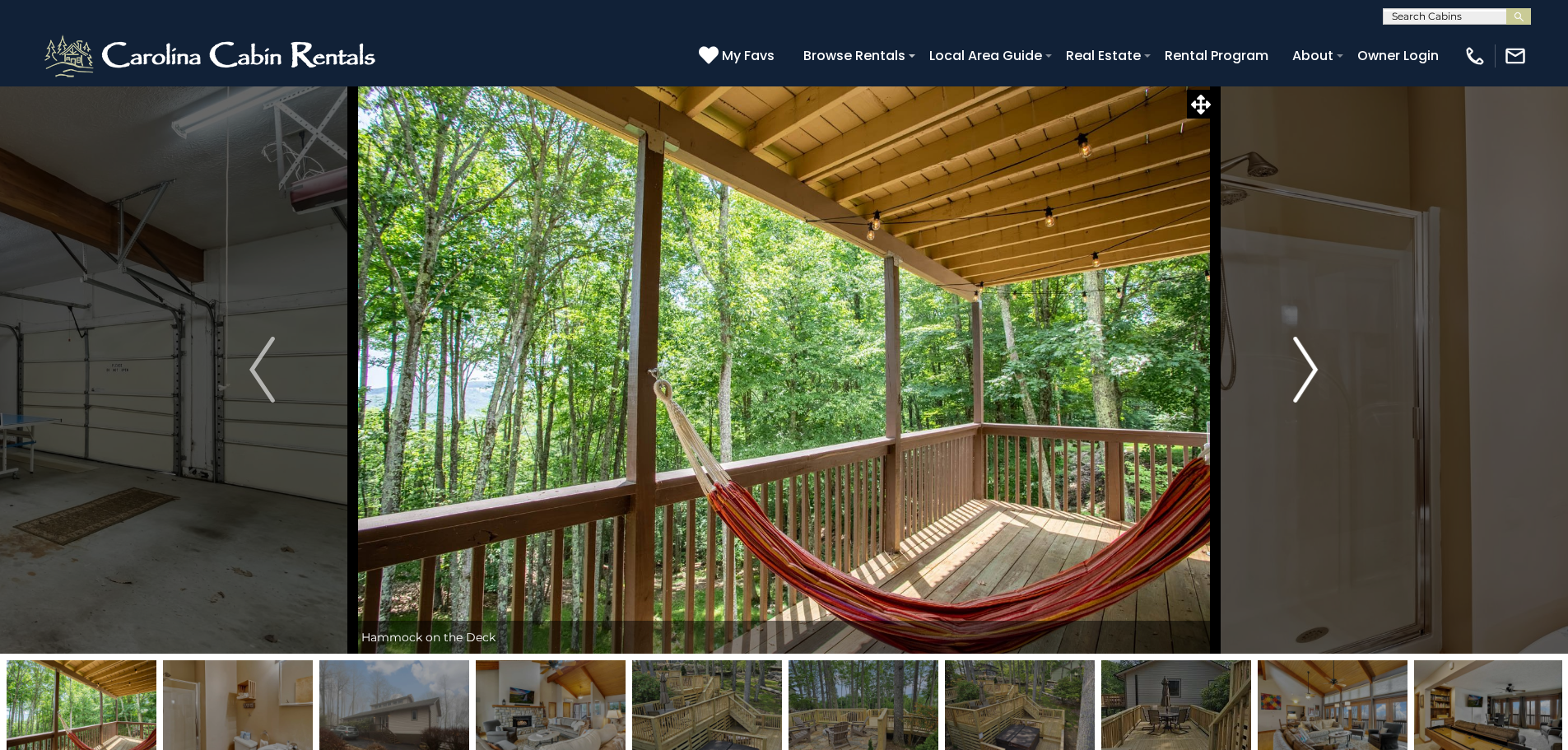
click at [1323, 368] on button "Next" at bounding box center [1306, 369] width 181 height 568
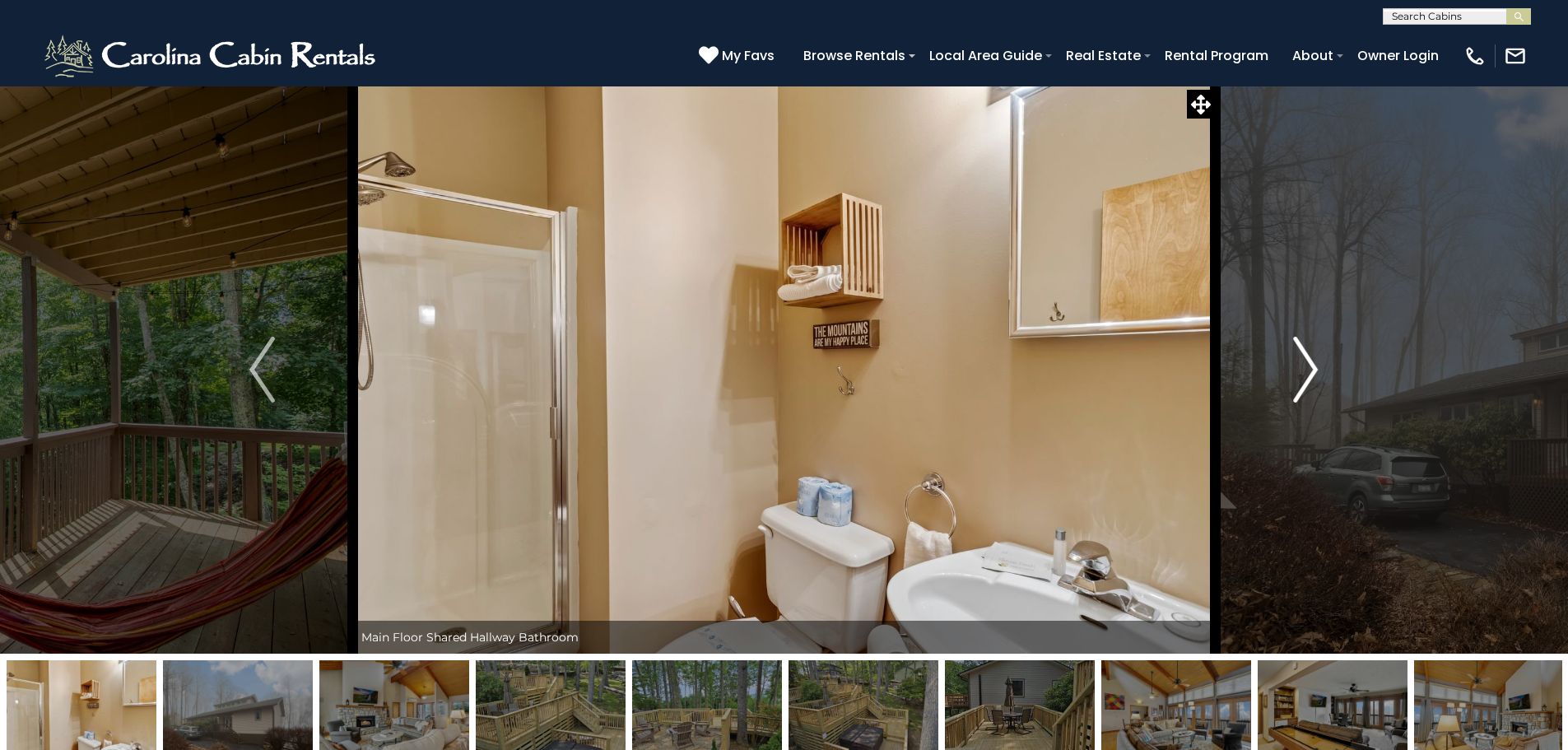
click at [1323, 368] on button "Next" at bounding box center [1306, 369] width 181 height 568
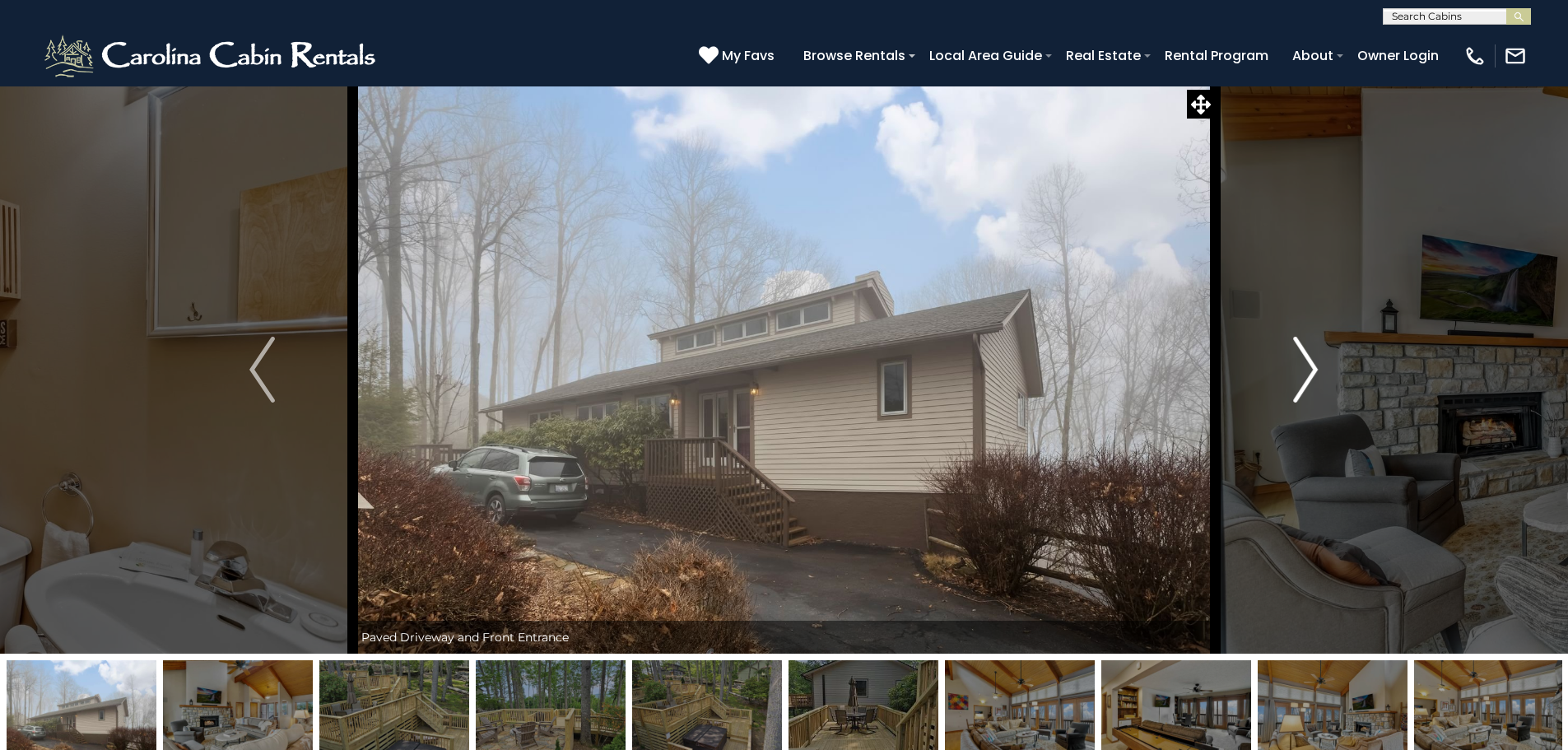
click at [1323, 368] on button "Next" at bounding box center [1306, 369] width 181 height 568
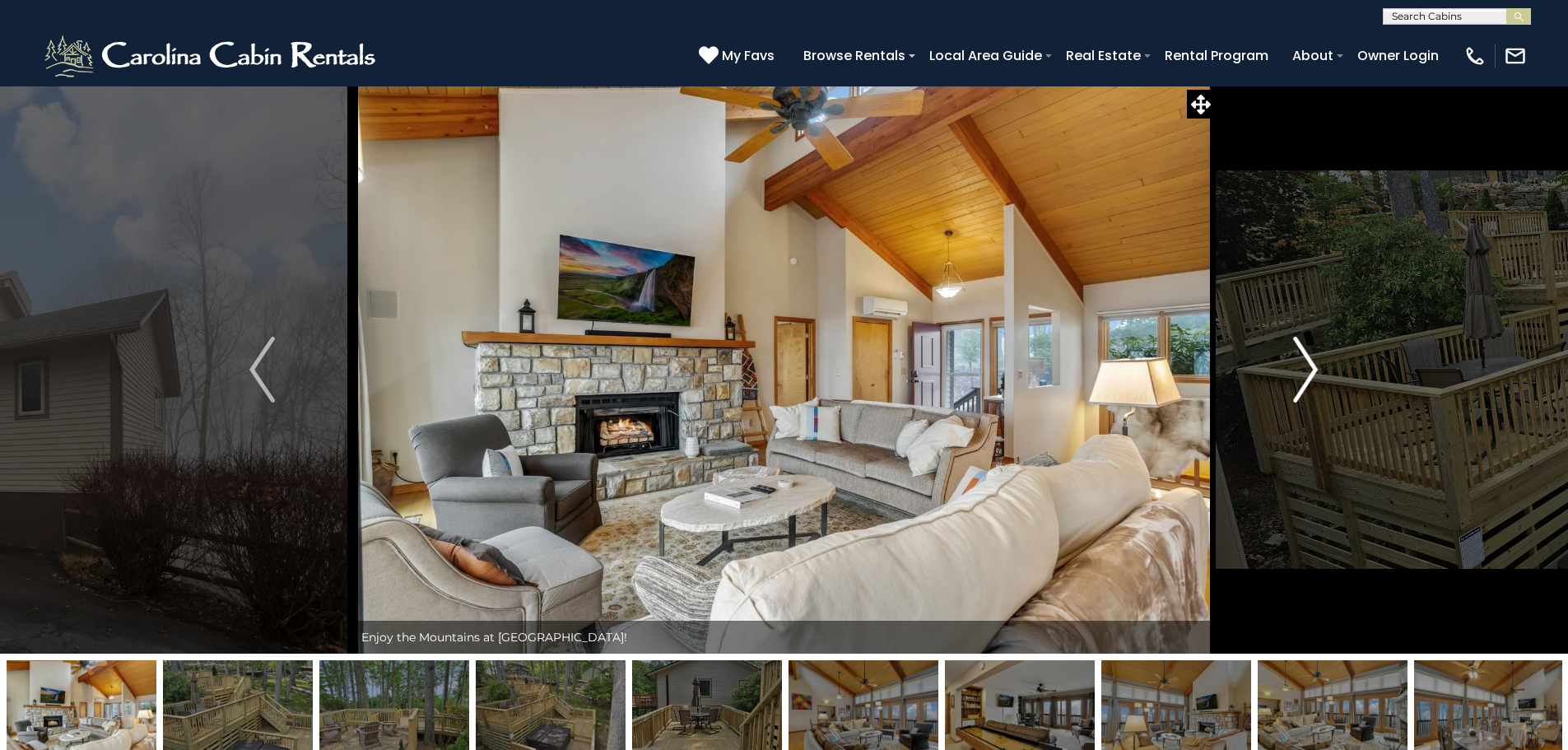
click at [1323, 368] on button "Next" at bounding box center [1306, 369] width 181 height 568
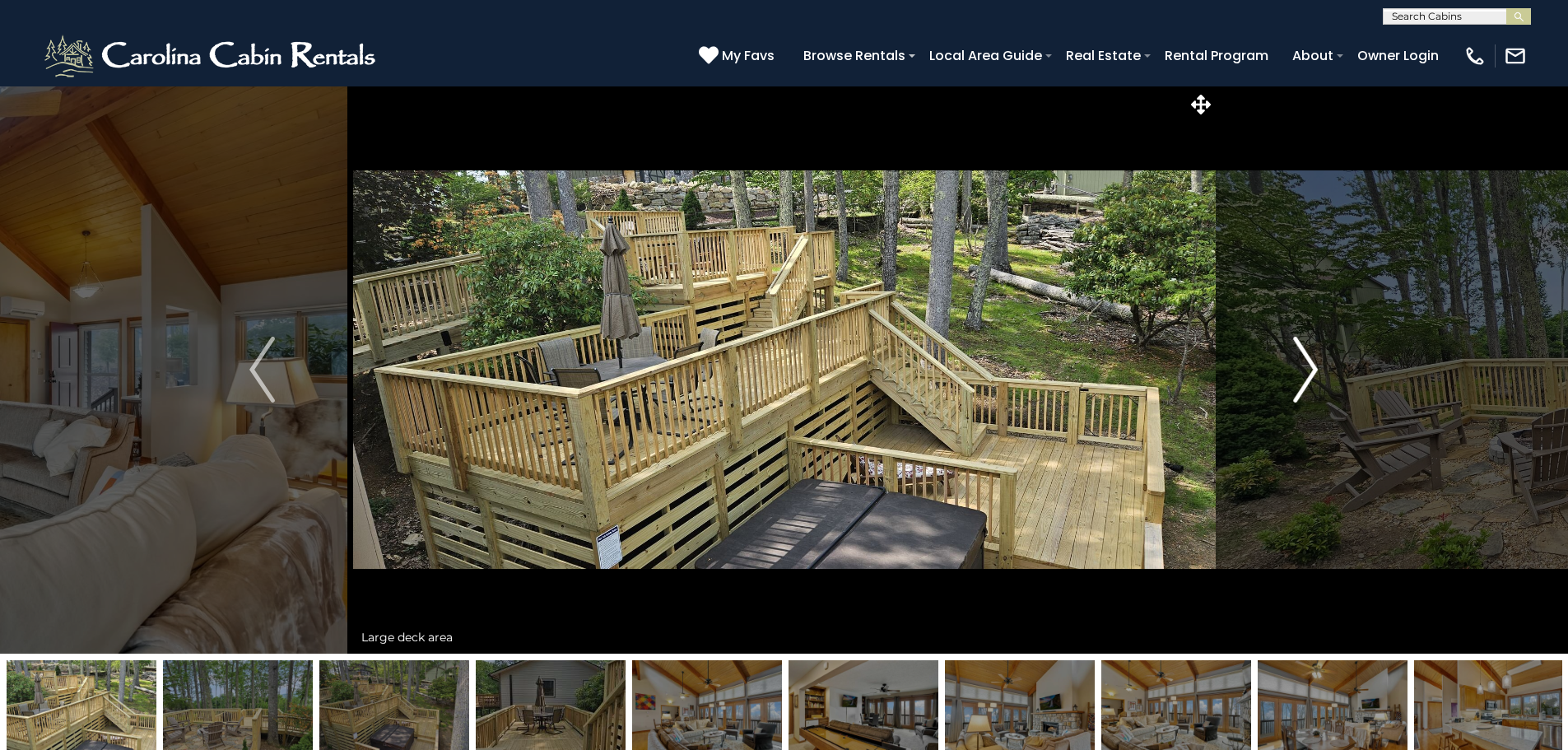
click at [1323, 368] on button "Next" at bounding box center [1306, 369] width 181 height 568
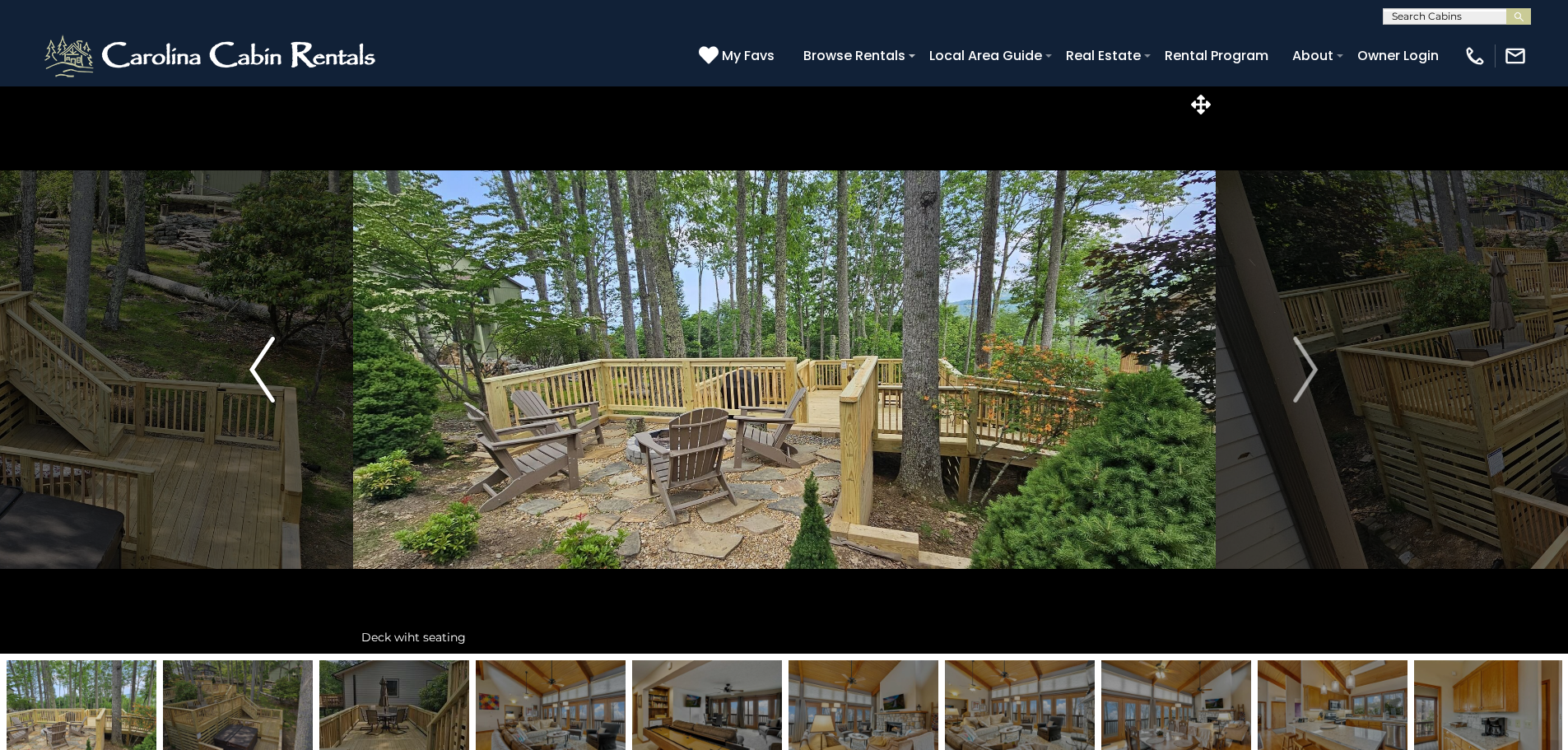
click at [271, 387] on img "Previous" at bounding box center [261, 370] width 25 height 66
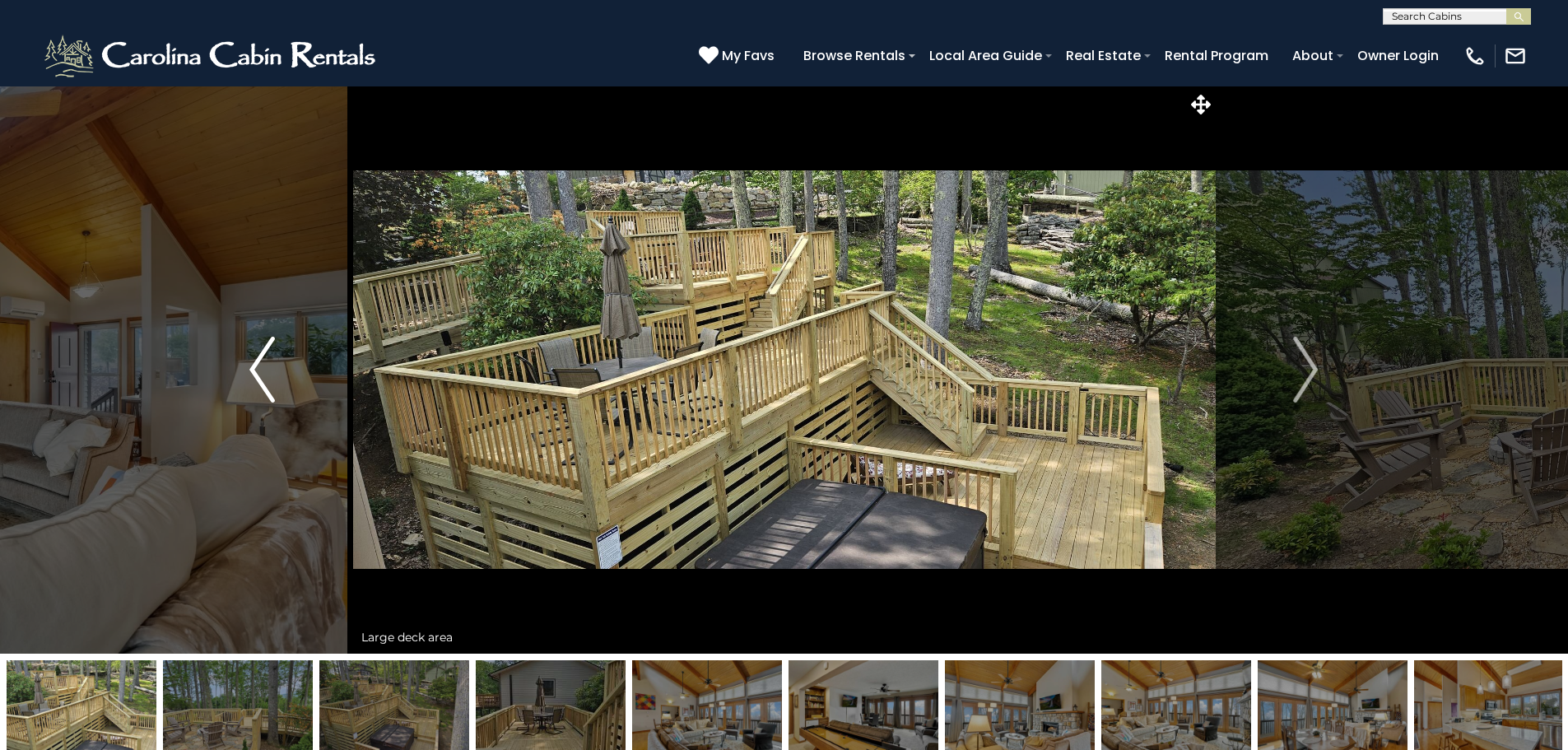
click at [271, 387] on img "Previous" at bounding box center [261, 370] width 25 height 66
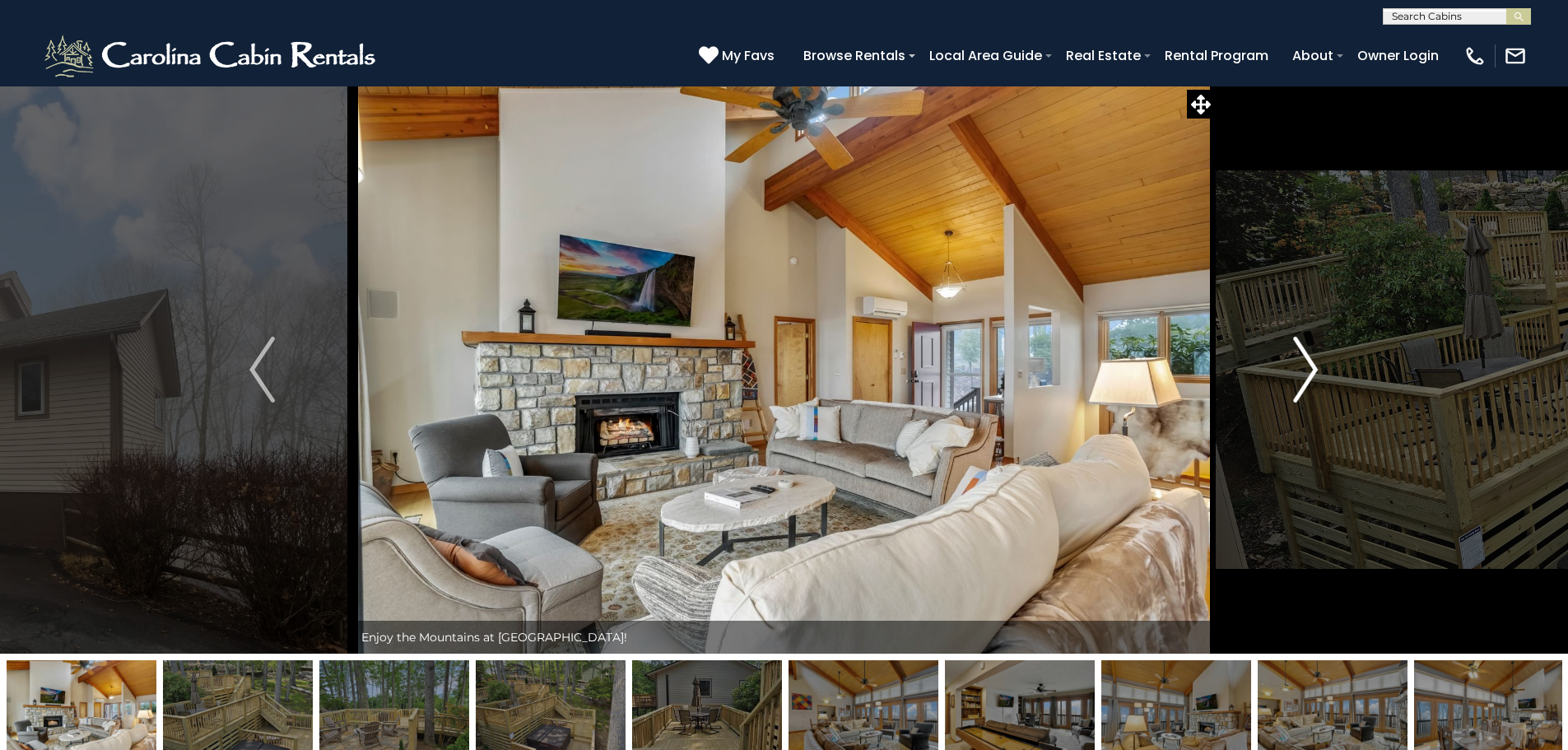
click at [1302, 363] on img "Next" at bounding box center [1306, 370] width 25 height 66
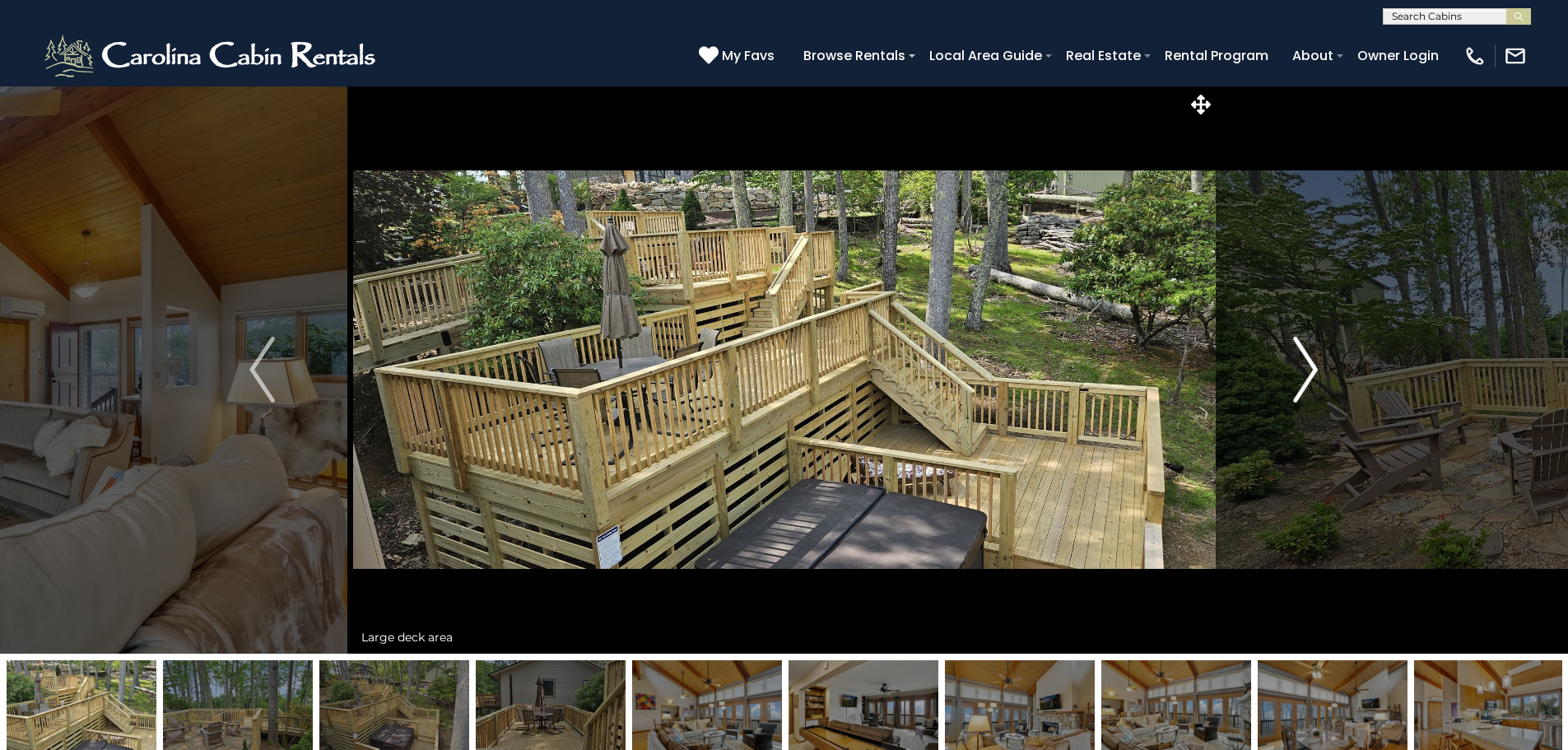
click at [1302, 363] on img "Next" at bounding box center [1306, 370] width 25 height 66
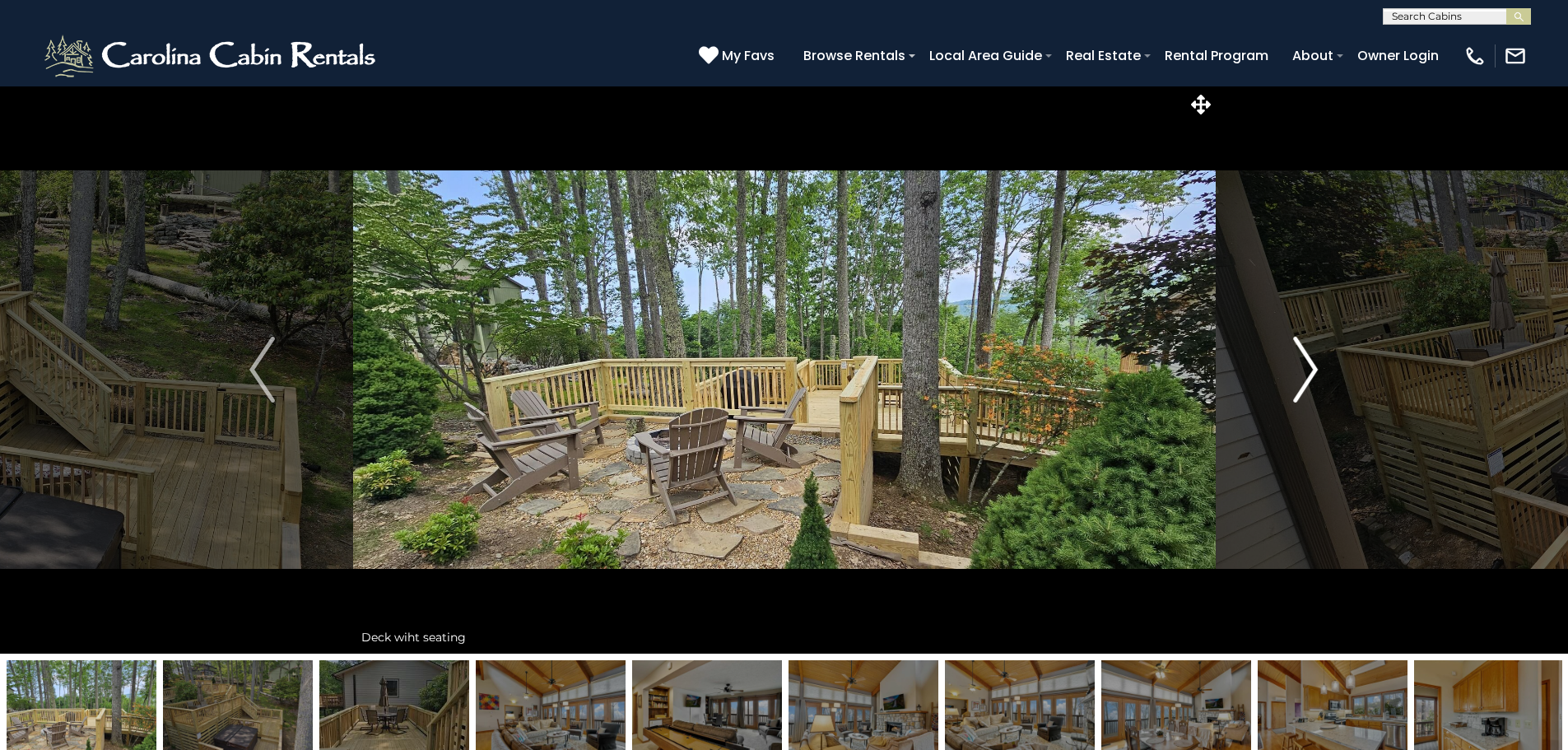
click at [1302, 363] on img "Next" at bounding box center [1306, 370] width 25 height 66
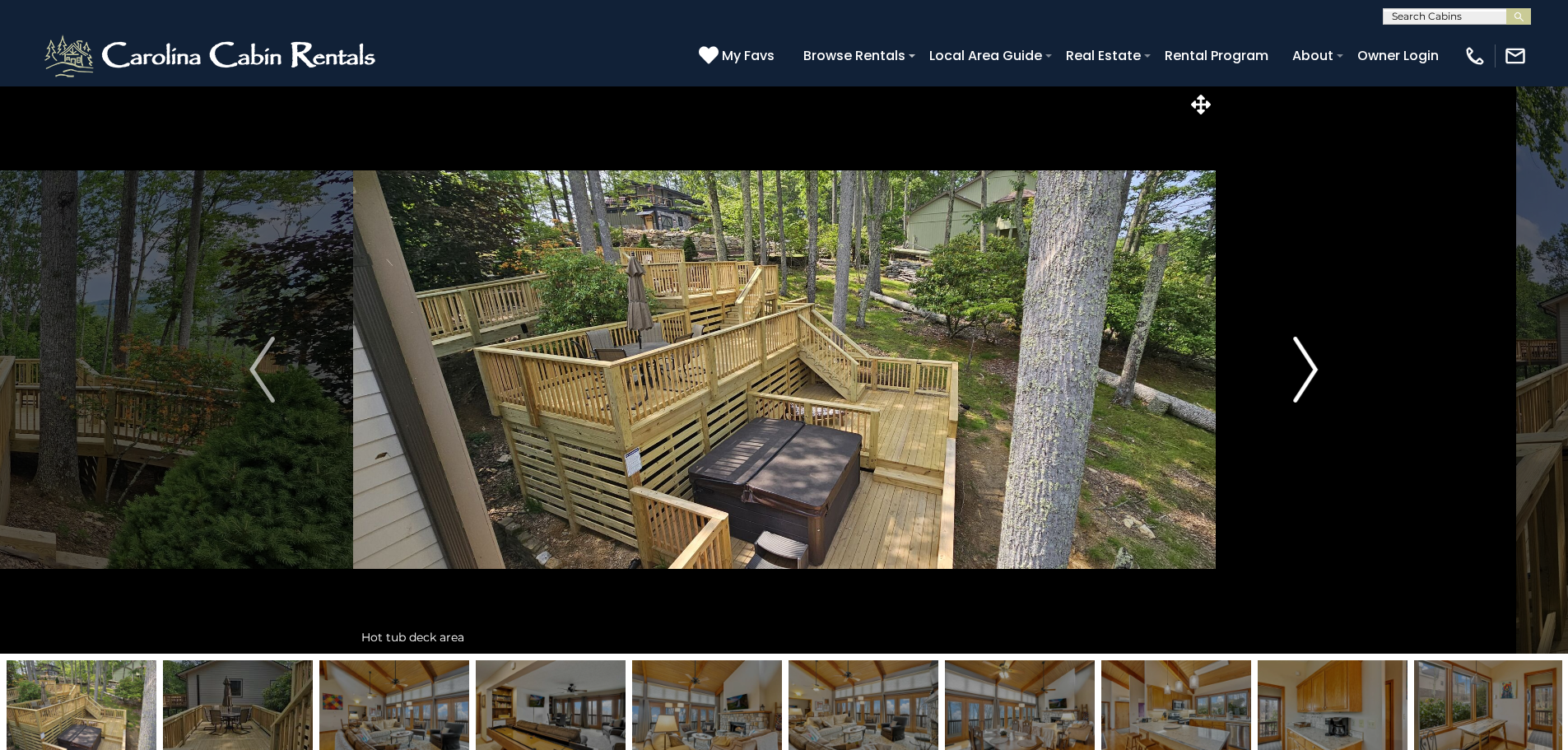
click at [1302, 363] on img "Next" at bounding box center [1306, 370] width 25 height 66
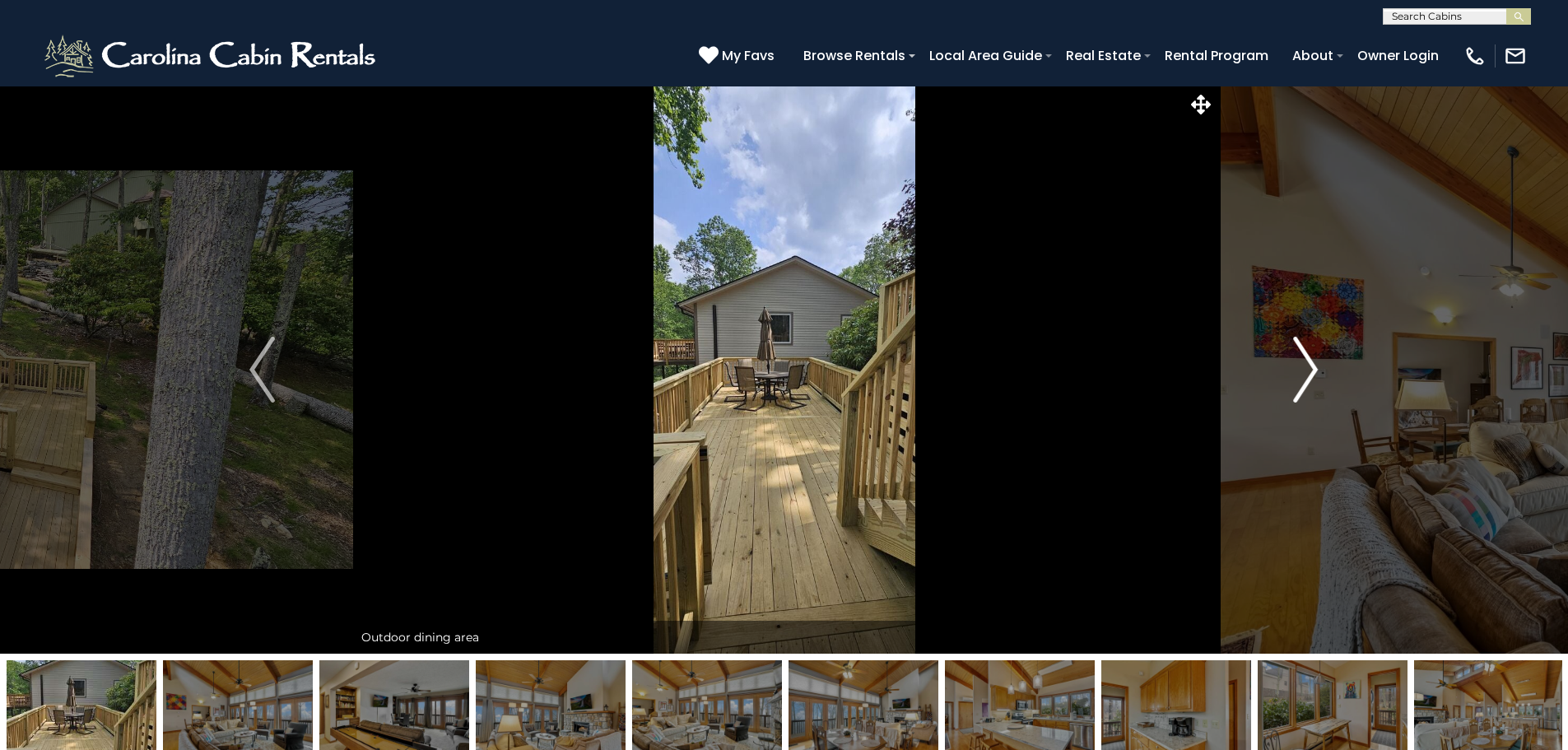
click at [1302, 363] on img "Next" at bounding box center [1306, 370] width 25 height 66
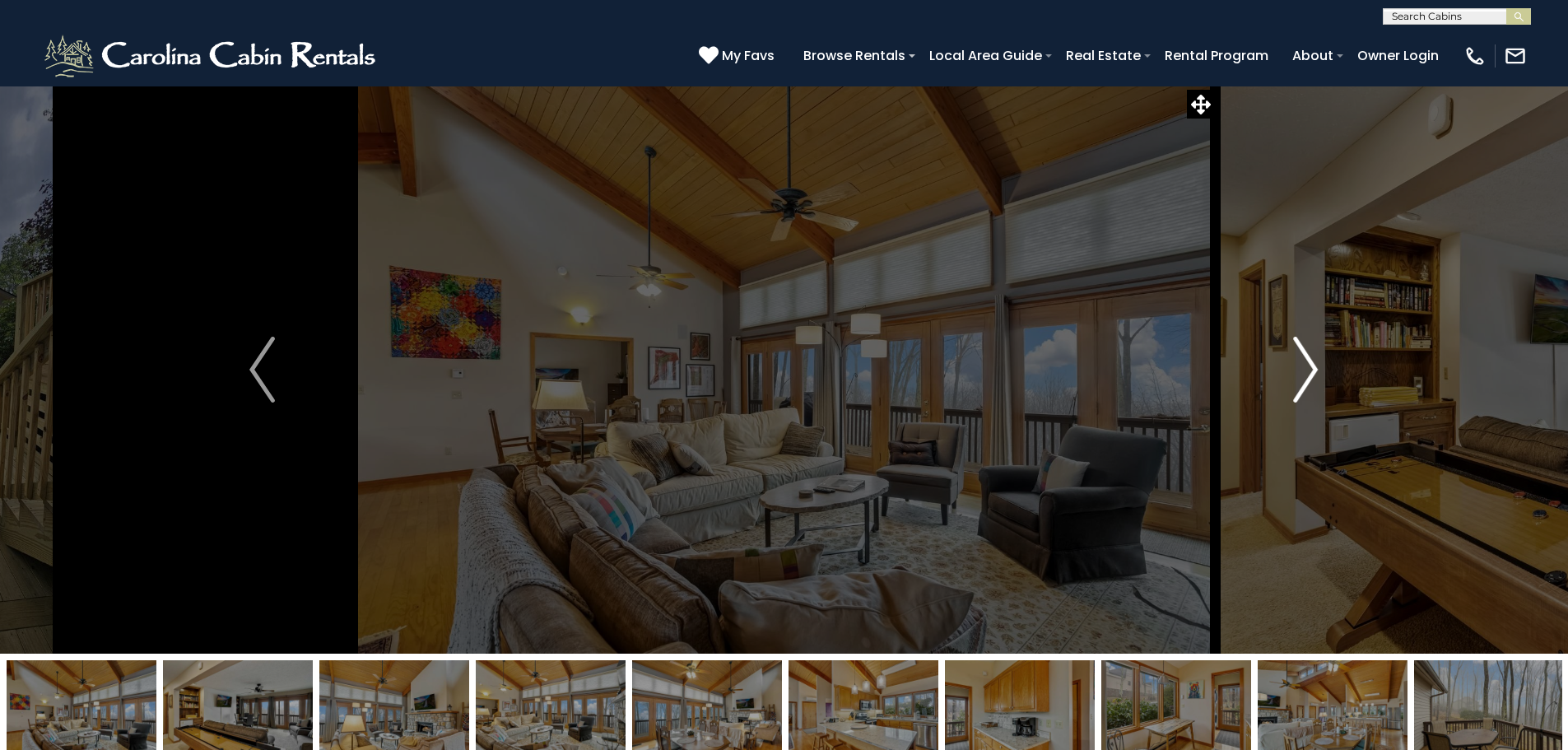
click at [1302, 363] on img "Next" at bounding box center [1306, 370] width 25 height 66
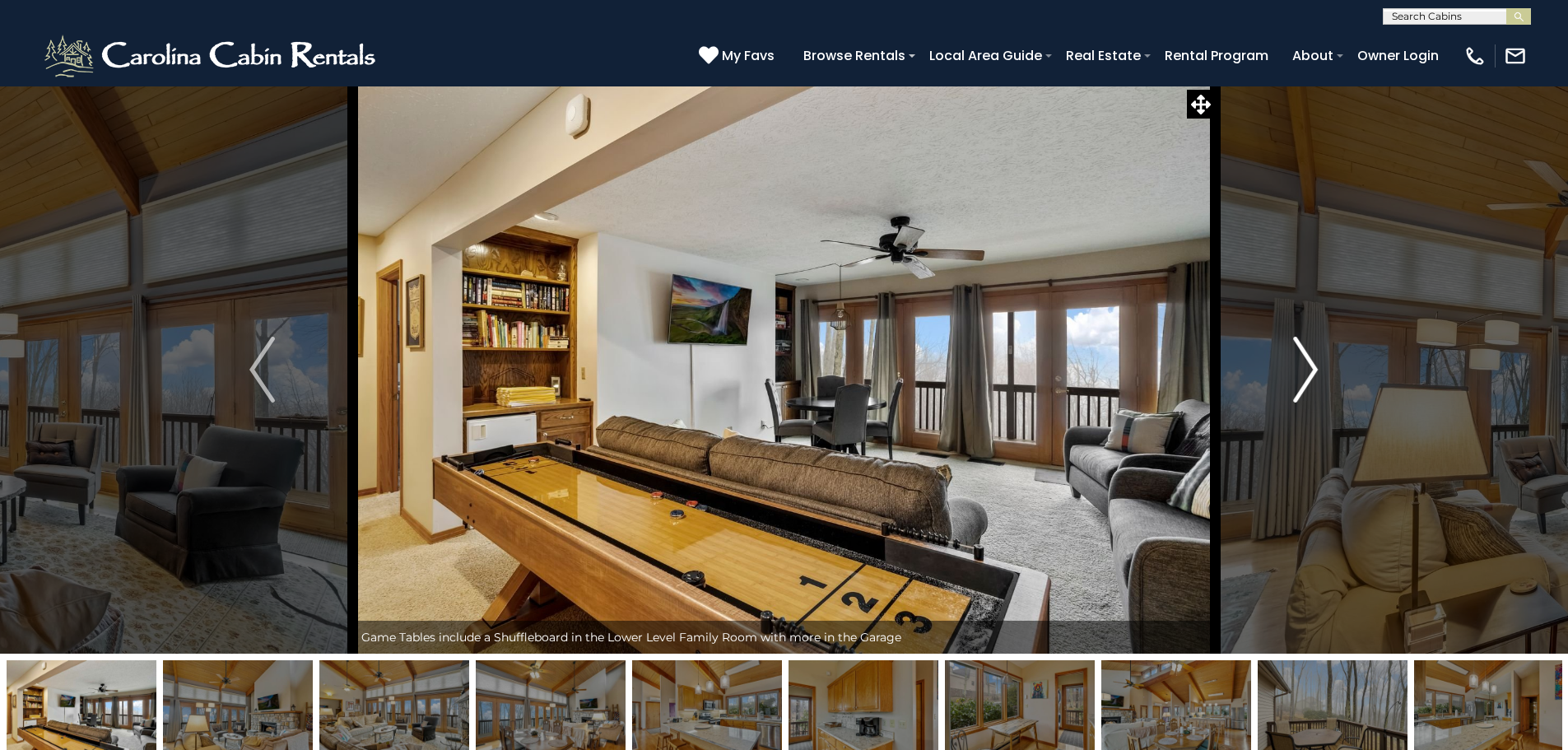
click at [1302, 363] on img "Next" at bounding box center [1306, 370] width 25 height 66
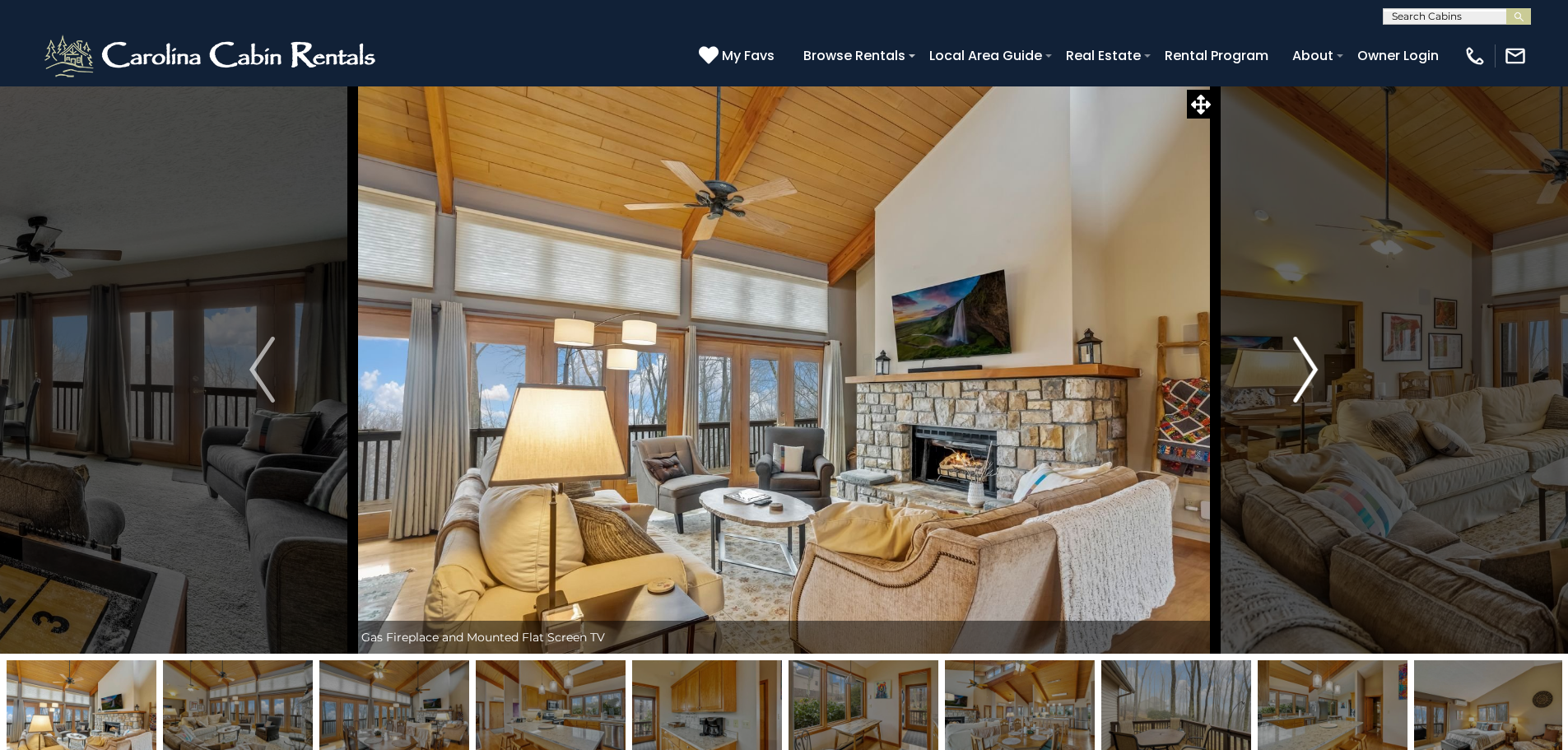
click at [1302, 363] on img "Next" at bounding box center [1306, 370] width 25 height 66
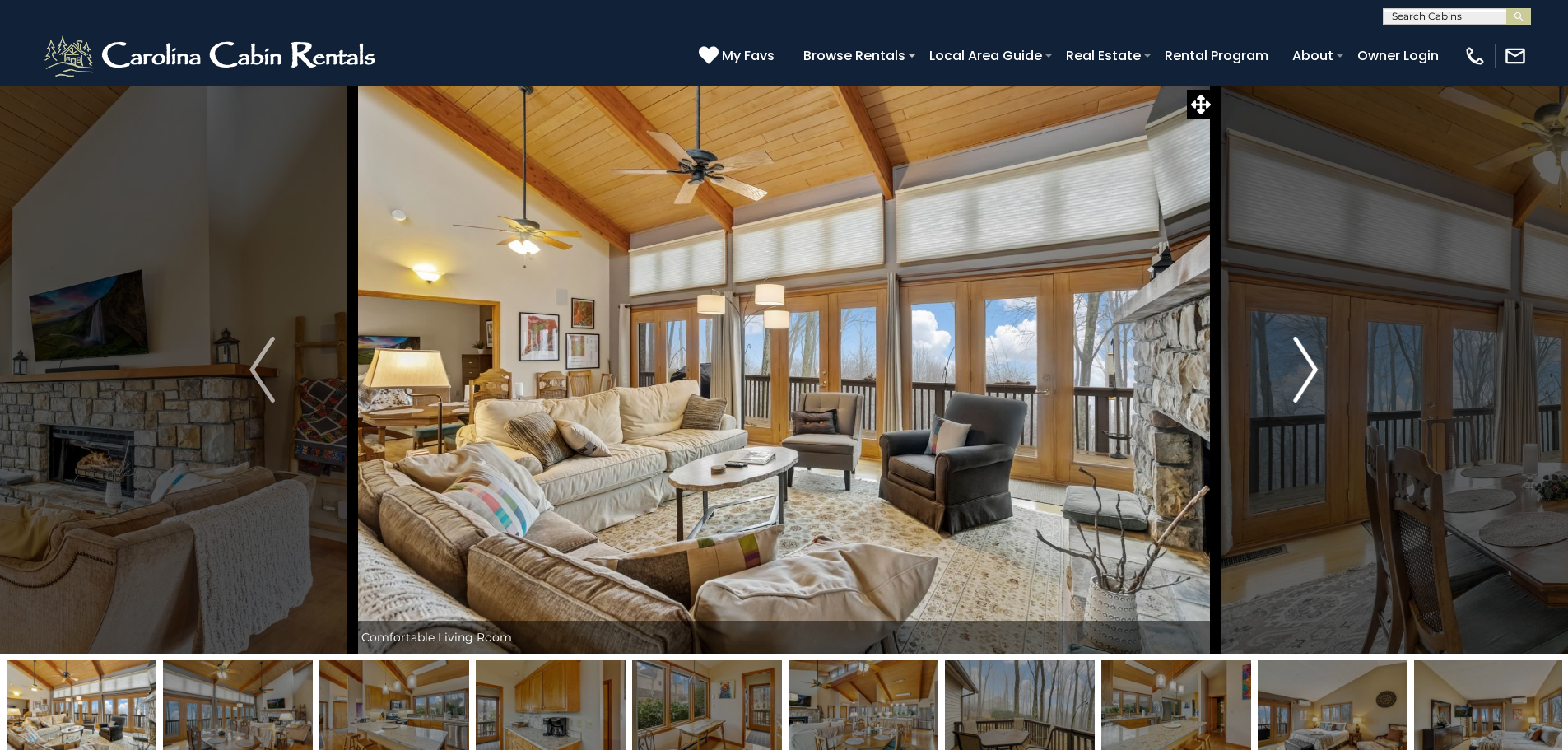
click at [1302, 363] on img "Next" at bounding box center [1306, 370] width 25 height 66
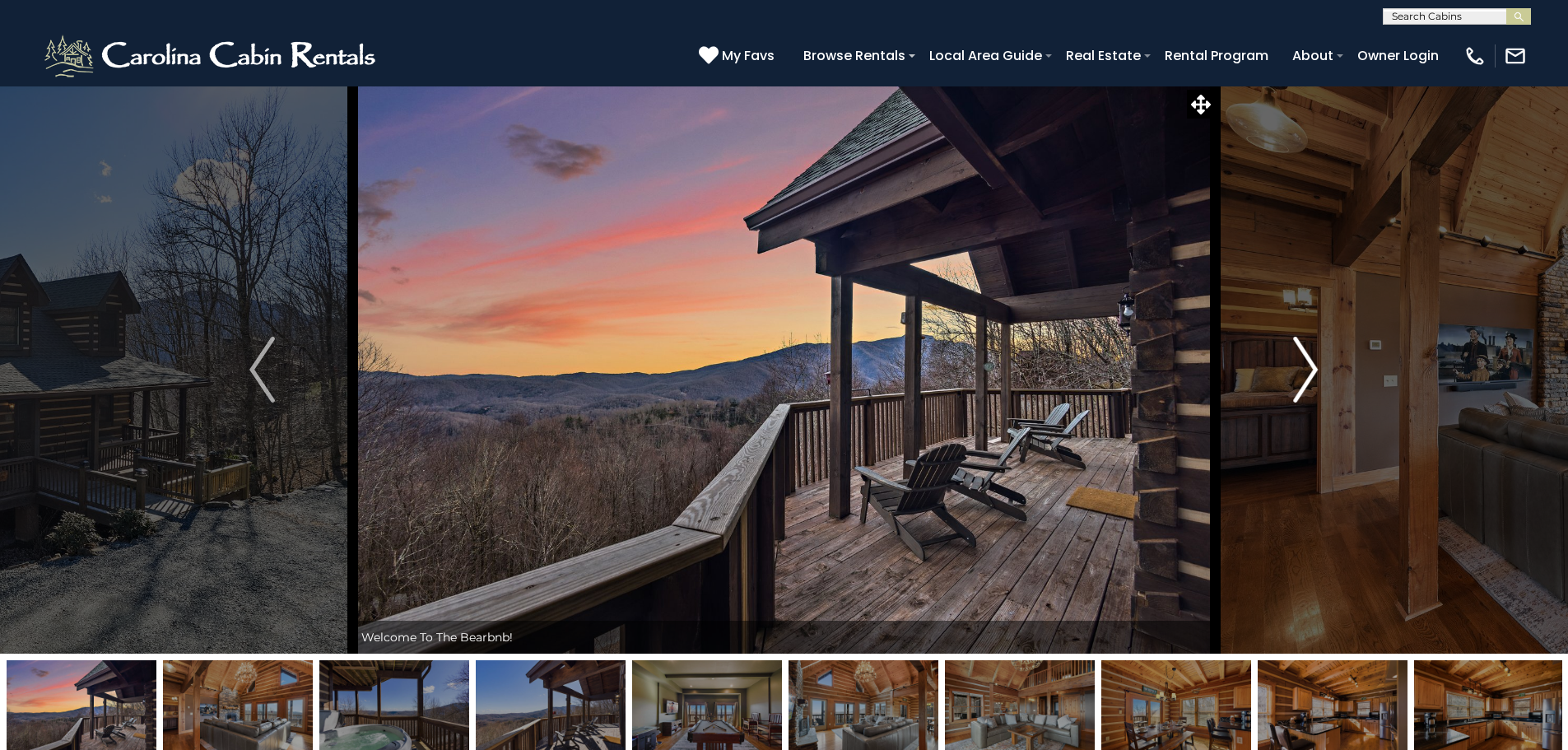
click at [1313, 375] on img "Next" at bounding box center [1306, 370] width 25 height 66
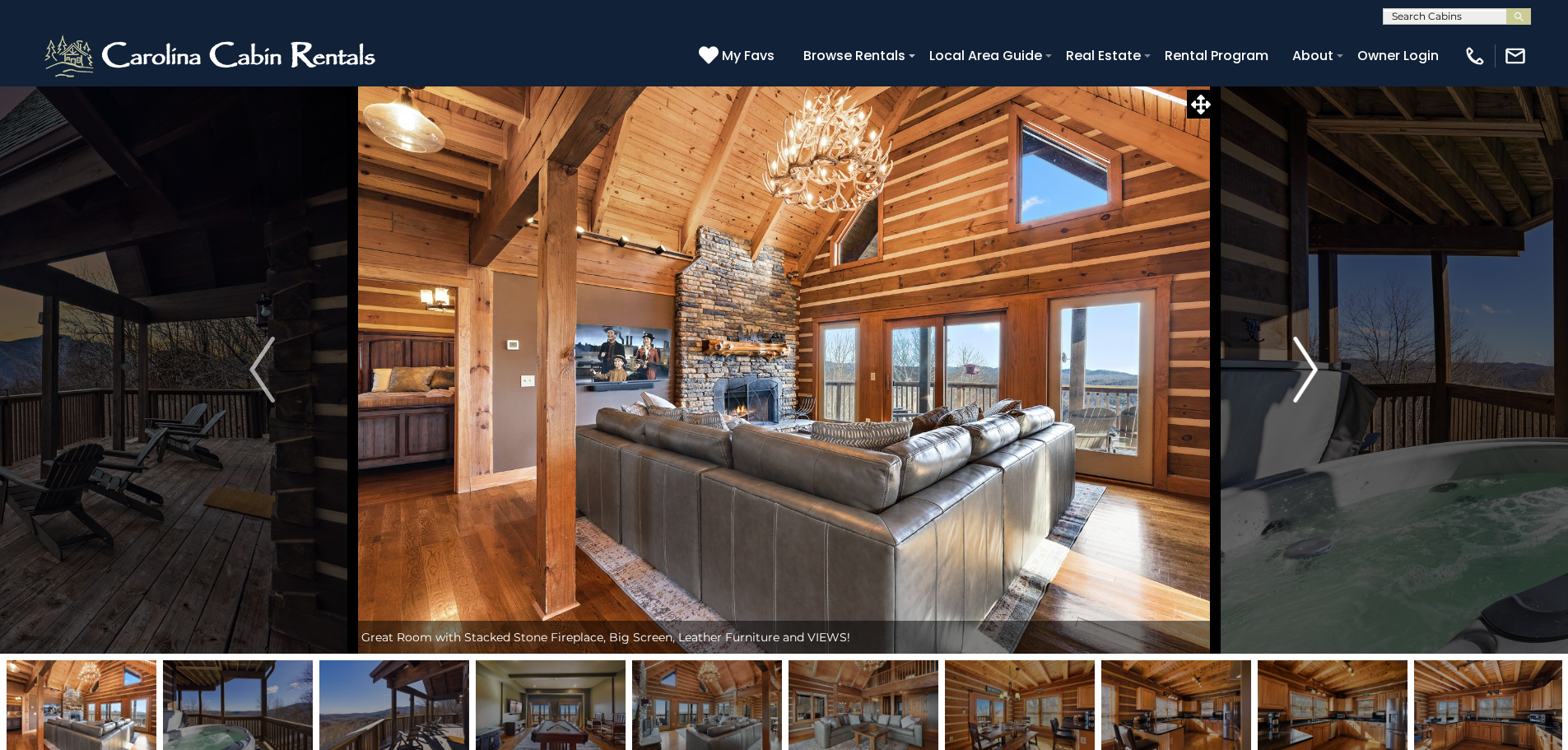
click at [1312, 374] on img "Next" at bounding box center [1306, 370] width 25 height 66
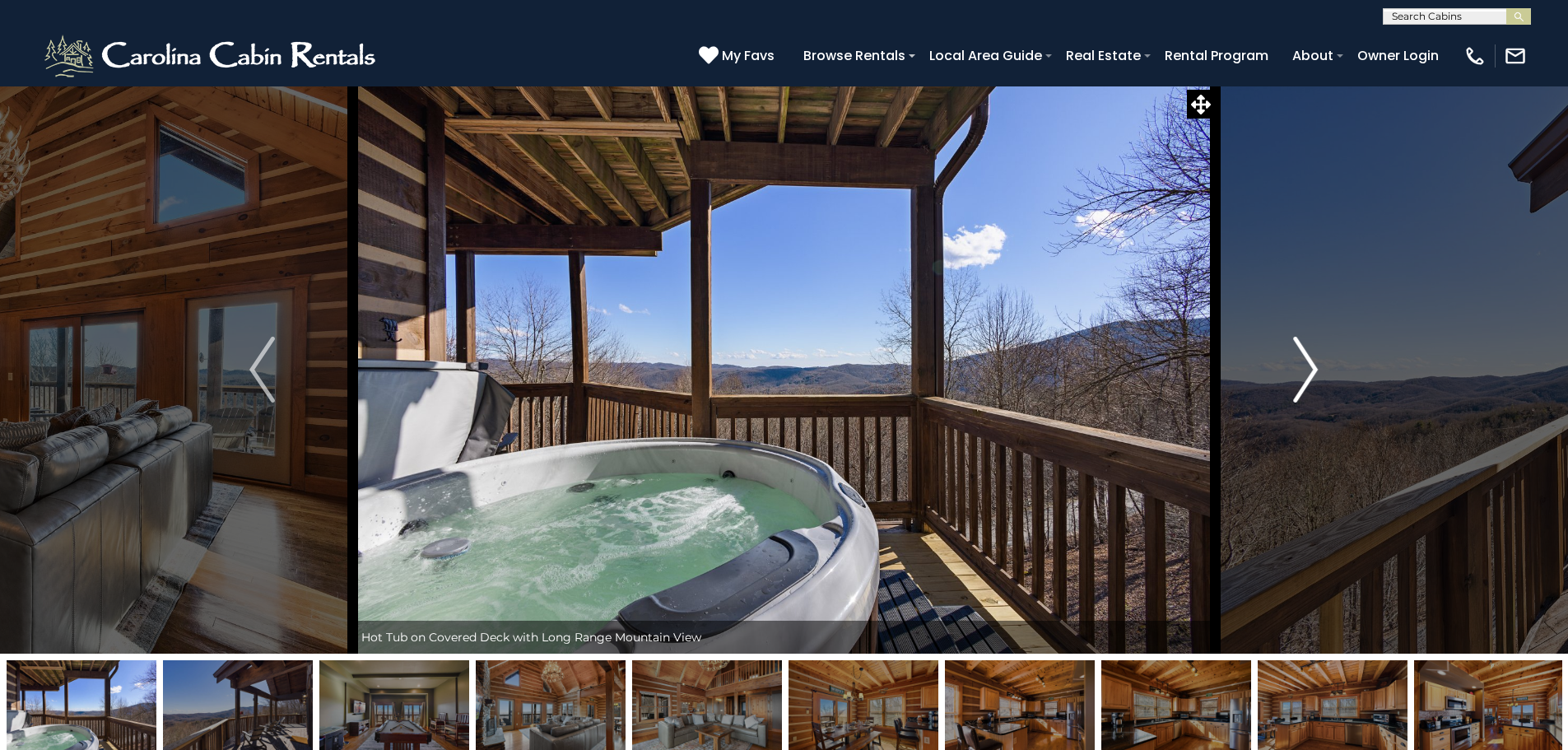
click at [1312, 374] on img "Next" at bounding box center [1306, 370] width 25 height 66
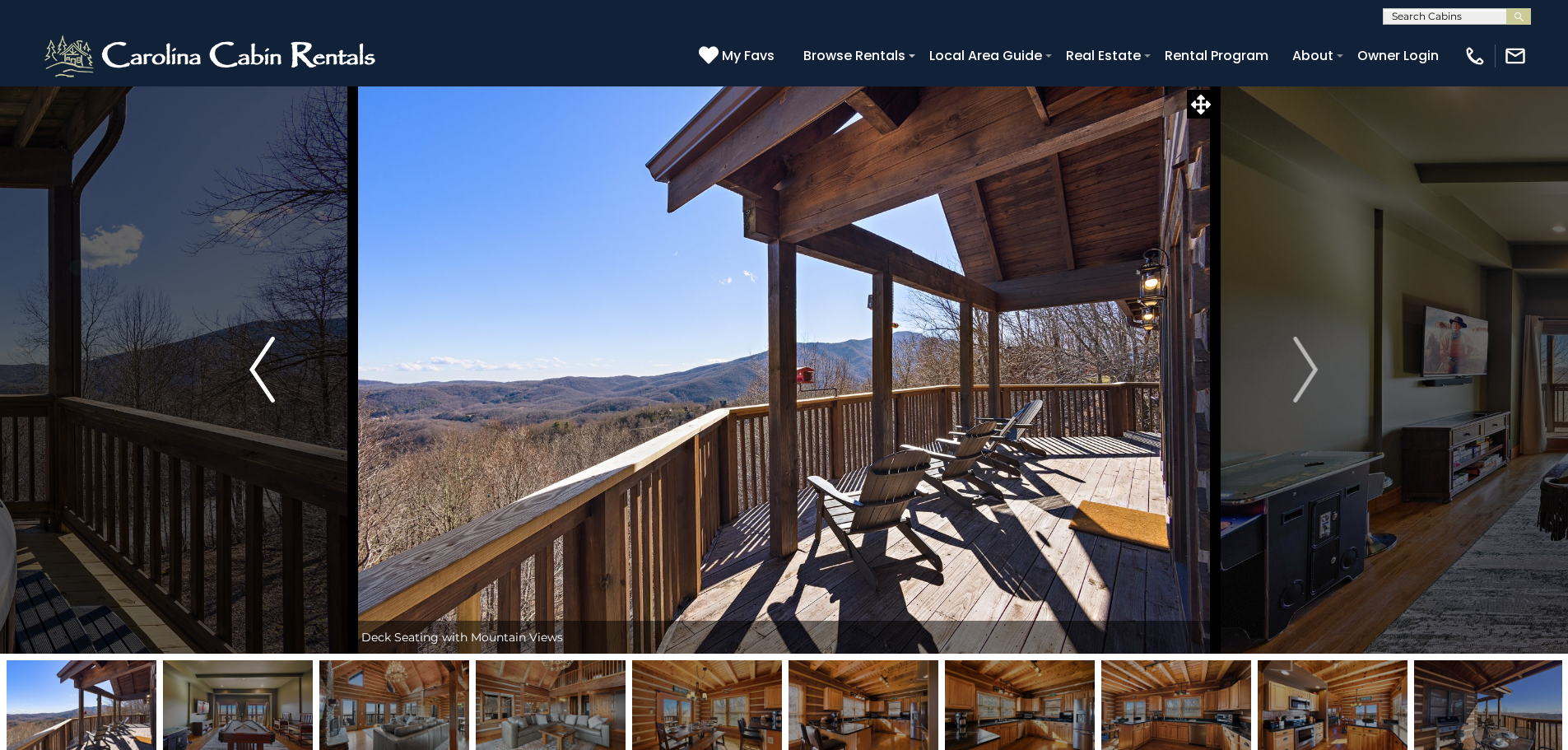
click at [267, 367] on img "Previous" at bounding box center [261, 370] width 25 height 66
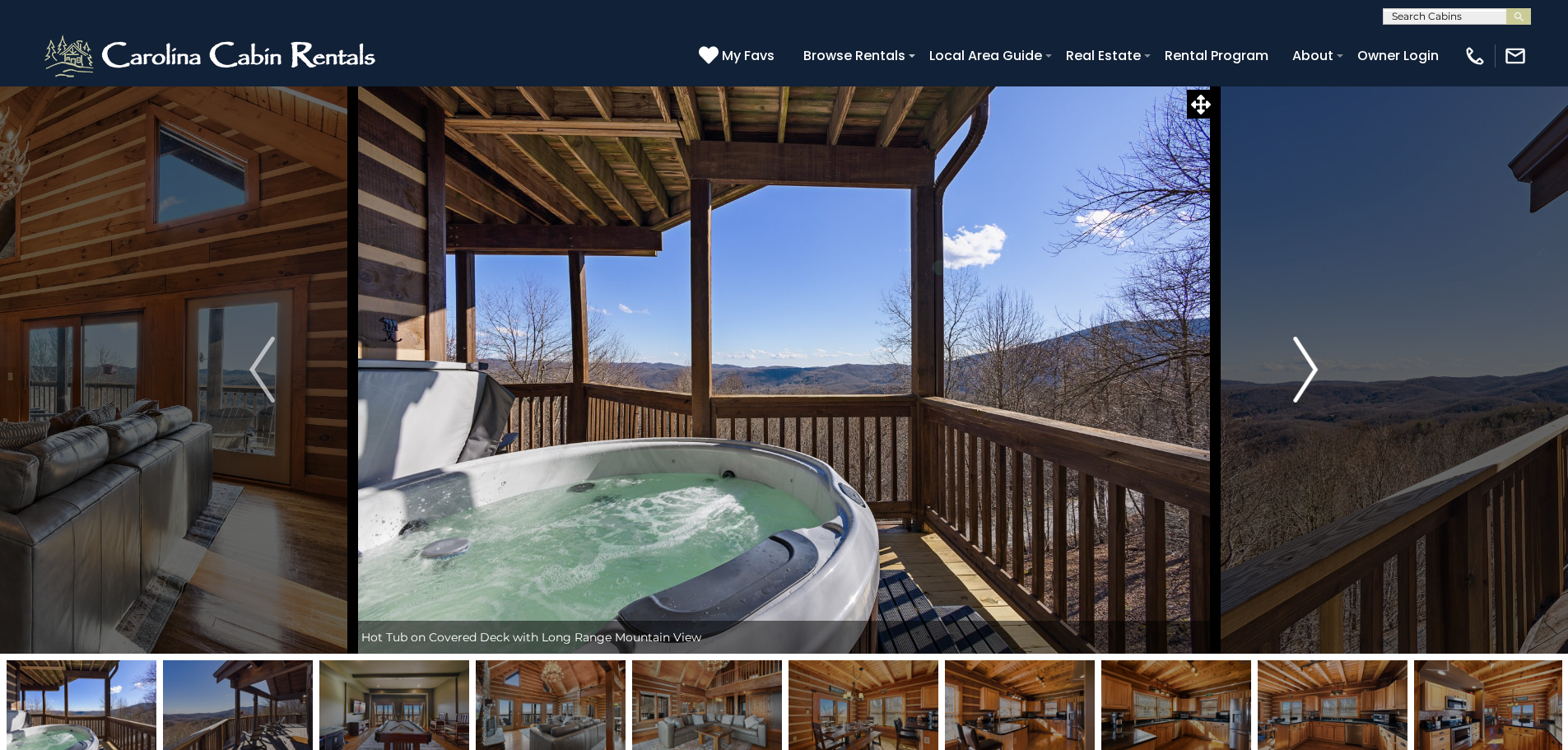
click at [1318, 362] on img "Next" at bounding box center [1306, 370] width 25 height 66
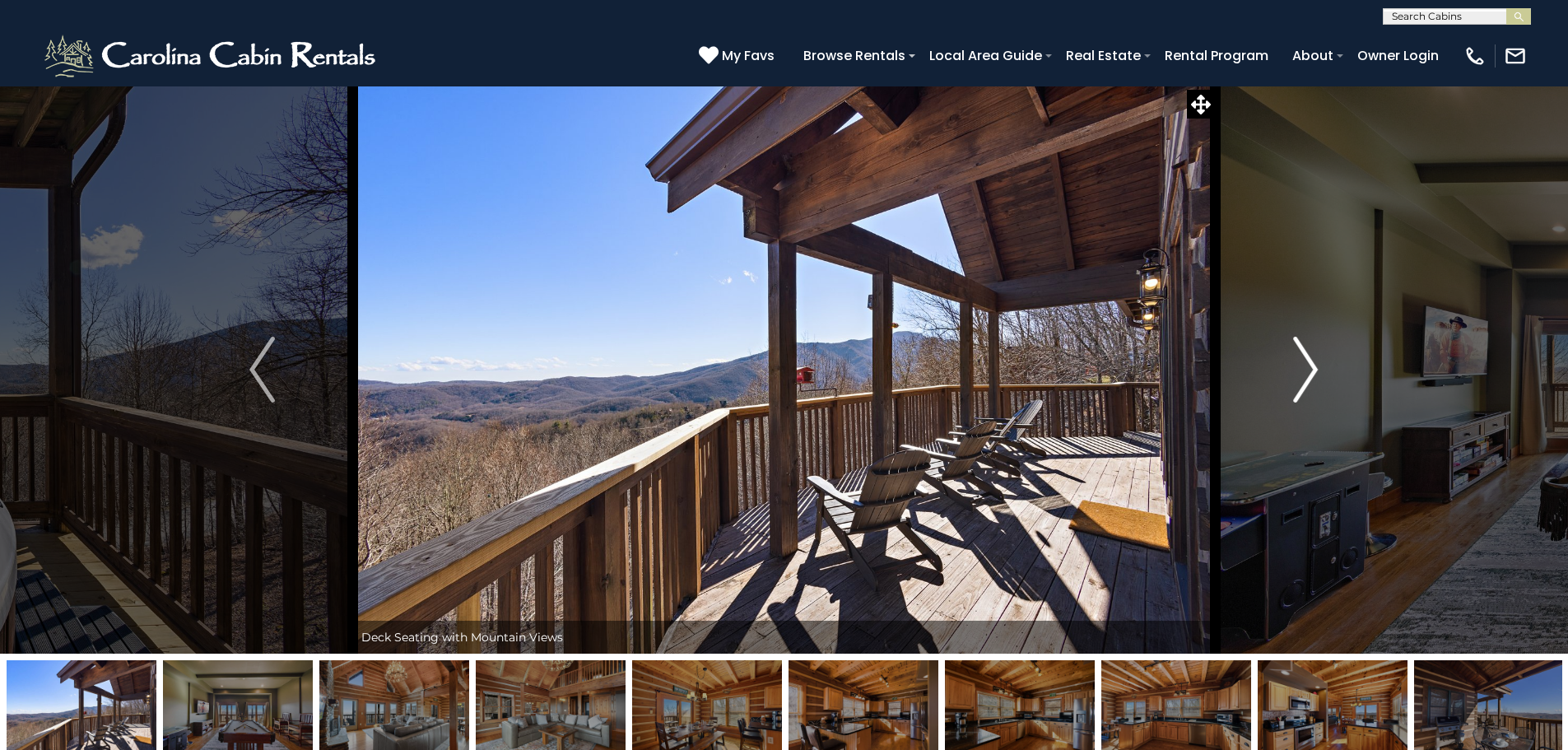
click at [1317, 362] on img "Next" at bounding box center [1306, 370] width 25 height 66
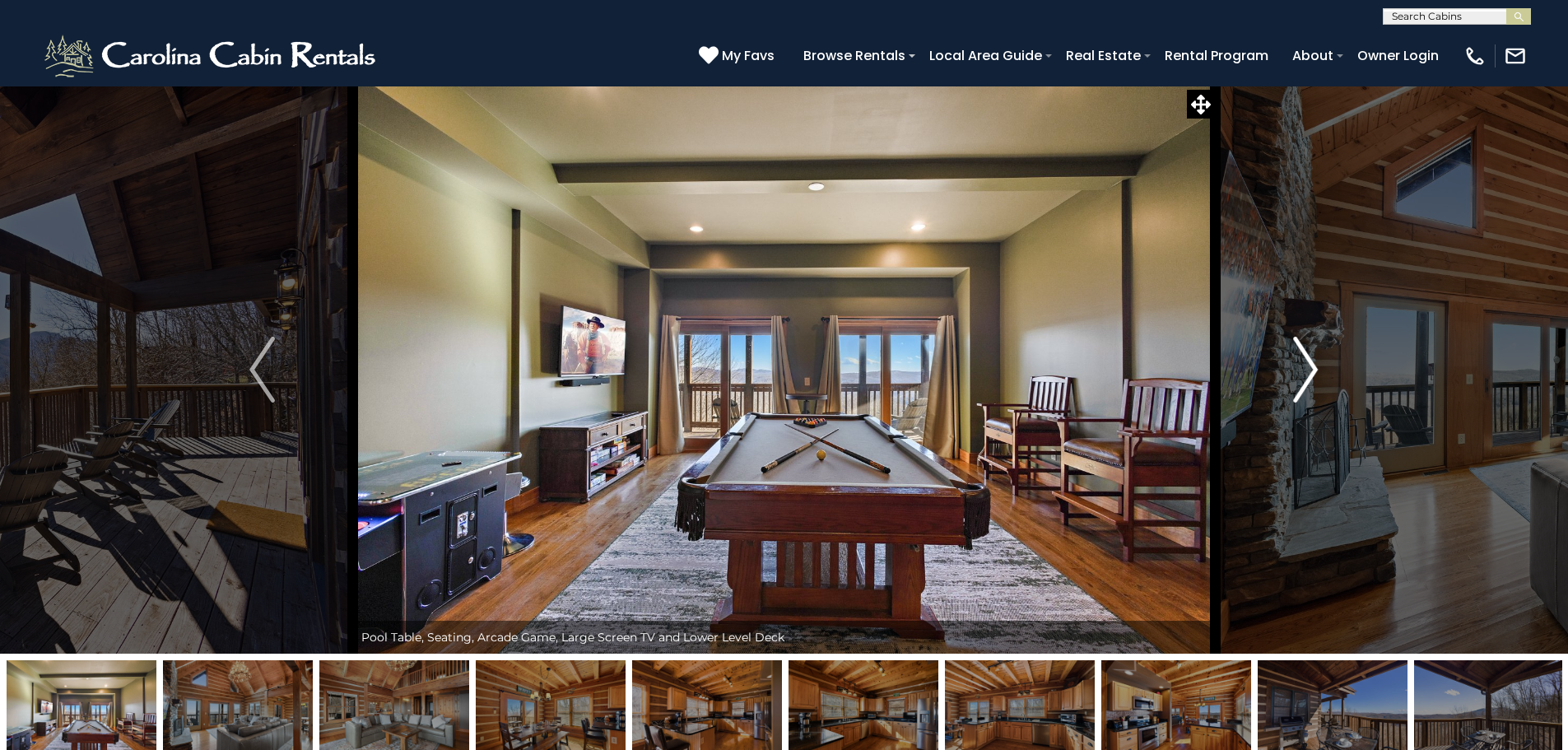
click at [1318, 362] on img "Next" at bounding box center [1306, 370] width 25 height 66
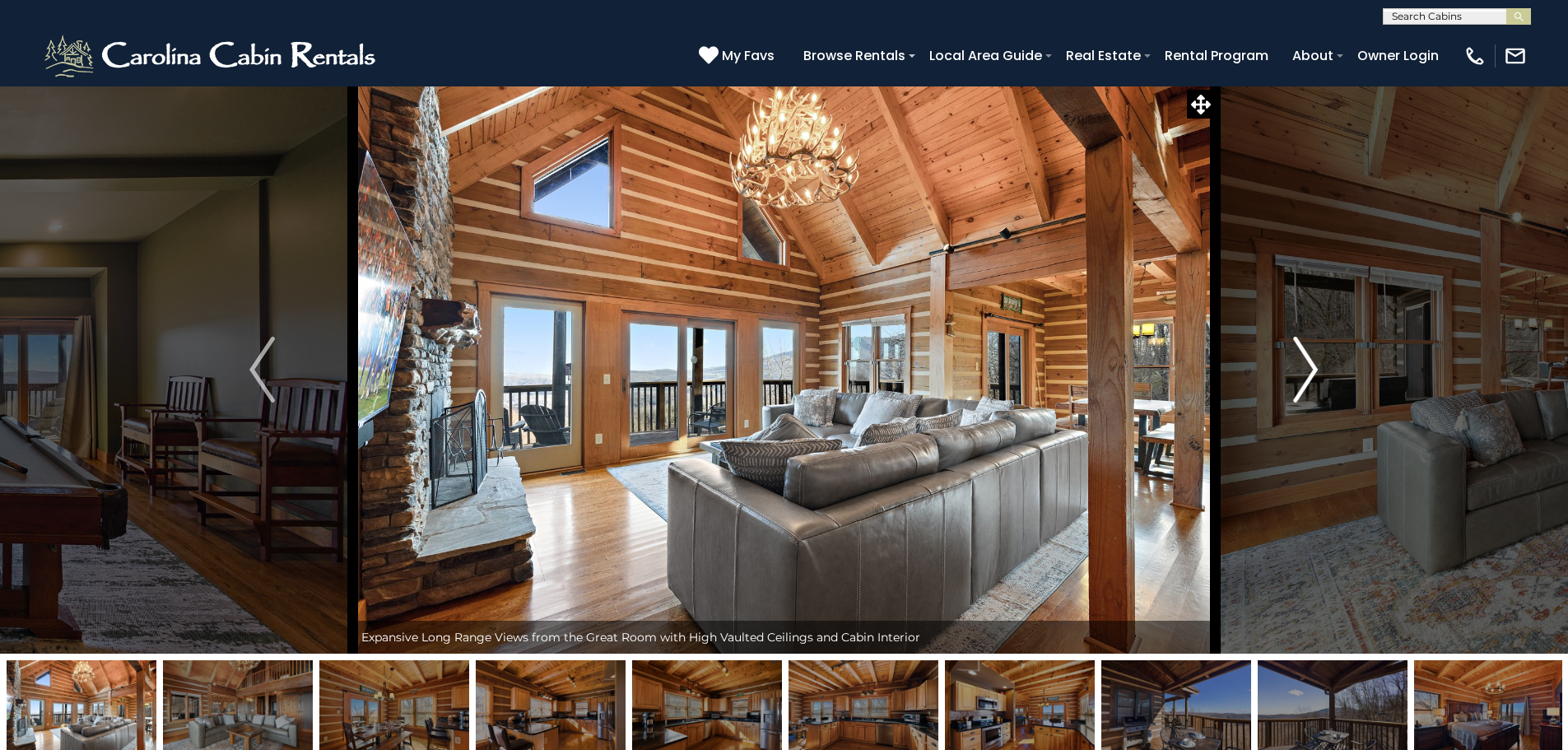
click at [1318, 362] on img "Next" at bounding box center [1306, 370] width 25 height 66
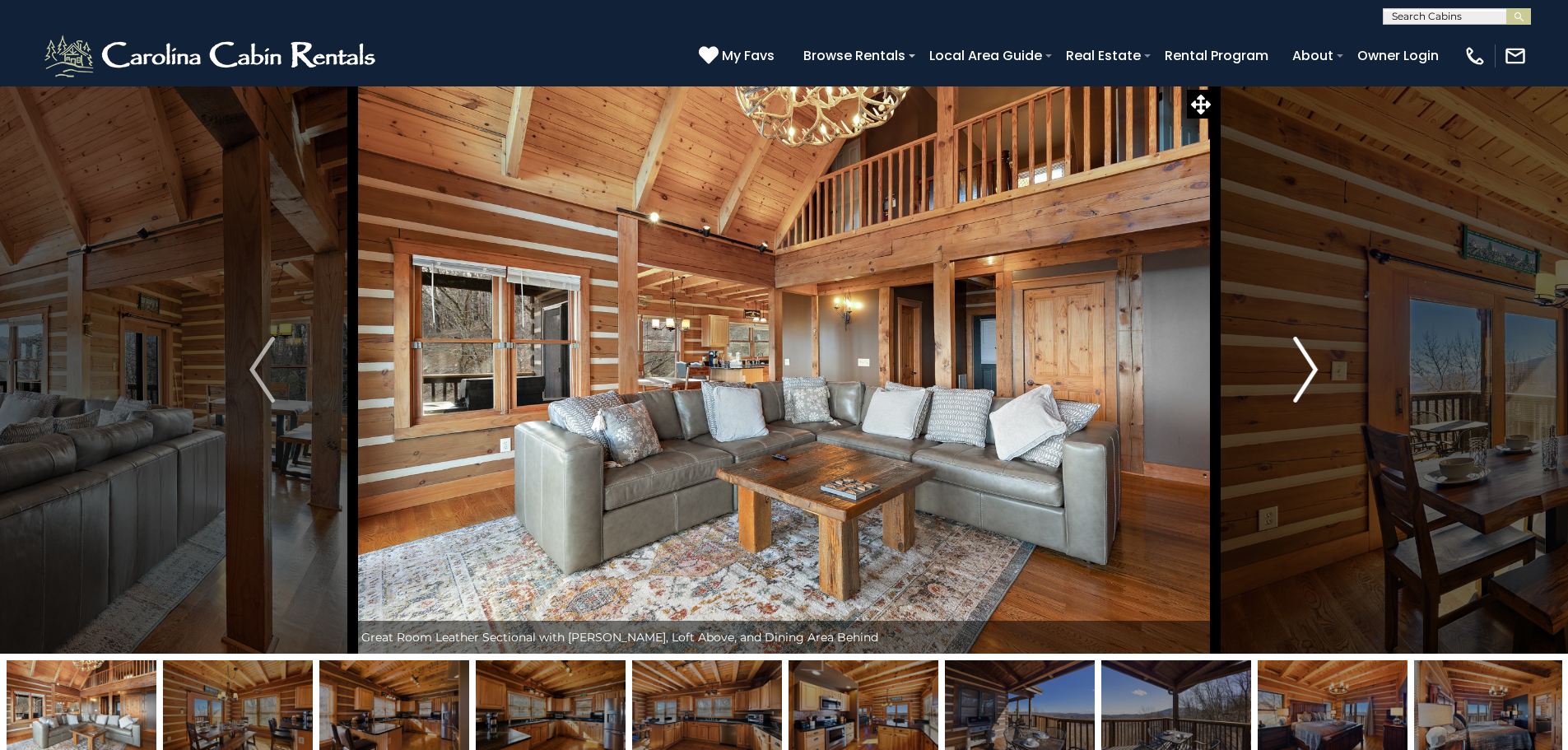
click at [1318, 362] on img "Next" at bounding box center [1306, 370] width 25 height 66
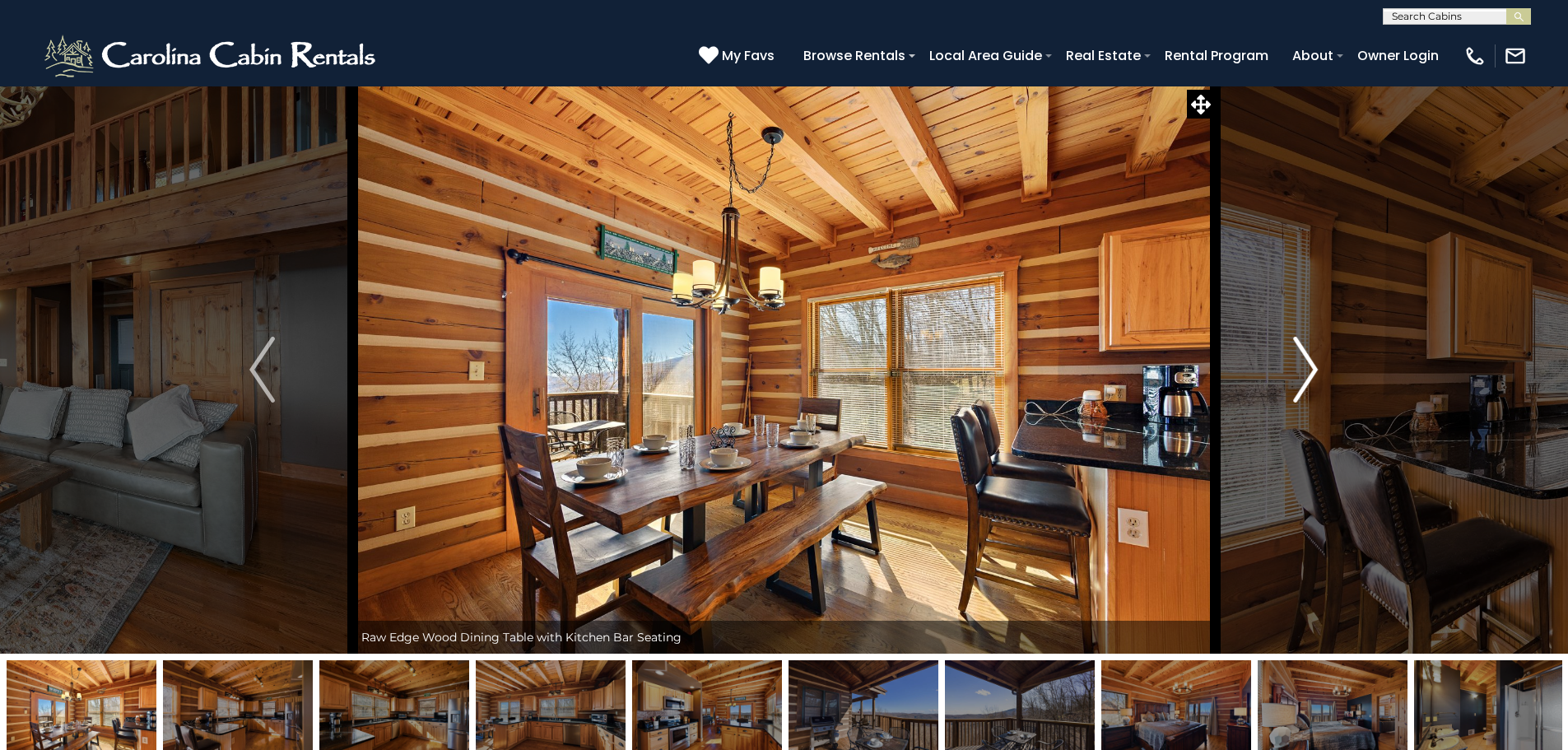
click at [1318, 362] on img "Next" at bounding box center [1306, 370] width 25 height 66
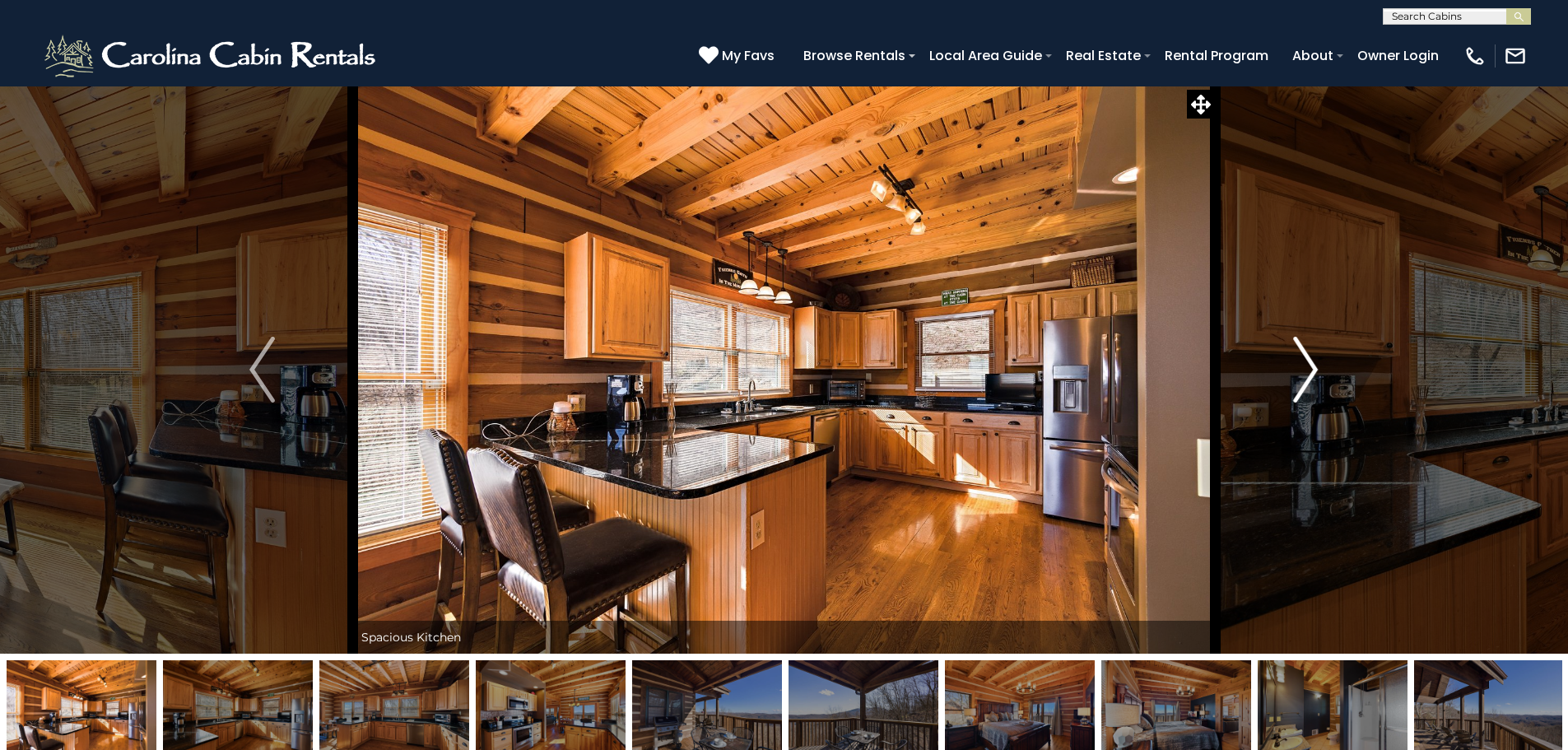
click at [1318, 362] on img "Next" at bounding box center [1306, 370] width 25 height 66
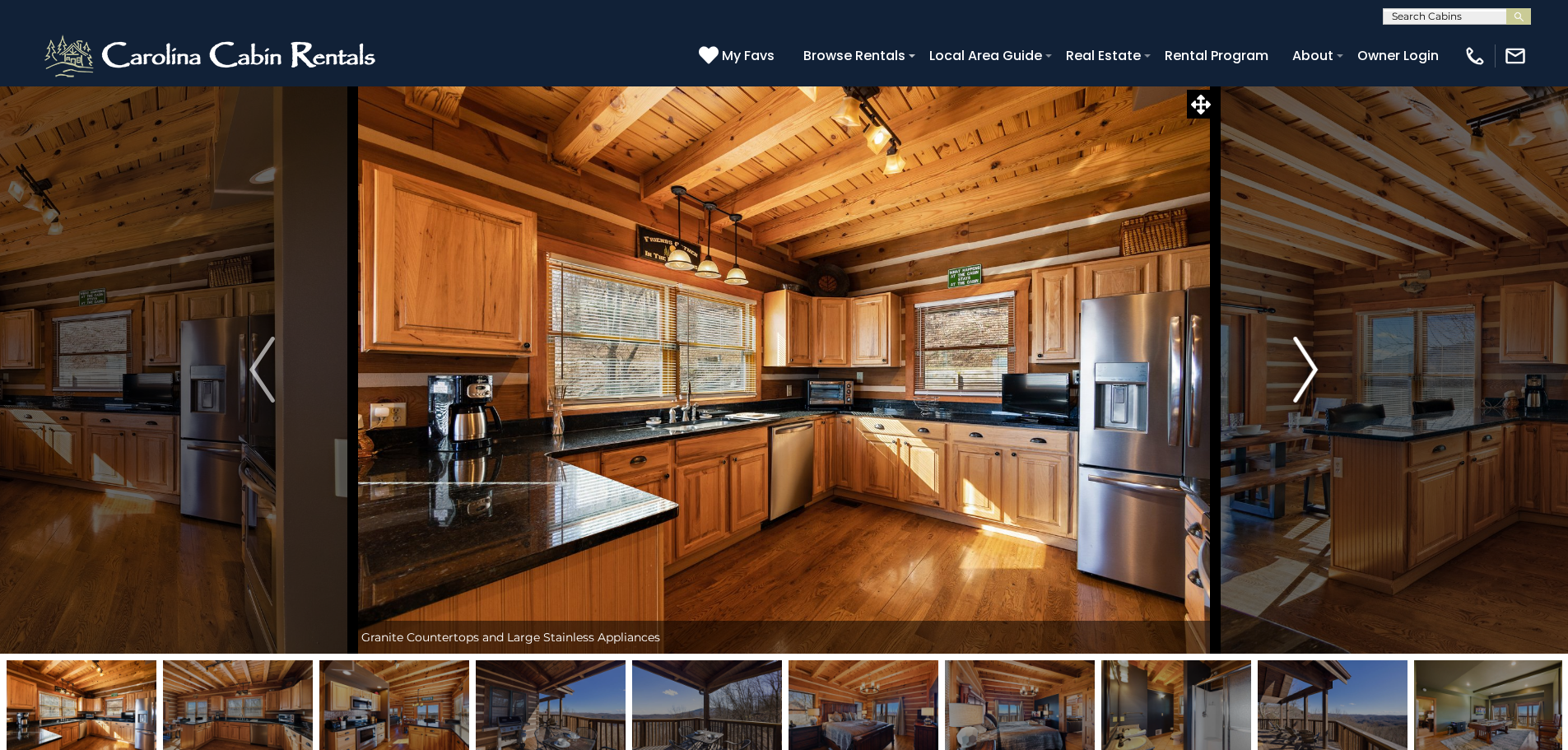
click at [1318, 362] on img "Next" at bounding box center [1306, 370] width 25 height 66
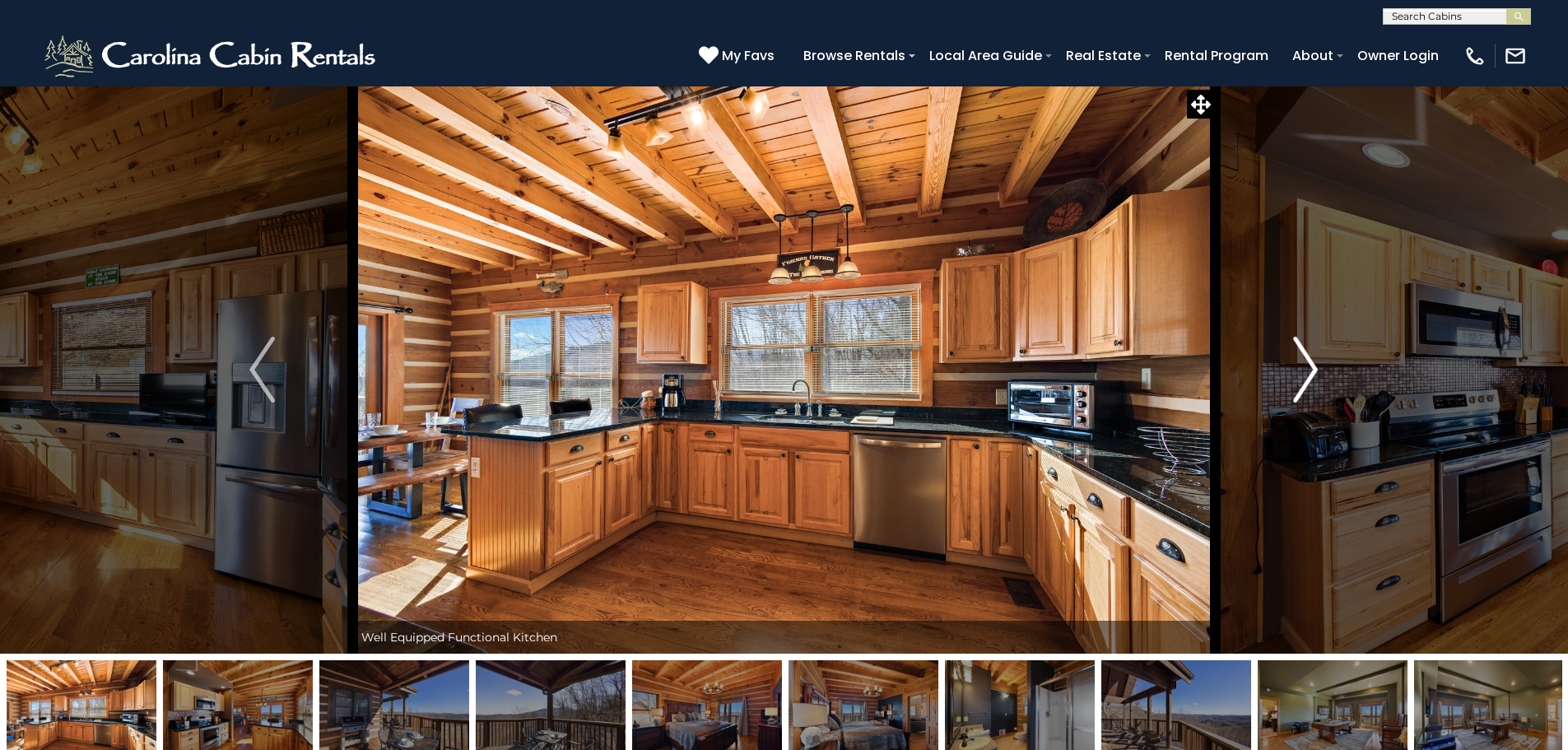
click at [1318, 362] on img "Next" at bounding box center [1306, 370] width 25 height 66
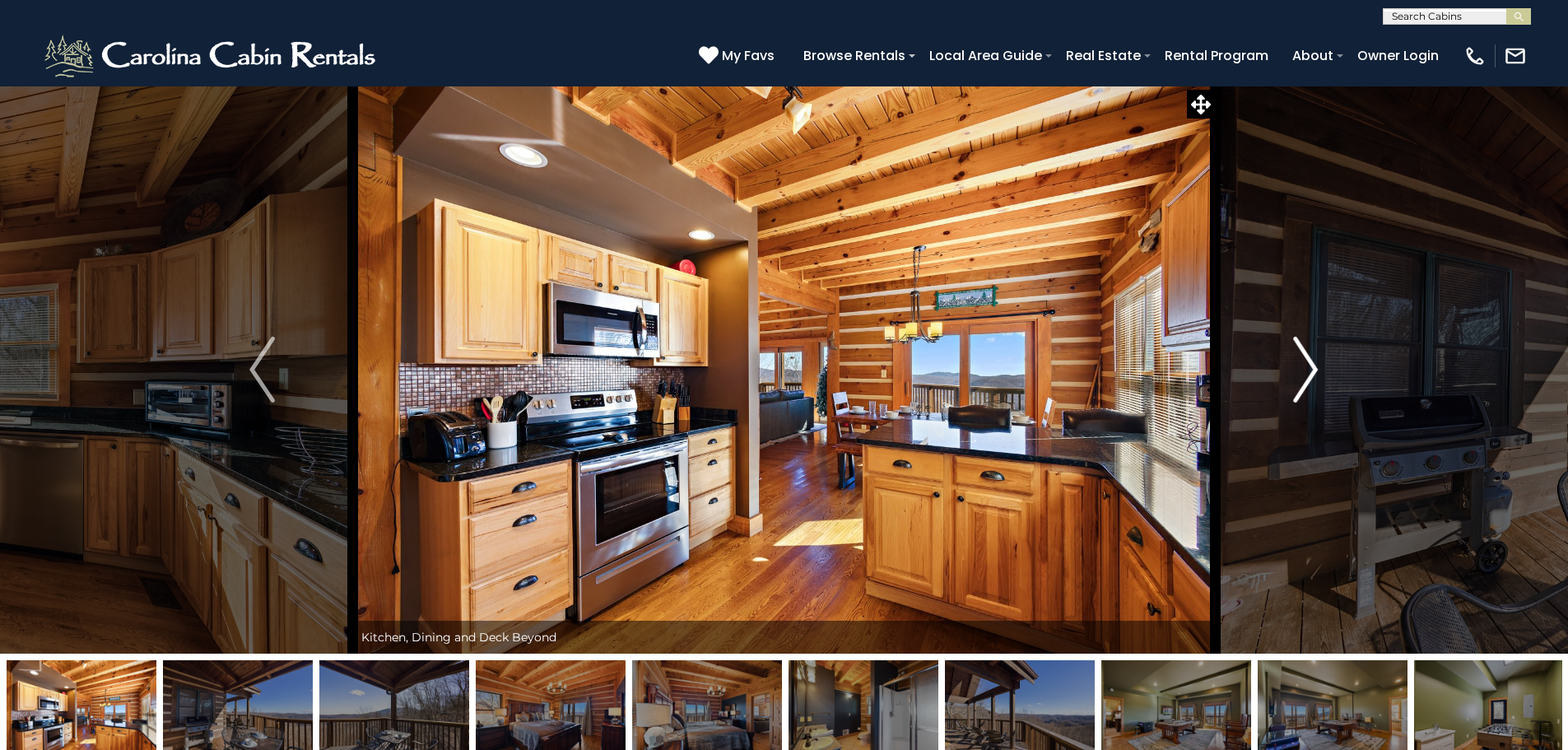
click at [1318, 362] on img "Next" at bounding box center [1306, 370] width 25 height 66
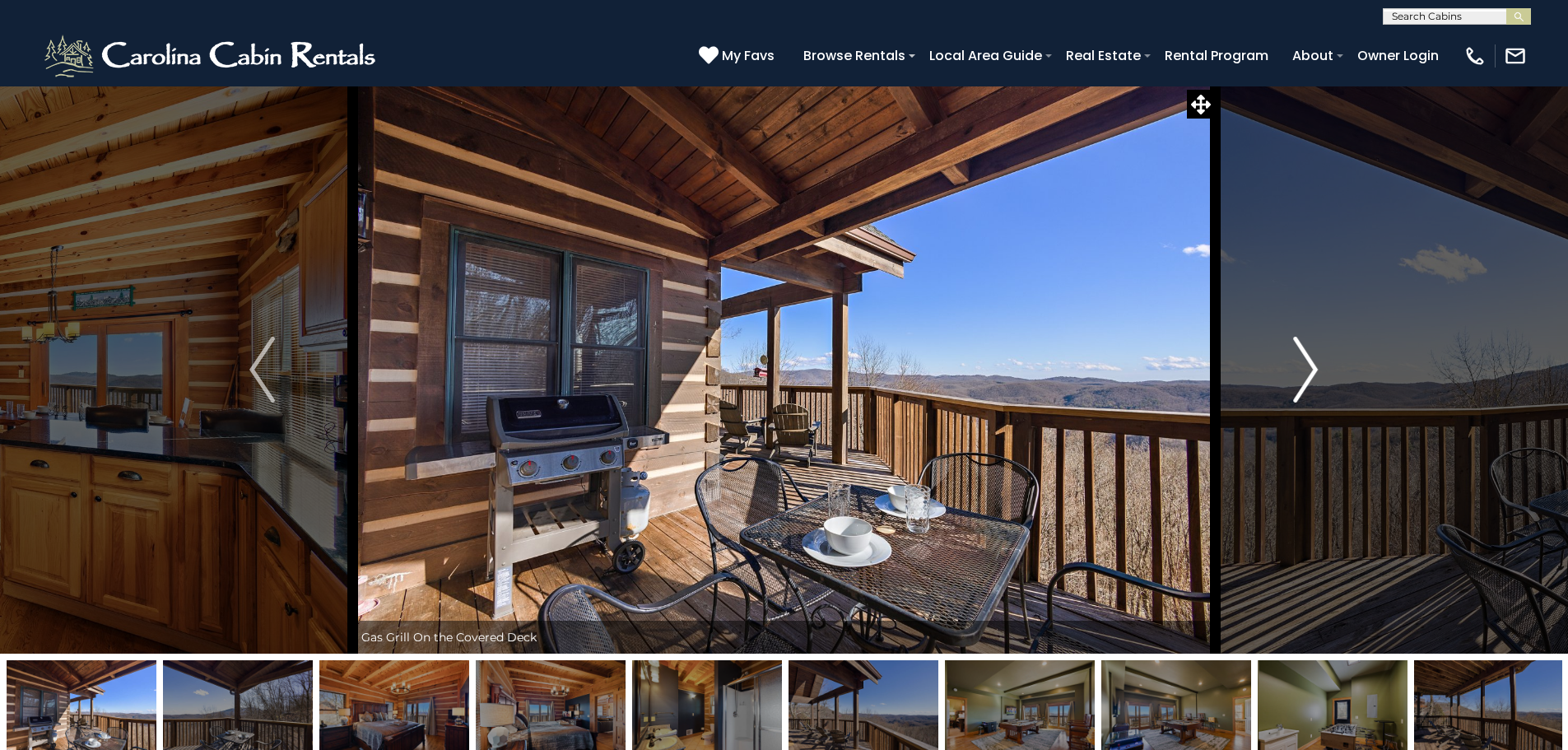
click at [1318, 362] on img "Next" at bounding box center [1306, 370] width 25 height 66
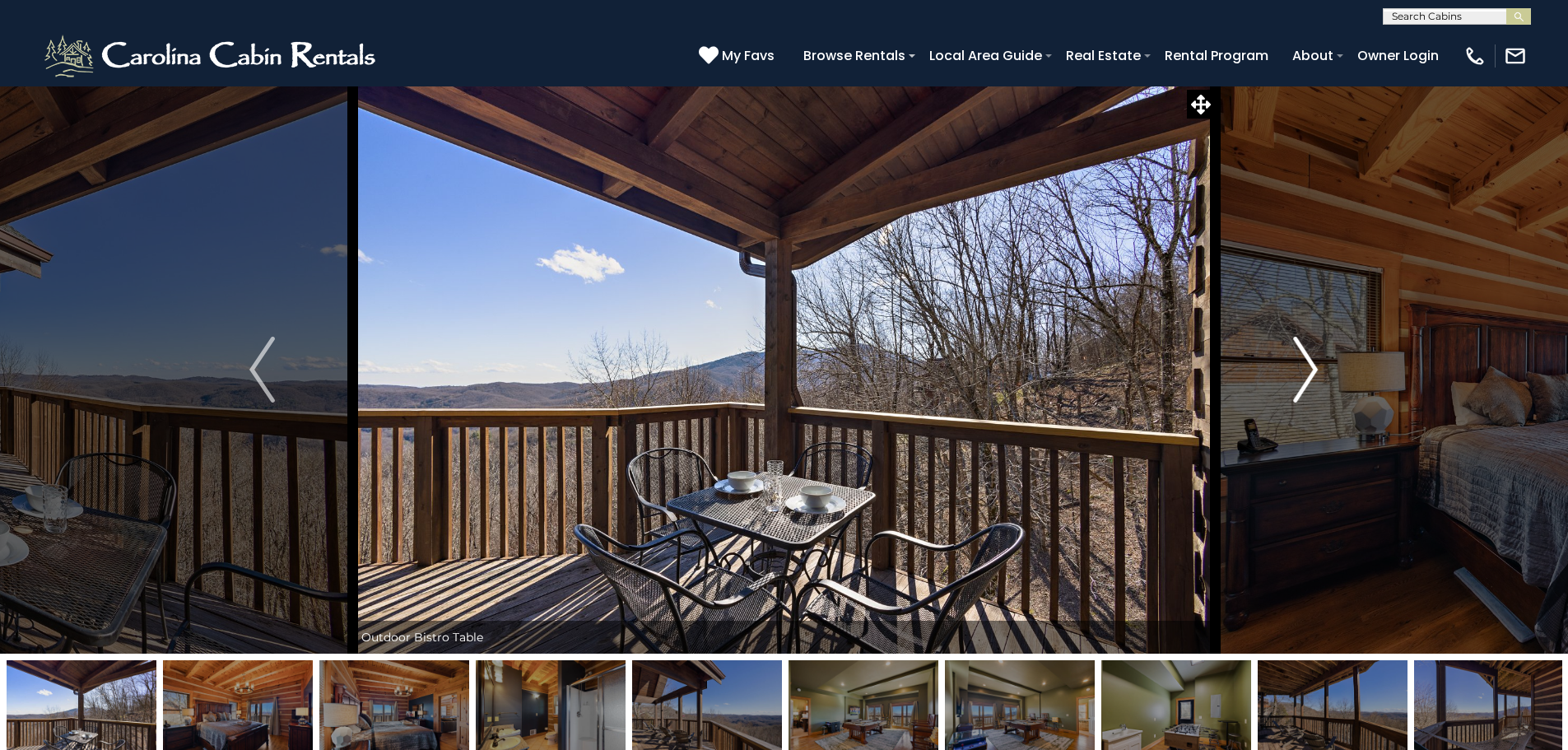
click at [1319, 362] on button "Next" at bounding box center [1306, 369] width 181 height 568
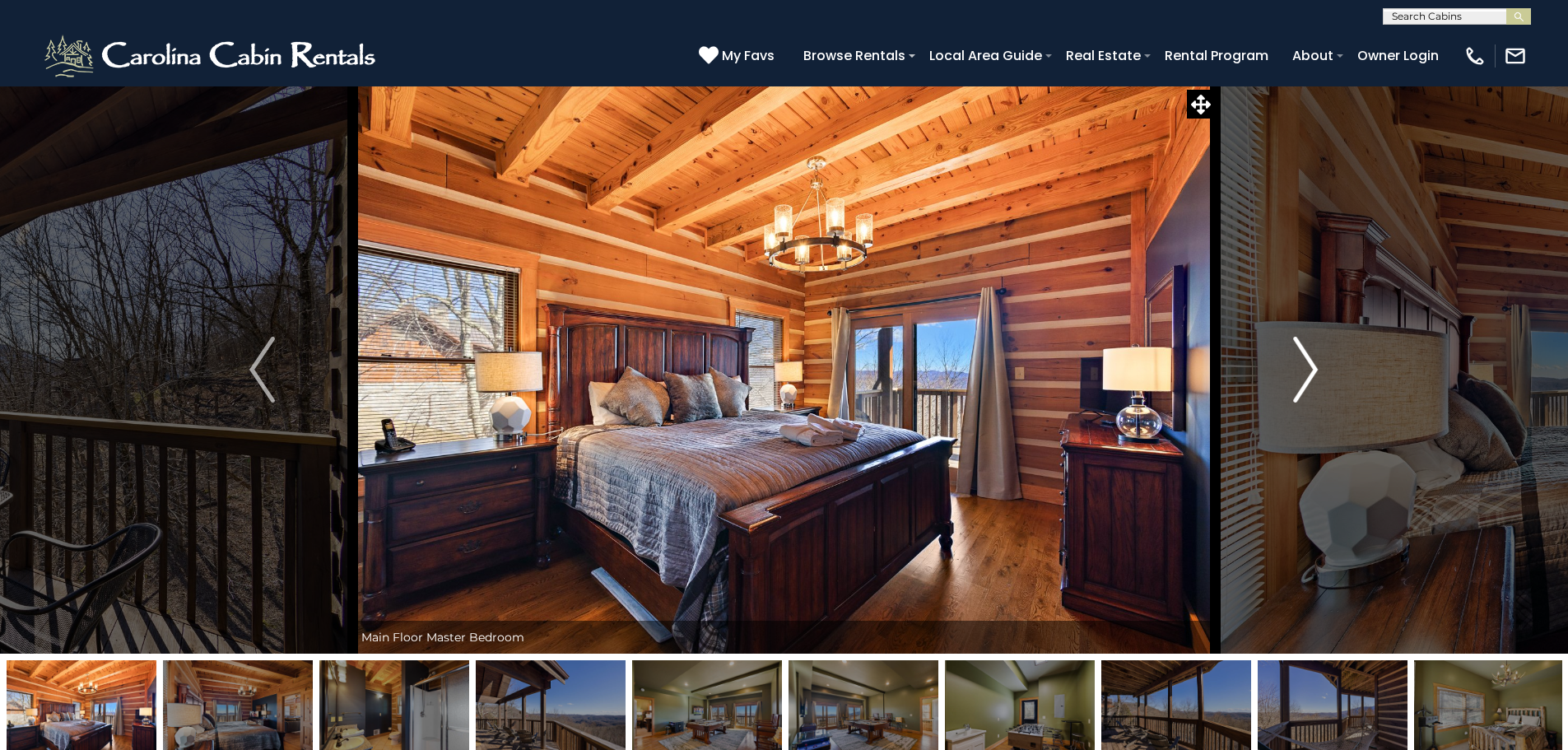
click at [1319, 362] on button "Next" at bounding box center [1306, 369] width 181 height 568
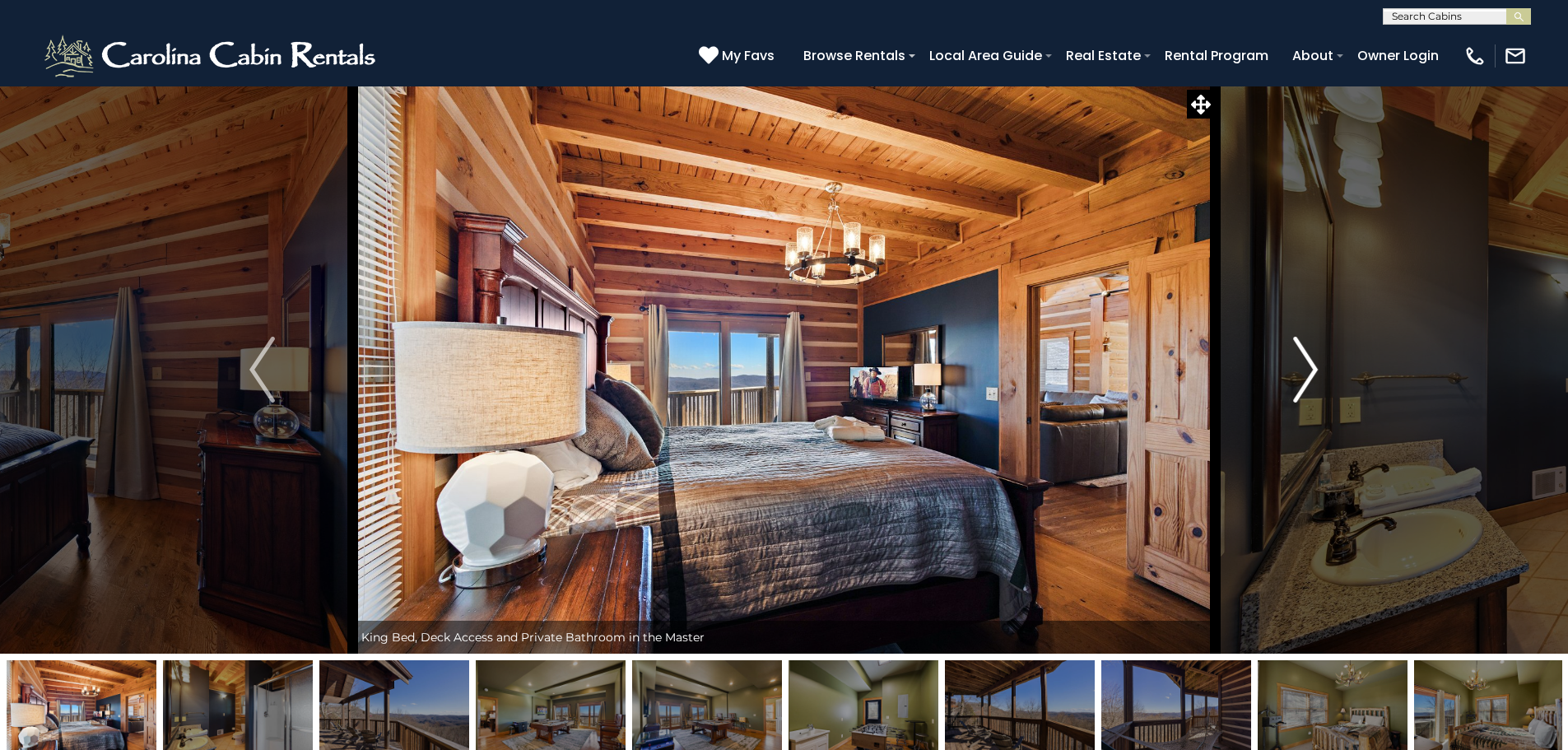
click at [1319, 362] on button "Next" at bounding box center [1306, 369] width 181 height 568
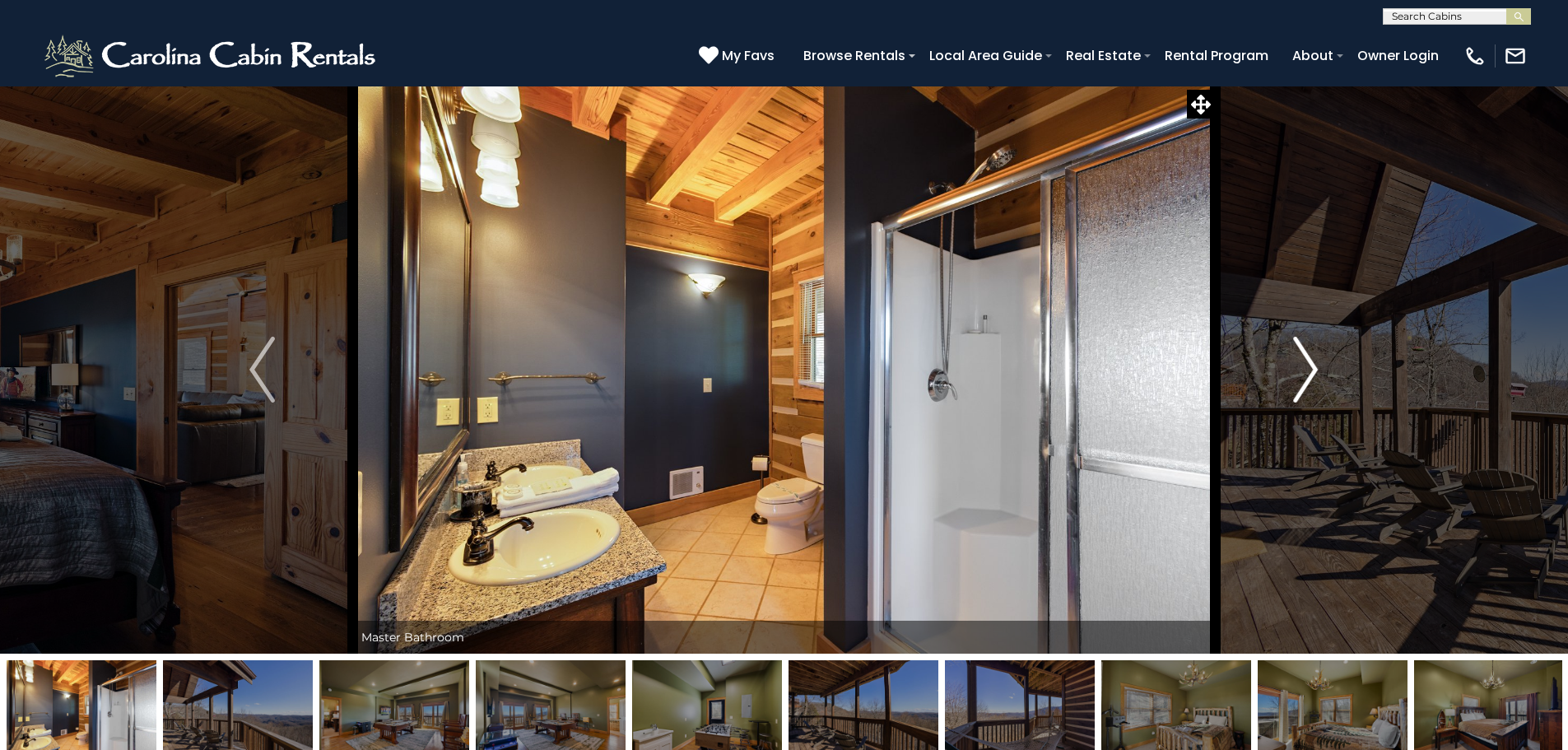
click at [1319, 362] on button "Next" at bounding box center [1306, 369] width 181 height 568
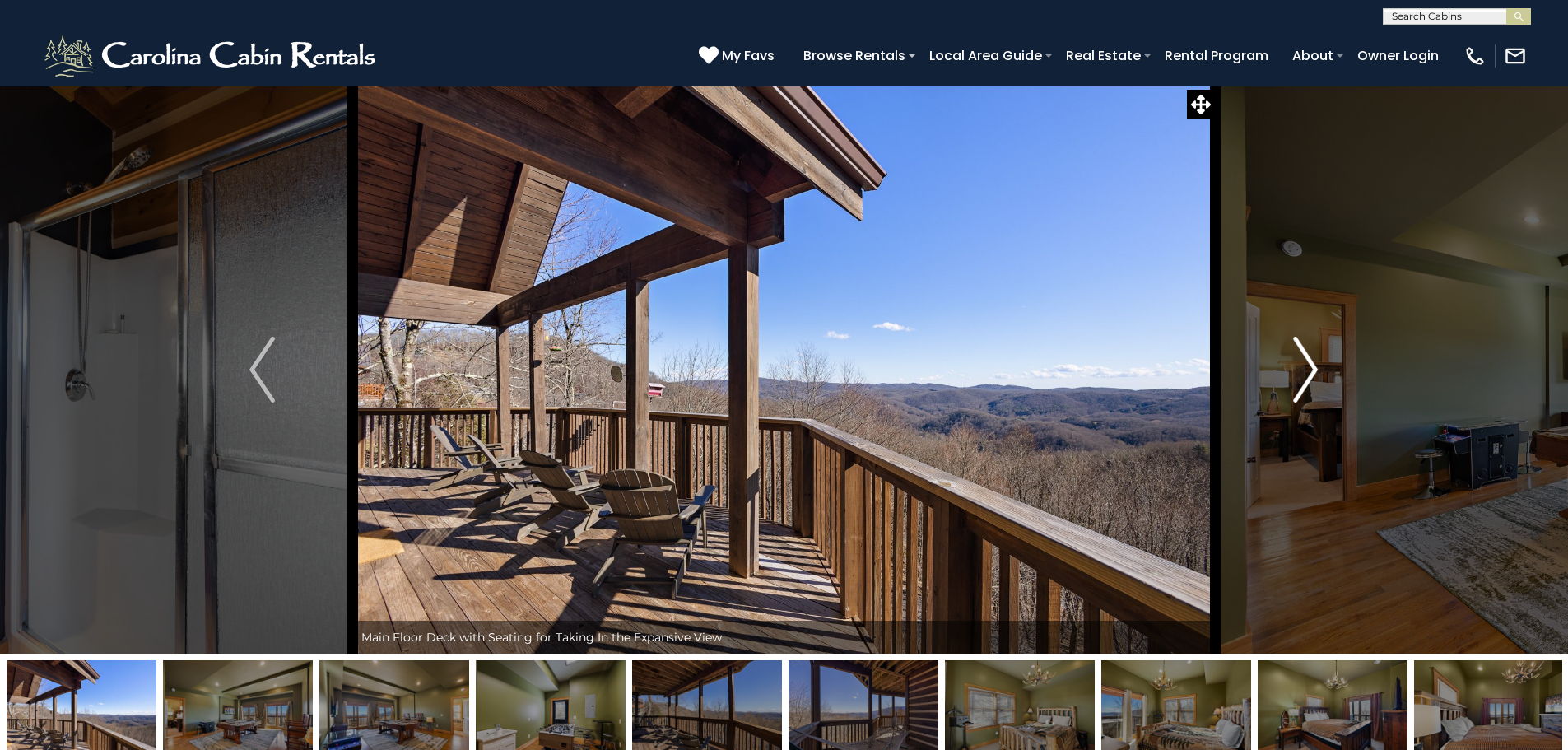
click at [1319, 362] on button "Next" at bounding box center [1306, 369] width 181 height 568
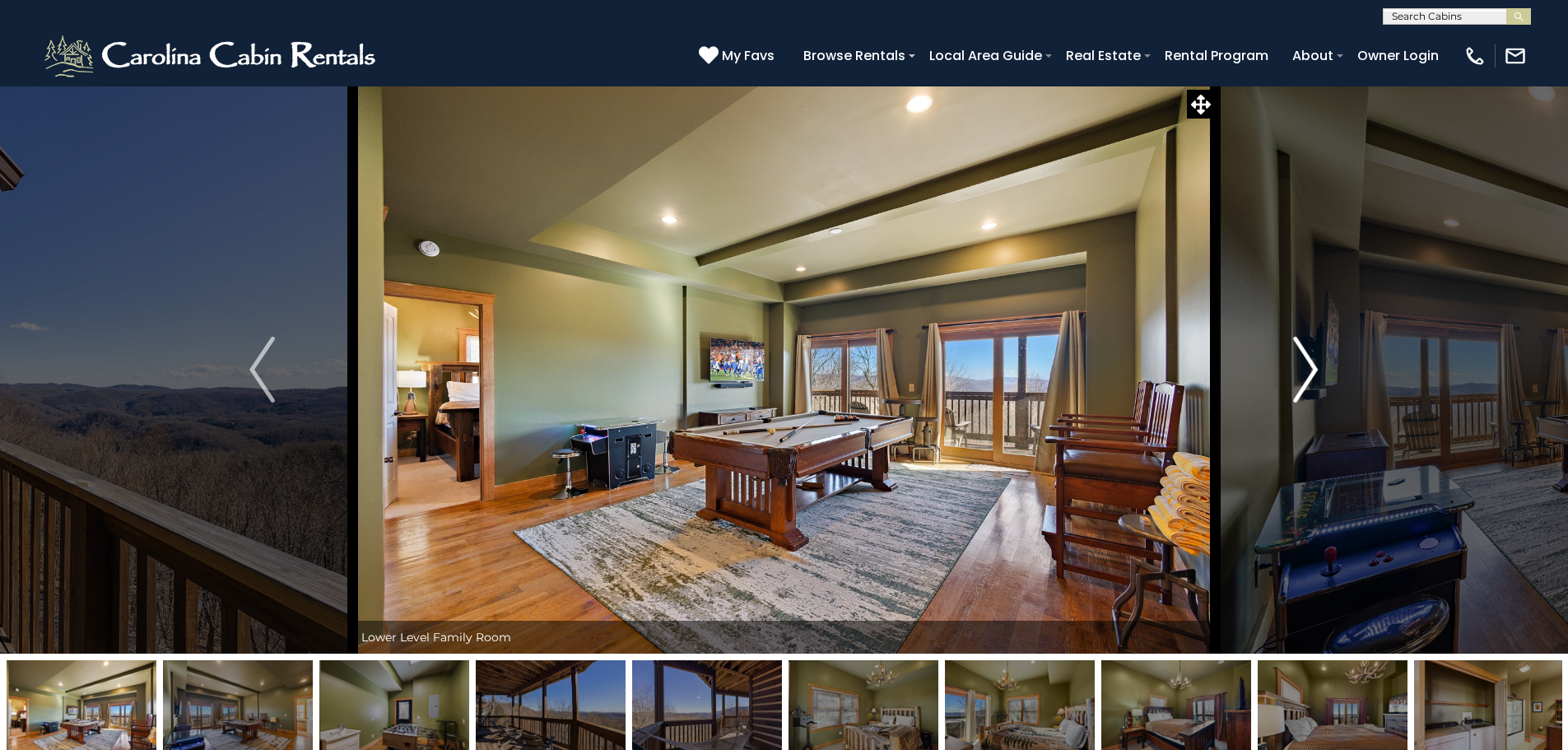
click at [1319, 362] on button "Next" at bounding box center [1306, 369] width 181 height 568
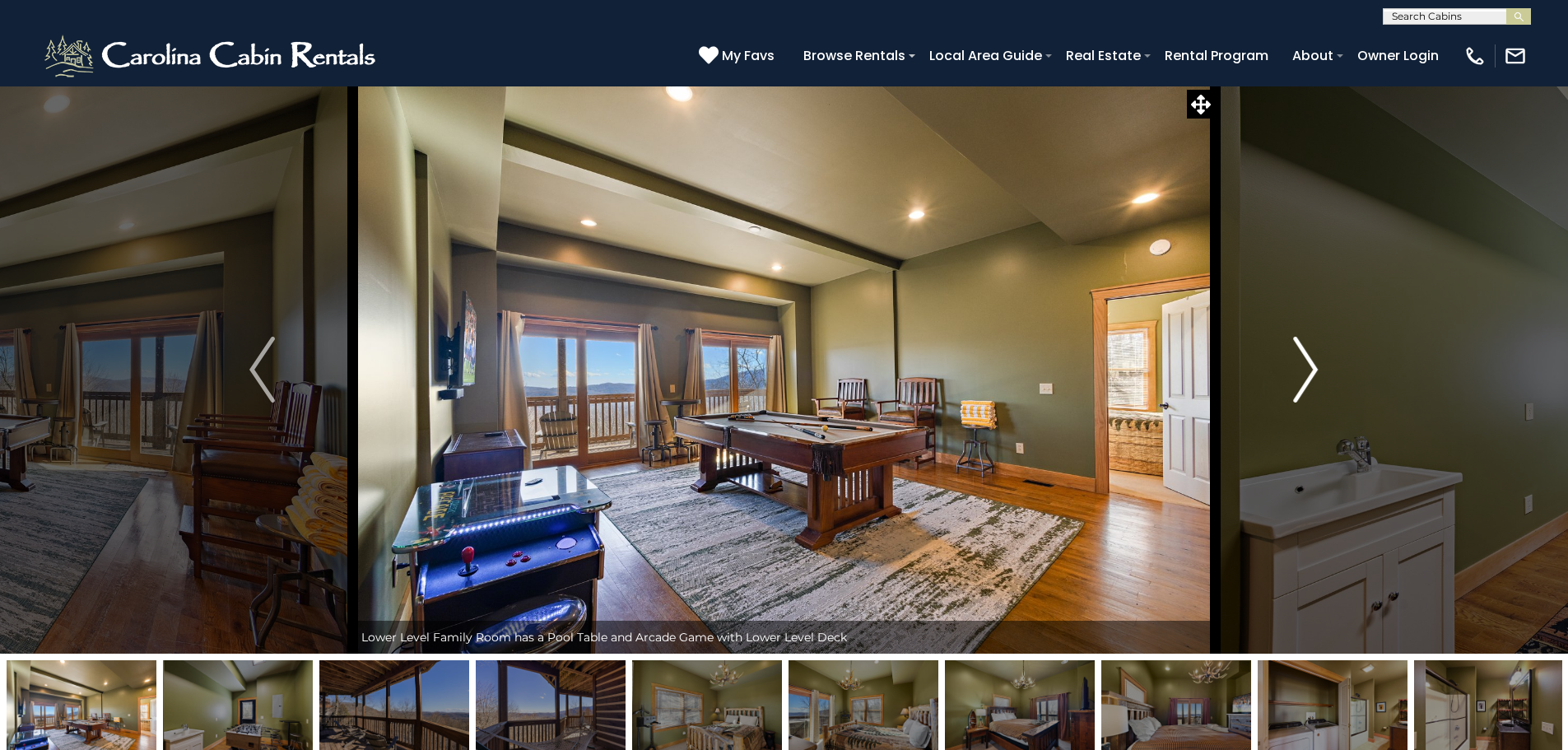
click at [1319, 362] on button "Next" at bounding box center [1306, 369] width 181 height 568
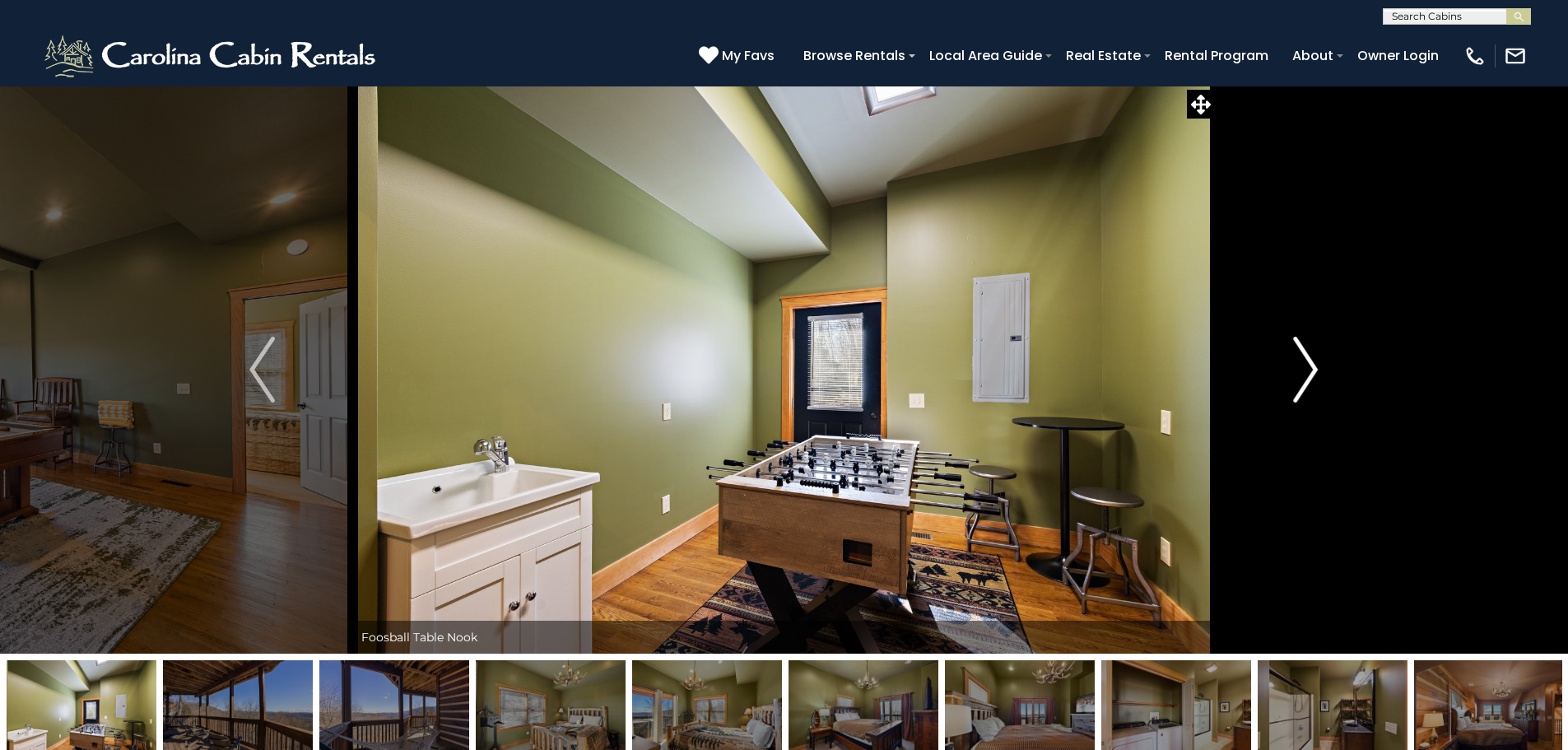
click at [1319, 362] on button "Next" at bounding box center [1306, 369] width 181 height 568
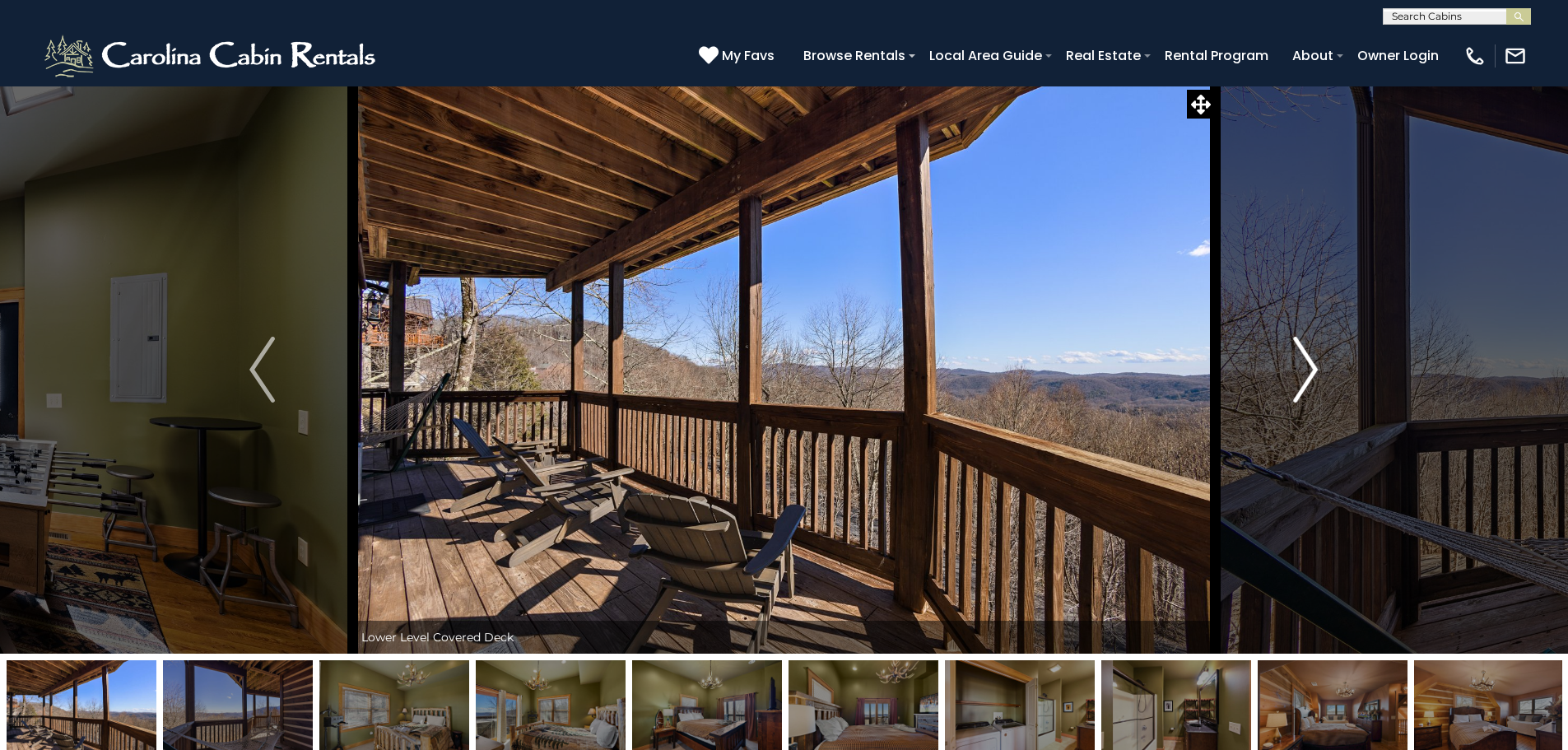
click at [1319, 362] on button "Next" at bounding box center [1306, 369] width 181 height 568
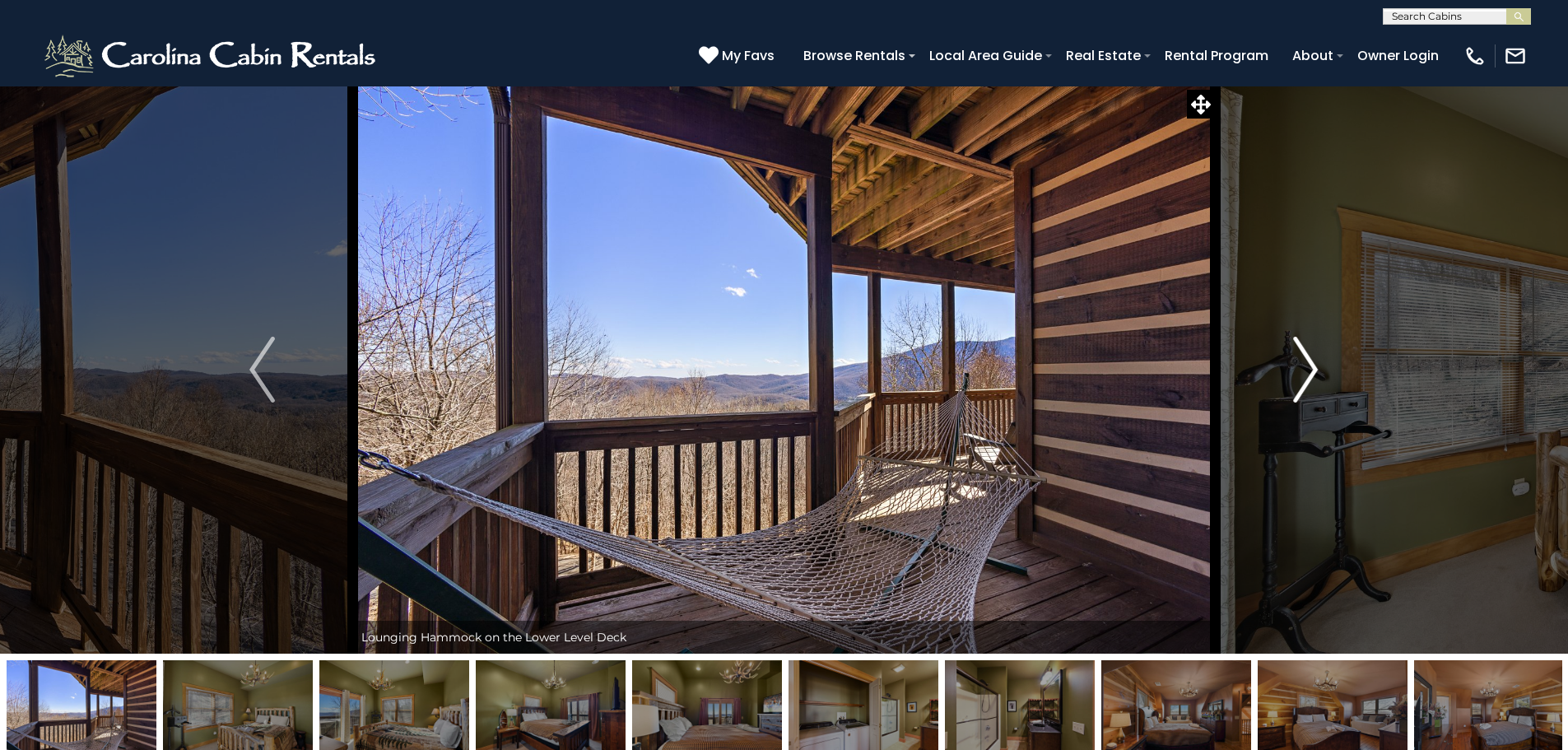
click at [1319, 362] on button "Next" at bounding box center [1306, 369] width 181 height 568
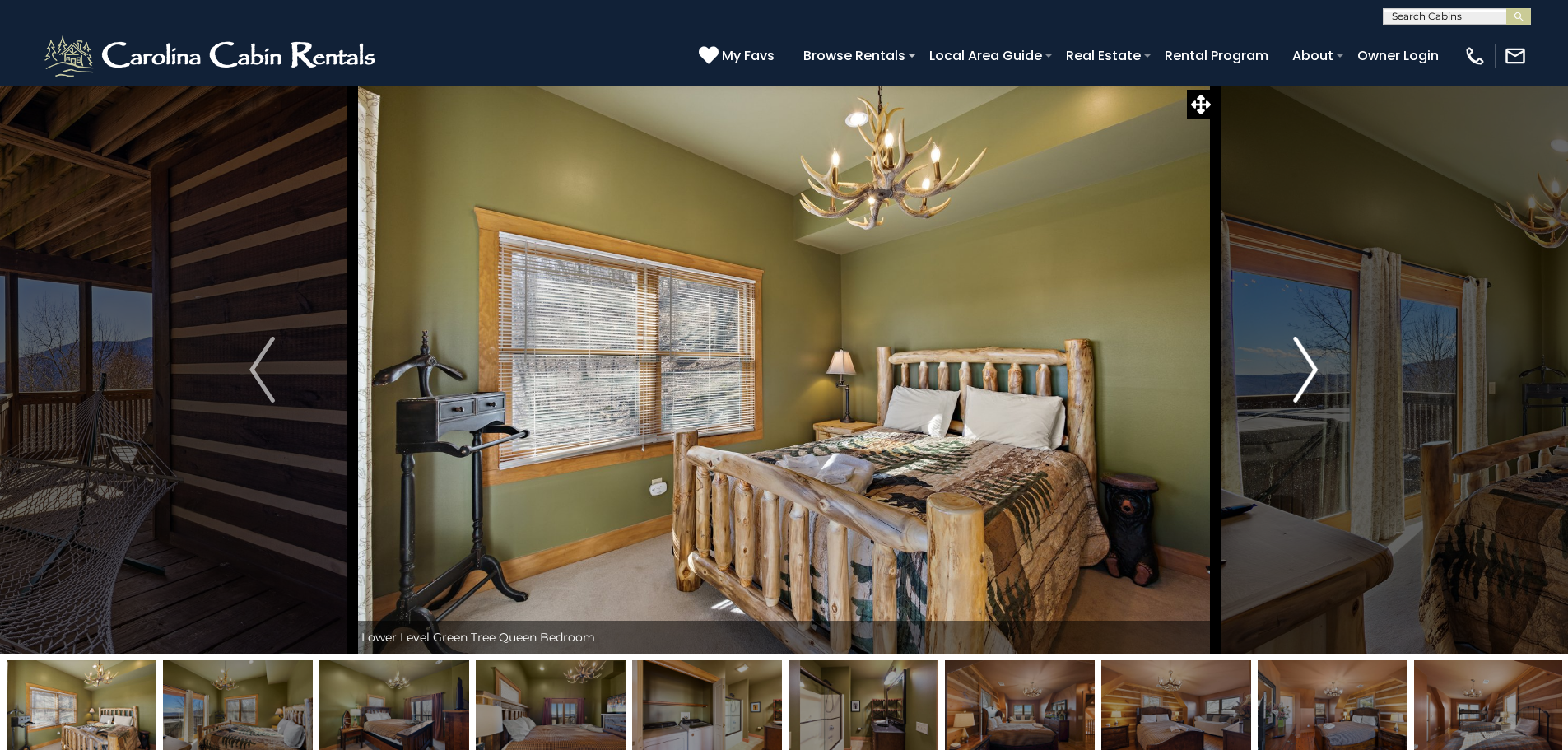
click at [1319, 362] on button "Next" at bounding box center [1306, 369] width 181 height 568
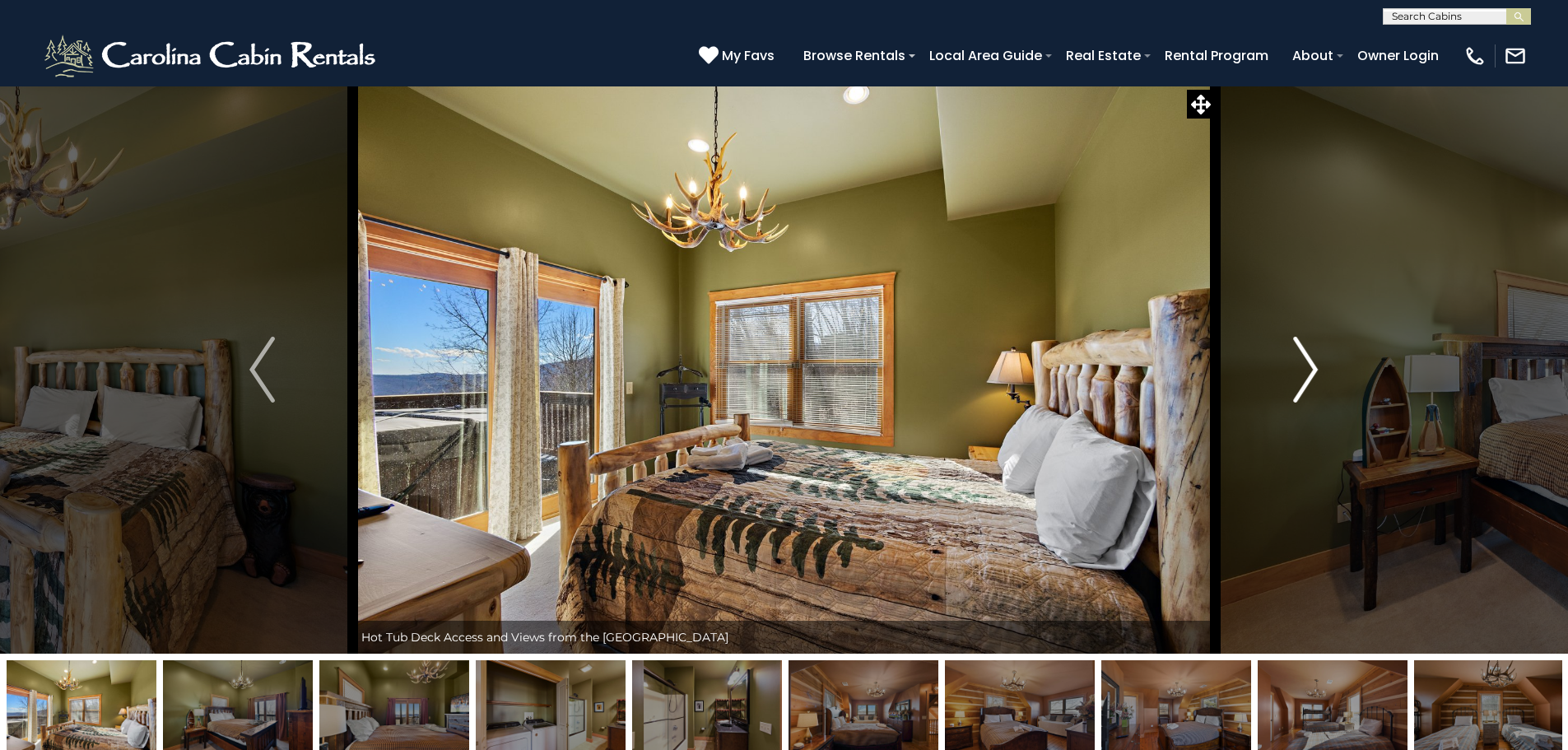
click at [1319, 362] on button "Next" at bounding box center [1306, 369] width 181 height 568
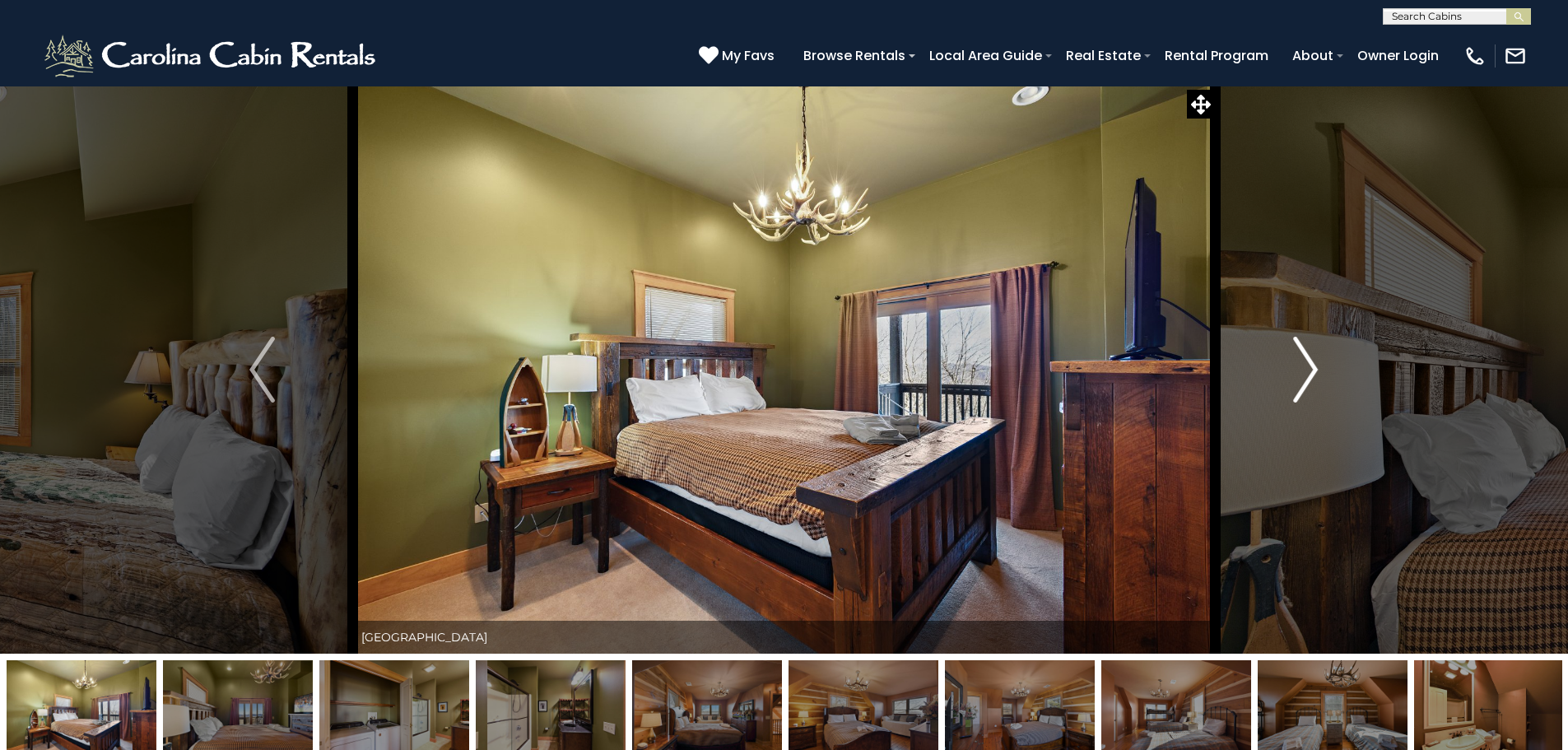
click at [1319, 362] on button "Next" at bounding box center [1306, 369] width 181 height 568
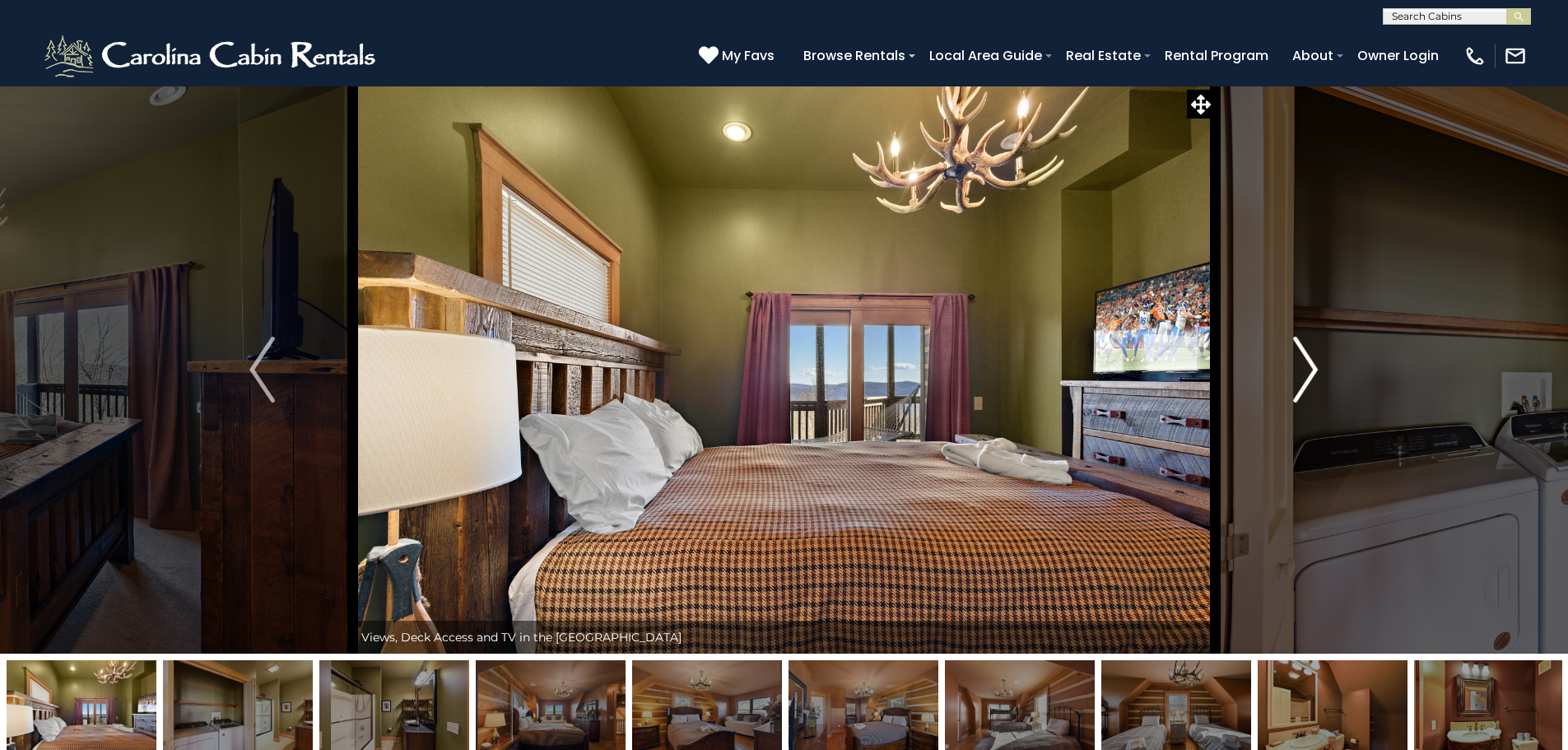
click at [1319, 362] on button "Next" at bounding box center [1306, 369] width 181 height 568
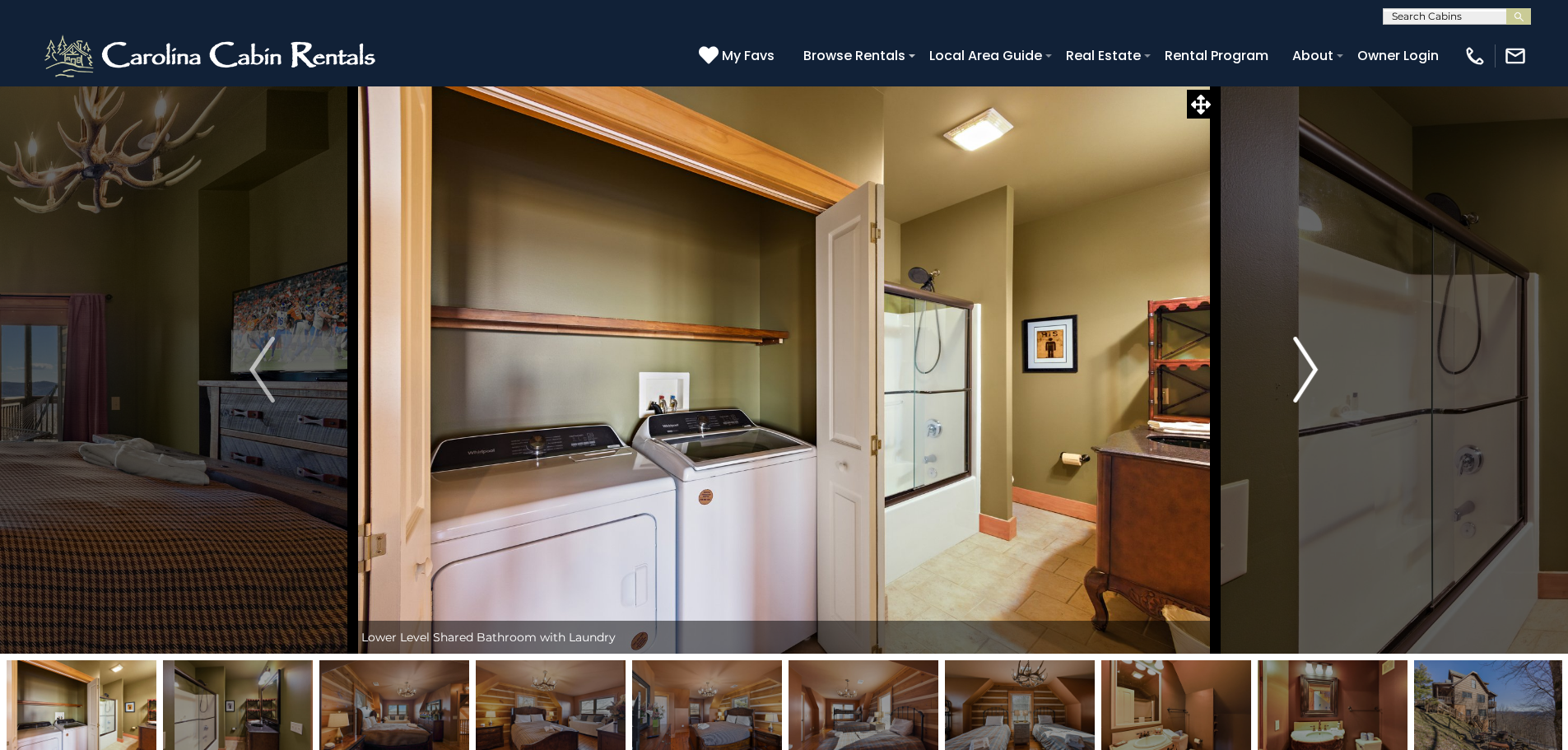
click at [1319, 362] on button "Next" at bounding box center [1306, 369] width 181 height 568
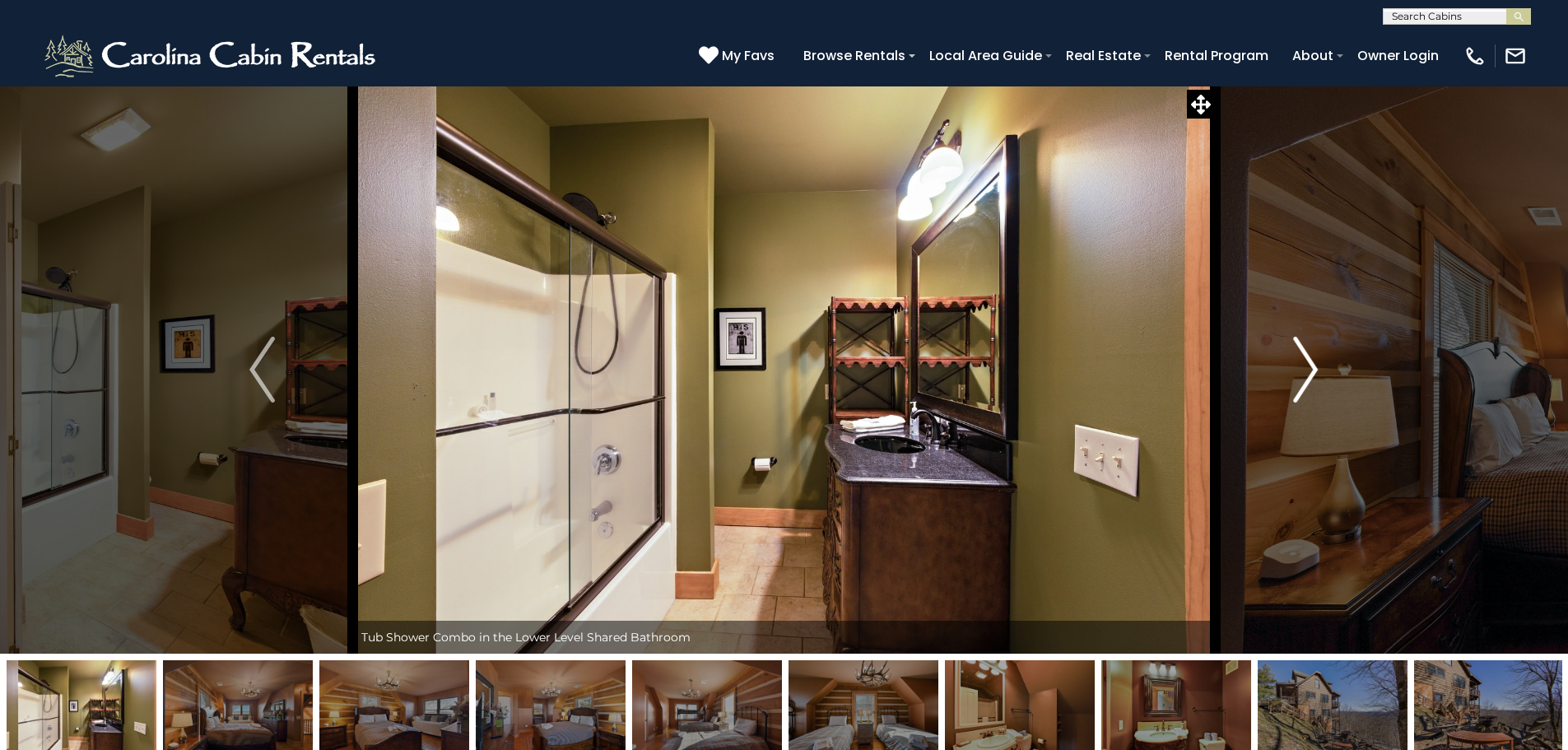
click at [1319, 362] on button "Next" at bounding box center [1306, 369] width 181 height 568
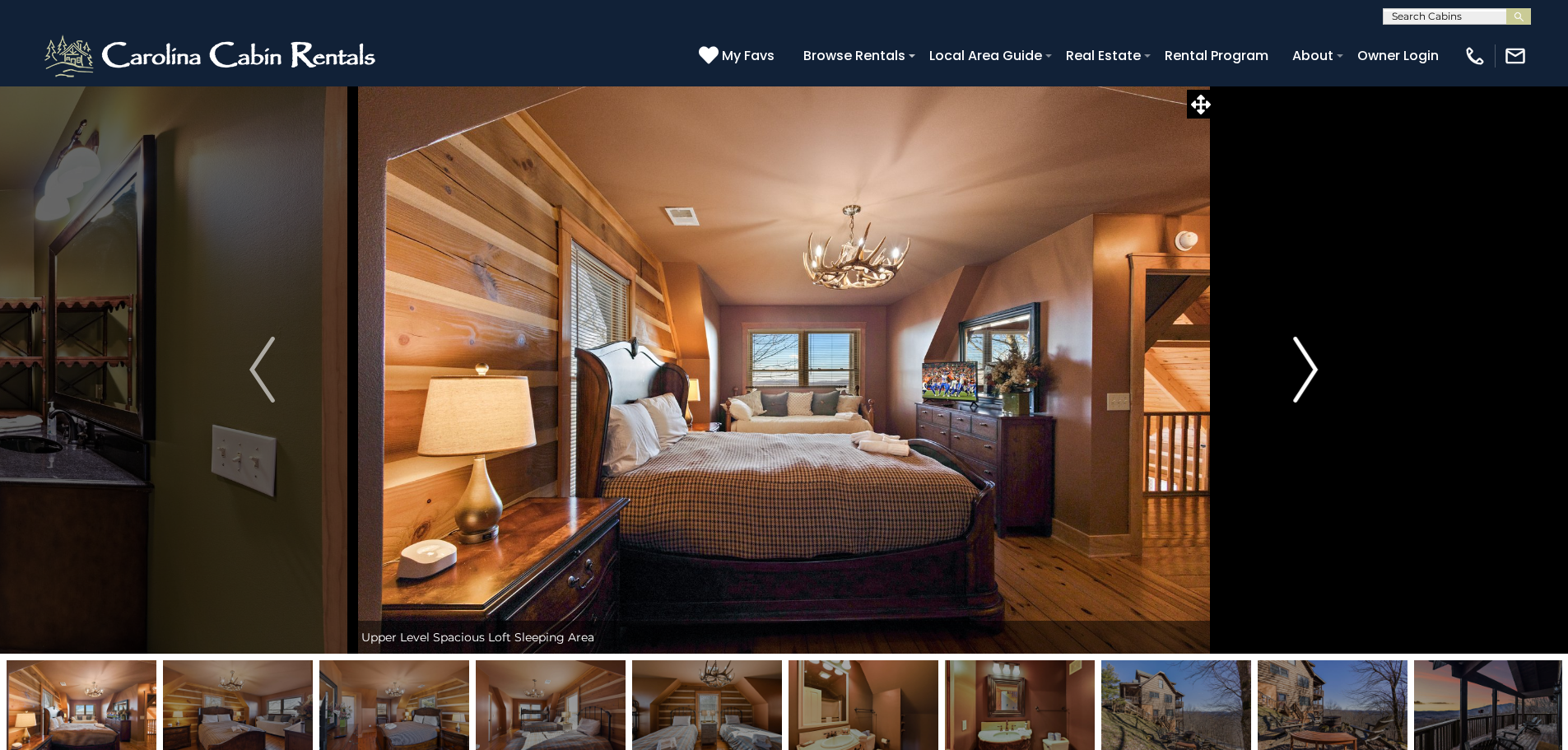
click at [1319, 362] on button "Next" at bounding box center [1306, 369] width 181 height 568
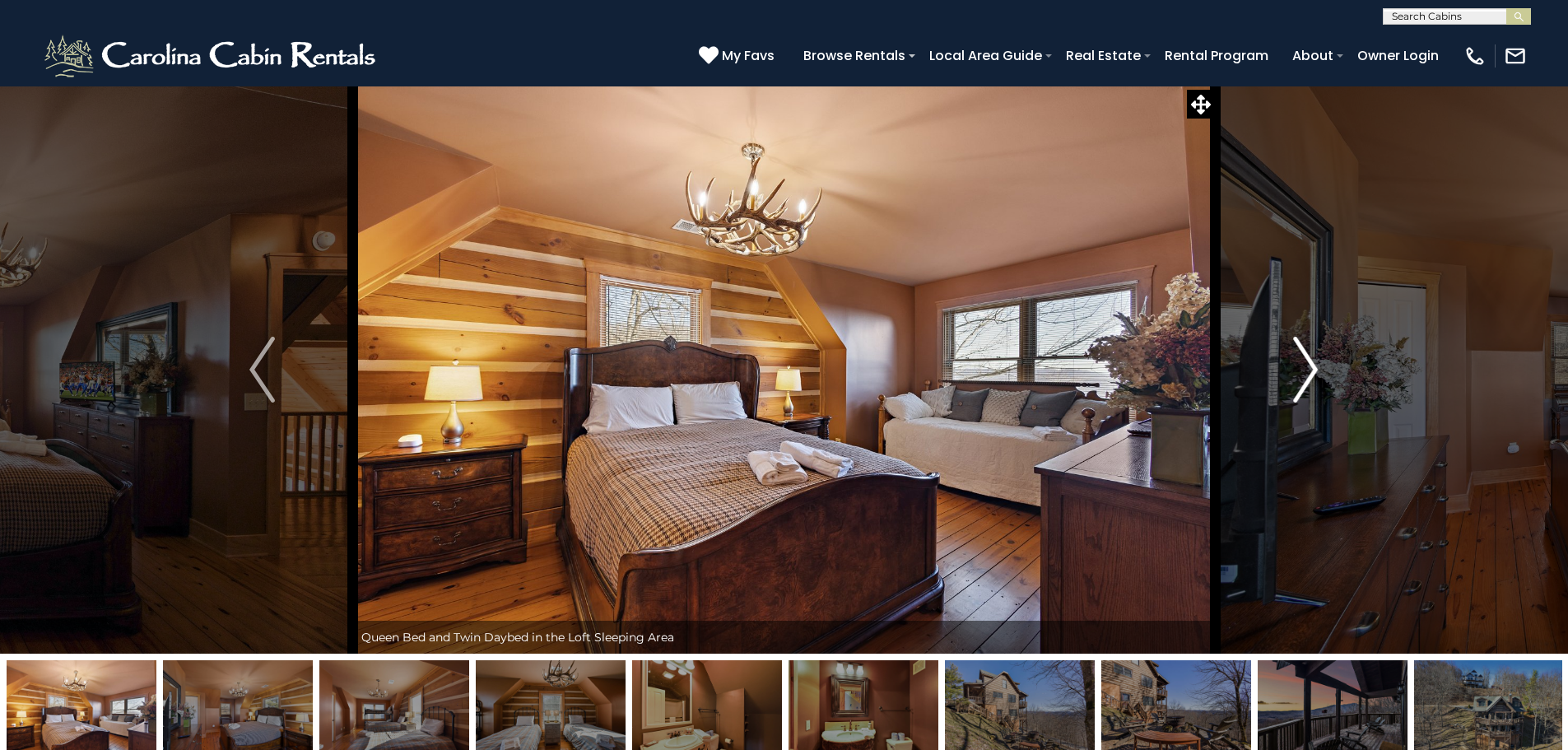
click at [1319, 362] on button "Next" at bounding box center [1306, 369] width 181 height 568
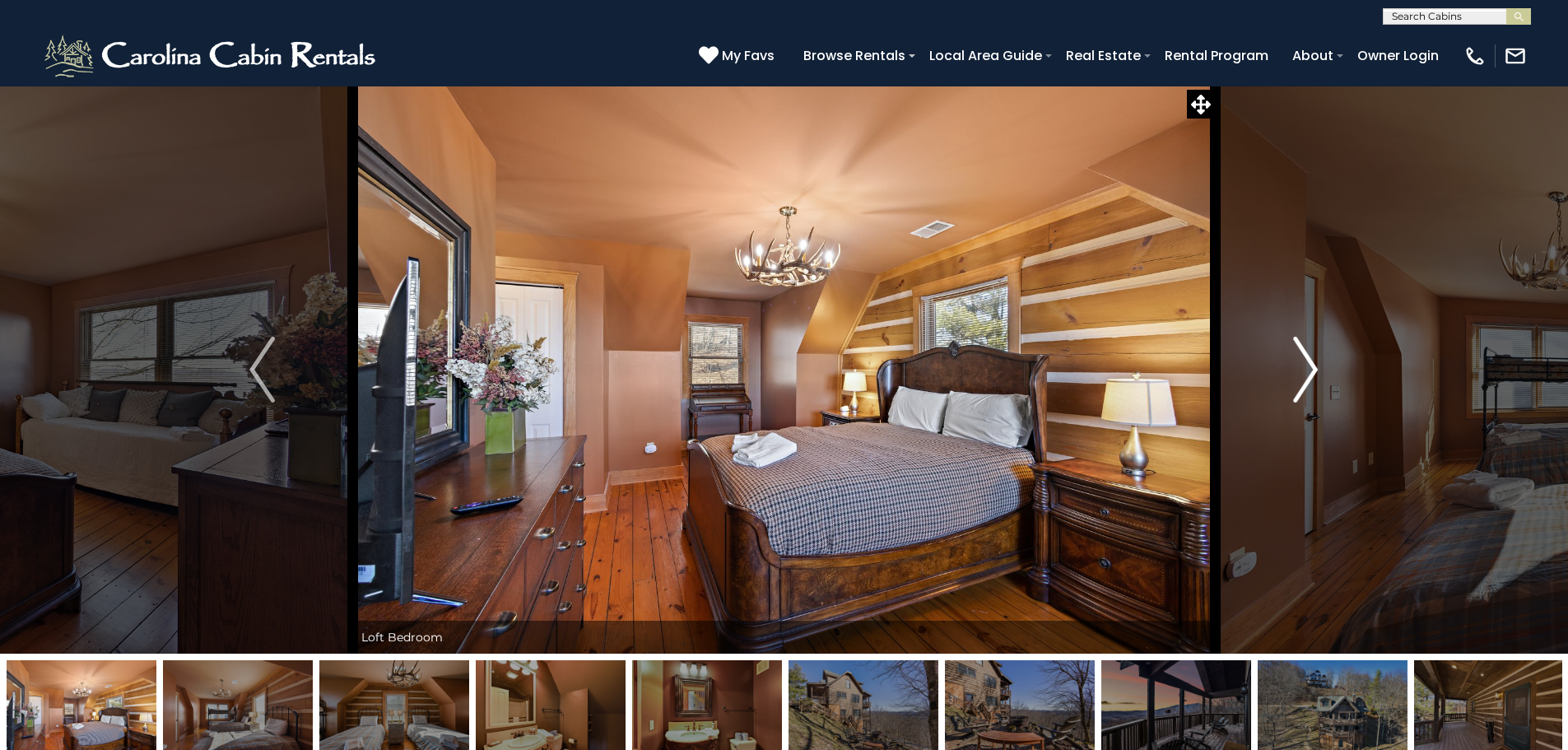
click at [1319, 362] on button "Next" at bounding box center [1306, 369] width 181 height 568
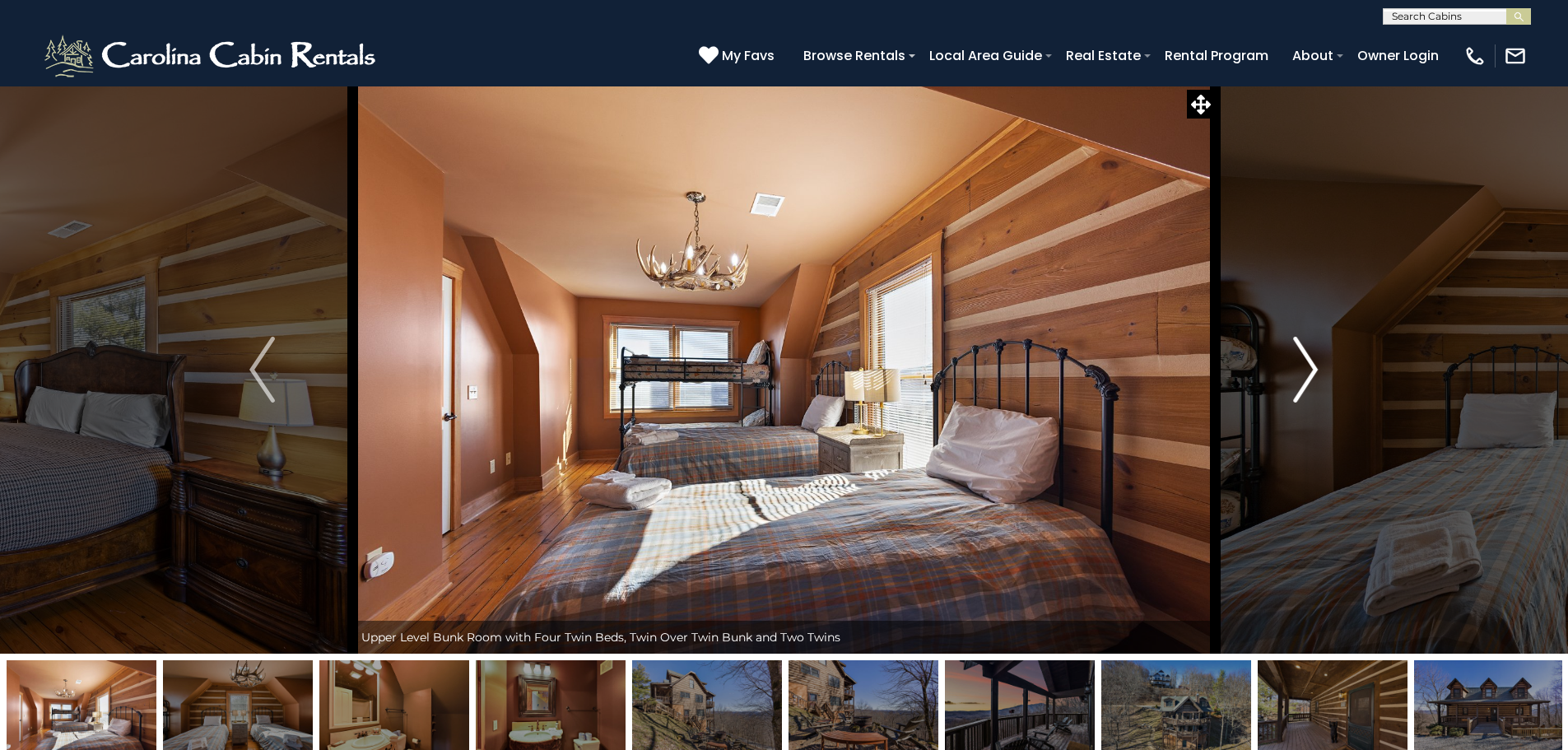
click at [1319, 362] on button "Next" at bounding box center [1306, 369] width 181 height 568
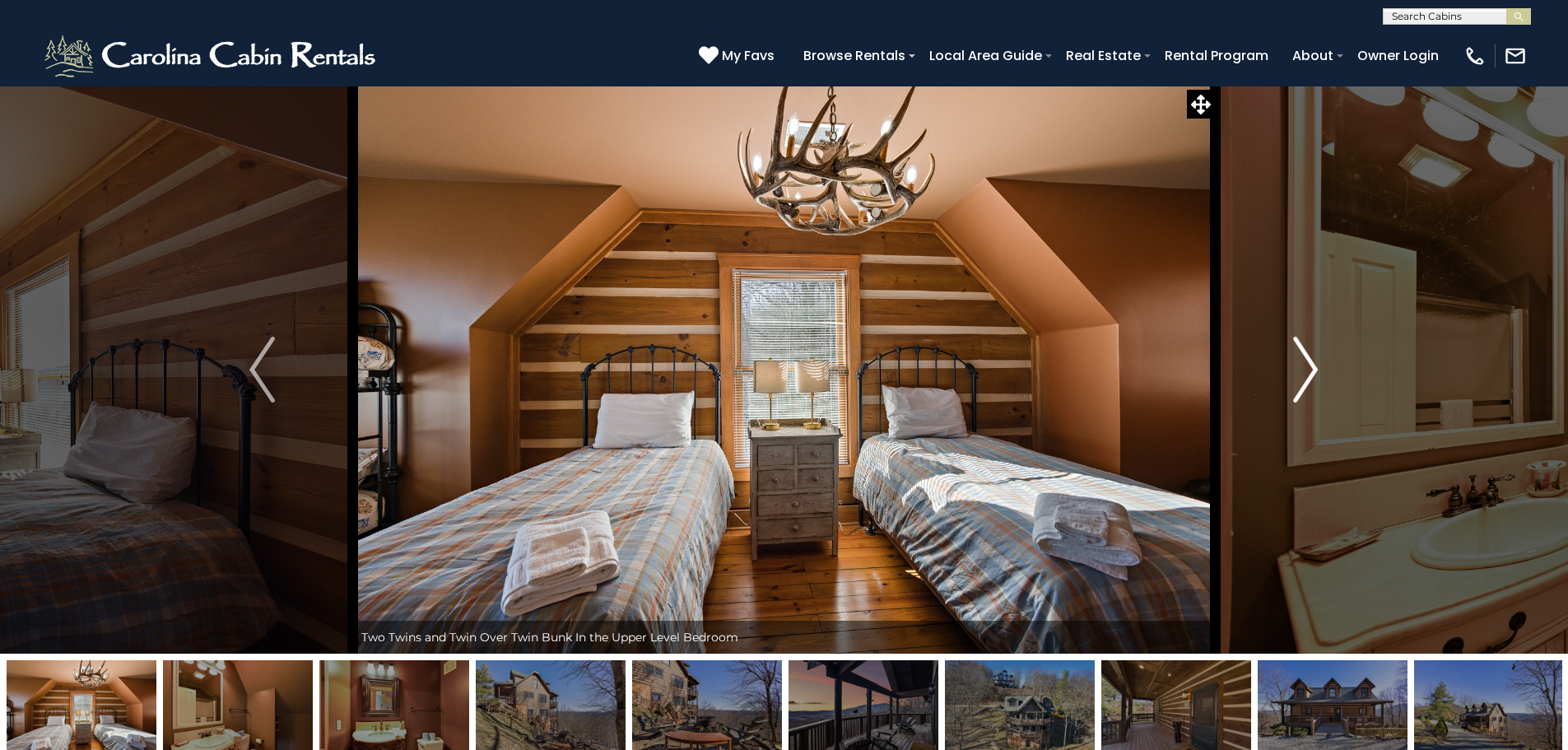
click at [1319, 362] on button "Next" at bounding box center [1306, 369] width 181 height 568
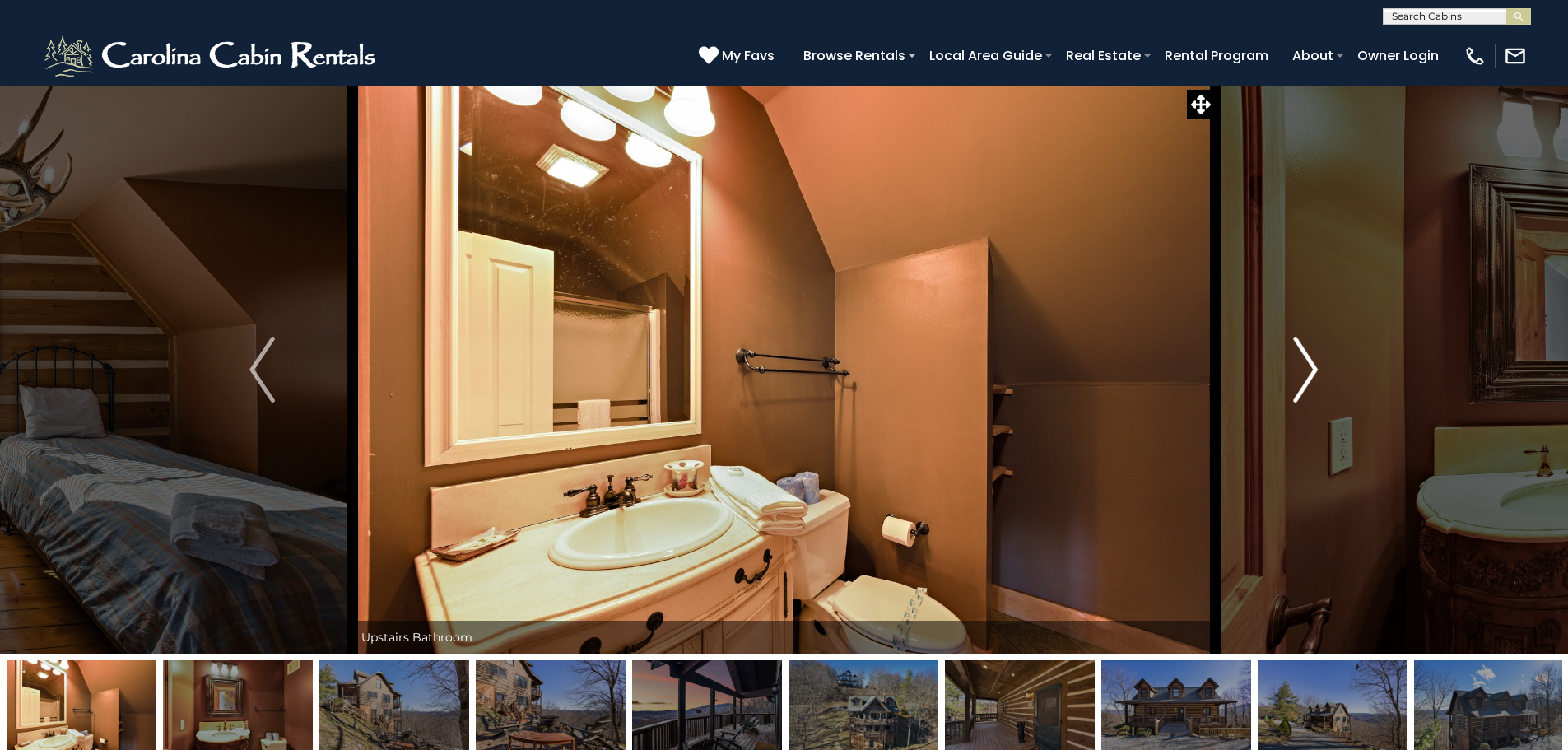
click at [1319, 362] on button "Next" at bounding box center [1306, 369] width 181 height 568
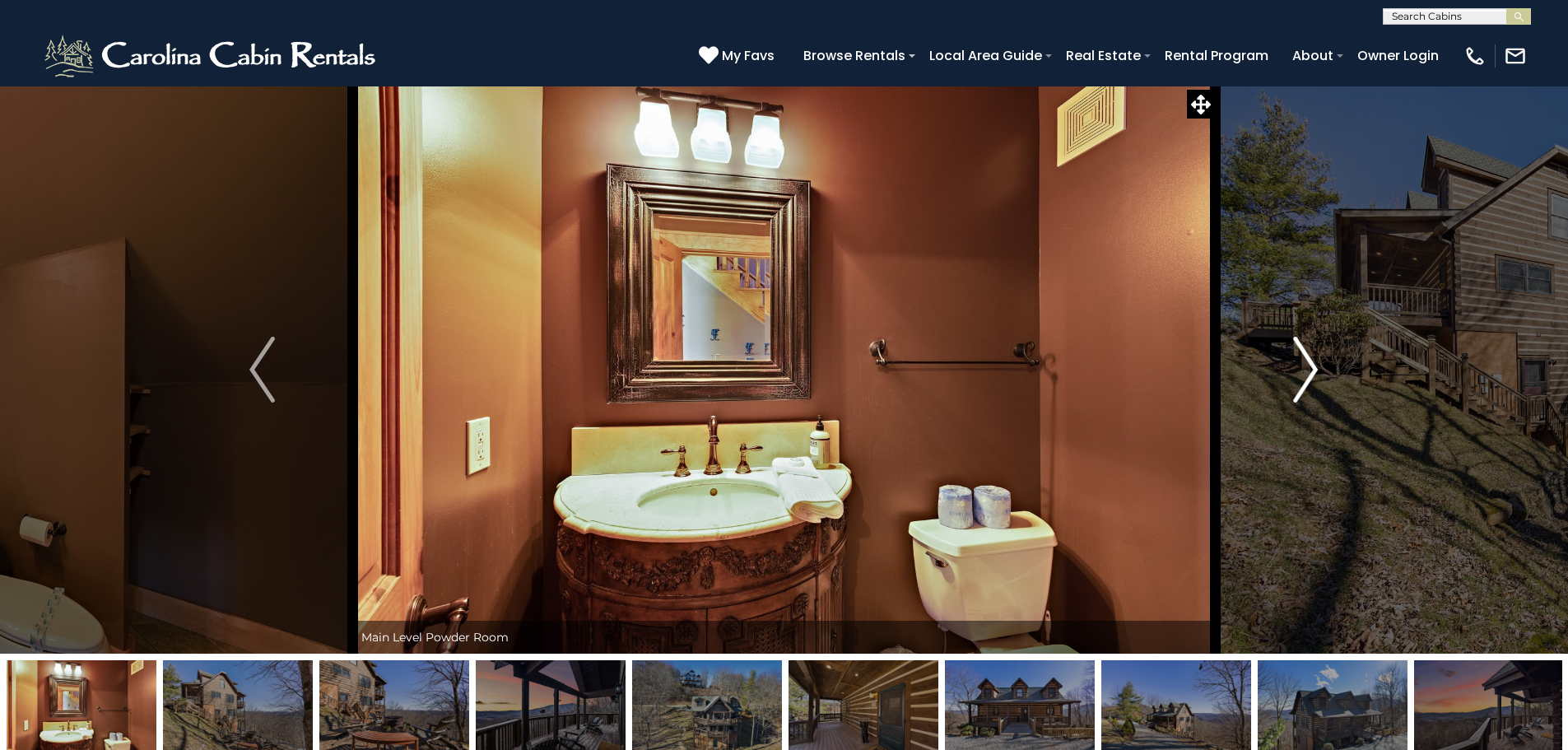
click at [1319, 362] on button "Next" at bounding box center [1306, 369] width 181 height 568
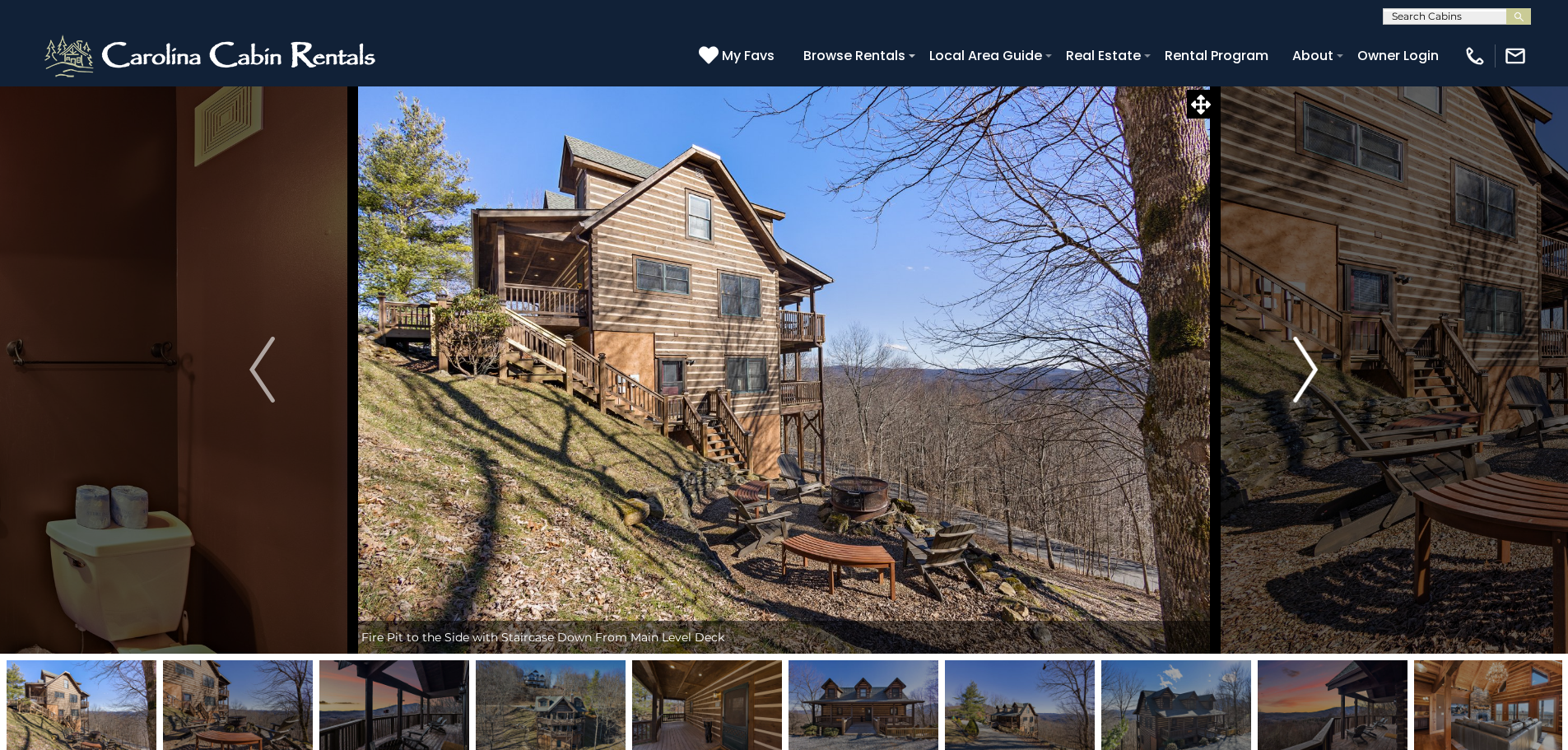
click at [1319, 362] on button "Next" at bounding box center [1306, 369] width 181 height 568
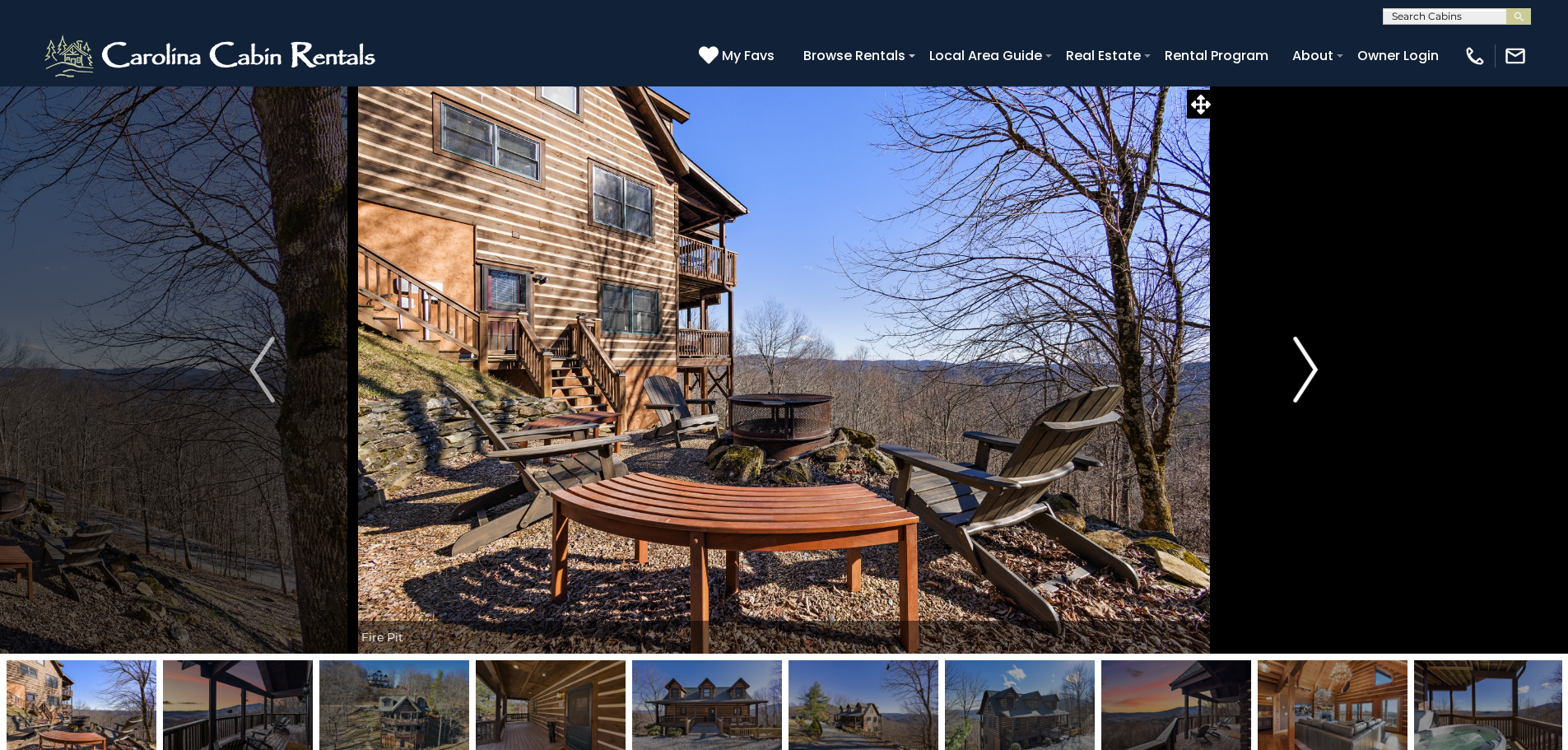
click at [1319, 362] on button "Next" at bounding box center [1306, 369] width 181 height 568
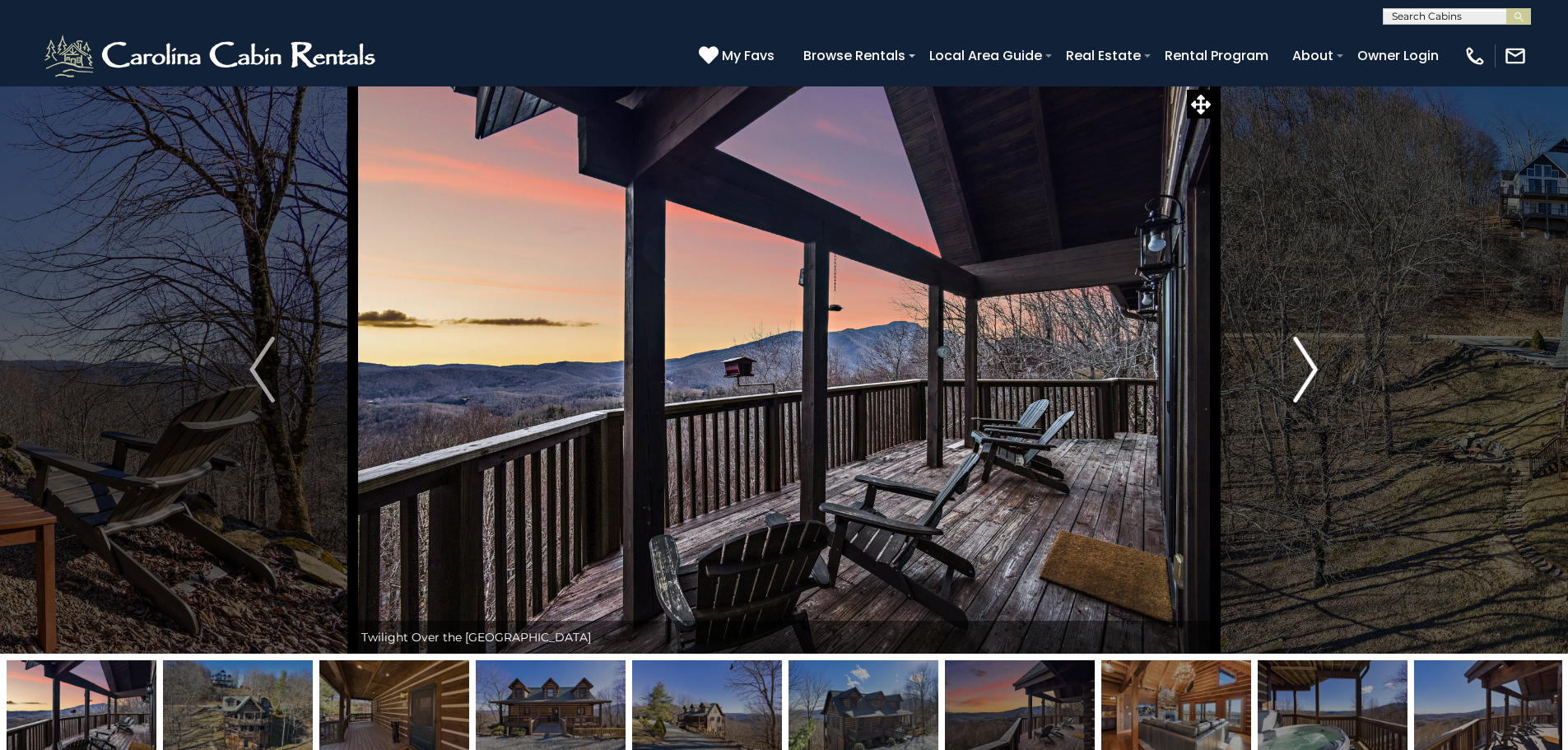
click at [1319, 362] on button "Next" at bounding box center [1306, 369] width 181 height 568
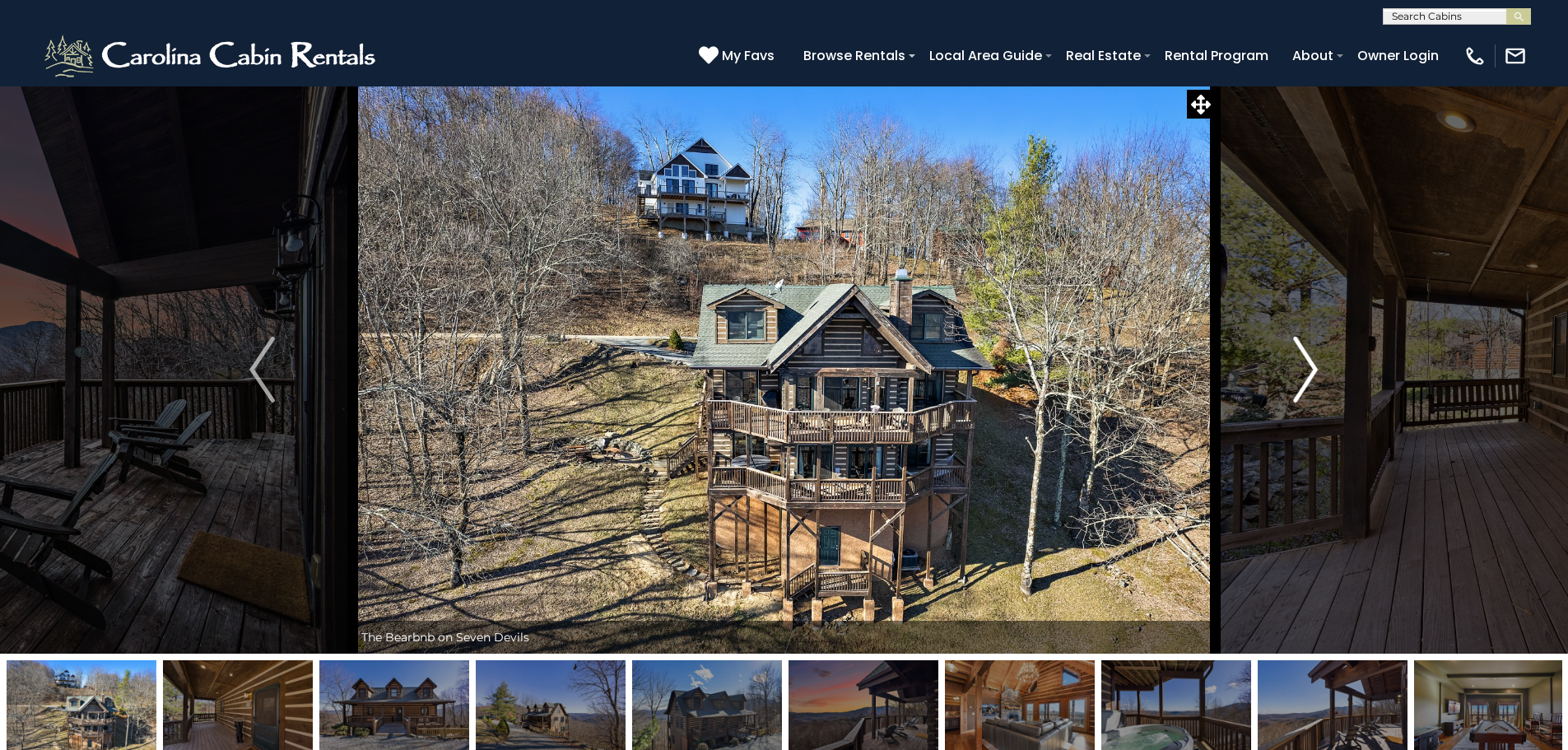
click at [1319, 362] on button "Next" at bounding box center [1306, 369] width 181 height 568
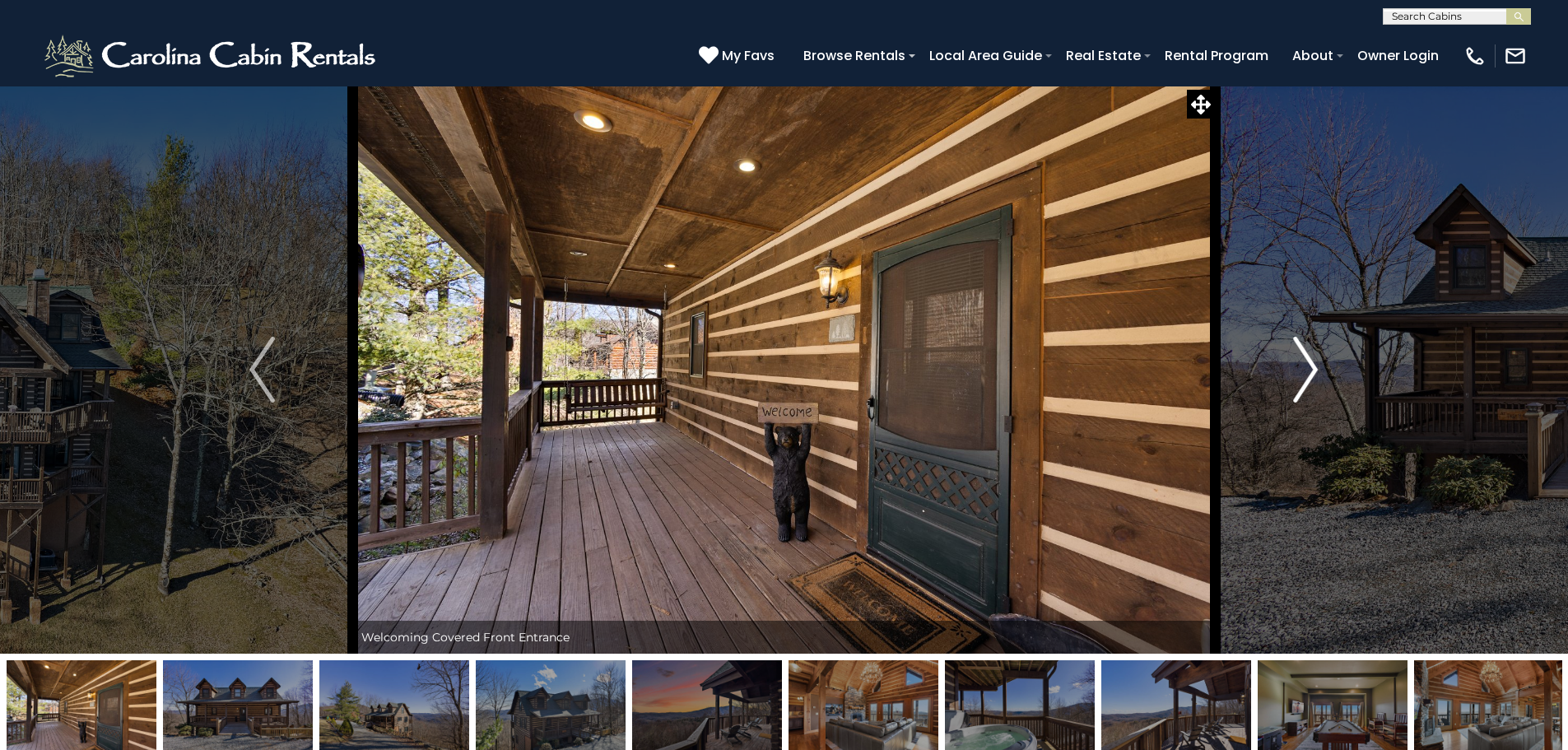
click at [1319, 362] on button "Next" at bounding box center [1306, 369] width 181 height 568
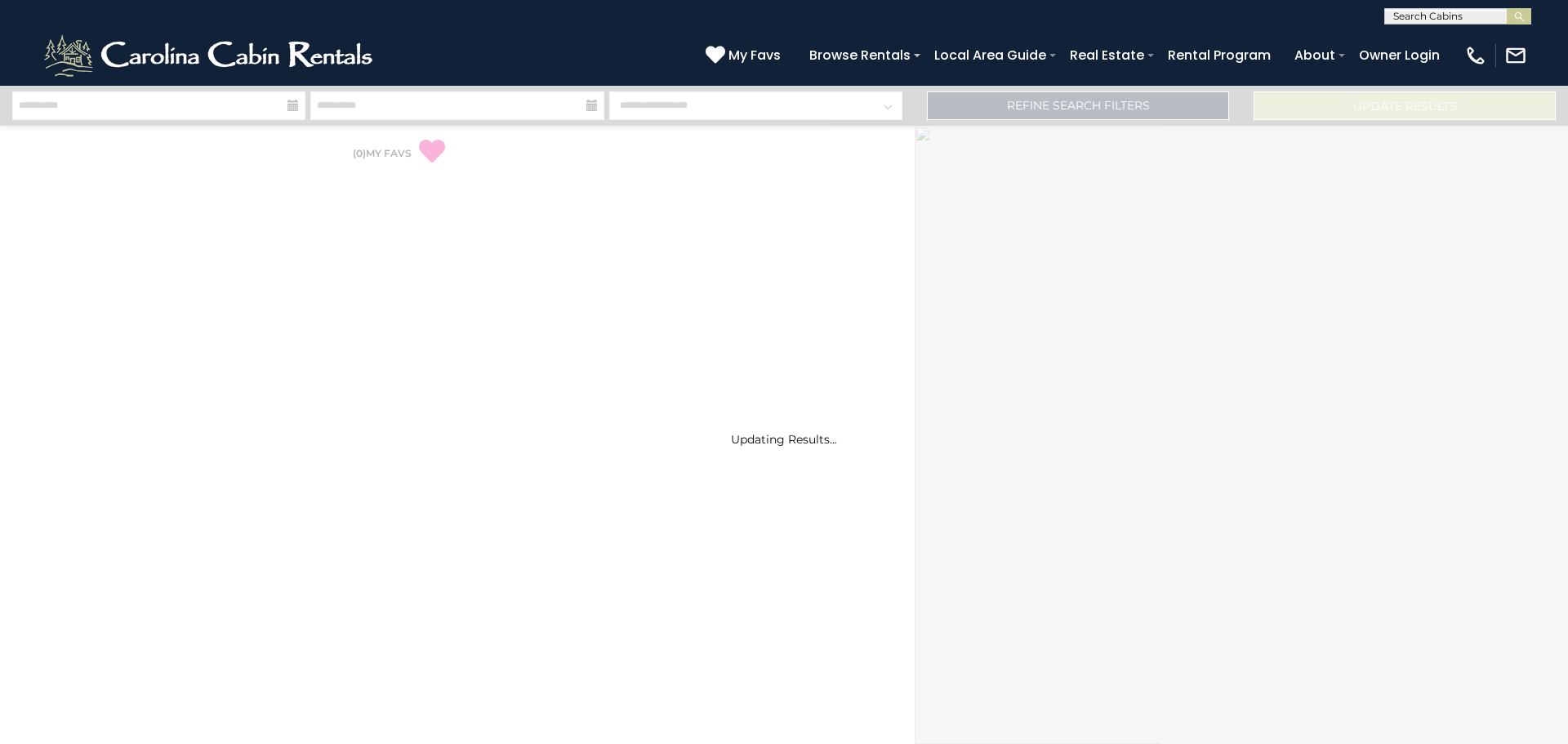
select select "*"
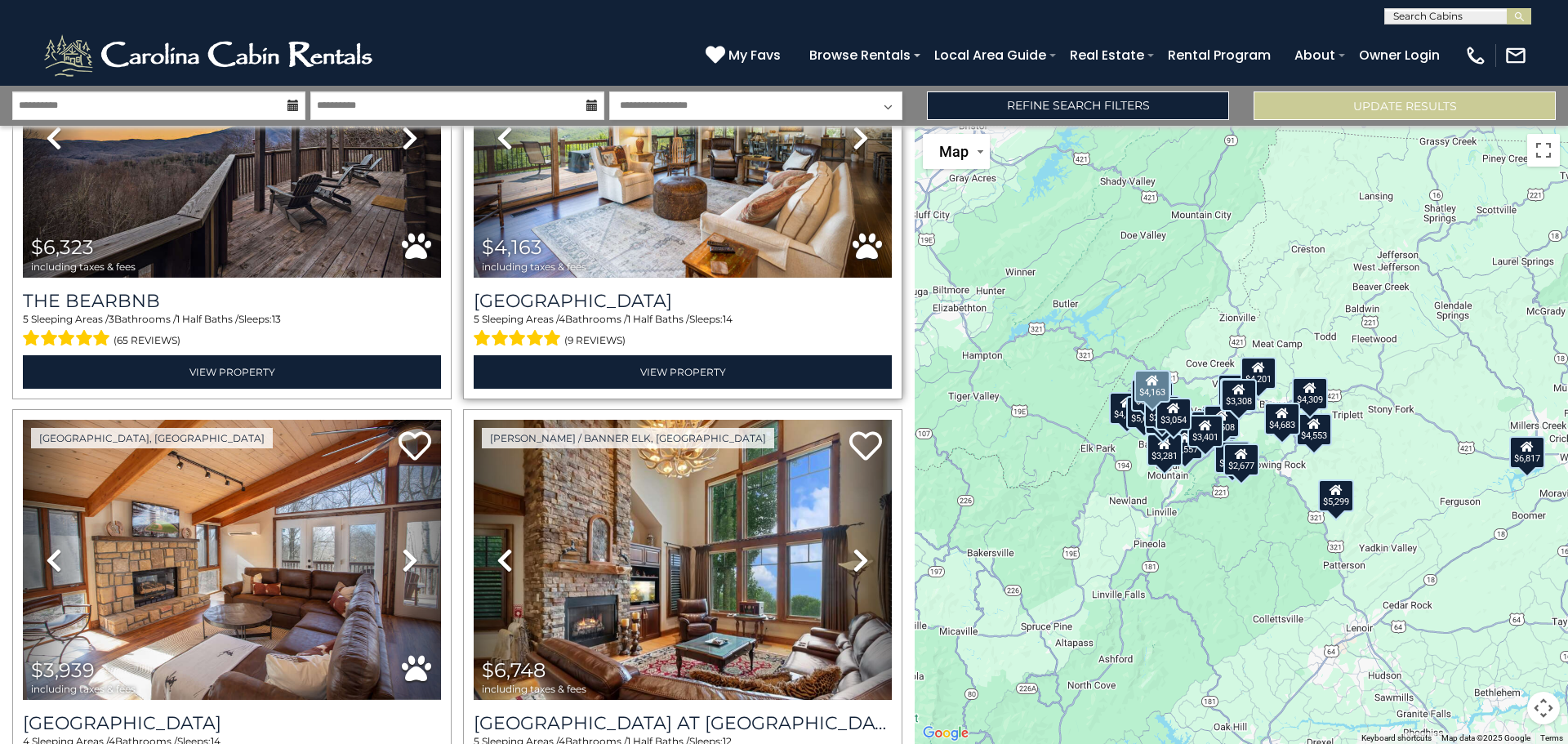
scroll to position [326, 0]
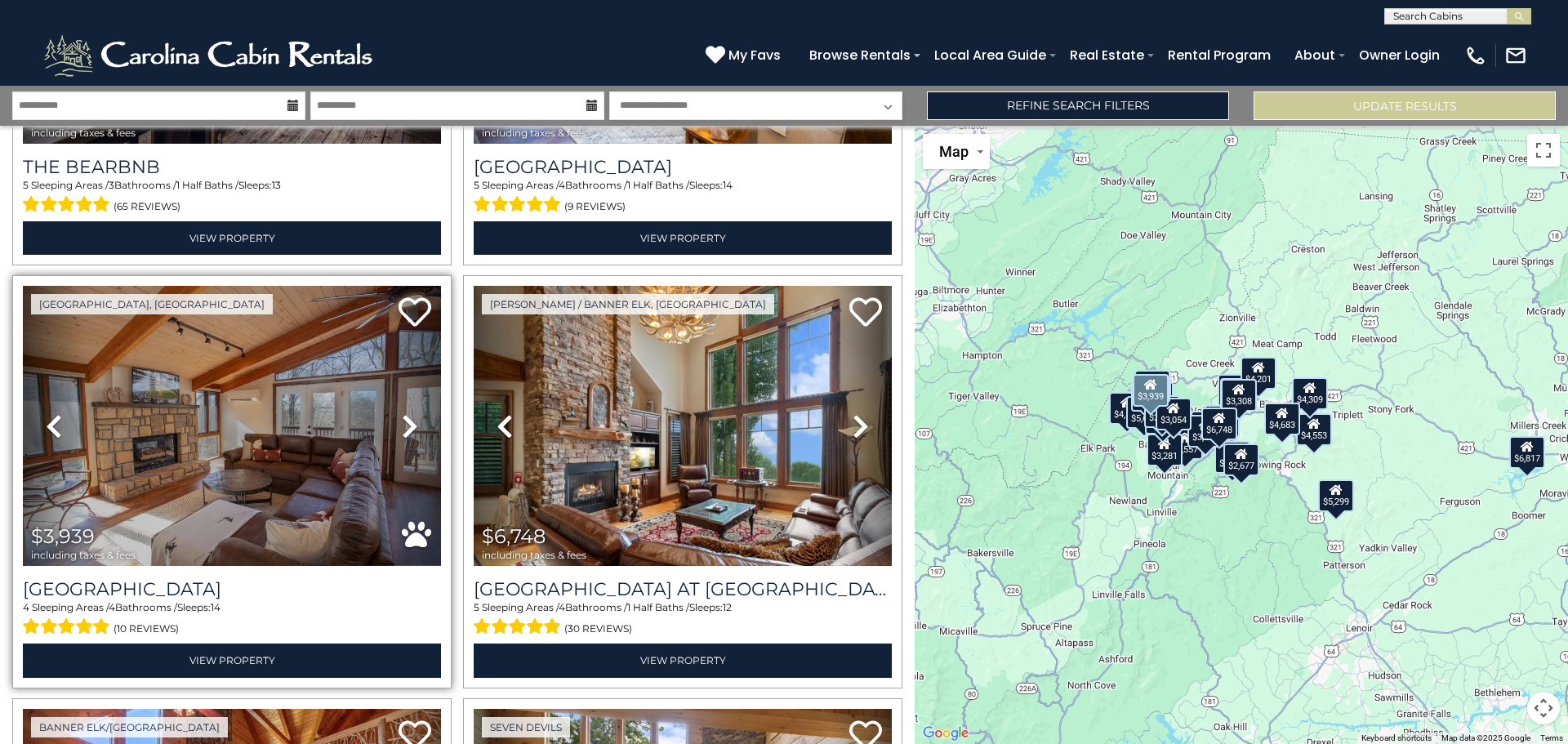
click at [403, 424] on icon at bounding box center [410, 426] width 16 height 26
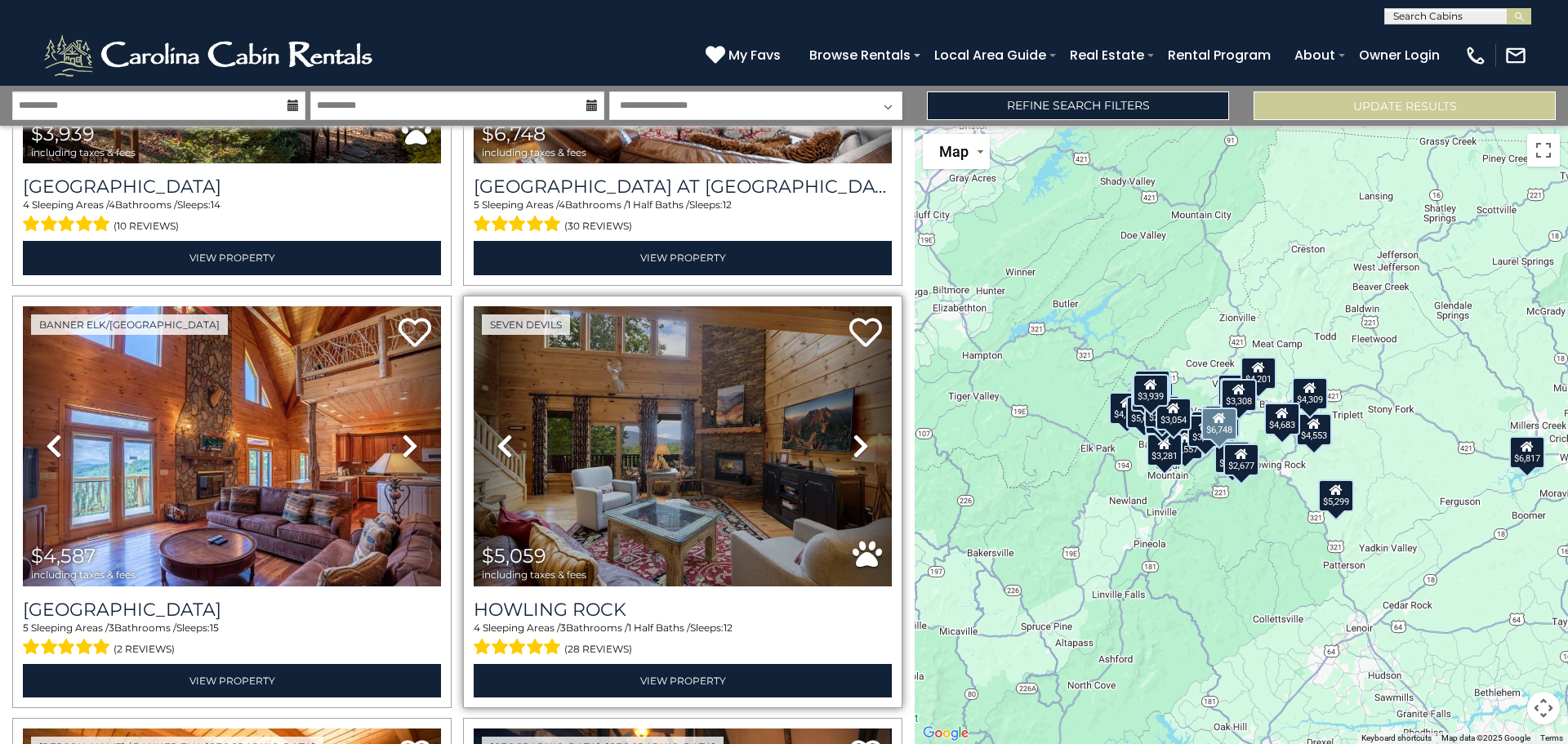
scroll to position [735, 0]
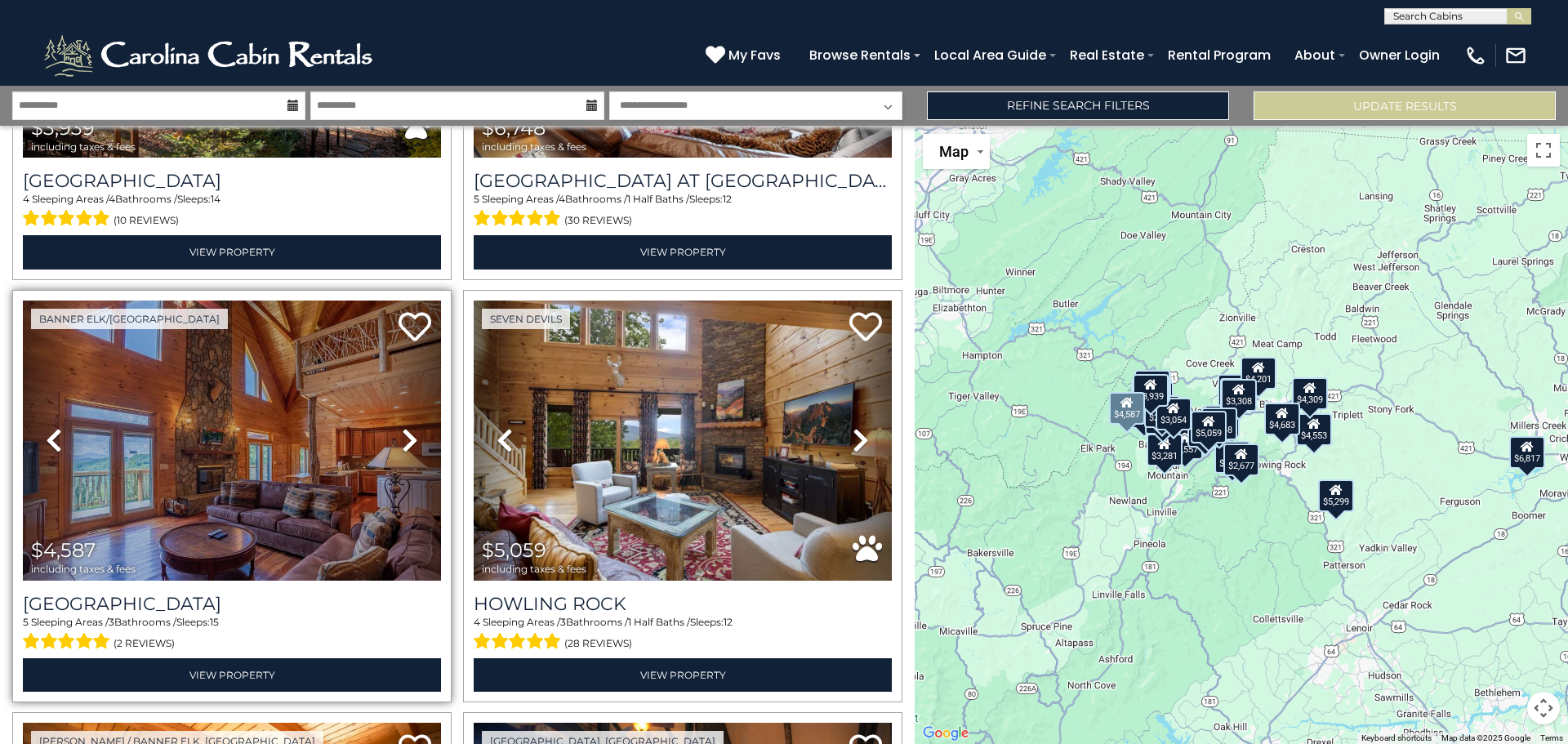
click at [414, 438] on link "Next" at bounding box center [409, 441] width 63 height 280
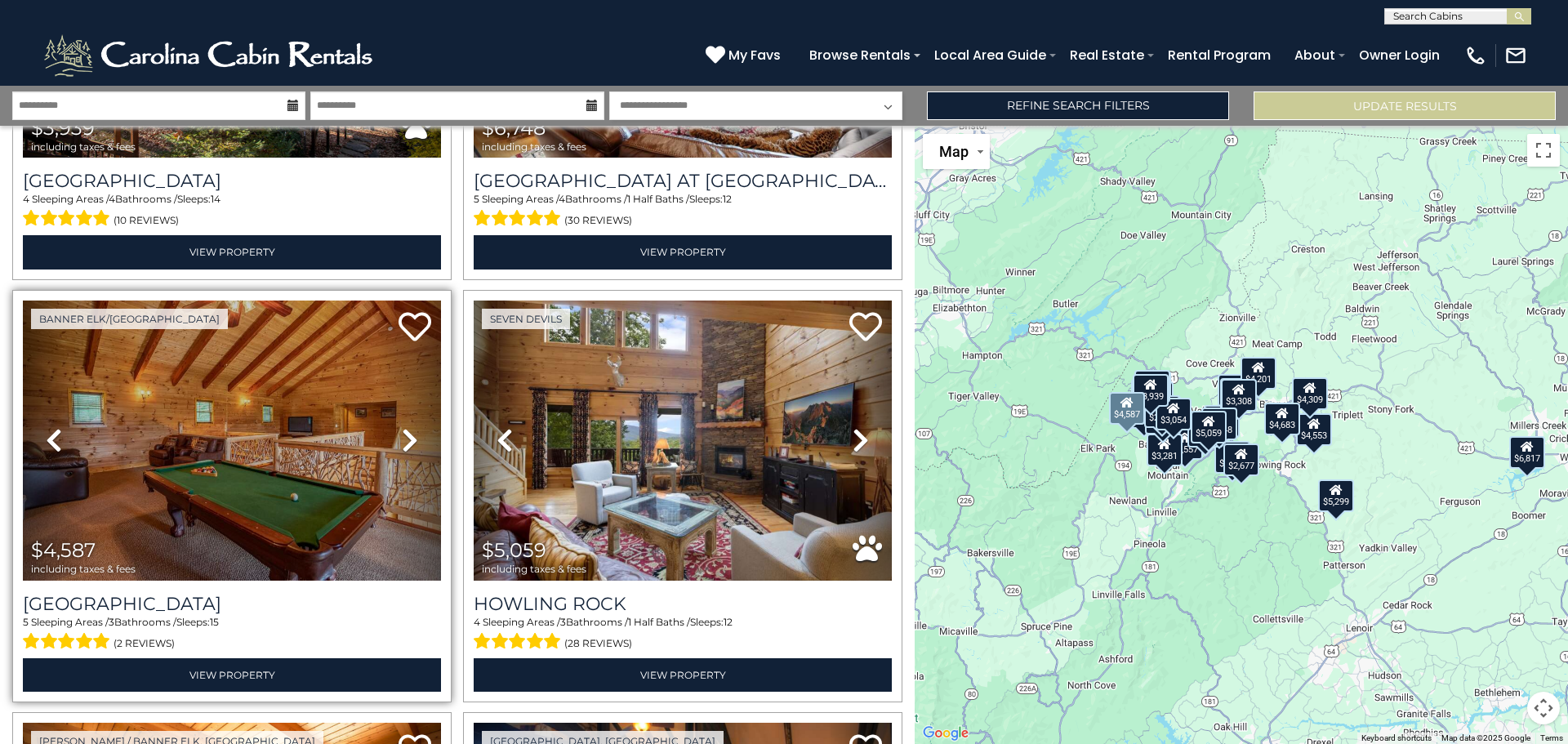
click at [412, 438] on icon at bounding box center [410, 440] width 16 height 26
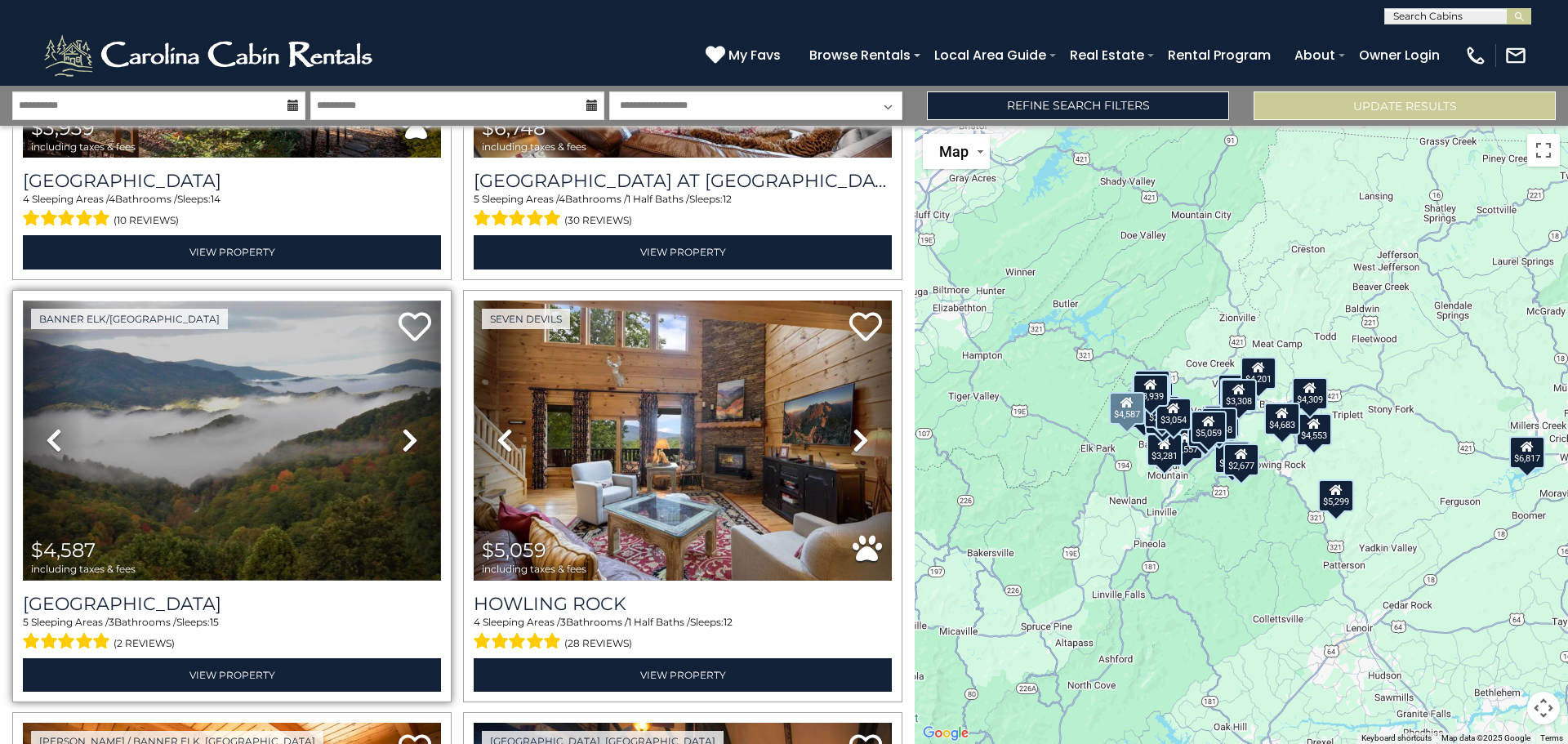
click at [292, 452] on img at bounding box center [231, 441] width 418 height 280
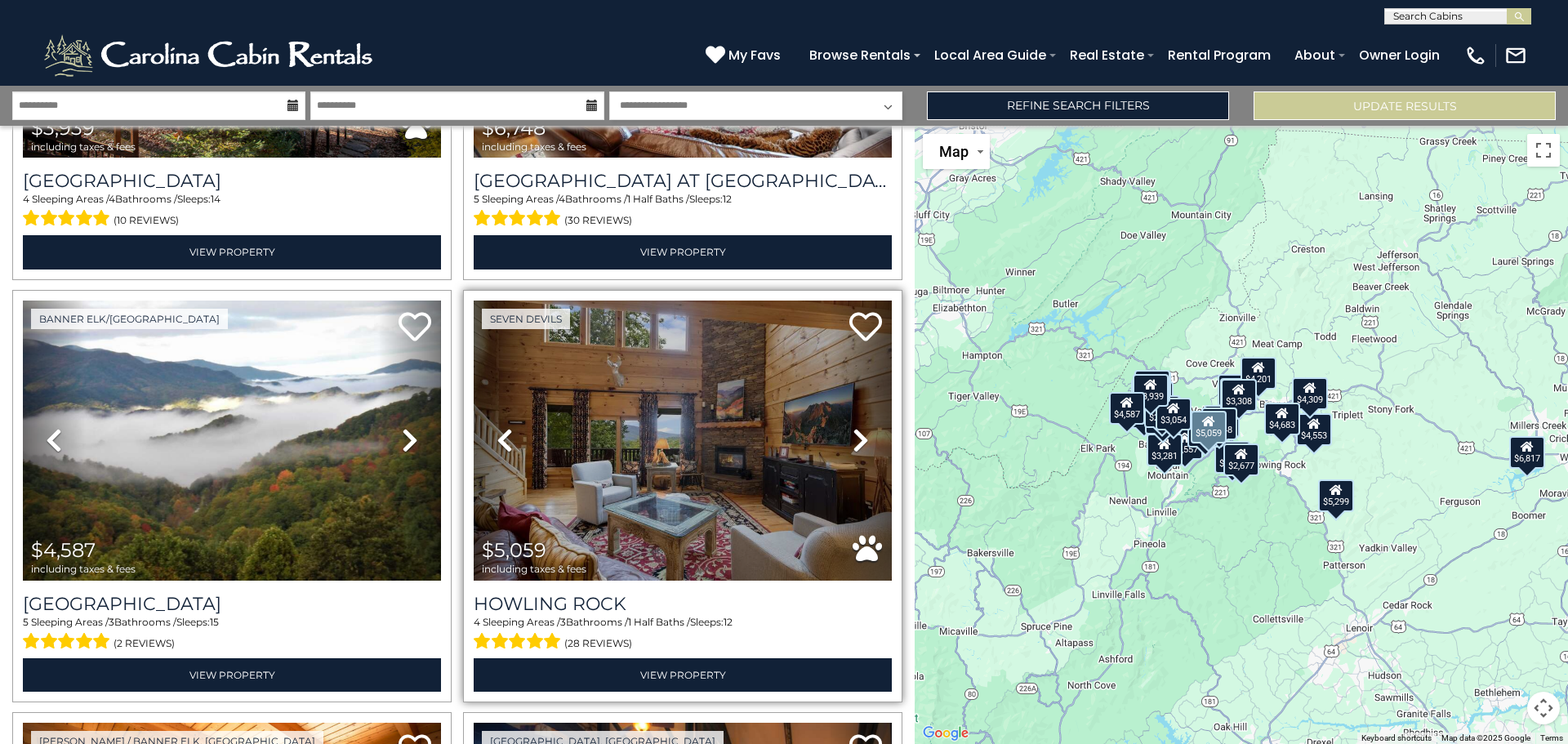
click at [852, 428] on icon at bounding box center [860, 440] width 16 height 26
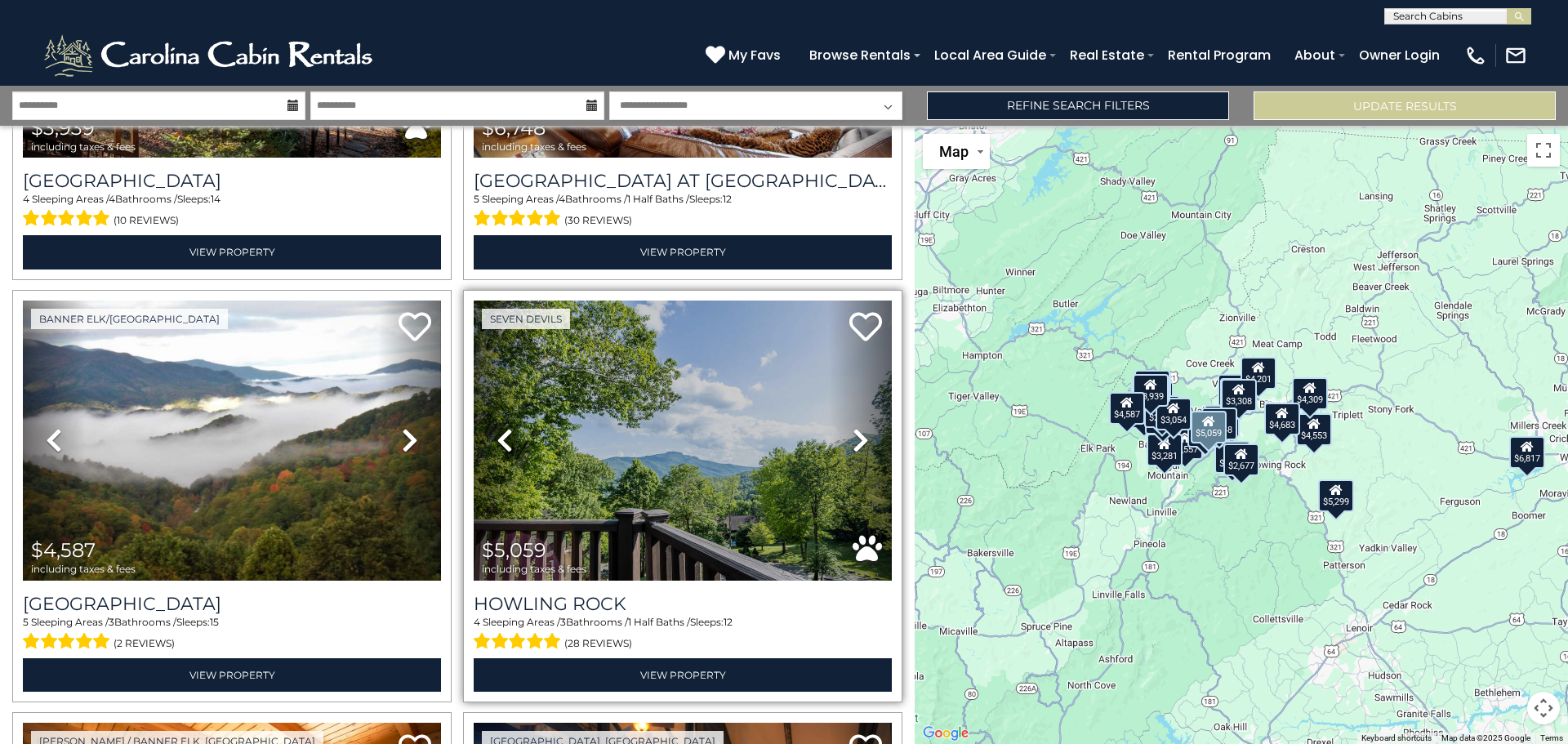
click at [852, 428] on icon at bounding box center [860, 440] width 16 height 26
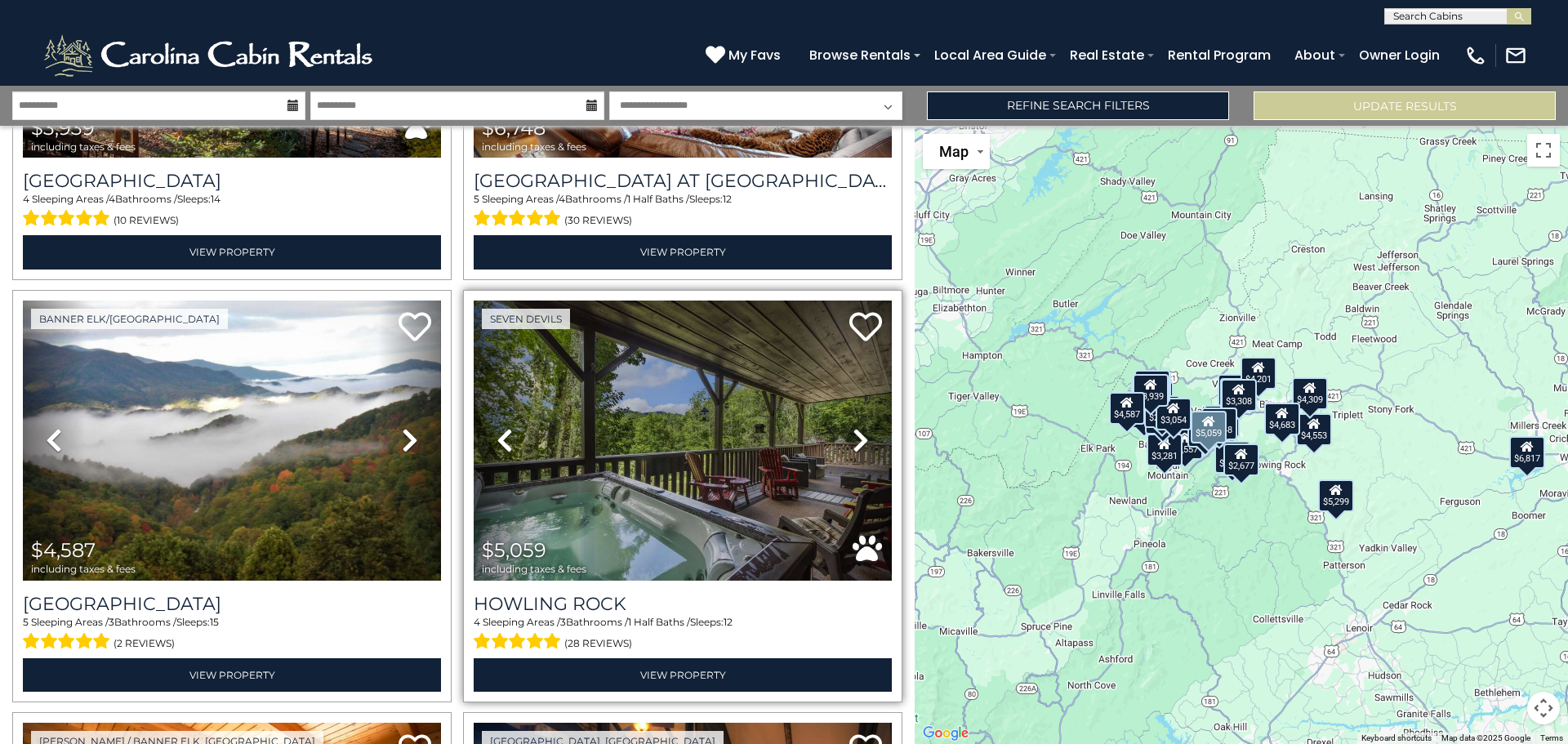
click at [852, 428] on icon at bounding box center [860, 440] width 16 height 26
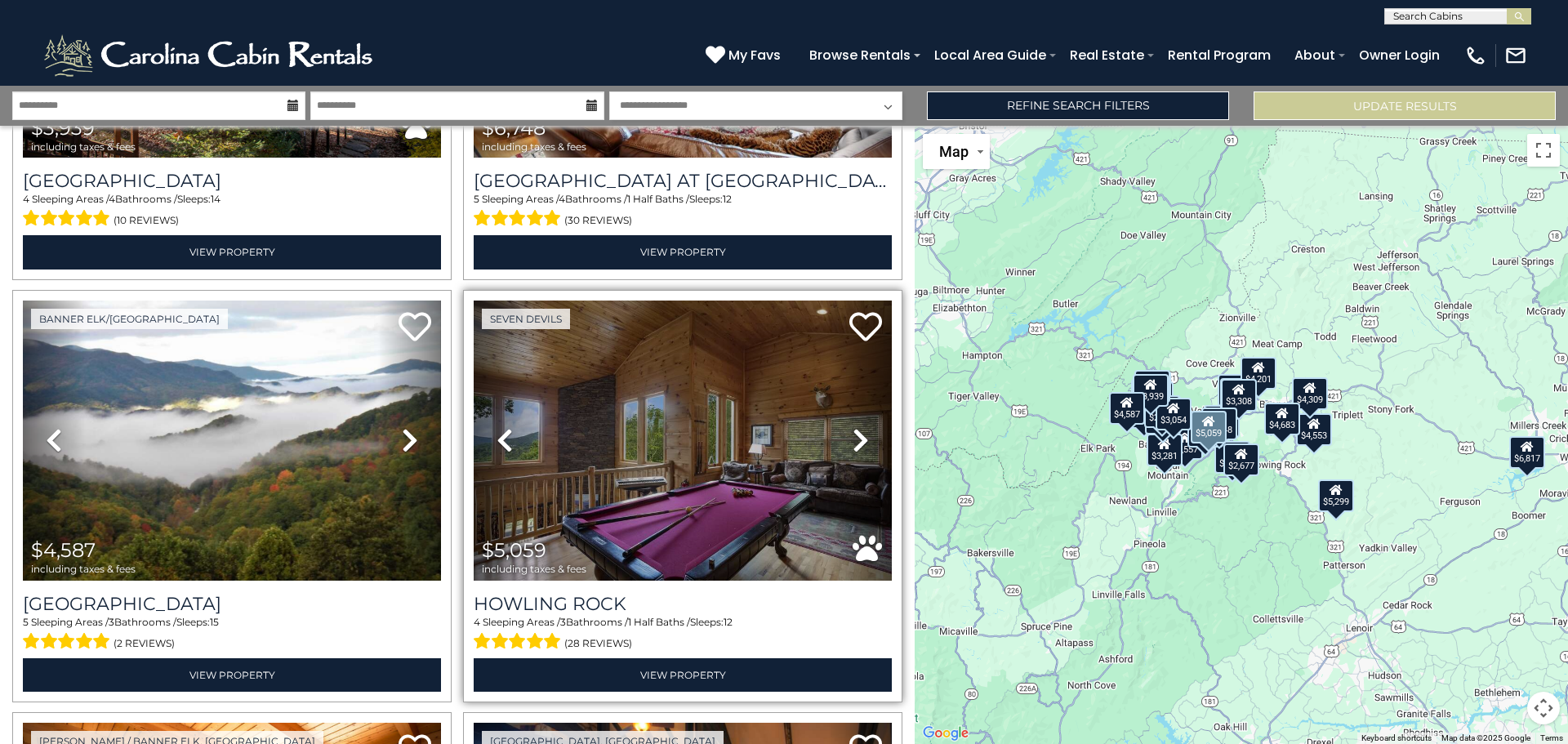
click at [852, 428] on icon at bounding box center [860, 440] width 16 height 26
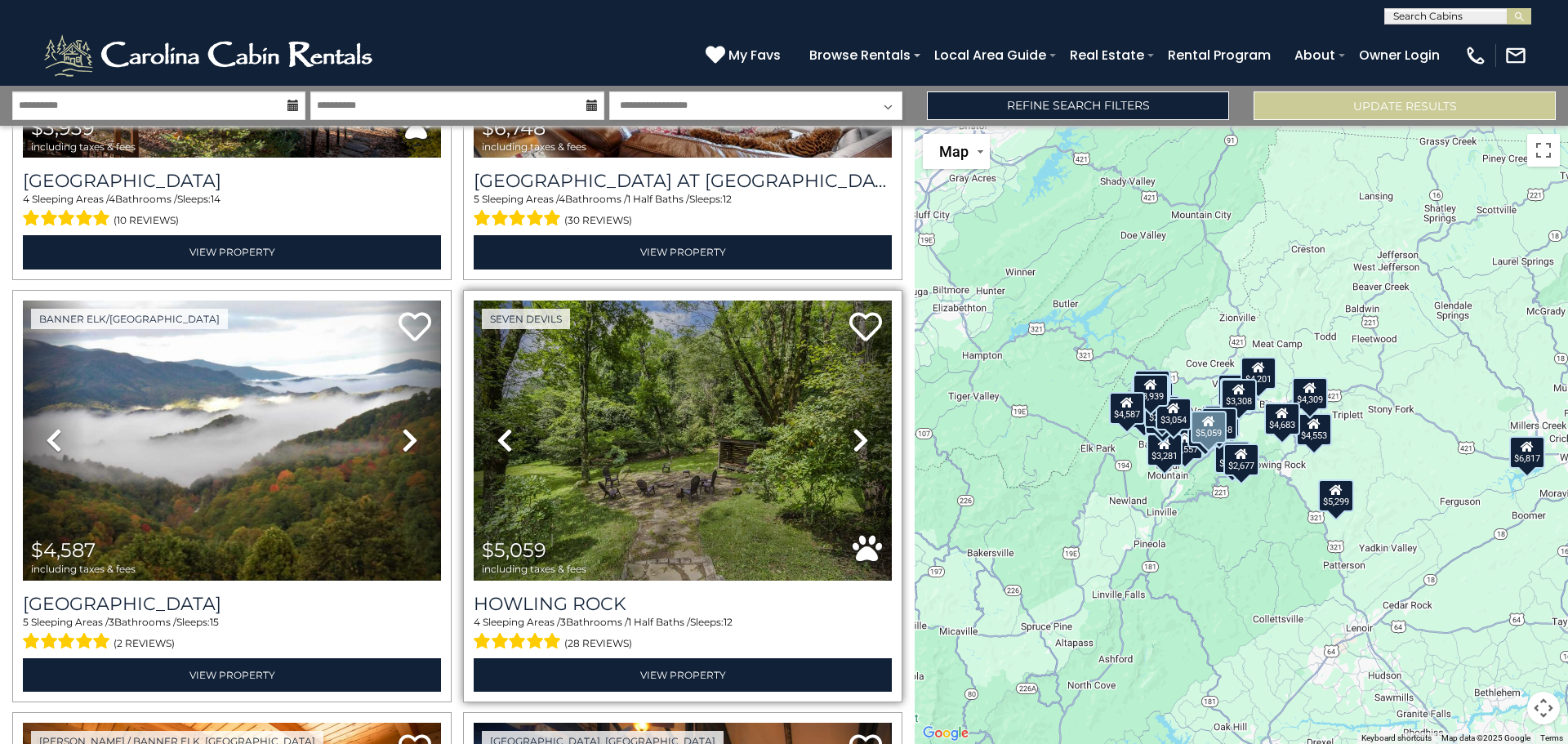
click at [852, 428] on icon at bounding box center [860, 440] width 16 height 26
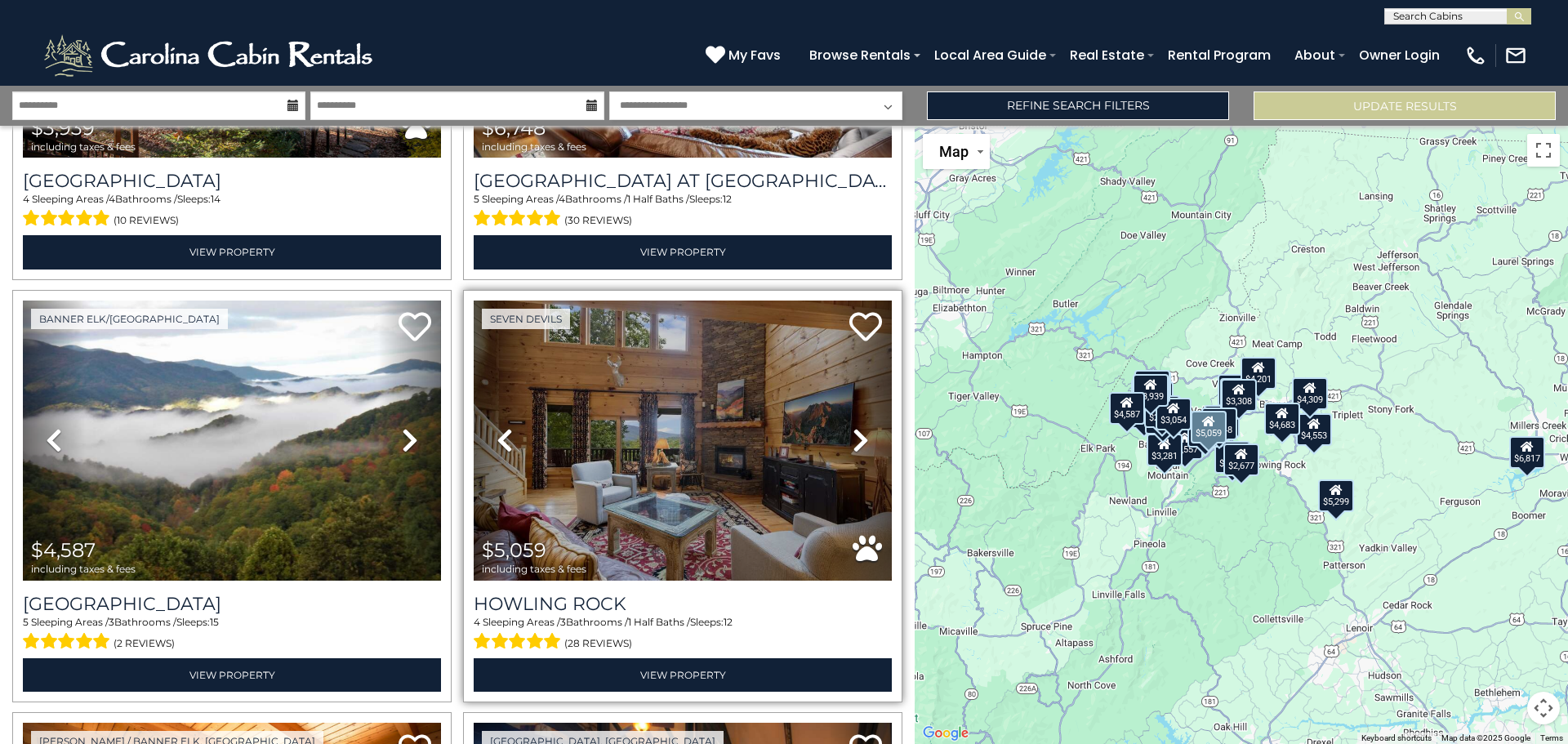
click at [852, 428] on icon at bounding box center [860, 440] width 16 height 26
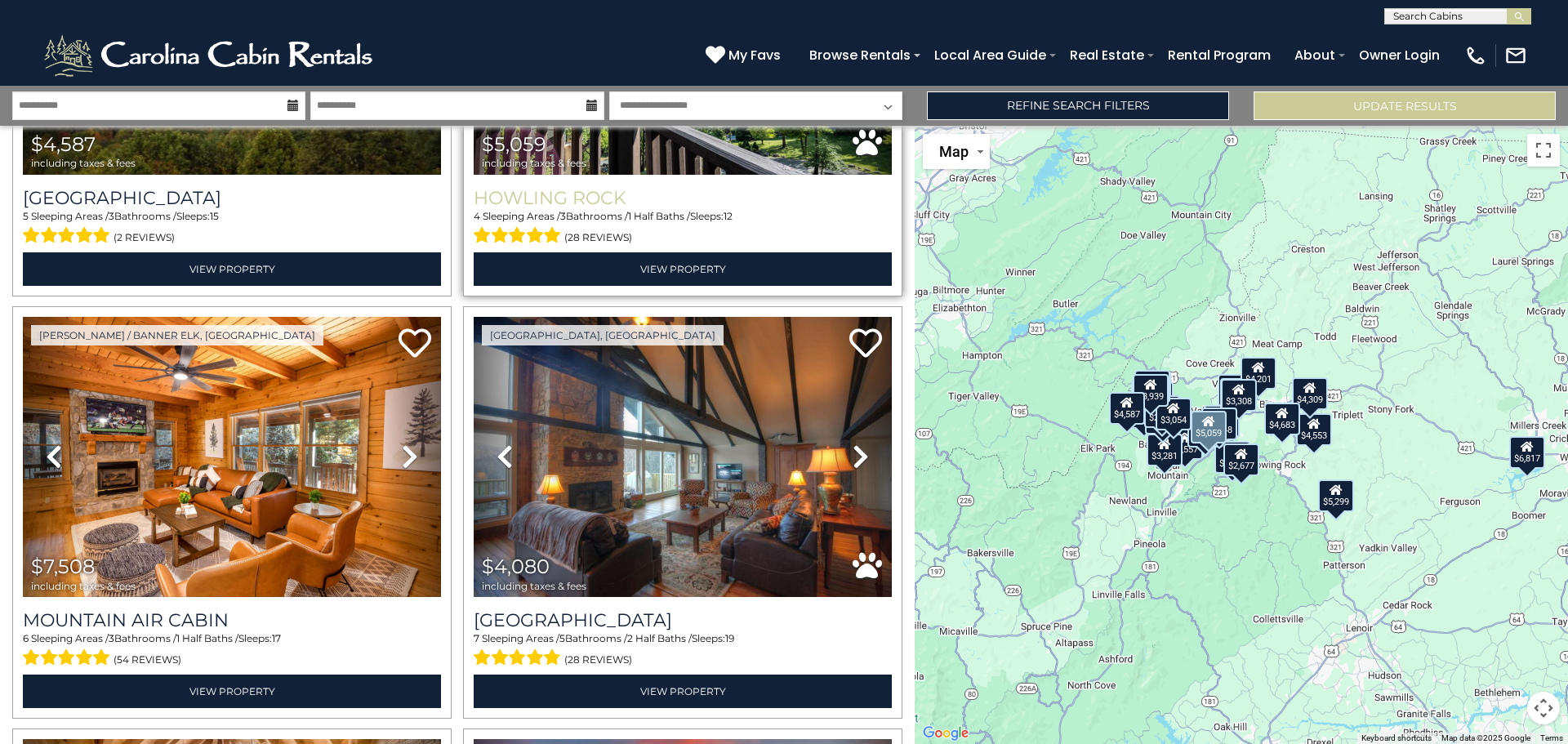
scroll to position [1144, 0]
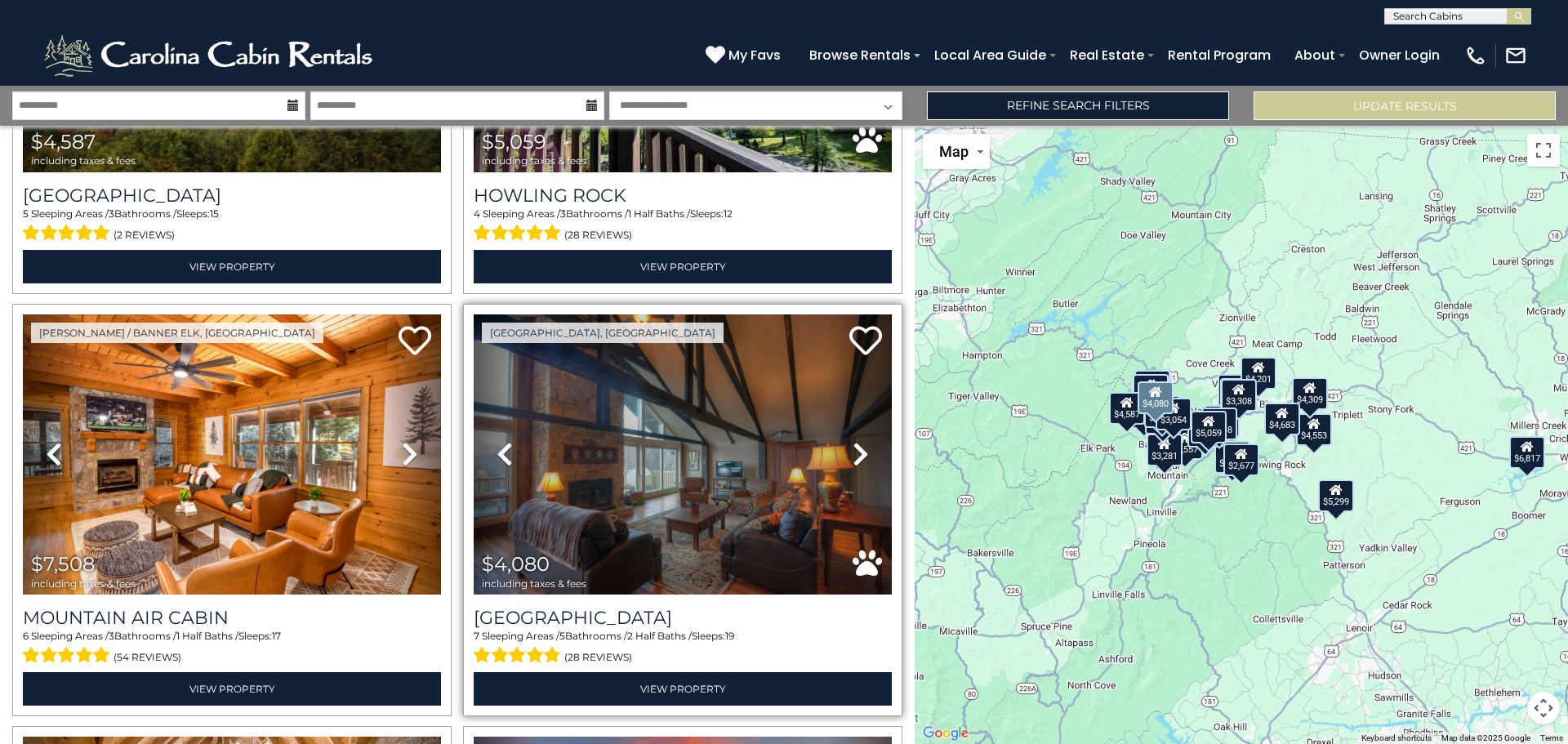
click at [852, 443] on icon at bounding box center [860, 454] width 16 height 26
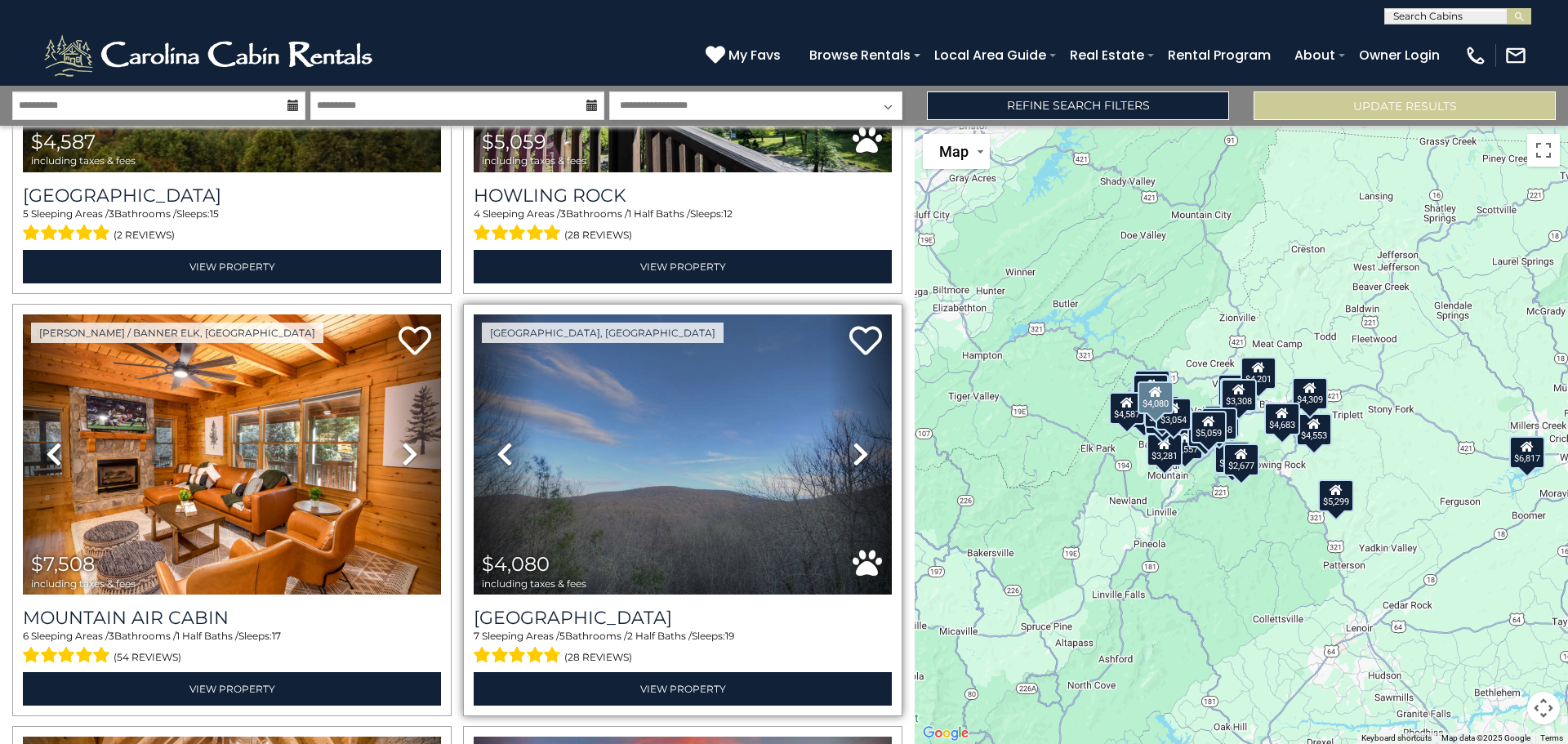
click at [853, 444] on icon at bounding box center [860, 454] width 16 height 26
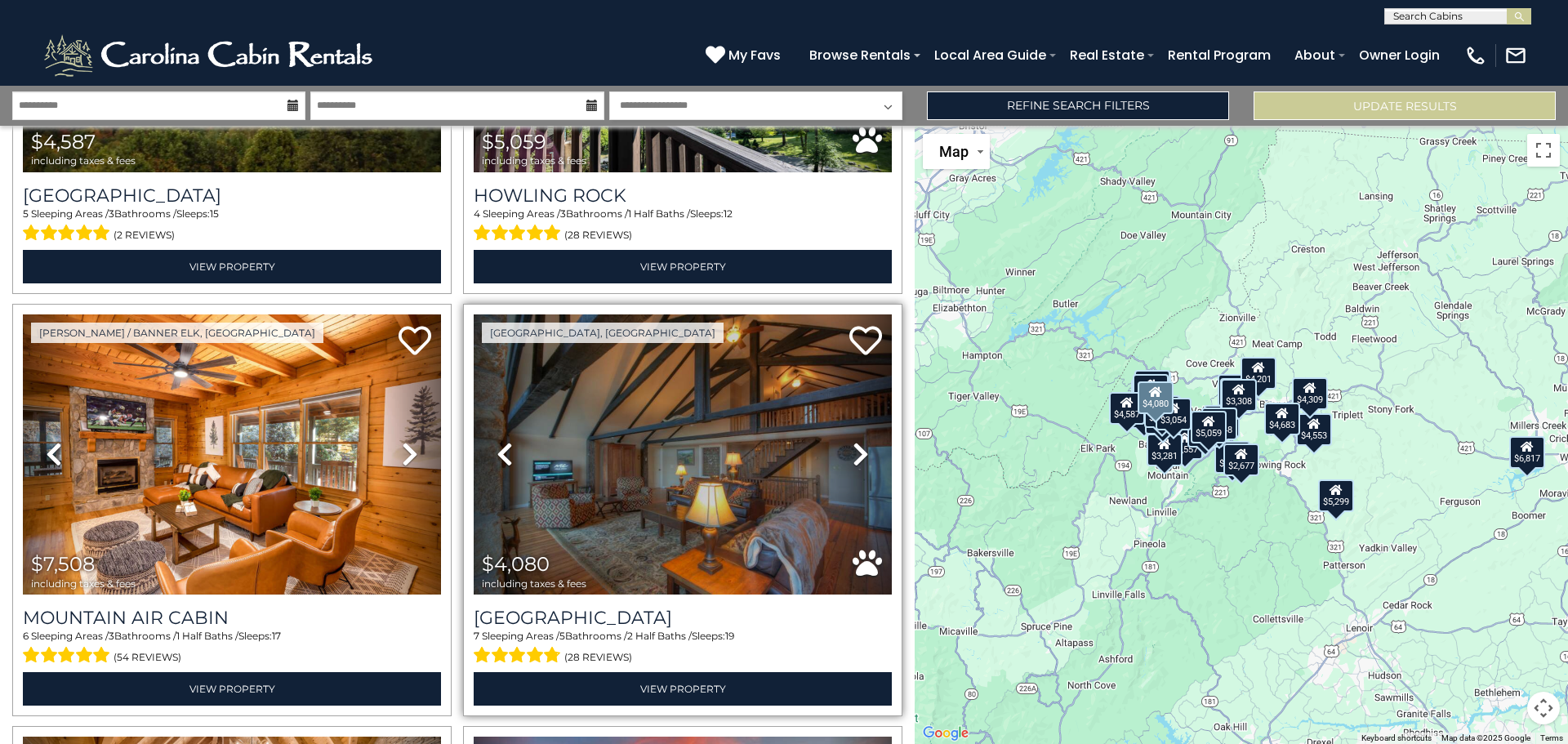
click at [858, 445] on icon at bounding box center [860, 454] width 16 height 26
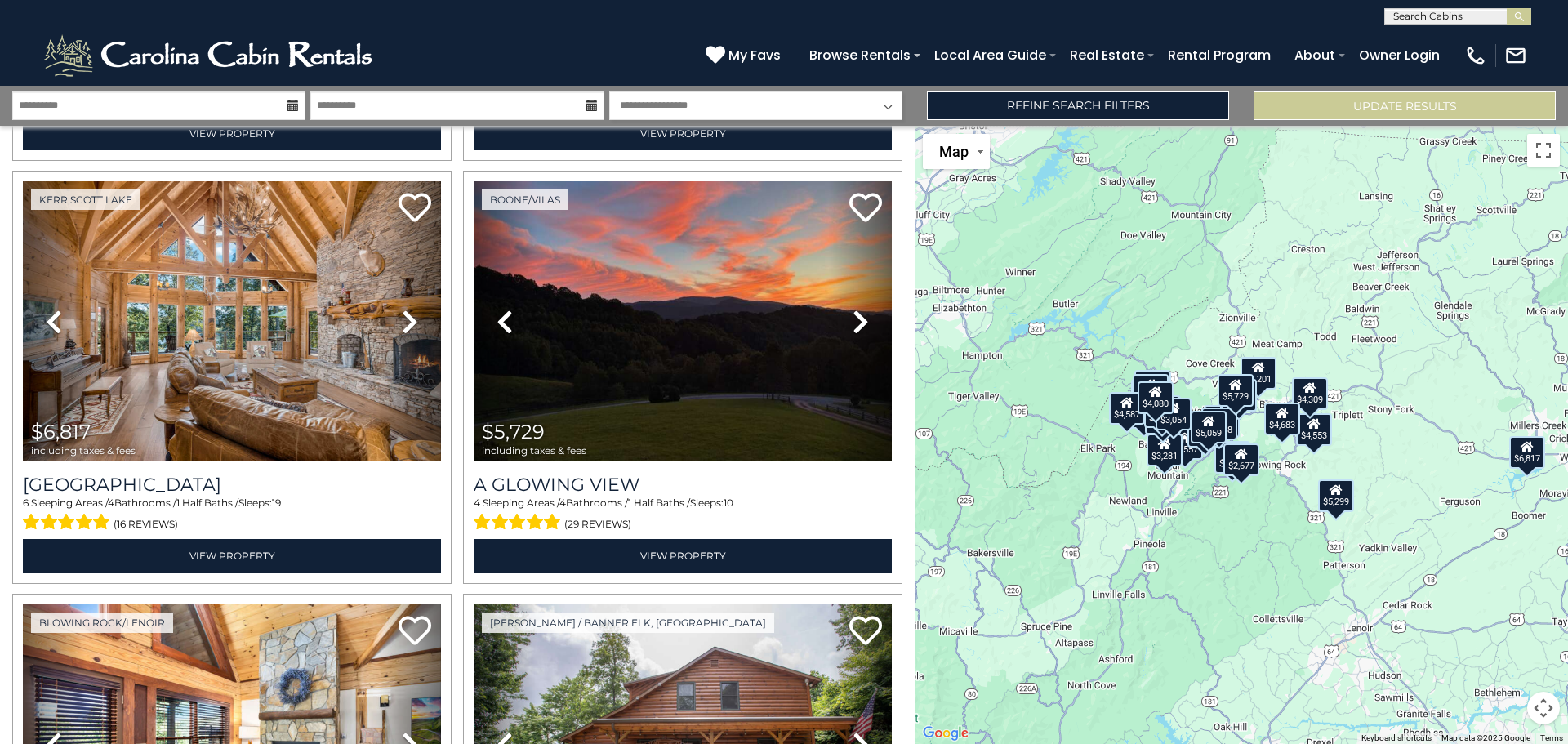
scroll to position [1716, 0]
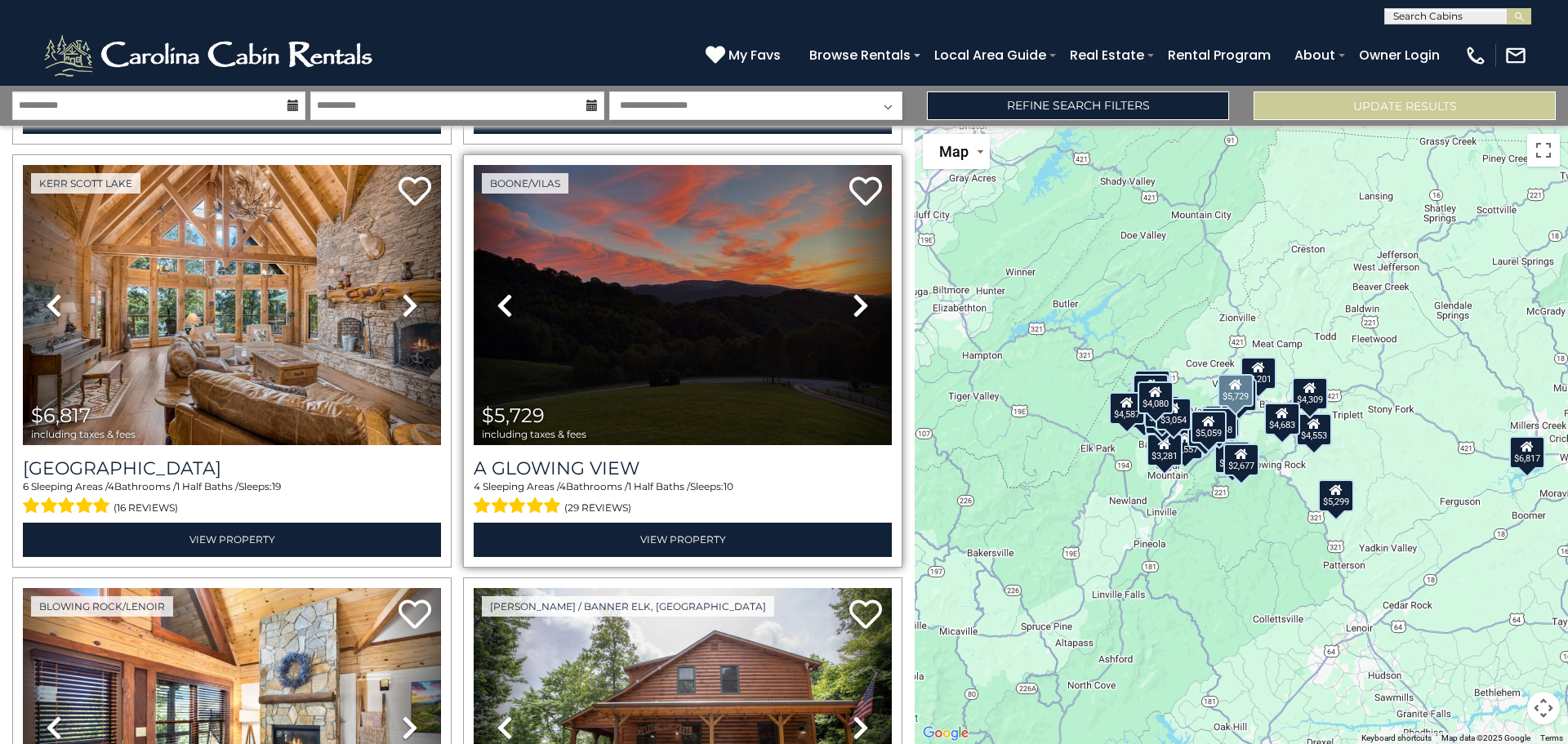
click at [863, 296] on link "Next" at bounding box center [860, 306] width 63 height 280
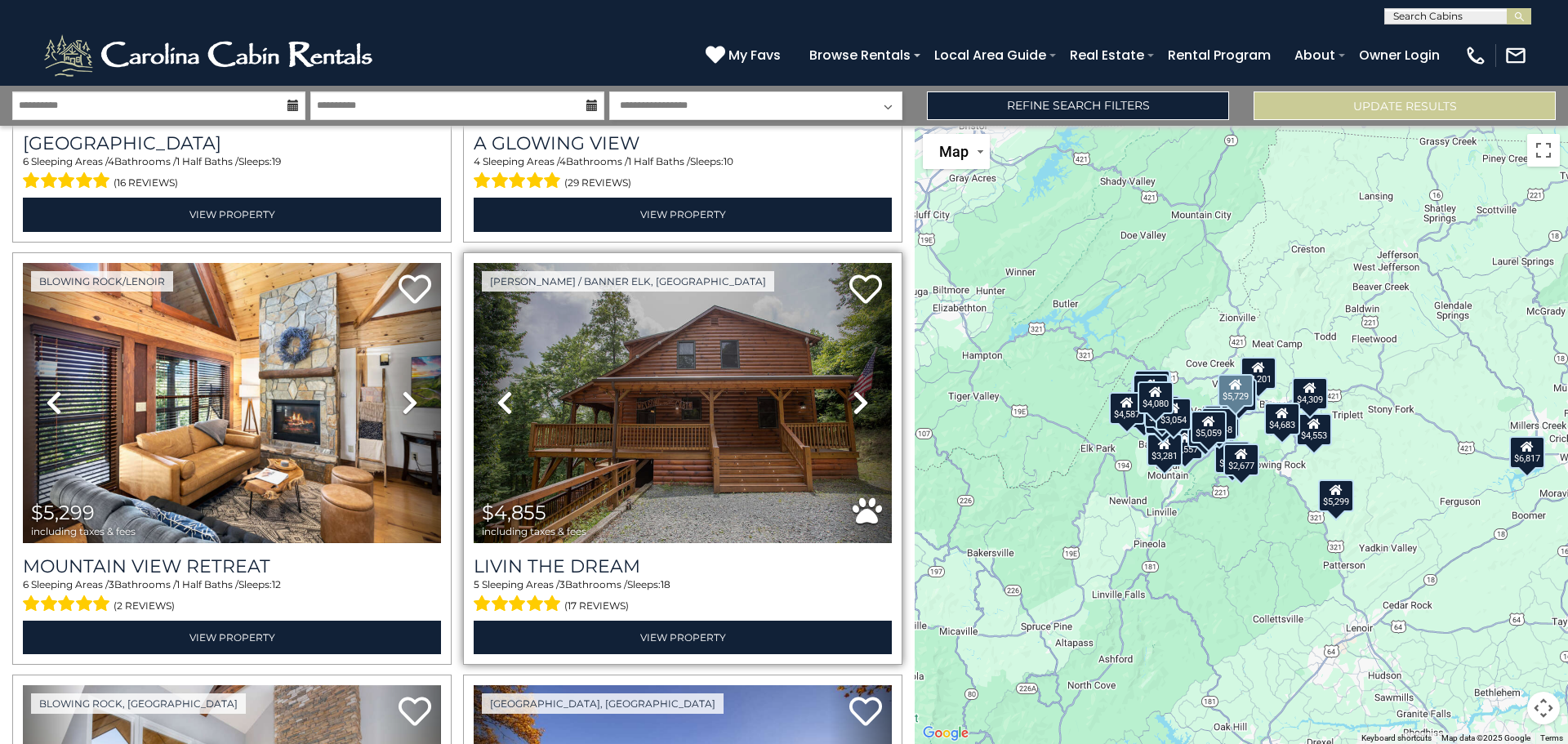
scroll to position [2042, 0]
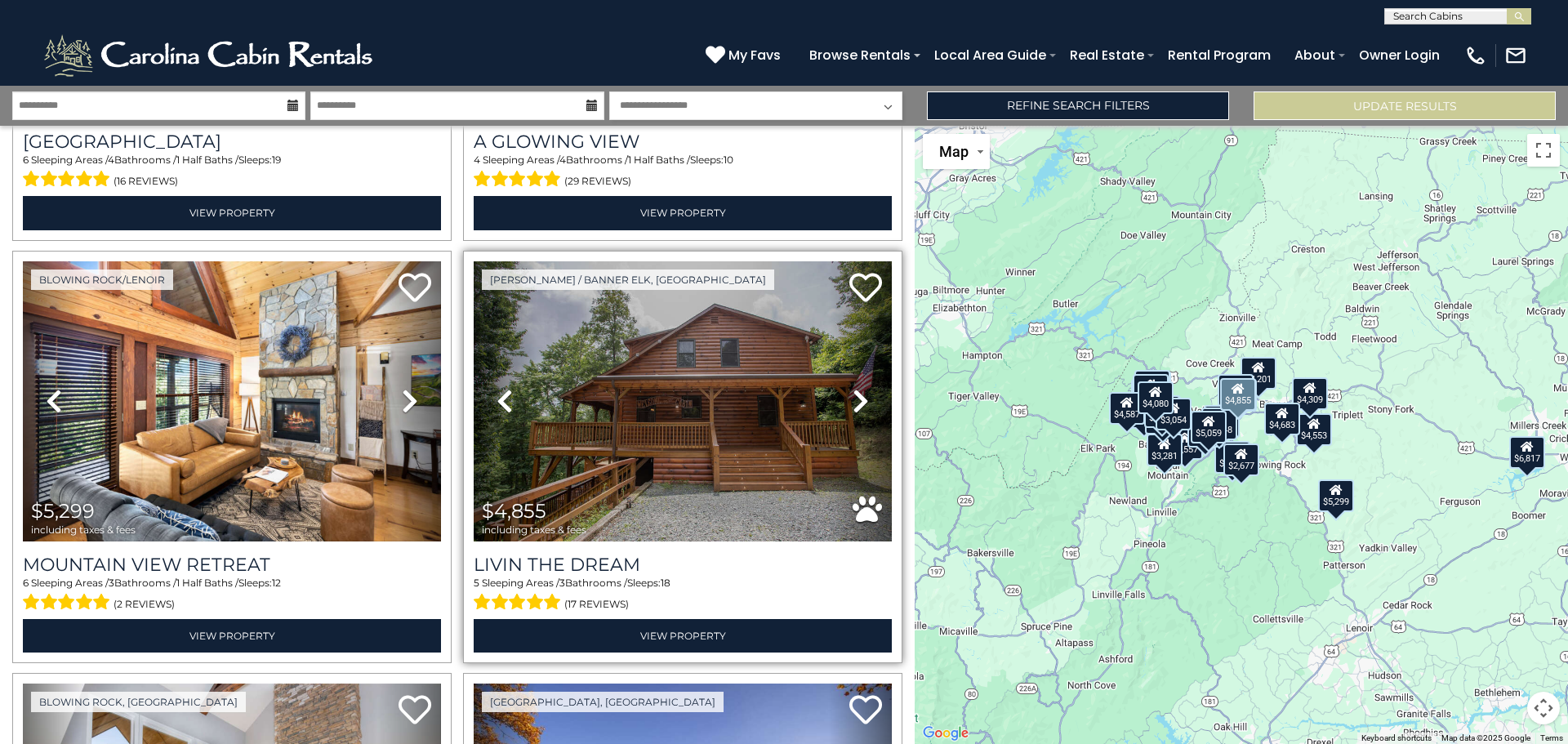
click at [852, 390] on icon at bounding box center [860, 400] width 16 height 26
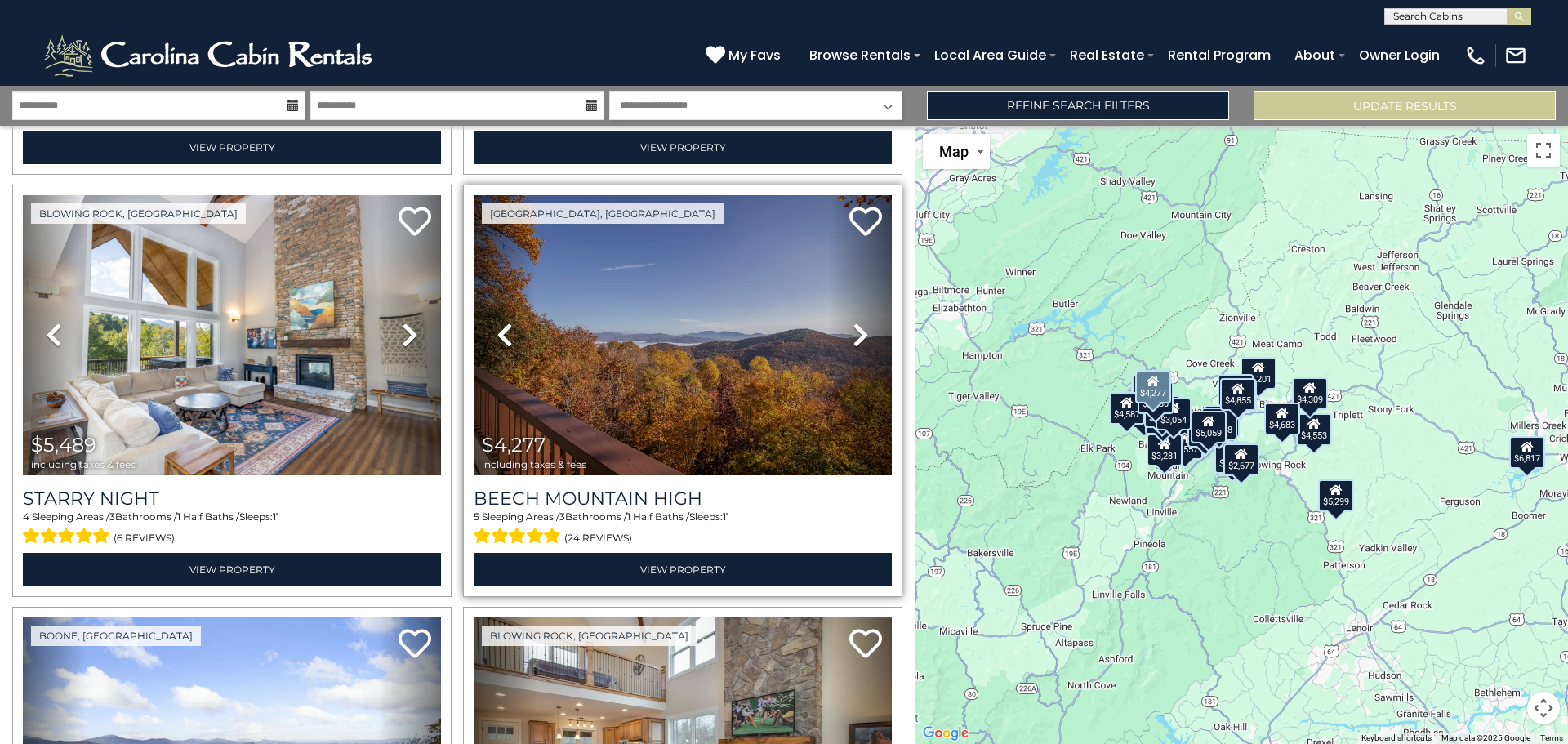
scroll to position [2532, 0]
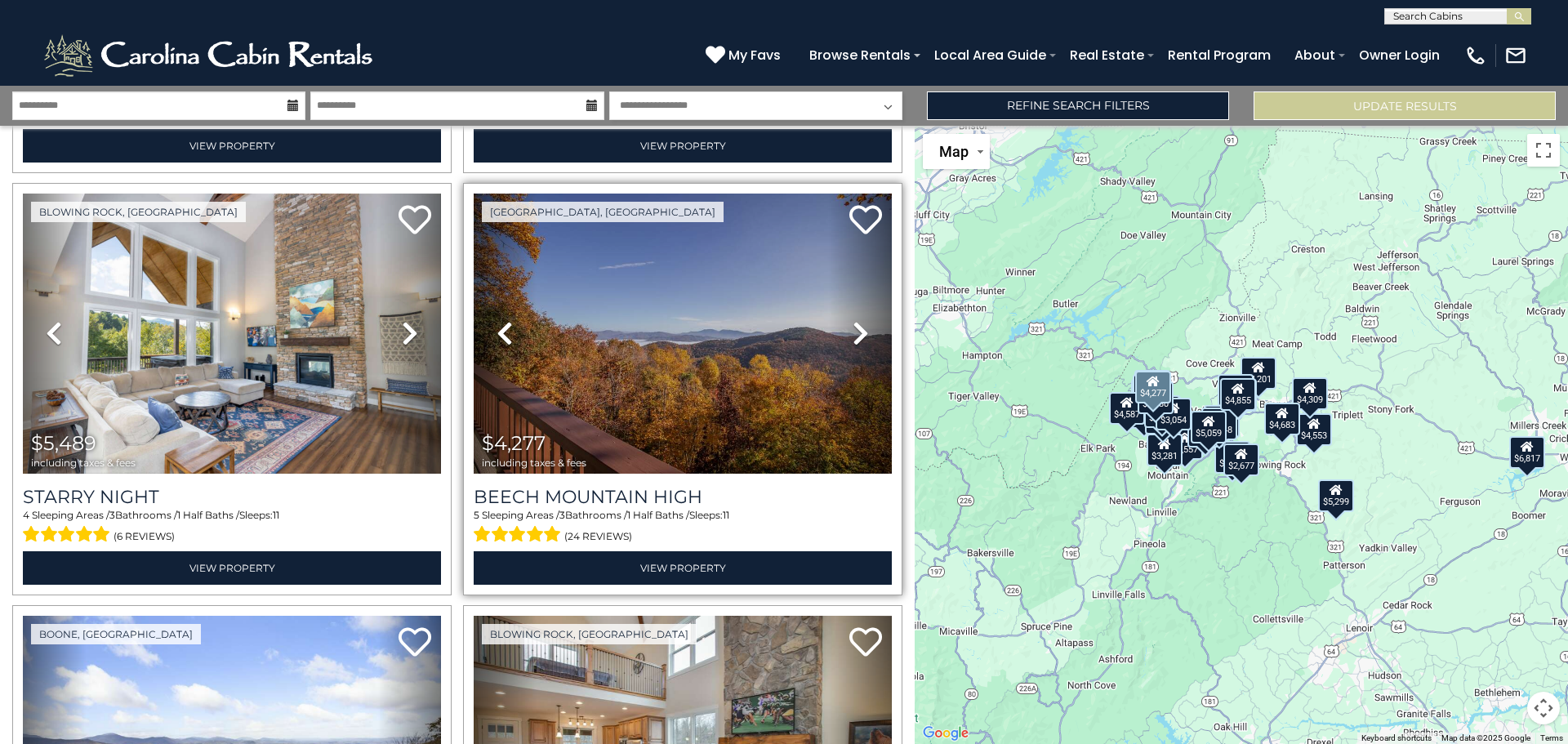
click at [856, 320] on icon at bounding box center [860, 333] width 16 height 26
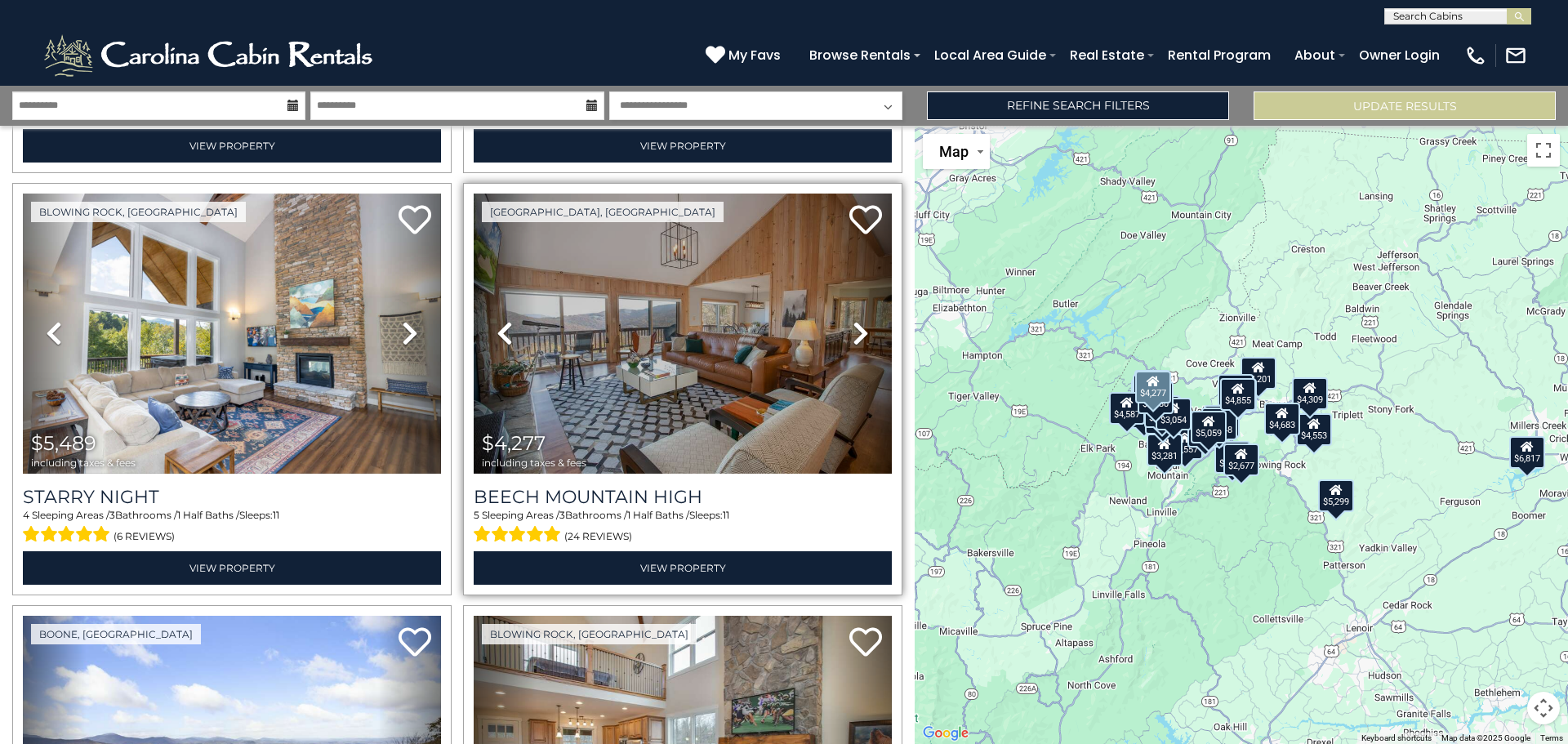
click at [856, 320] on icon at bounding box center [860, 333] width 16 height 26
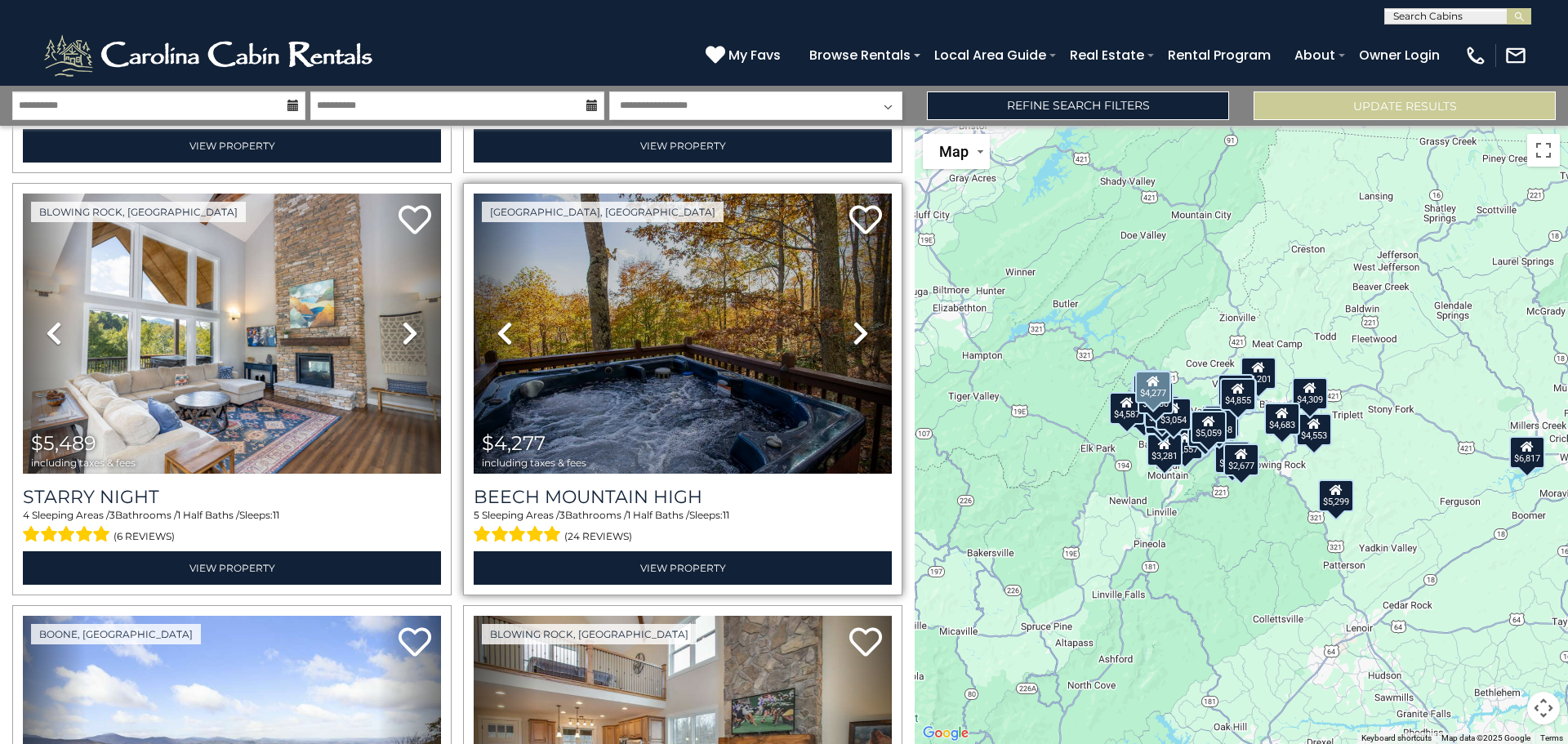
click at [856, 320] on icon at bounding box center [860, 333] width 16 height 26
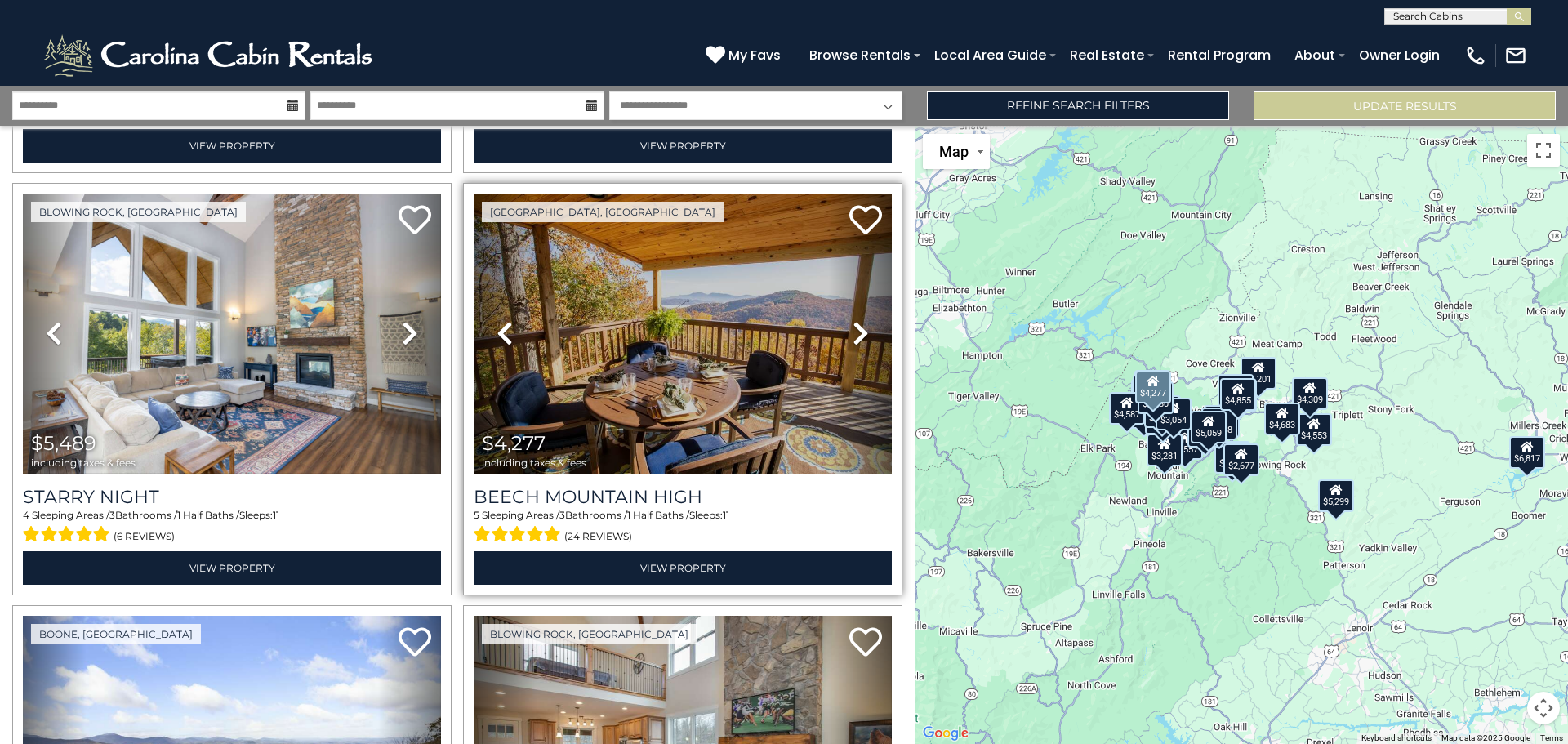
click at [856, 320] on icon at bounding box center [860, 333] width 16 height 26
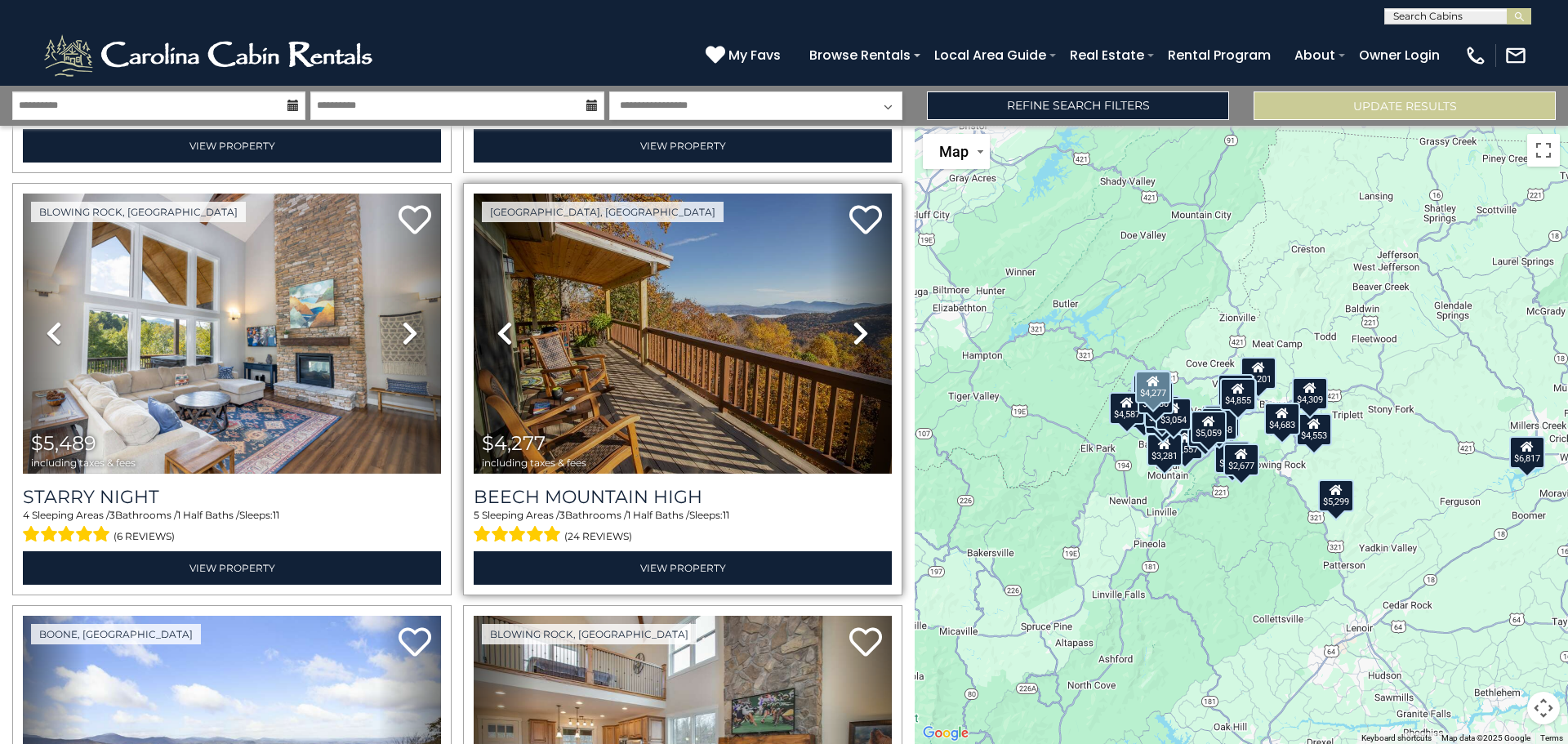
click at [856, 320] on icon at bounding box center [860, 333] width 16 height 26
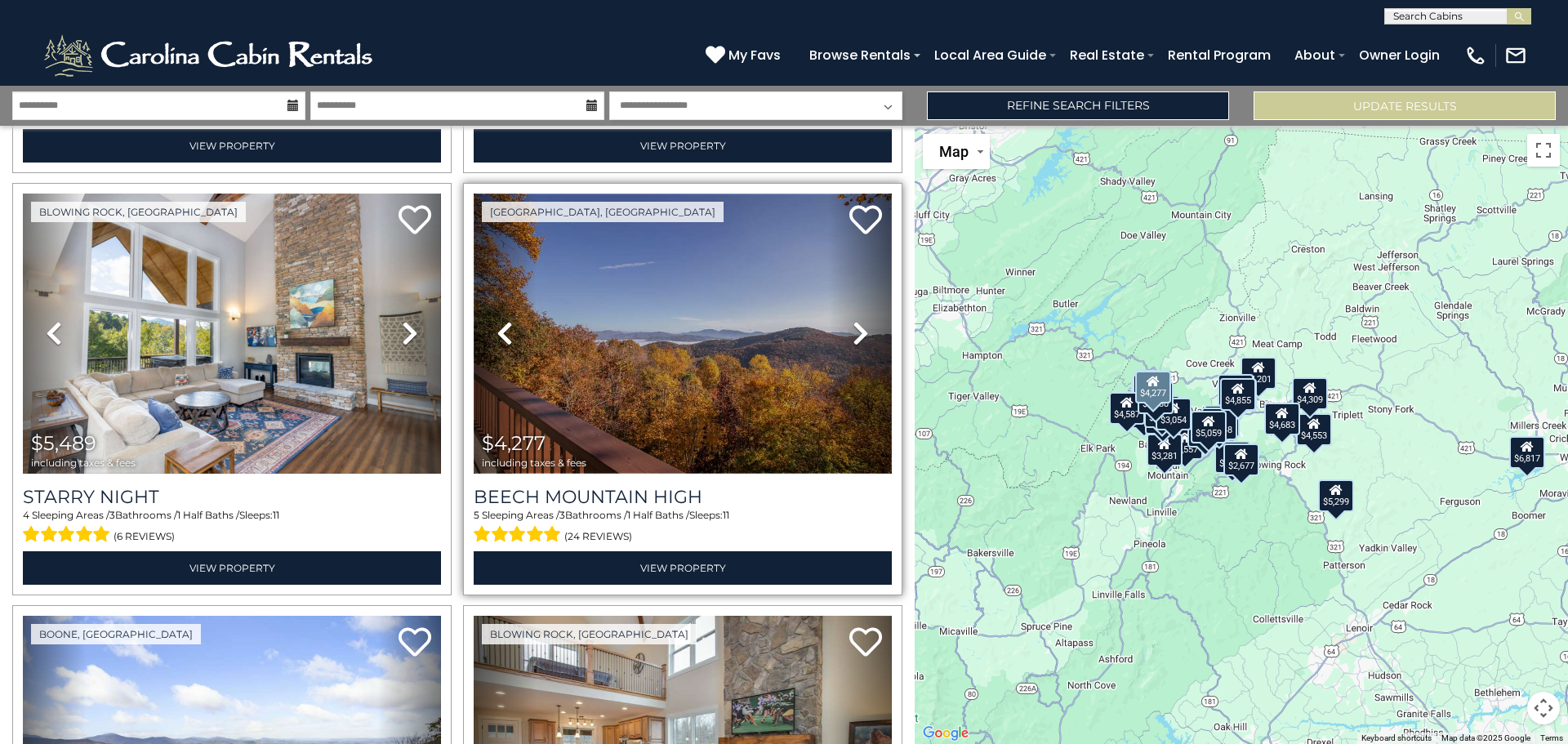
click at [792, 334] on img at bounding box center [682, 334] width 418 height 280
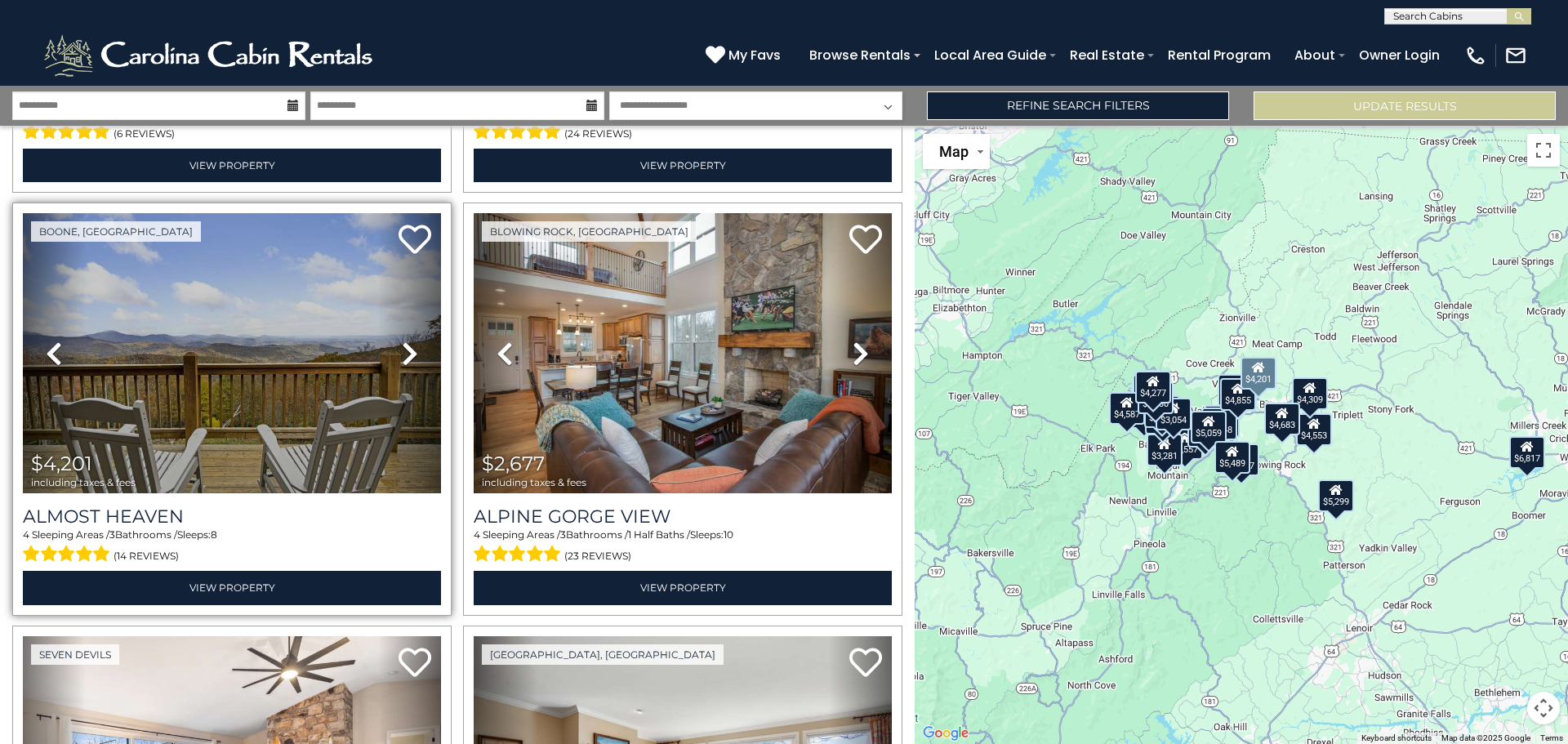
scroll to position [2941, 0]
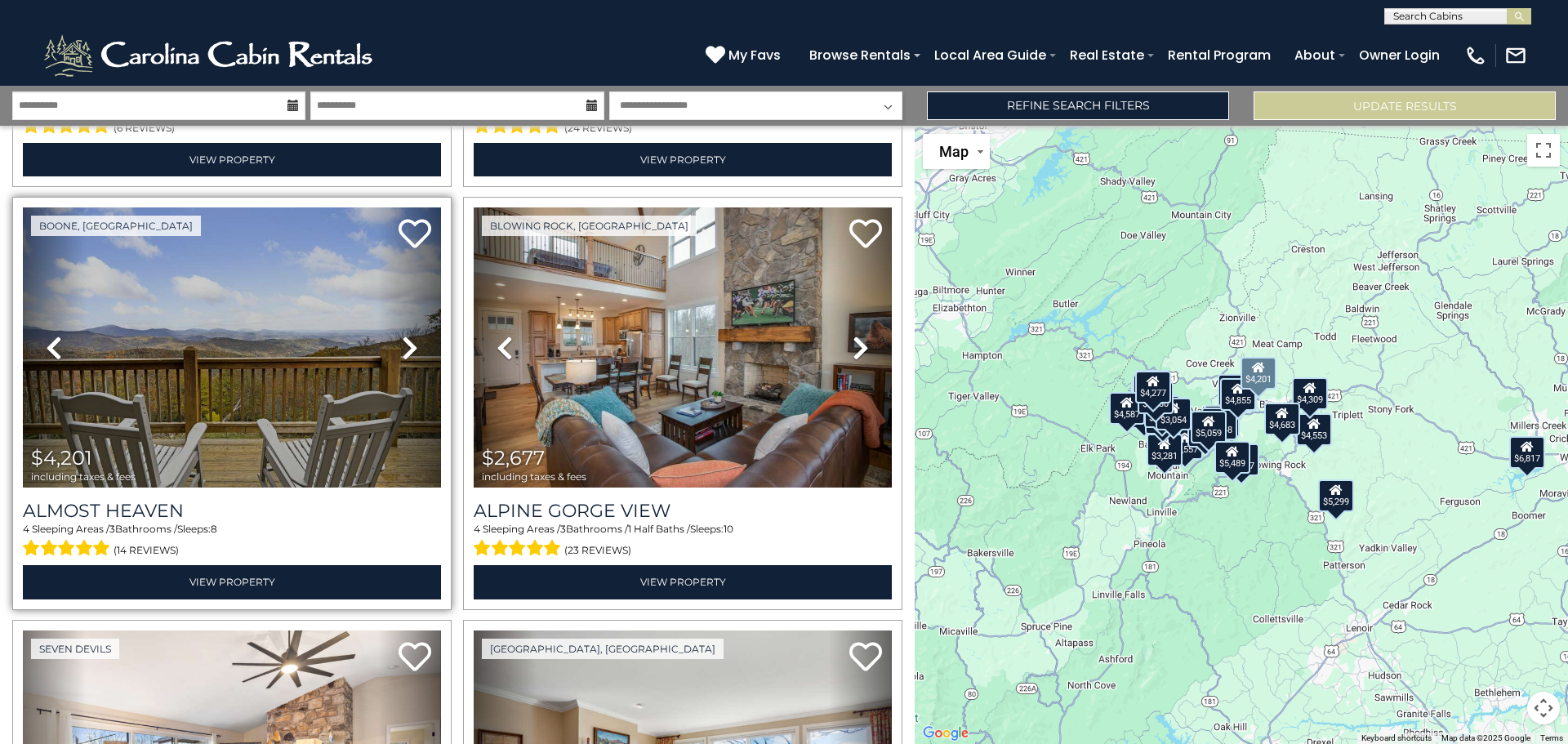
click at [393, 326] on link "Next" at bounding box center [409, 348] width 63 height 280
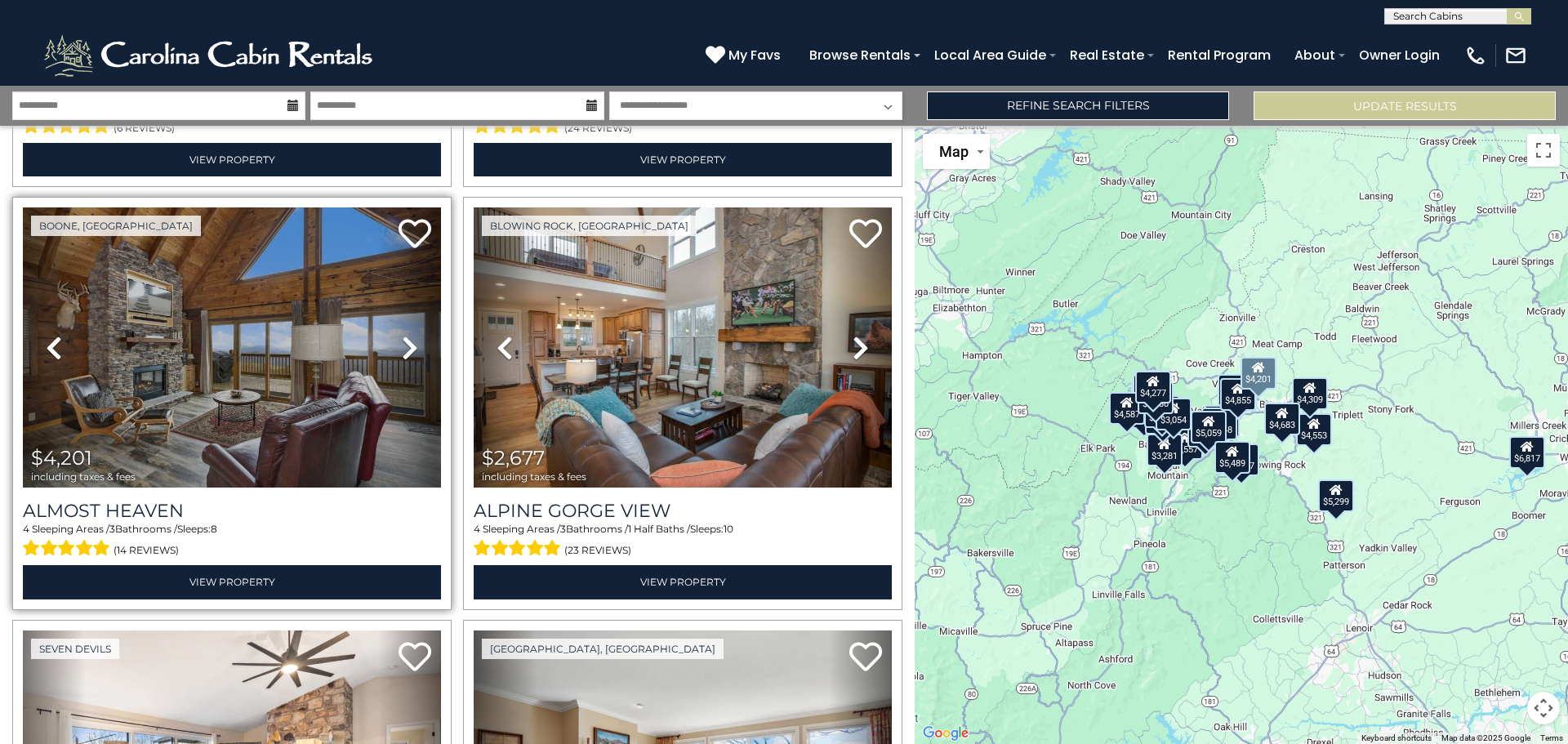
click at [405, 334] on icon at bounding box center [410, 347] width 16 height 26
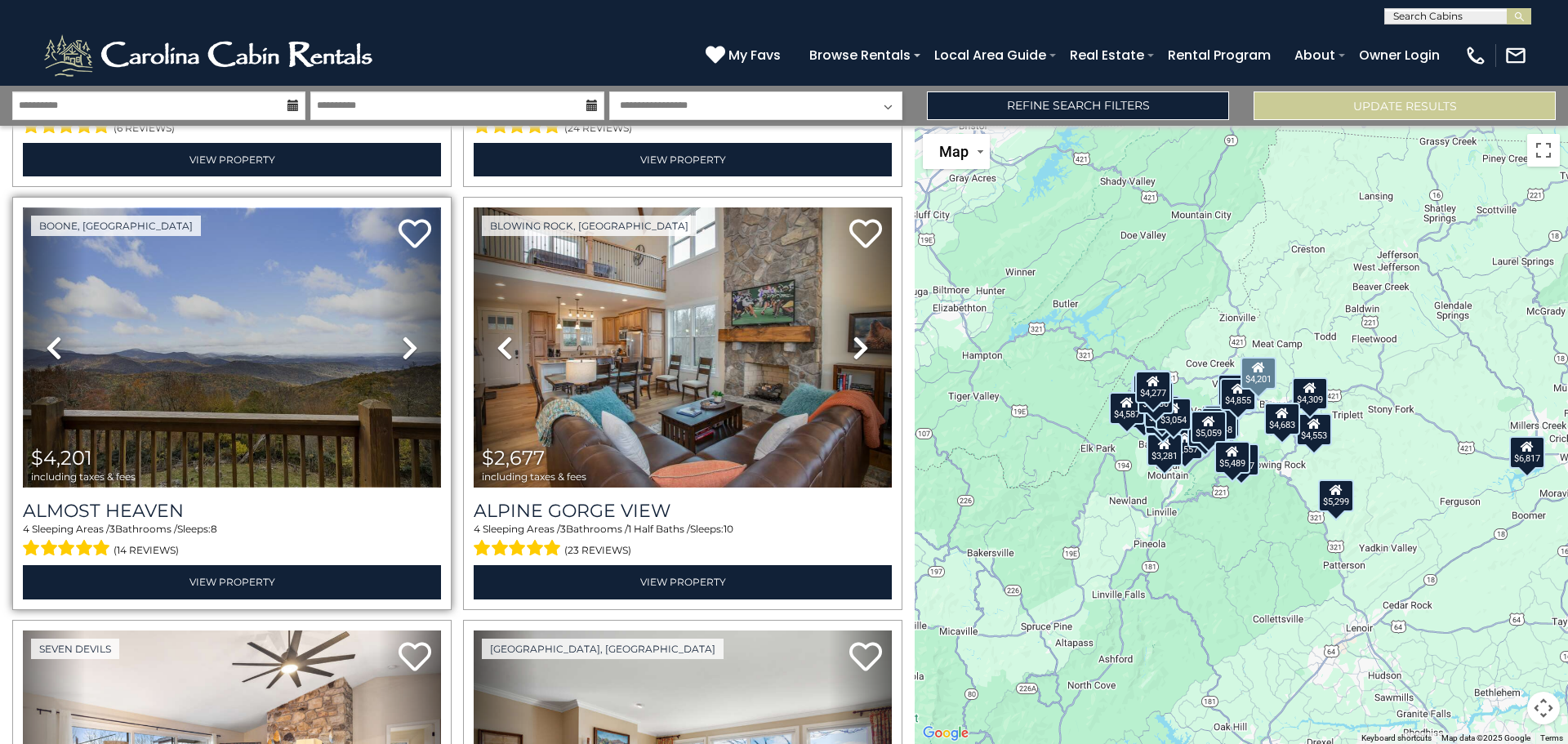
click at [296, 338] on img at bounding box center [231, 348] width 418 height 280
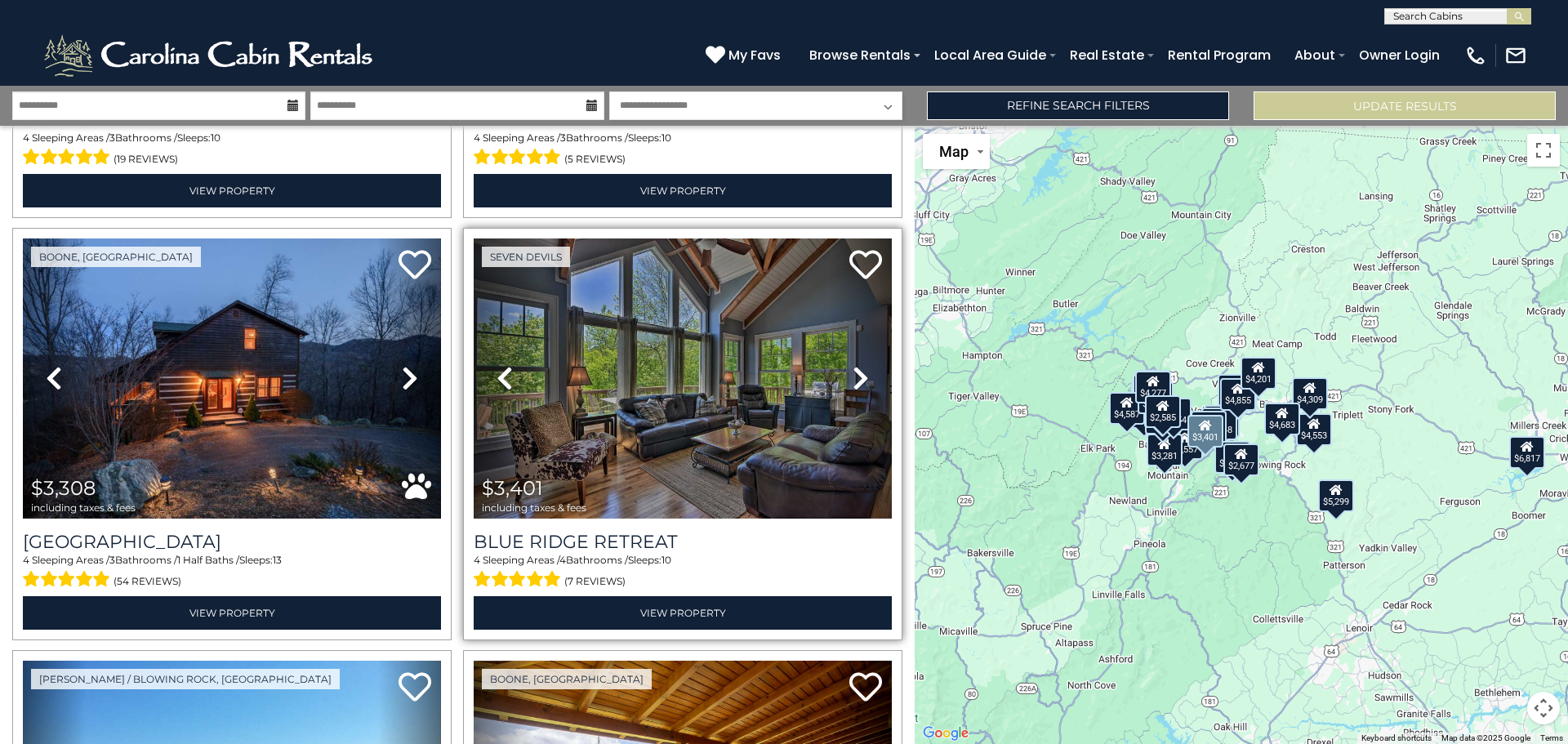
scroll to position [3757, 0]
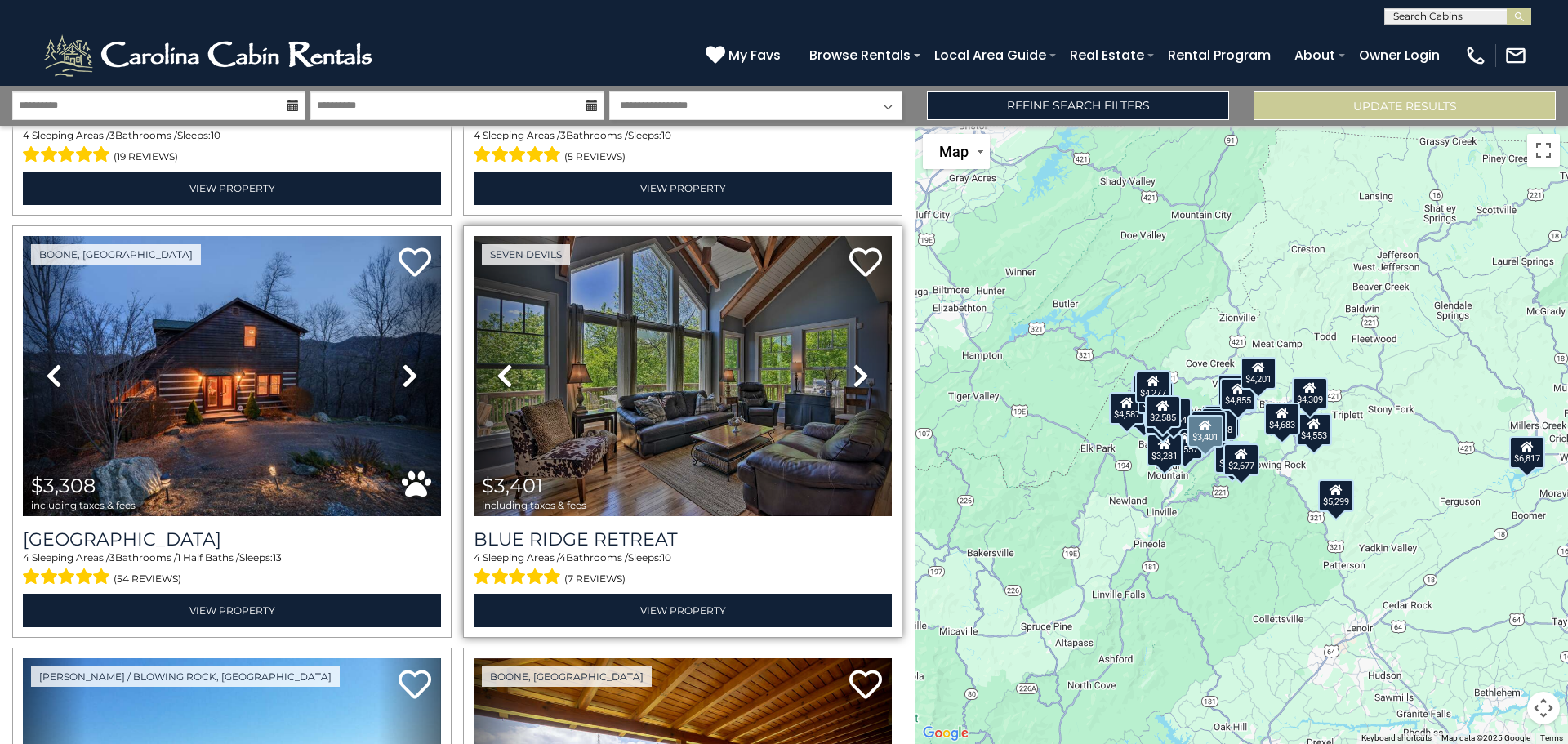
click at [842, 352] on link "Next" at bounding box center [860, 376] width 63 height 280
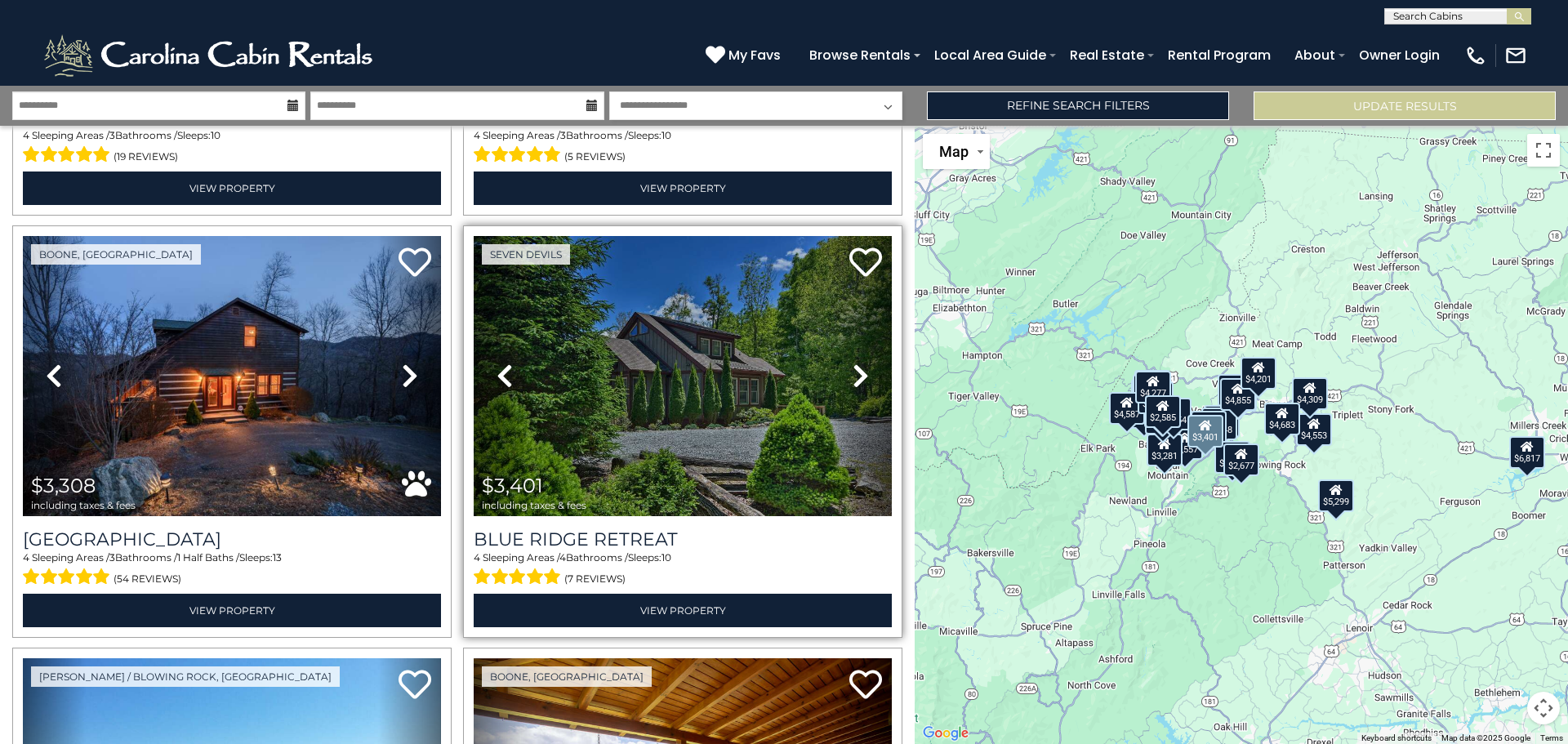
click at [852, 363] on icon at bounding box center [860, 375] width 16 height 26
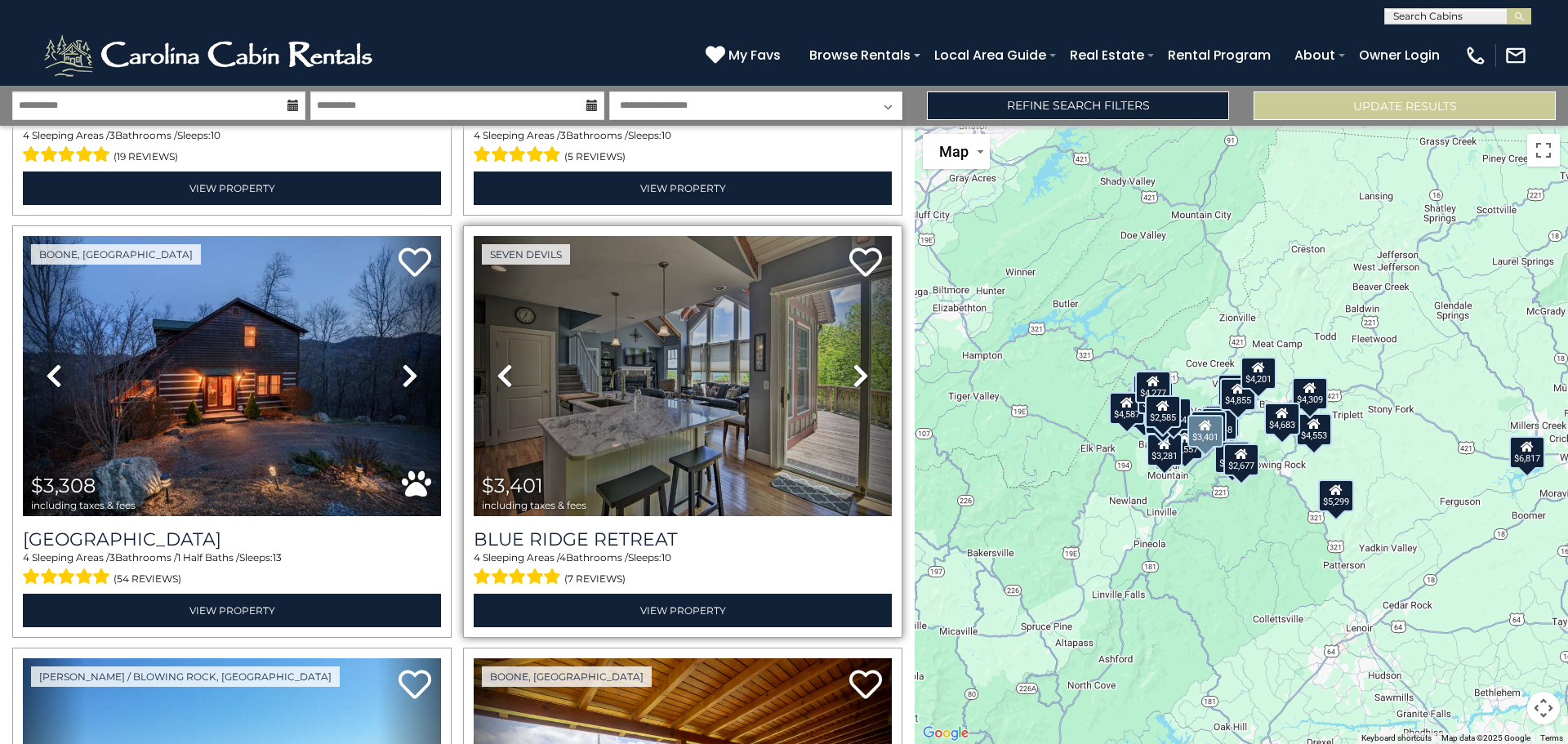
click at [852, 363] on icon at bounding box center [860, 375] width 16 height 26
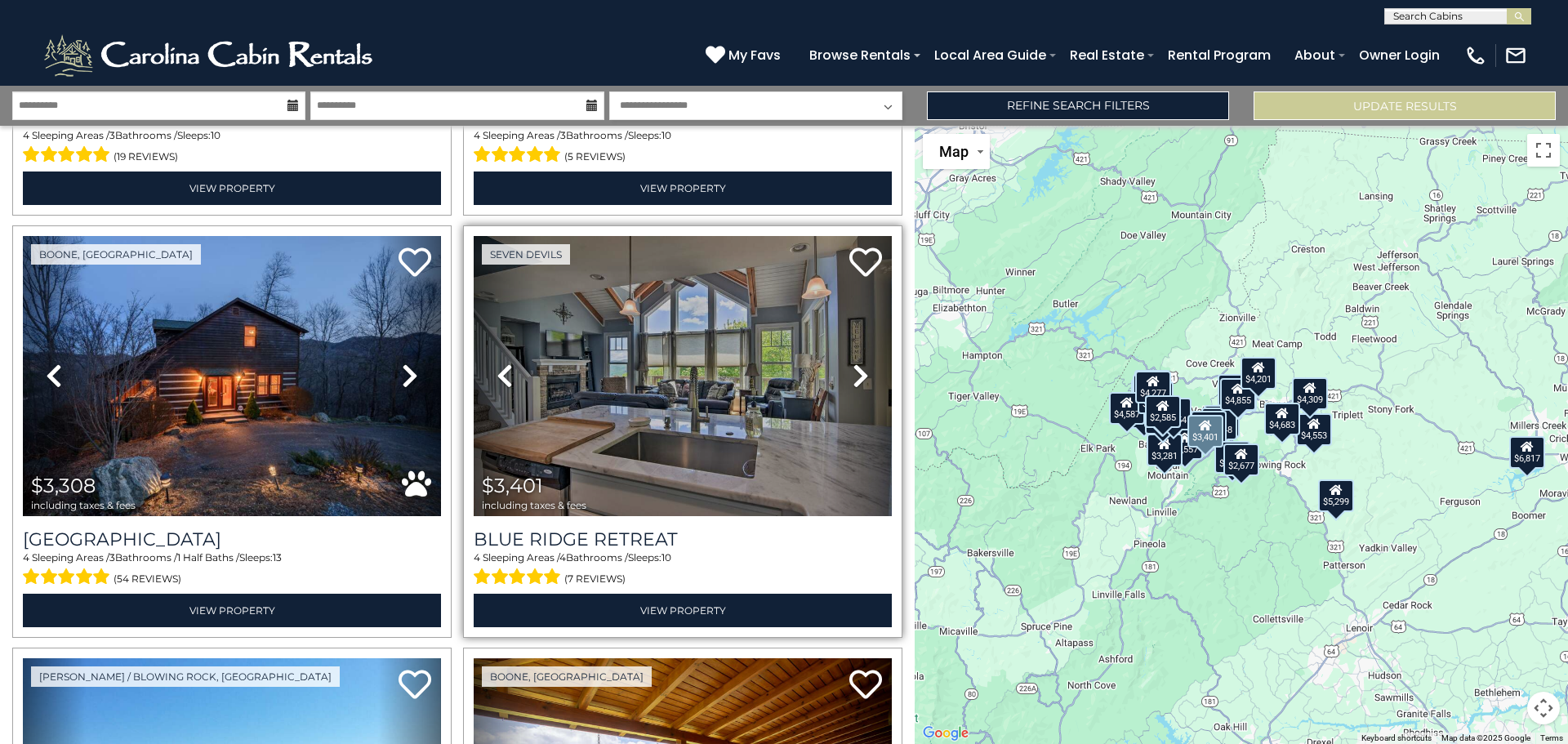
click at [852, 363] on icon at bounding box center [860, 375] width 16 height 26
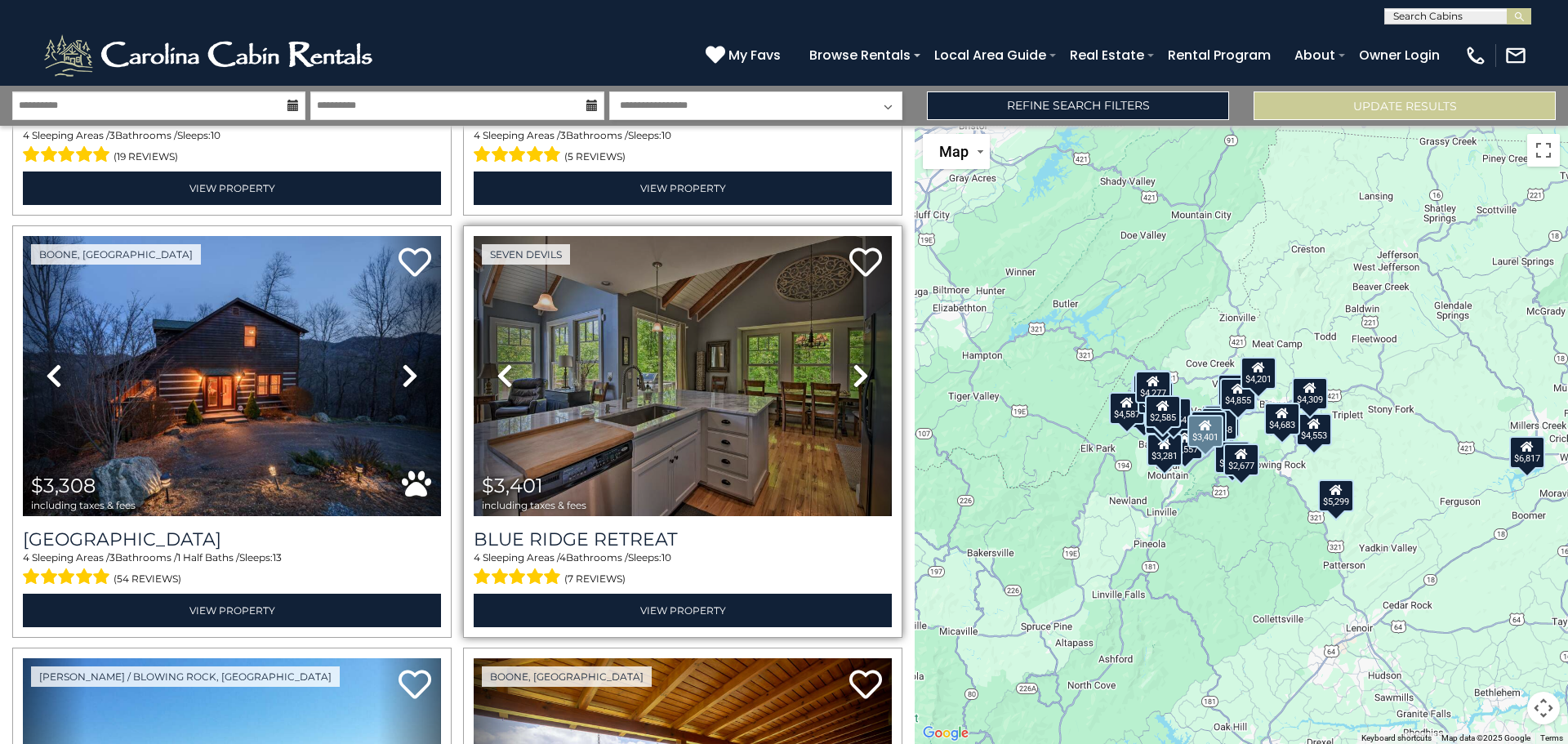
click at [852, 363] on icon at bounding box center [860, 375] width 16 height 26
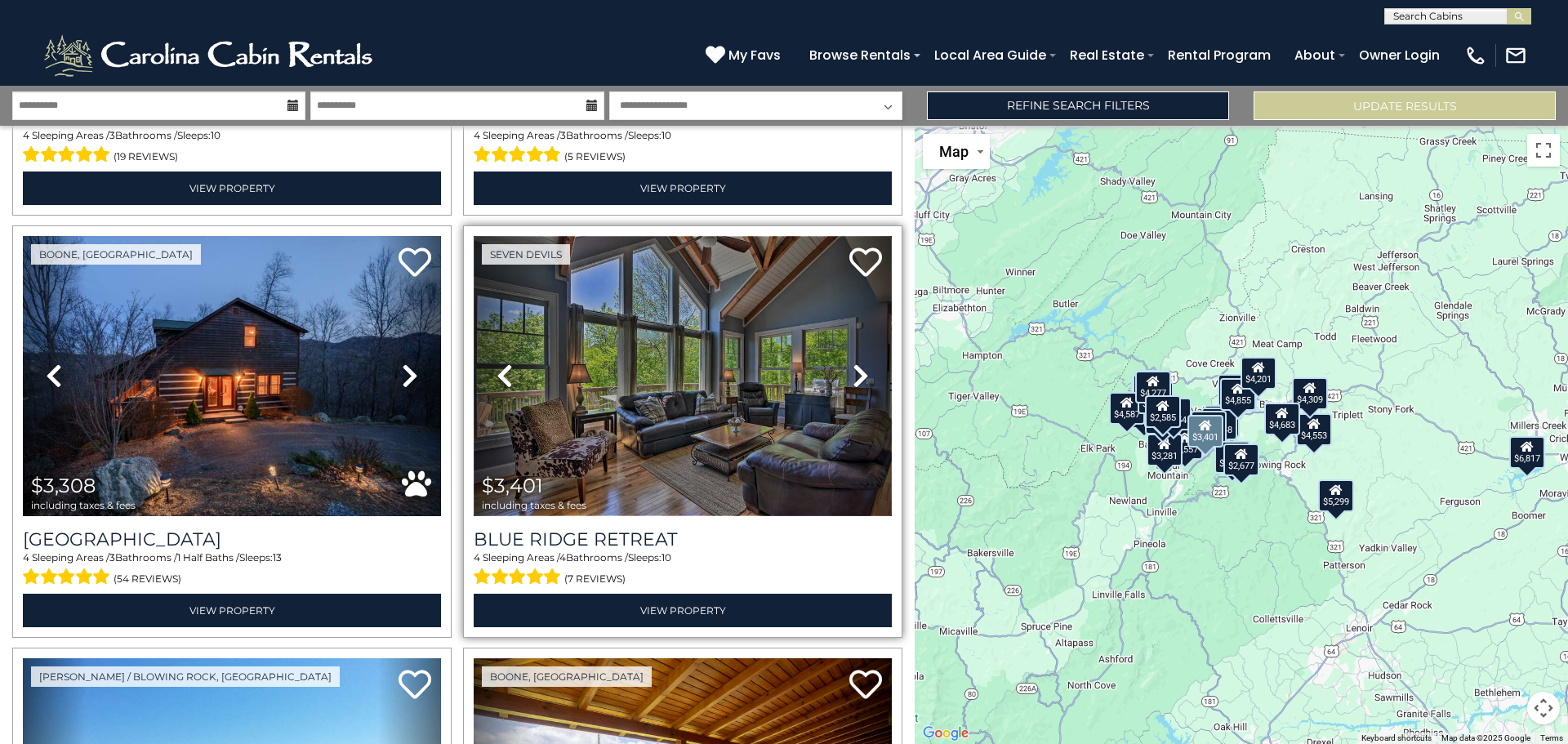
click at [771, 368] on img at bounding box center [682, 376] width 418 height 280
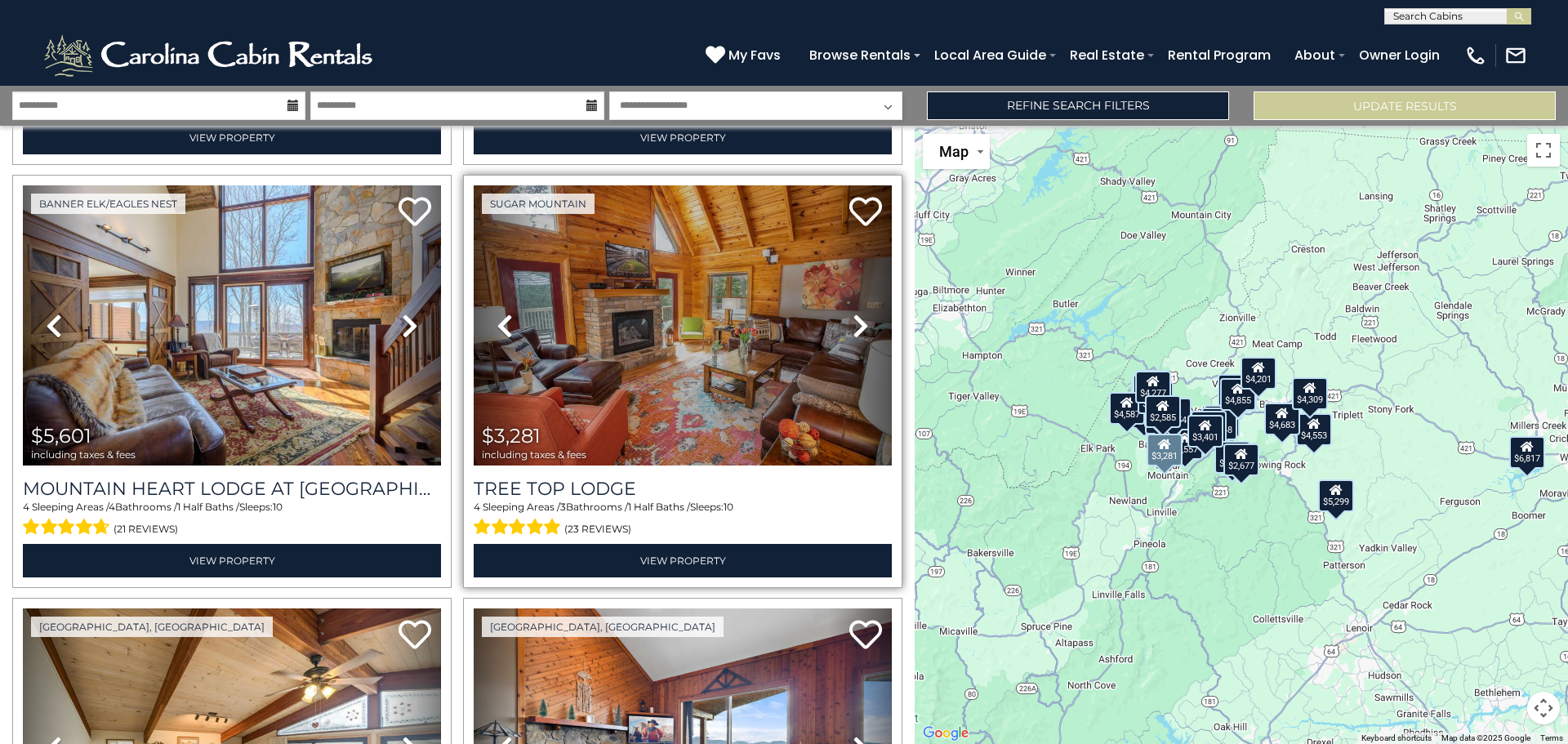
scroll to position [4656, 0]
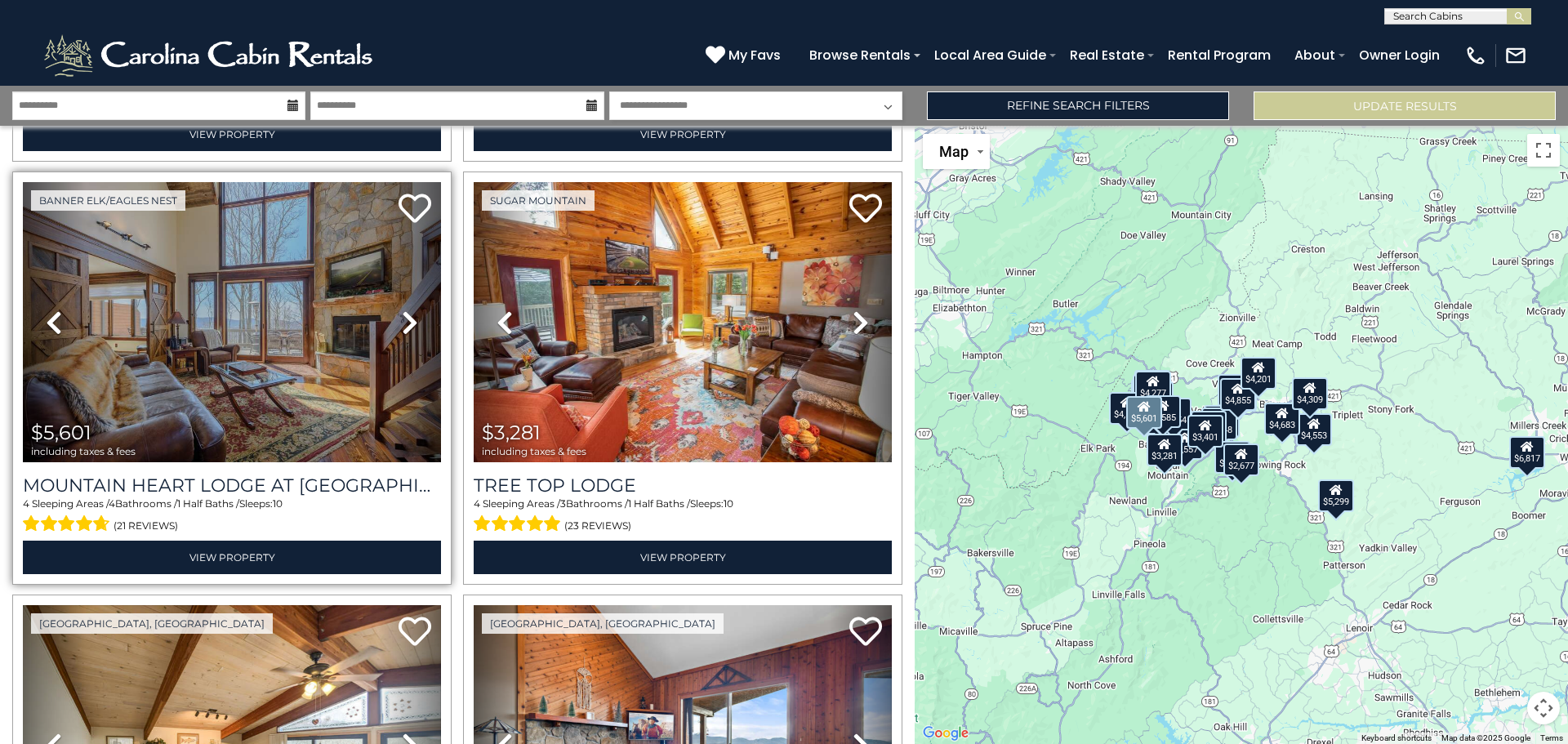
click at [395, 294] on link "Next" at bounding box center [409, 322] width 63 height 280
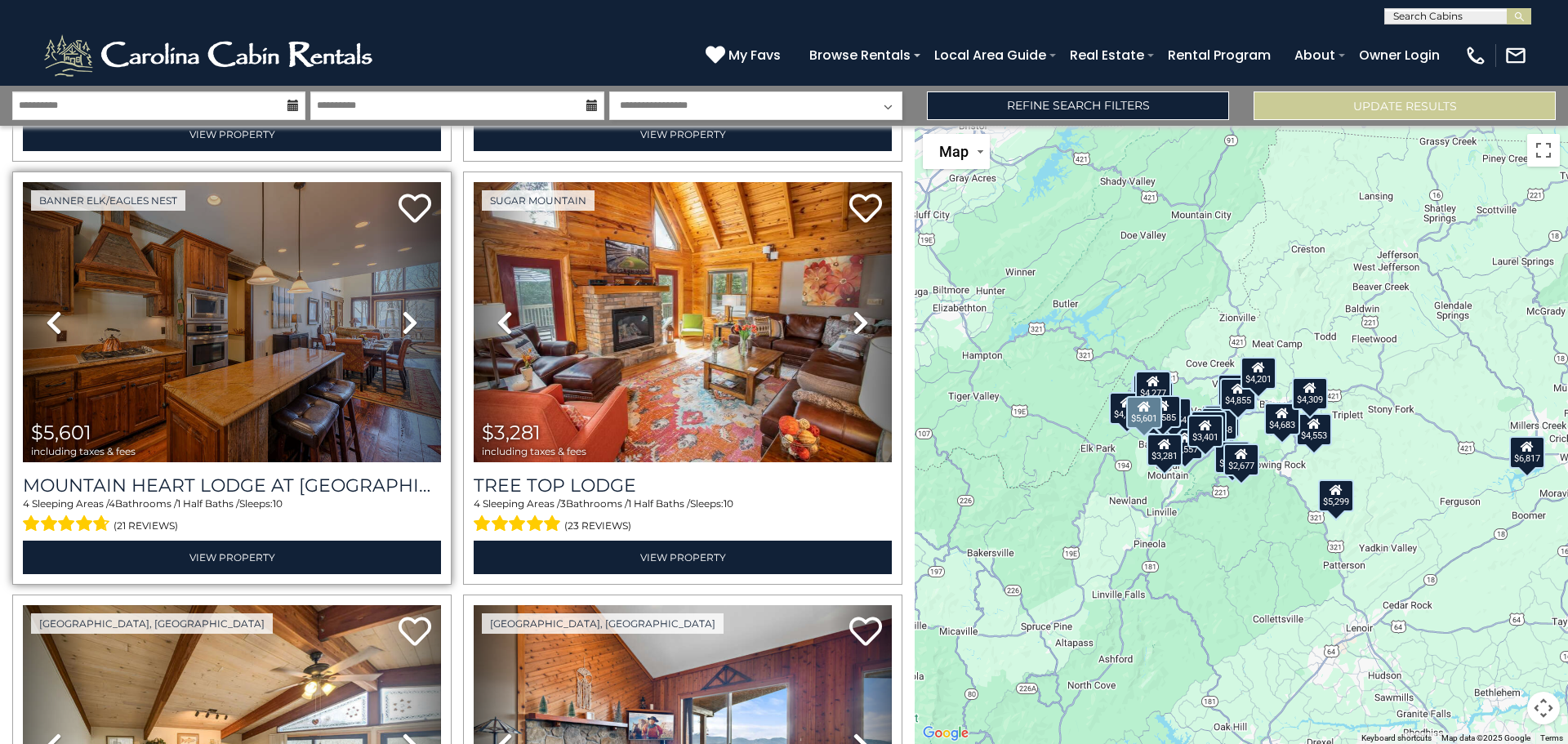
click at [405, 309] on icon at bounding box center [410, 322] width 16 height 26
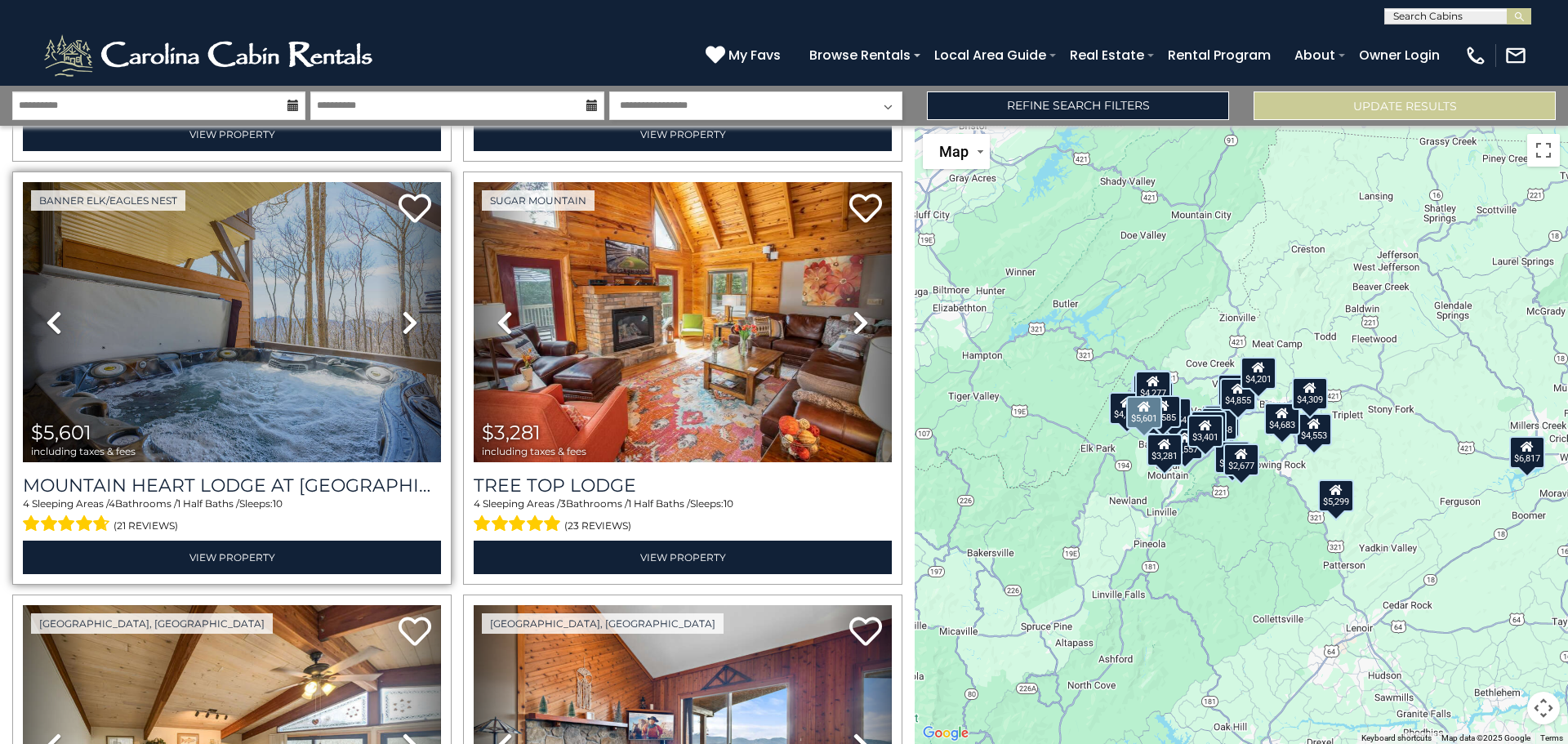
click at [406, 309] on icon at bounding box center [410, 322] width 16 height 26
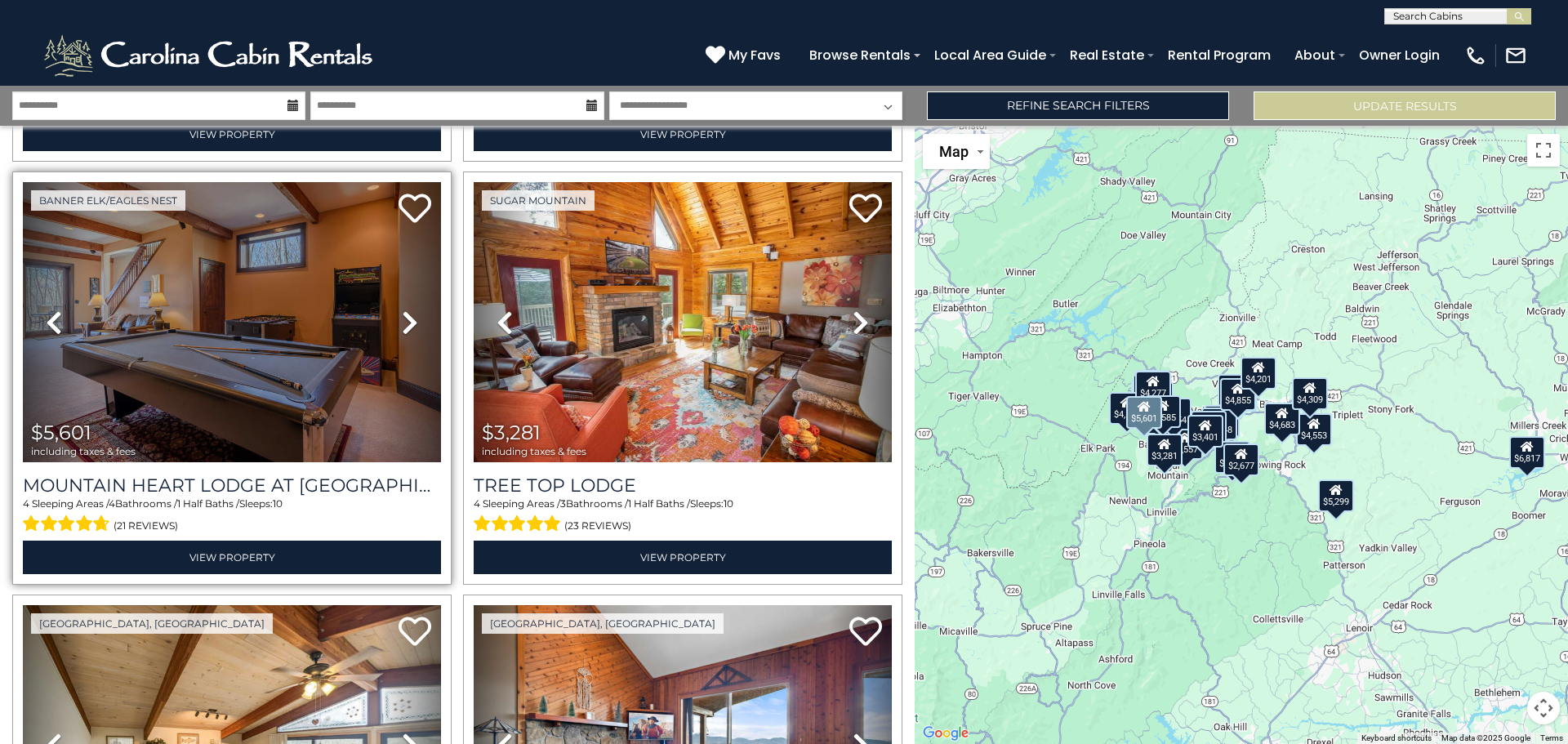
click at [406, 309] on icon at bounding box center [410, 322] width 16 height 26
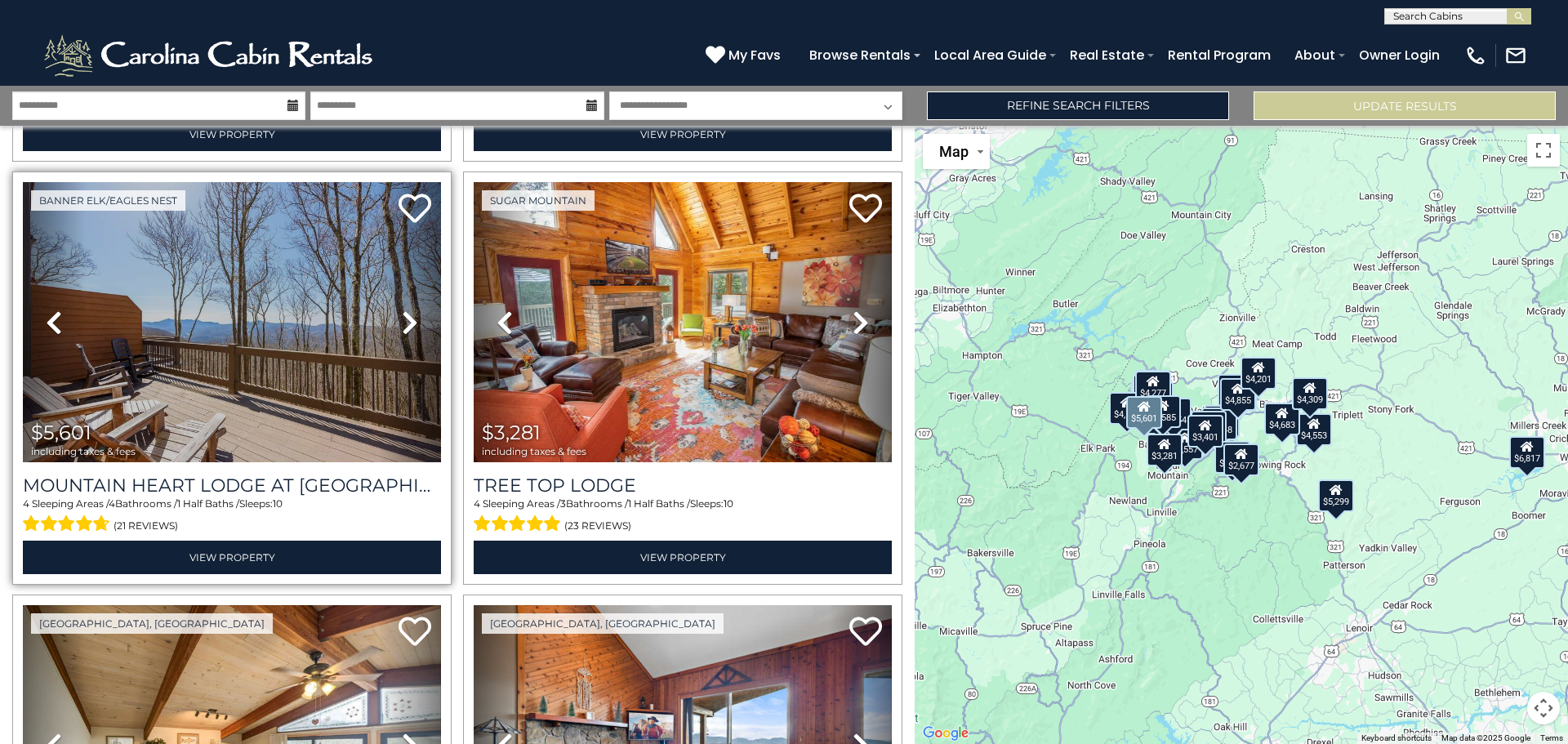
click at [406, 309] on icon at bounding box center [410, 322] width 16 height 26
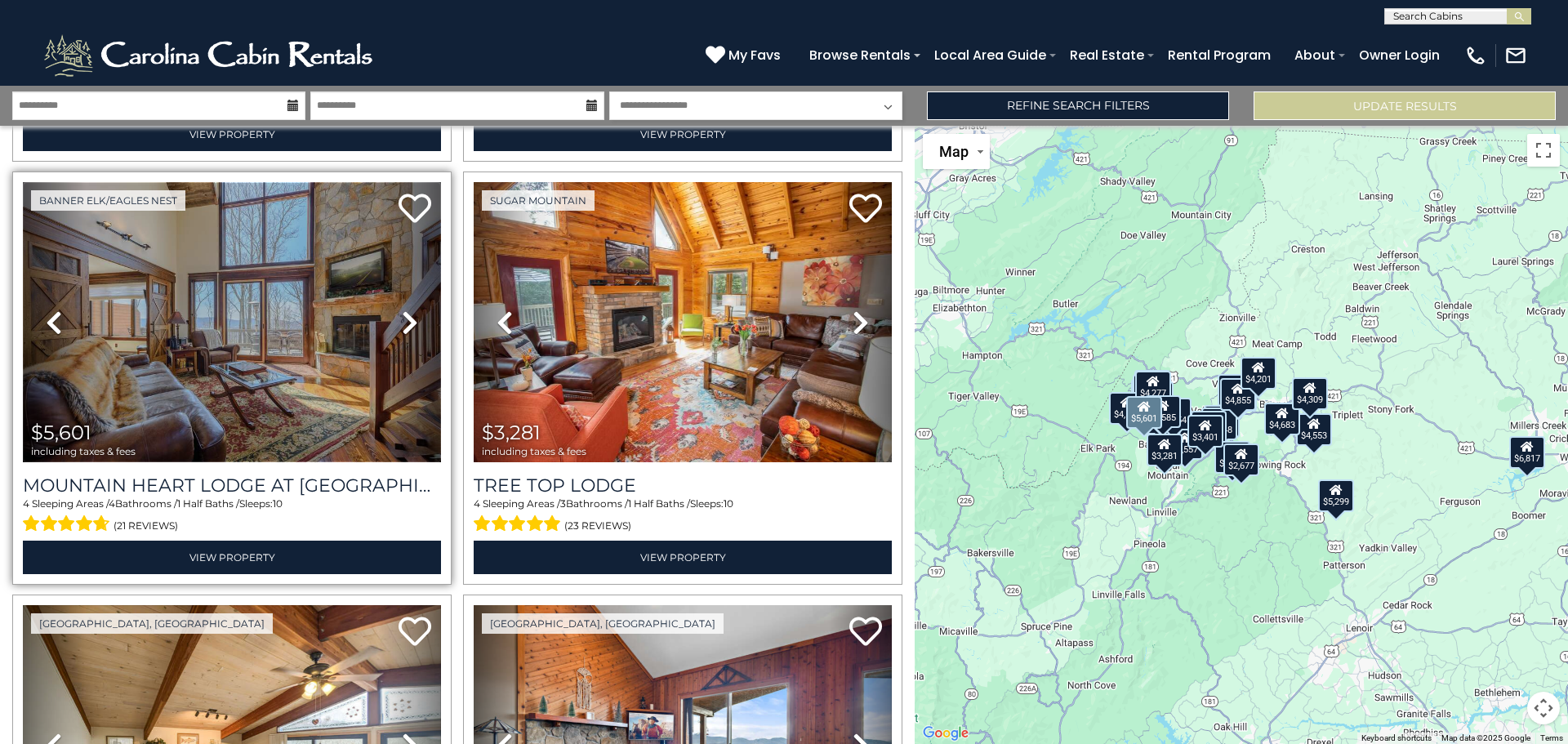
click at [278, 316] on img at bounding box center [231, 322] width 418 height 280
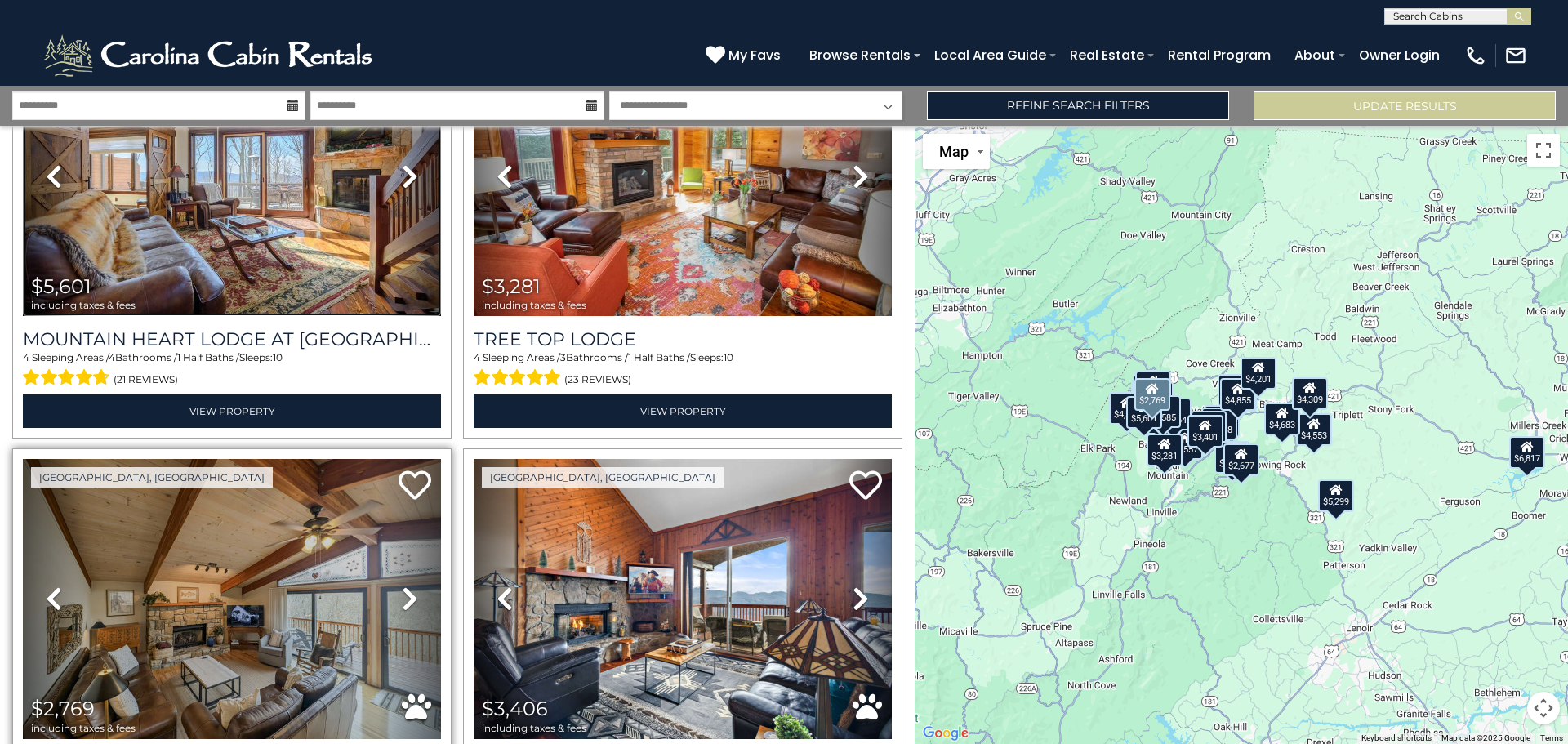
scroll to position [5064, 0]
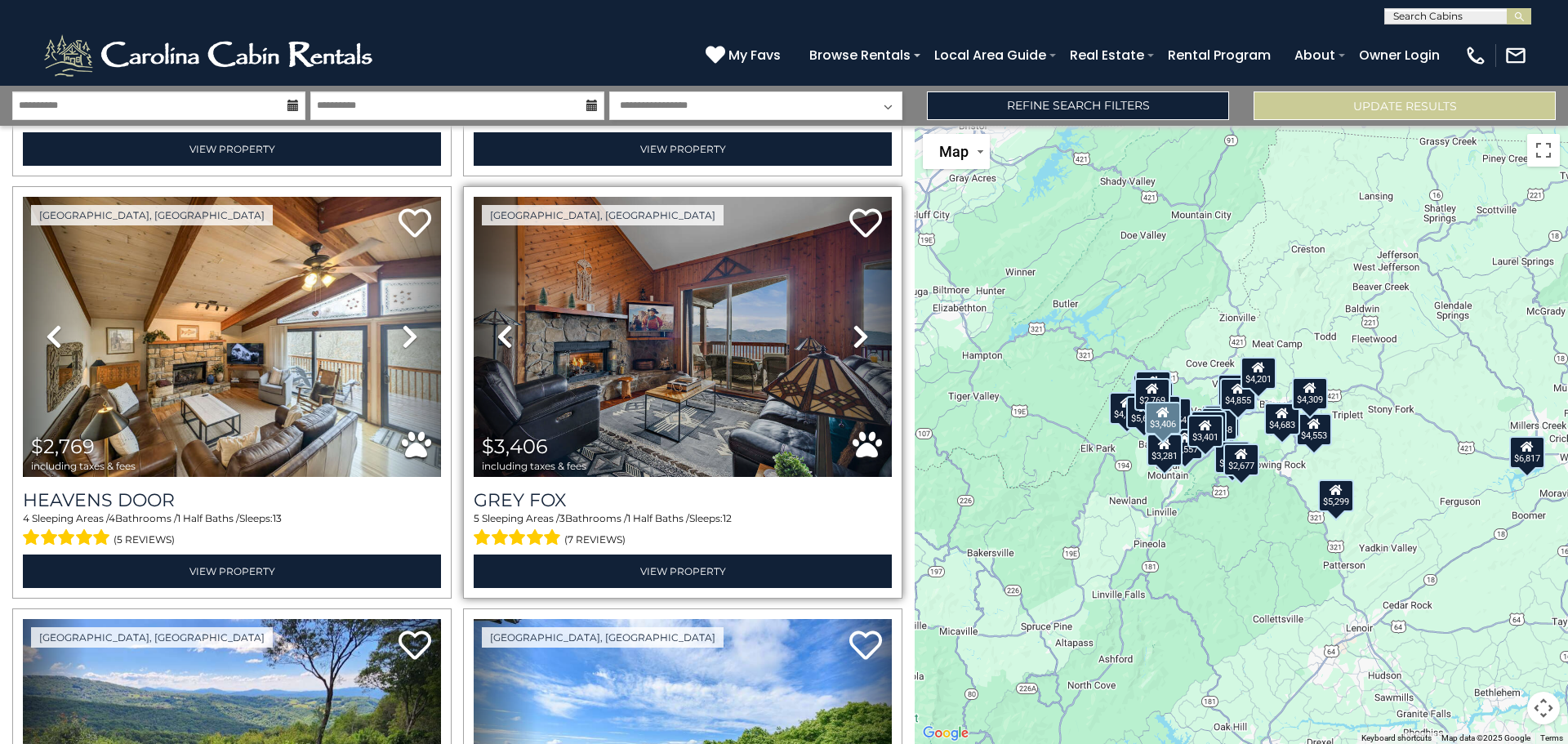
click at [852, 324] on icon at bounding box center [860, 336] width 16 height 26
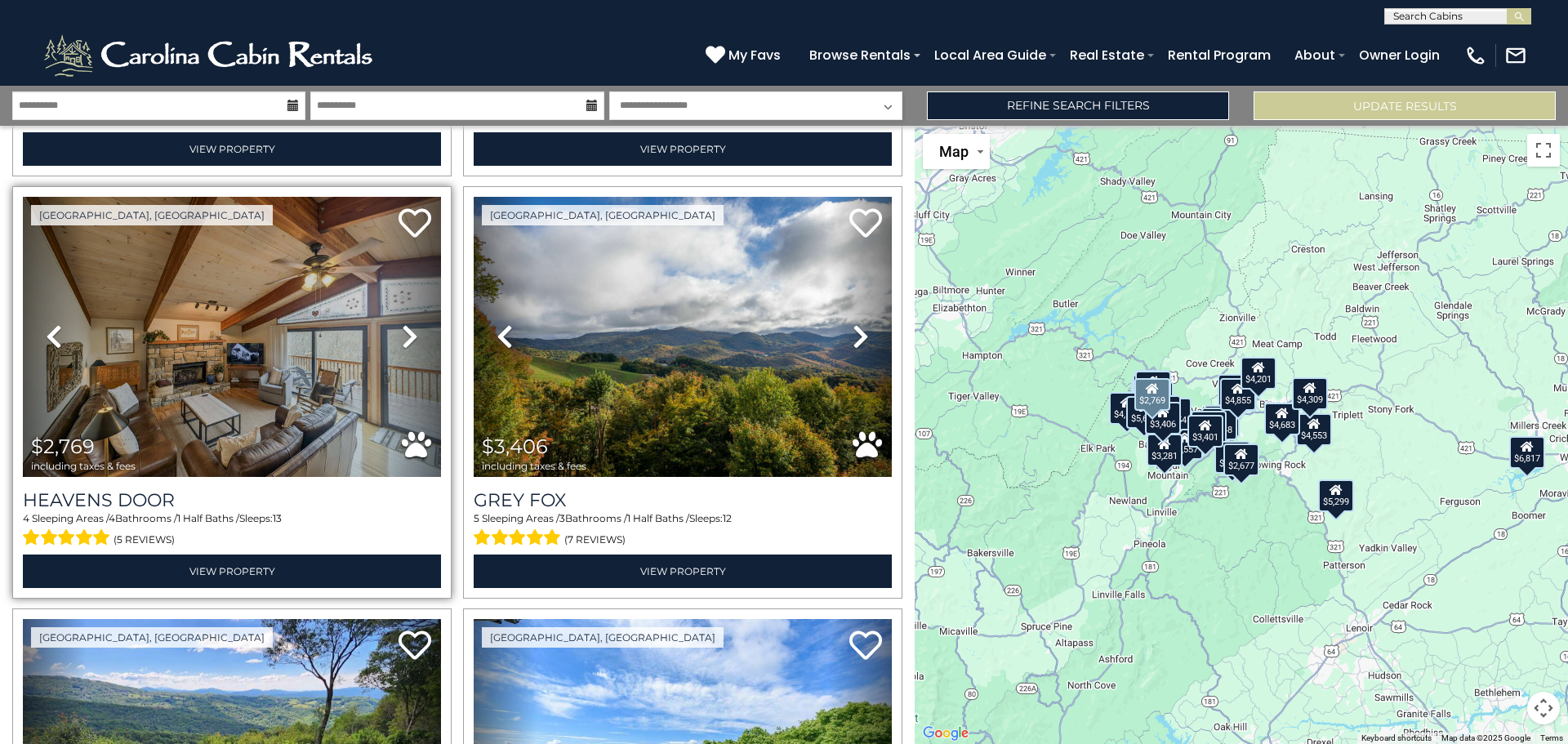
click at [402, 324] on icon at bounding box center [410, 336] width 16 height 26
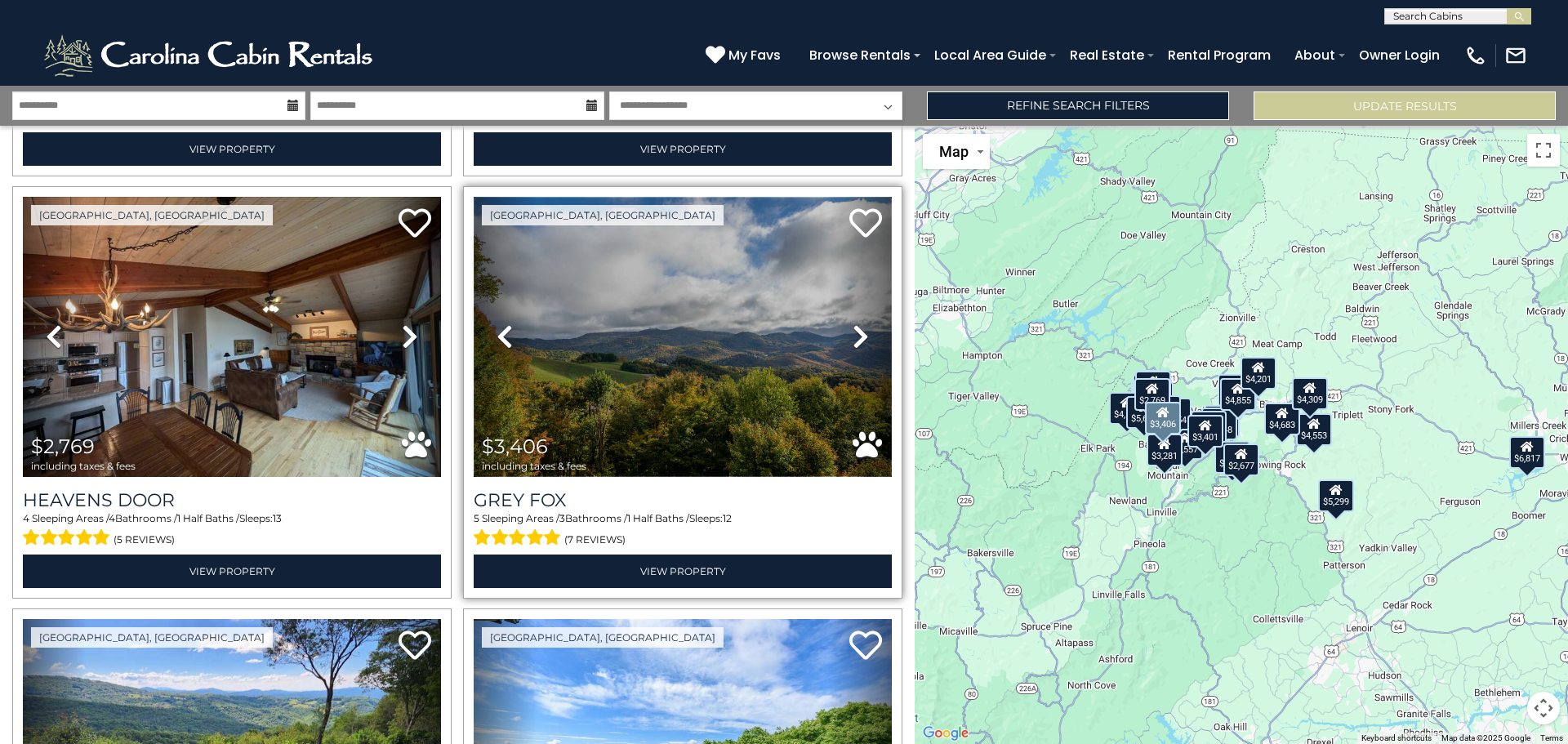
click at [669, 315] on img at bounding box center [682, 337] width 418 height 280
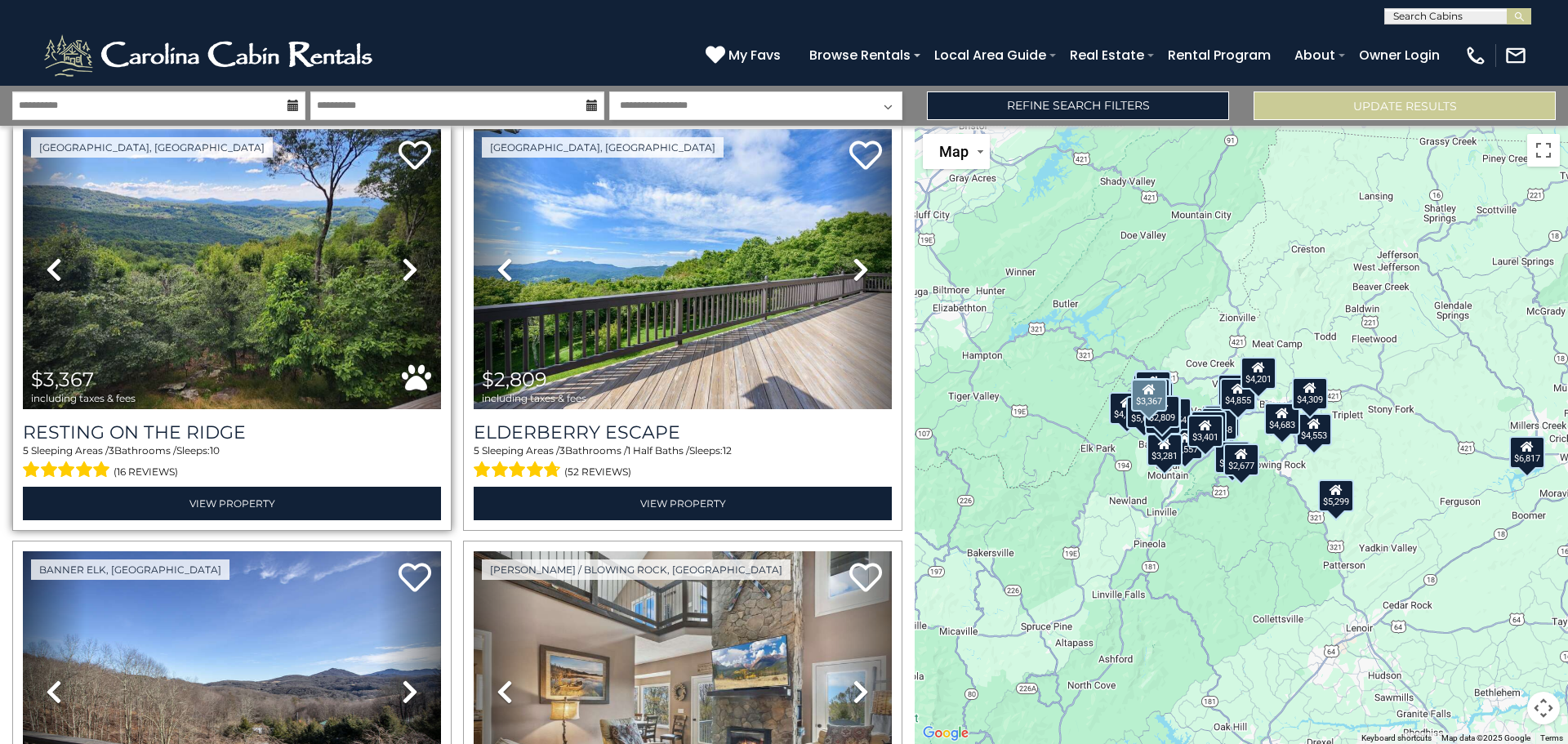
scroll to position [5473, 0]
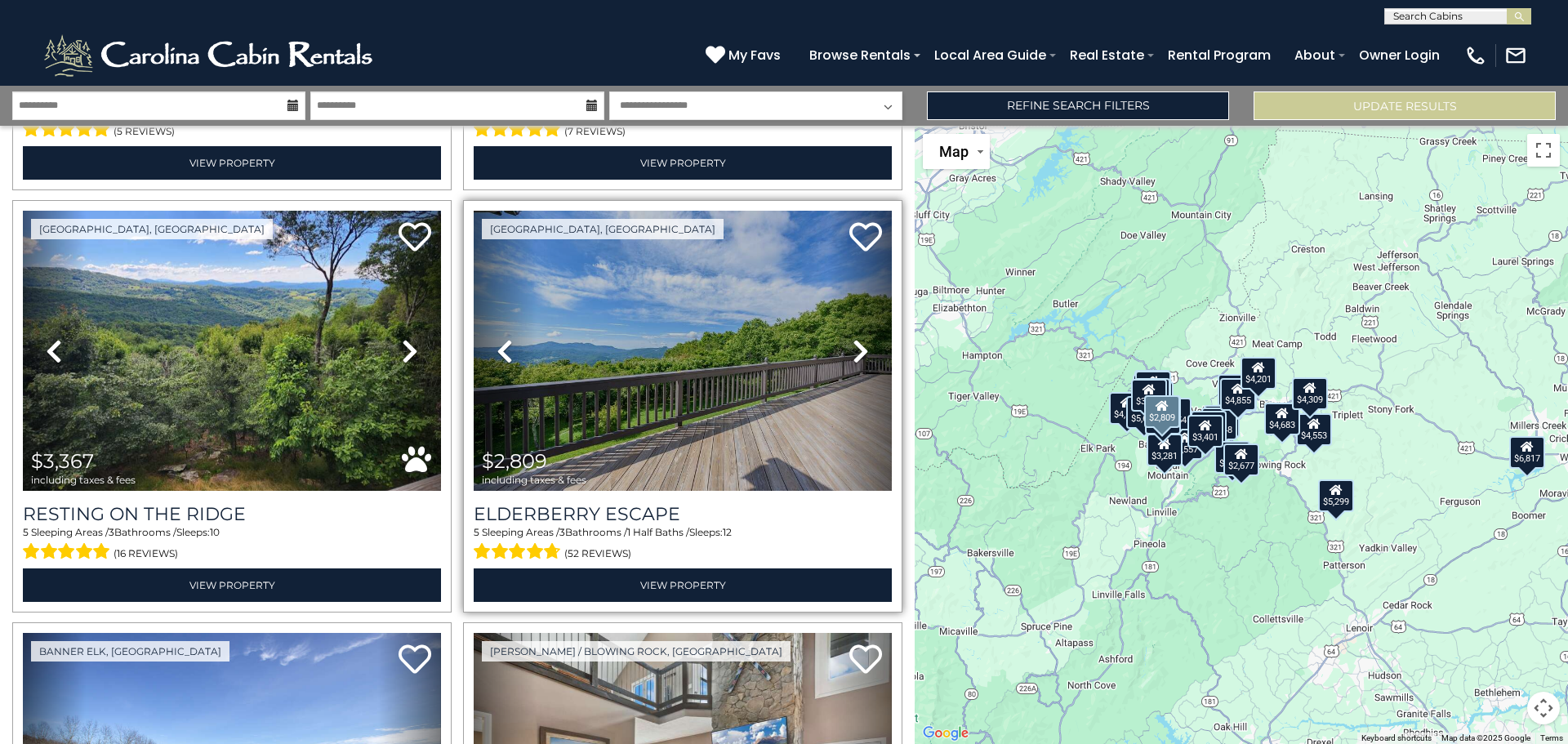
click at [842, 310] on link "Next" at bounding box center [860, 351] width 63 height 280
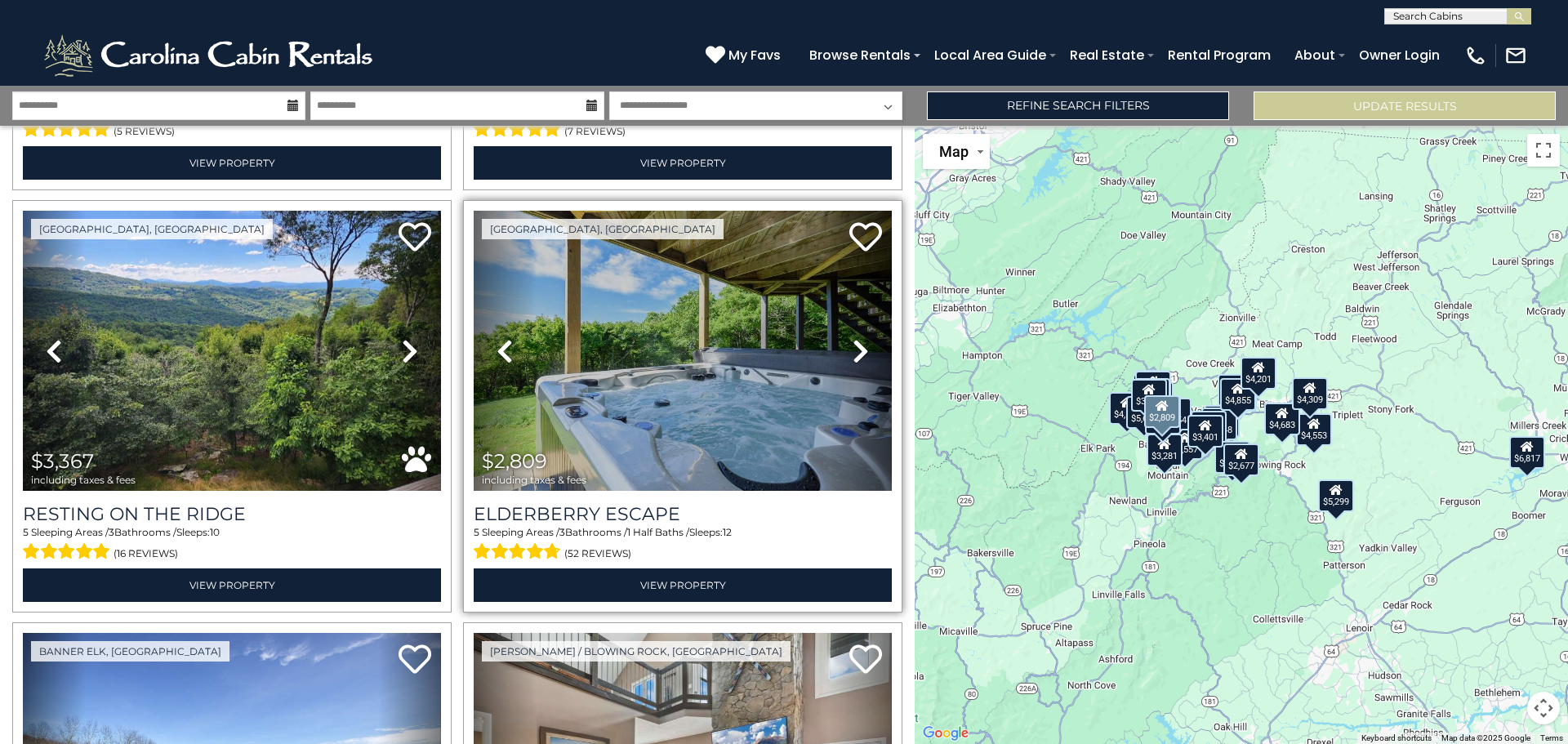
click at [845, 311] on link "Next" at bounding box center [860, 351] width 63 height 280
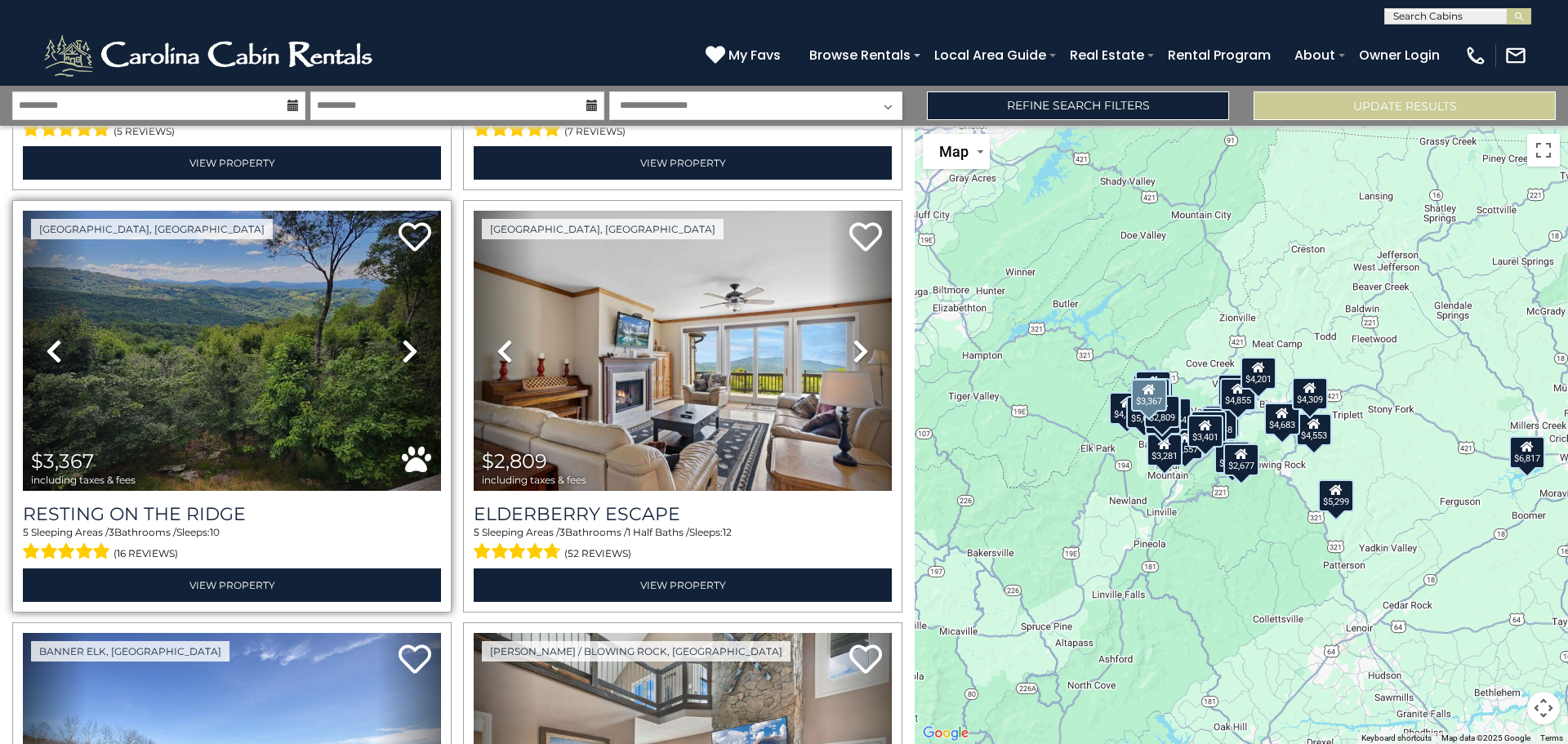
click at [412, 338] on icon at bounding box center [410, 351] width 16 height 26
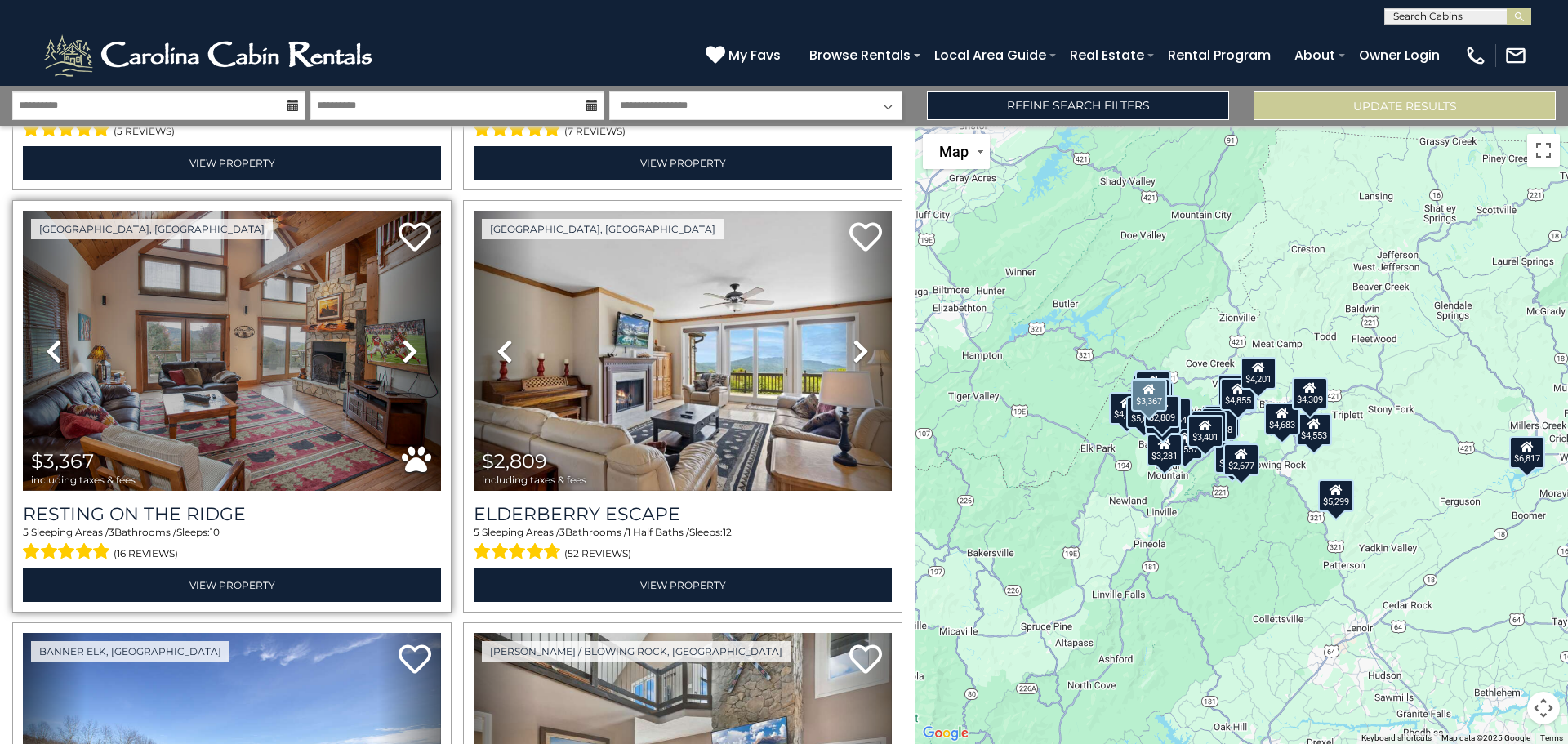
click at [411, 338] on icon at bounding box center [410, 351] width 16 height 26
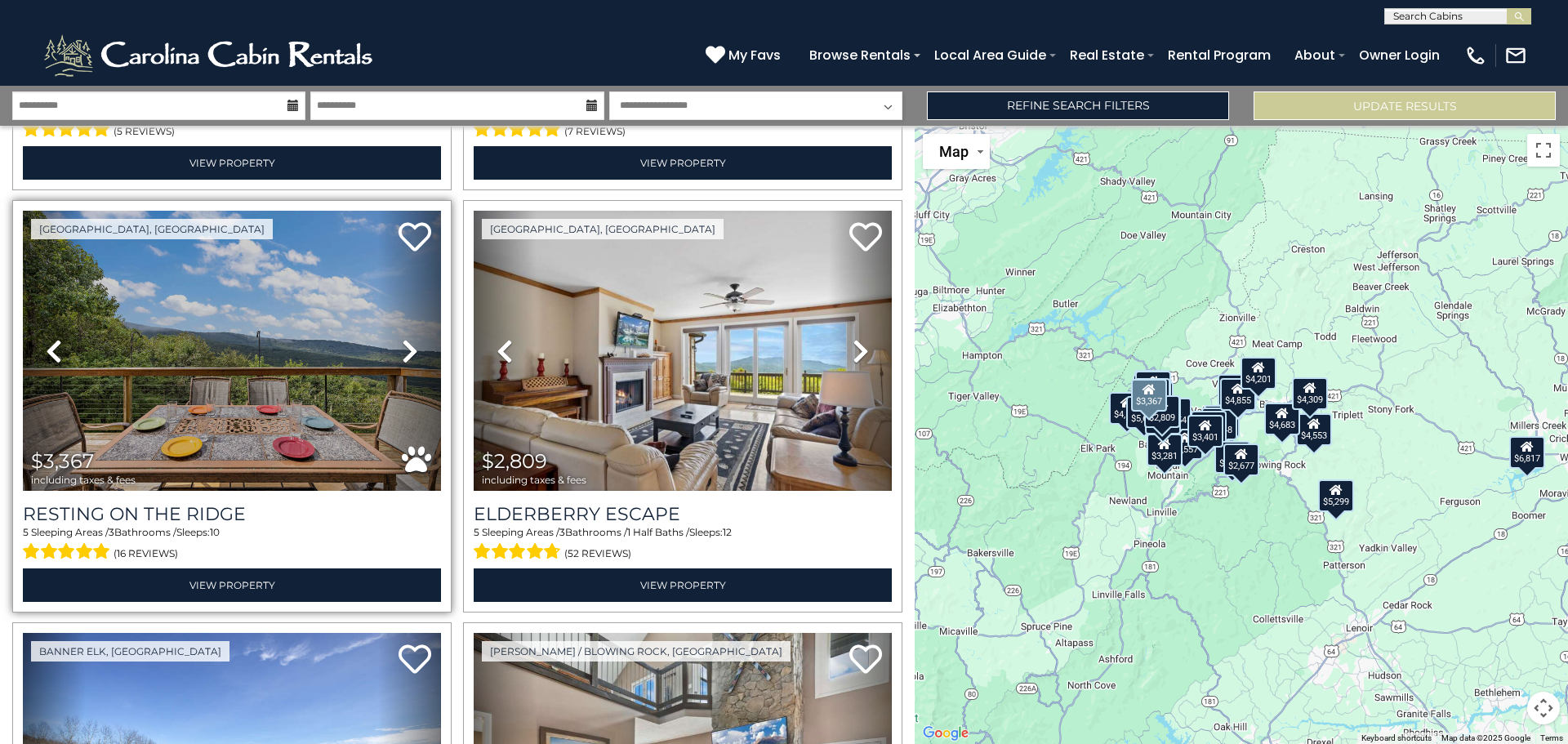
click at [410, 338] on icon at bounding box center [410, 351] width 16 height 26
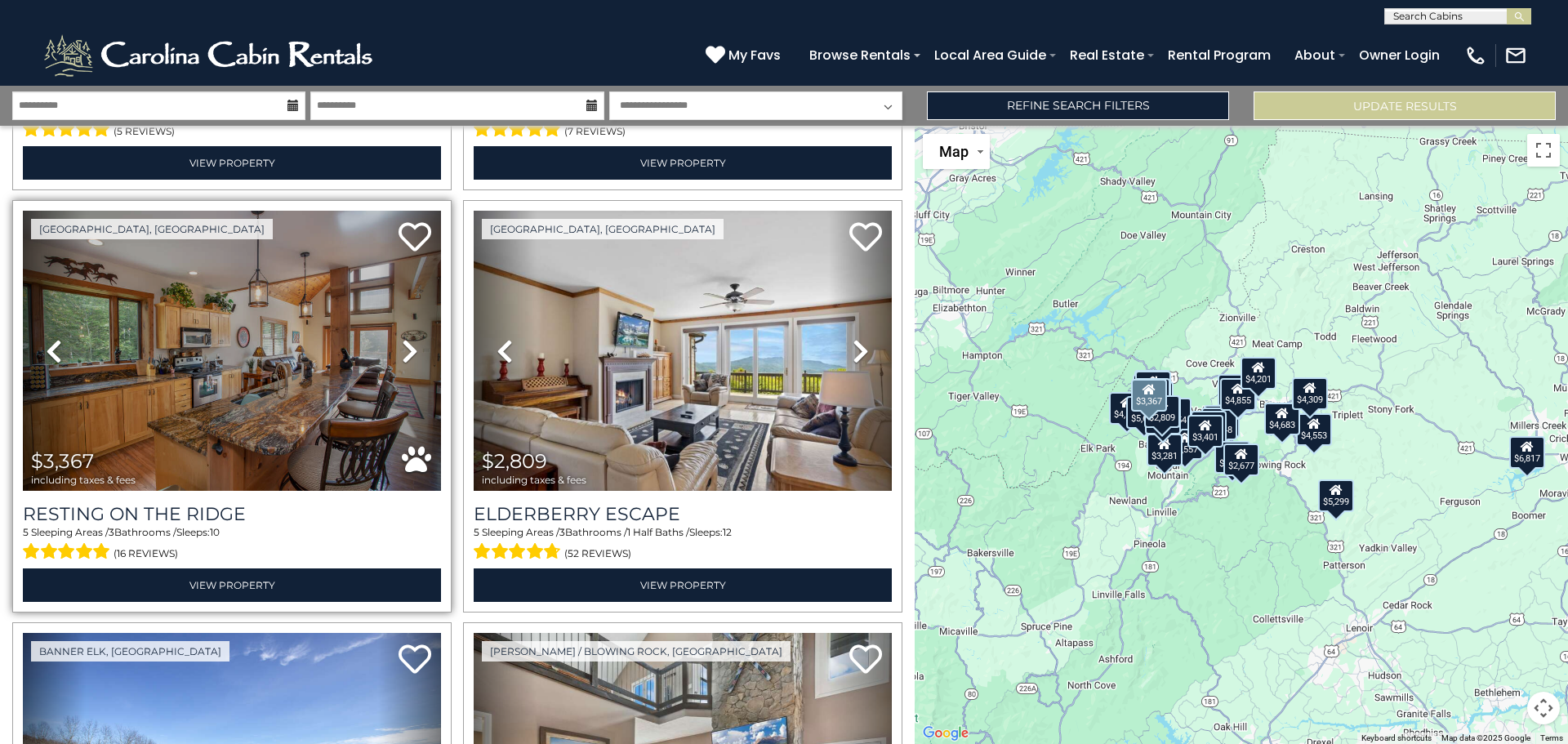
click at [410, 338] on icon at bounding box center [410, 351] width 16 height 26
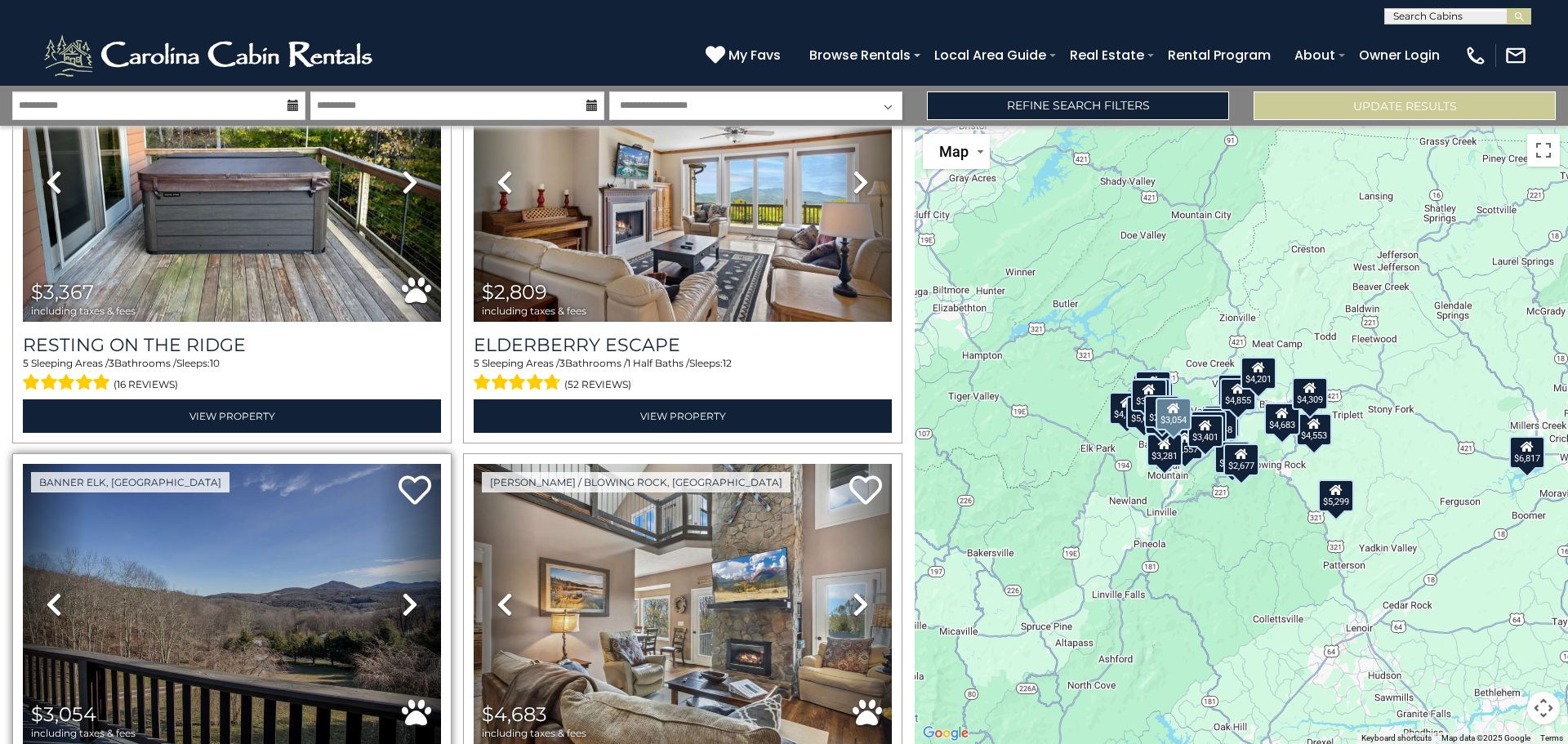
scroll to position [5824, 0]
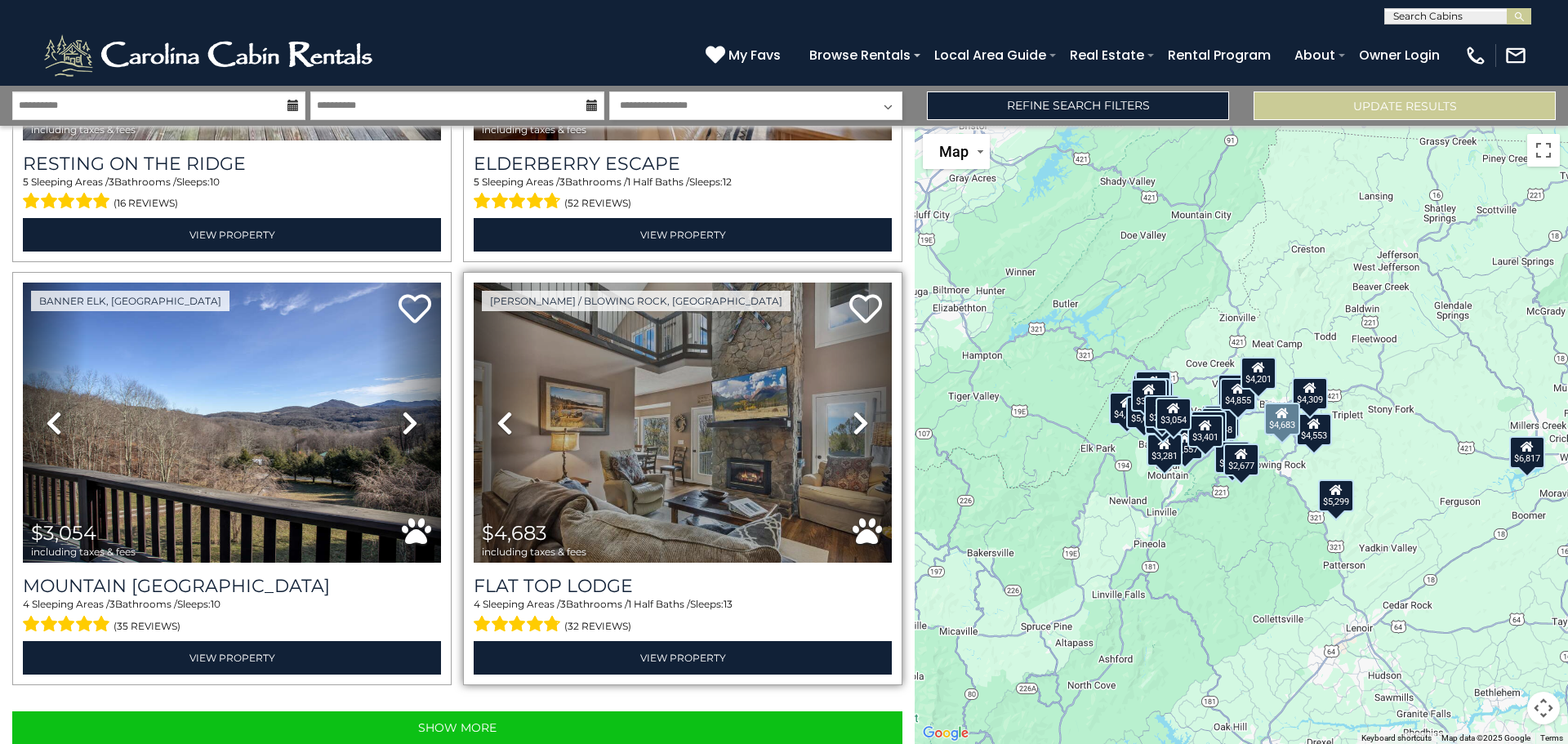
click at [859, 410] on icon at bounding box center [860, 423] width 16 height 26
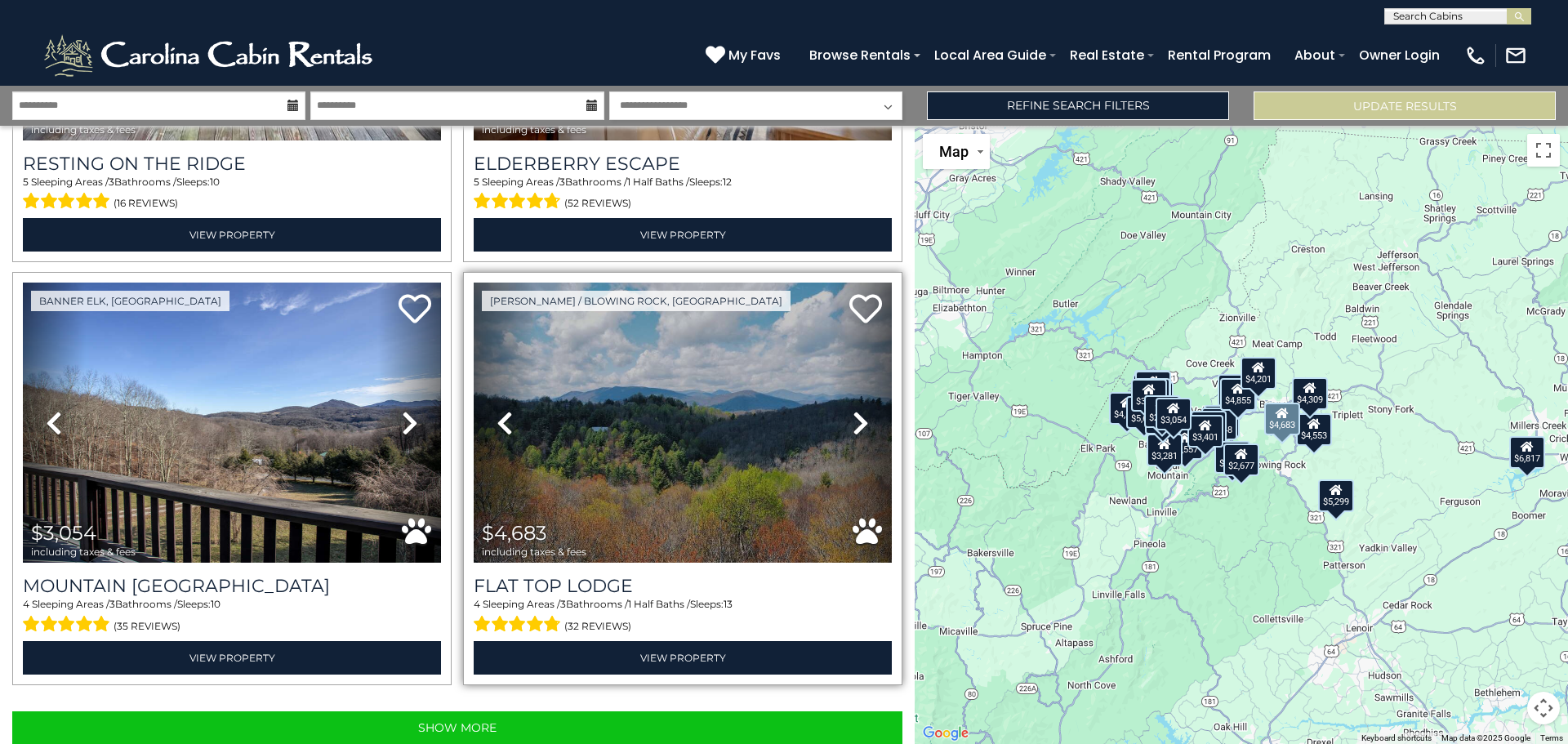
click at [859, 410] on icon at bounding box center [860, 423] width 16 height 26
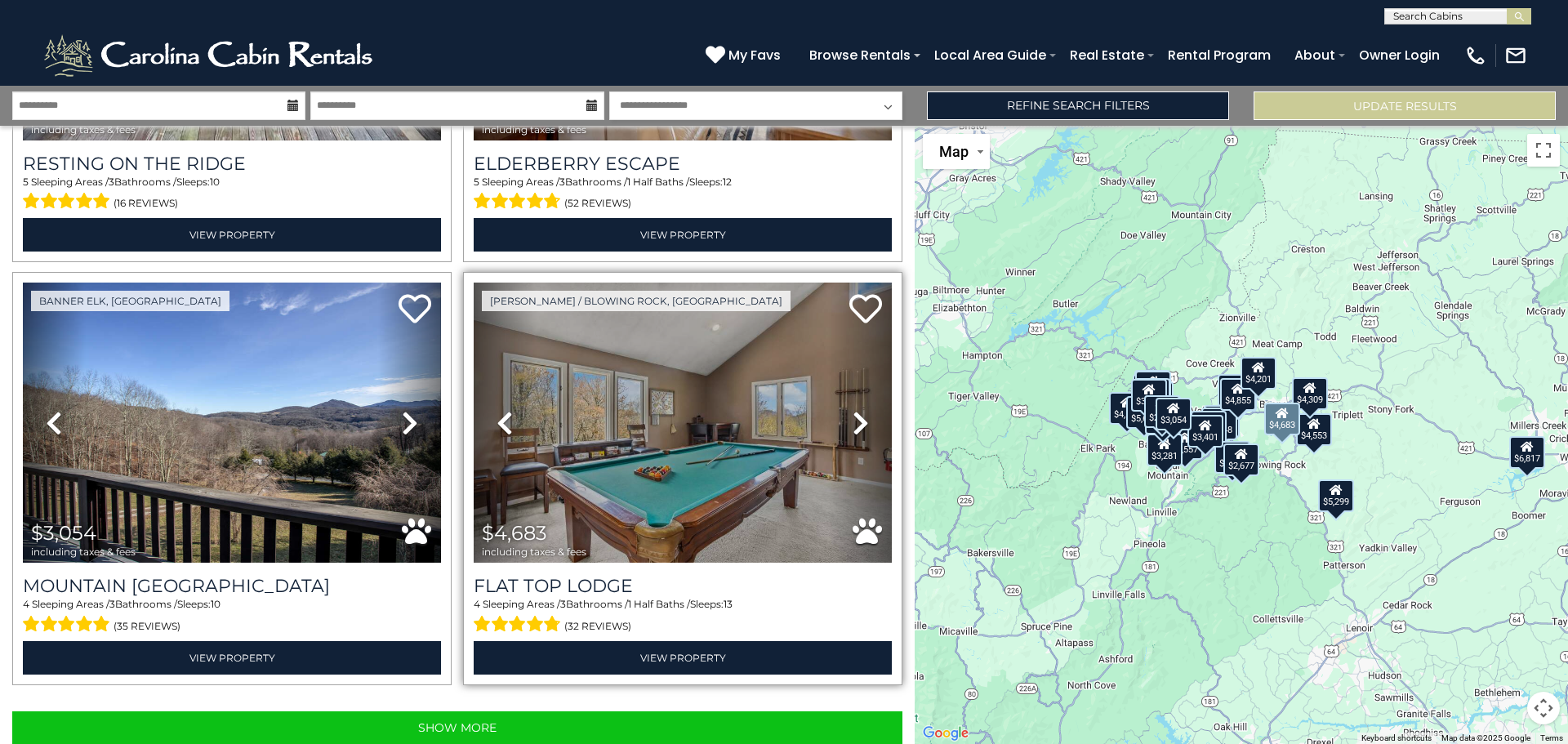
click at [859, 410] on icon at bounding box center [860, 423] width 16 height 26
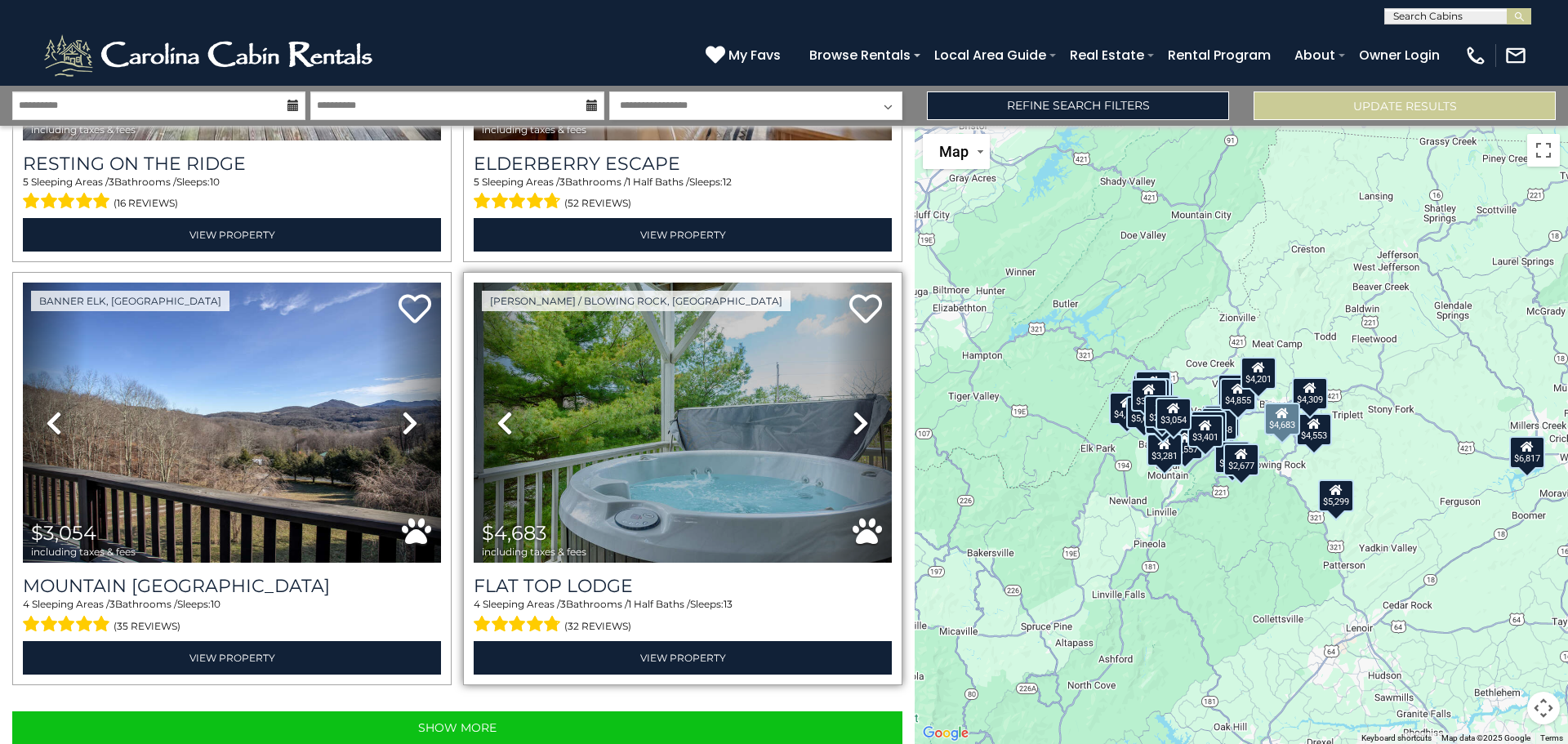
click at [859, 410] on icon at bounding box center [860, 423] width 16 height 26
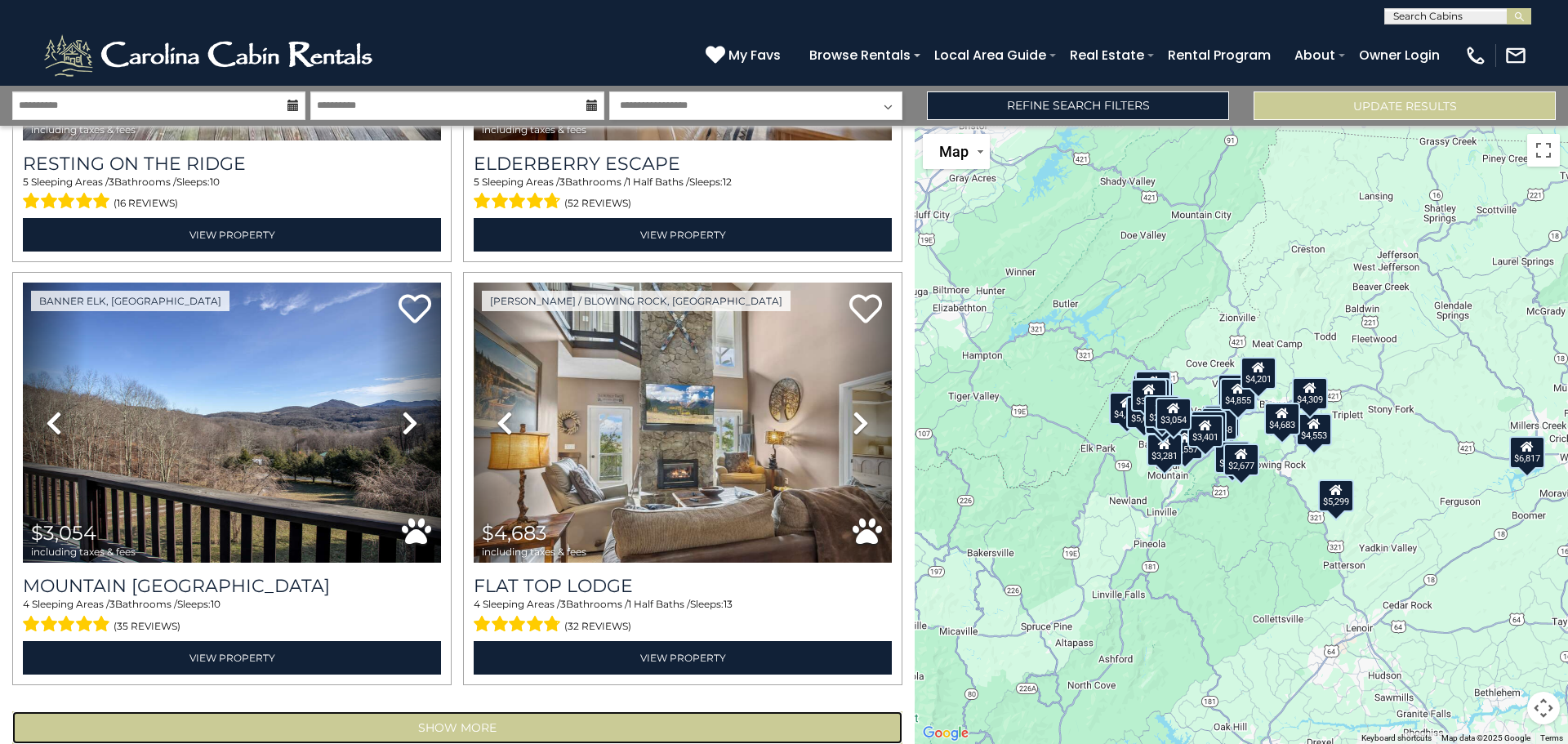
click at [444, 711] on button "Show More" at bounding box center [457, 728] width 890 height 33
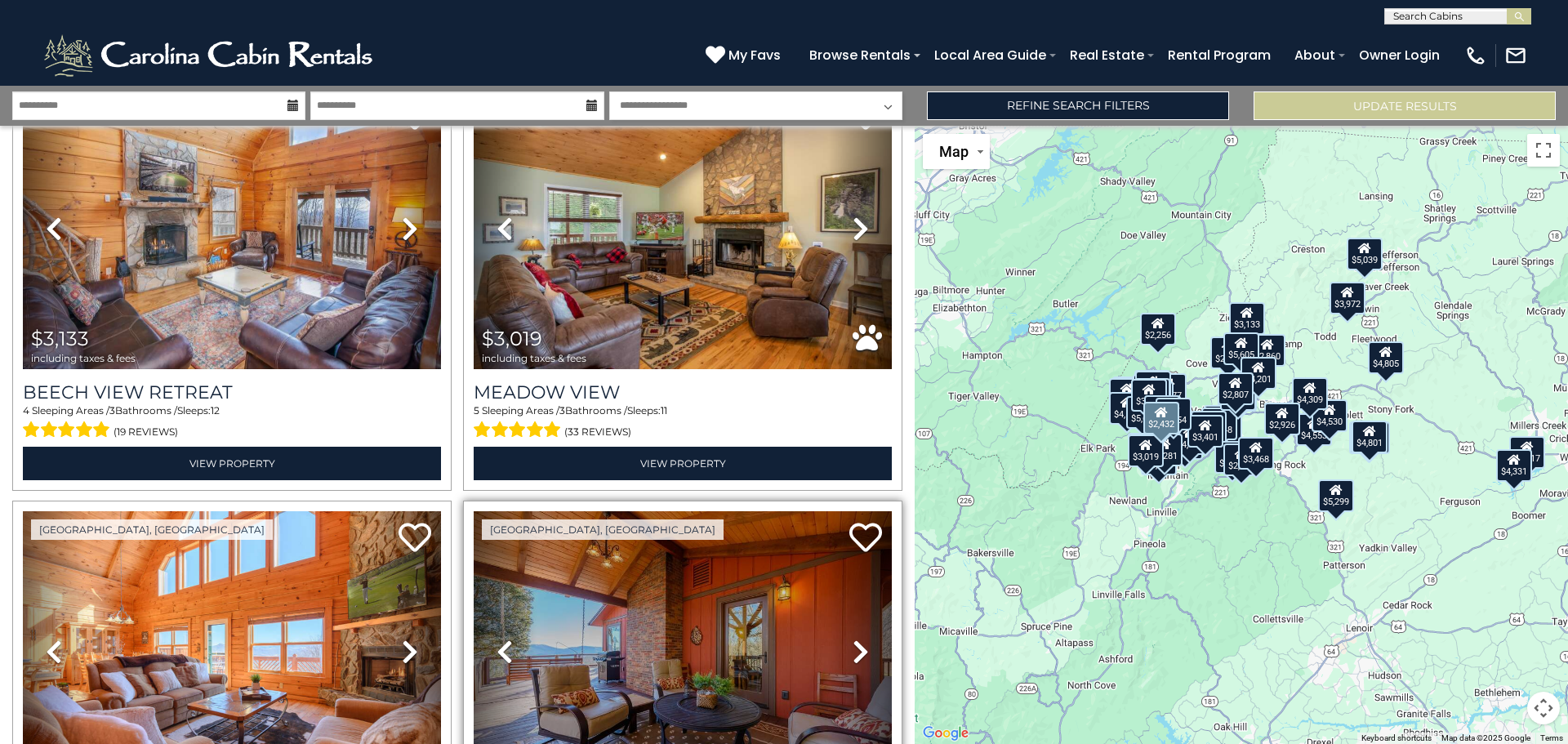
scroll to position [8356, 0]
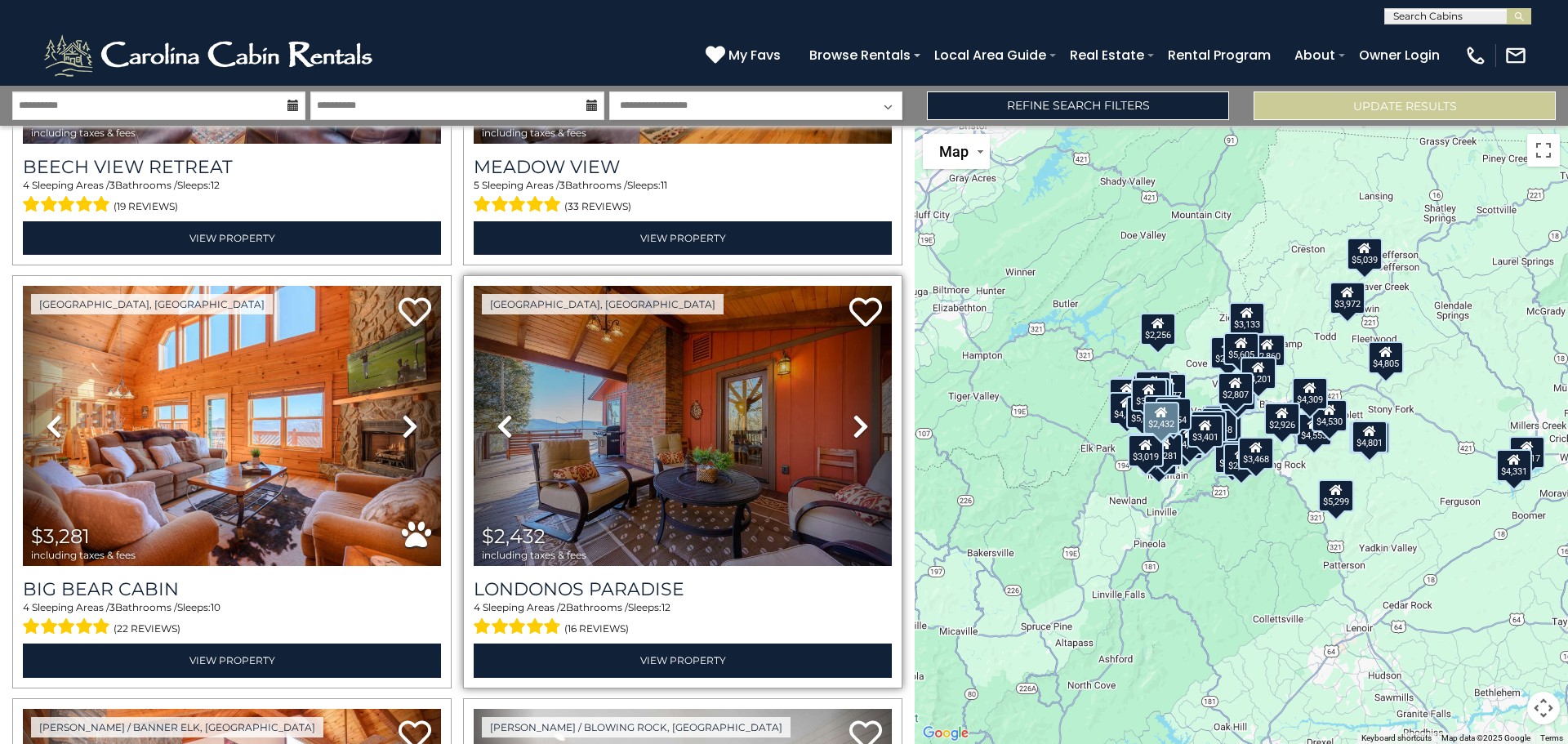
click at [852, 413] on icon at bounding box center [860, 426] width 16 height 26
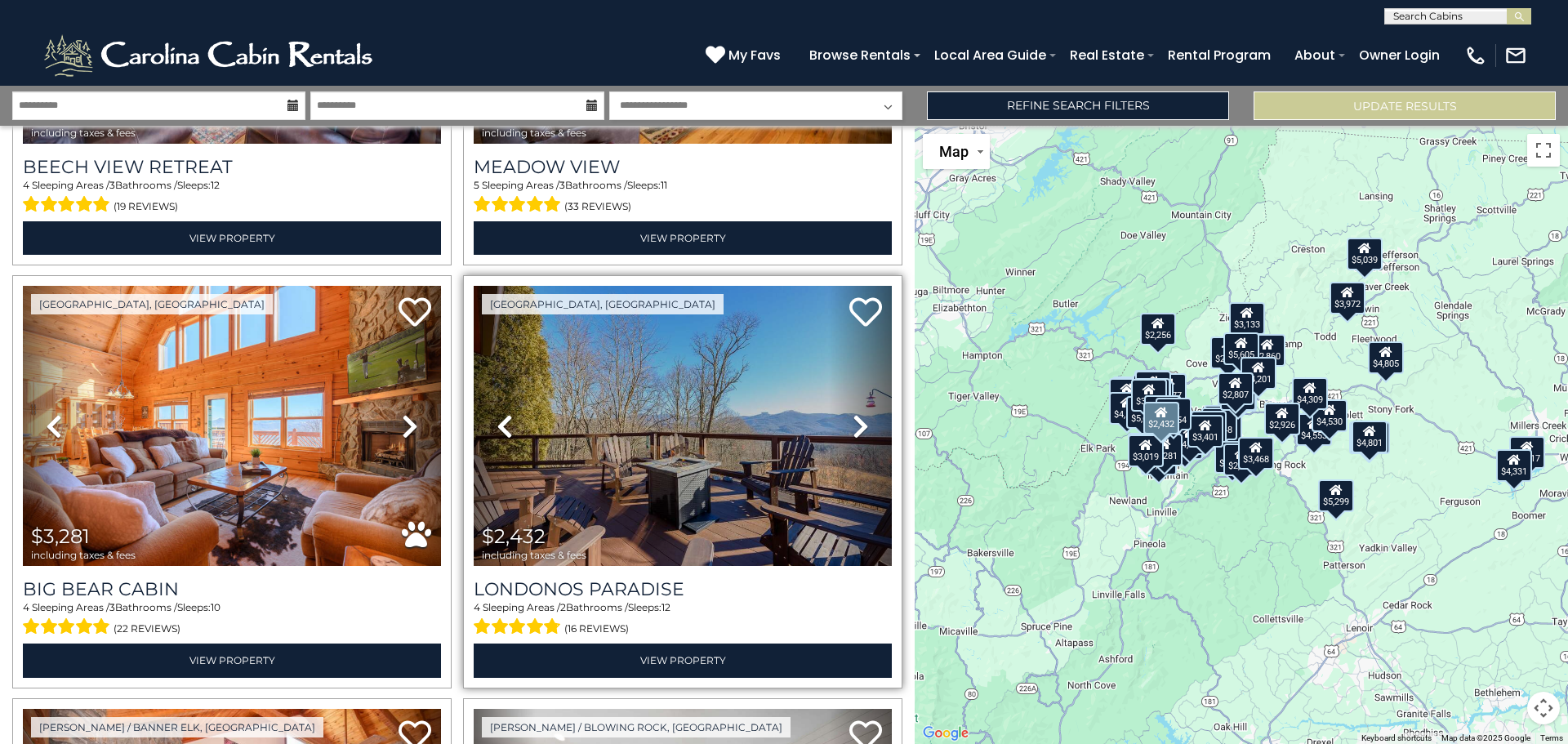
click at [865, 359] on link "Next" at bounding box center [860, 426] width 63 height 280
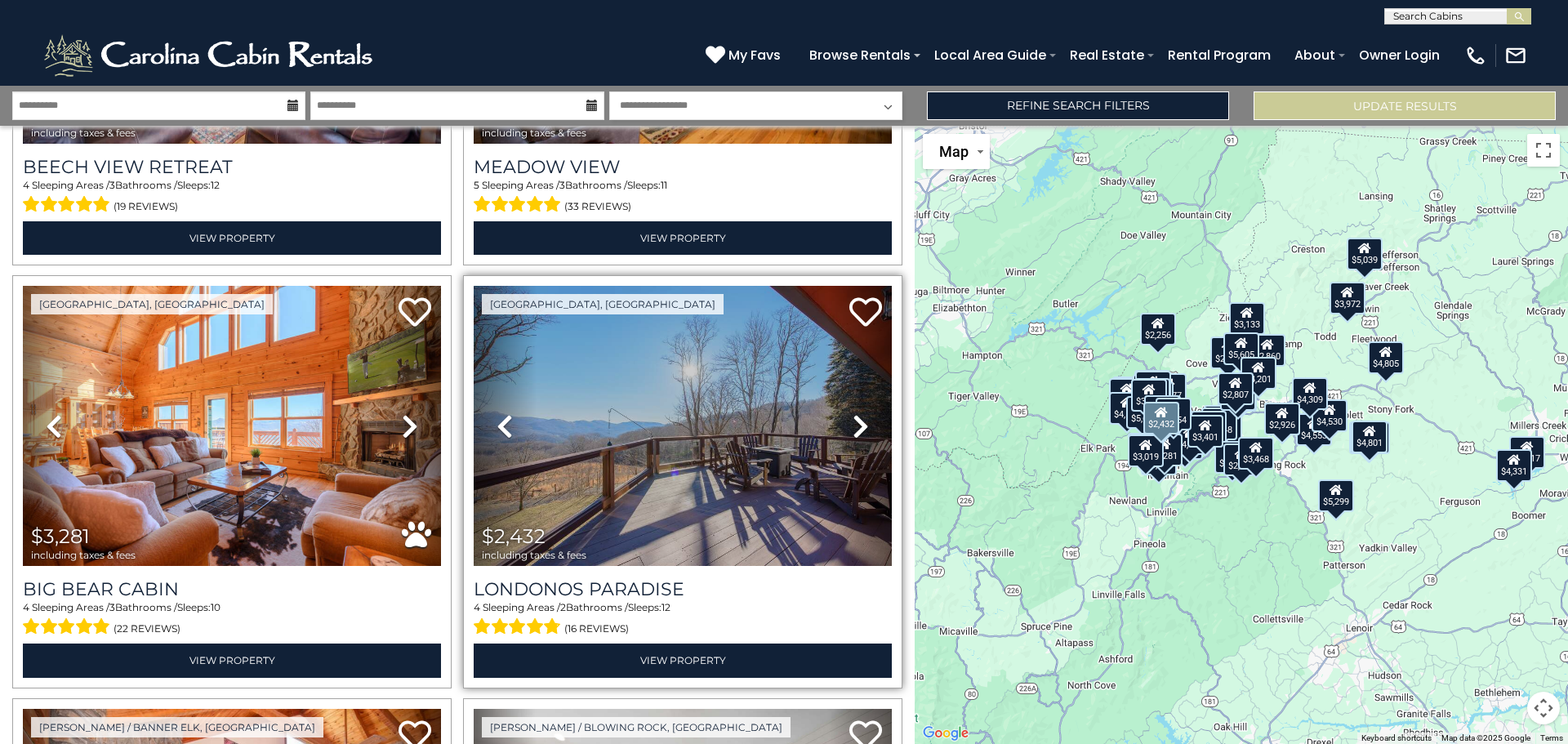
click at [865, 359] on link "Next" at bounding box center [860, 426] width 63 height 280
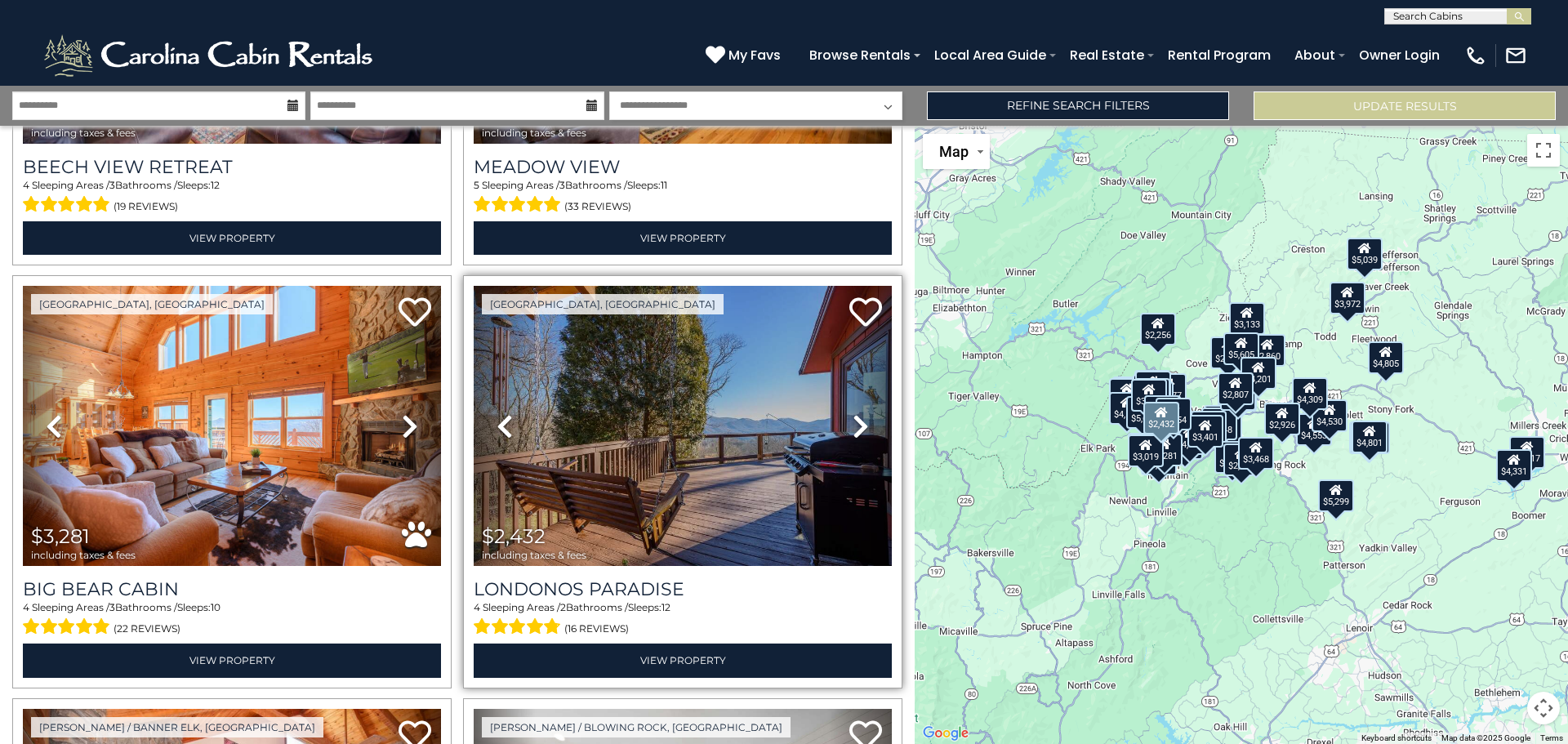
click at [865, 359] on link "Next" at bounding box center [860, 426] width 63 height 280
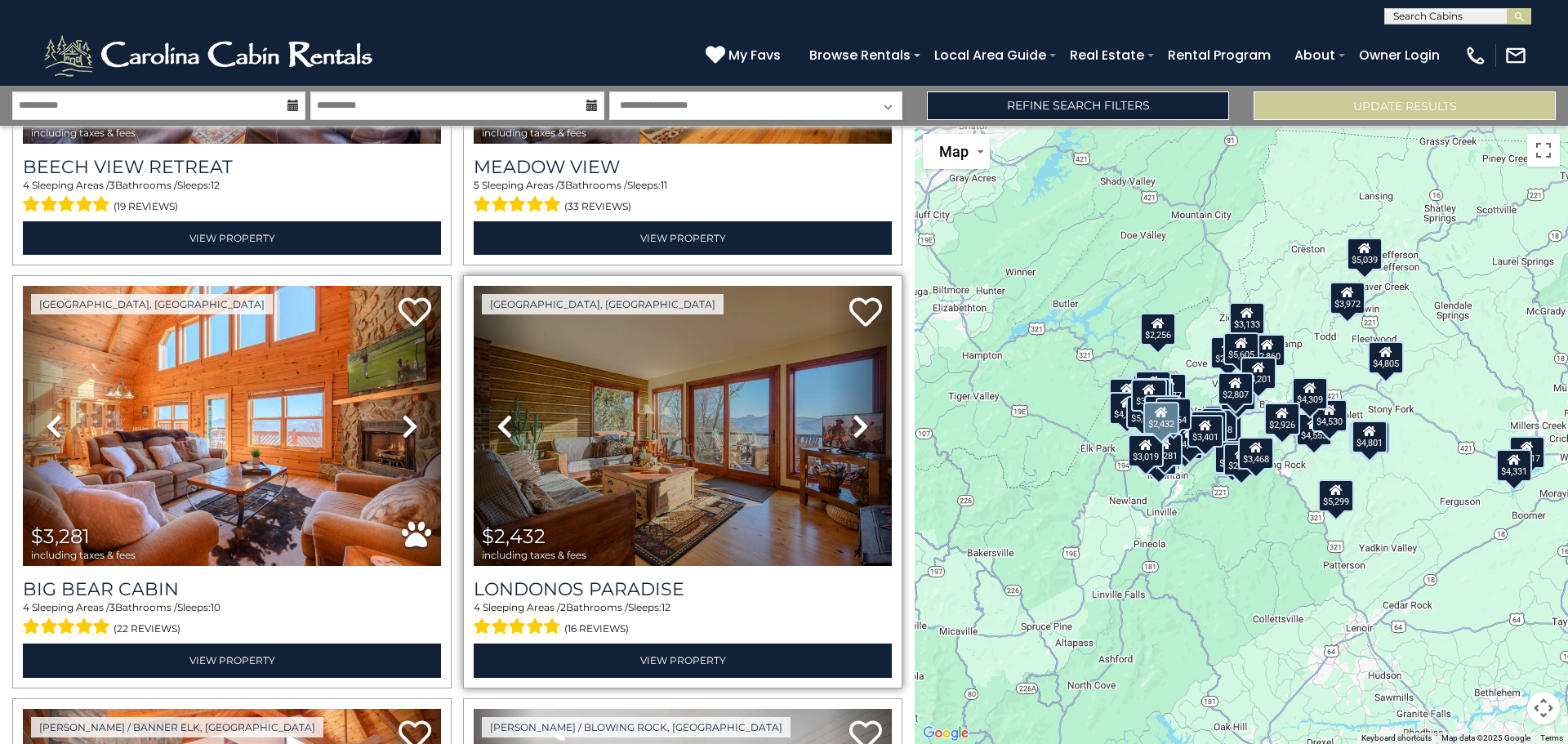
click at [865, 359] on link "Next" at bounding box center [860, 426] width 63 height 280
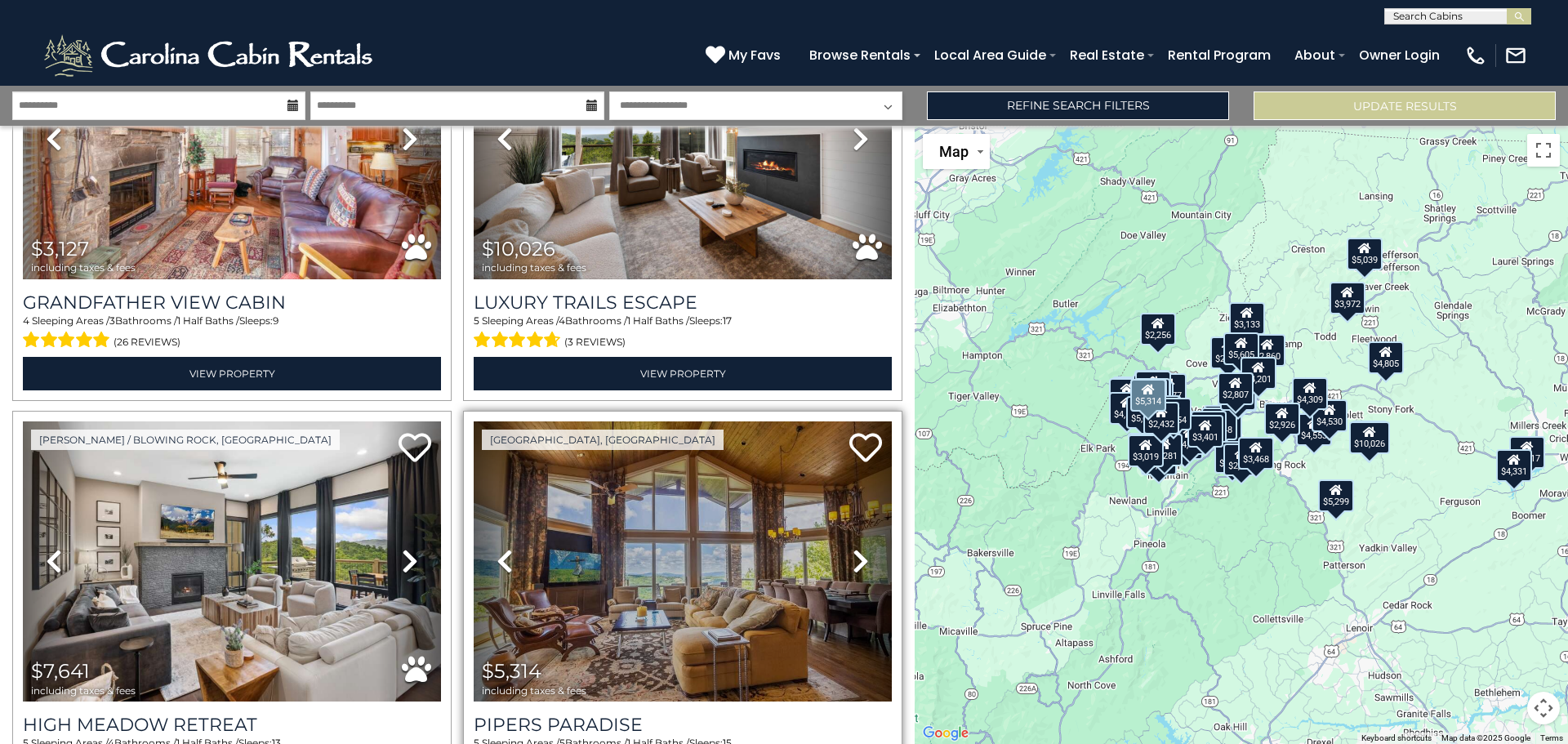
scroll to position [9254, 0]
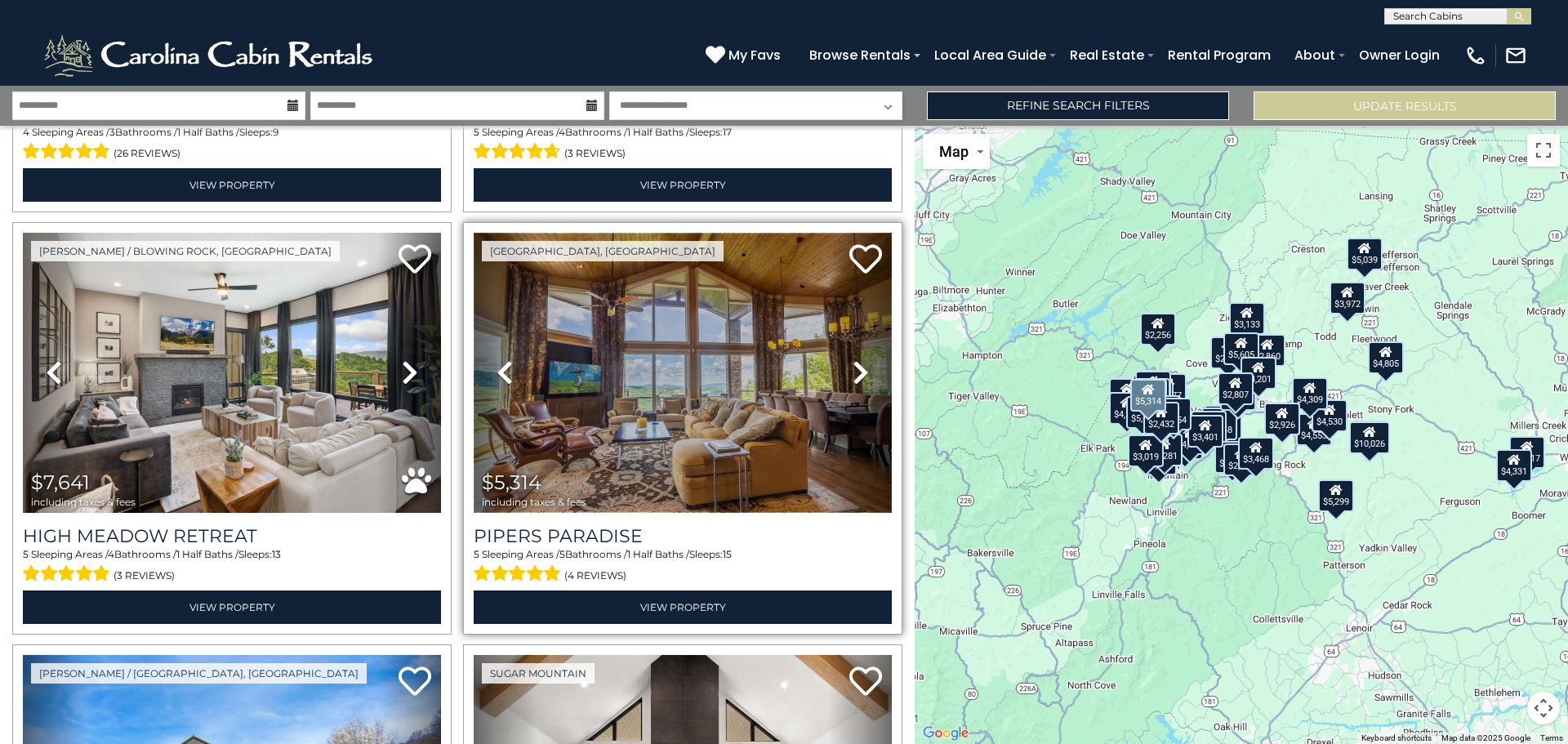
click at [741, 304] on img at bounding box center [682, 373] width 418 height 280
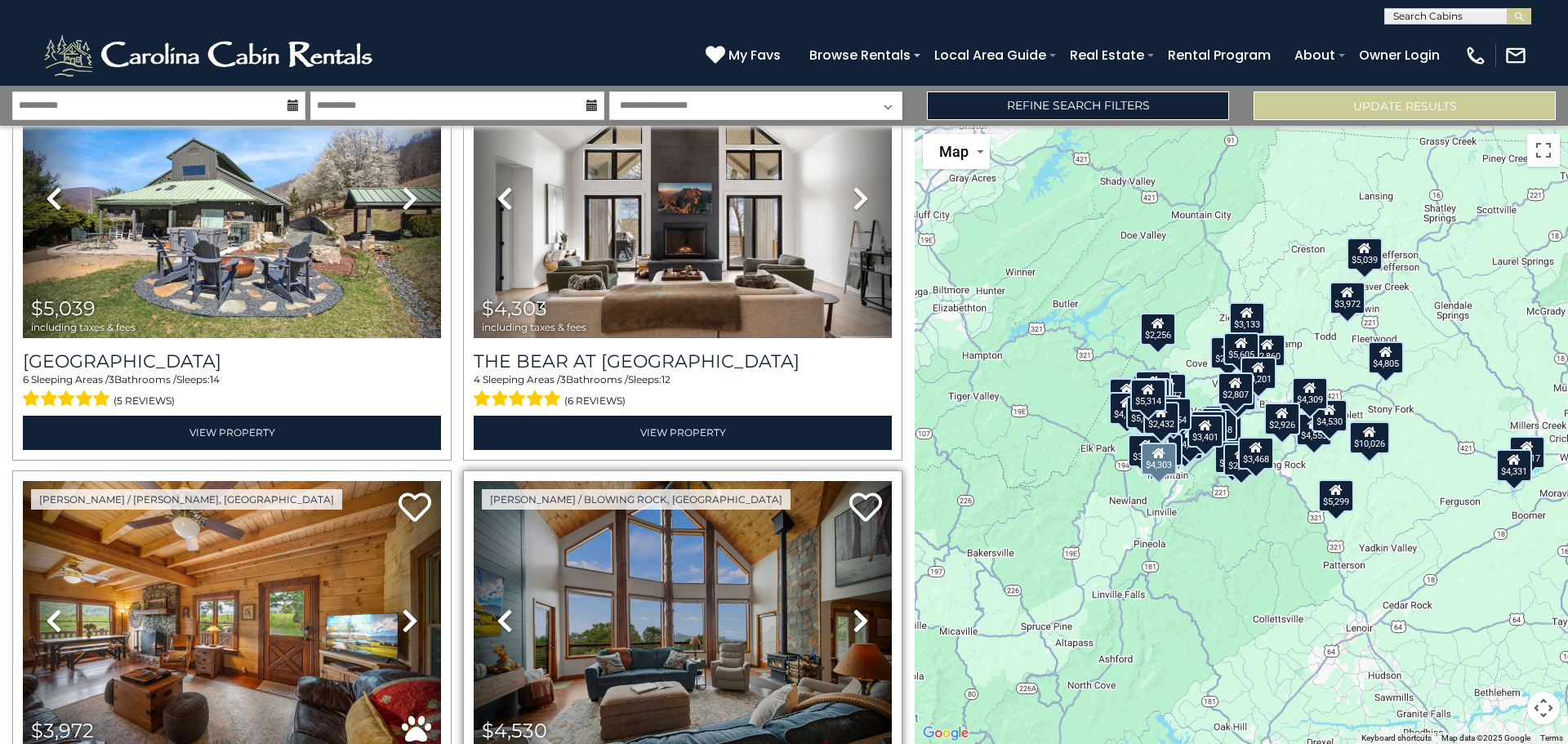
scroll to position [9989, 0]
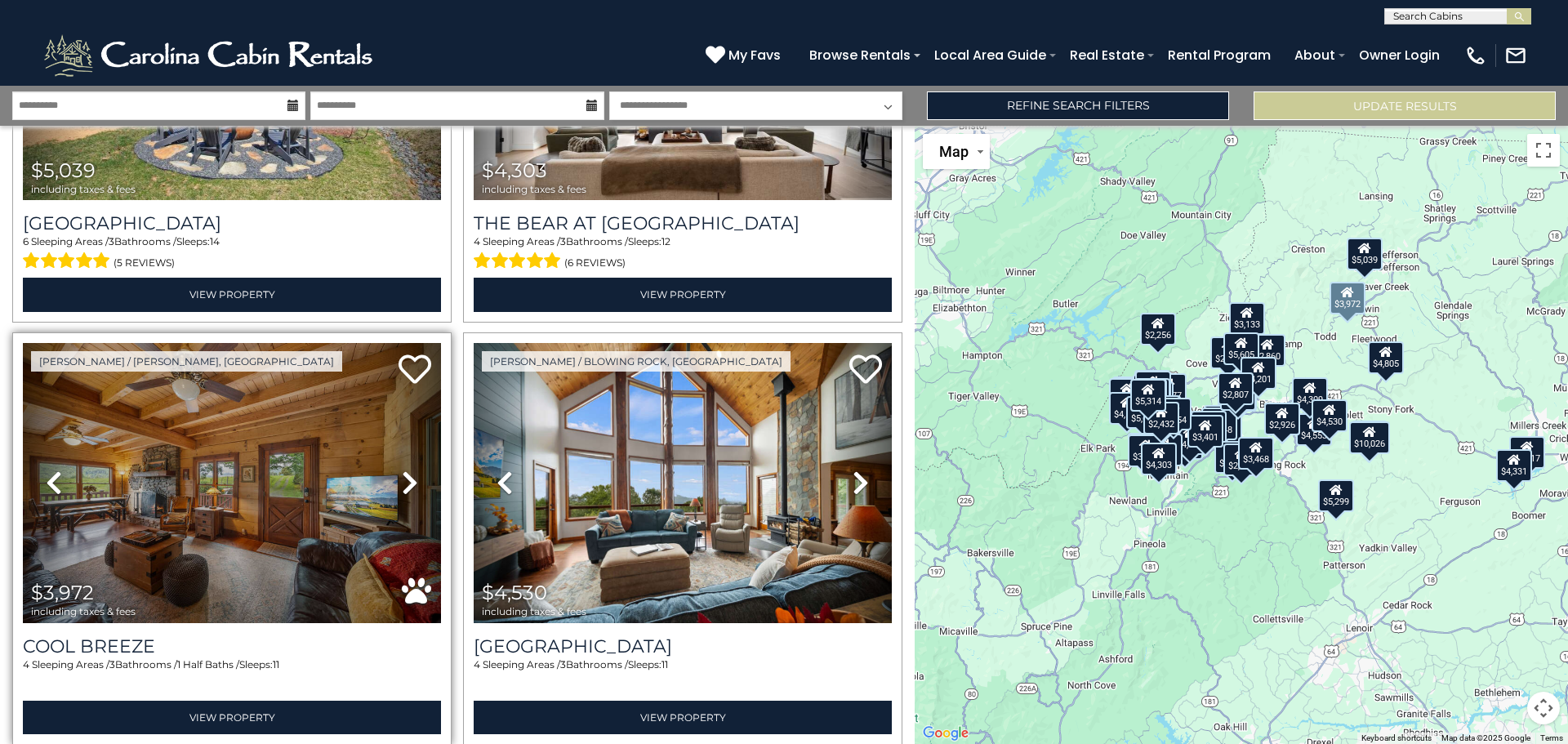
click at [402, 470] on icon at bounding box center [410, 483] width 16 height 26
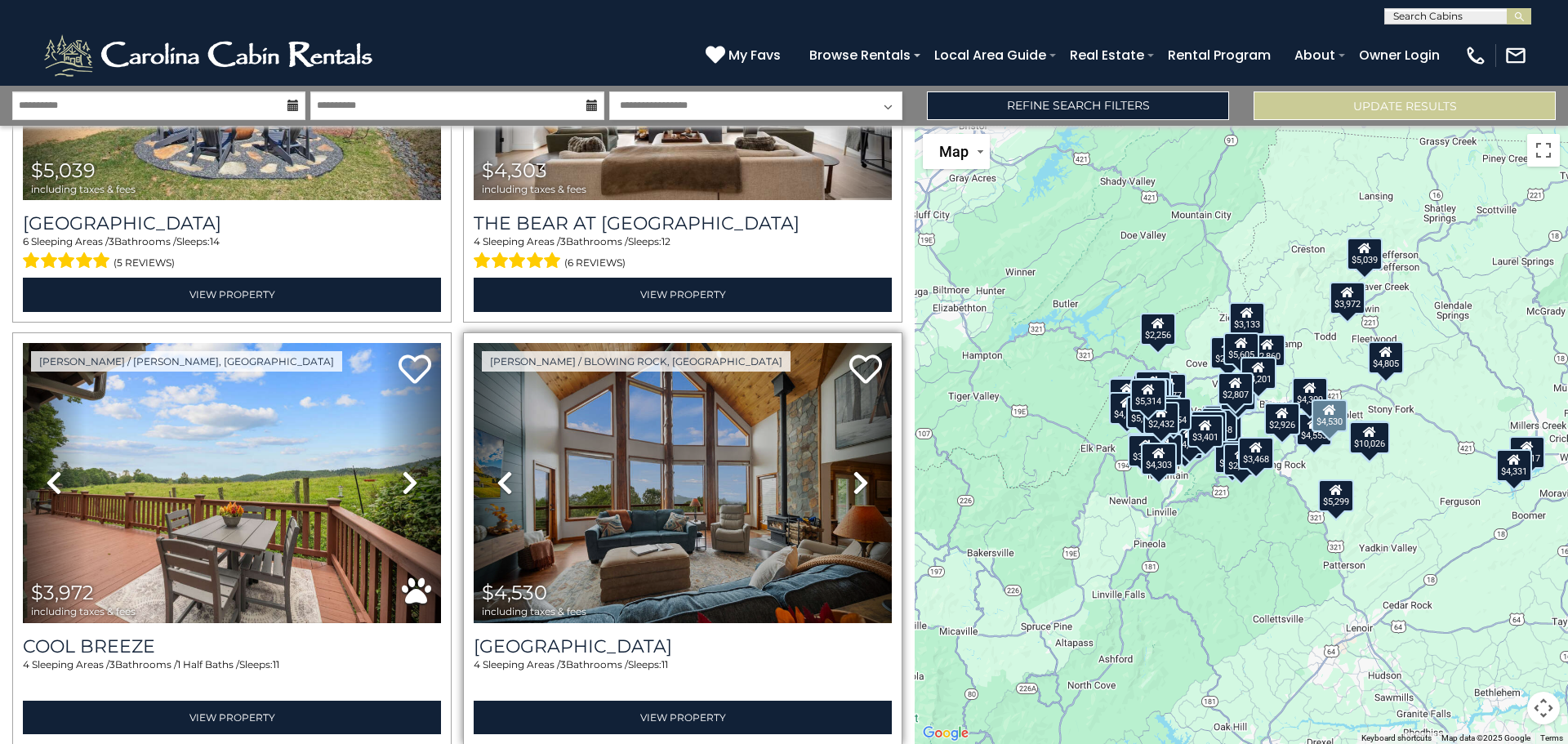
click at [867, 419] on link "Next" at bounding box center [860, 484] width 63 height 280
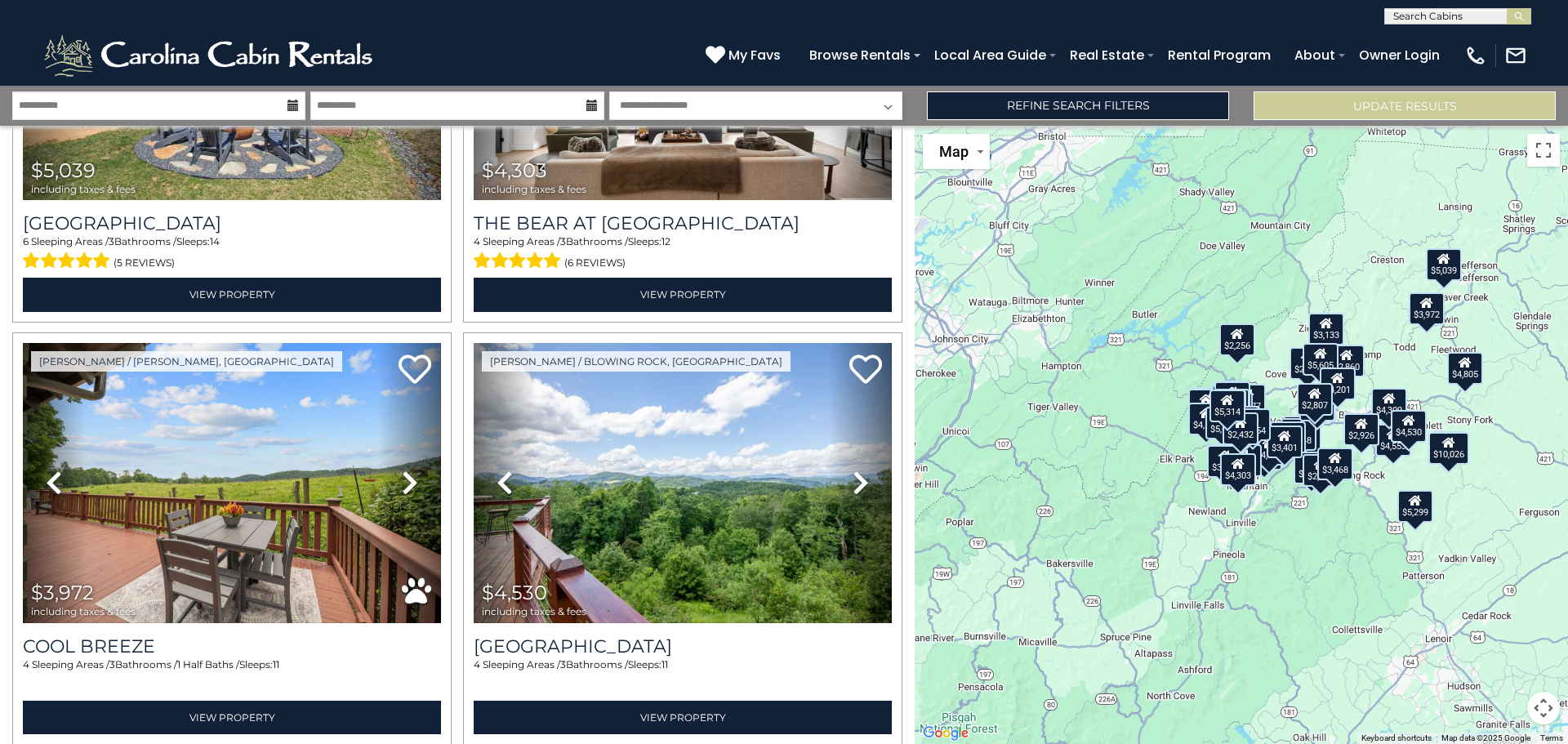
drag, startPoint x: 1198, startPoint y: 513, endPoint x: 1278, endPoint y: 516, distance: 80.1
click at [1278, 516] on div "$6,323 $4,163 $3,939 $6,748 $4,587 $5,059 $7,508 $4,080 $6,817 $5,729 $5,299 $4…" at bounding box center [1241, 435] width 653 height 618
click at [1277, 516] on div "$6,323 $4,163 $3,939 $6,748 $4,587 $5,059 $7,508 $4,080 $6,817 $5,729 $5,299 $4…" at bounding box center [1241, 435] width 653 height 618
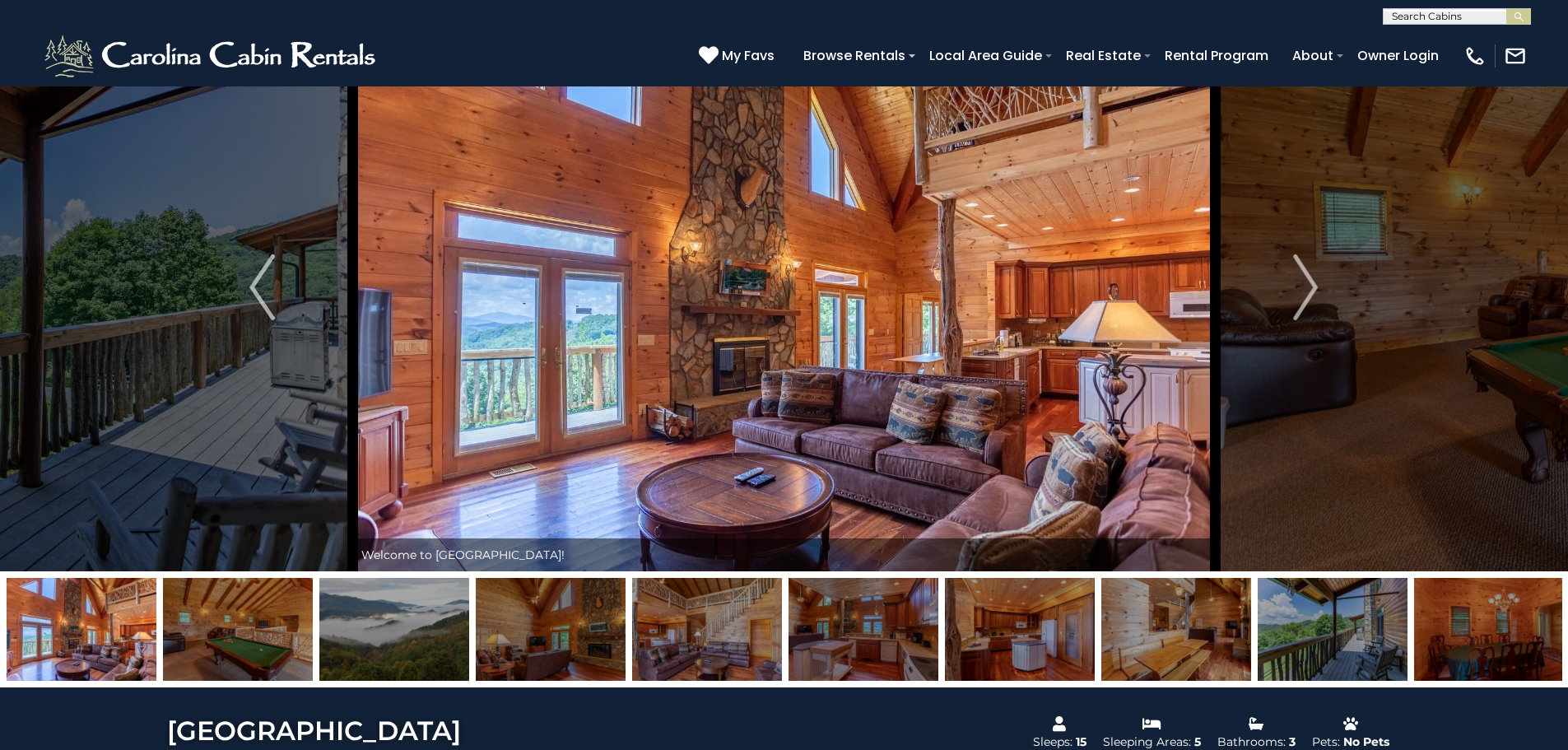
scroll to position [165, 0]
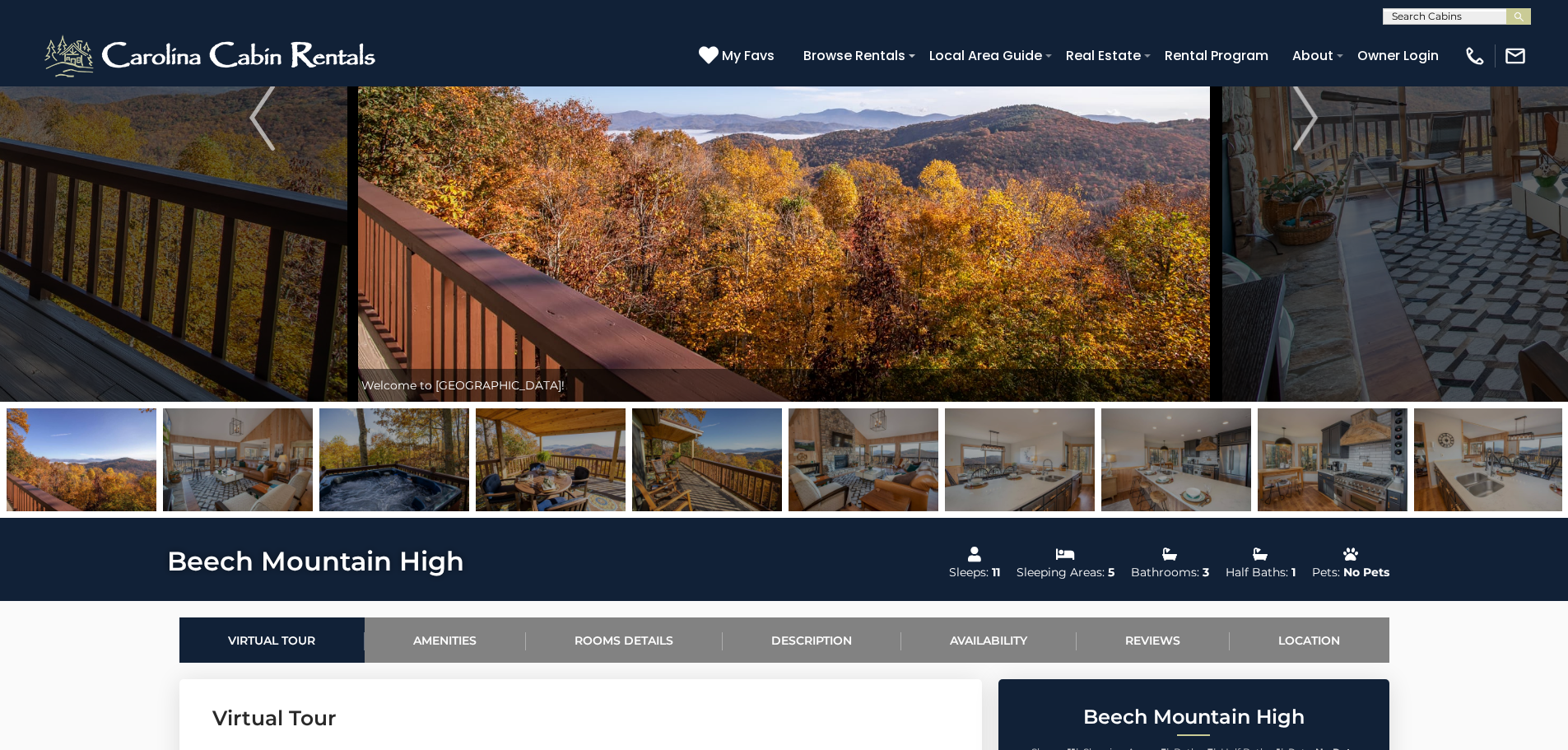
scroll to position [82, 0]
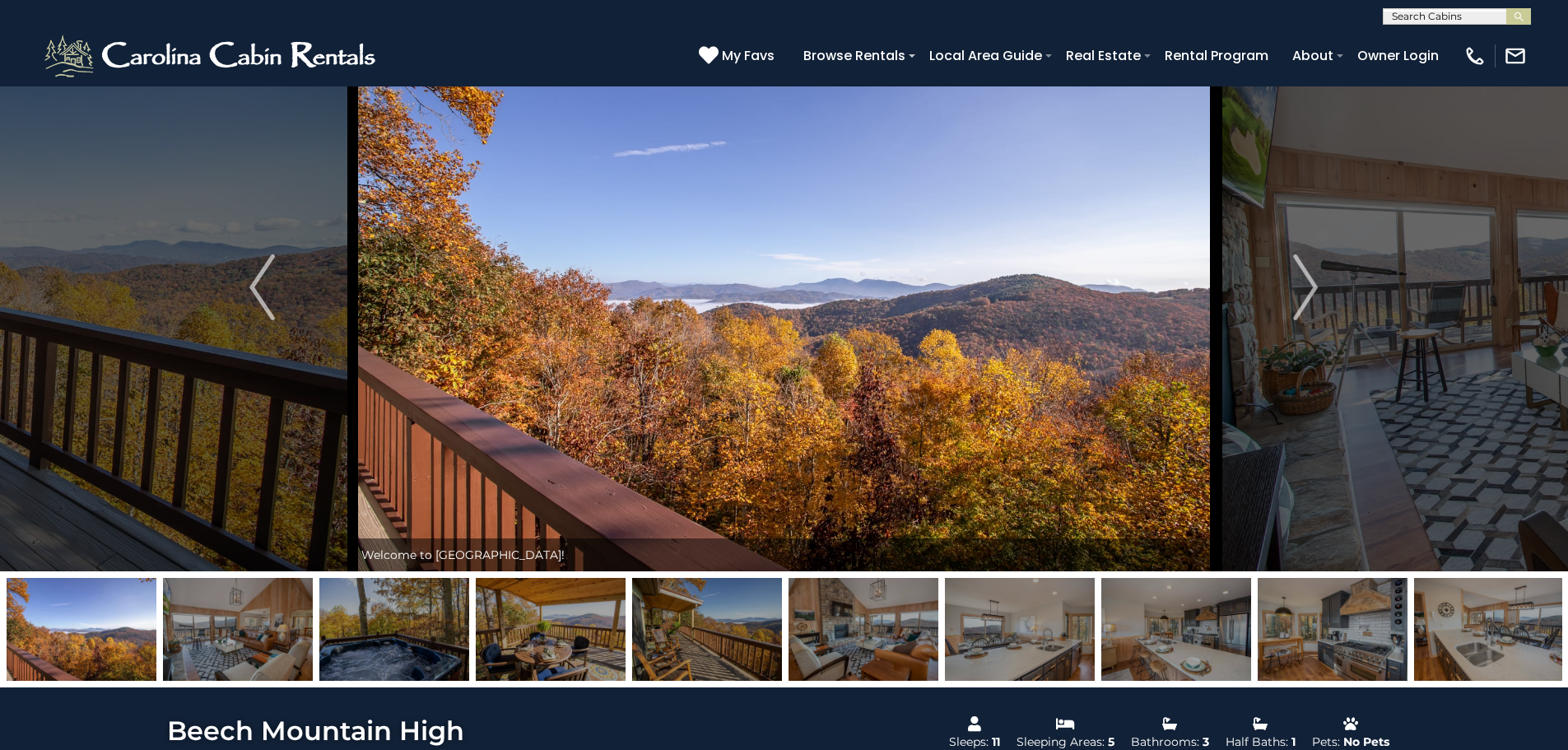
click at [552, 657] on img at bounding box center [550, 629] width 149 height 103
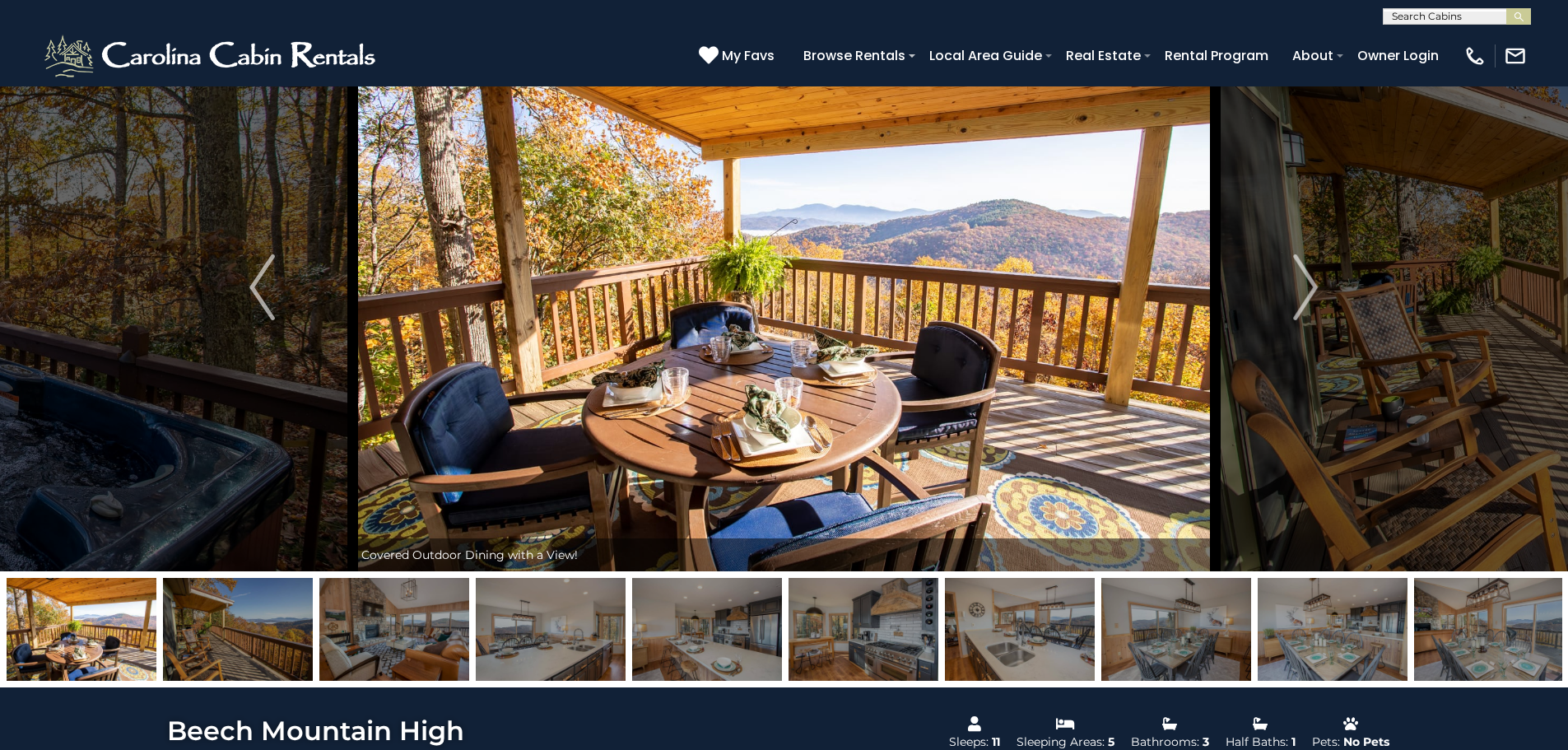
click at [559, 654] on img at bounding box center [550, 629] width 149 height 103
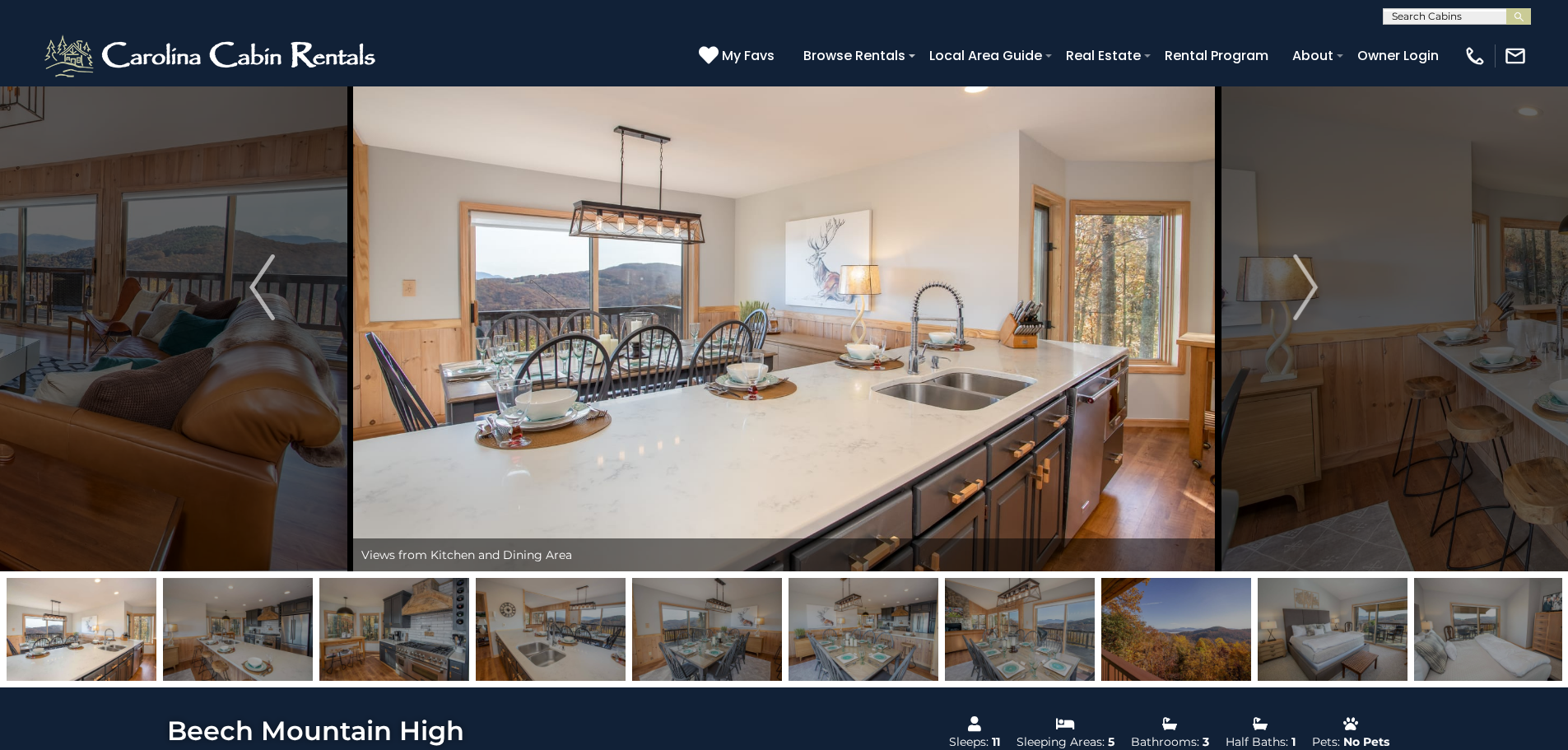
click at [559, 654] on img at bounding box center [550, 629] width 149 height 103
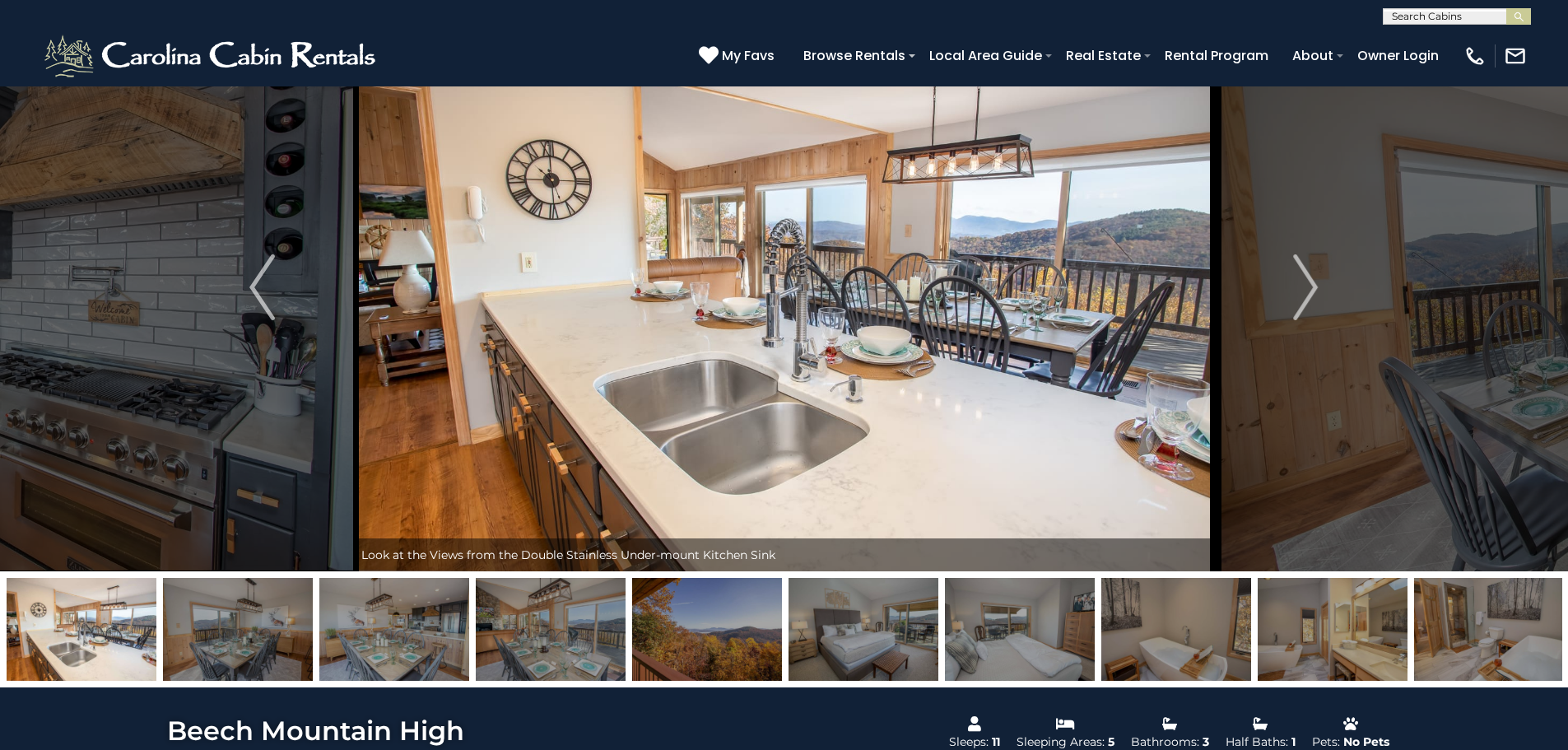
click at [1508, 639] on img at bounding box center [1489, 629] width 149 height 103
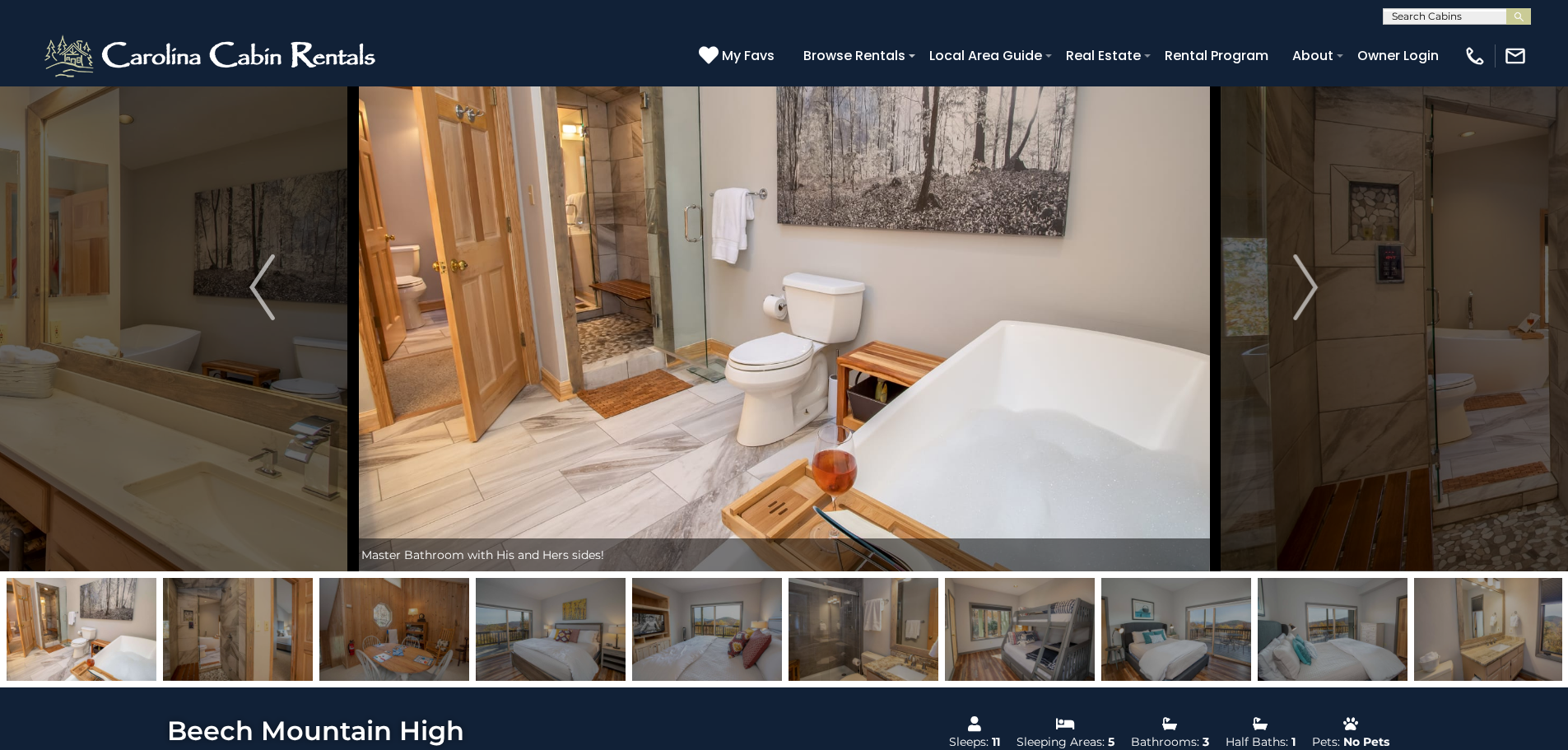
click at [1318, 654] on img at bounding box center [1333, 629] width 149 height 103
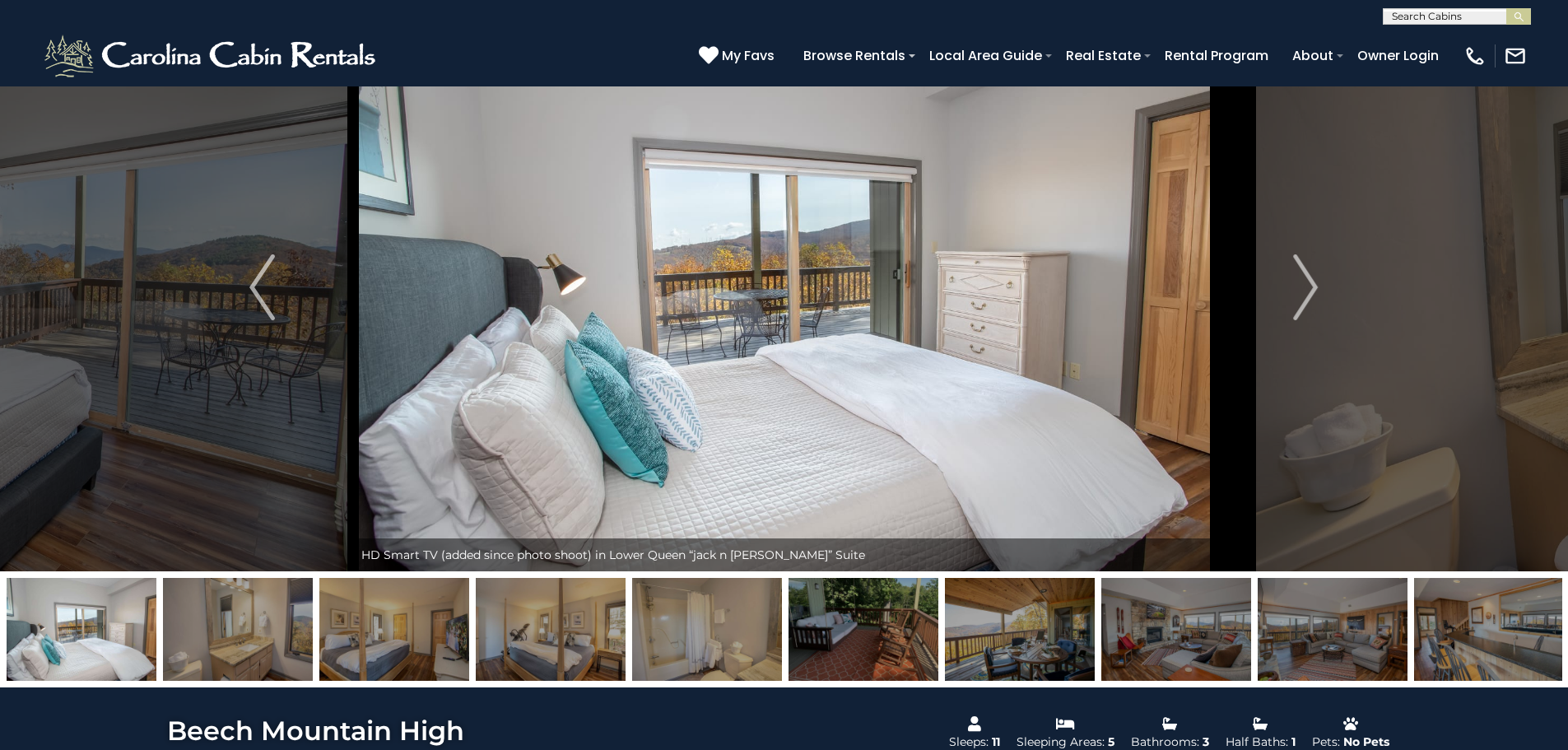
click at [980, 645] on img at bounding box center [1020, 629] width 149 height 103
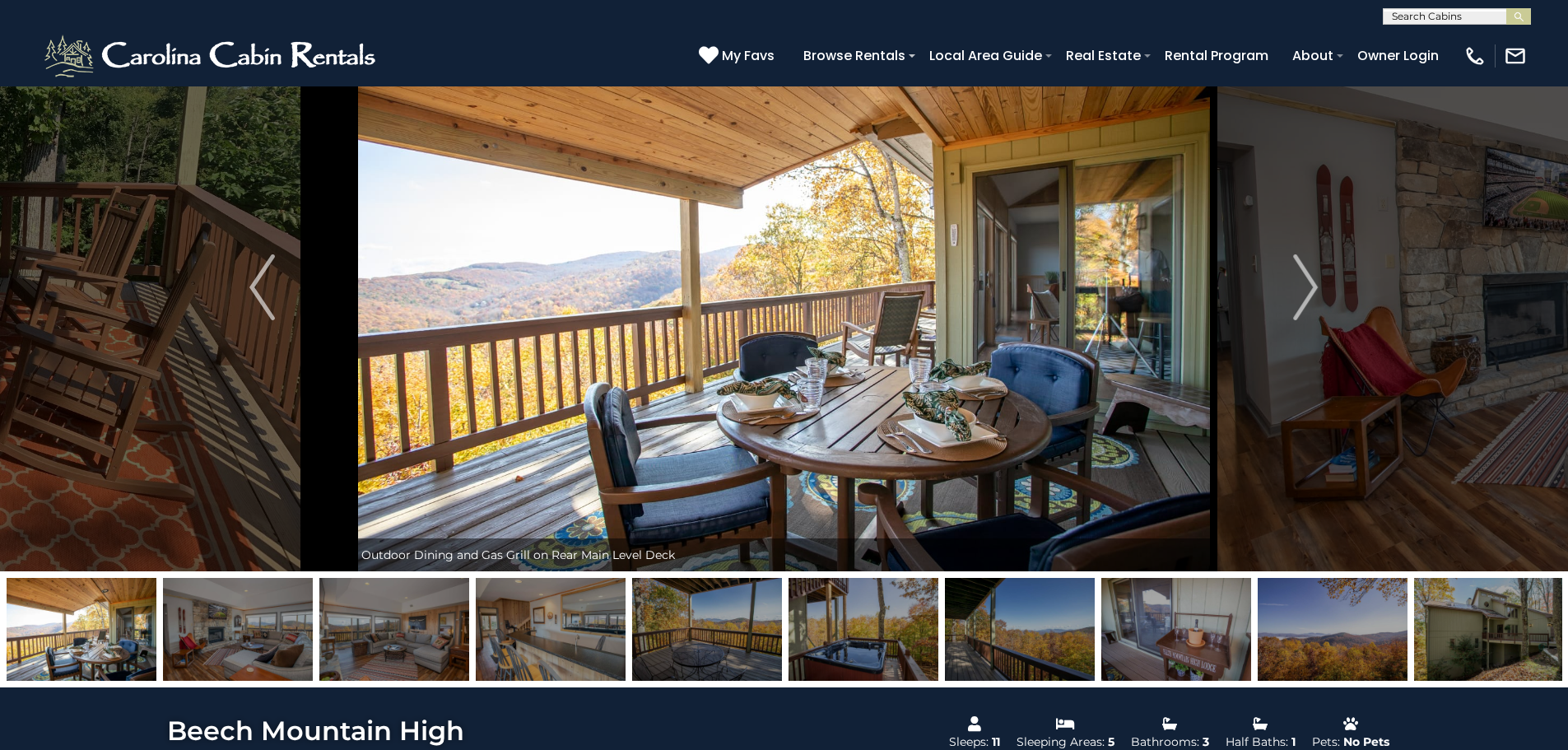
click at [1543, 630] on img at bounding box center [1489, 629] width 149 height 103
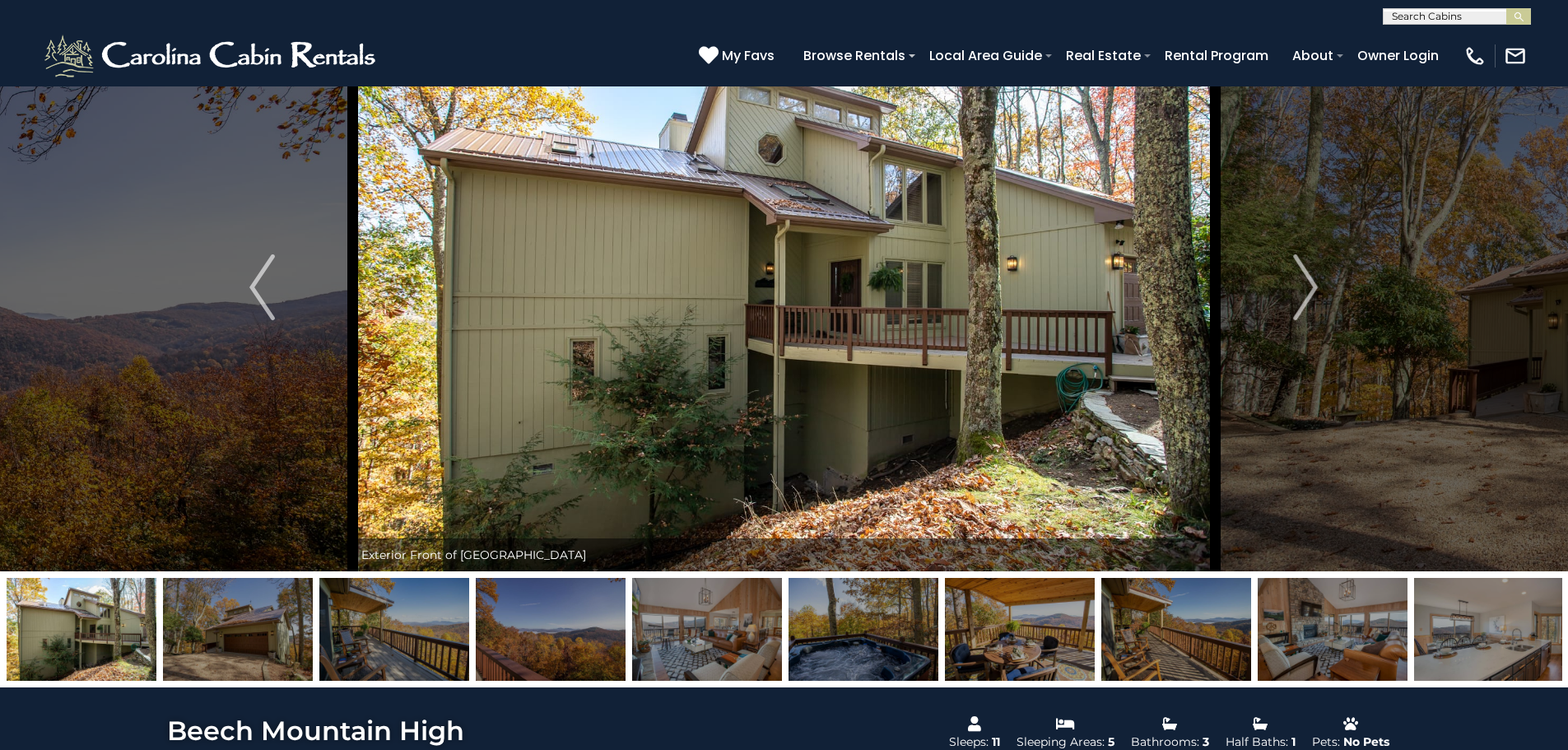
click at [740, 642] on img at bounding box center [707, 629] width 149 height 103
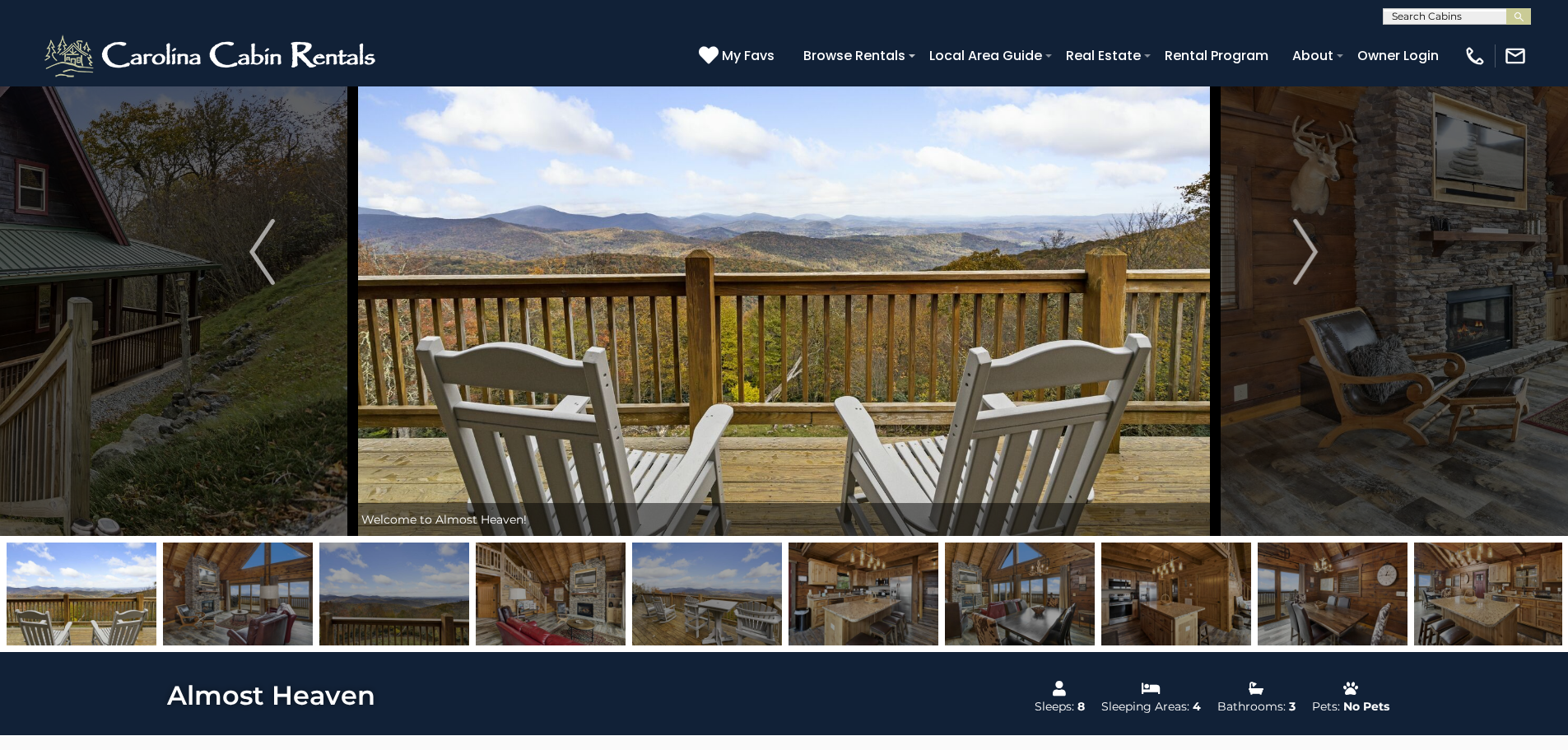
scroll to position [82, 0]
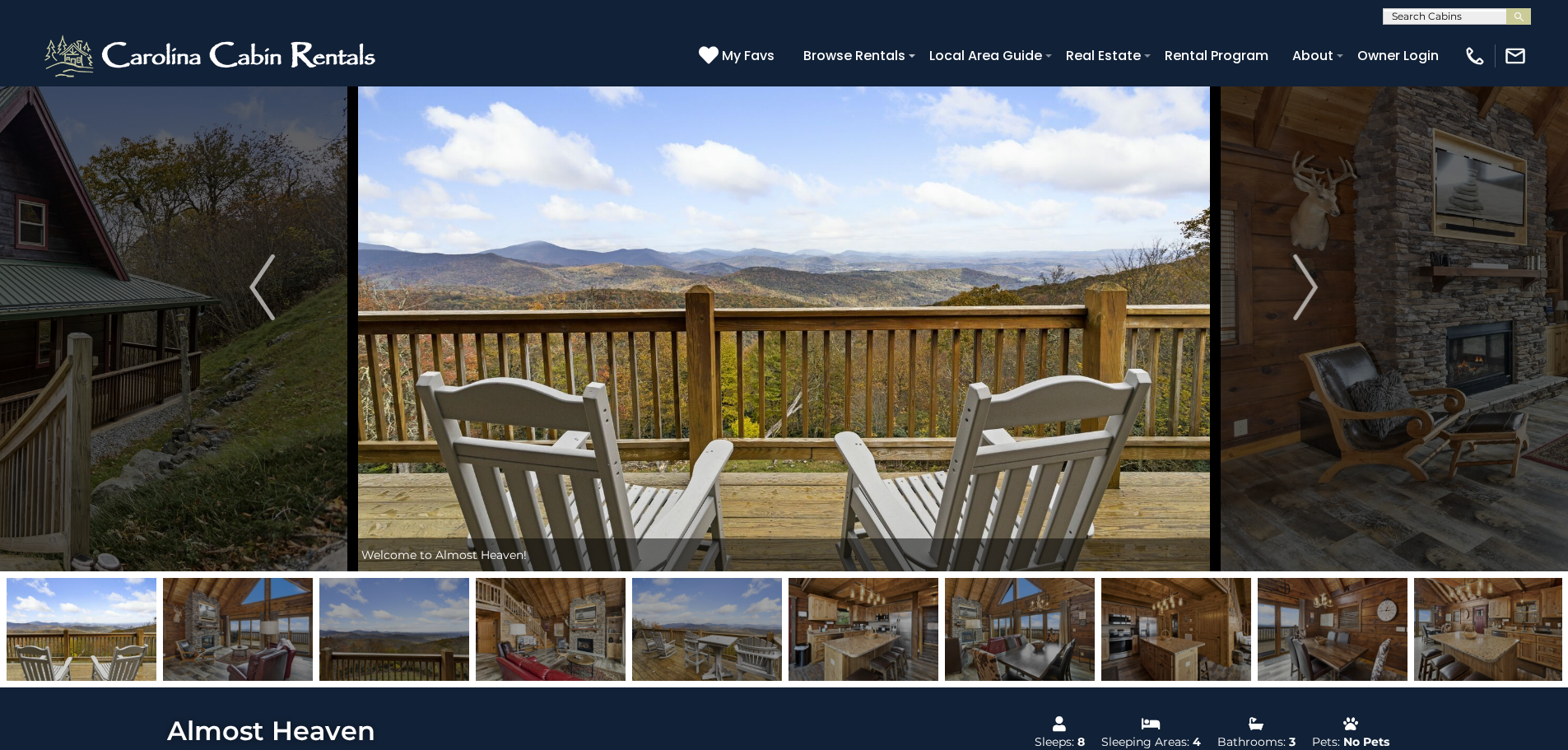
click at [534, 612] on img at bounding box center [550, 629] width 149 height 103
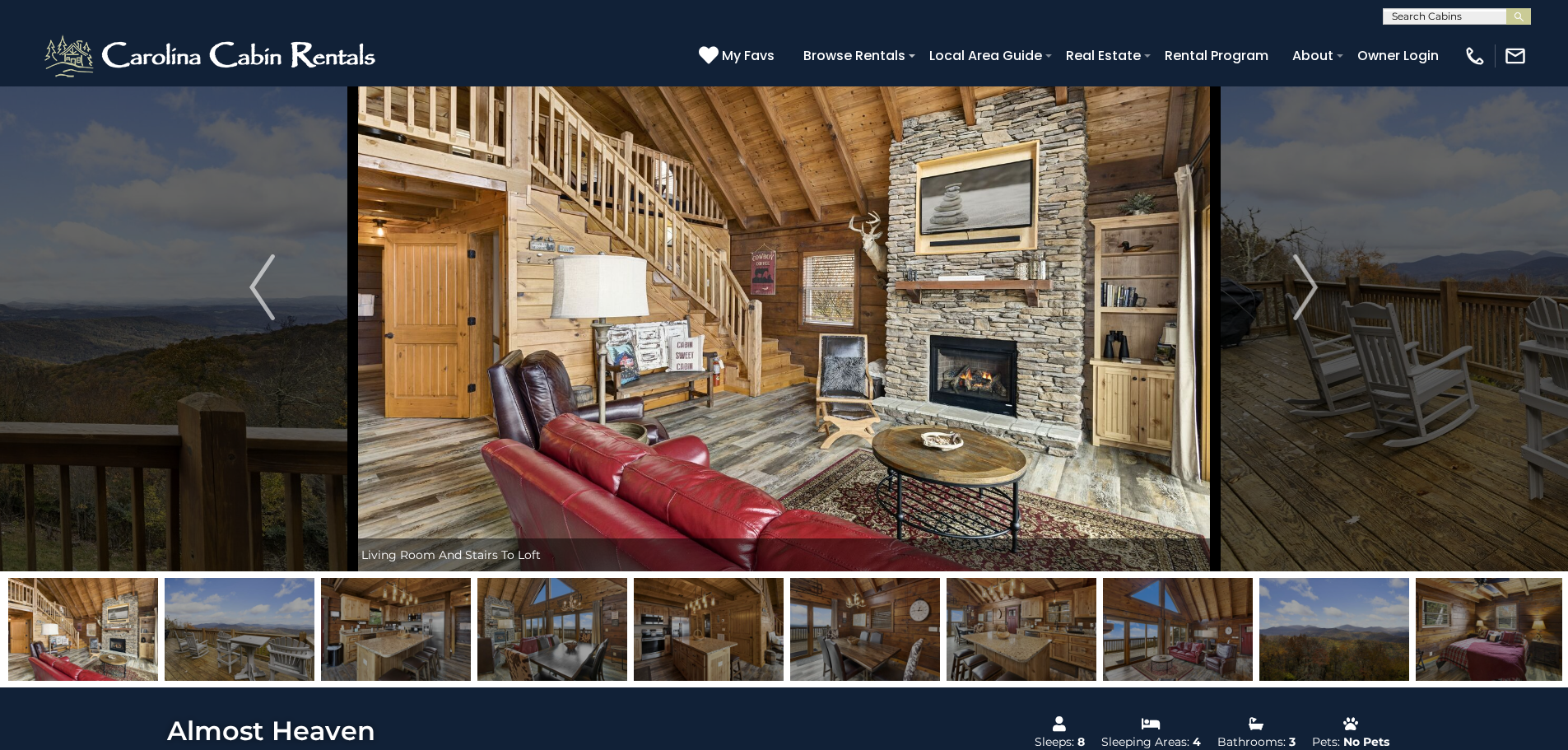
click at [687, 644] on img at bounding box center [709, 629] width 149 height 103
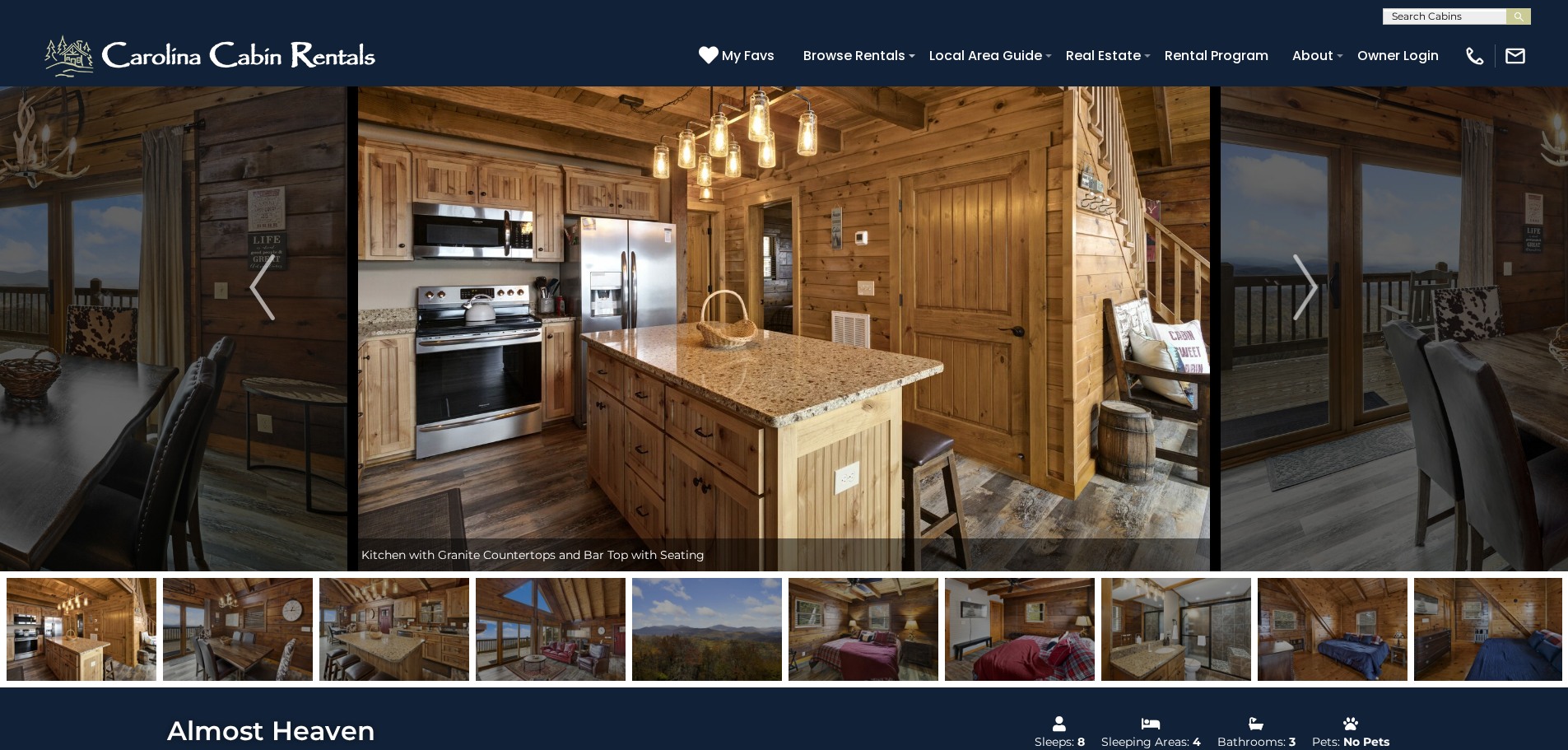
click at [831, 643] on img at bounding box center [864, 629] width 149 height 103
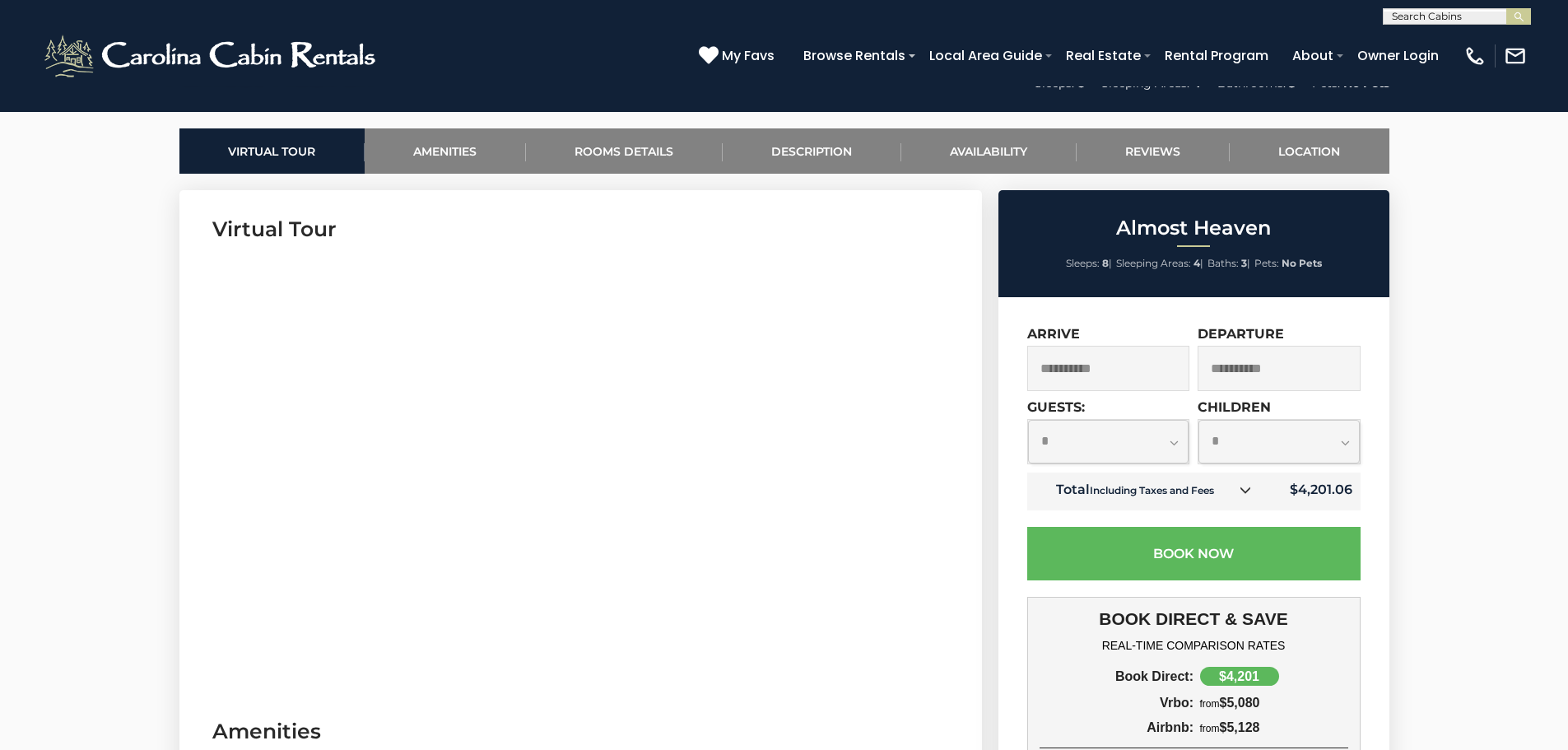
scroll to position [165, 0]
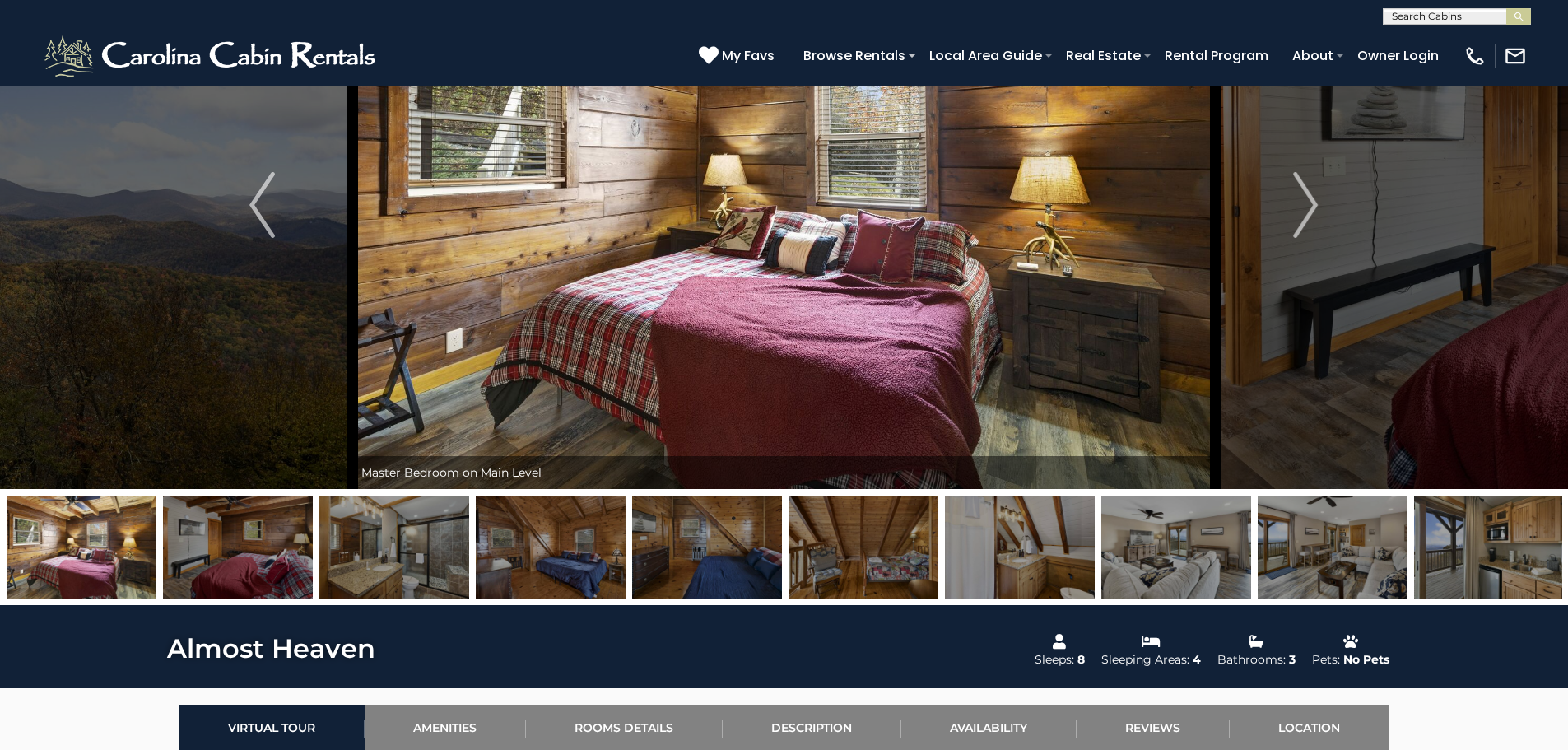
click at [1144, 527] on img at bounding box center [1176, 547] width 149 height 103
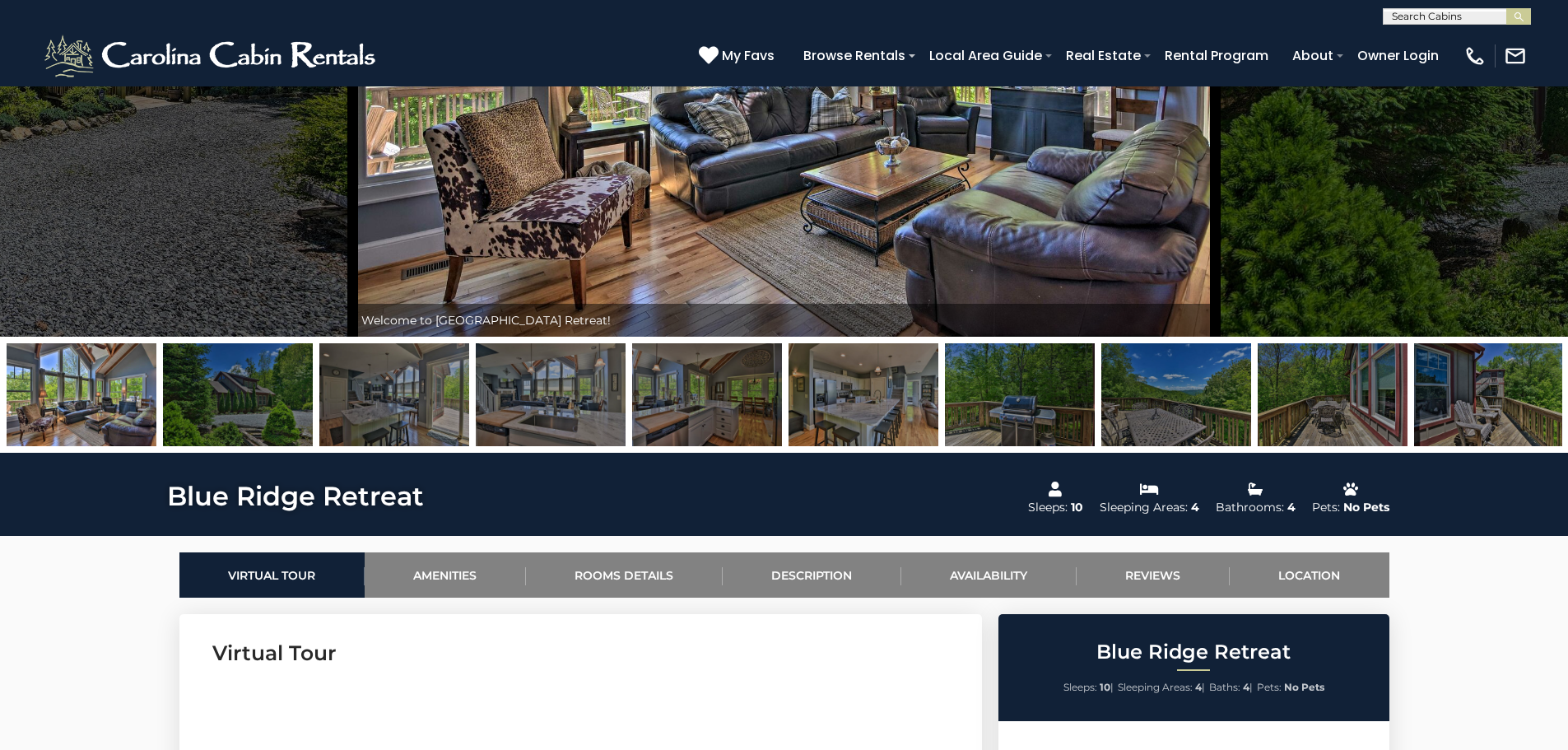
scroll to position [329, 0]
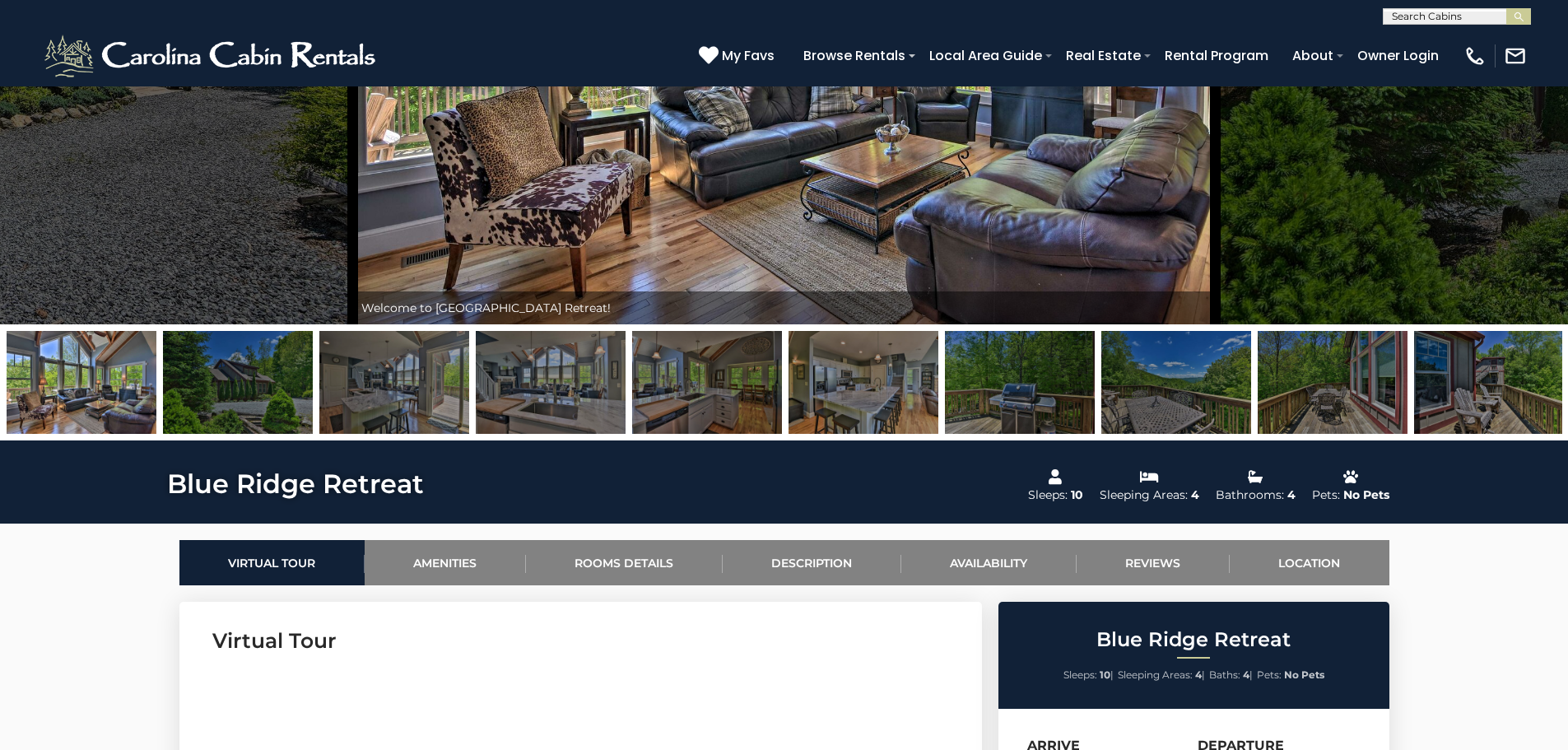
click at [1178, 397] on img at bounding box center [1176, 382] width 149 height 103
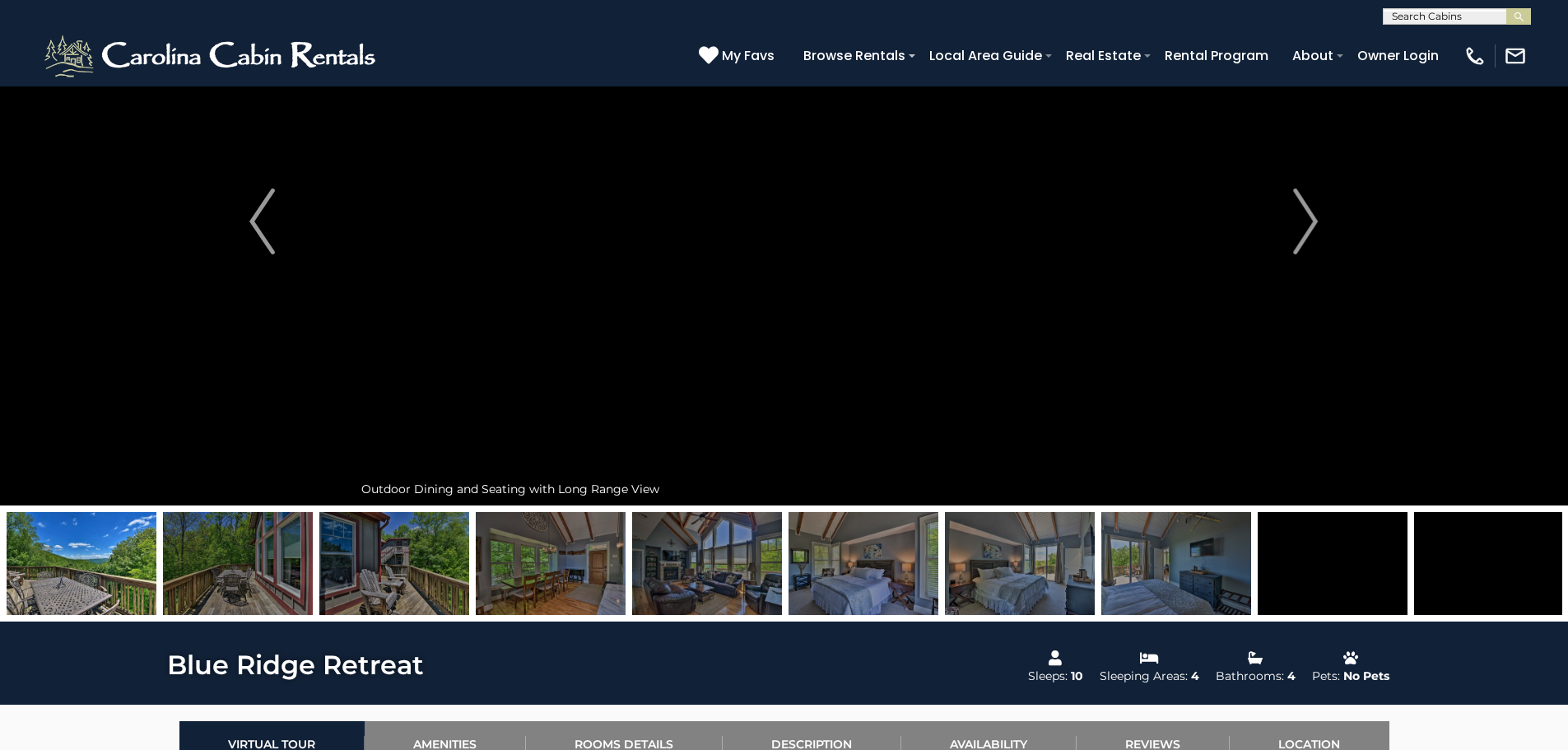
scroll to position [0, 0]
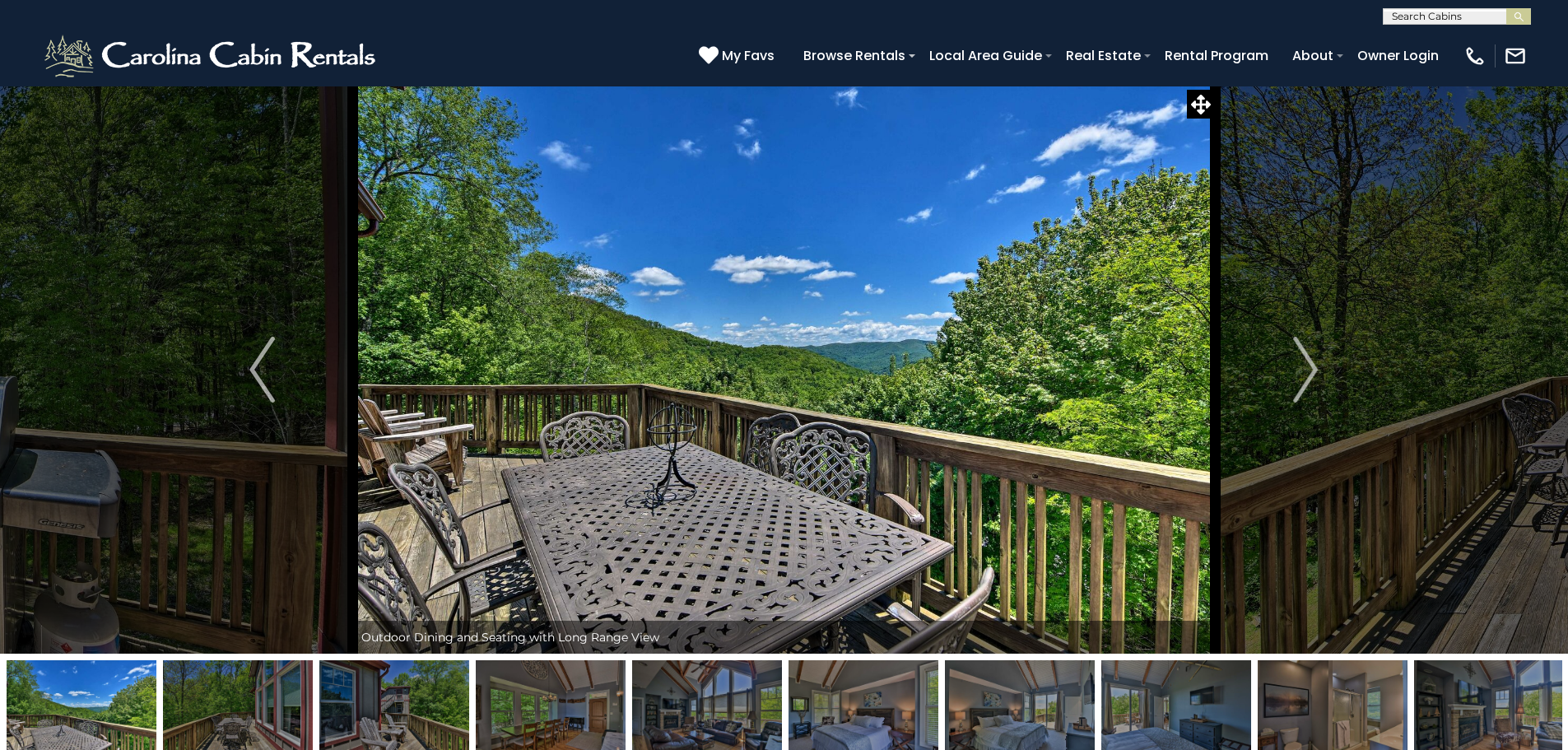
click at [1473, 709] on img at bounding box center [1489, 712] width 149 height 103
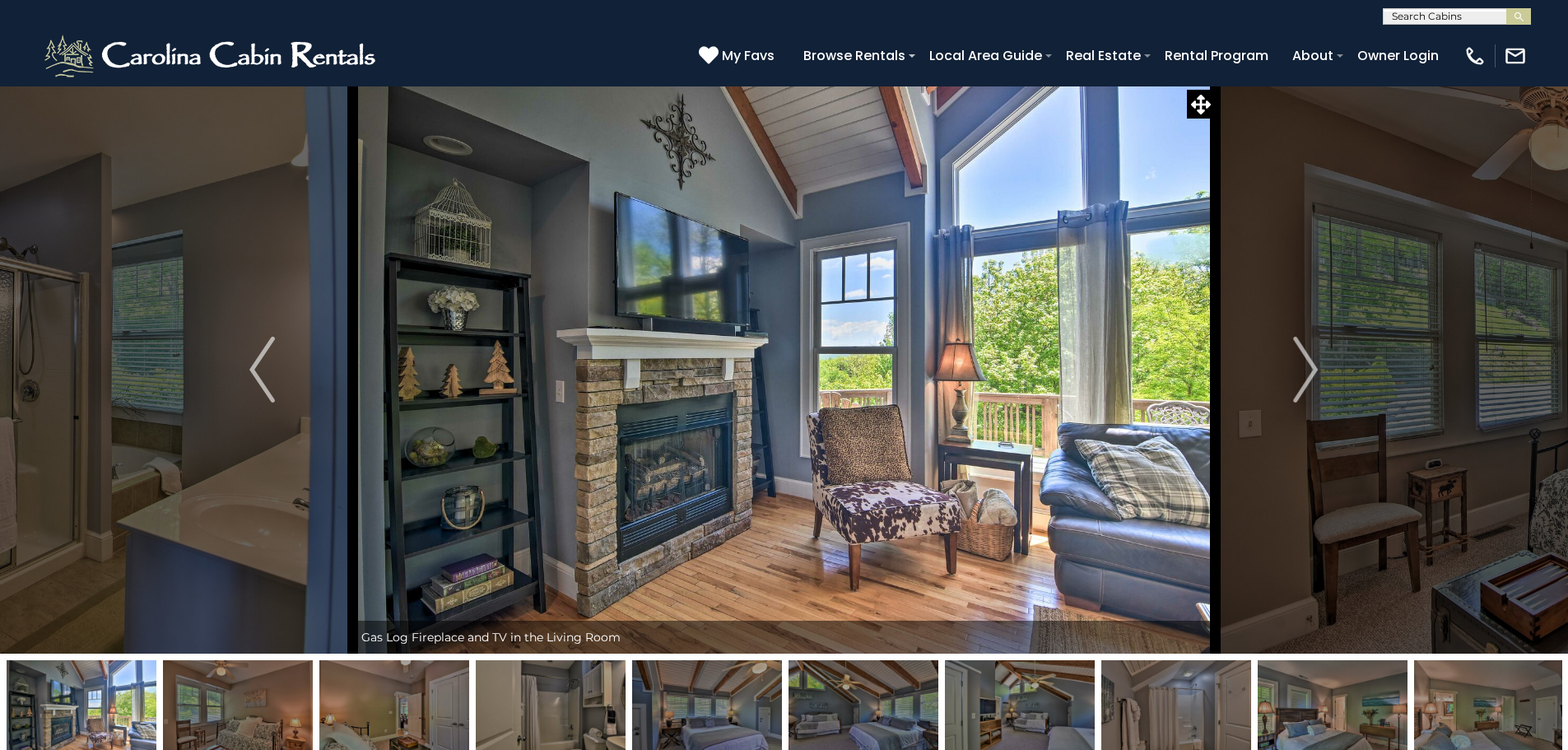
click at [1287, 734] on img at bounding box center [1333, 712] width 149 height 103
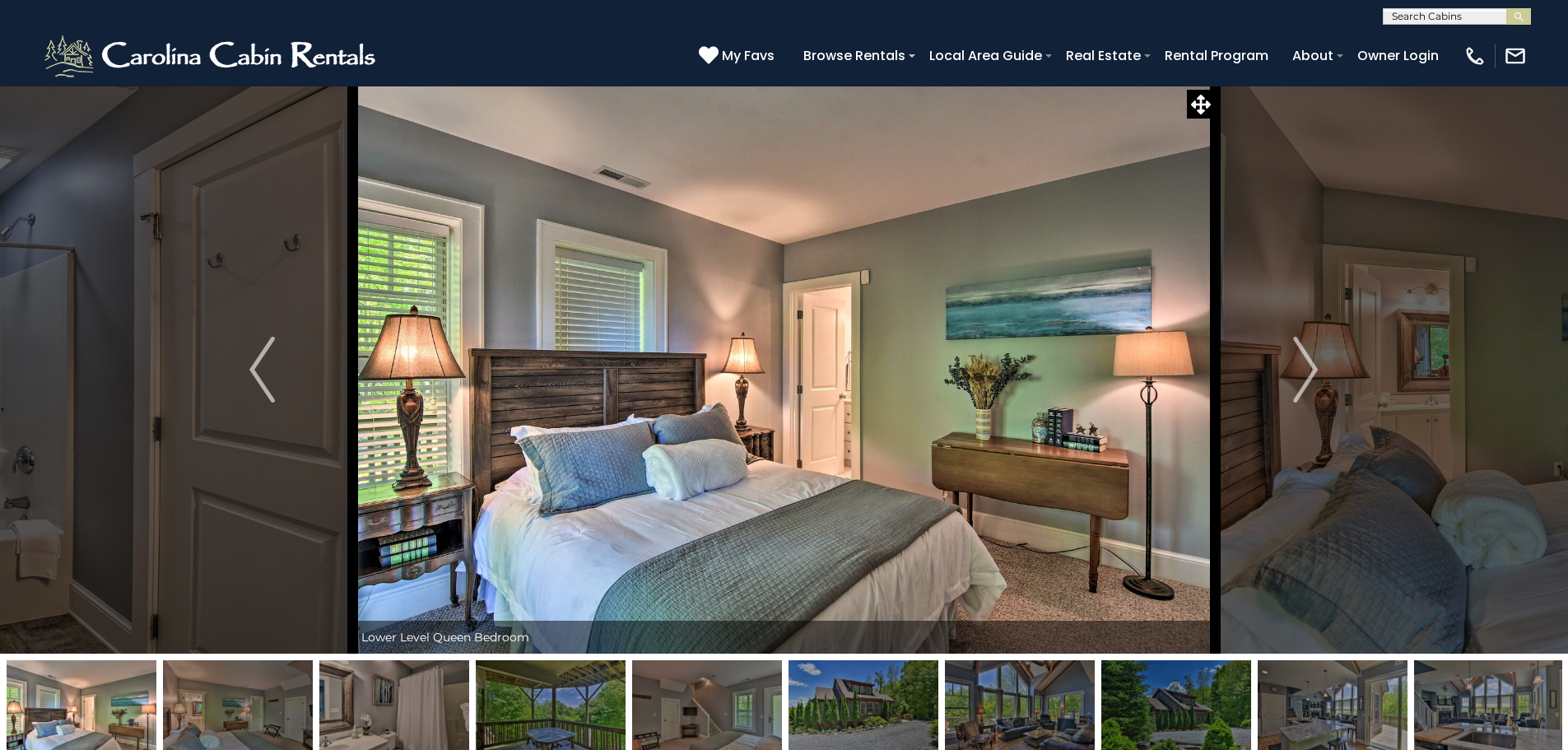
click at [1287, 734] on img at bounding box center [1333, 712] width 149 height 103
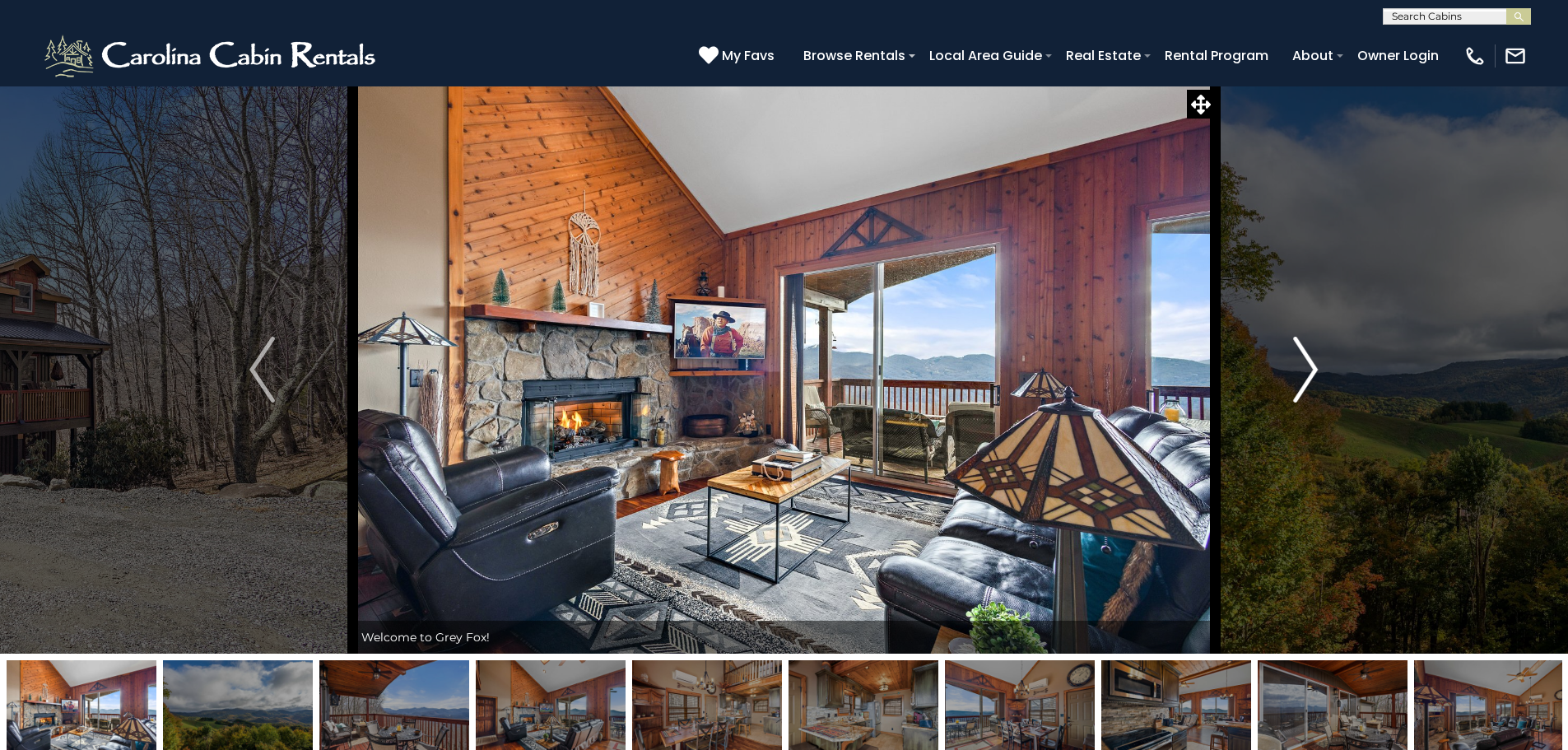
click at [1315, 357] on img "Next" at bounding box center [1306, 370] width 25 height 66
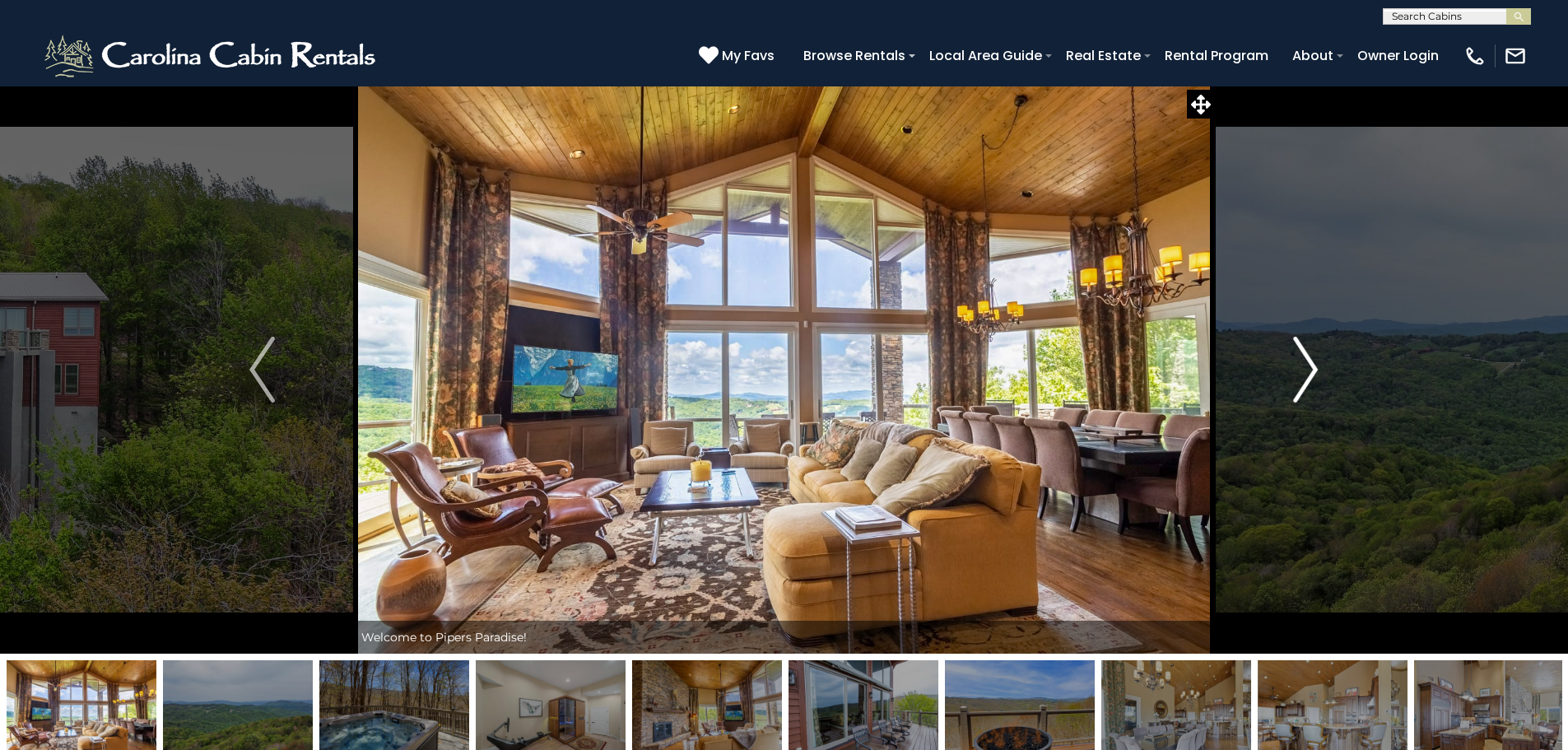
click at [1324, 381] on button "Next" at bounding box center [1306, 369] width 181 height 568
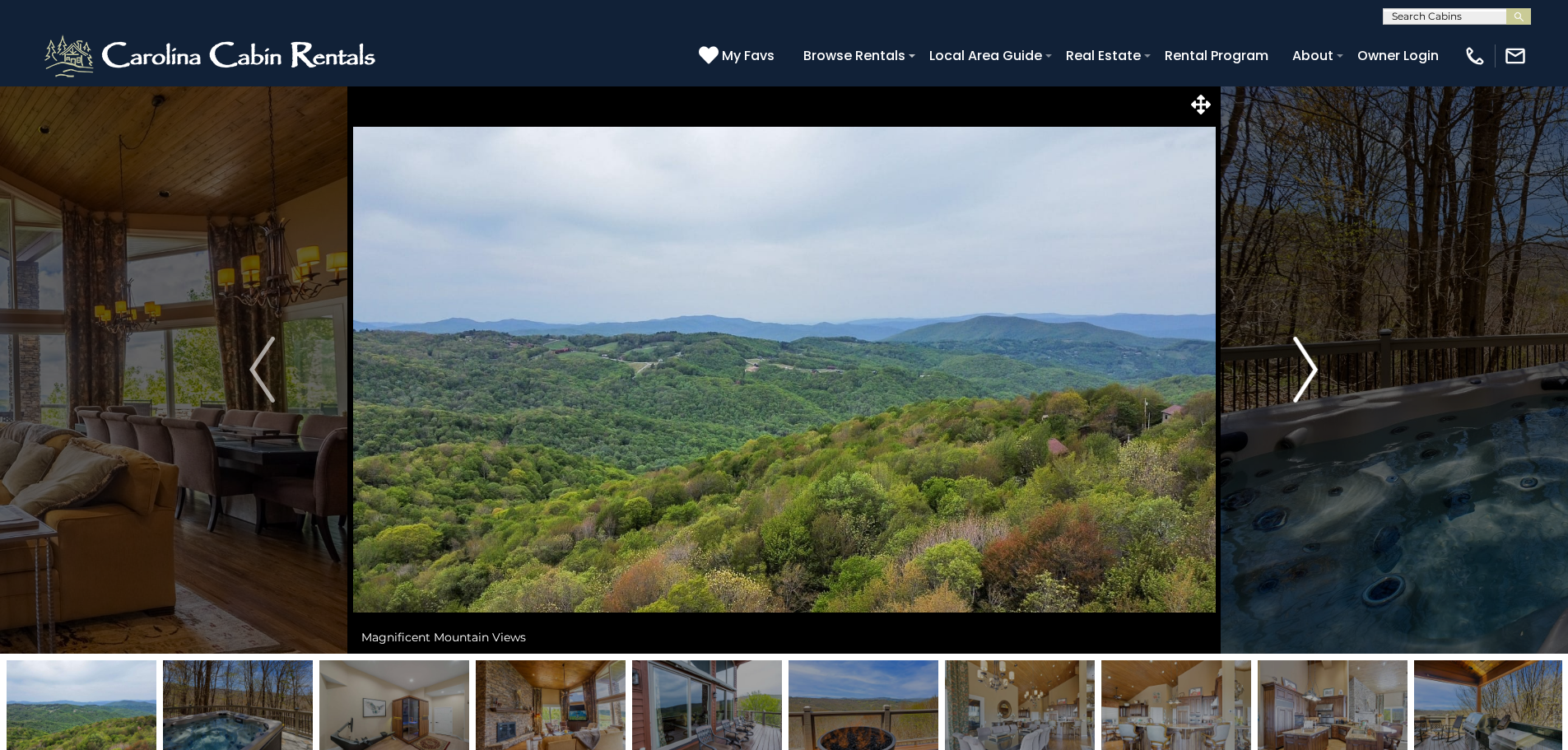
click at [1325, 381] on button "Next" at bounding box center [1306, 369] width 181 height 568
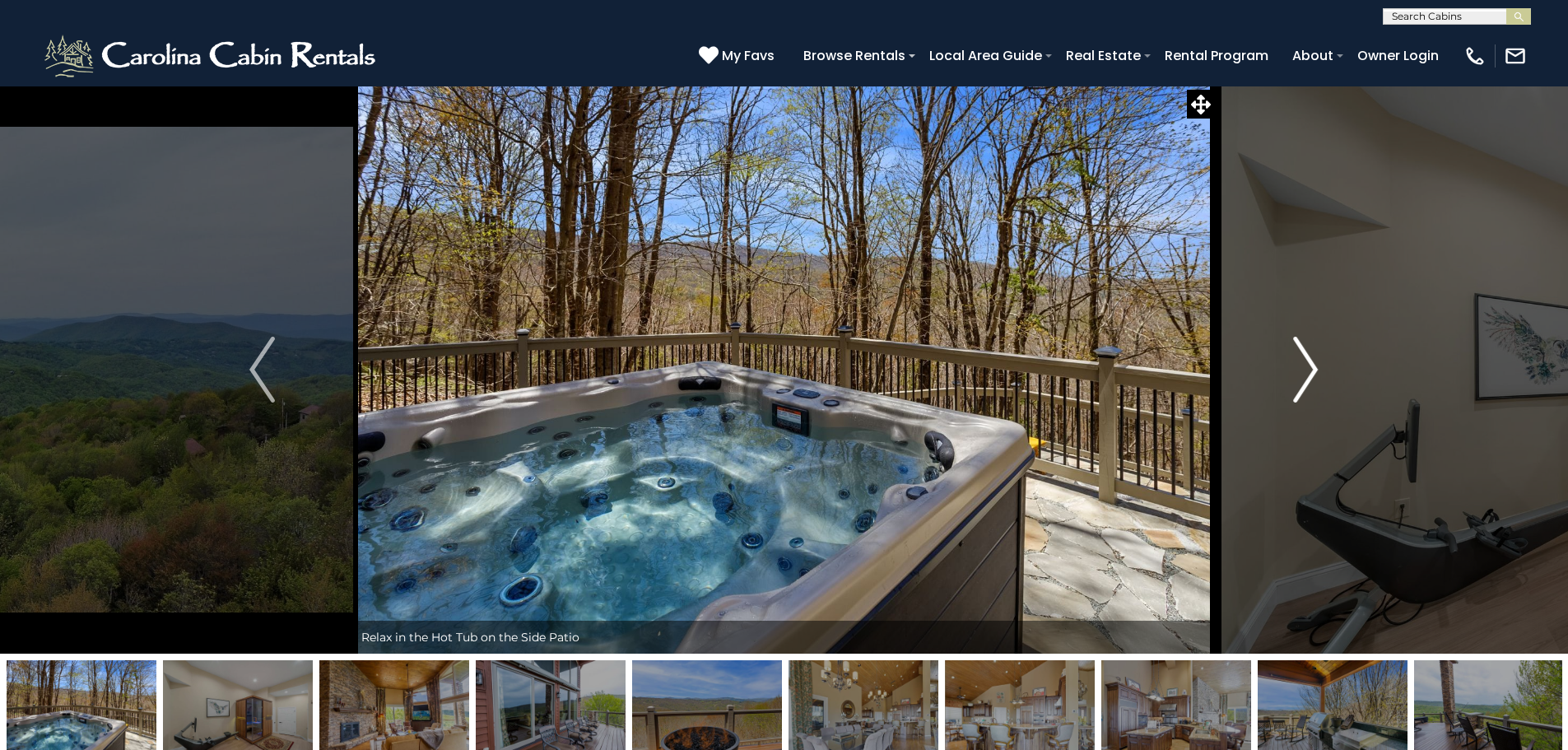
click at [1325, 381] on button "Next" at bounding box center [1306, 369] width 181 height 568
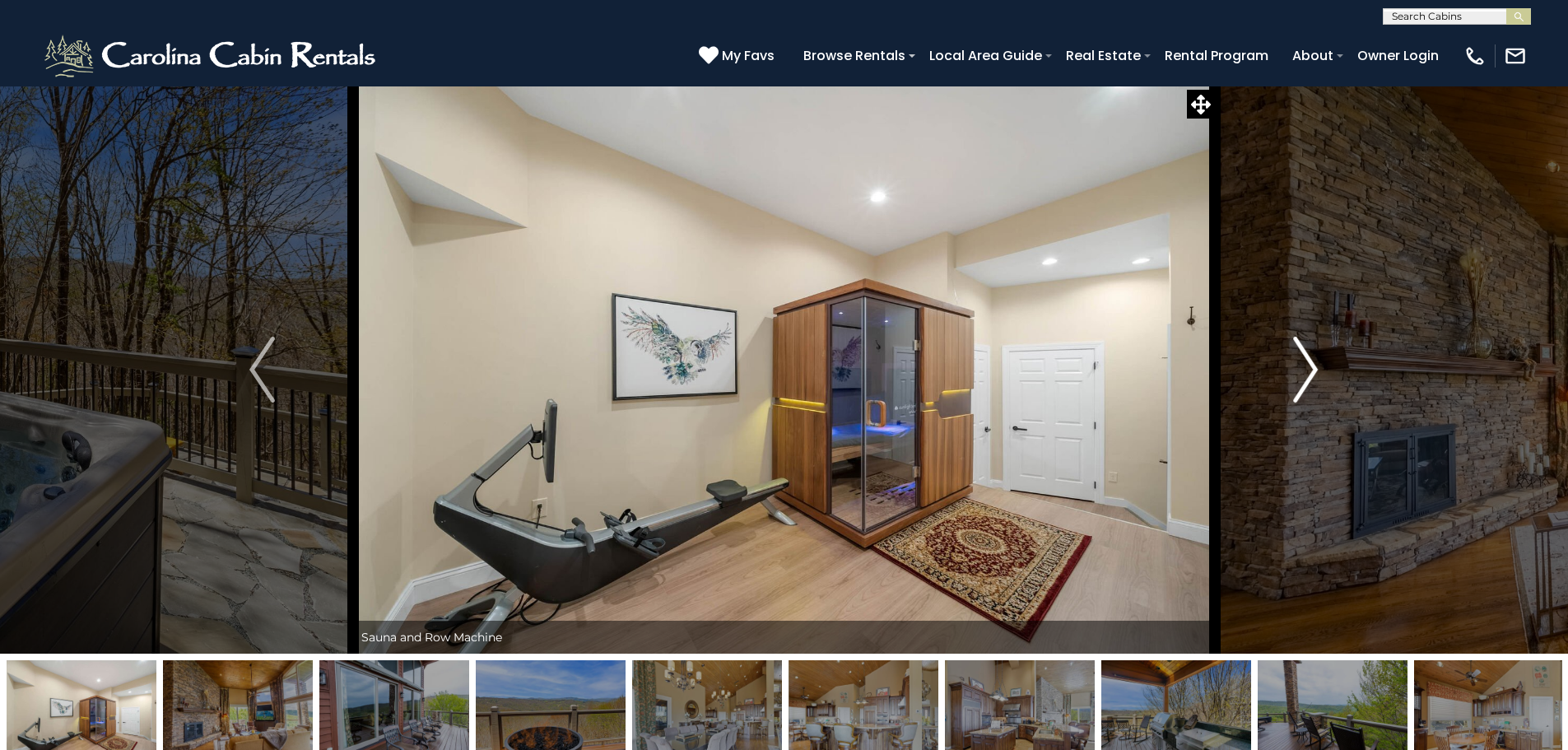
click at [1325, 381] on button "Next" at bounding box center [1306, 369] width 181 height 568
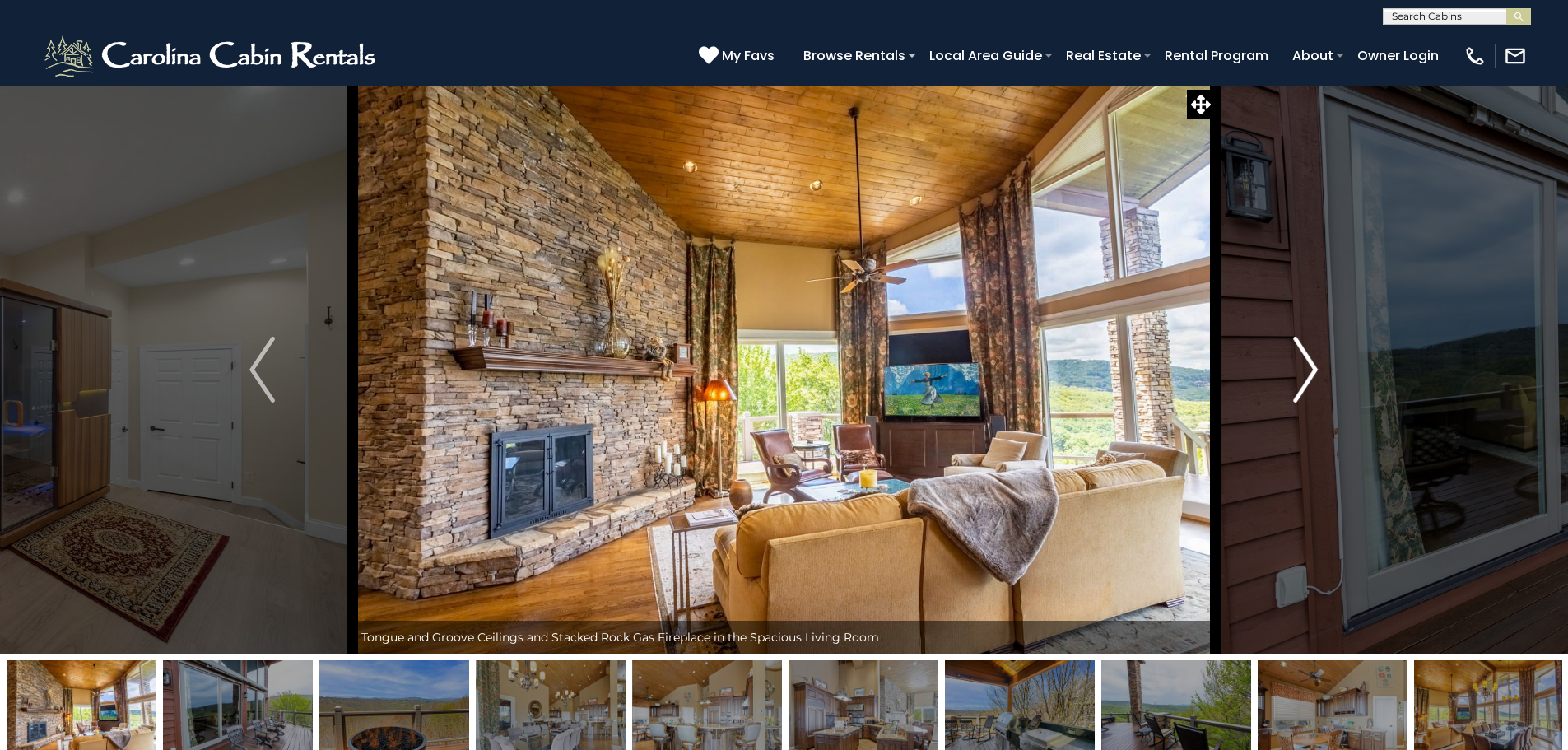
click at [1325, 381] on button "Next" at bounding box center [1306, 369] width 181 height 568
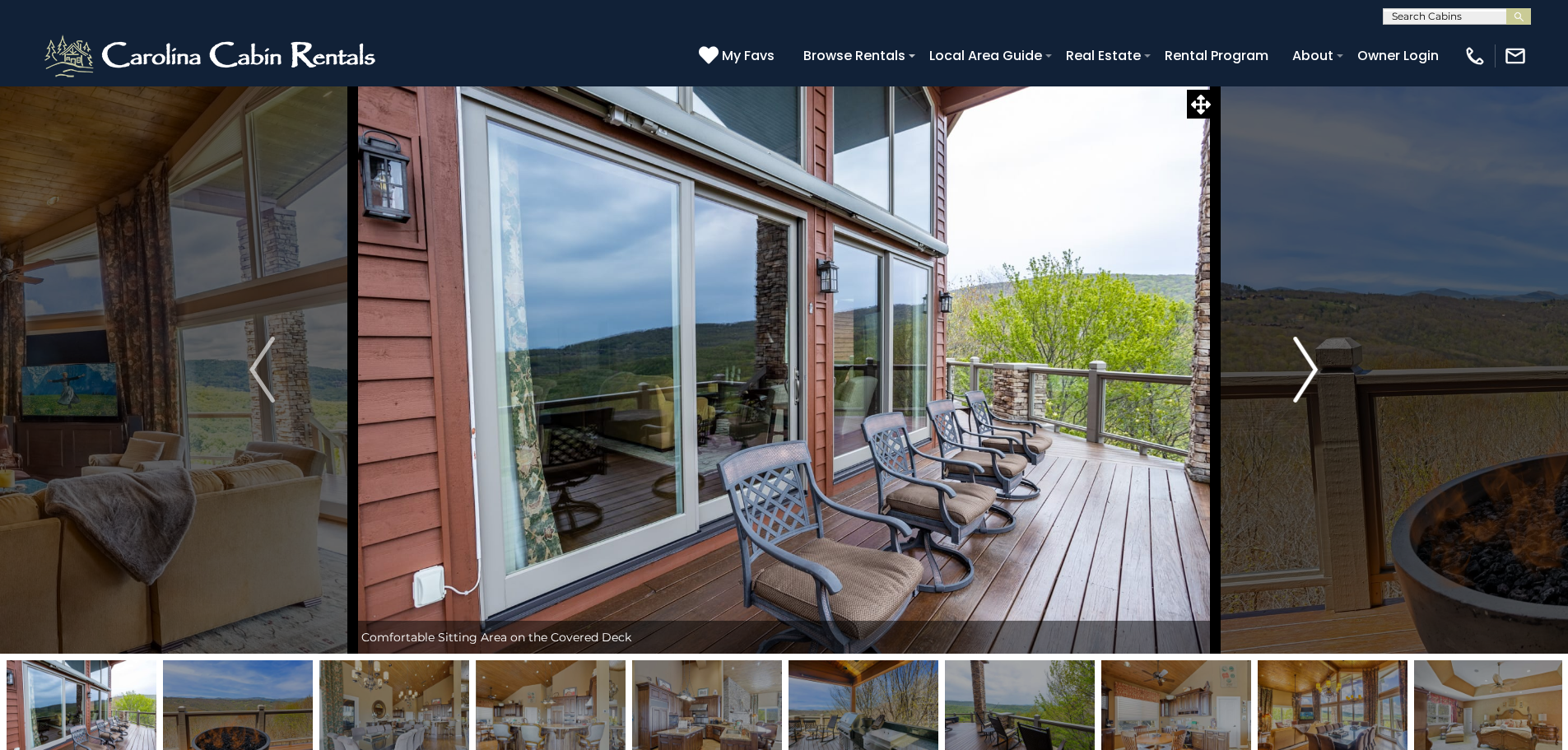
click at [1325, 381] on button "Next" at bounding box center [1306, 369] width 181 height 568
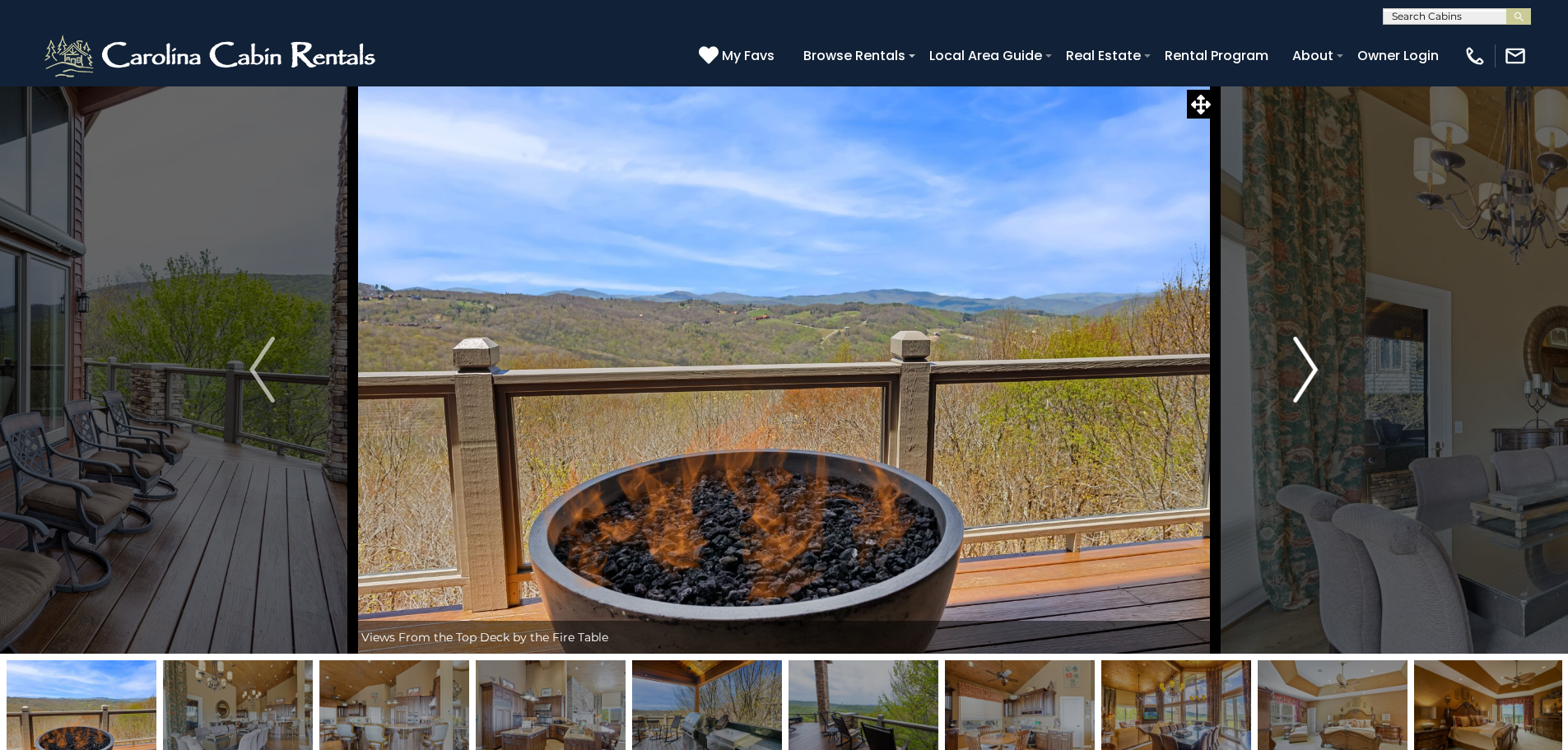
click at [1325, 381] on button "Next" at bounding box center [1306, 369] width 181 height 568
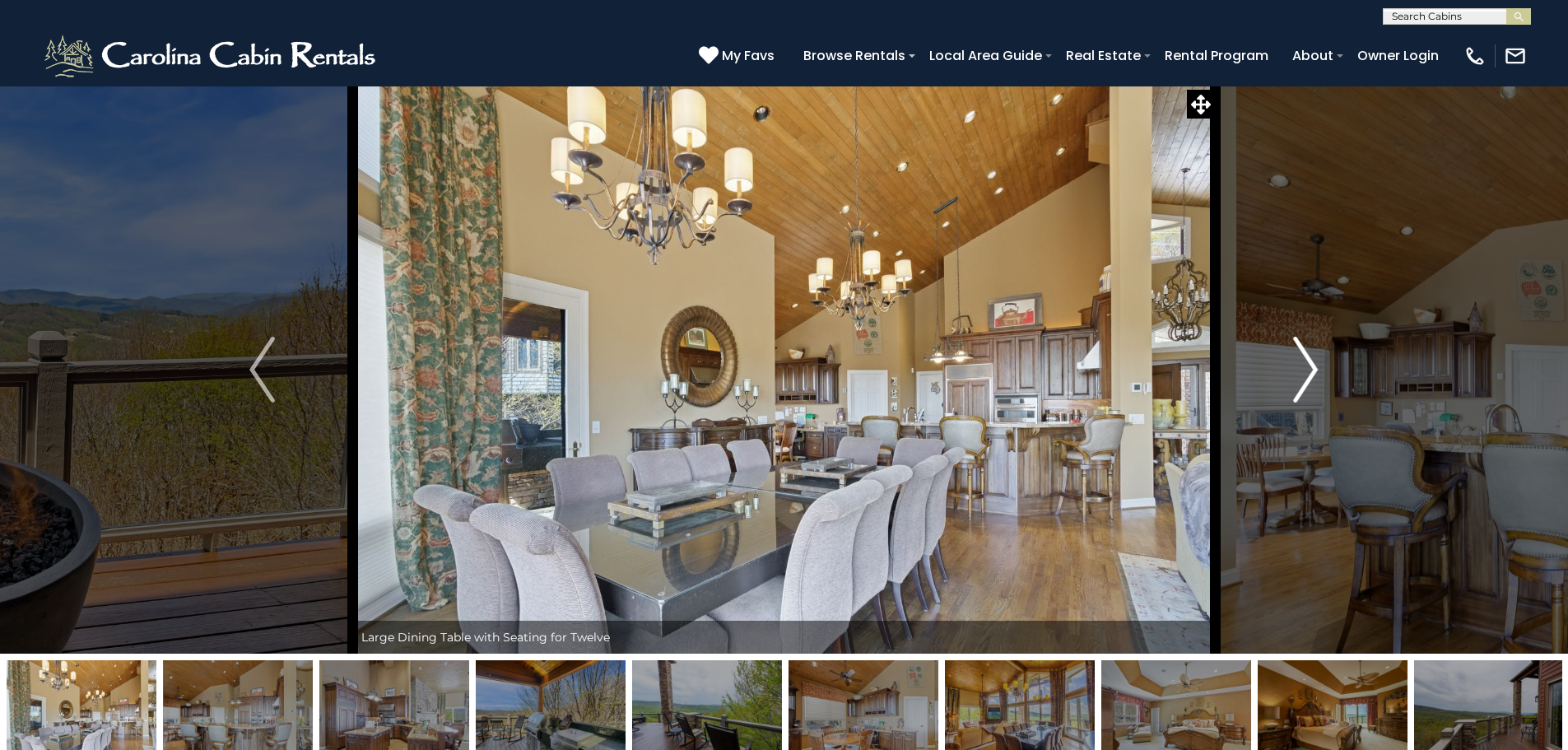
click at [1325, 381] on button "Next" at bounding box center [1306, 369] width 181 height 568
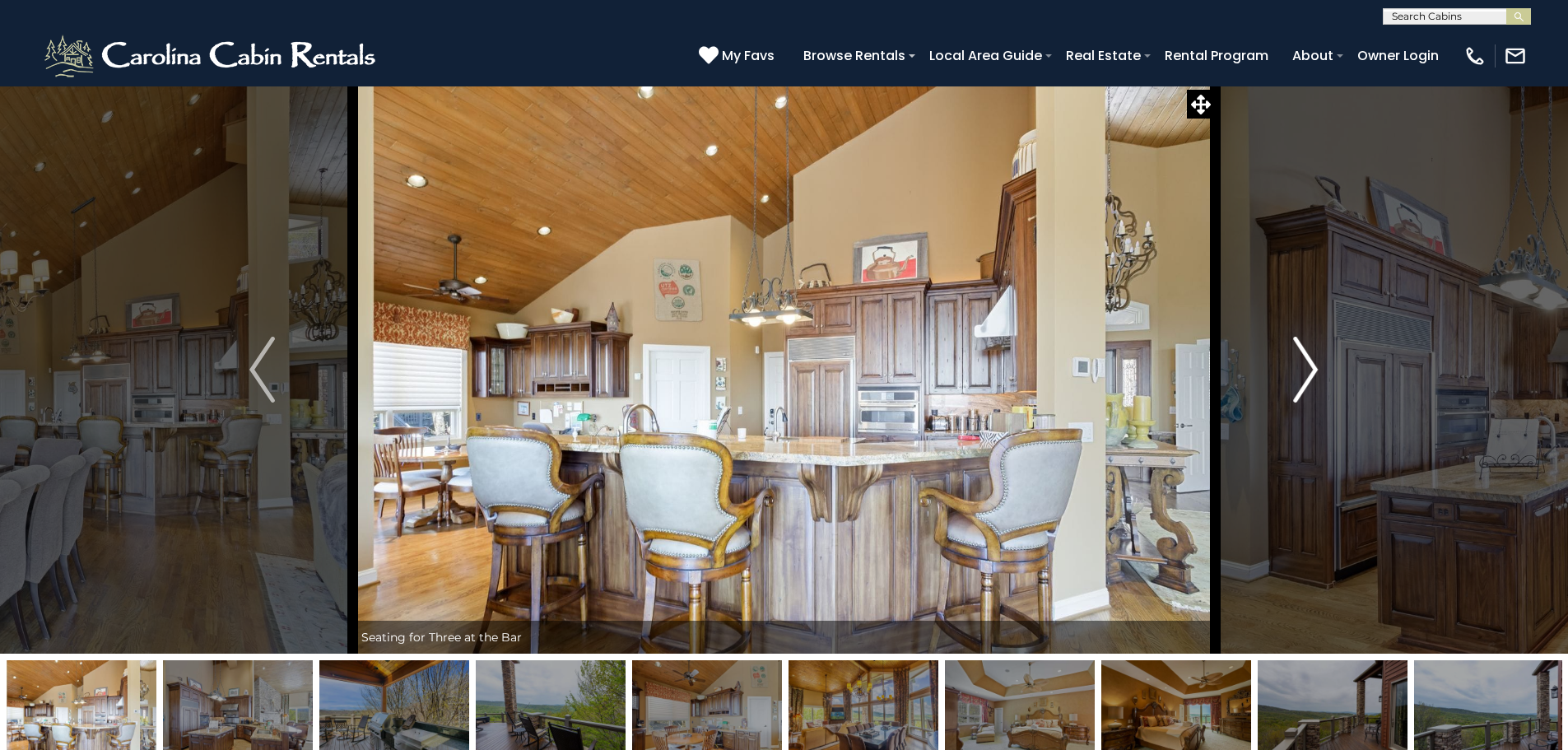
click at [1325, 381] on button "Next" at bounding box center [1306, 369] width 181 height 568
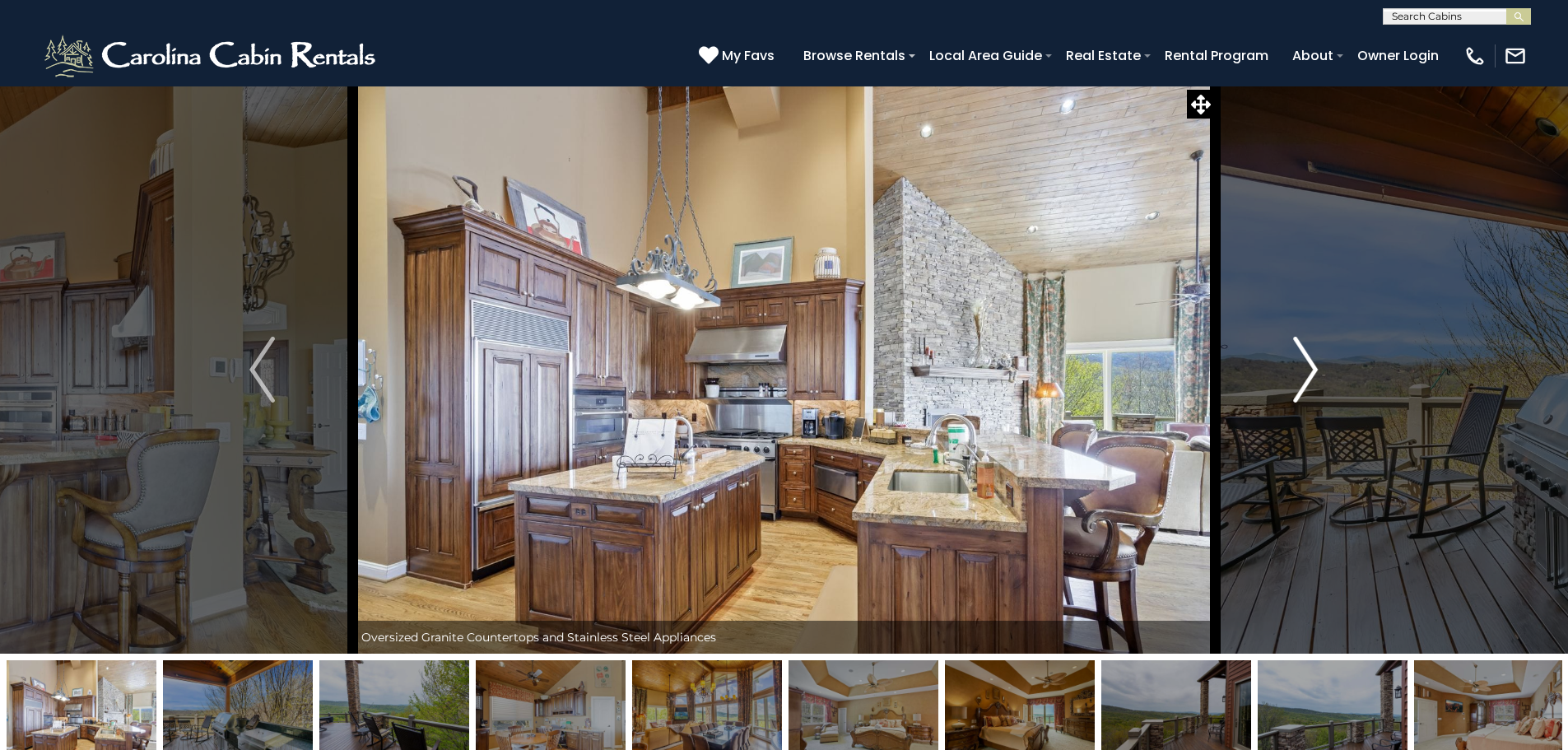
click at [1325, 381] on button "Next" at bounding box center [1306, 369] width 181 height 568
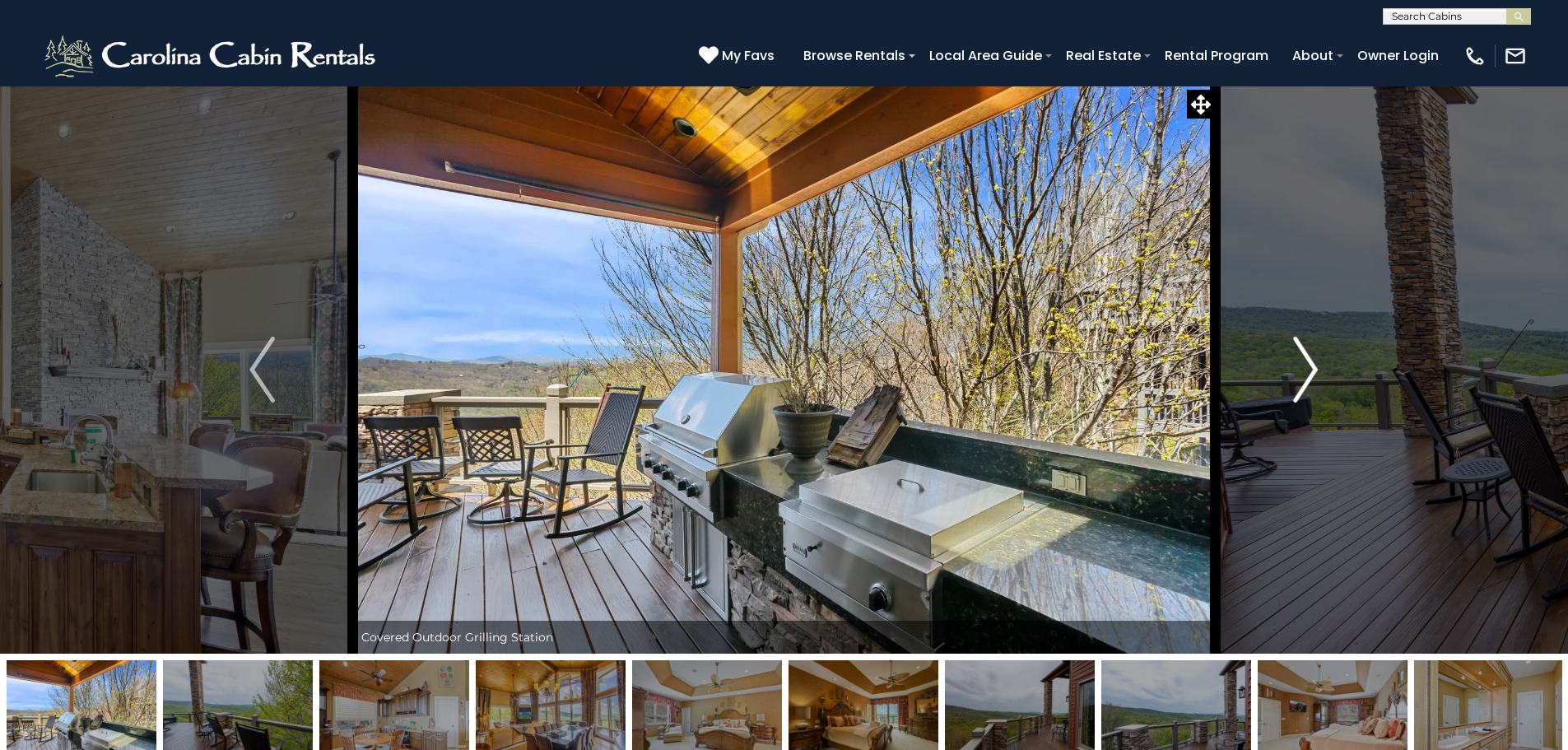
click at [1325, 381] on button "Next" at bounding box center [1306, 369] width 181 height 568
